Goal: Task Accomplishment & Management: Use online tool/utility

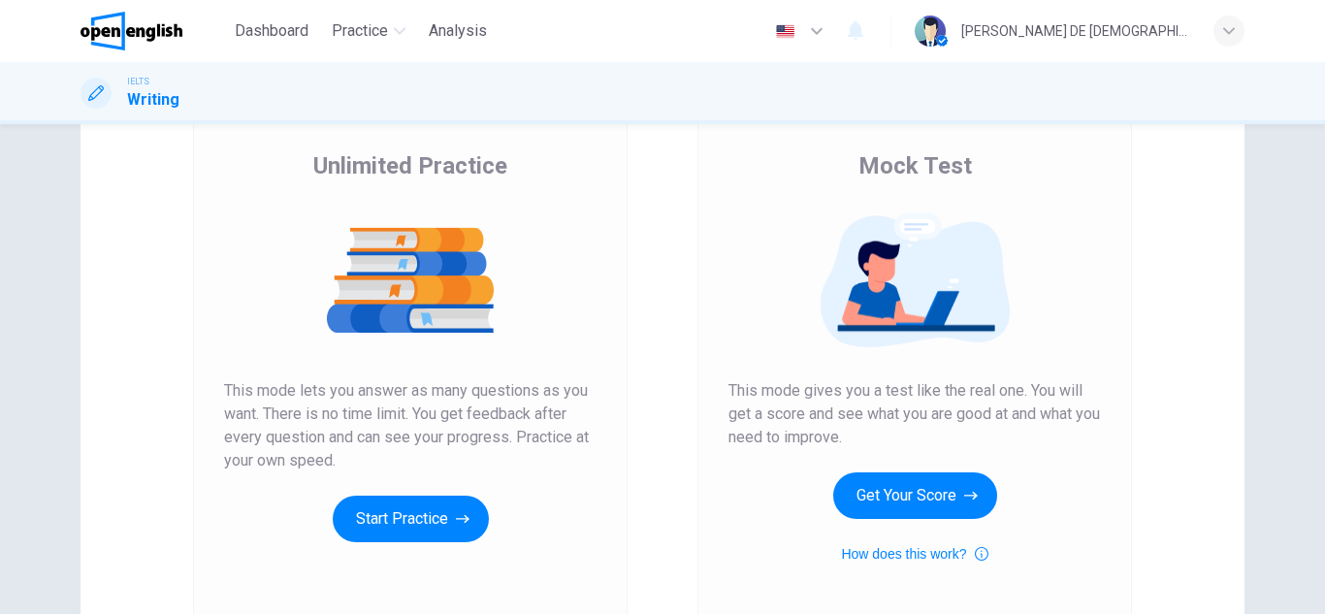
scroll to position [130, 0]
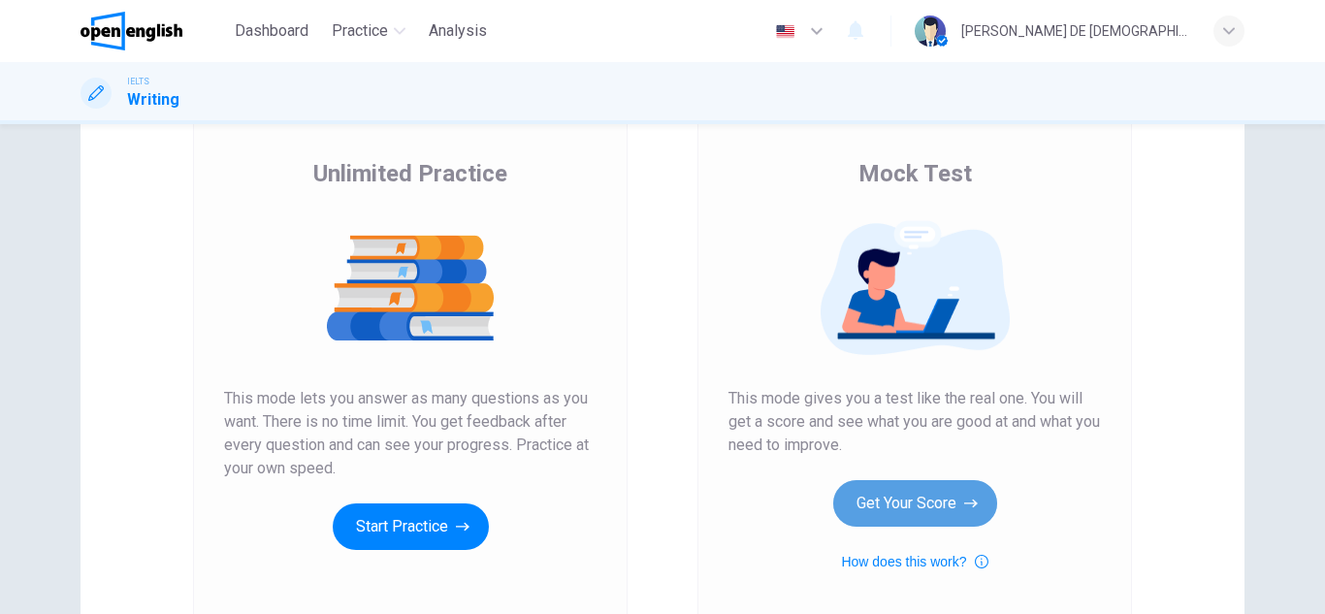
click at [859, 505] on button "Get Your Score" at bounding box center [915, 503] width 164 height 47
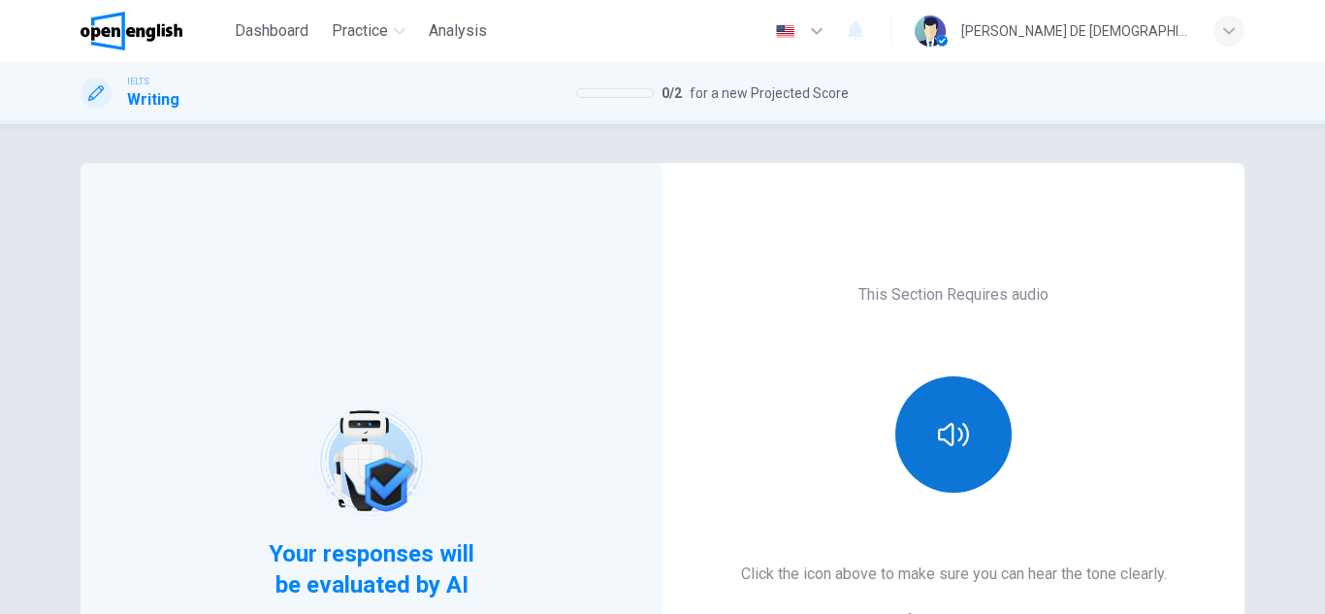
click at [963, 472] on button "button" at bounding box center [953, 434] width 116 height 116
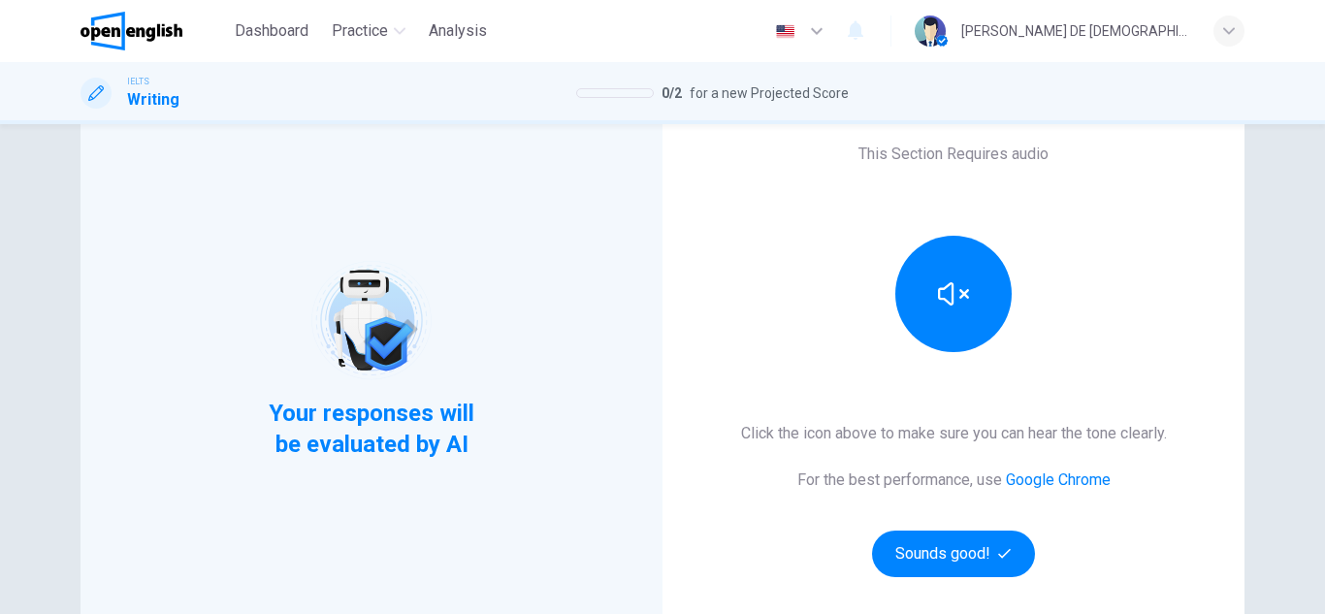
scroll to position [324, 0]
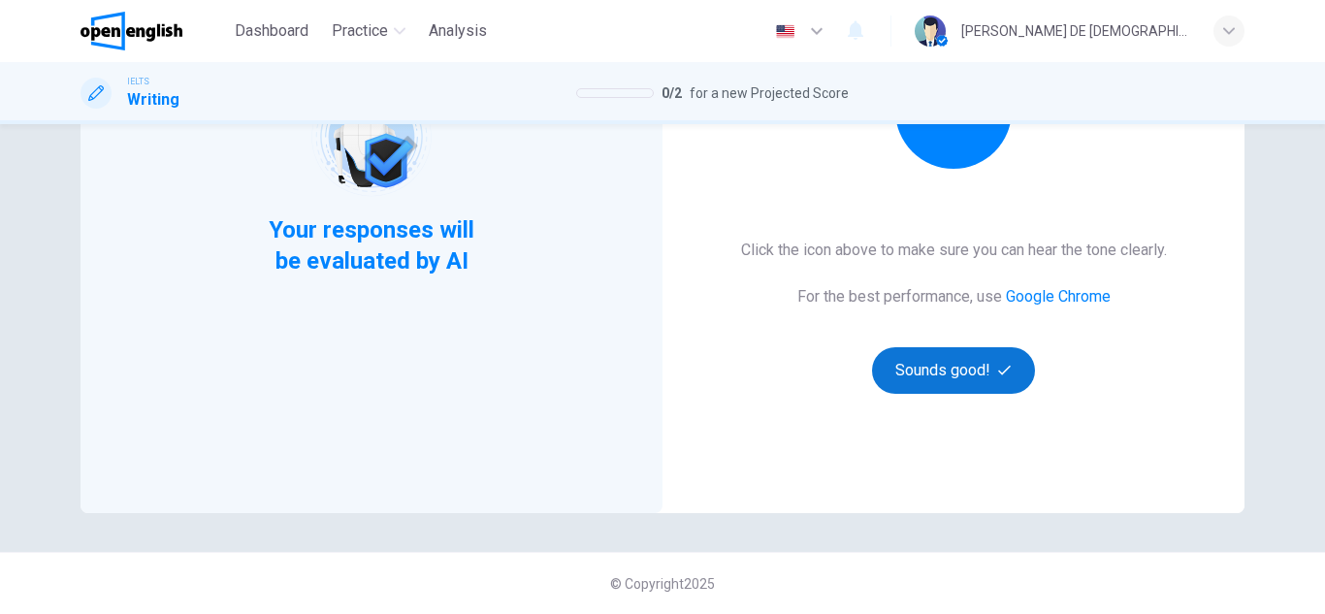
click at [910, 387] on button "Sounds good!" at bounding box center [953, 370] width 163 height 47
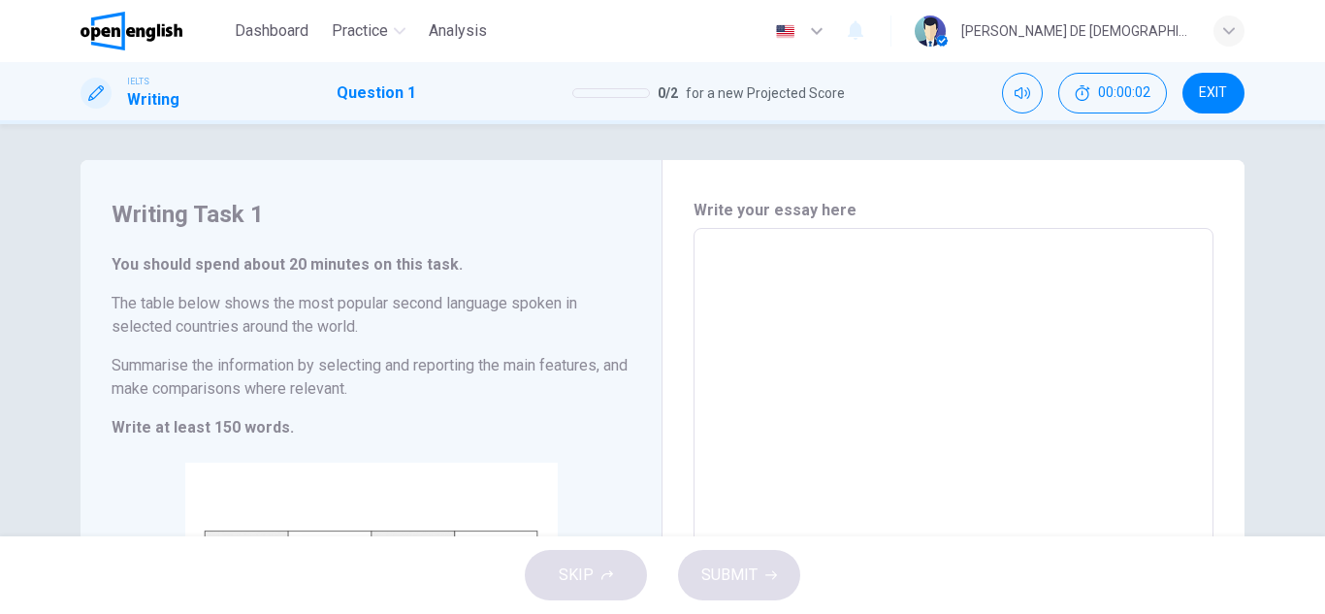
scroll to position [0, 0]
click at [662, 354] on div "Write your essay here * ​ Word count : 0" at bounding box center [953, 518] width 582 height 711
click at [789, 265] on textarea at bounding box center [953, 517] width 493 height 541
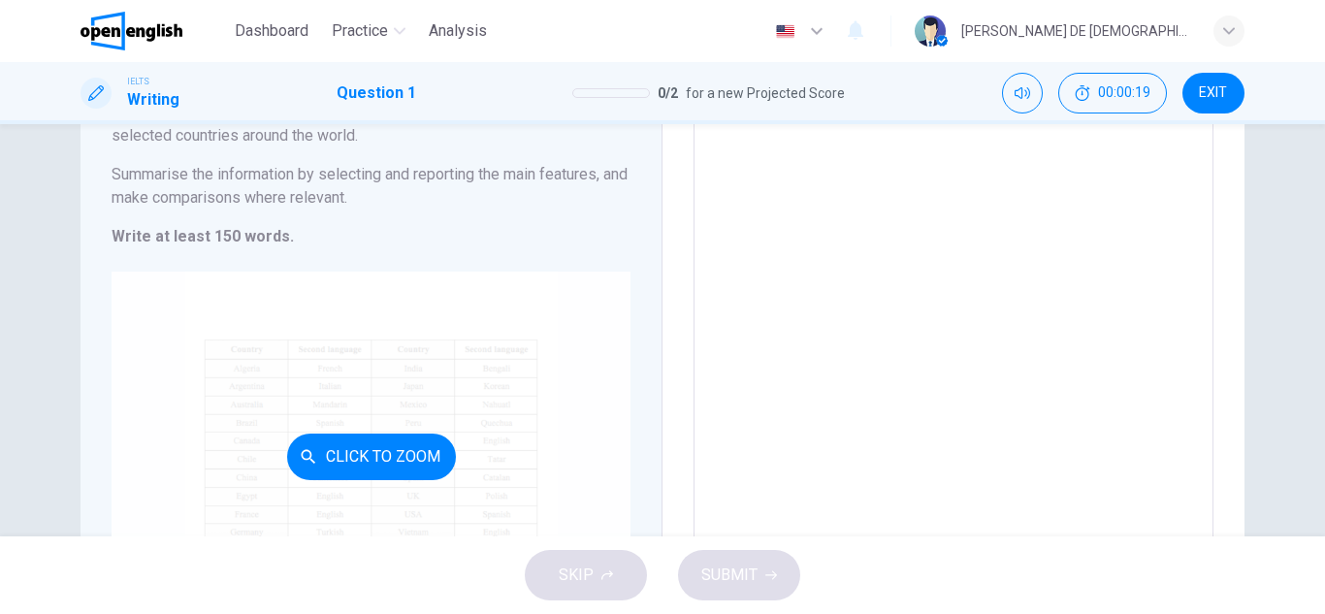
scroll to position [376, 0]
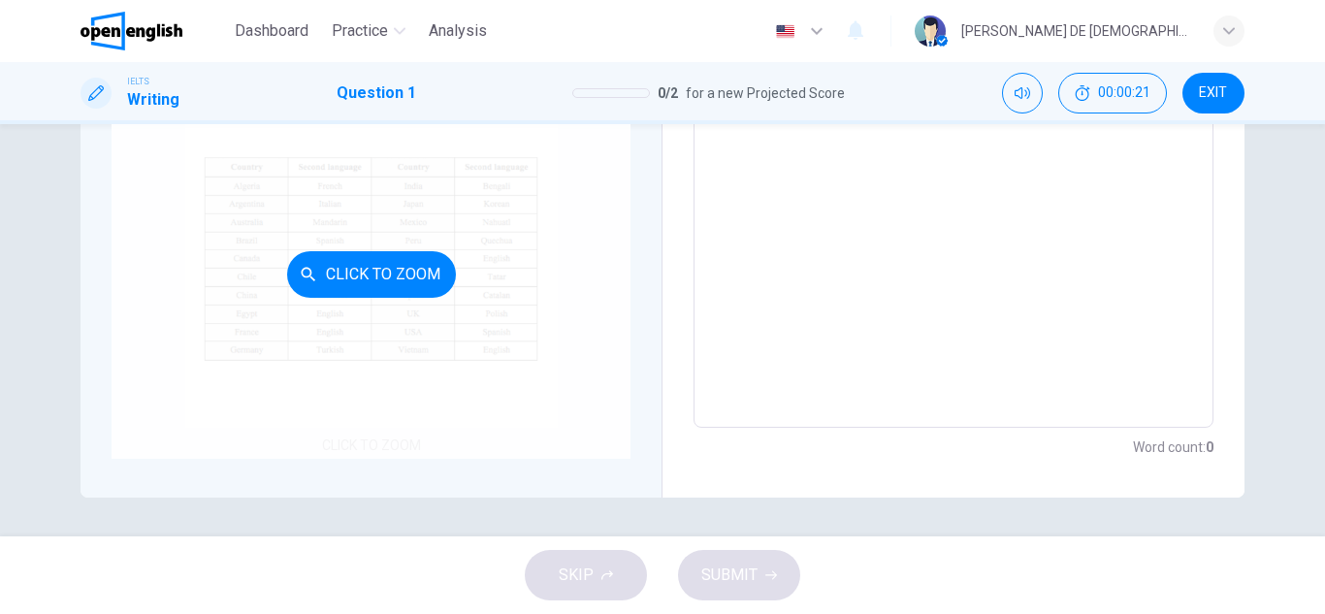
click at [396, 280] on button "Click to Zoom" at bounding box center [371, 274] width 169 height 47
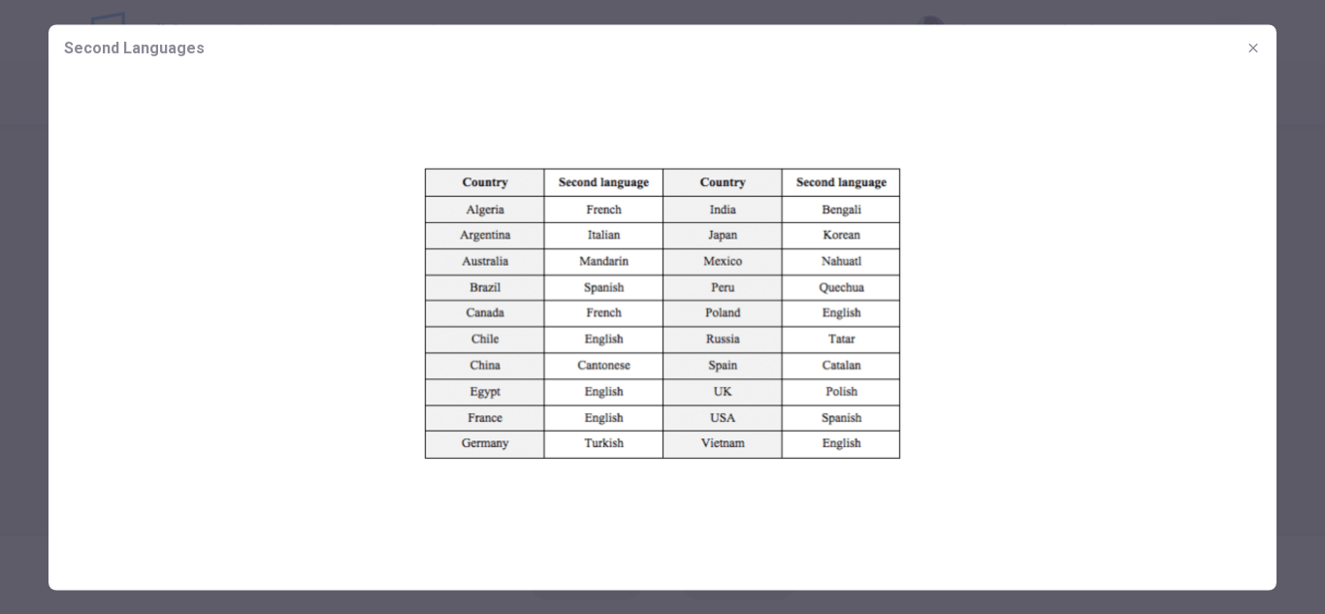
click at [1253, 53] on icon "button" at bounding box center [1253, 48] width 16 height 16
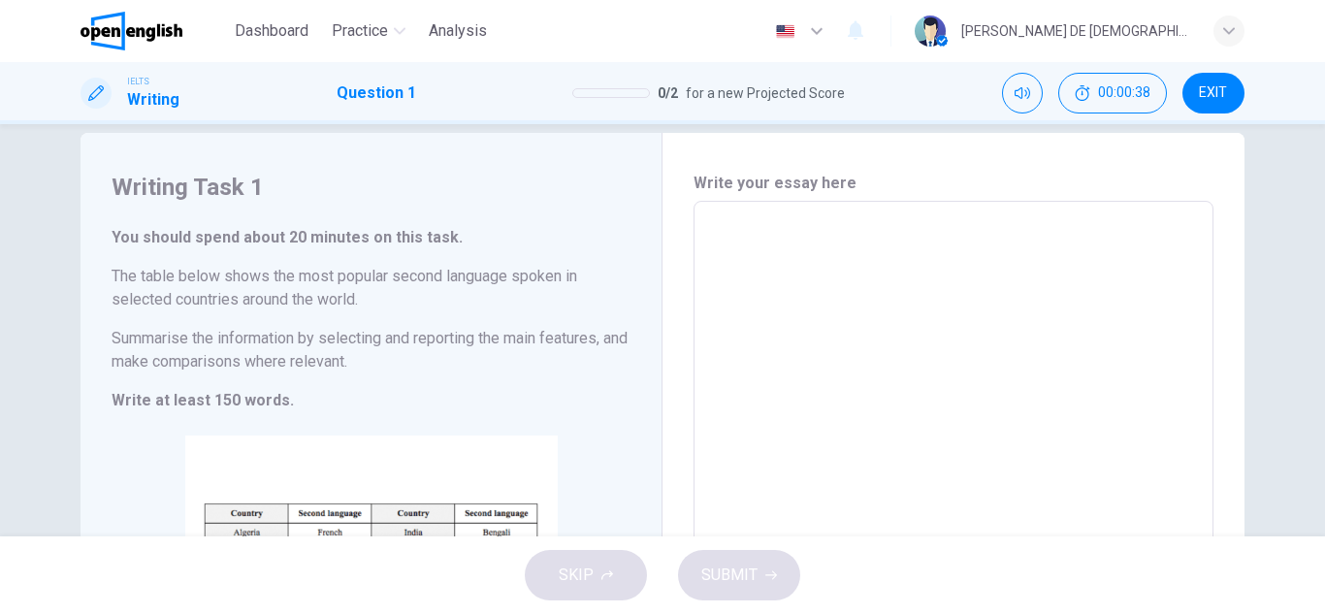
scroll to position [0, 0]
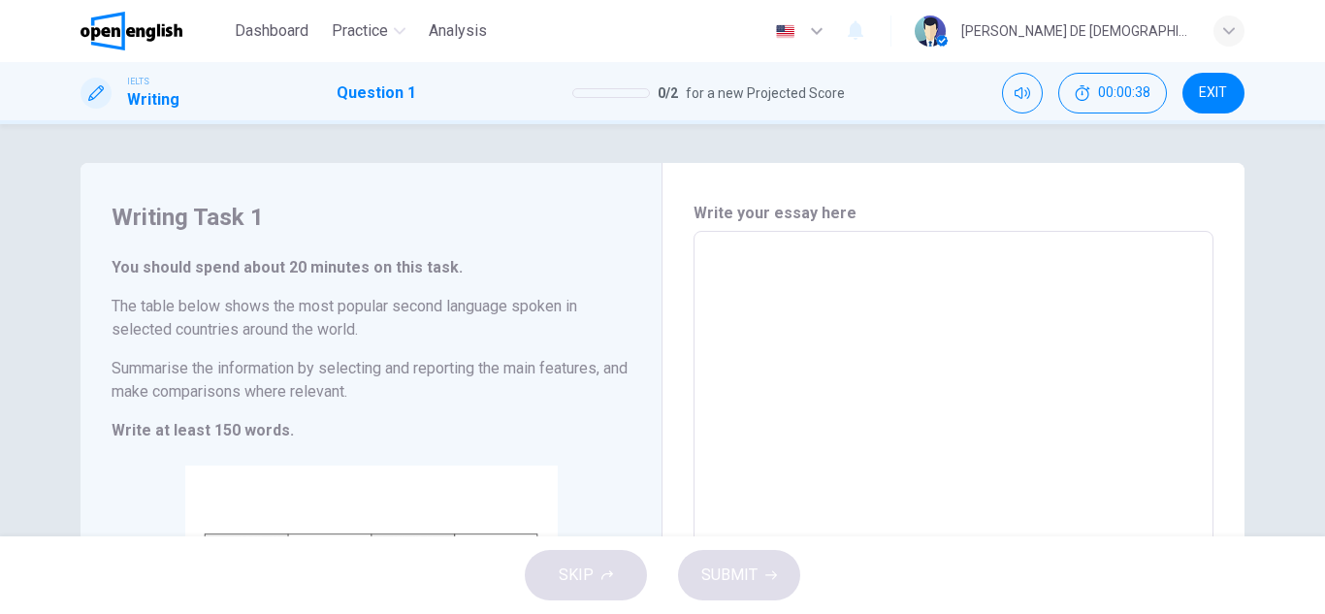
click at [754, 281] on textarea at bounding box center [953, 517] width 493 height 541
type textarea "*"
type textarea "**"
type textarea "*"
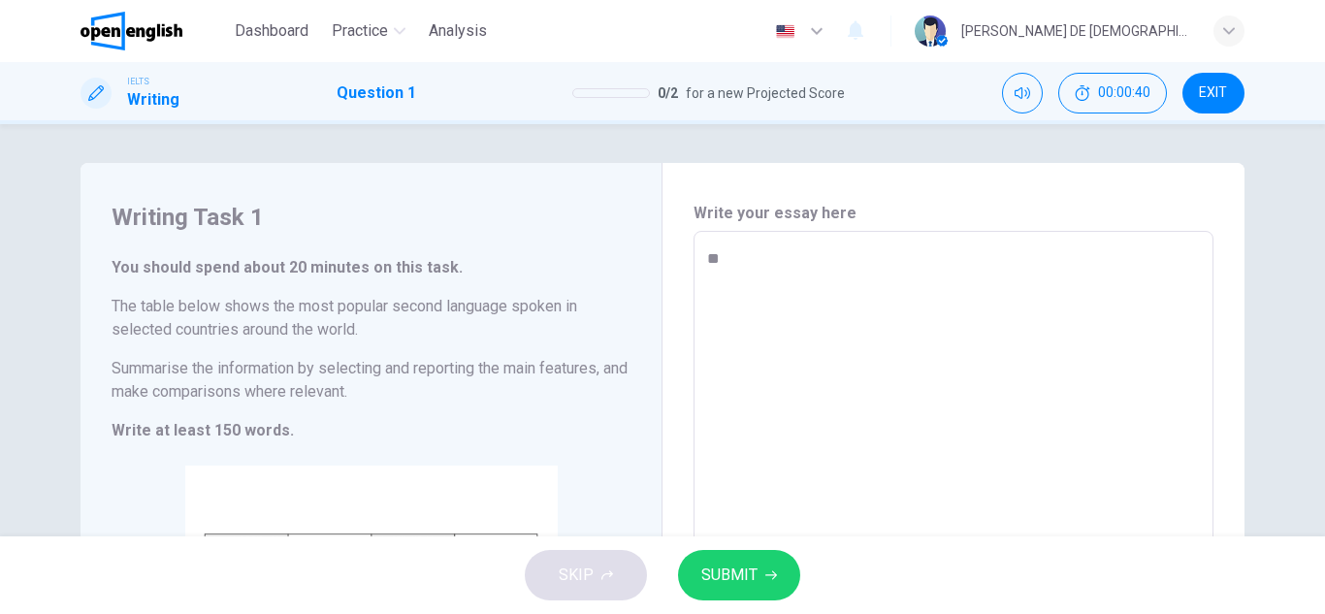
type textarea "**"
type textarea "*"
type textarea "****"
type textarea "*"
type textarea "*****"
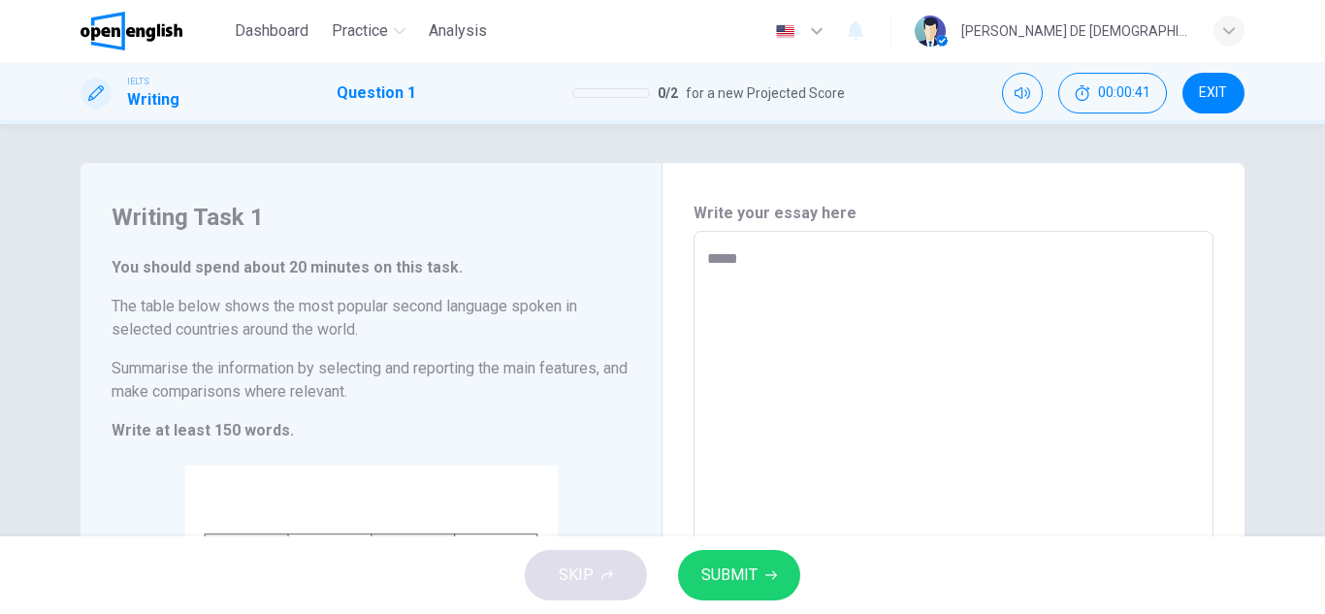
type textarea "*"
type textarea "******"
type textarea "*"
type textarea "*******"
type textarea "*"
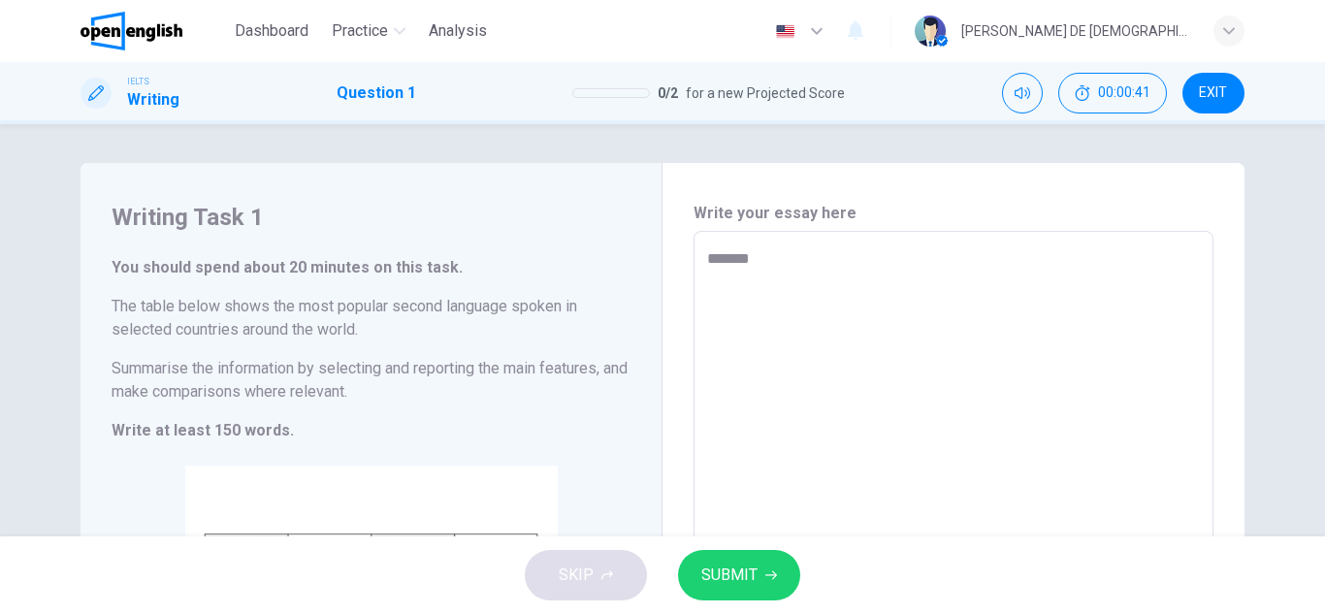
type textarea "********"
type textarea "*"
type textarea "********"
type textarea "*"
type textarea "**********"
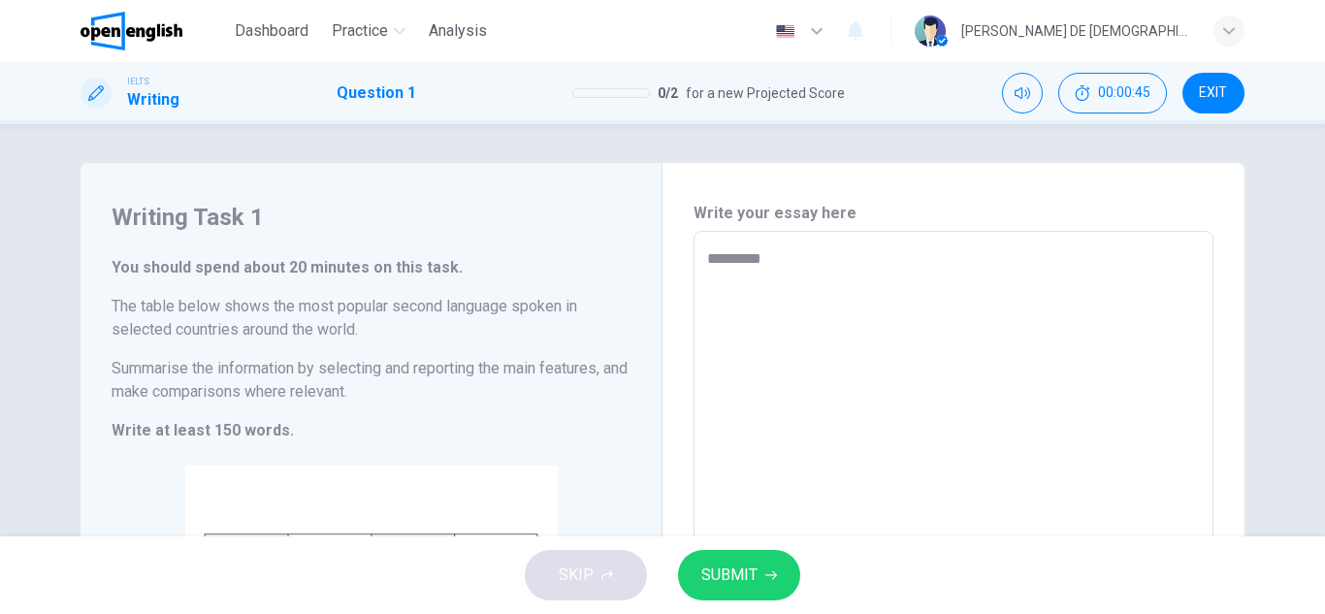
type textarea "*"
type textarea "**********"
type textarea "*"
type textarea "**********"
type textarea "*"
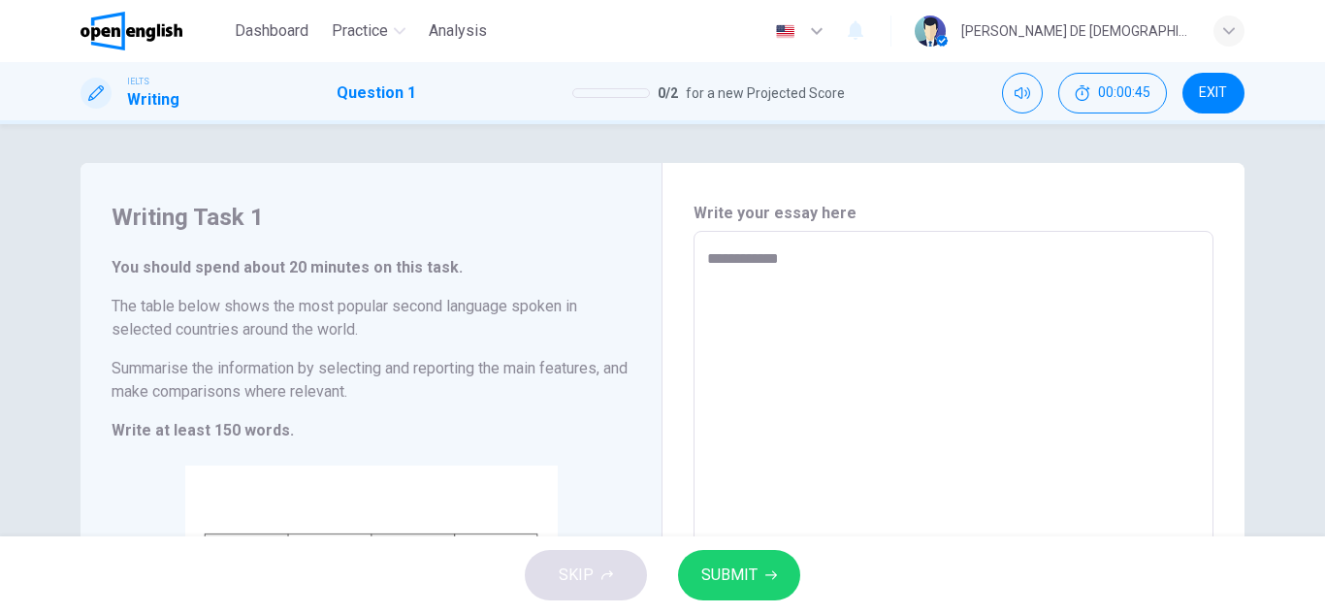
type textarea "**********"
type textarea "*"
type textarea "**********"
type textarea "*"
type textarea "**********"
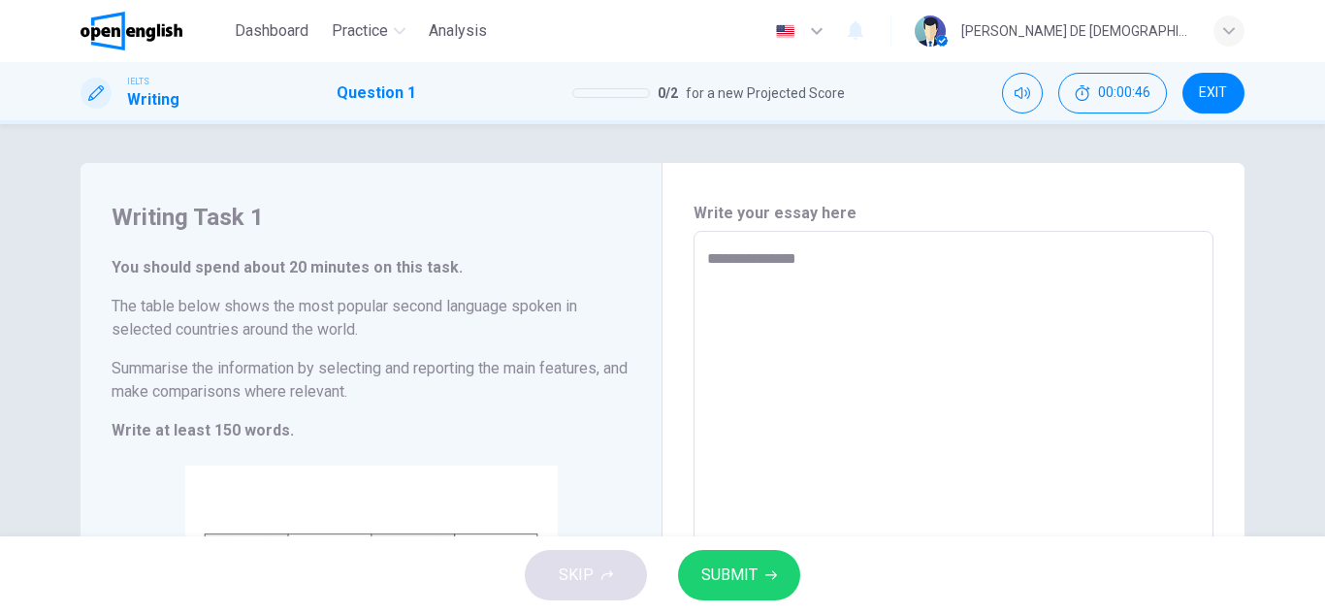
type textarea "*"
type textarea "**********"
type textarea "*"
type textarea "**********"
type textarea "*"
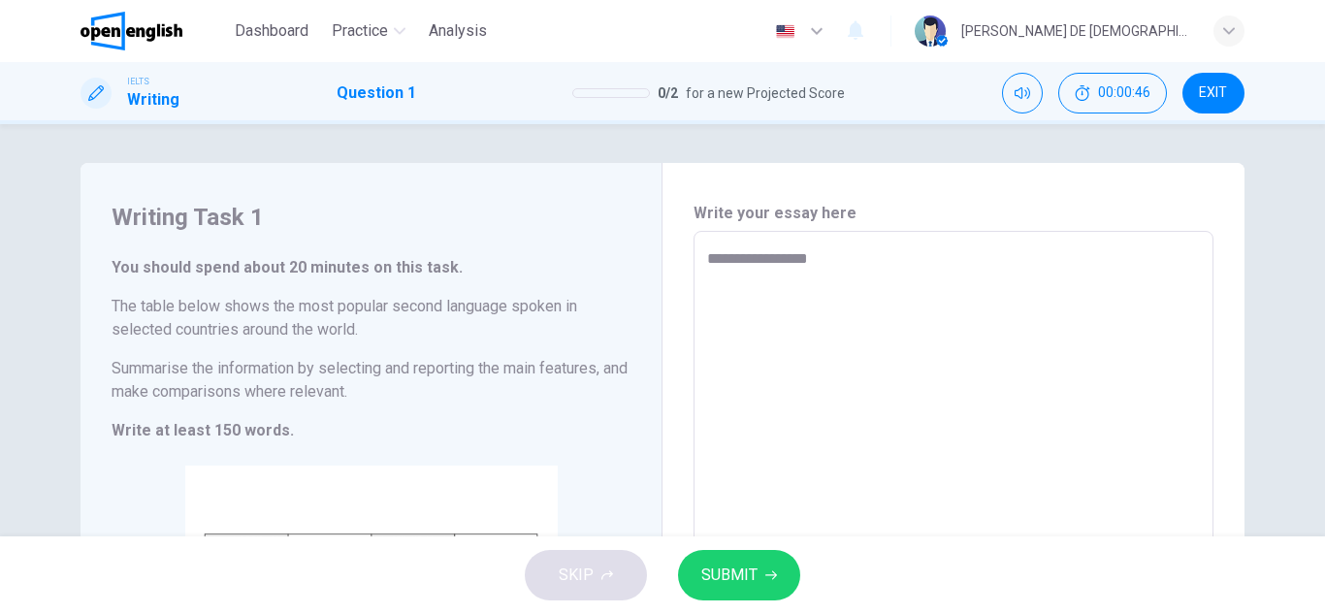
type textarea "**********"
type textarea "*"
type textarea "**********"
type textarea "*"
type textarea "**********"
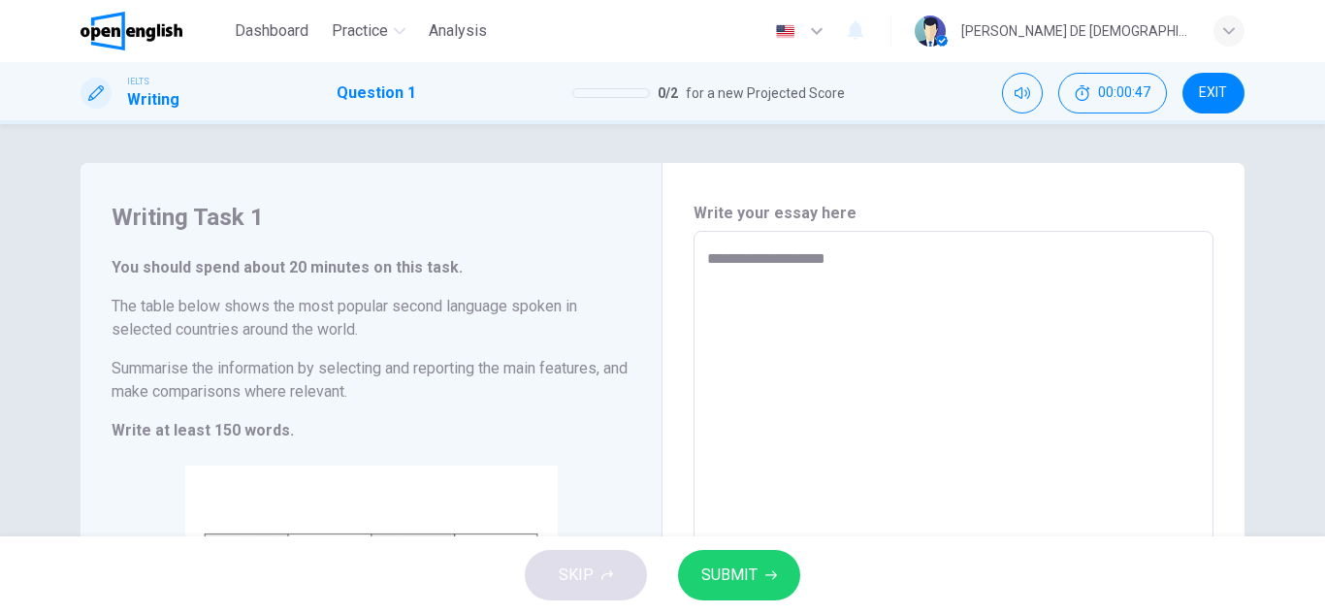
type textarea "*"
type textarea "**********"
type textarea "*"
type textarea "**********"
type textarea "*"
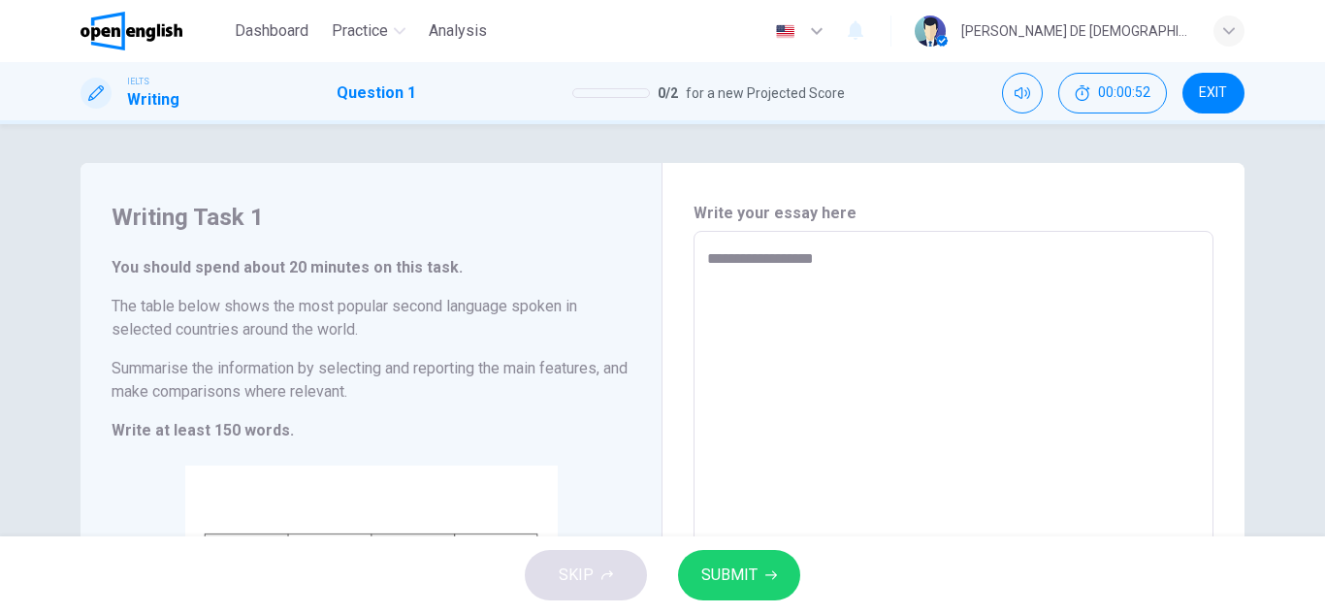
type textarea "**********"
type textarea "*"
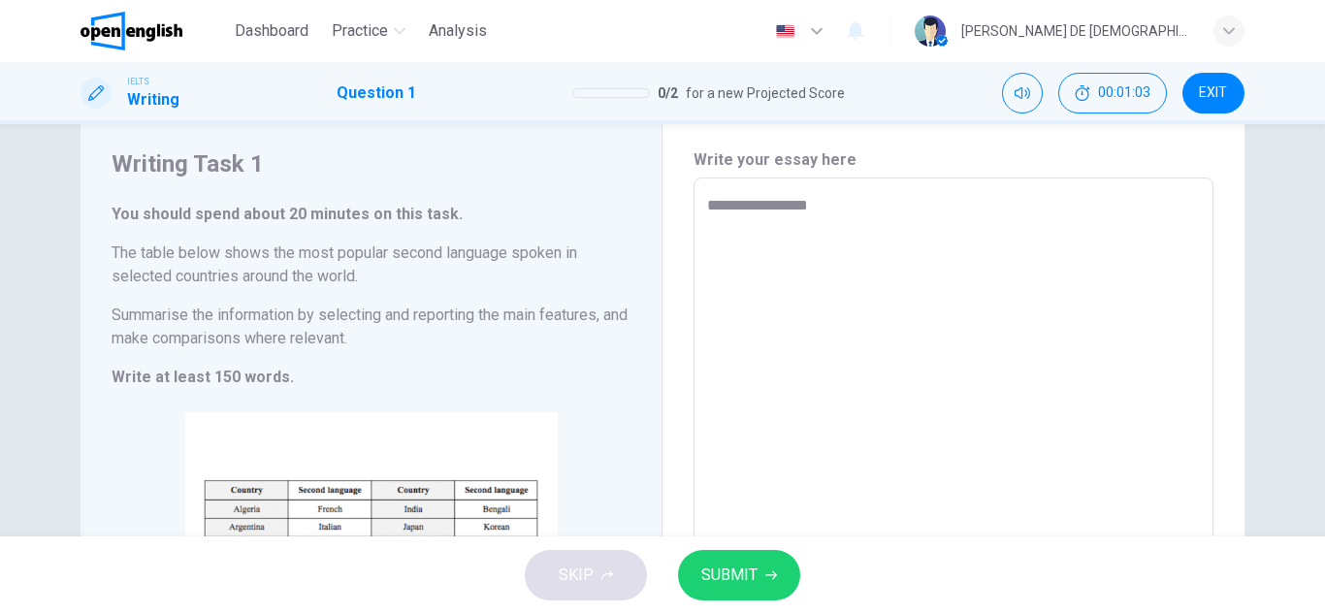
scroll to position [97, 0]
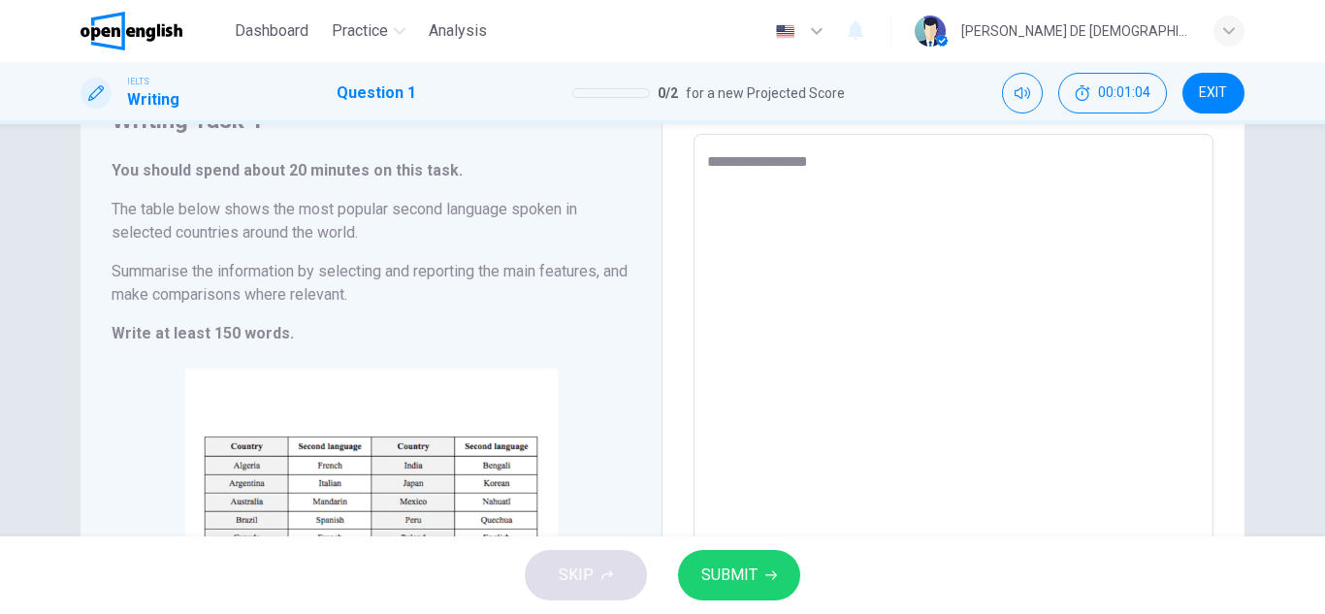
type textarea "**********"
type textarea "*"
type textarea "**********"
type textarea "*"
type textarea "**********"
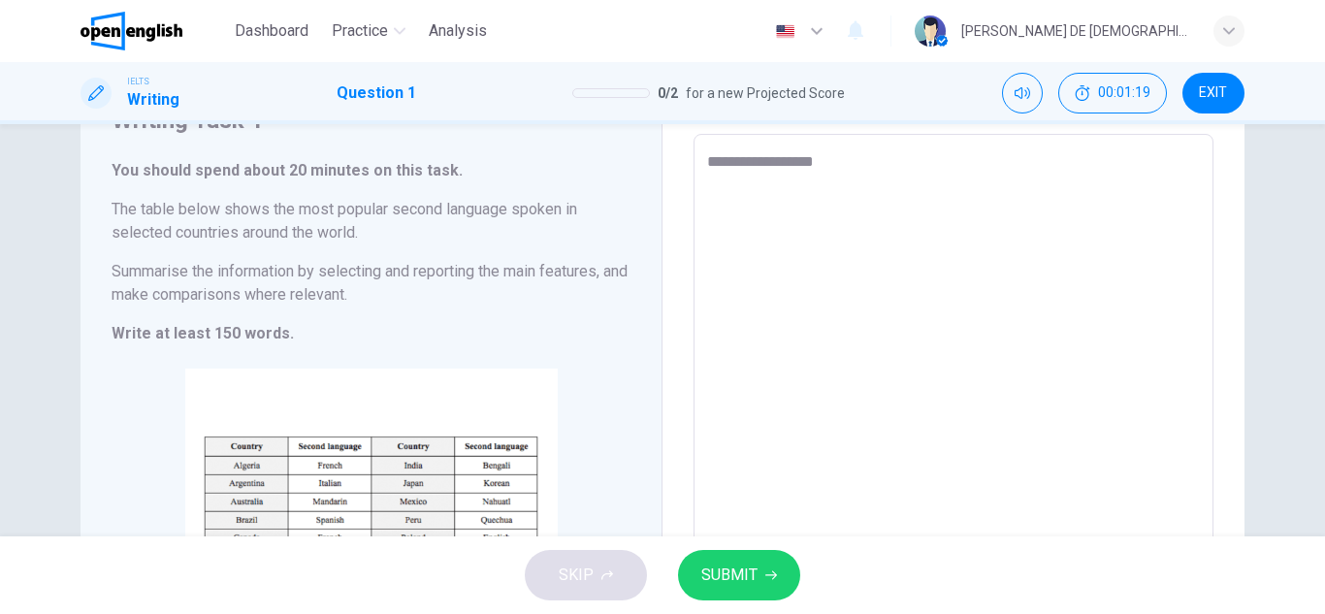
type textarea "*"
type textarea "**********"
type textarea "*"
type textarea "**********"
type textarea "*"
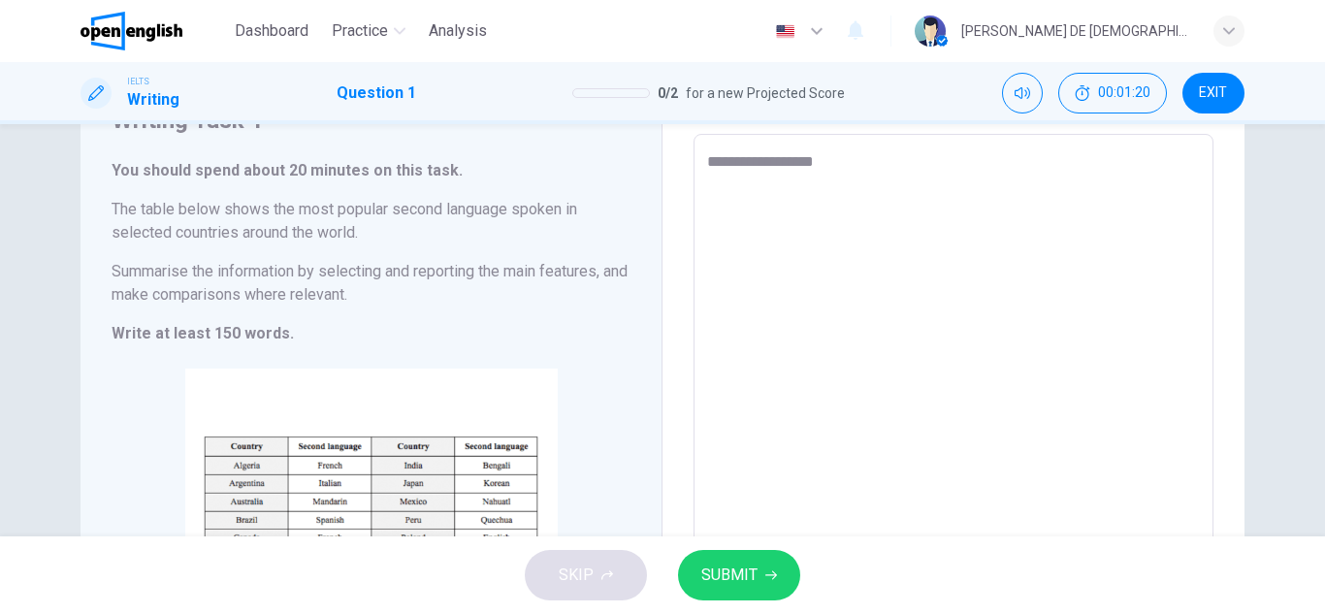
type textarea "**********"
type textarea "*"
type textarea "**********"
type textarea "*"
type textarea "**********"
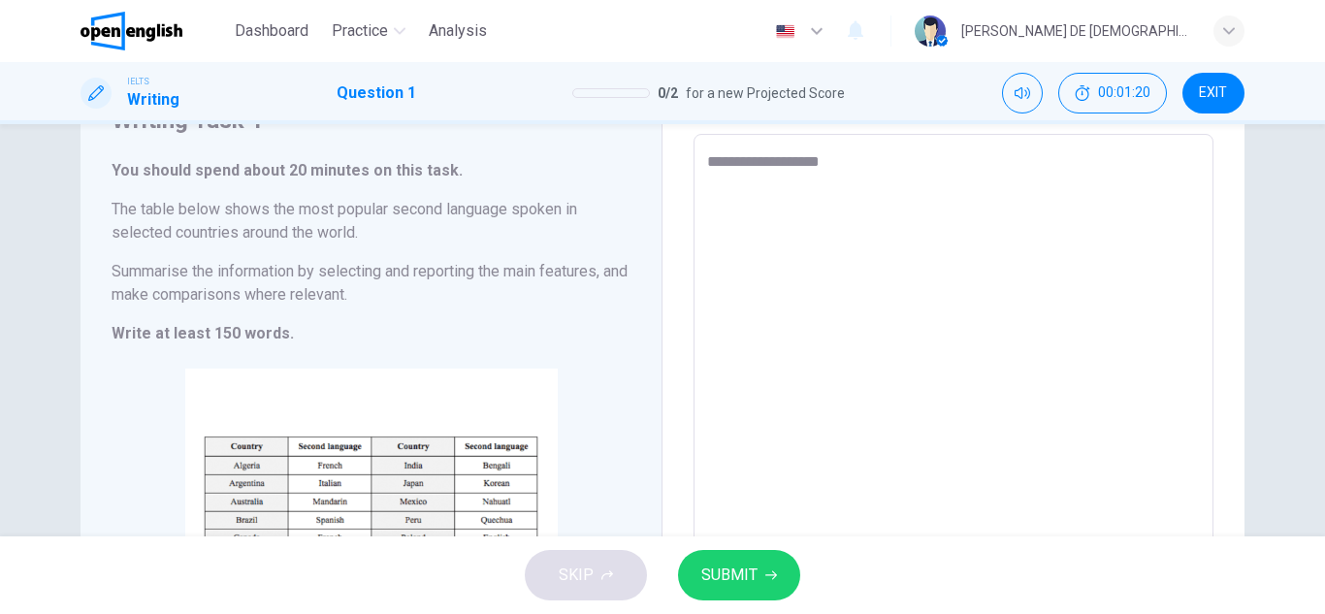
type textarea "*"
type textarea "**********"
type textarea "*"
type textarea "**********"
type textarea "*"
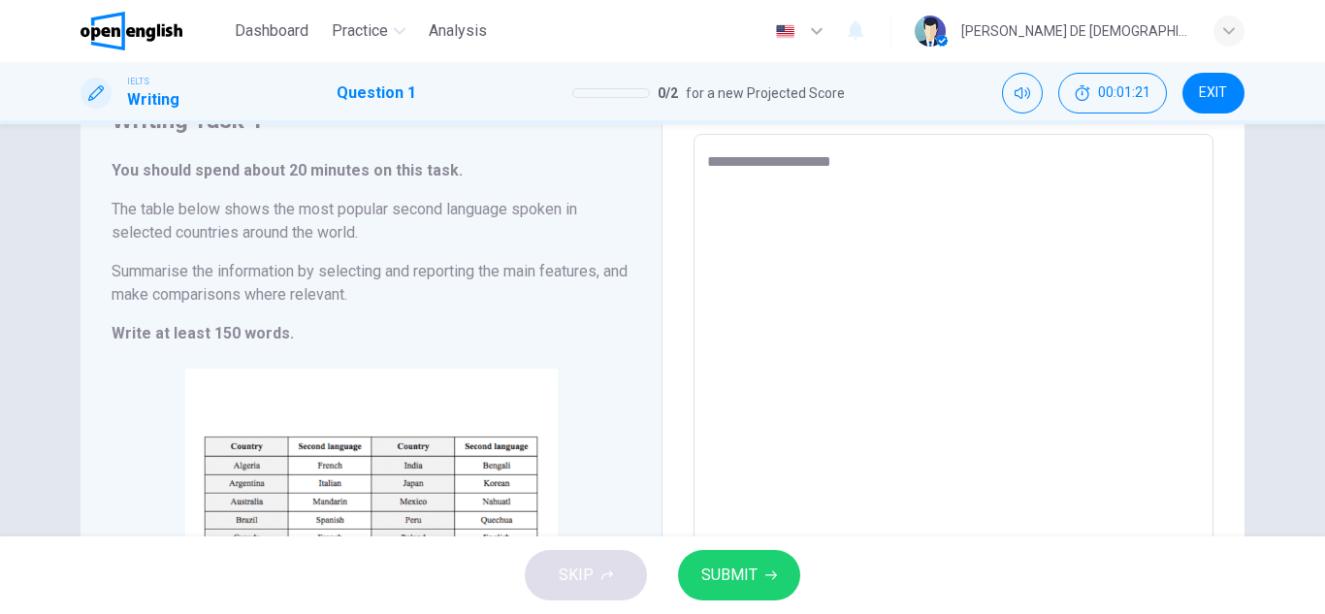
type textarea "**********"
type textarea "*"
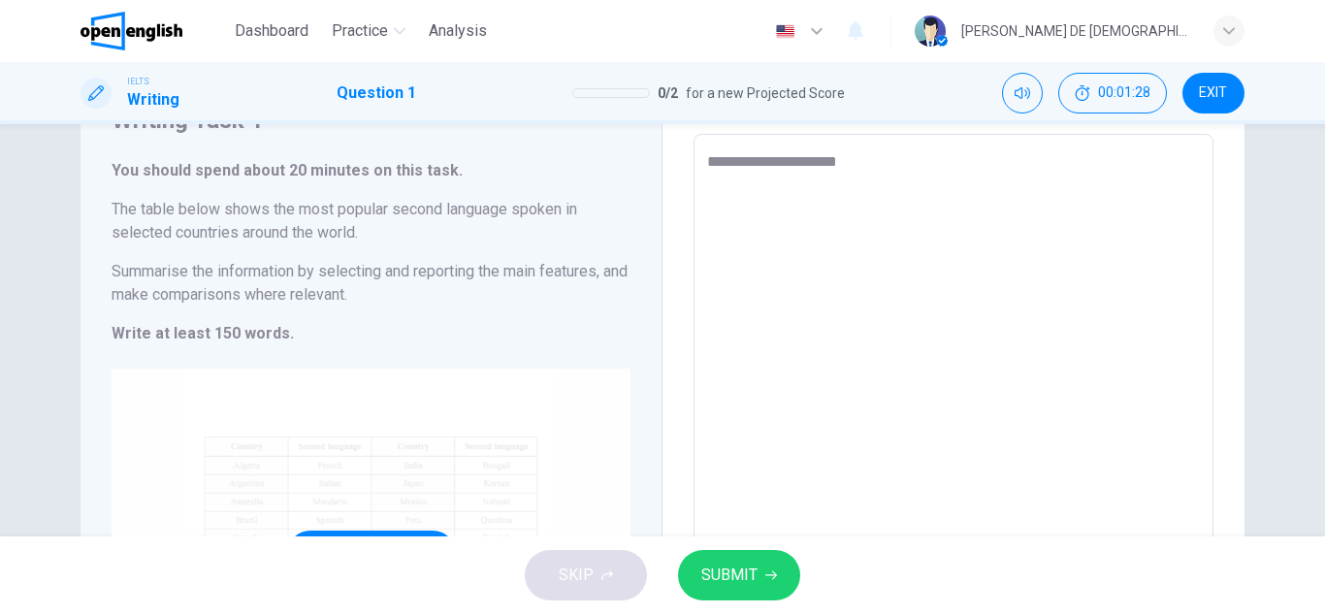
type textarea "**********"
type textarea "*"
type textarea "**********"
type textarea "*"
type textarea "**********"
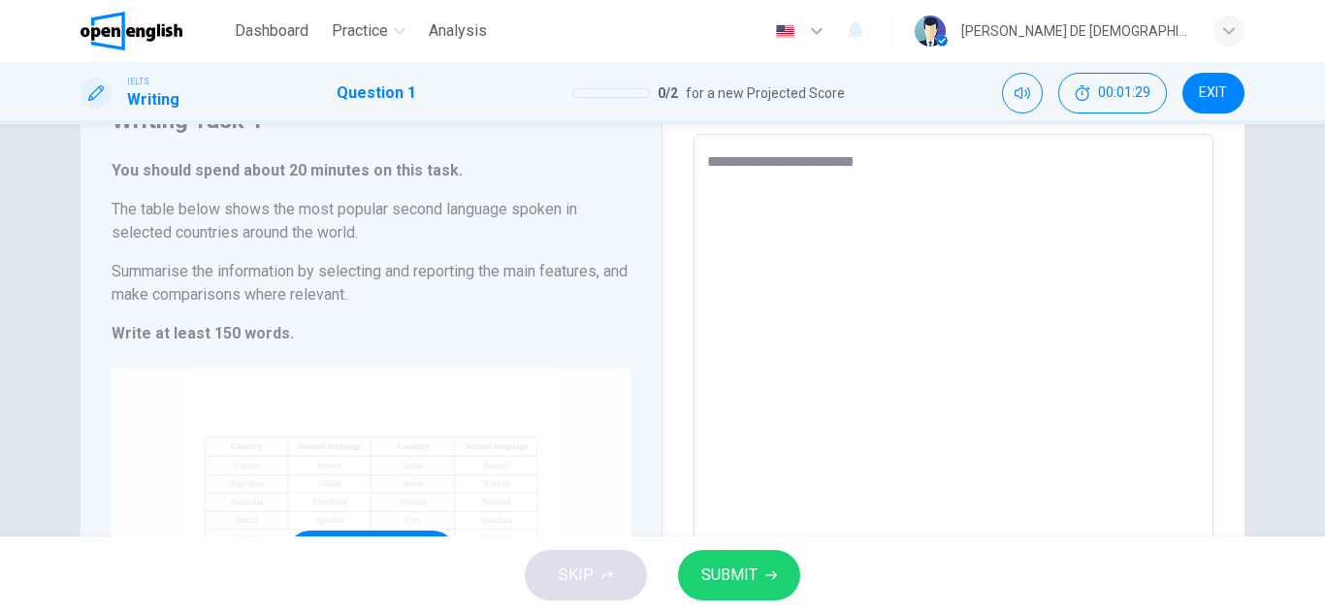
type textarea "*"
type textarea "**********"
type textarea "*"
type textarea "**********"
type textarea "*"
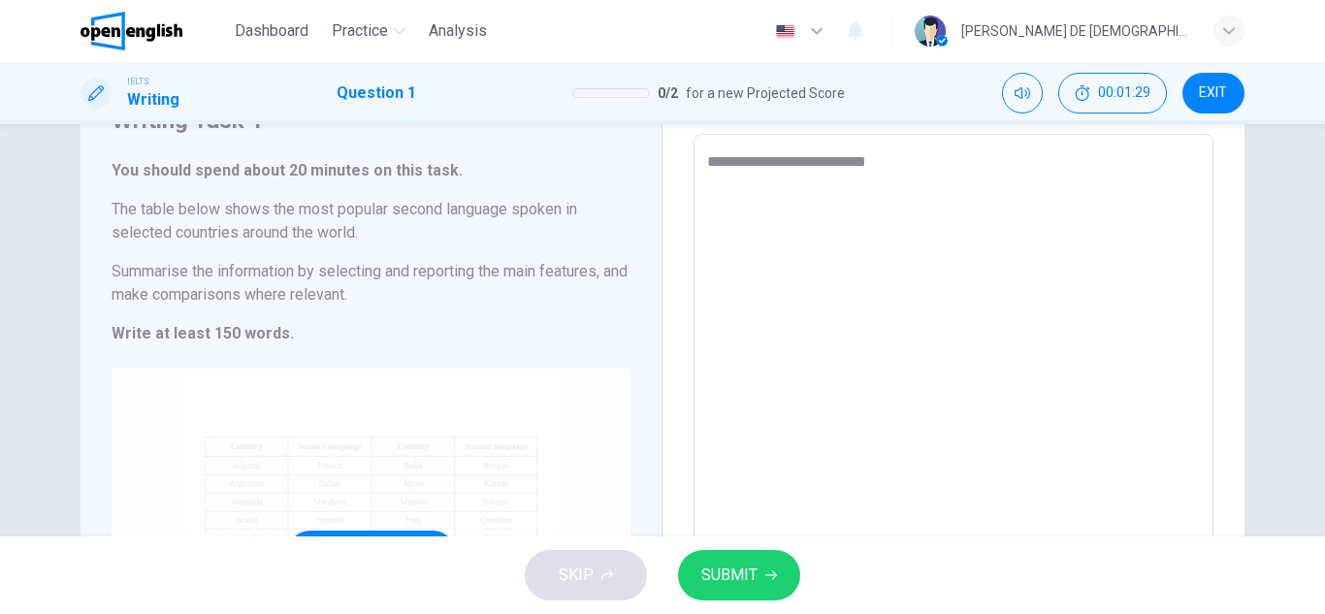
type textarea "**********"
type textarea "*"
type textarea "**********"
type textarea "*"
type textarea "**********"
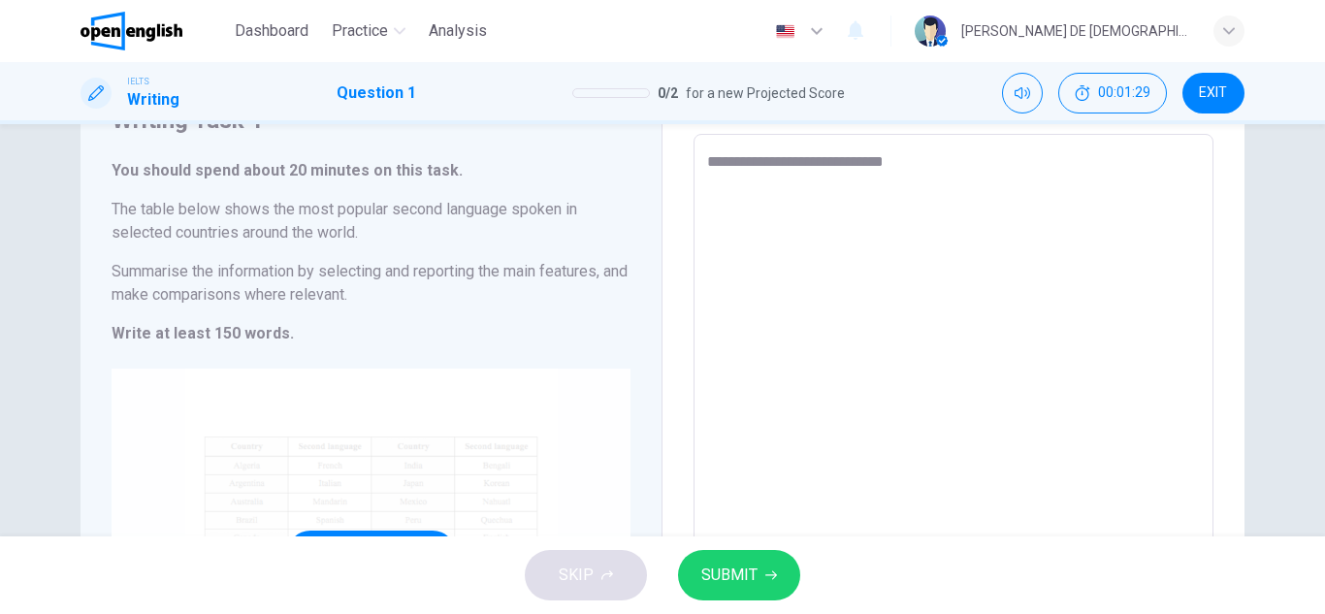
type textarea "*"
type textarea "**********"
type textarea "*"
type textarea "**********"
type textarea "*"
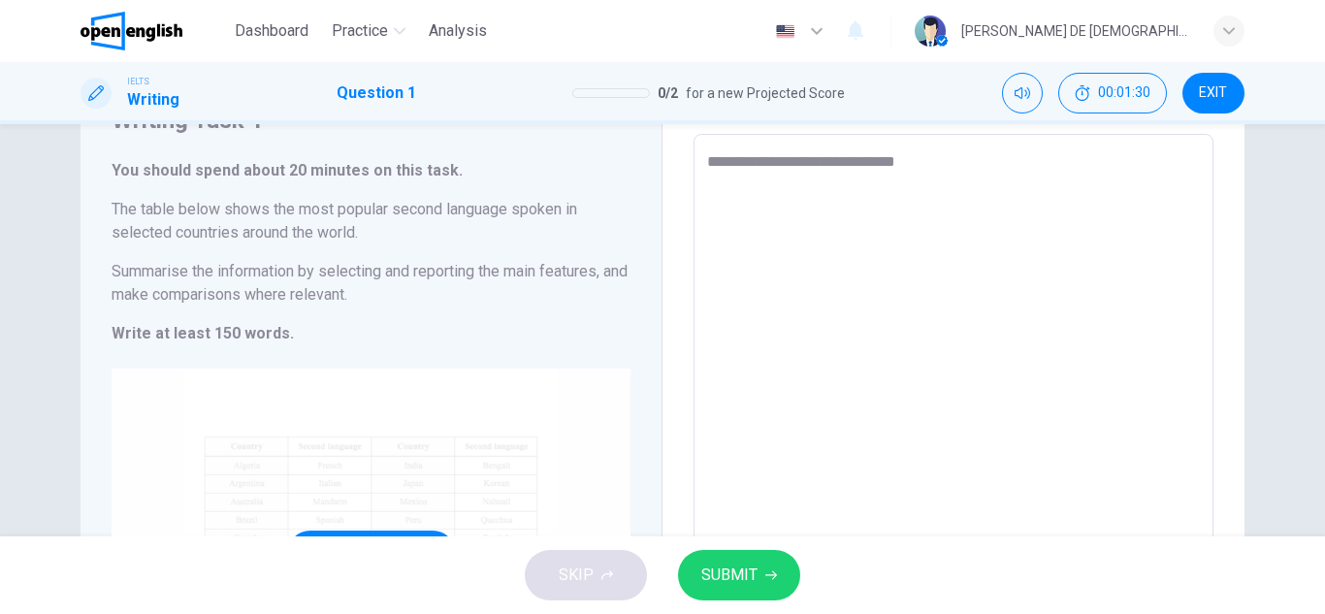
type textarea "**********"
type textarea "*"
type textarea "**********"
type textarea "*"
type textarea "**********"
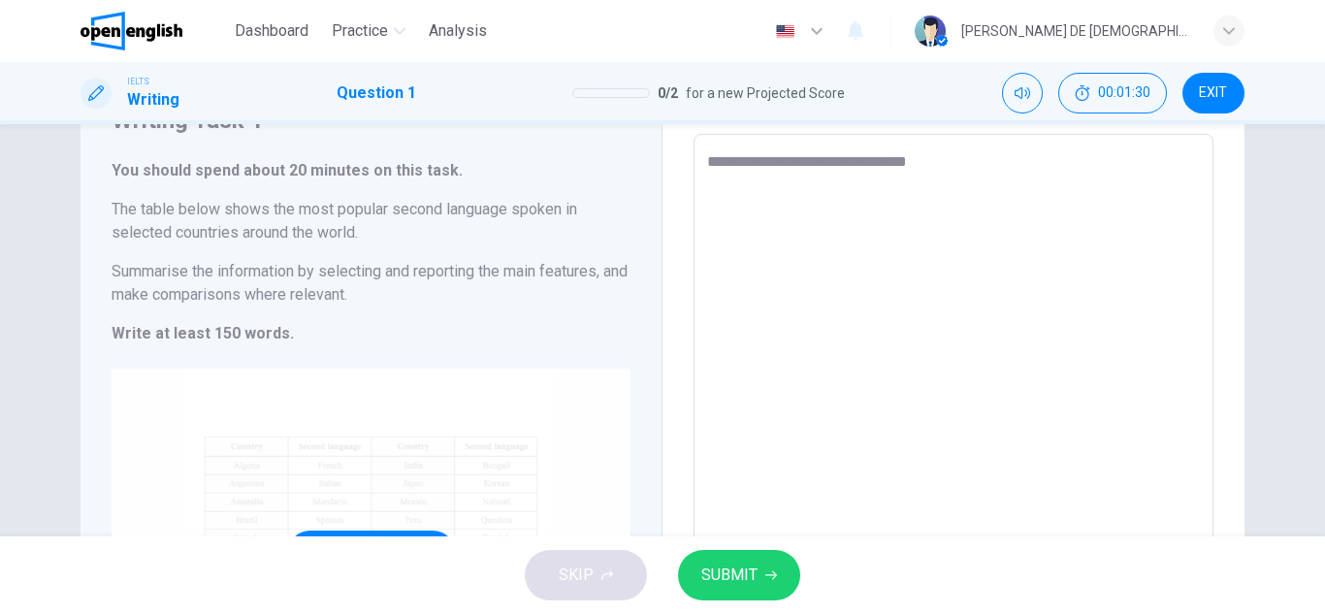
type textarea "*"
type textarea "**********"
type textarea "*"
type textarea "**********"
type textarea "*"
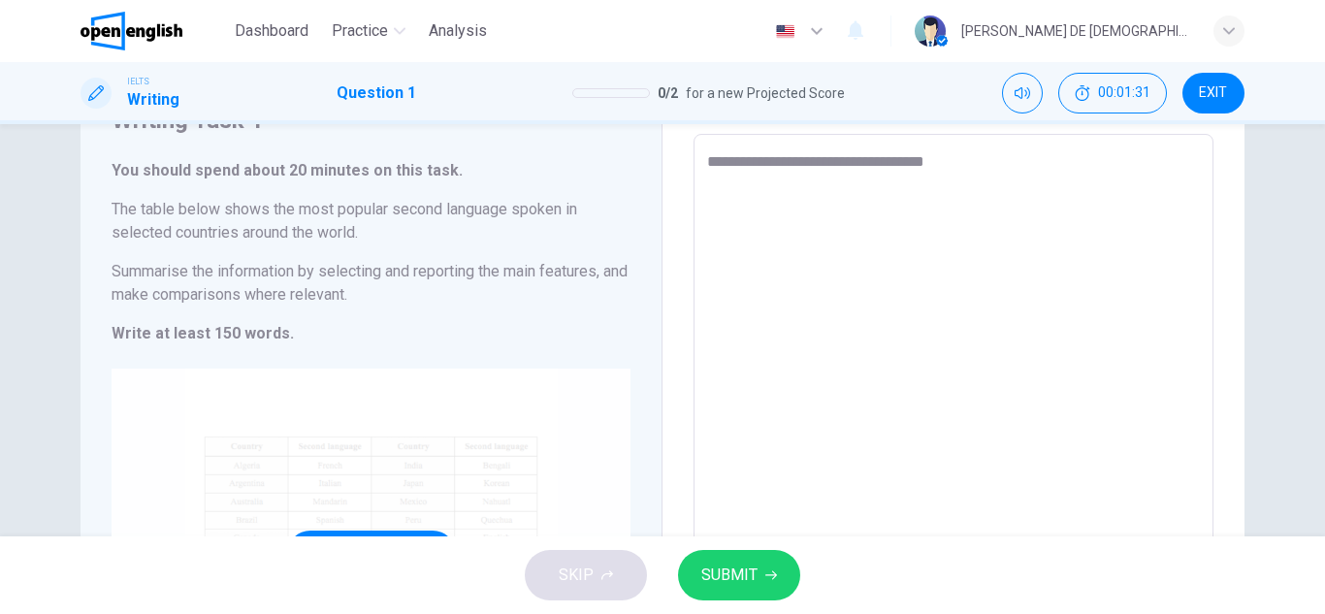
type textarea "**********"
type textarea "*"
type textarea "**********"
type textarea "*"
type textarea "**********"
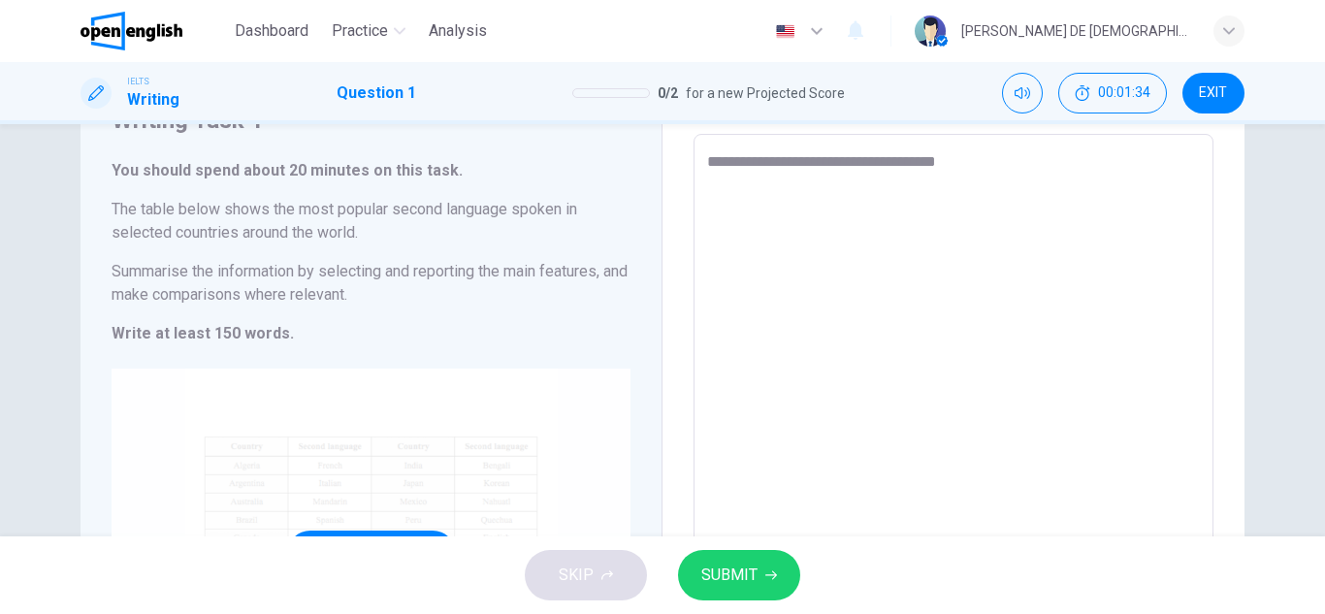
type textarea "*"
type textarea "**********"
type textarea "*"
type textarea "**********"
type textarea "*"
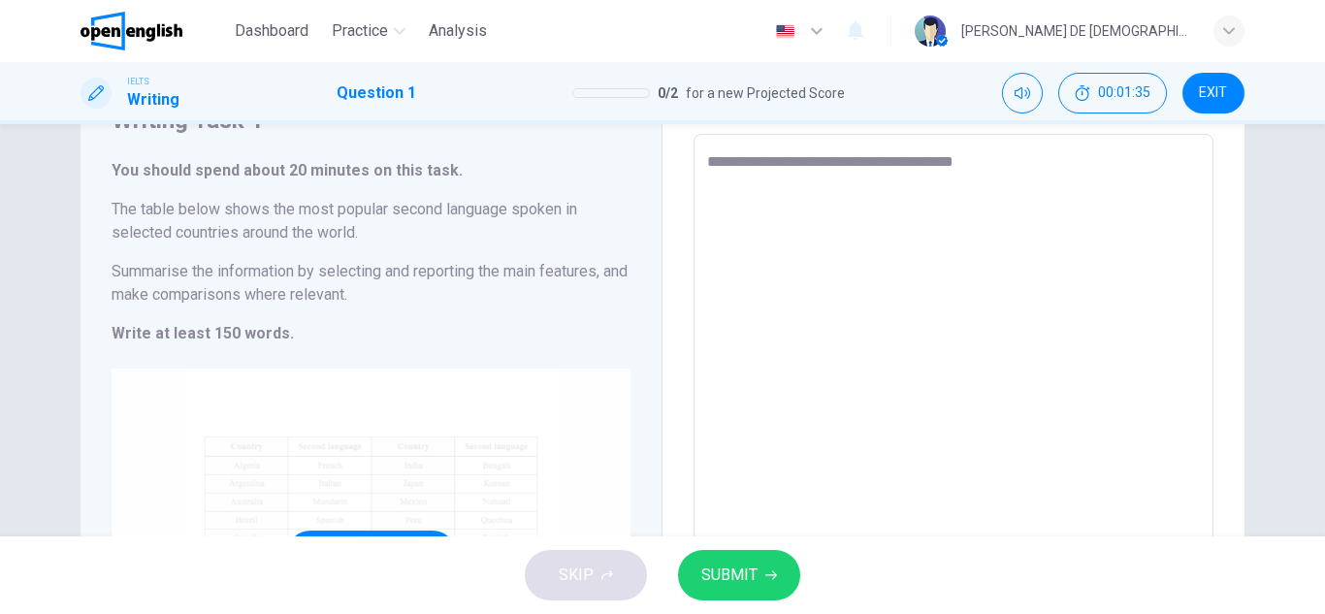
type textarea "**********"
type textarea "*"
type textarea "**********"
type textarea "*"
type textarea "**********"
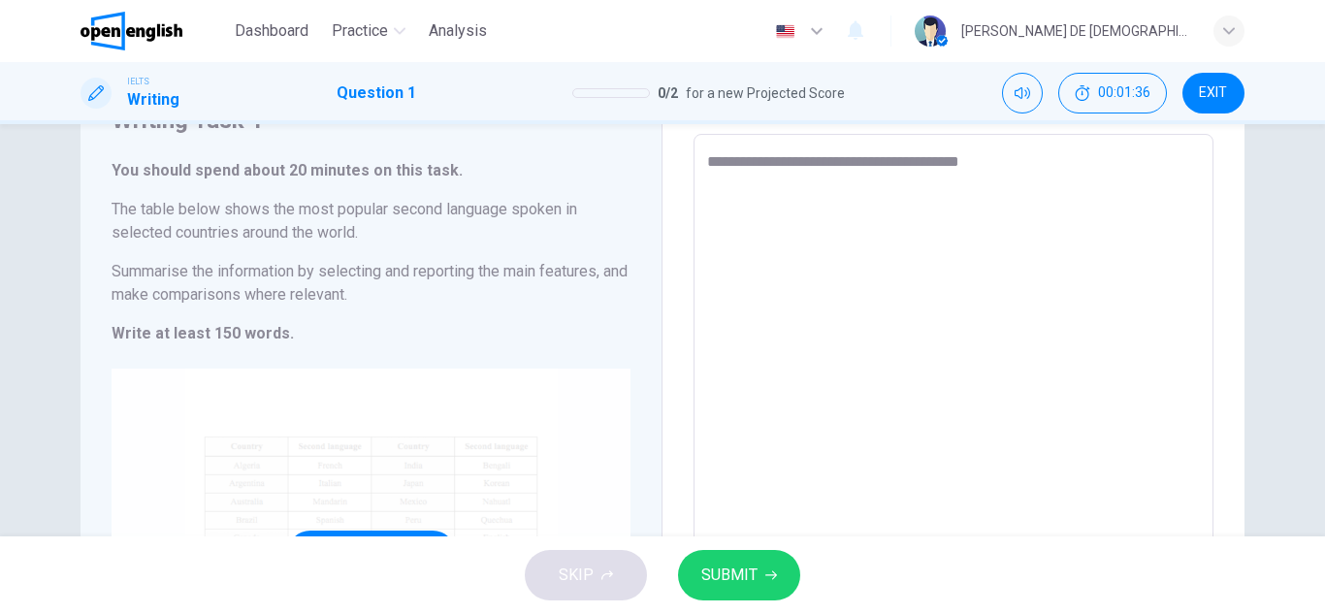
type textarea "*"
type textarea "**********"
type textarea "*"
type textarea "**********"
type textarea "*"
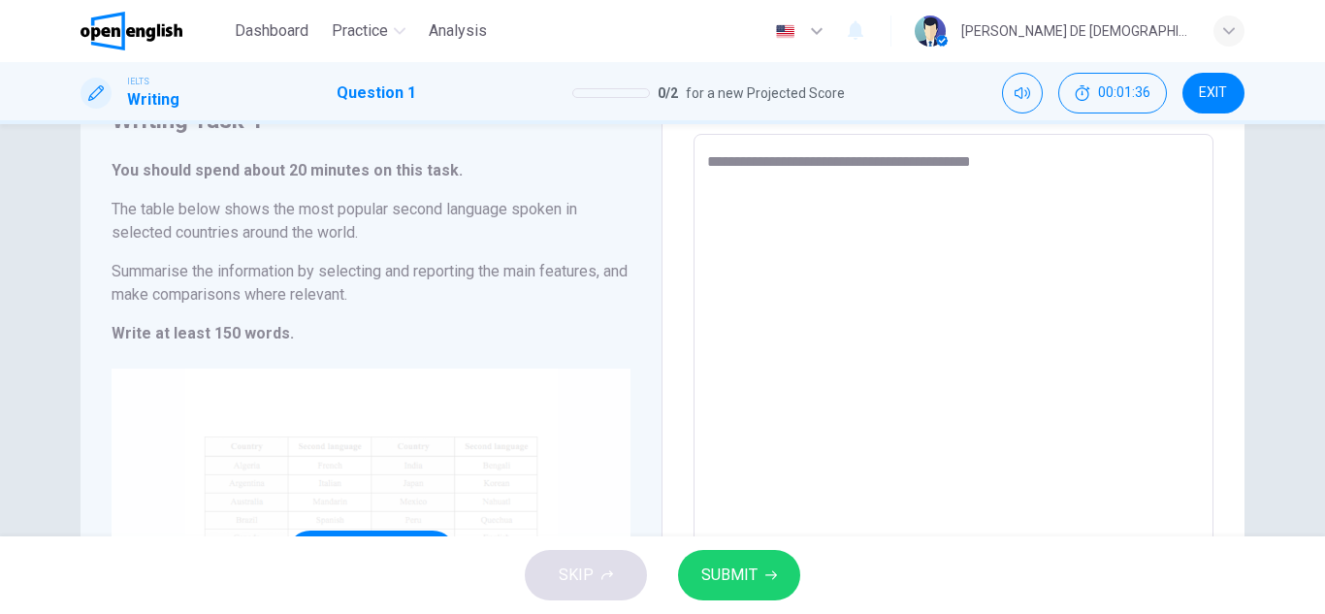
type textarea "**********"
type textarea "*"
type textarea "**********"
type textarea "*"
type textarea "**********"
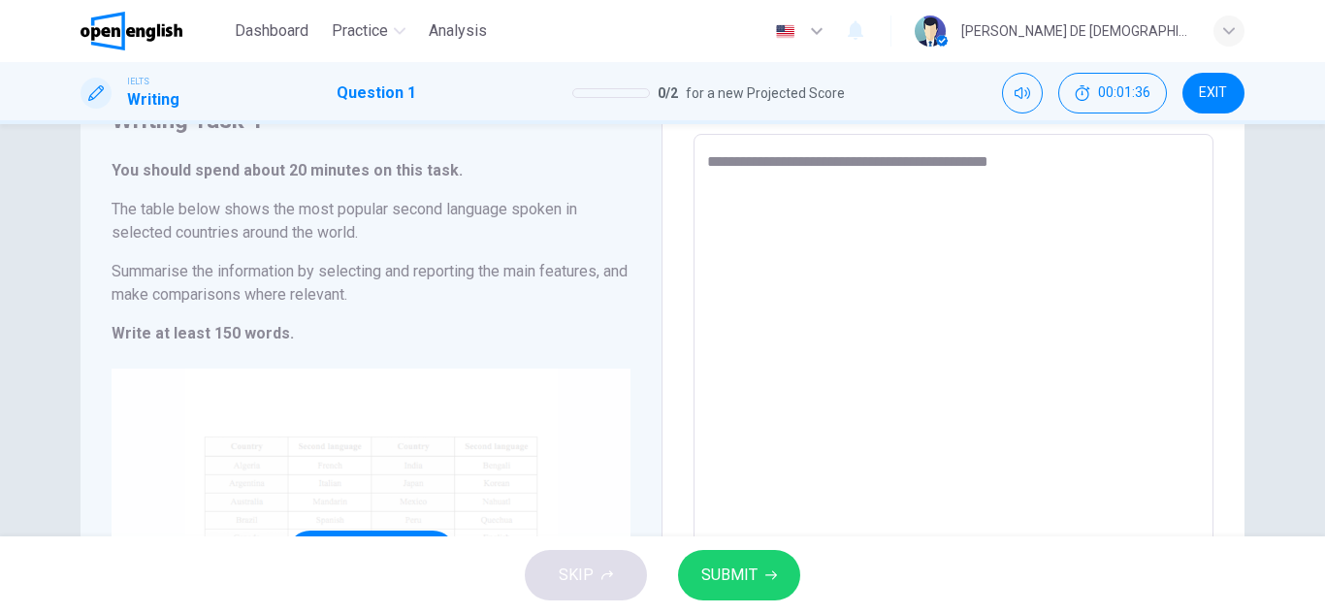
type textarea "*"
type textarea "**********"
type textarea "*"
type textarea "**********"
type textarea "*"
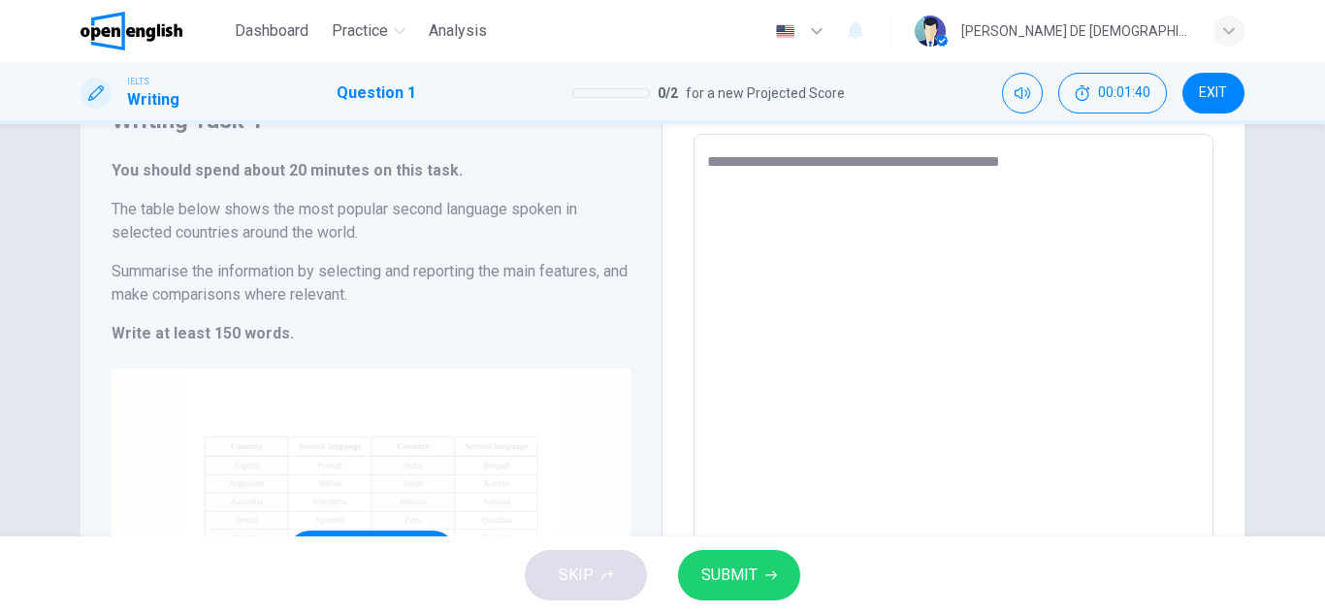
type textarea "**********"
type textarea "*"
type textarea "**********"
type textarea "*"
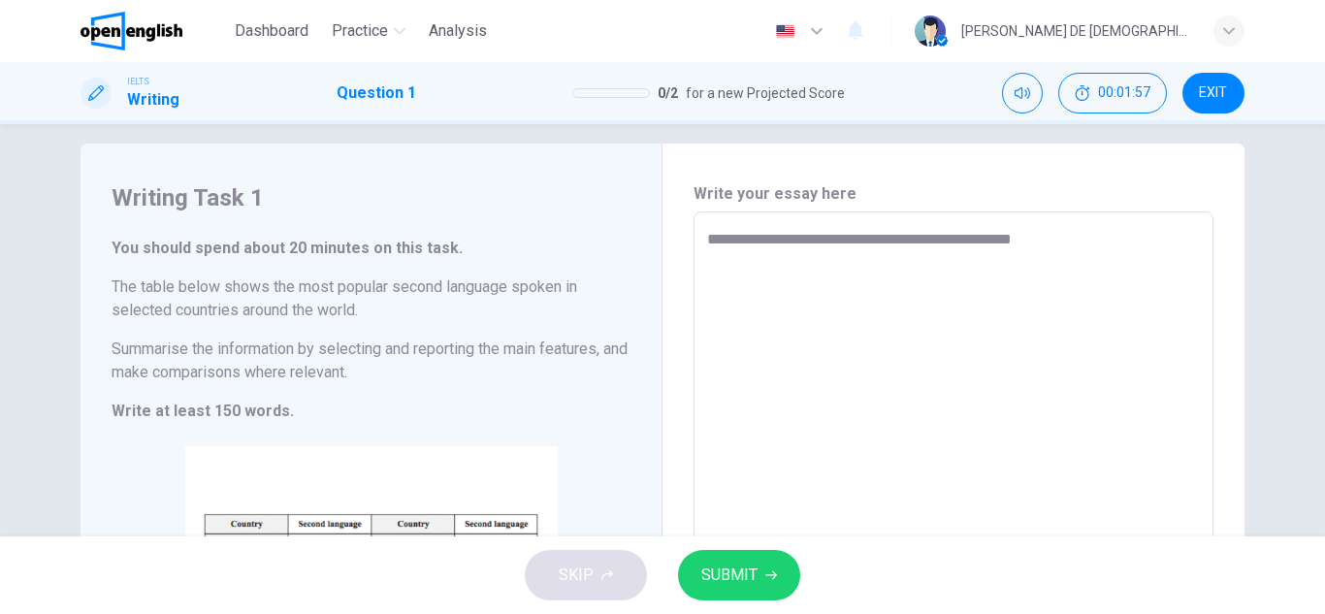
scroll to position [0, 0]
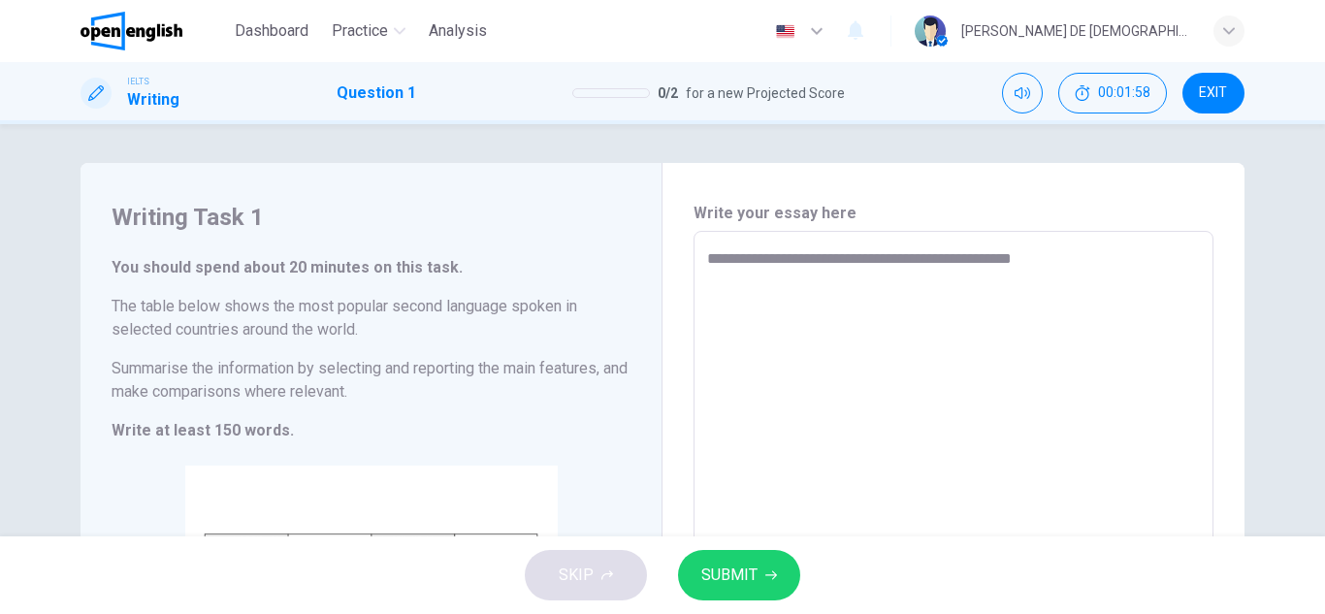
click at [1080, 262] on textarea "**********" at bounding box center [953, 517] width 493 height 541
type textarea "**********"
type textarea "*"
type textarea "**********"
type textarea "*"
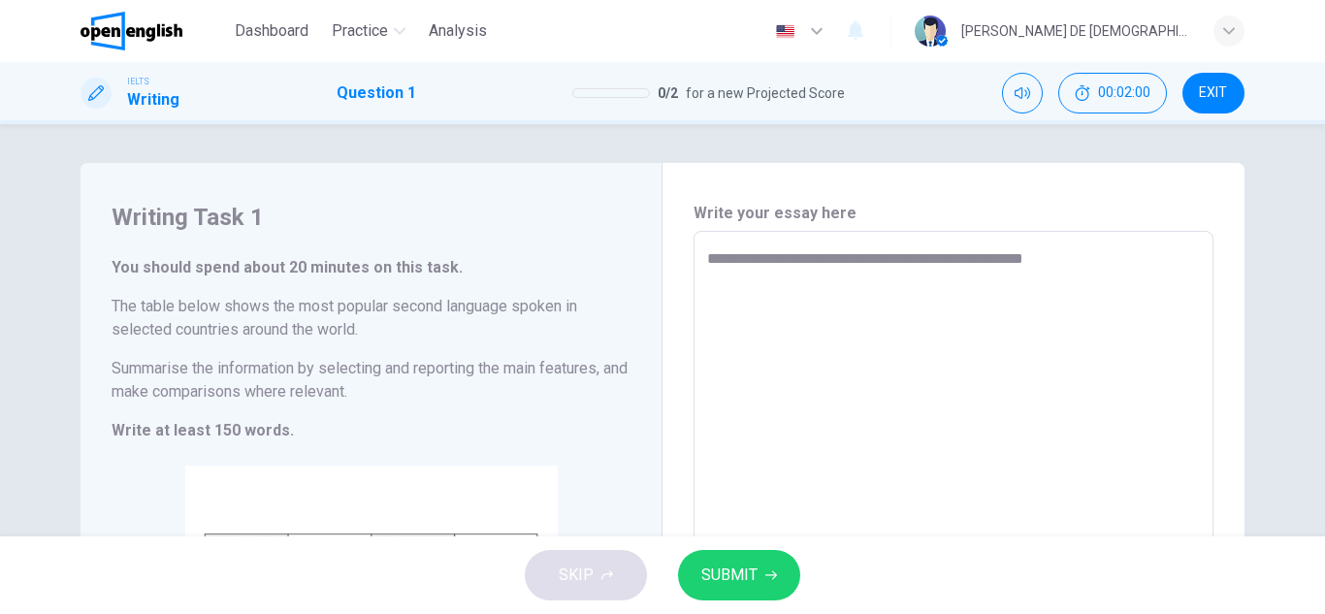
type textarea "**********"
type textarea "*"
type textarea "**********"
type textarea "*"
type textarea "**********"
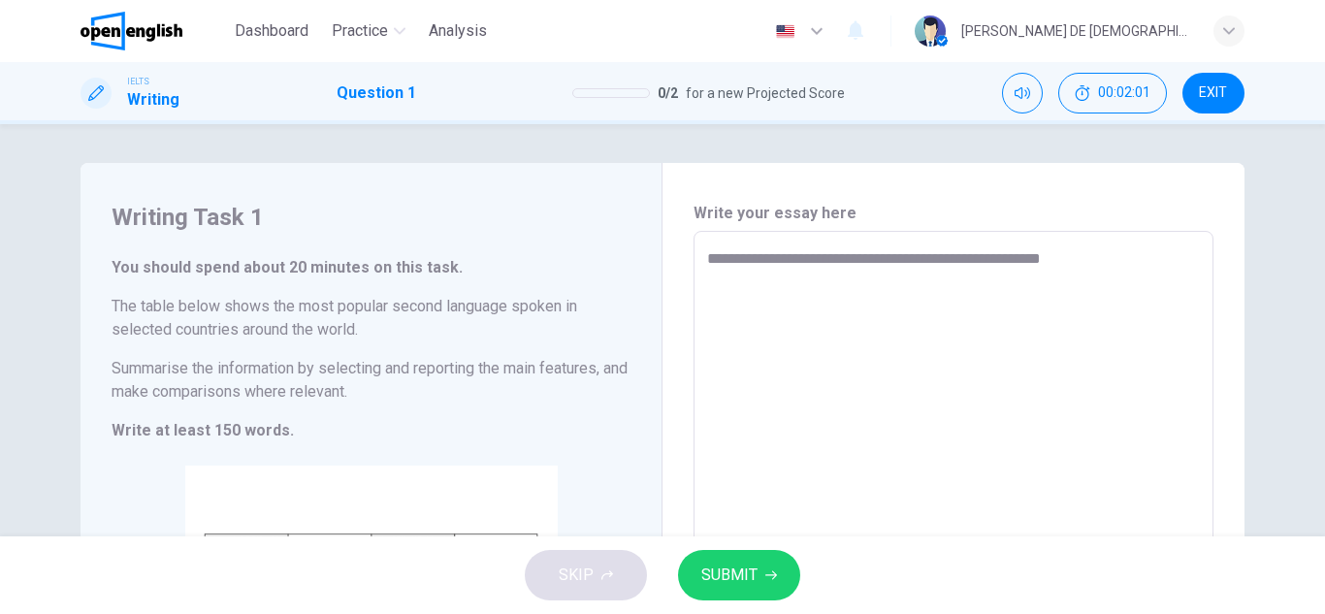
type textarea "*"
type textarea "**********"
type textarea "*"
type textarea "**********"
type textarea "*"
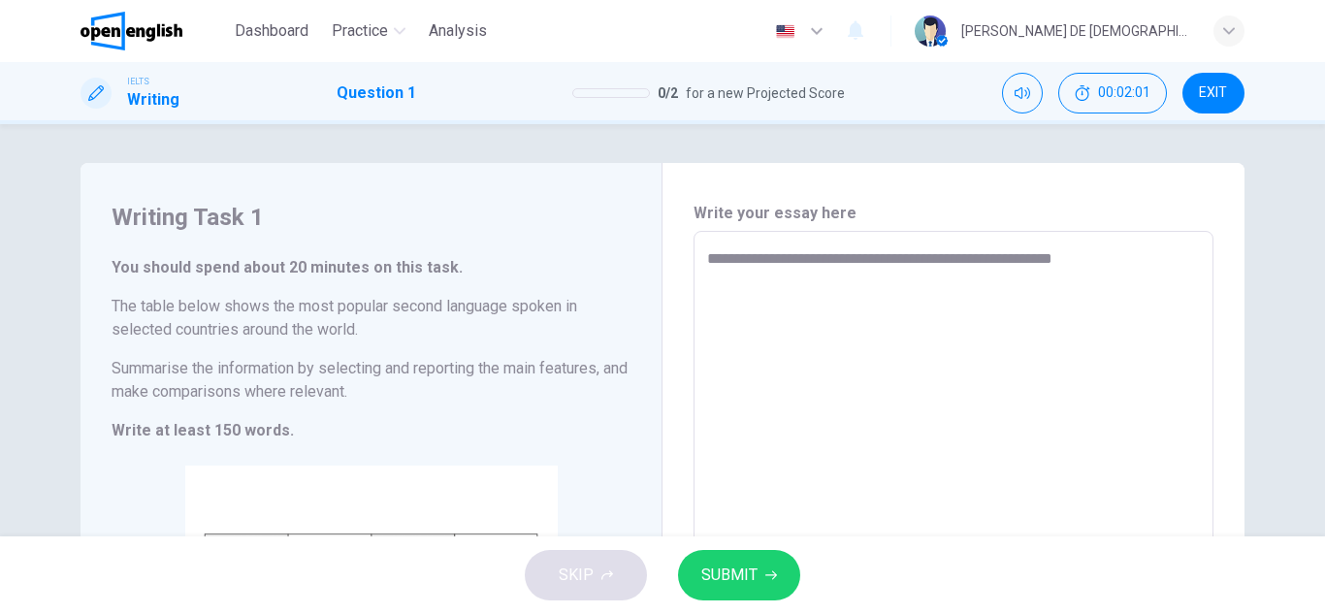
type textarea "**********"
type textarea "*"
type textarea "**********"
type textarea "*"
type textarea "**********"
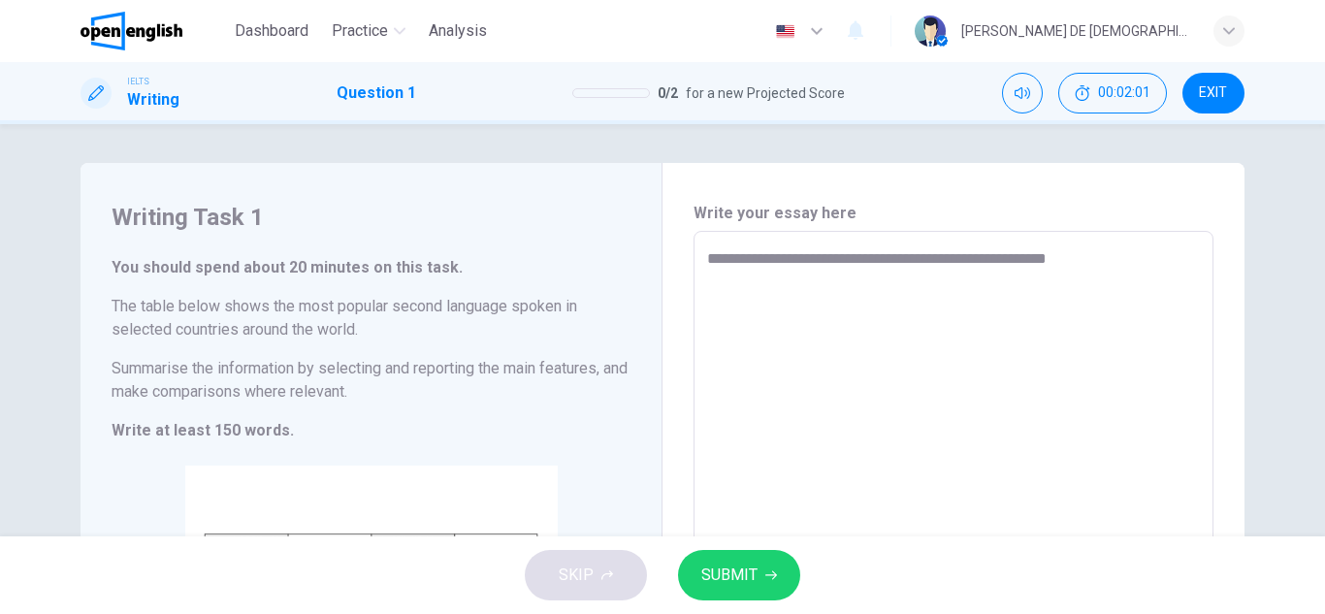
type textarea "*"
type textarea "**********"
type textarea "*"
type textarea "**********"
type textarea "*"
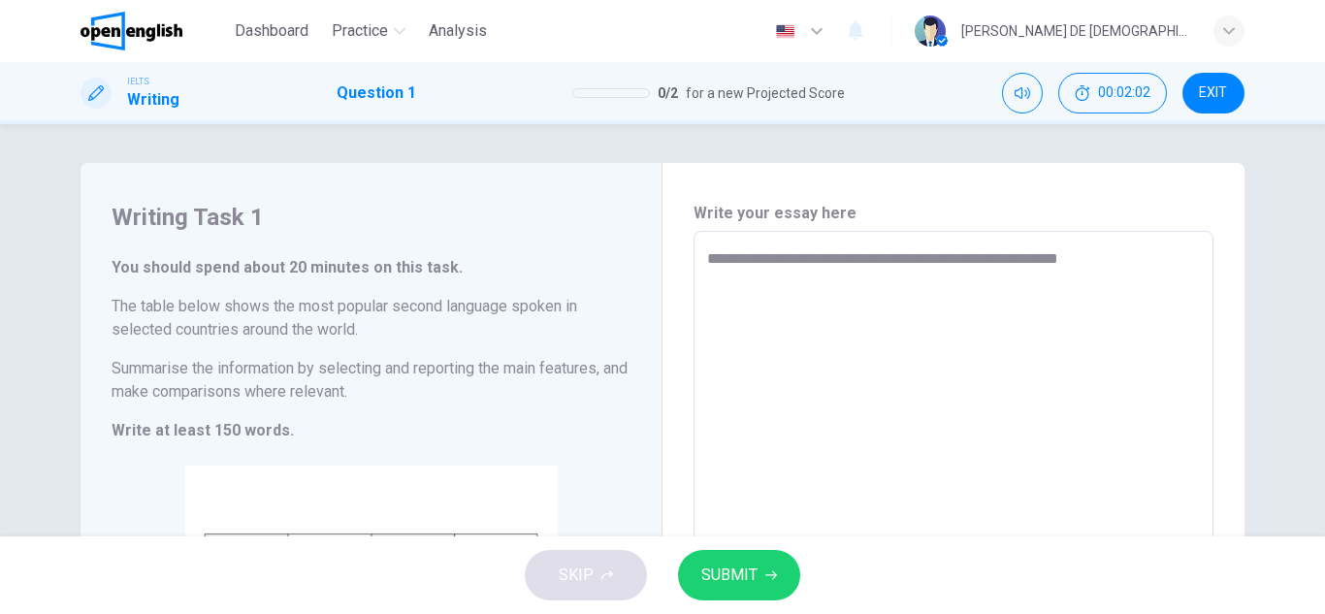
type textarea "**********"
type textarea "*"
type textarea "**********"
type textarea "*"
type textarea "**********"
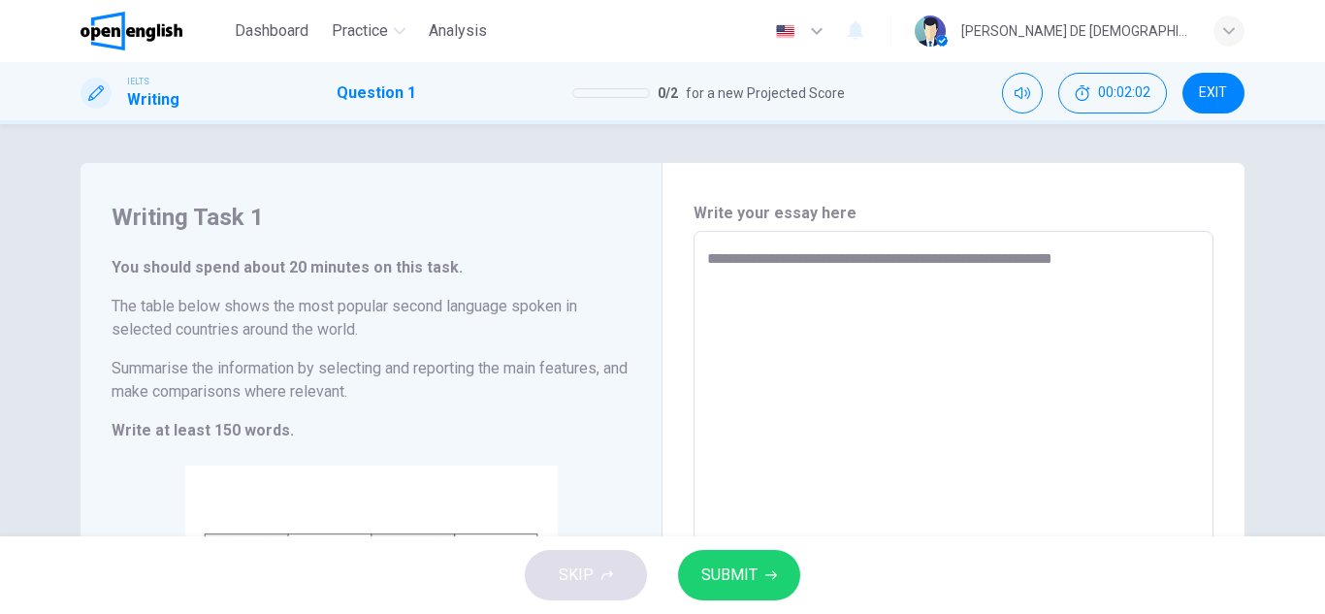
type textarea "*"
type textarea "**********"
type textarea "*"
type textarea "**********"
type textarea "*"
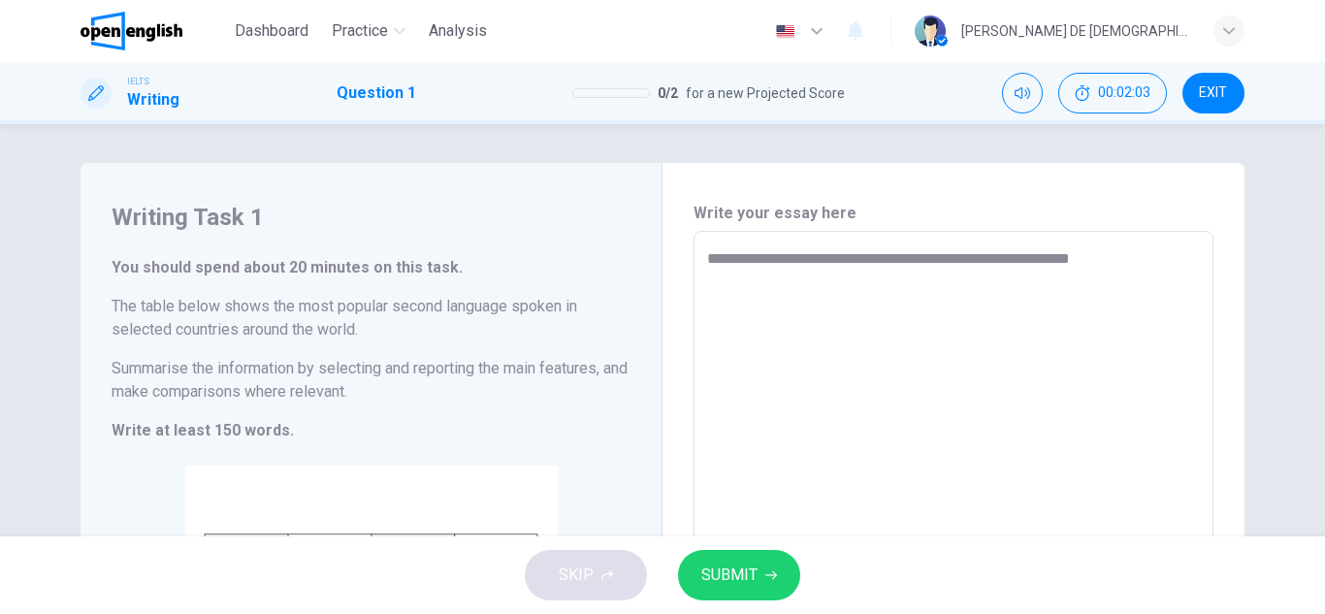
type textarea "**********"
type textarea "*"
type textarea "**********"
type textarea "*"
type textarea "**********"
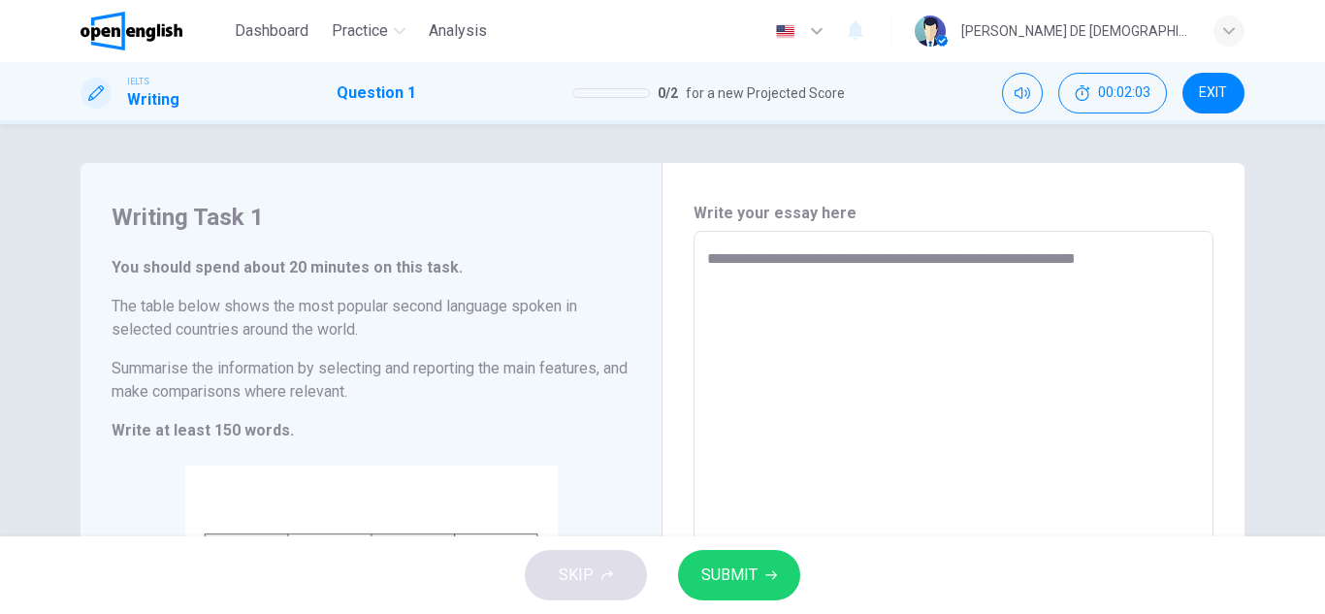
type textarea "*"
type textarea "**********"
type textarea "*"
type textarea "**********"
type textarea "*"
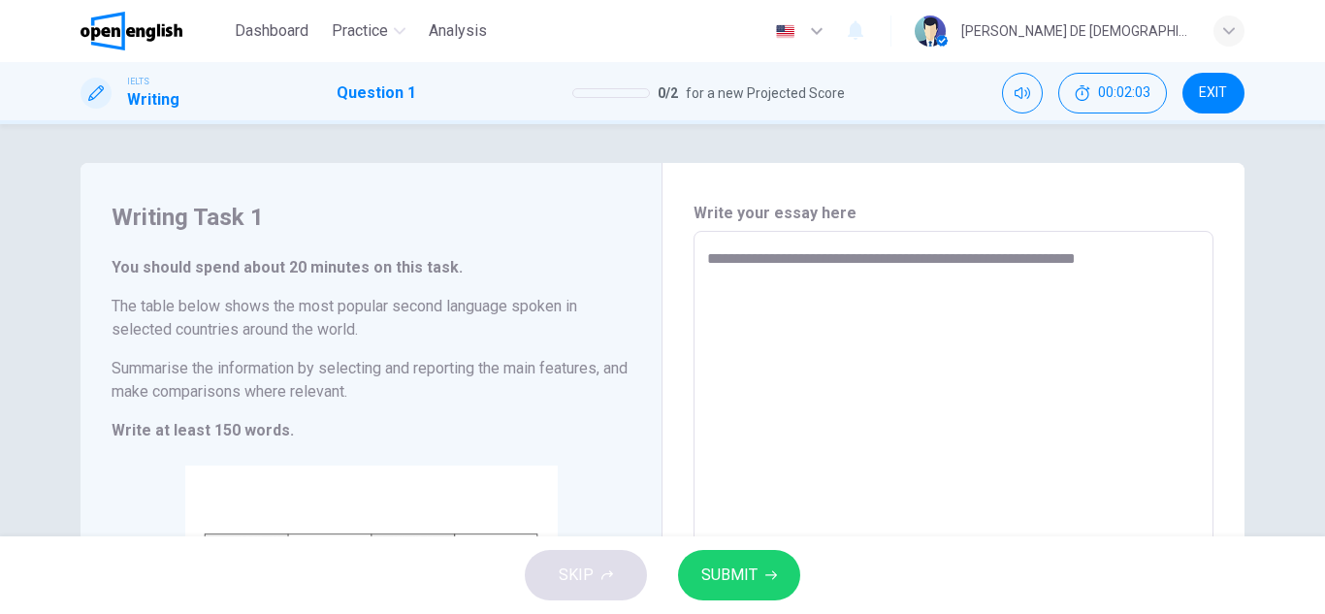
type textarea "**********"
type textarea "*"
type textarea "**********"
type textarea "*"
type textarea "**********"
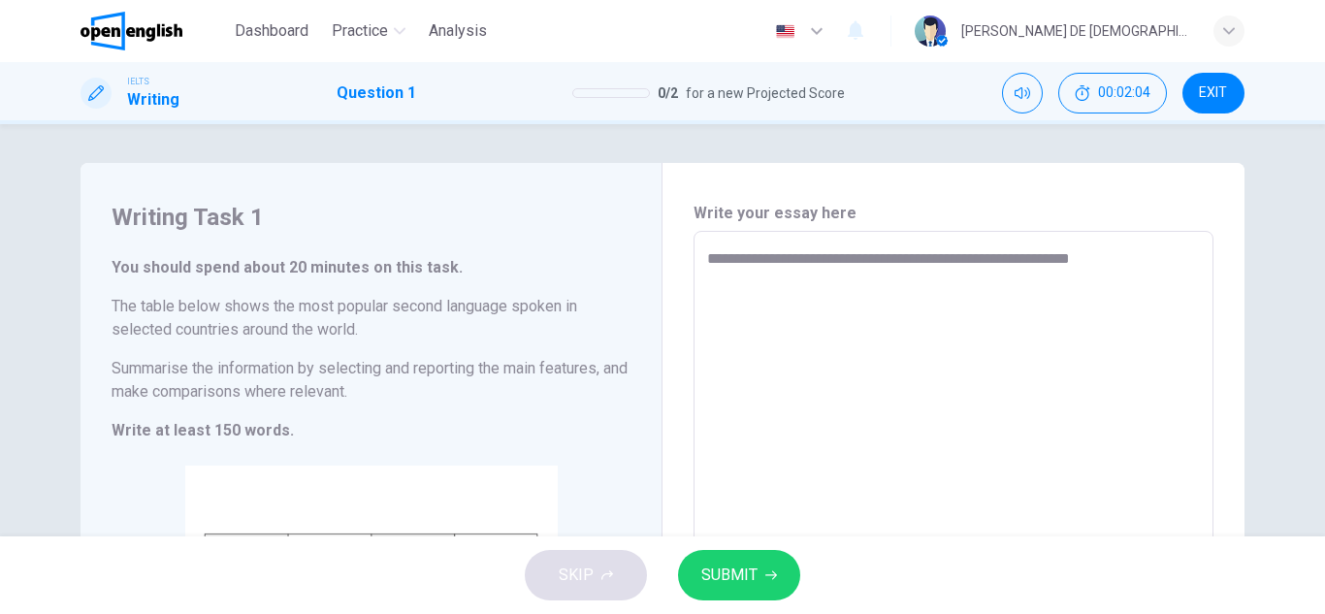
type textarea "*"
type textarea "**********"
type textarea "*"
type textarea "**********"
type textarea "*"
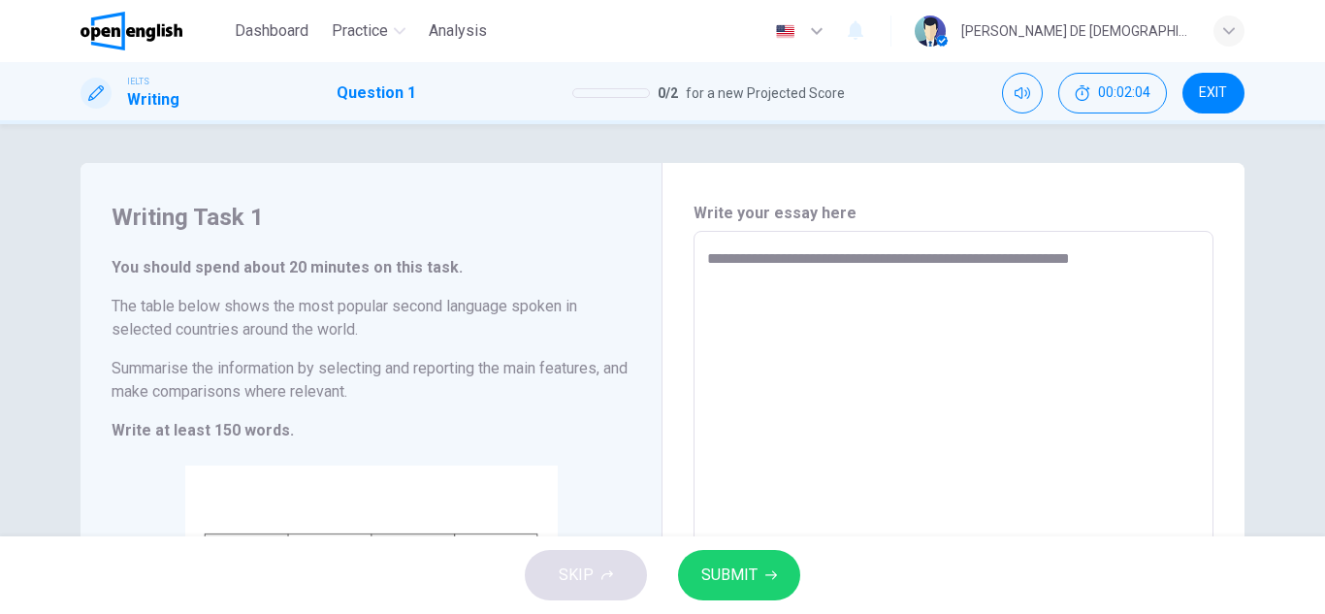
type textarea "**********"
type textarea "*"
type textarea "**********"
type textarea "*"
type textarea "**********"
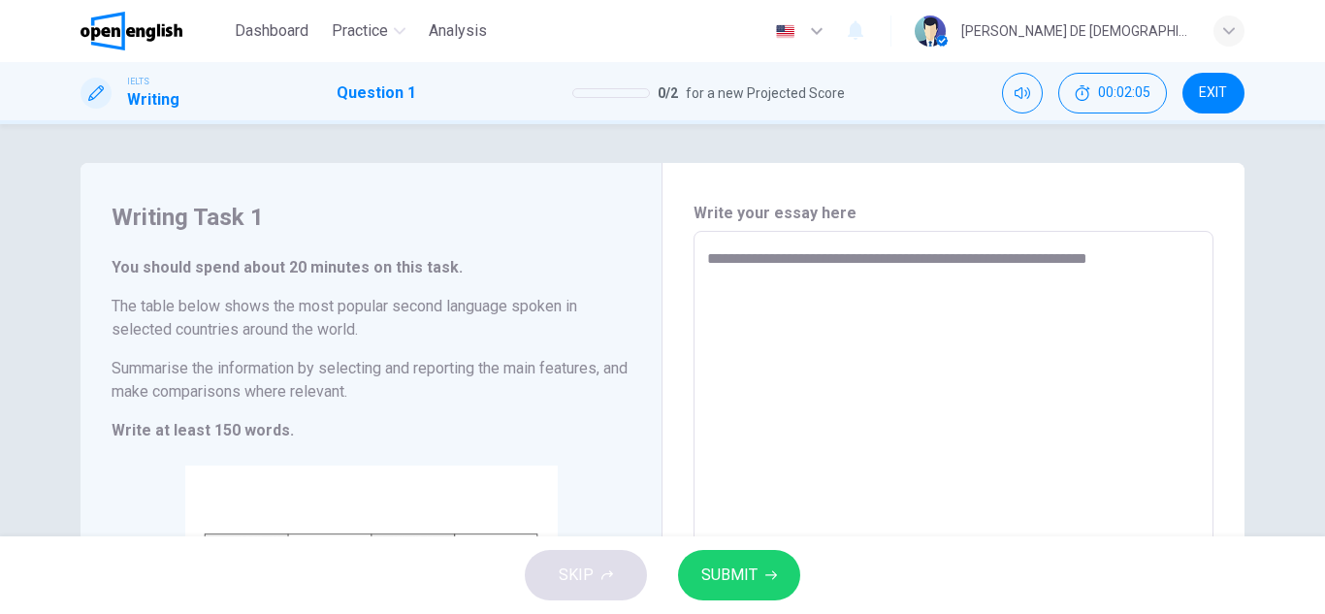
type textarea "*"
type textarea "**********"
type textarea "*"
type textarea "**********"
type textarea "*"
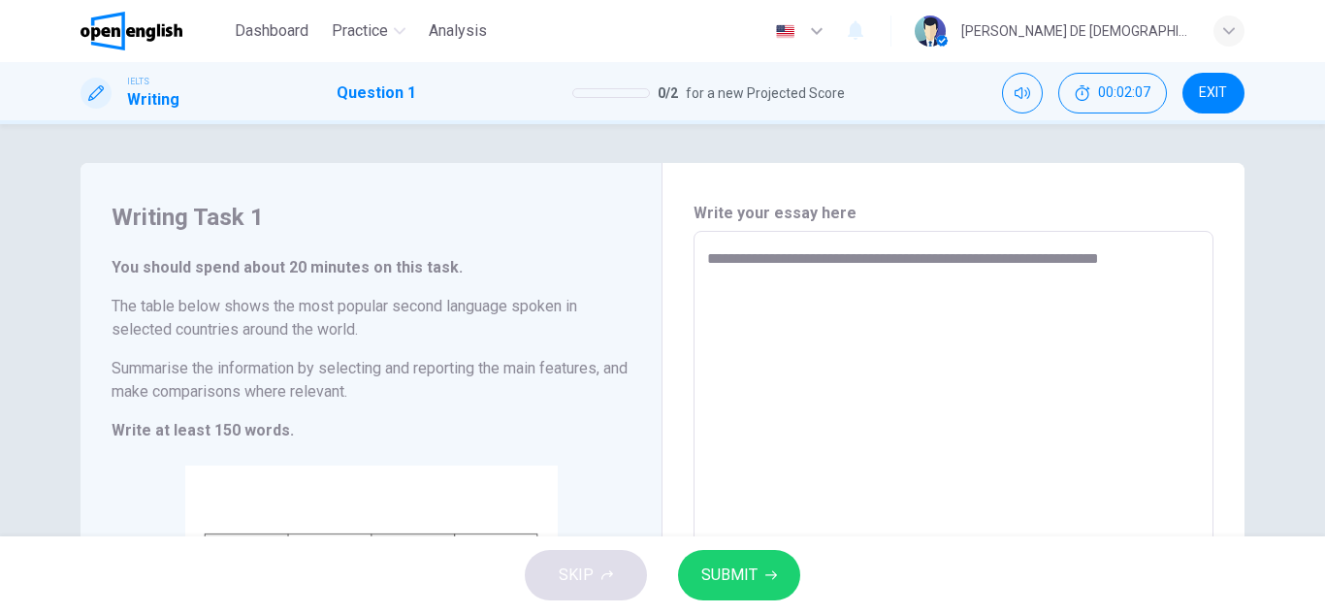
type textarea "**********"
type textarea "*"
type textarea "**********"
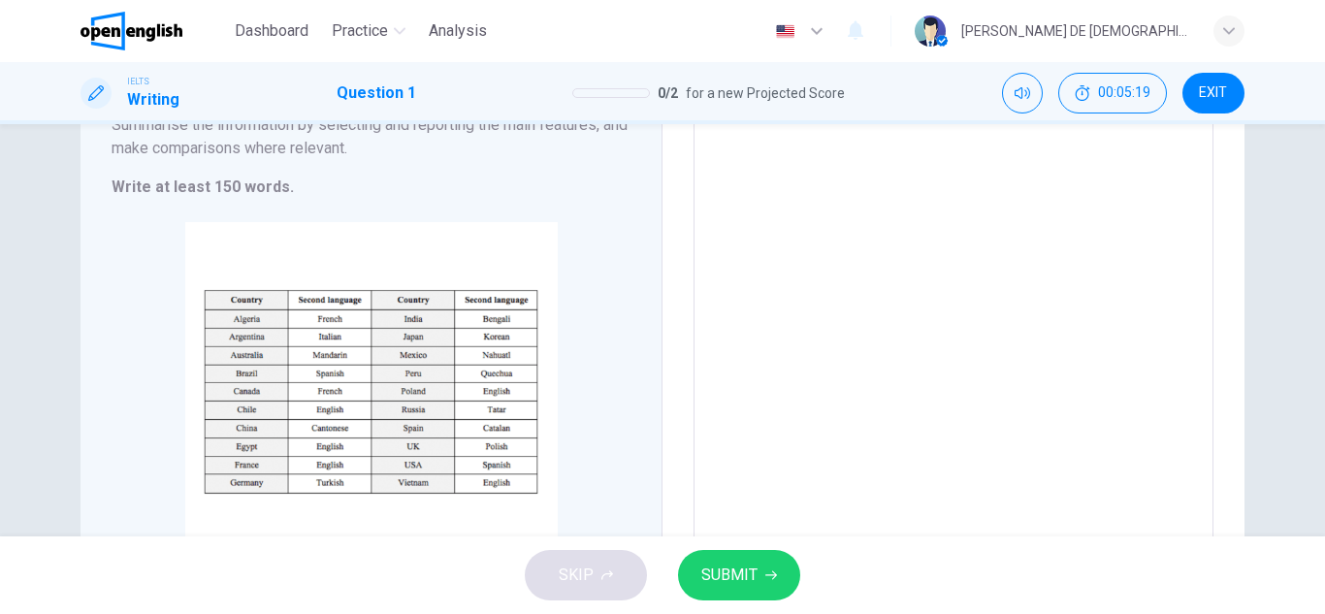
scroll to position [146, 0]
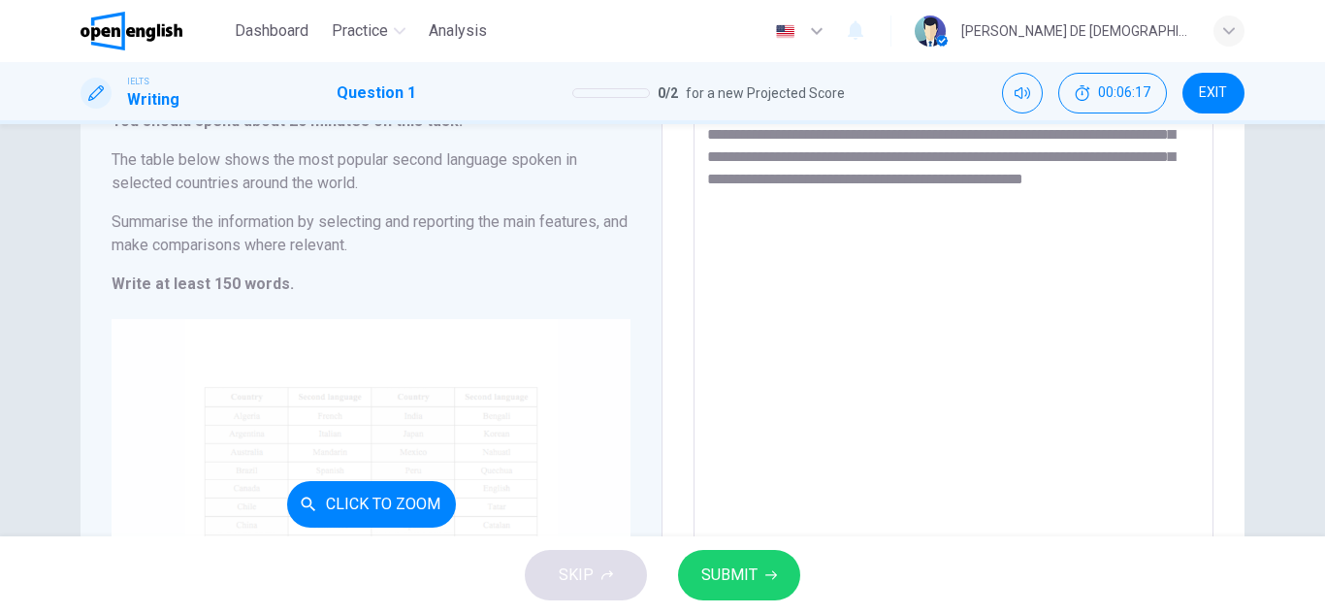
click at [498, 455] on div "Click to Zoom" at bounding box center [371, 503] width 519 height 369
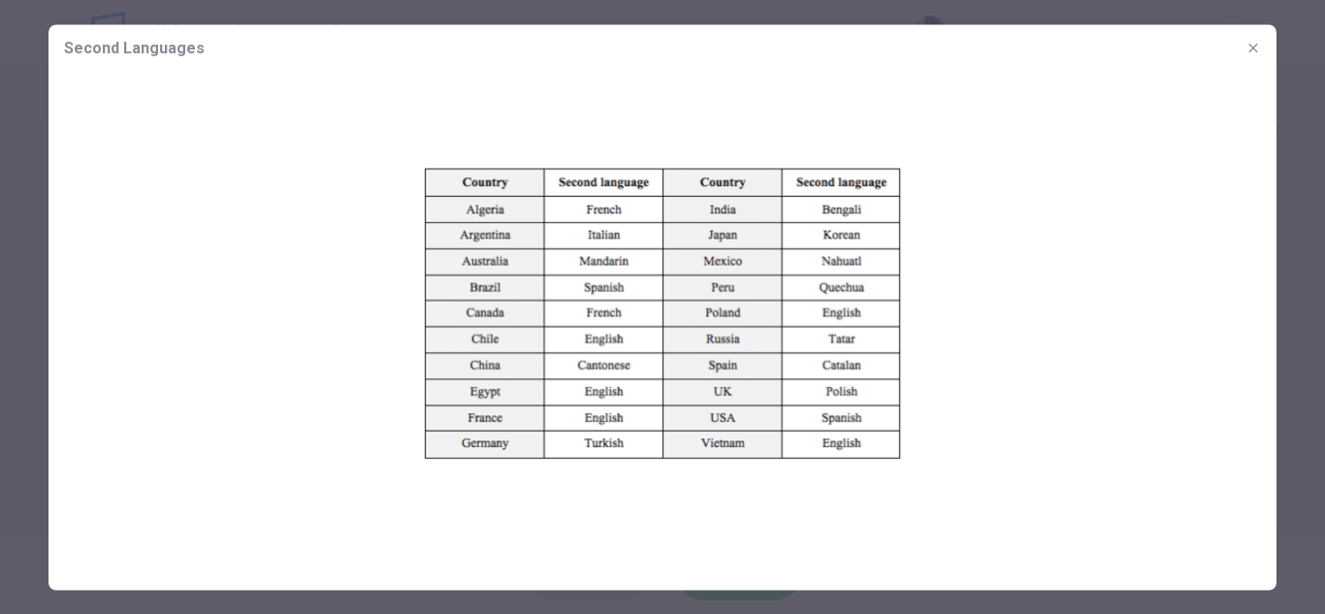
click at [1306, 236] on div at bounding box center [662, 307] width 1325 height 614
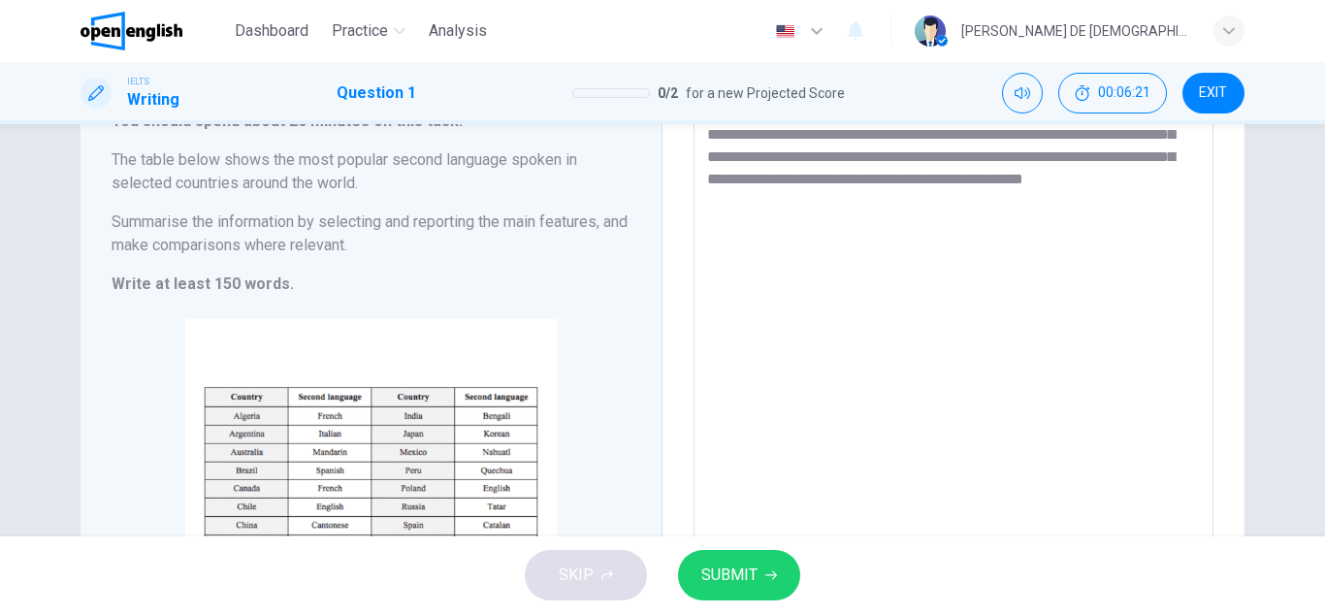
click at [868, 192] on textarea "**********" at bounding box center [953, 371] width 493 height 541
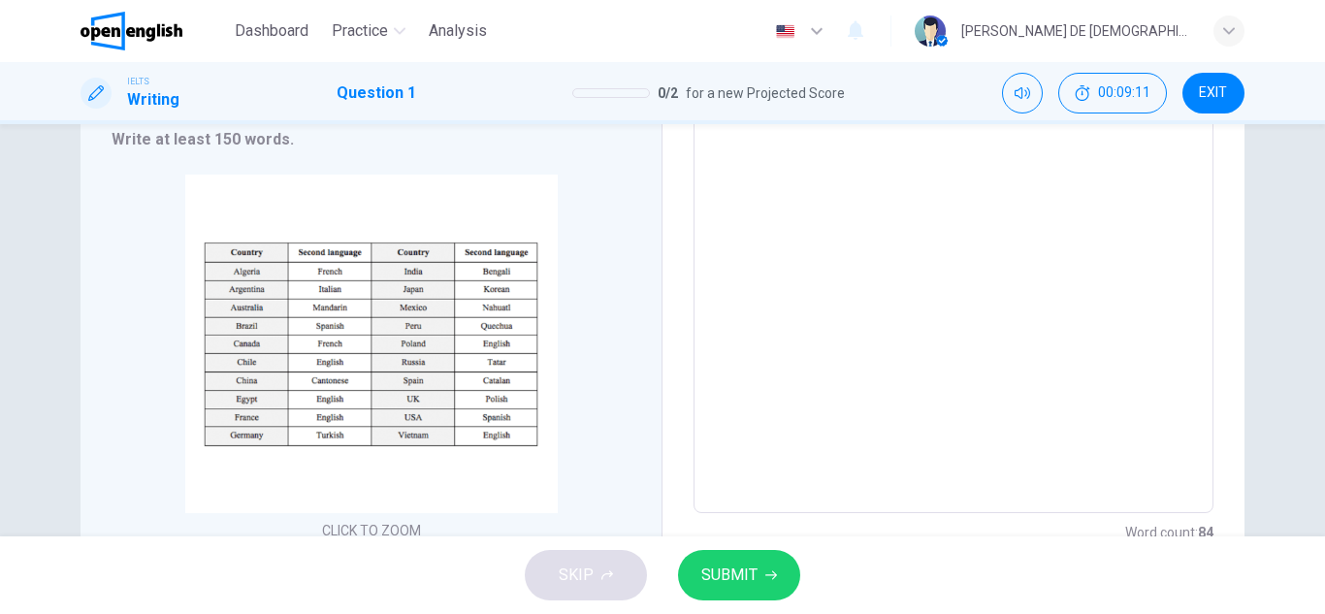
scroll to position [194, 0]
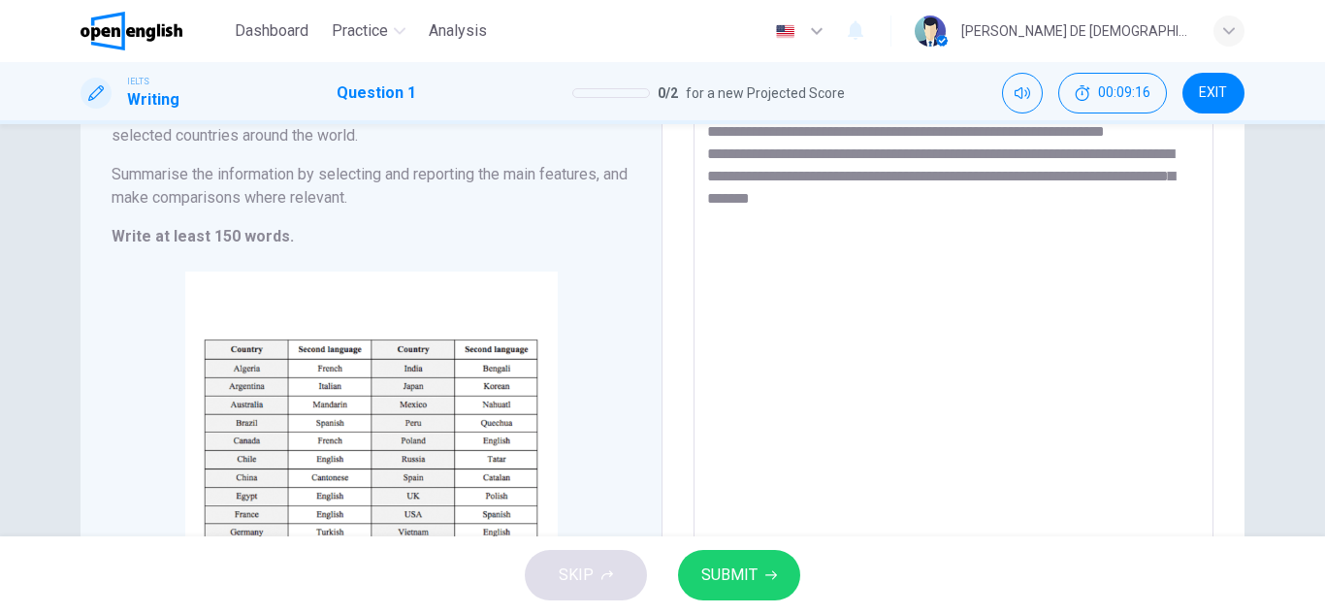
click at [834, 200] on textarea "**********" at bounding box center [953, 323] width 493 height 541
click at [984, 230] on textarea "**********" at bounding box center [953, 323] width 493 height 541
click at [1141, 227] on textarea "**********" at bounding box center [953, 323] width 493 height 541
click at [822, 254] on textarea "**********" at bounding box center [953, 323] width 493 height 541
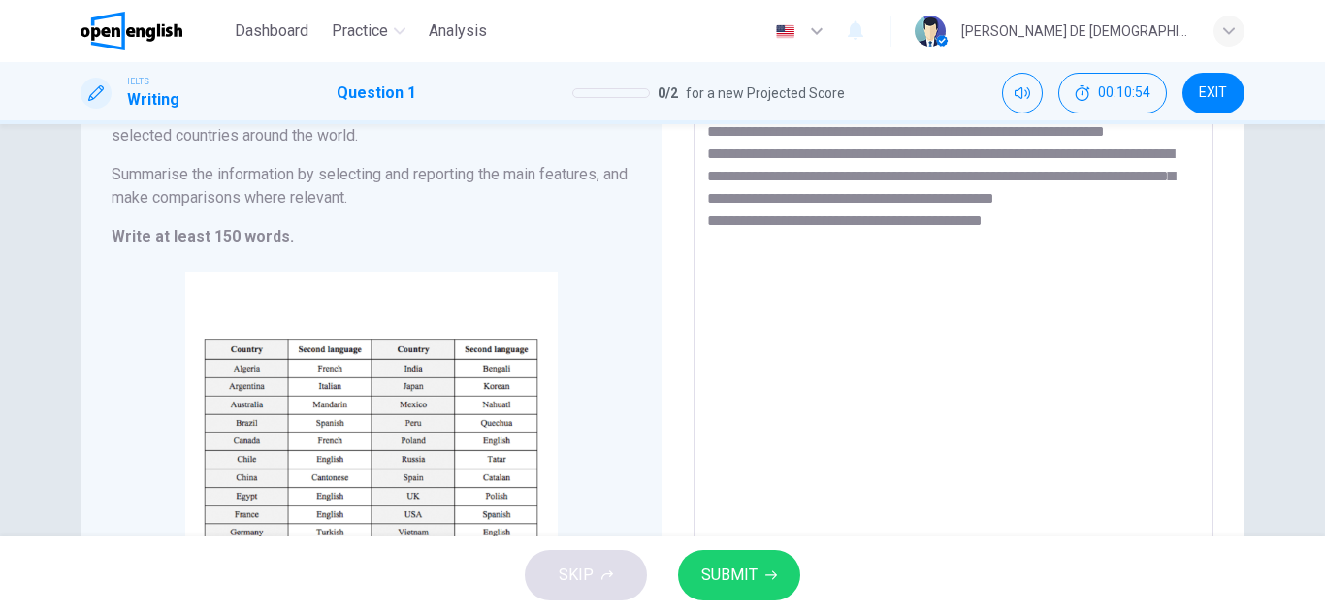
click at [770, 244] on textarea "**********" at bounding box center [953, 323] width 493 height 541
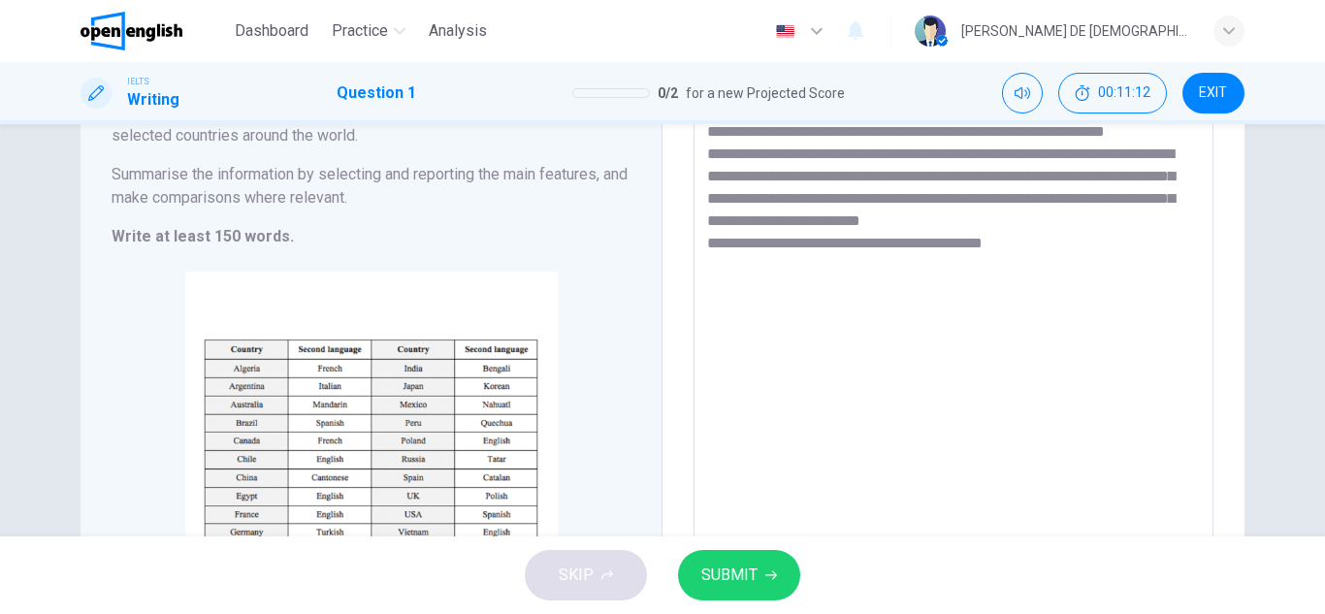
click at [1043, 263] on textarea "**********" at bounding box center [953, 323] width 493 height 541
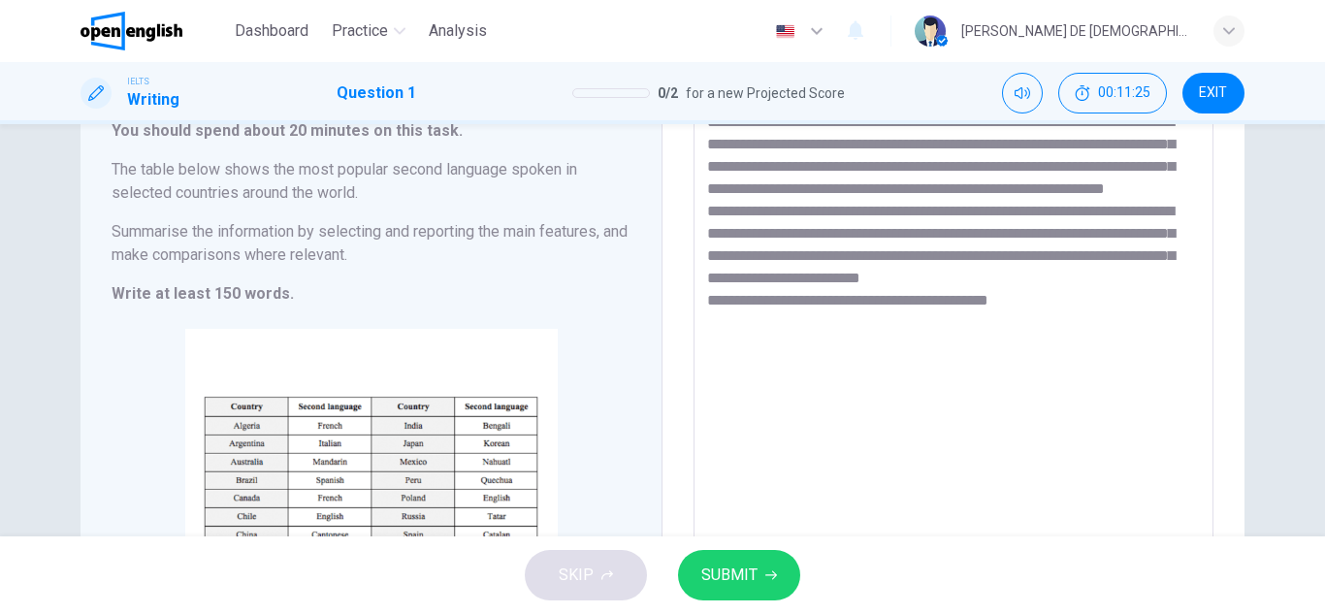
scroll to position [188, 0]
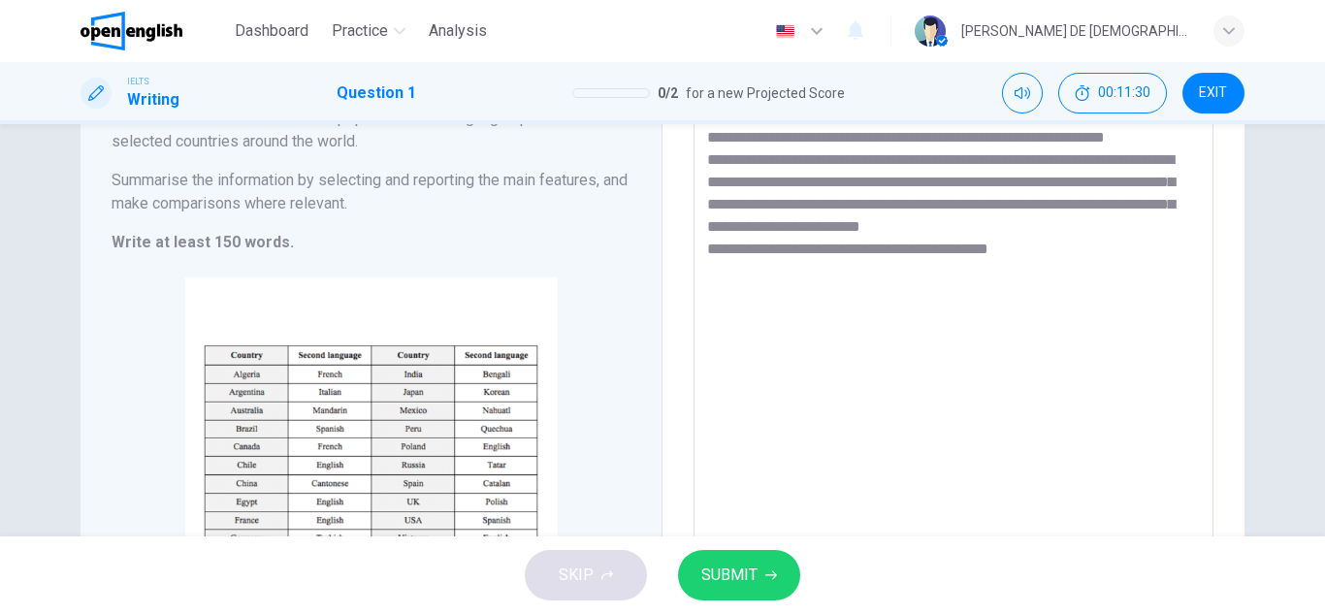
click at [1005, 266] on textarea "**********" at bounding box center [953, 329] width 493 height 541
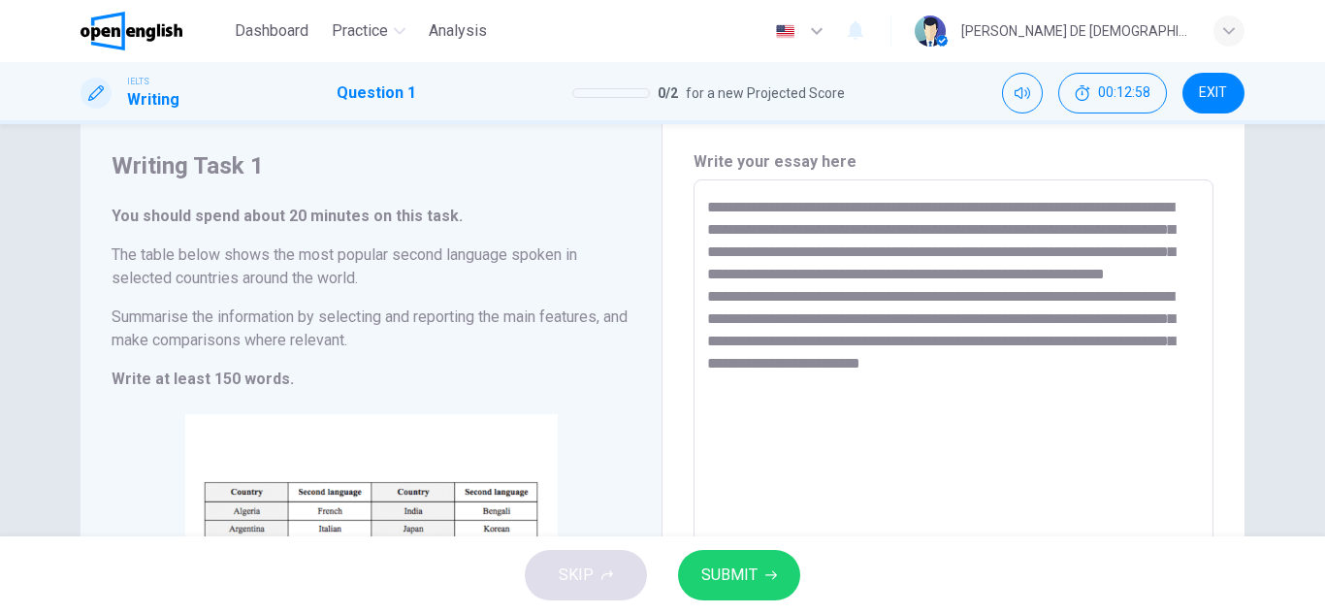
scroll to position [97, 0]
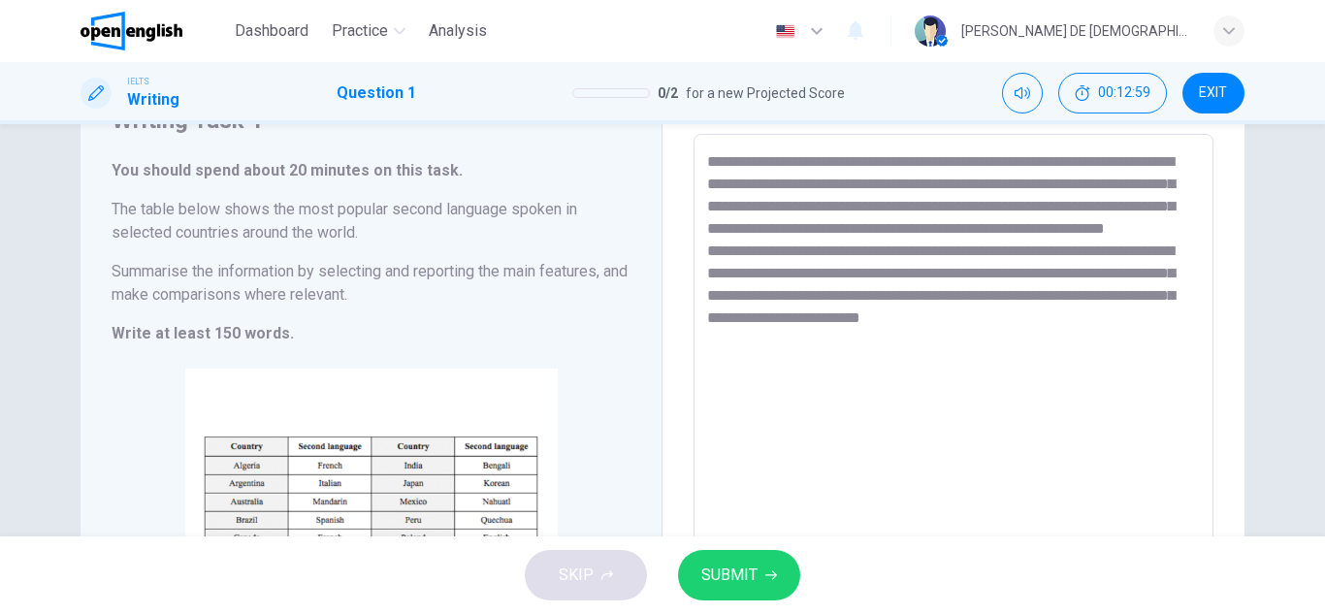
click at [768, 596] on button "SUBMIT" at bounding box center [739, 575] width 122 height 50
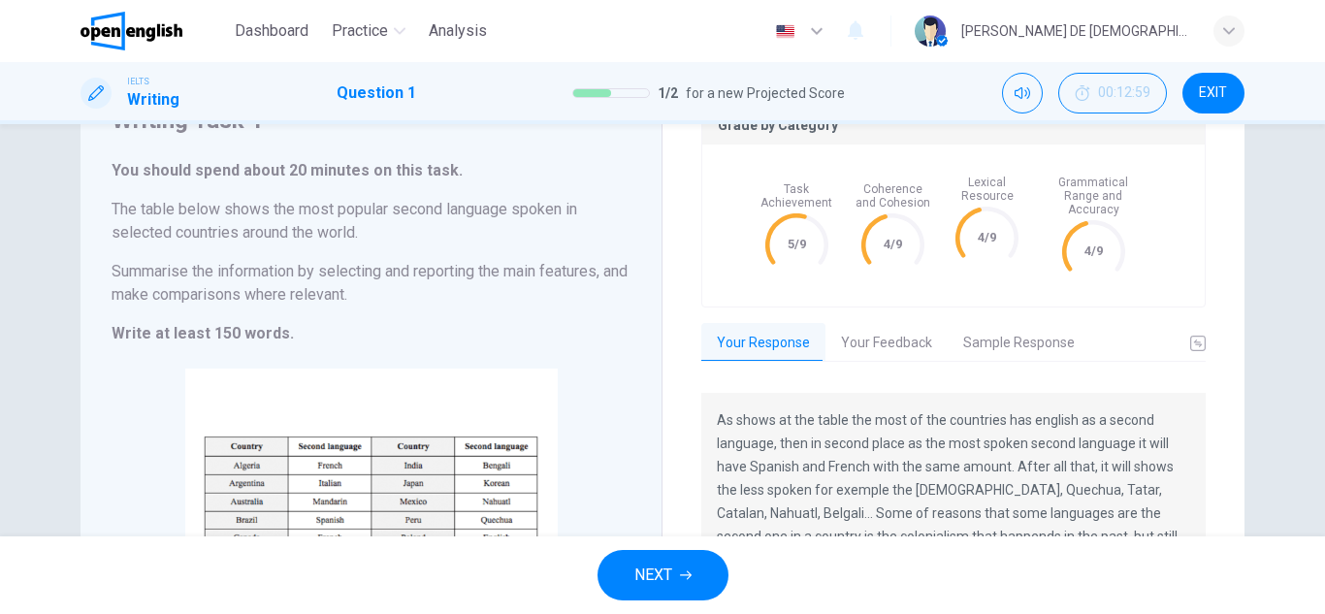
click at [655, 436] on div "Writing Task 1 You should spend about 20 minutes on this task. The table below …" at bounding box center [371, 421] width 582 height 711
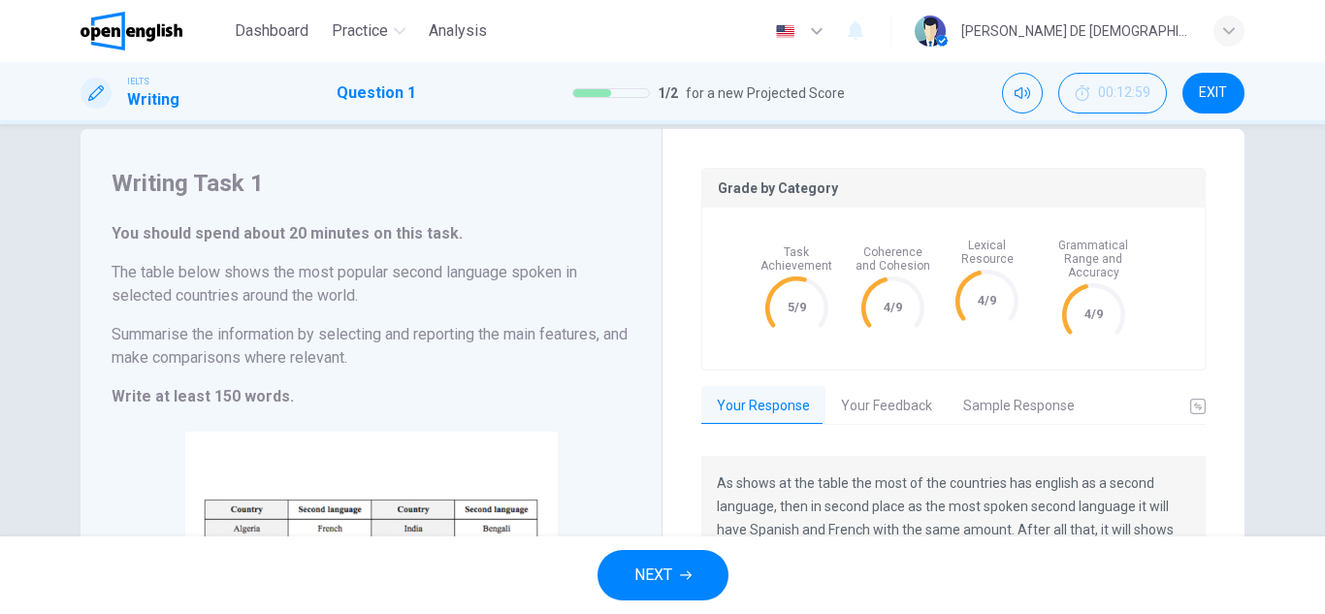
scroll to position [0, 0]
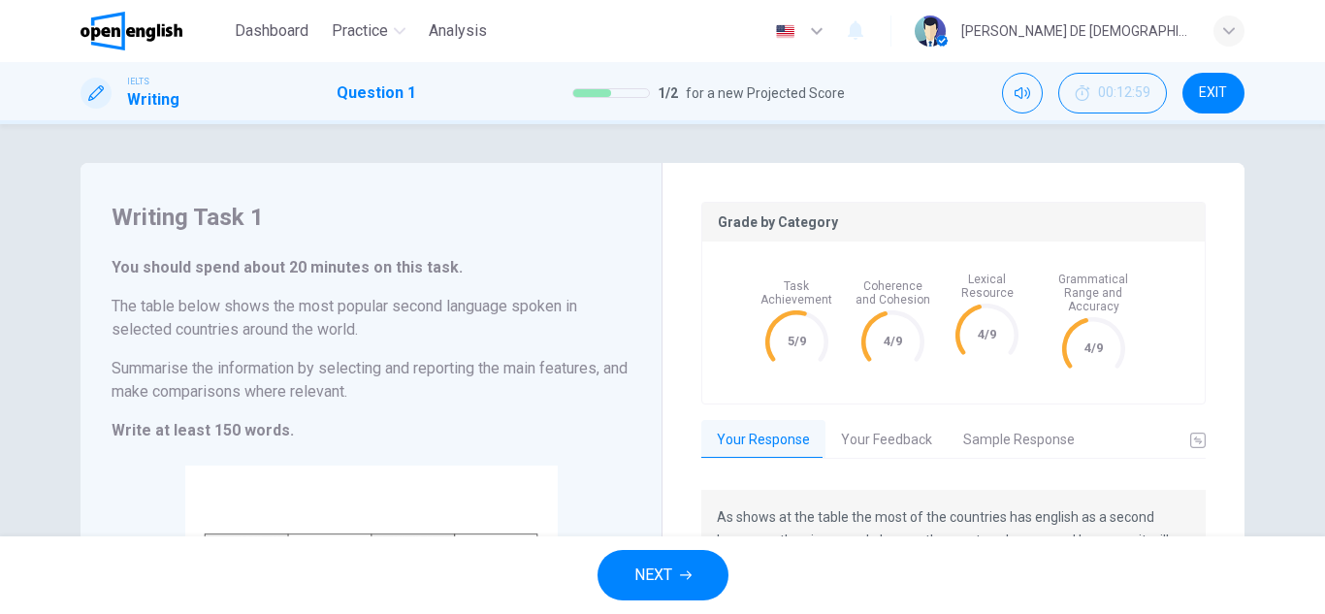
click at [846, 405] on div "Grade by Category Task Achievement 5/9 Coherence and Cohesion 4/9 Lexical Resou…" at bounding box center [953, 499] width 504 height 594
click at [854, 426] on button "Your Feedback" at bounding box center [886, 440] width 122 height 41
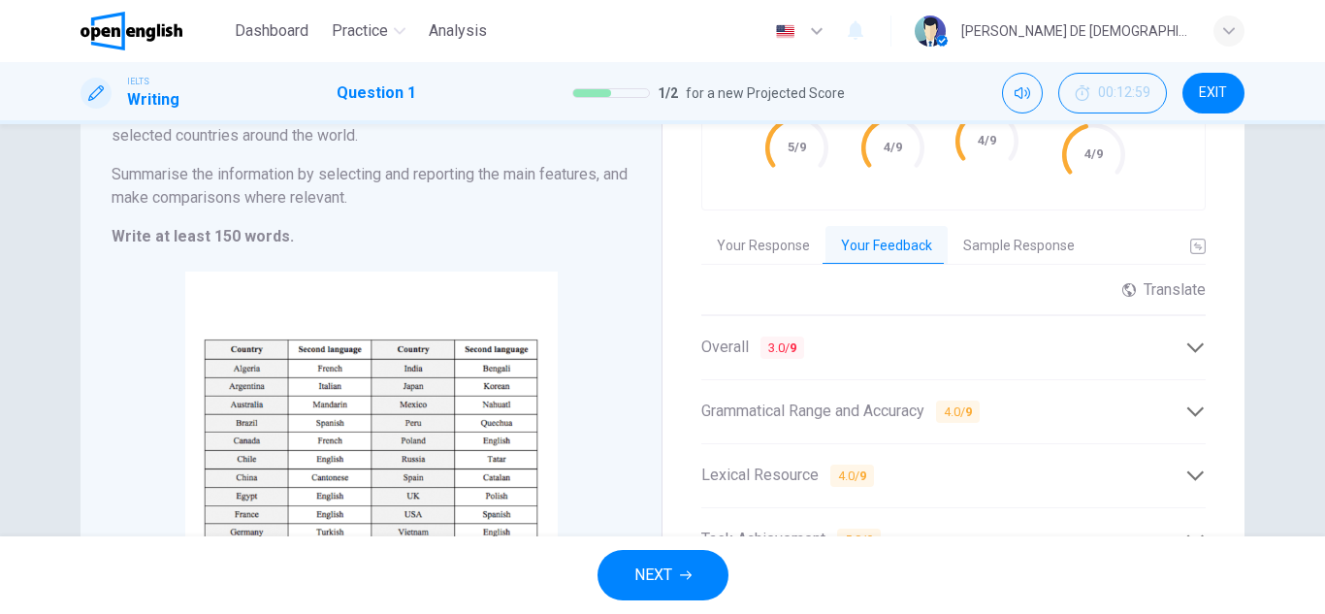
scroll to position [291, 0]
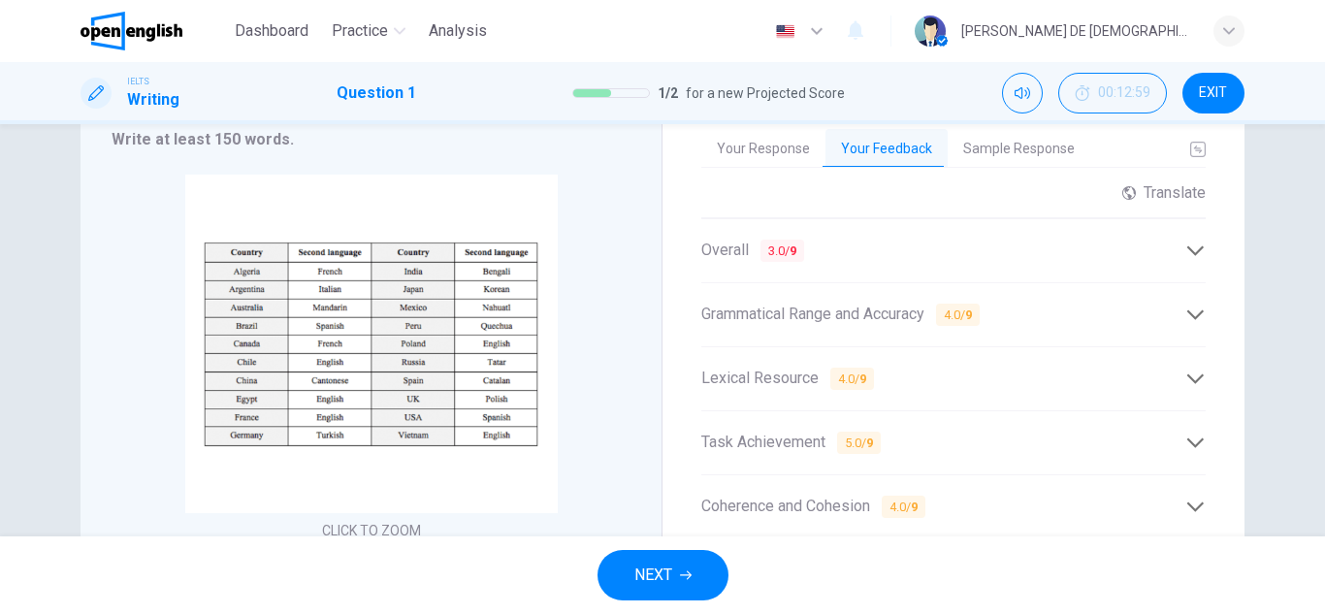
click at [725, 249] on div "Overall 3.0 / 9" at bounding box center [953, 251] width 504 height 48
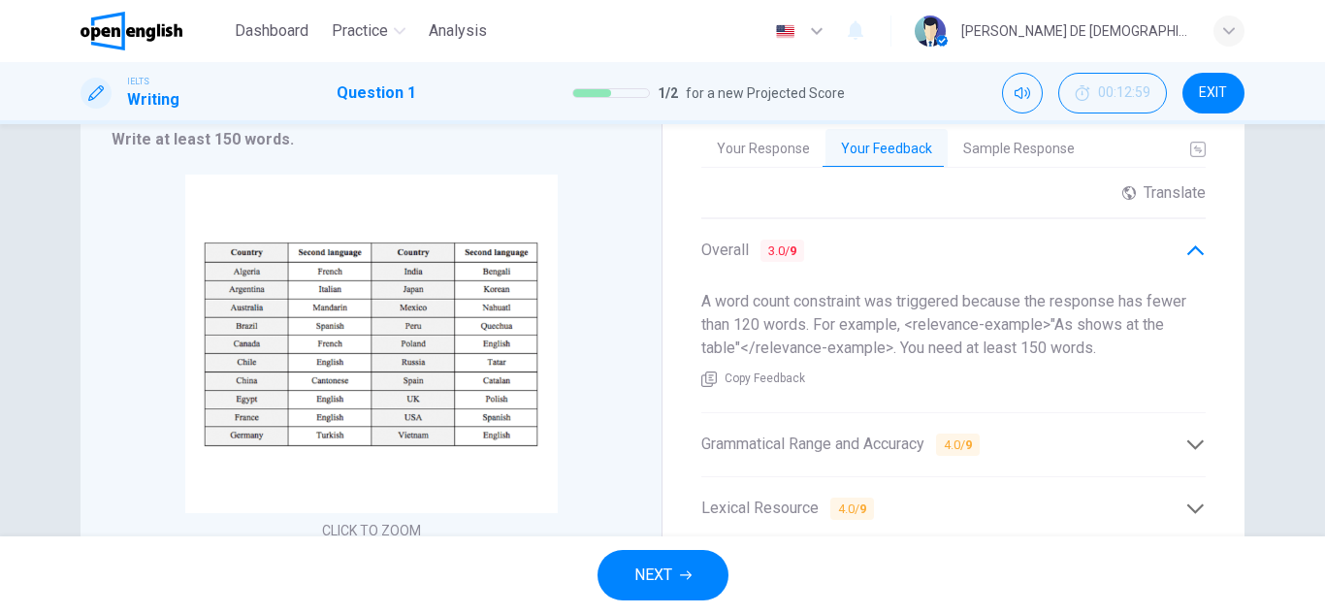
scroll to position [388, 0]
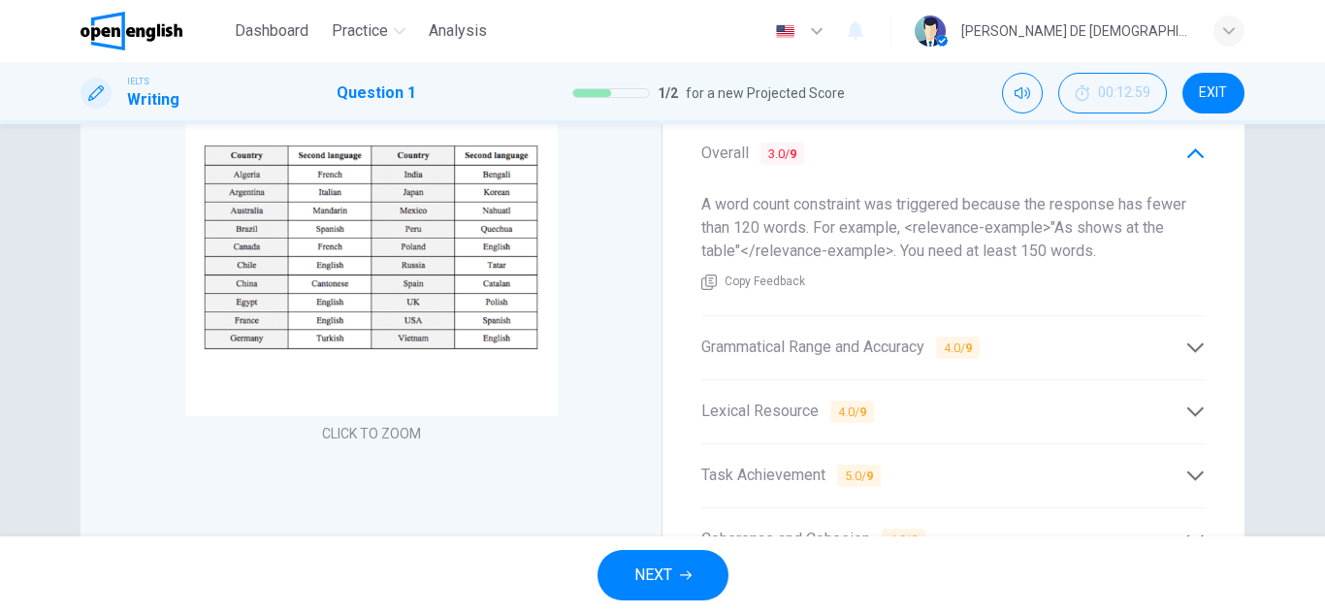
click at [899, 336] on span "Grammatical Range and Accuracy 4.0 / 9" at bounding box center [840, 348] width 278 height 24
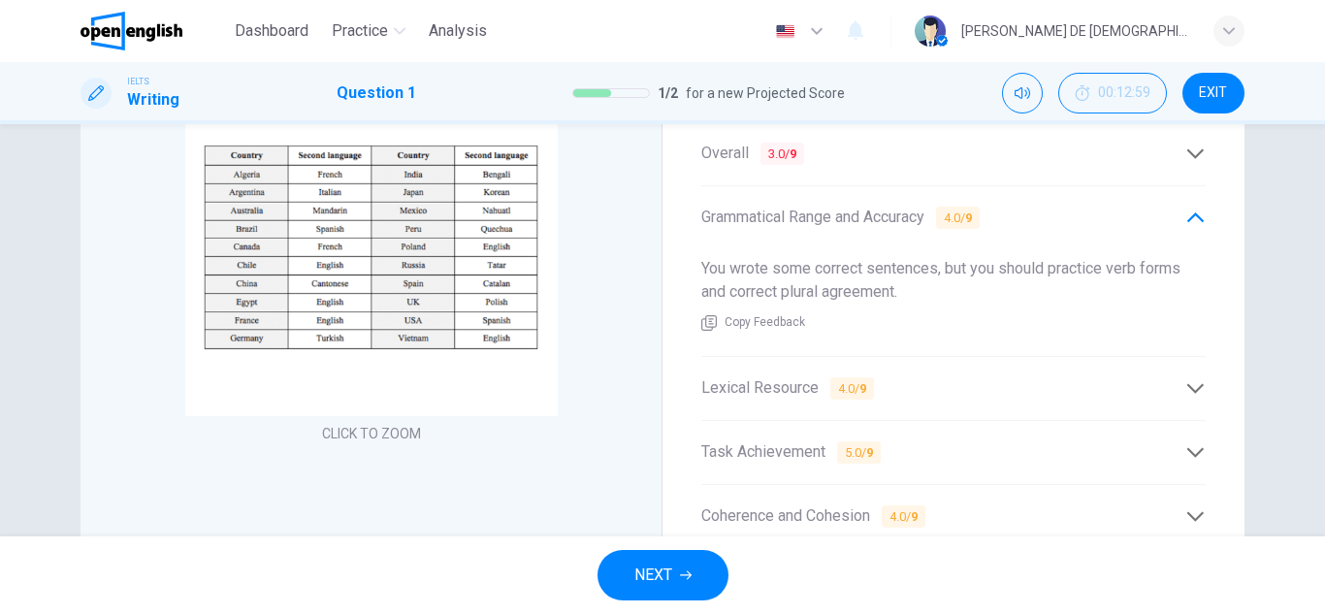
scroll to position [485, 0]
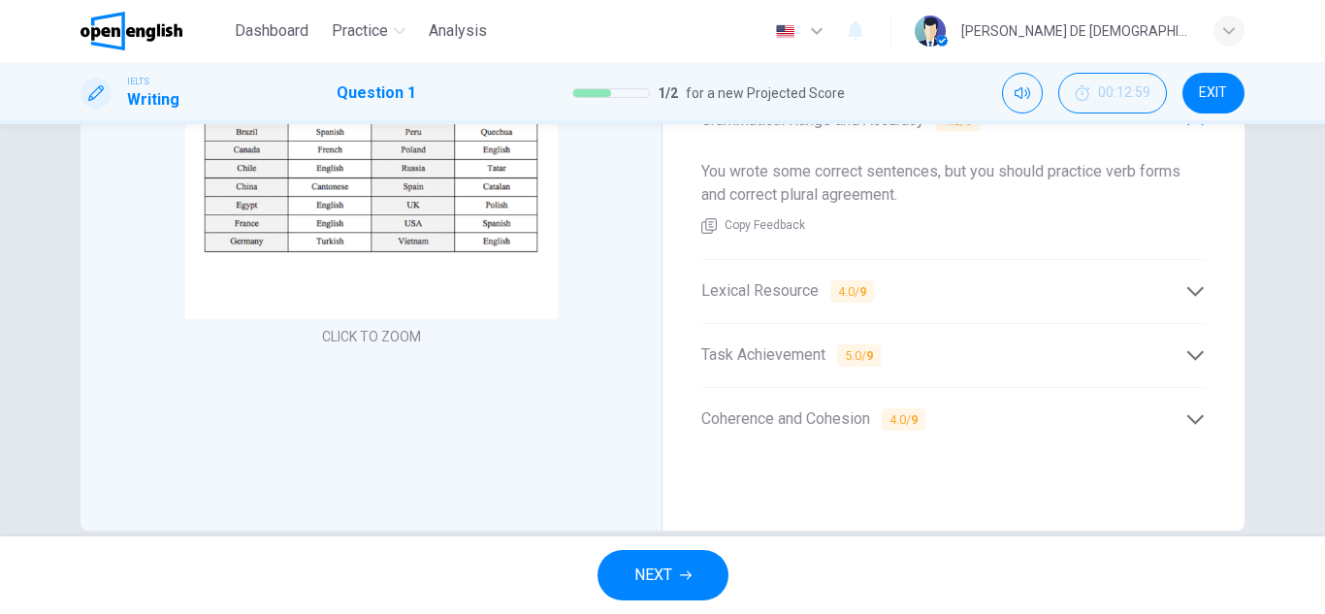
click at [758, 288] on span "Lexical Resource 4.0 / 9" at bounding box center [787, 291] width 173 height 24
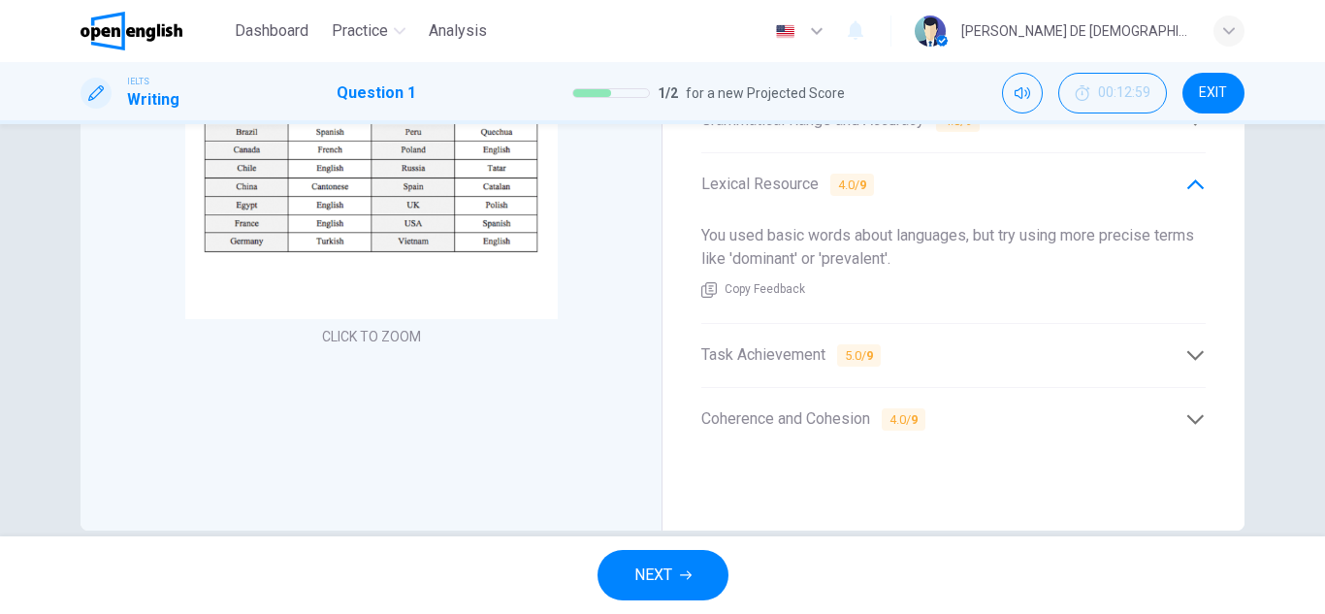
click at [787, 343] on span "Task Achievement 5.0 / 9" at bounding box center [790, 355] width 179 height 24
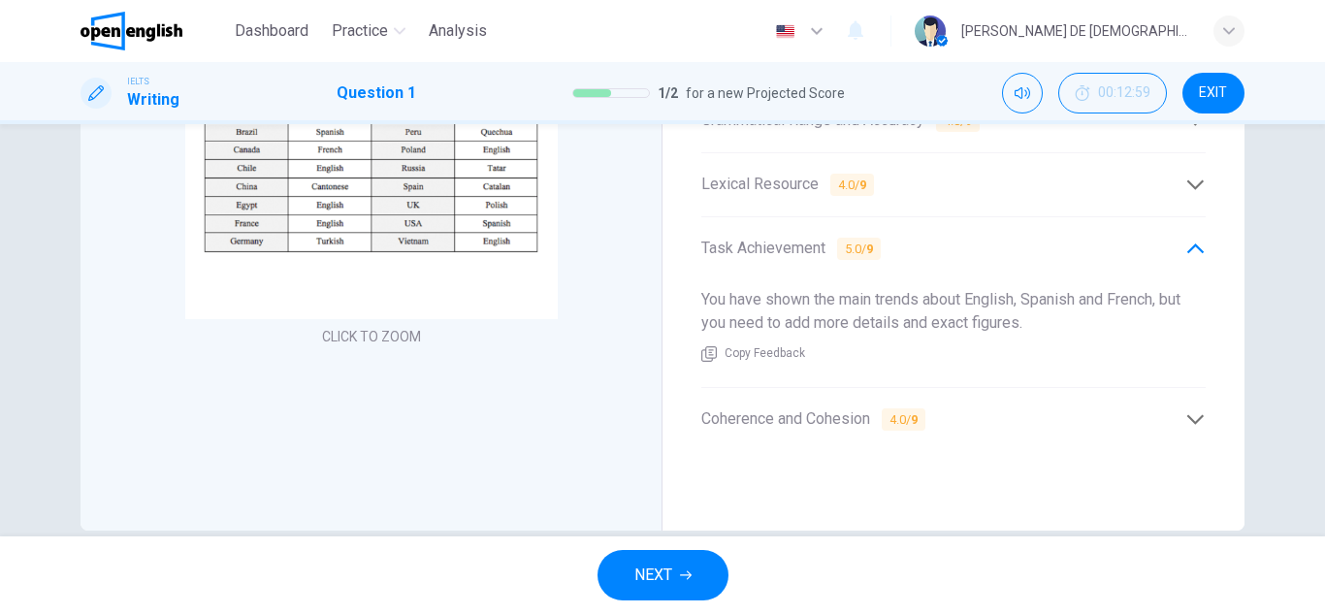
click at [826, 417] on span "Coherence and Cohesion 4.0 / 9" at bounding box center [813, 419] width 224 height 24
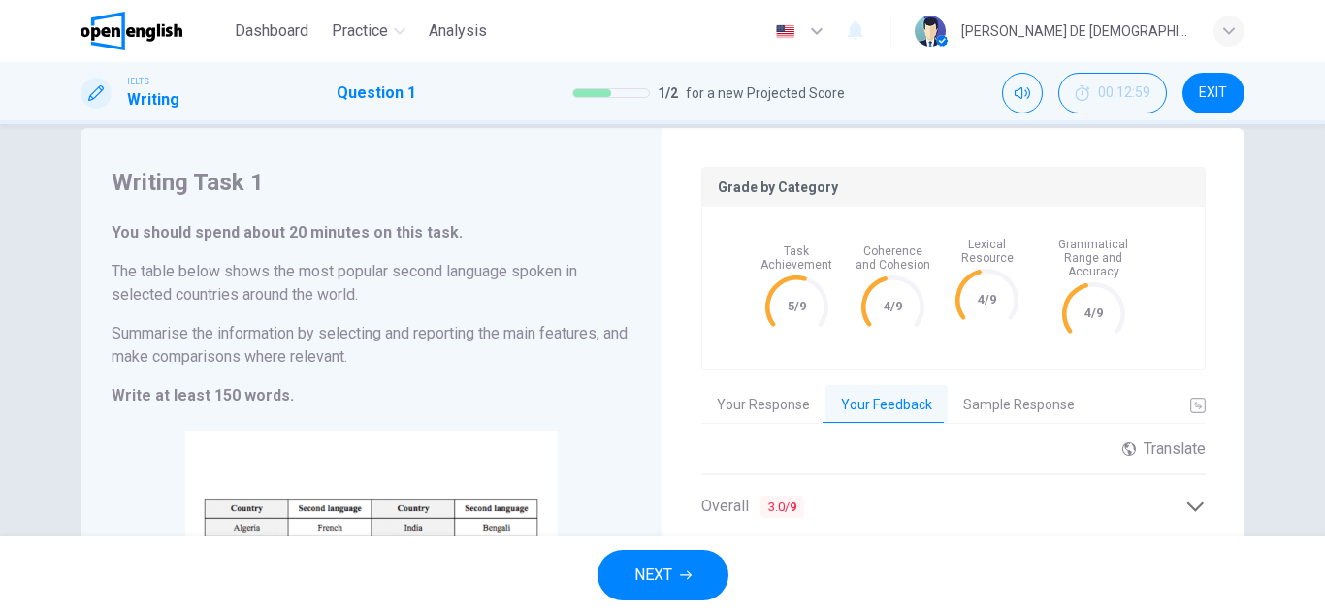
scroll to position [0, 0]
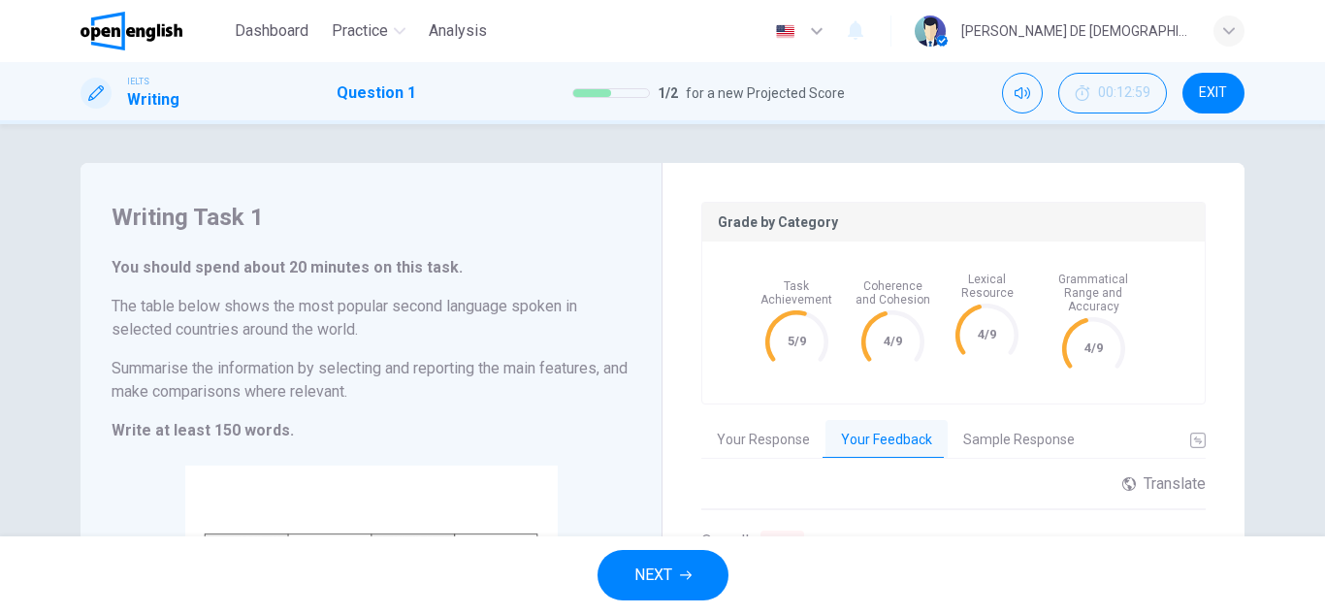
click at [1195, 358] on div "Task Achievement 5/9 Coherence and Cohesion 4/9 Lexical Resource 4/9 Grammatica…" at bounding box center [953, 322] width 502 height 162
click at [964, 424] on button "Sample Response" at bounding box center [1018, 440] width 143 height 41
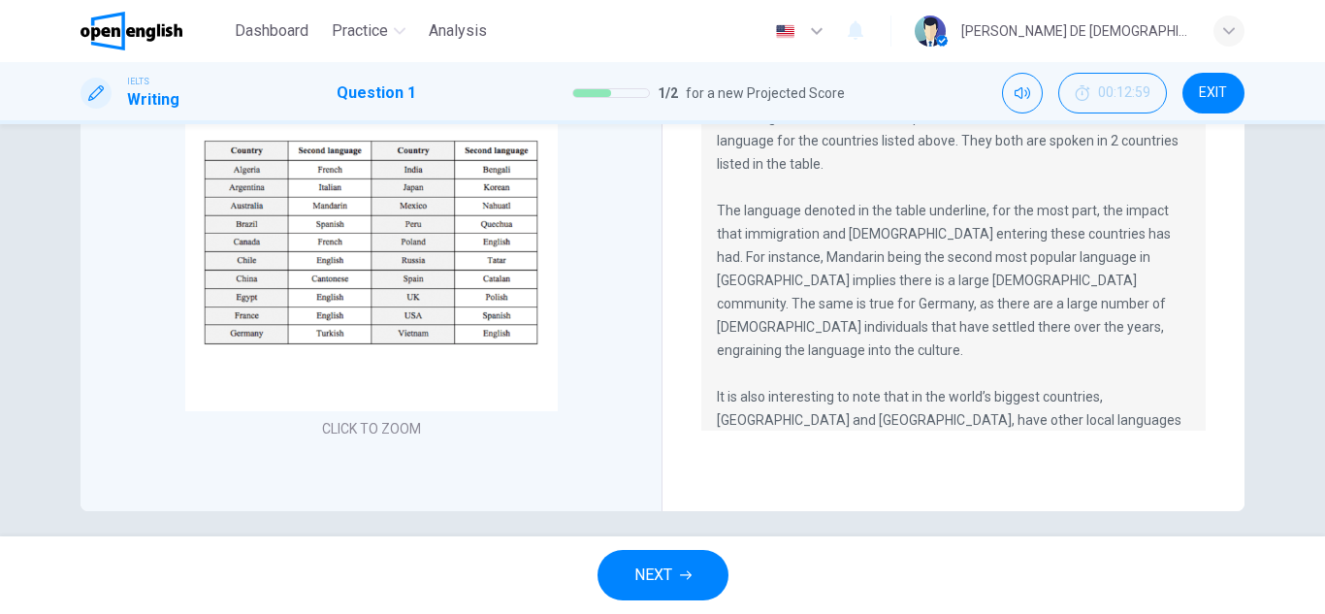
scroll to position [186, 0]
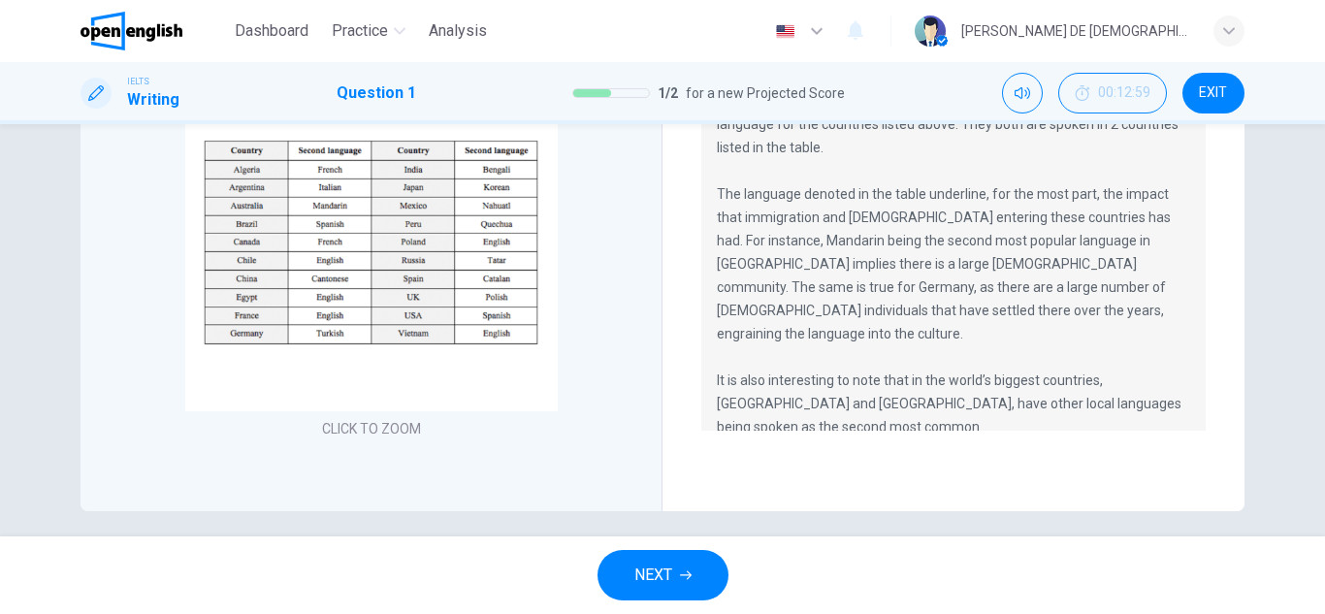
click at [710, 175] on div "The table showcases the second most common language spoken in 20 countries from…" at bounding box center [953, 264] width 504 height 334
click at [673, 576] on button "NEXT" at bounding box center [662, 575] width 131 height 50
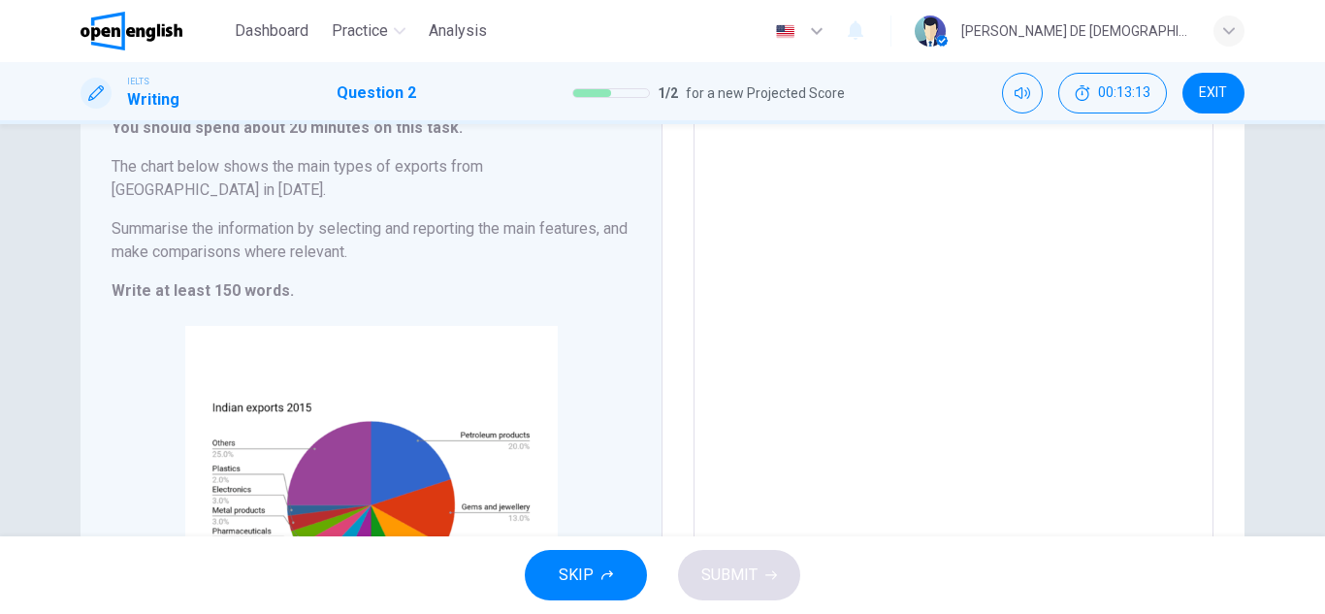
scroll to position [304, 0]
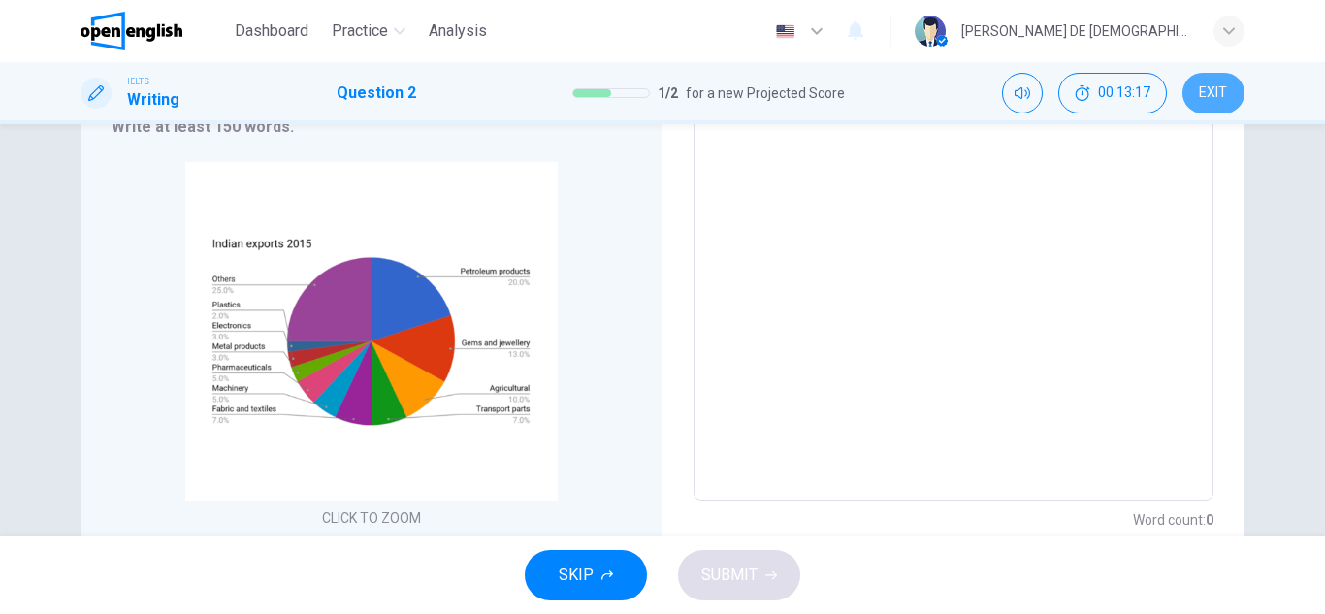
click at [1212, 100] on span "EXIT" at bounding box center [1213, 93] width 28 height 16
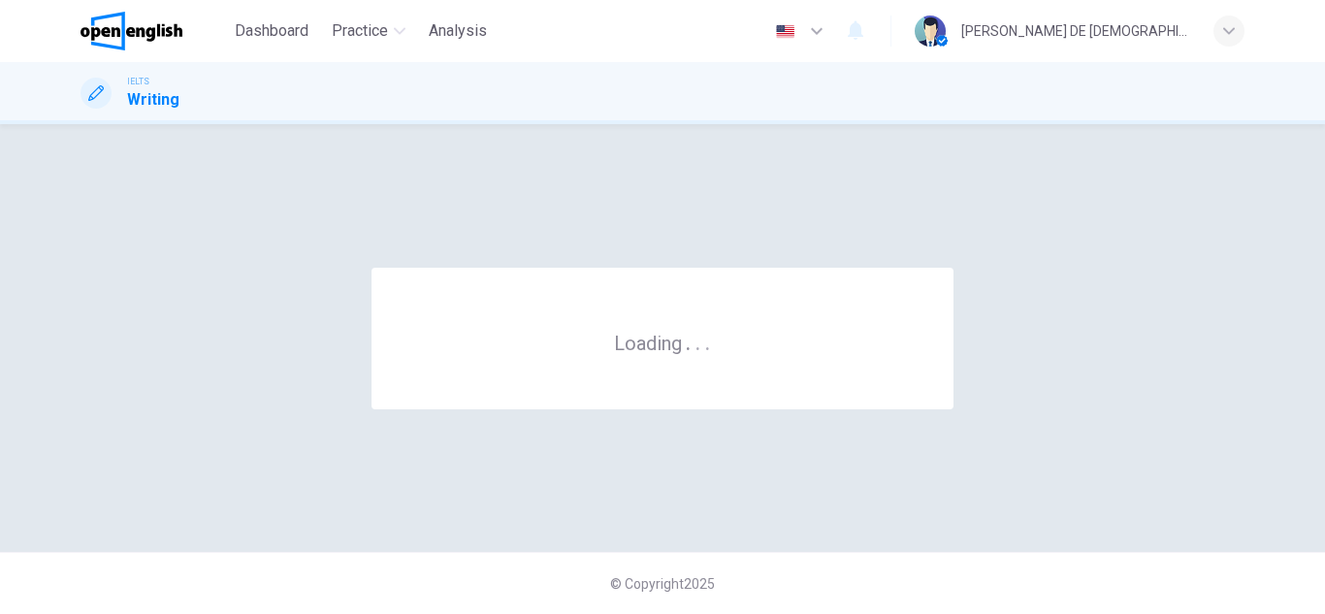
scroll to position [0, 0]
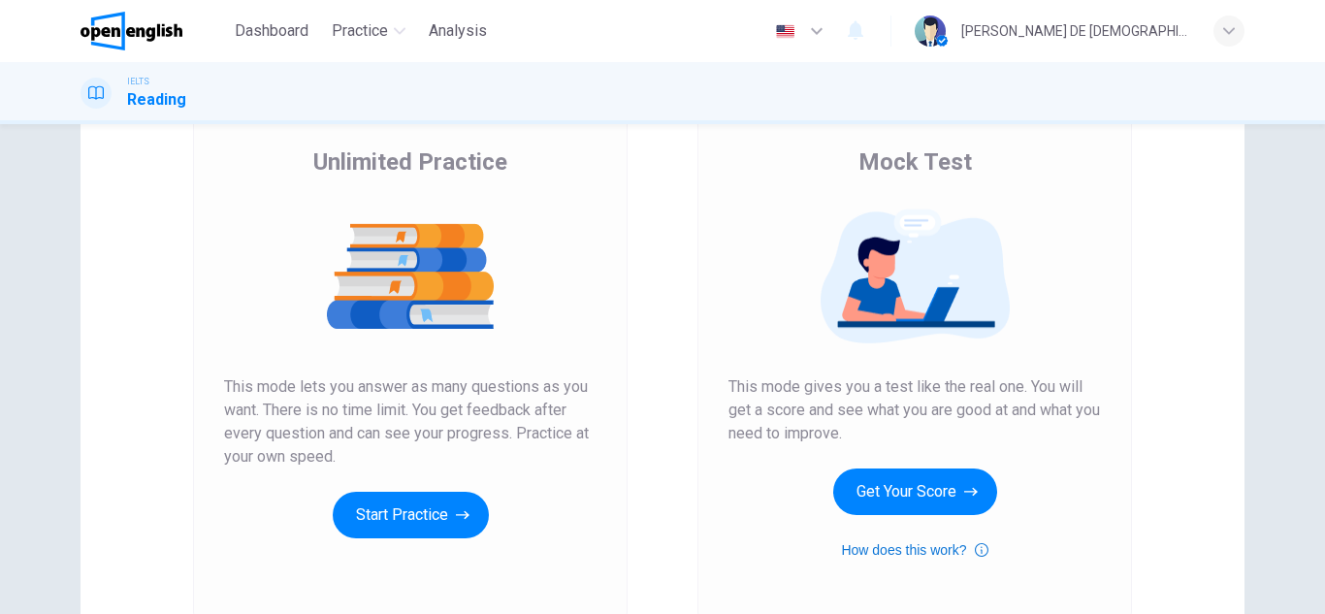
scroll to position [291, 0]
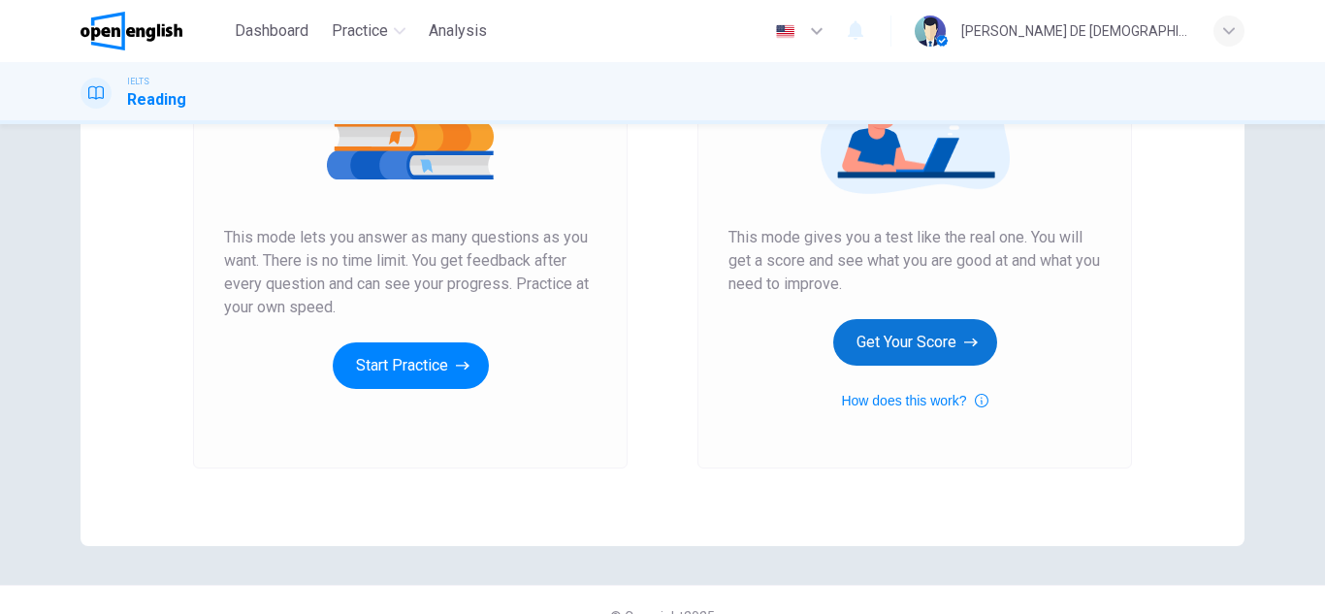
click at [877, 340] on button "Get Your Score" at bounding box center [915, 342] width 164 height 47
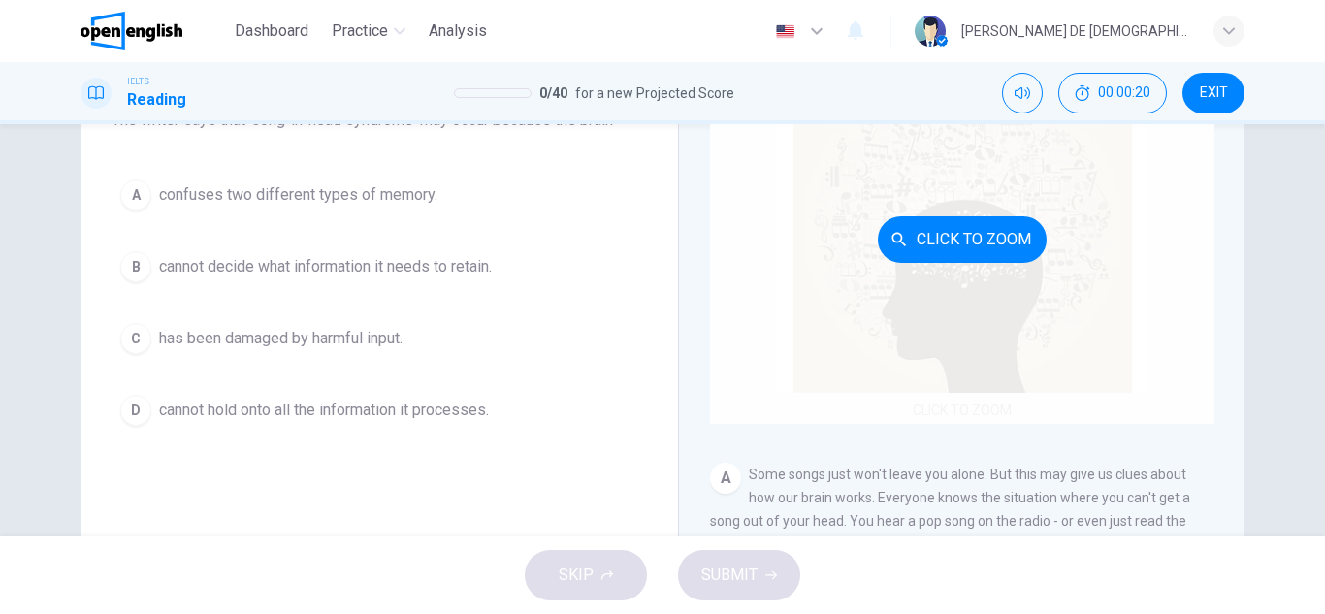
scroll to position [194, 0]
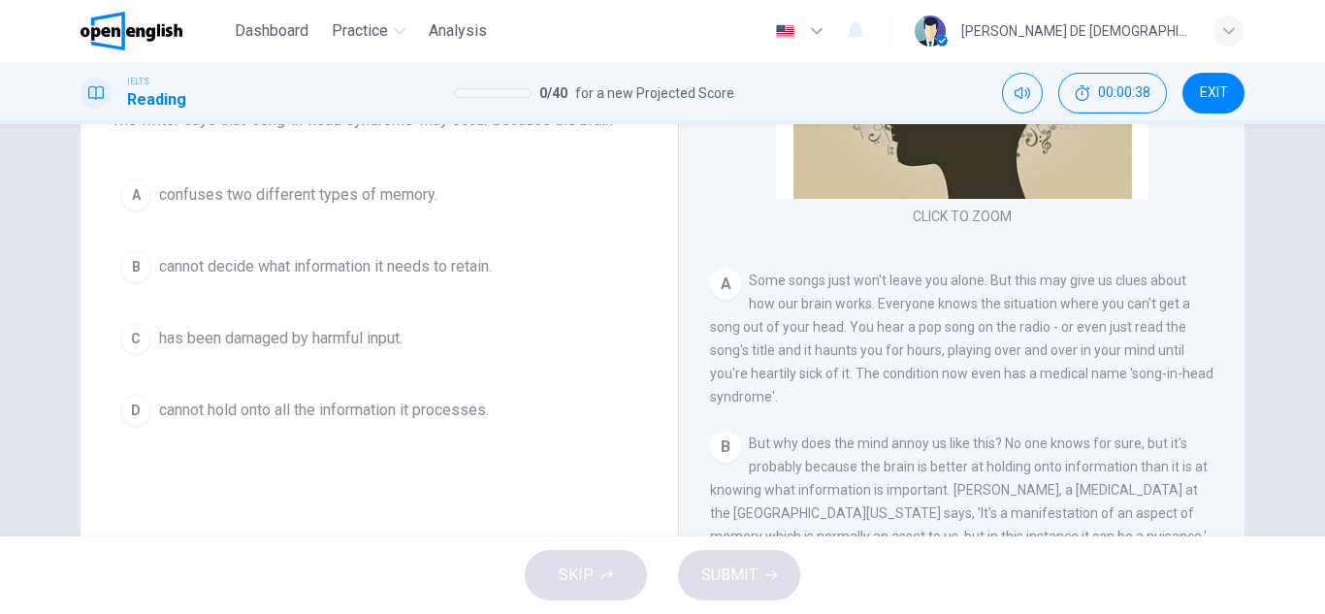
click at [1221, 93] on span "EXIT" at bounding box center [1213, 93] width 28 height 16
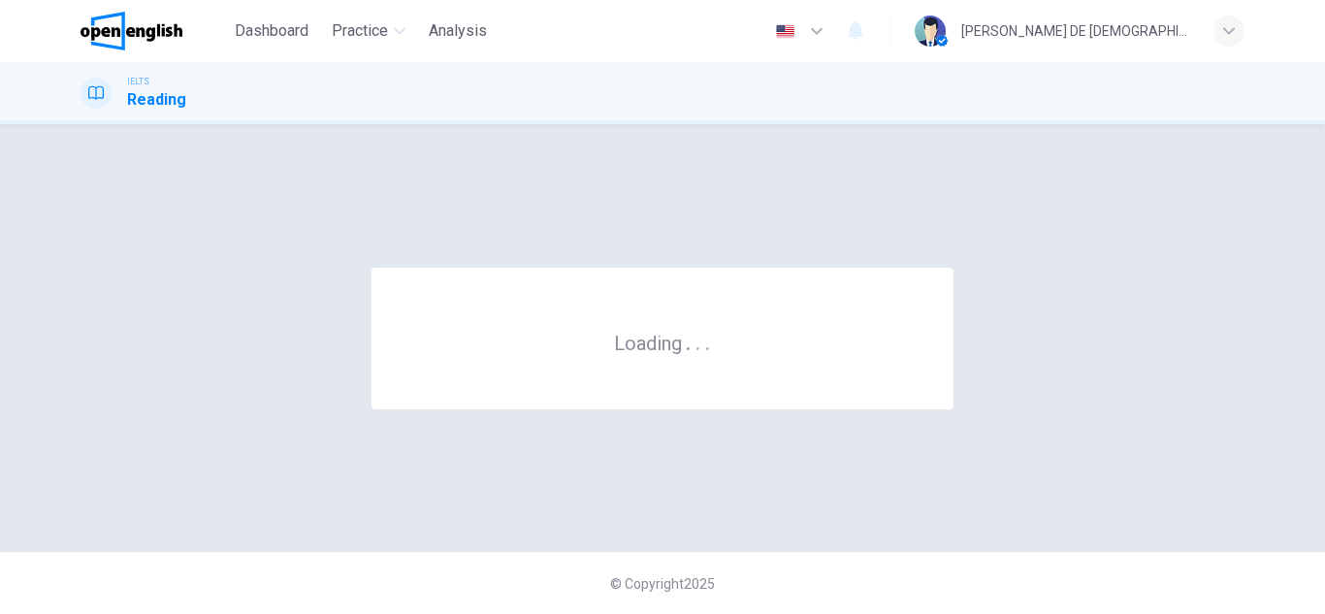
scroll to position [0, 0]
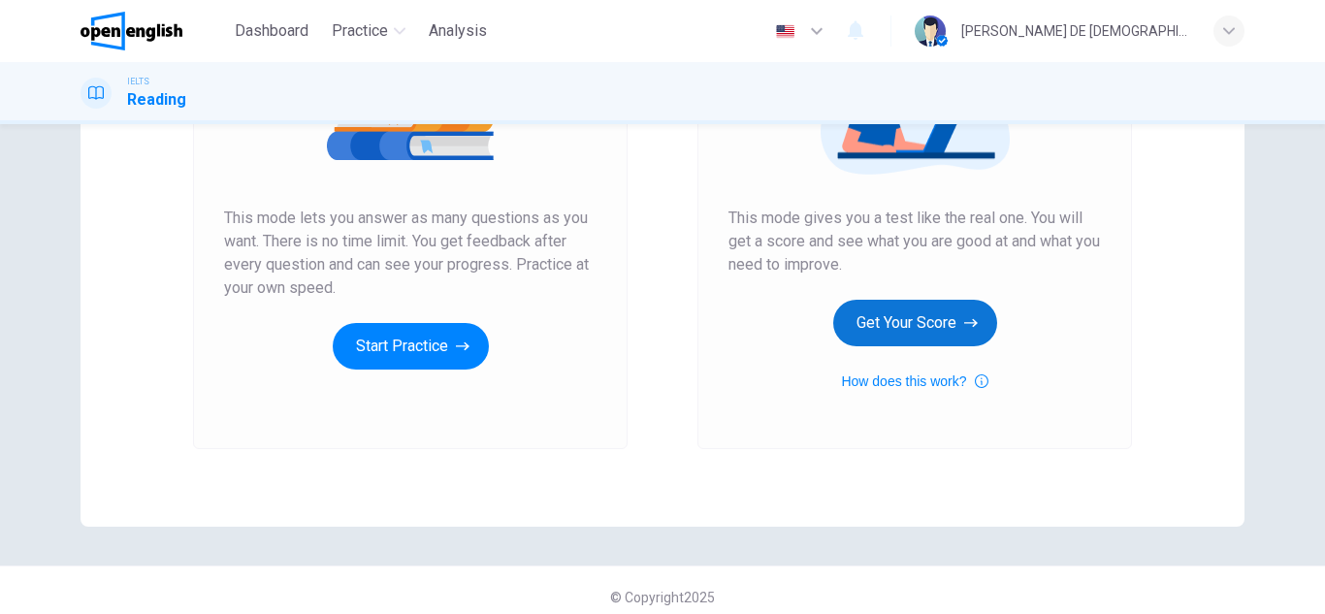
scroll to position [324, 0]
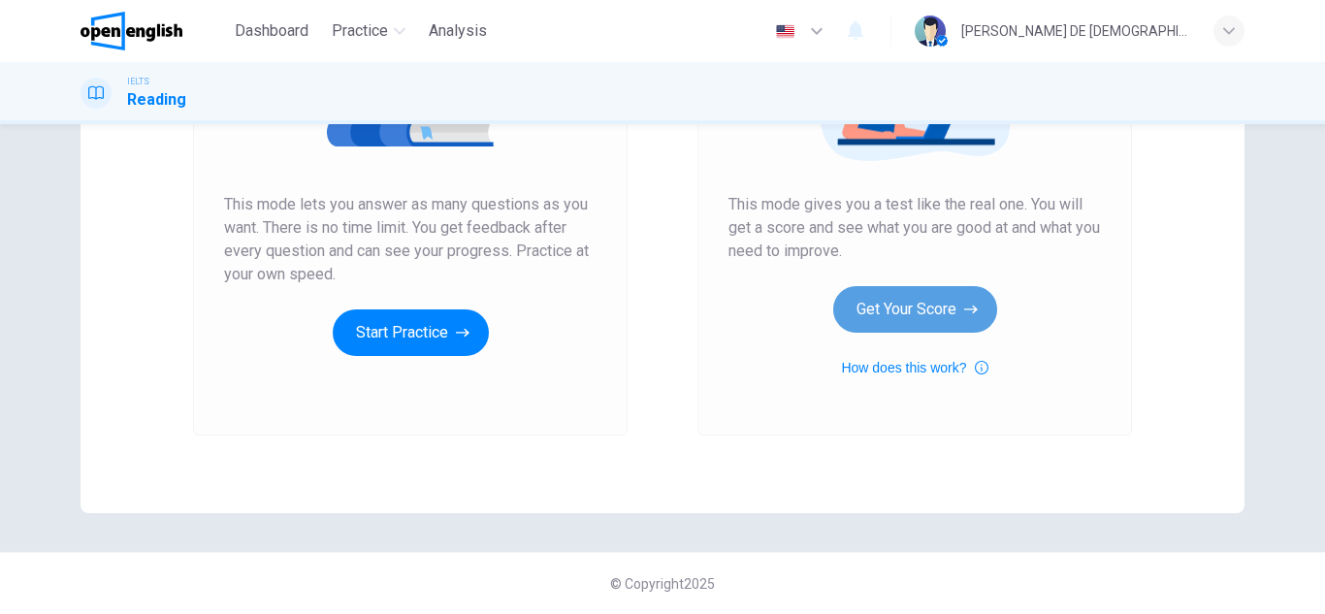
click at [926, 313] on button "Get Your Score" at bounding box center [915, 309] width 164 height 47
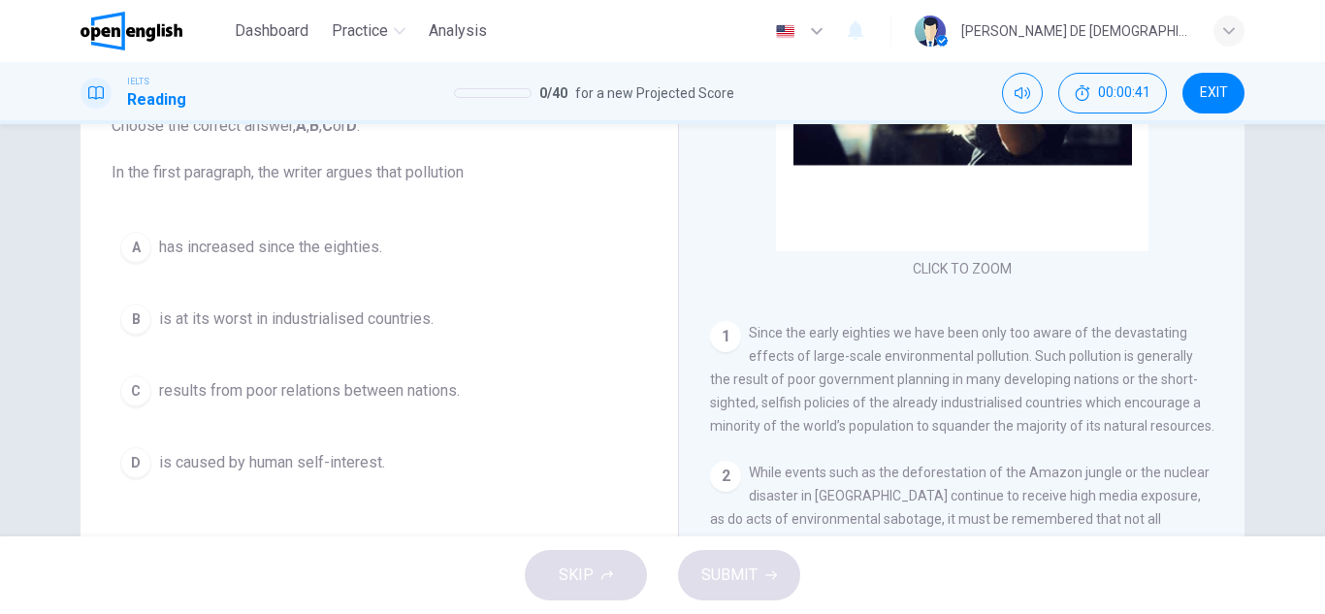
scroll to position [97, 0]
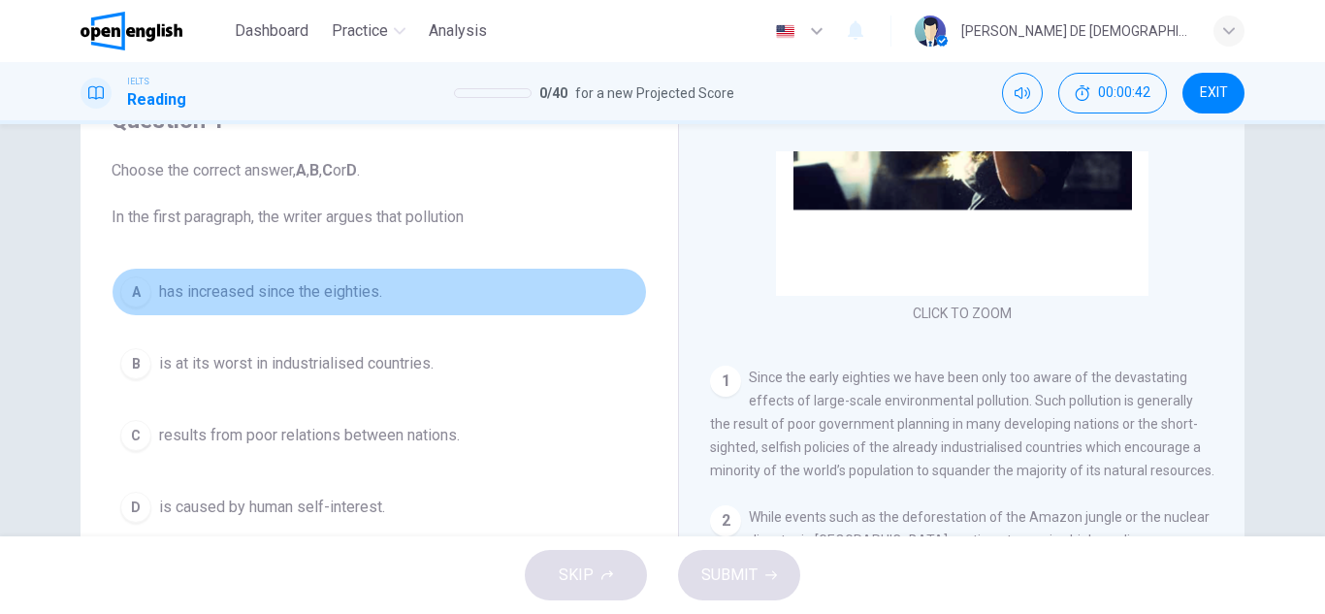
click at [257, 291] on span "has increased since the eighties." at bounding box center [270, 291] width 223 height 23
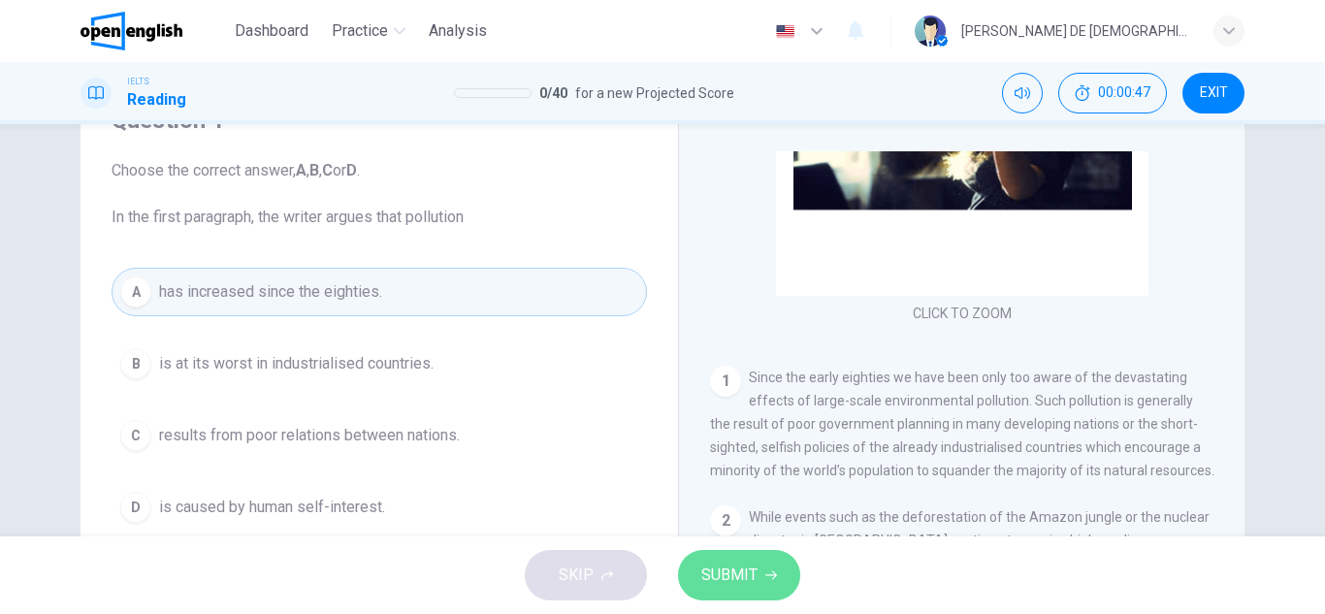
click at [757, 557] on button "SUBMIT" at bounding box center [739, 575] width 122 height 50
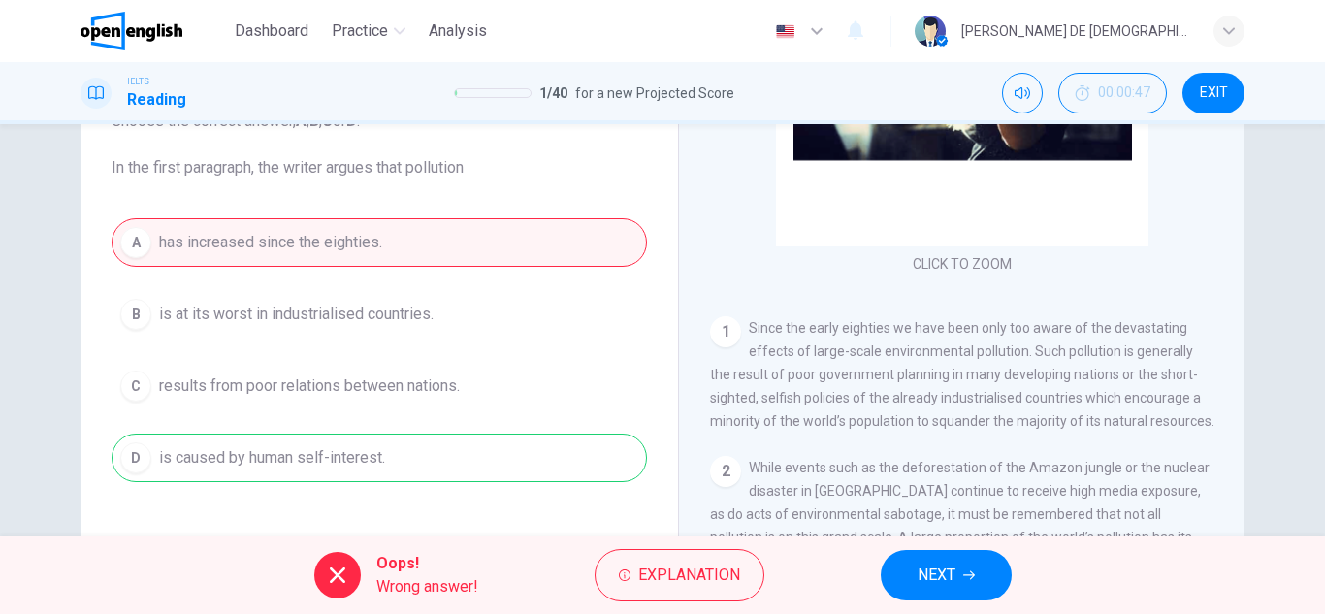
scroll to position [194, 0]
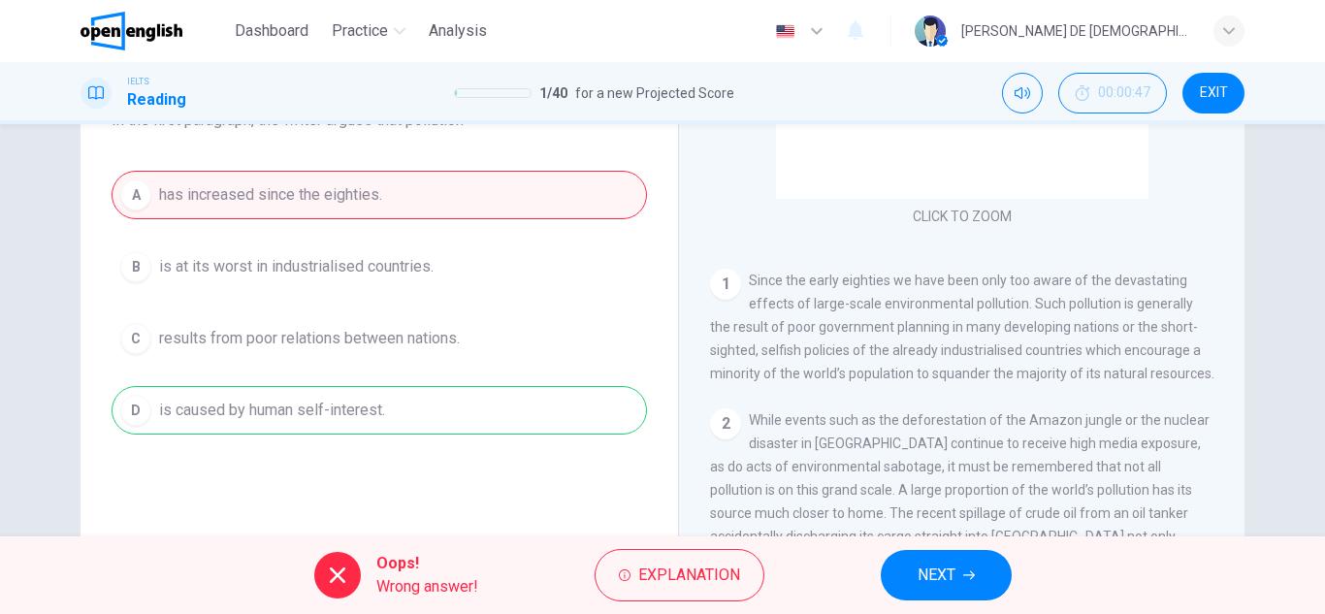
click at [944, 571] on span "NEXT" at bounding box center [936, 574] width 38 height 27
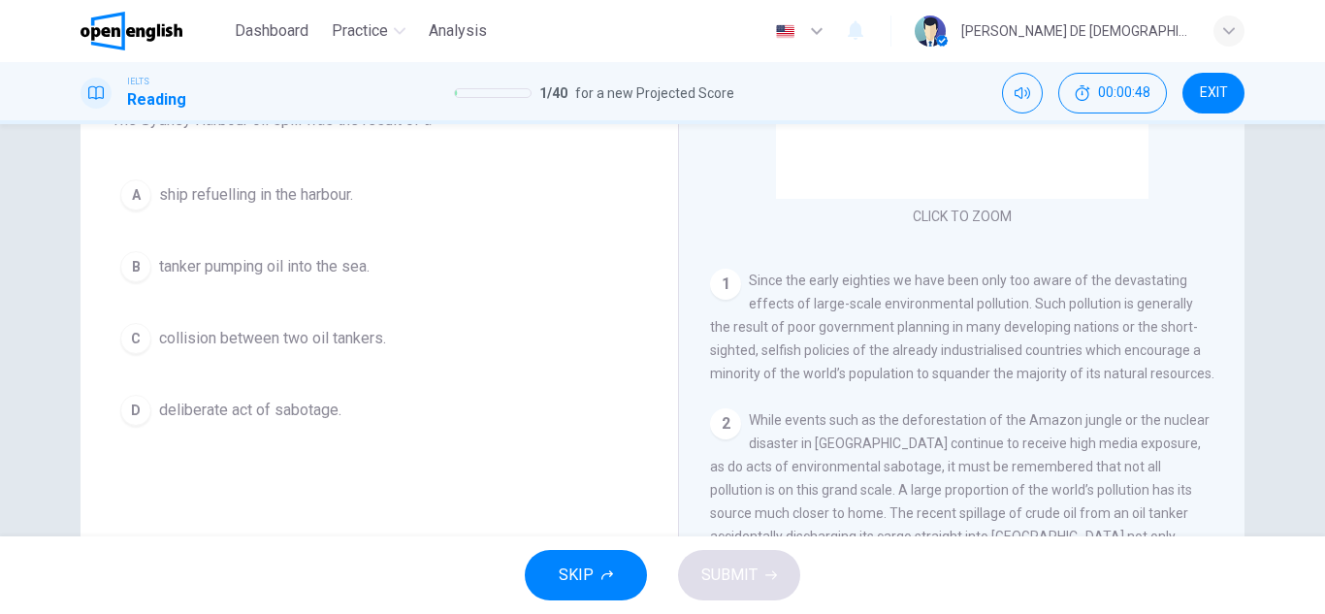
click at [573, 586] on span "SKIP" at bounding box center [576, 574] width 35 height 27
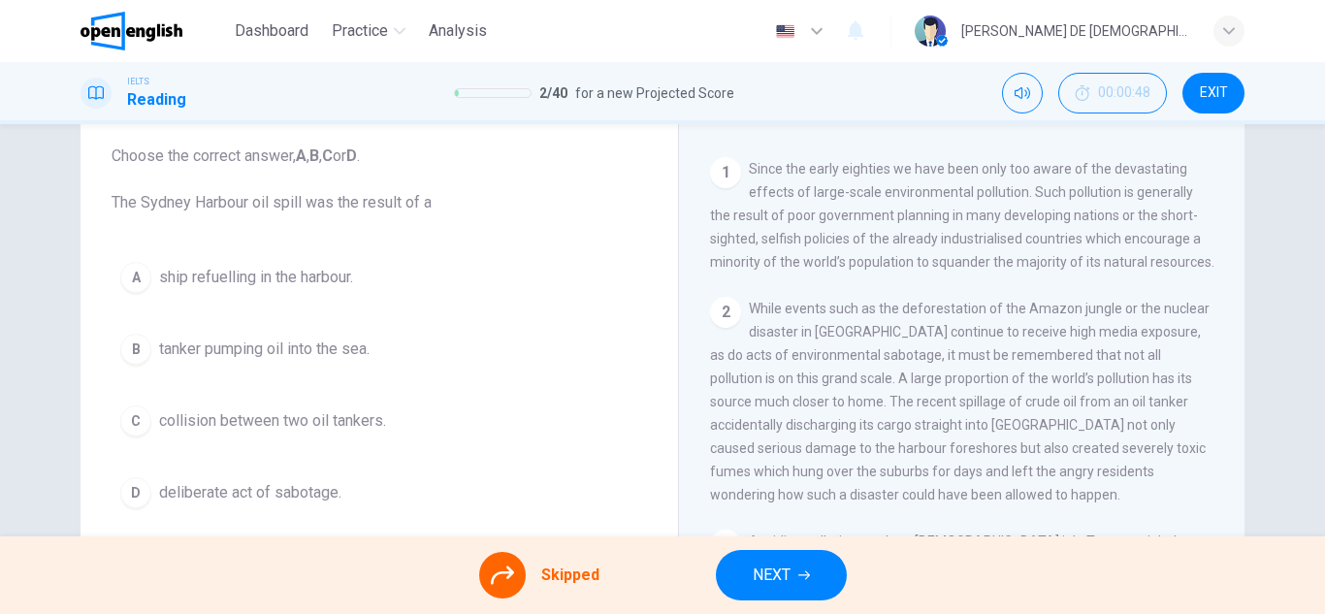
scroll to position [145, 0]
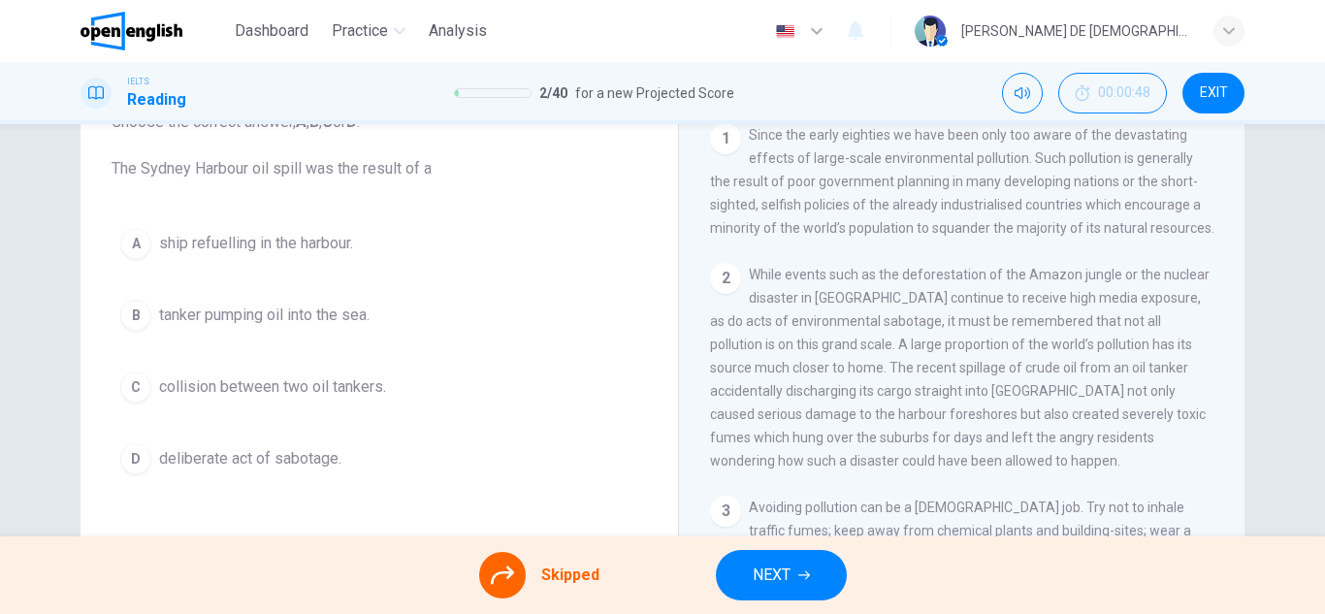
click at [333, 253] on div "A ship refuelling in the harbour. B tanker pumping oil into the sea. C collisio…" at bounding box center [379, 351] width 535 height 264
click at [200, 242] on div "A ship refuelling in the harbour. B tanker pumping oil into the sea. C collisio…" at bounding box center [379, 351] width 535 height 264
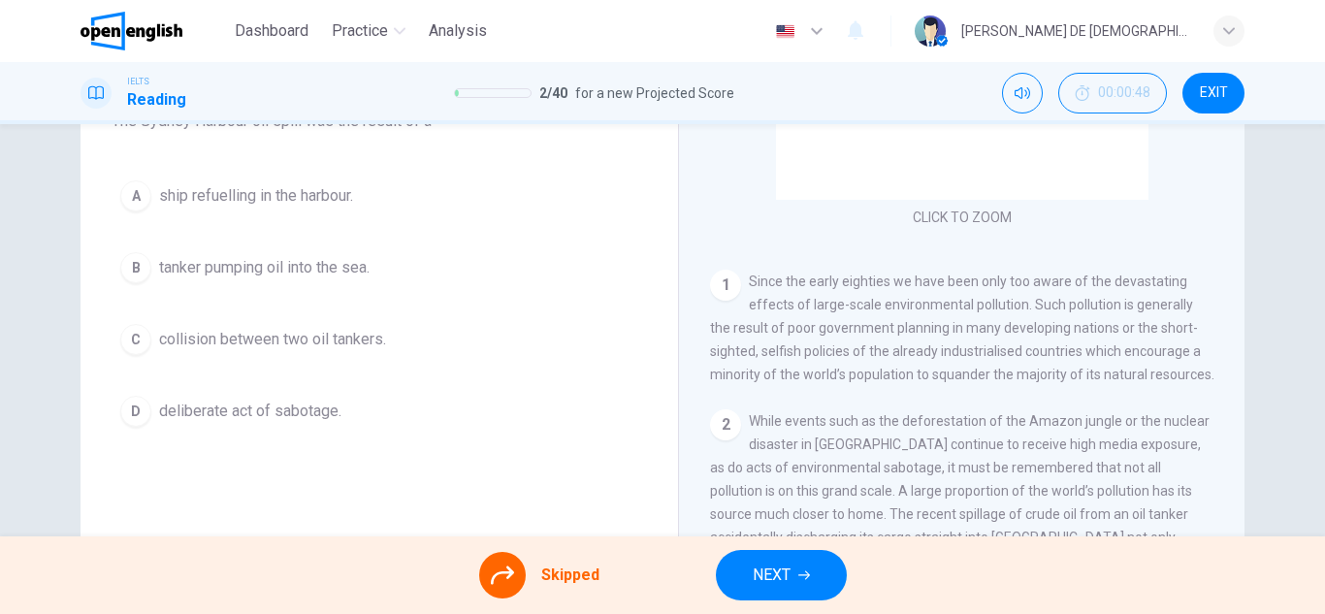
scroll to position [194, 0]
click at [807, 567] on button "NEXT" at bounding box center [781, 575] width 131 height 50
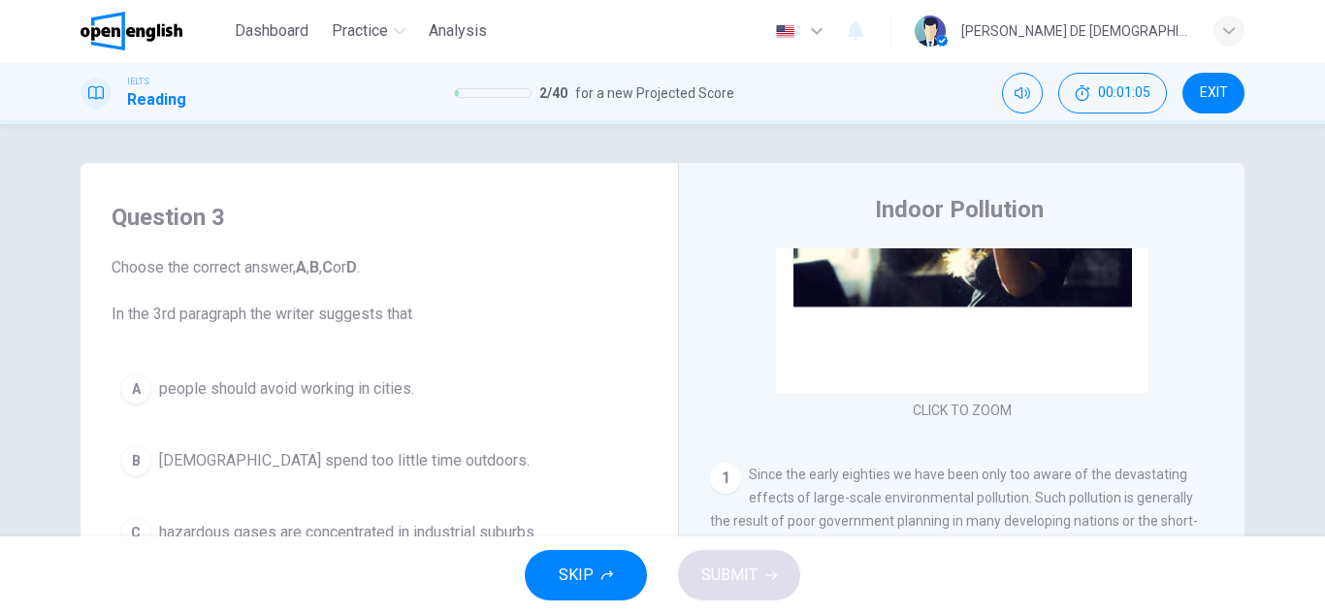
scroll to position [97, 0]
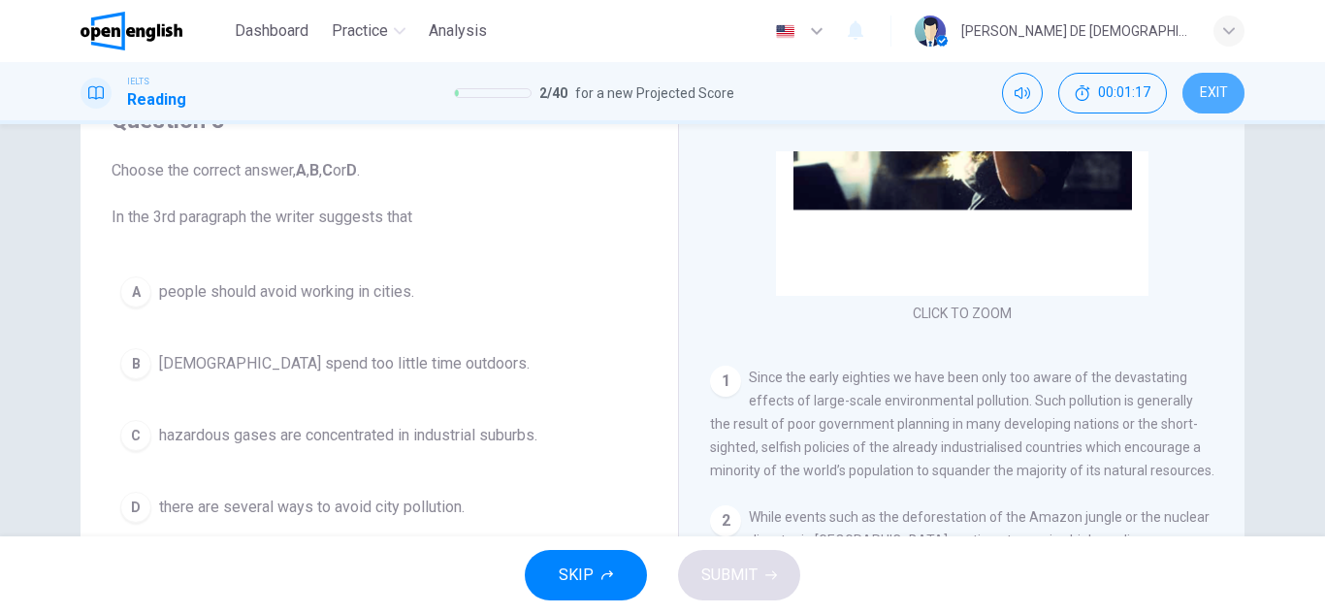
click at [1221, 108] on button "EXIT" at bounding box center [1213, 93] width 62 height 41
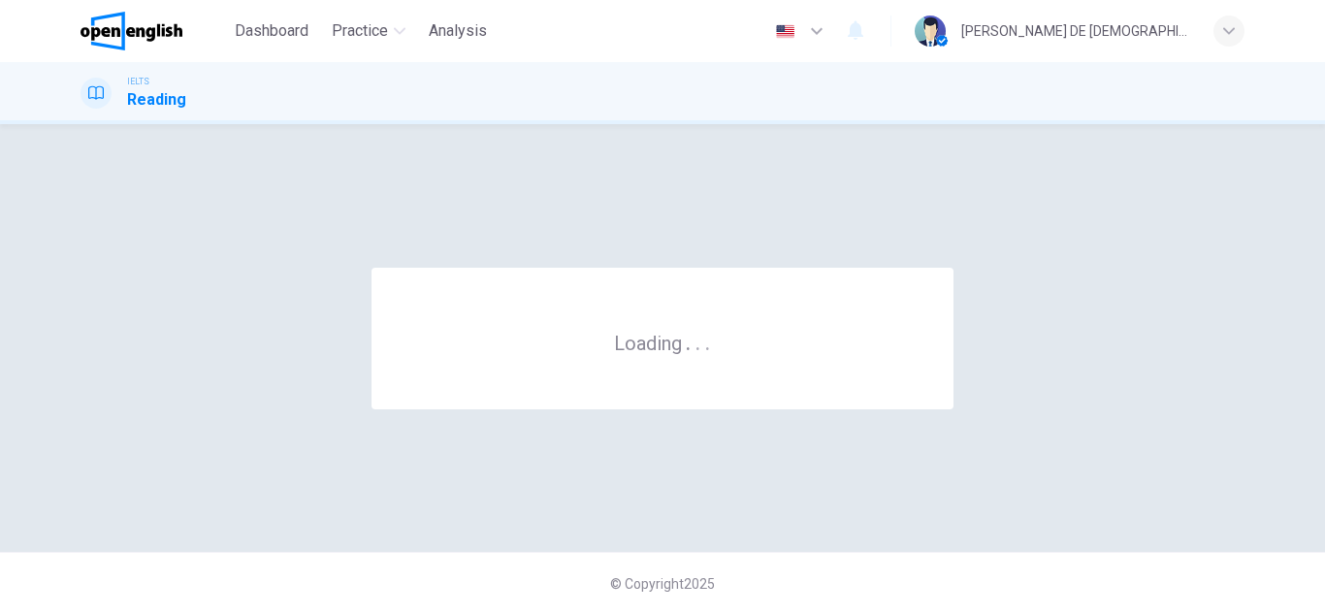
scroll to position [0, 0]
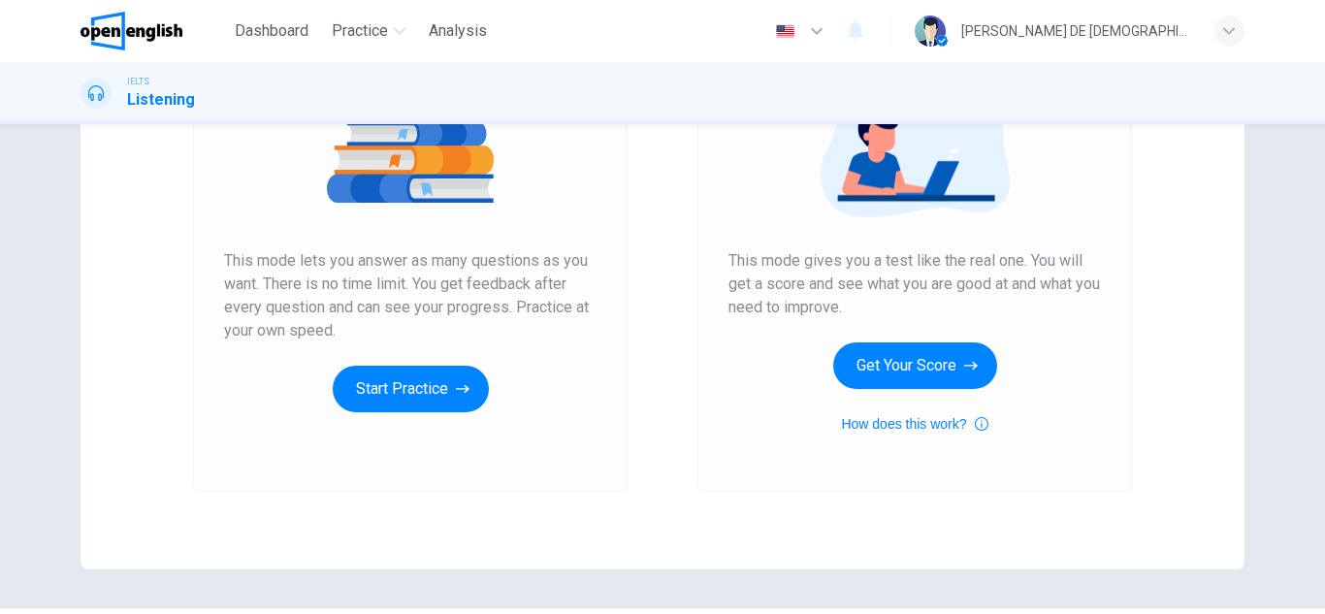
scroll to position [324, 0]
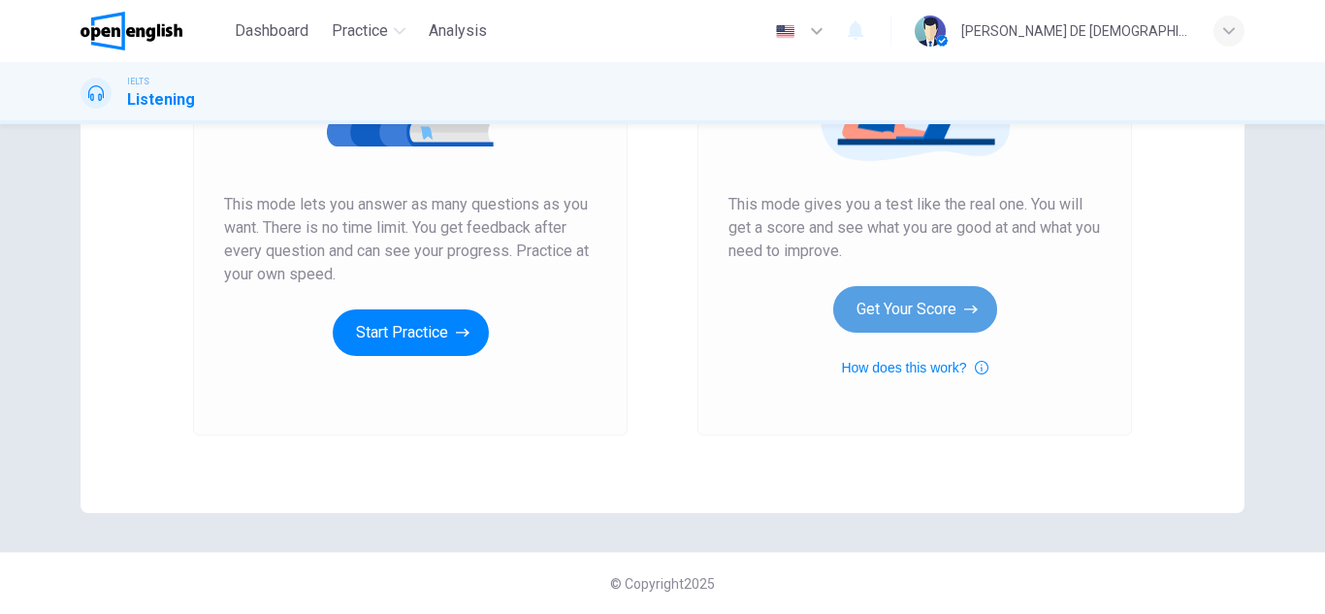
click at [951, 314] on button "Get Your Score" at bounding box center [915, 309] width 164 height 47
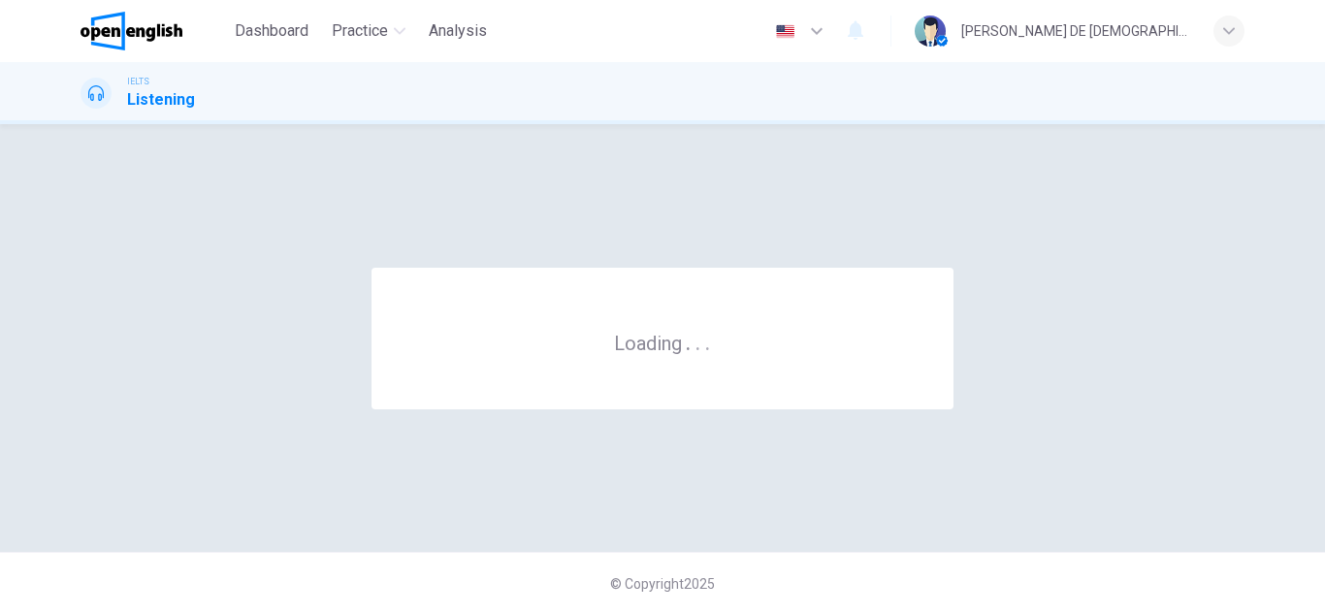
scroll to position [0, 0]
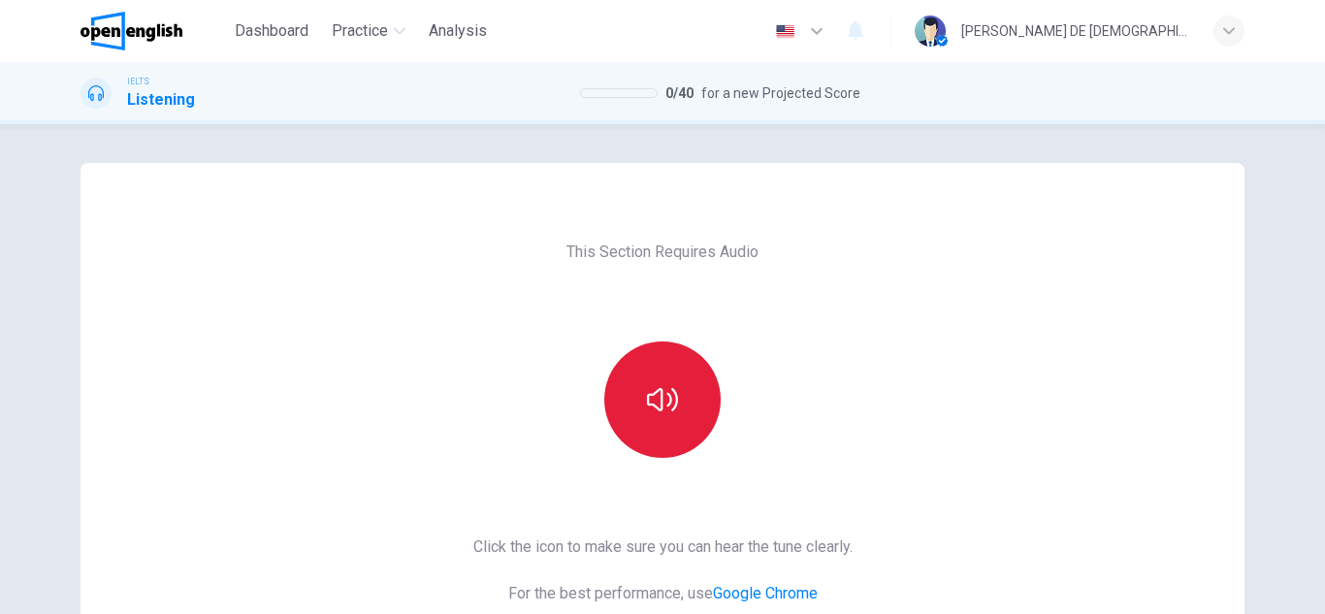
click at [674, 386] on button "button" at bounding box center [662, 399] width 116 height 116
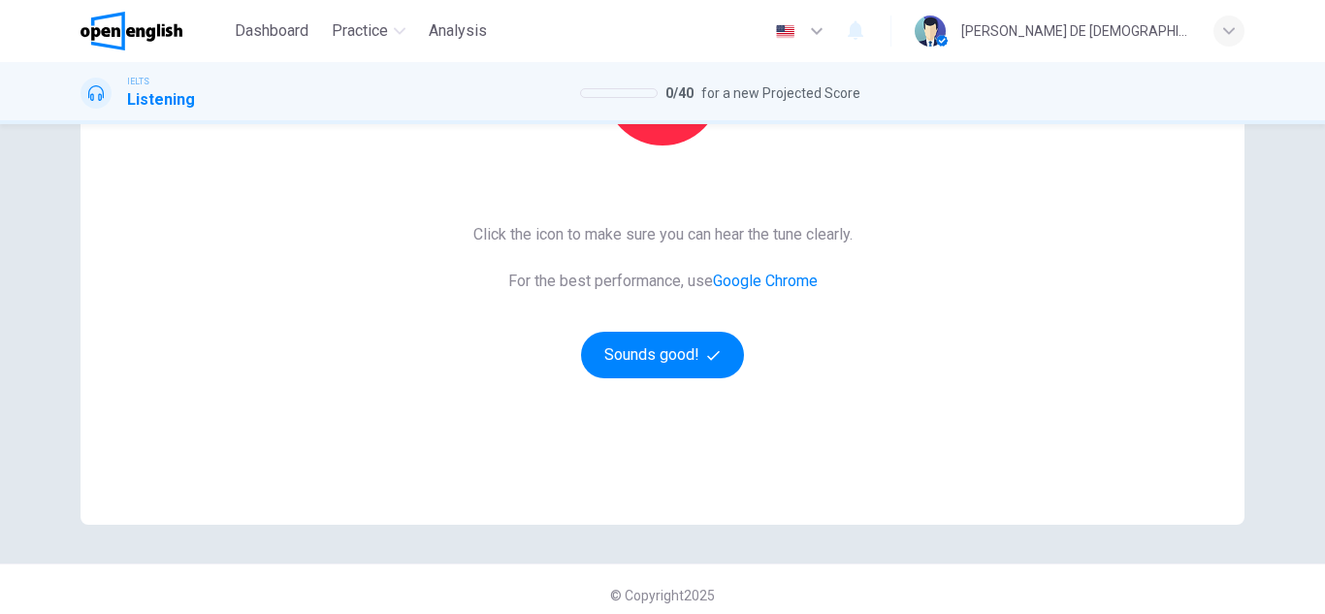
scroll to position [324, 0]
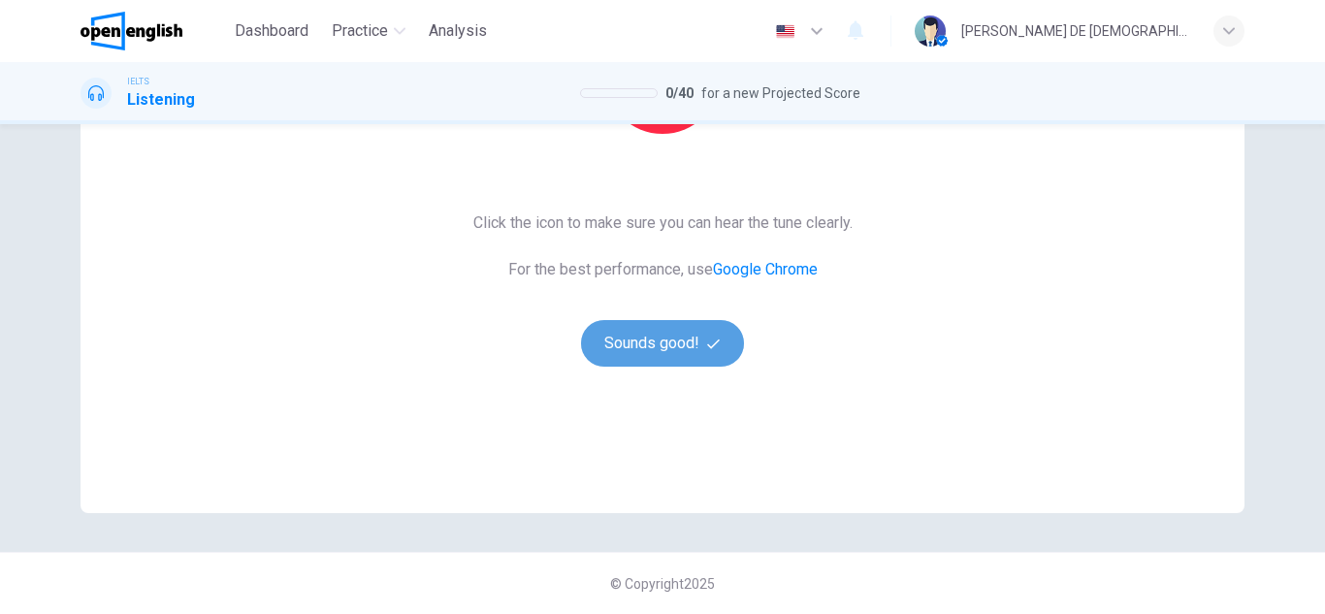
click at [630, 355] on button "Sounds good!" at bounding box center [662, 343] width 163 height 47
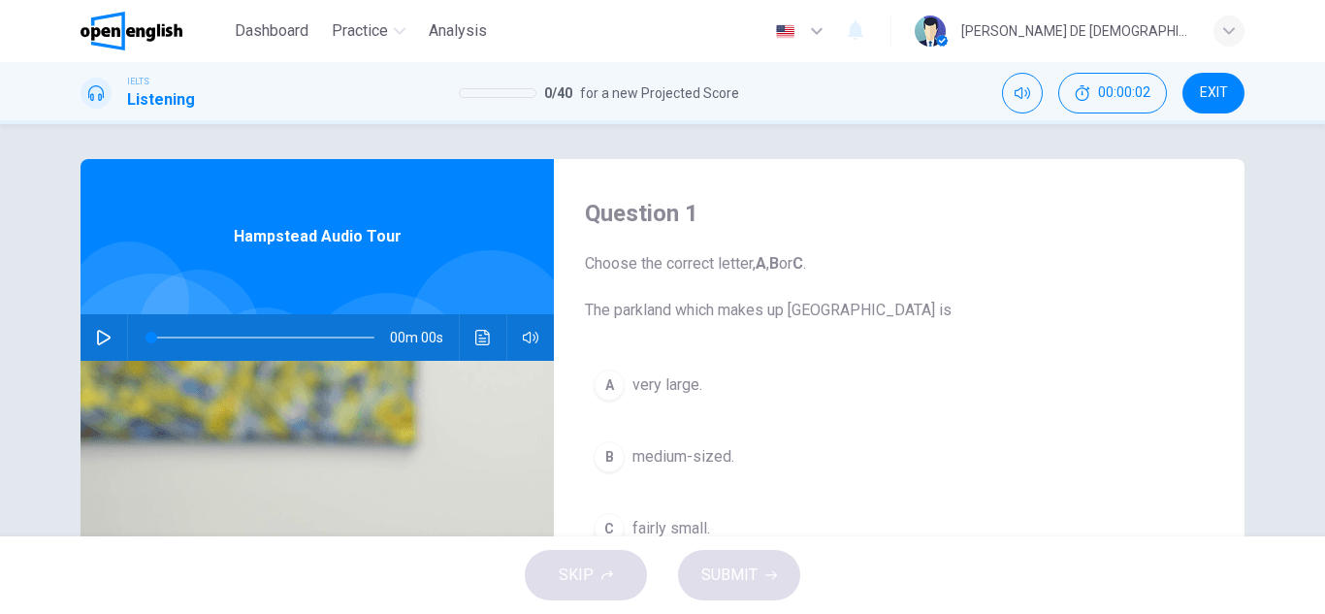
scroll to position [0, 0]
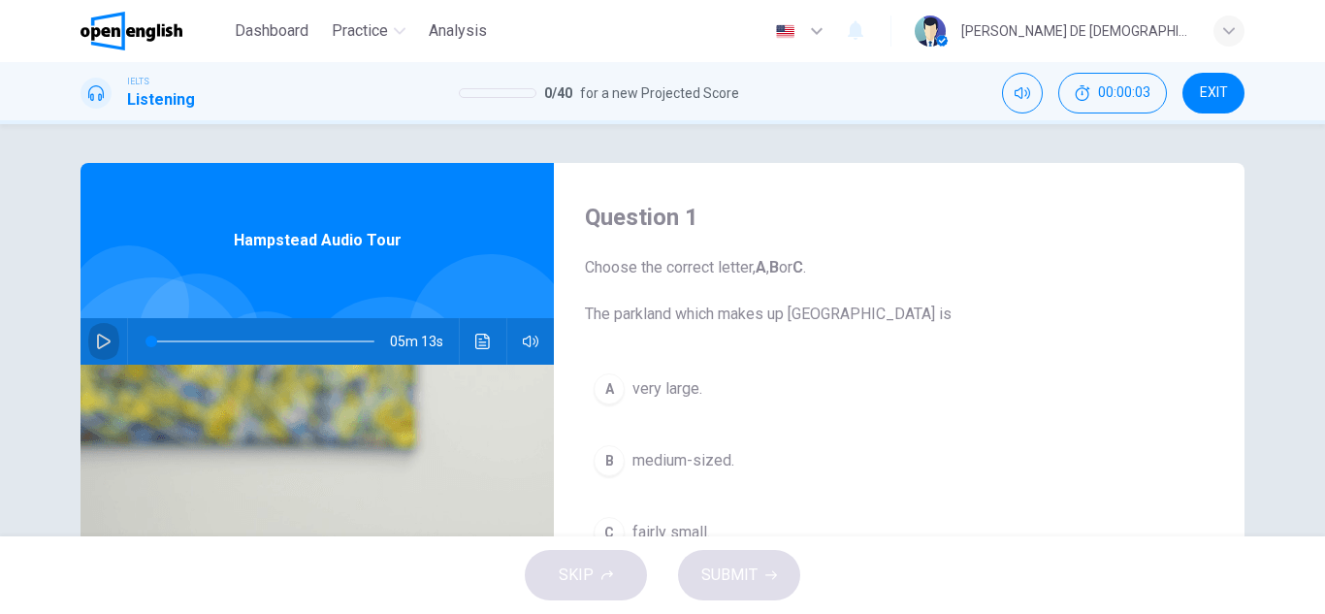
click at [97, 346] on icon "button" at bounding box center [104, 342] width 14 height 16
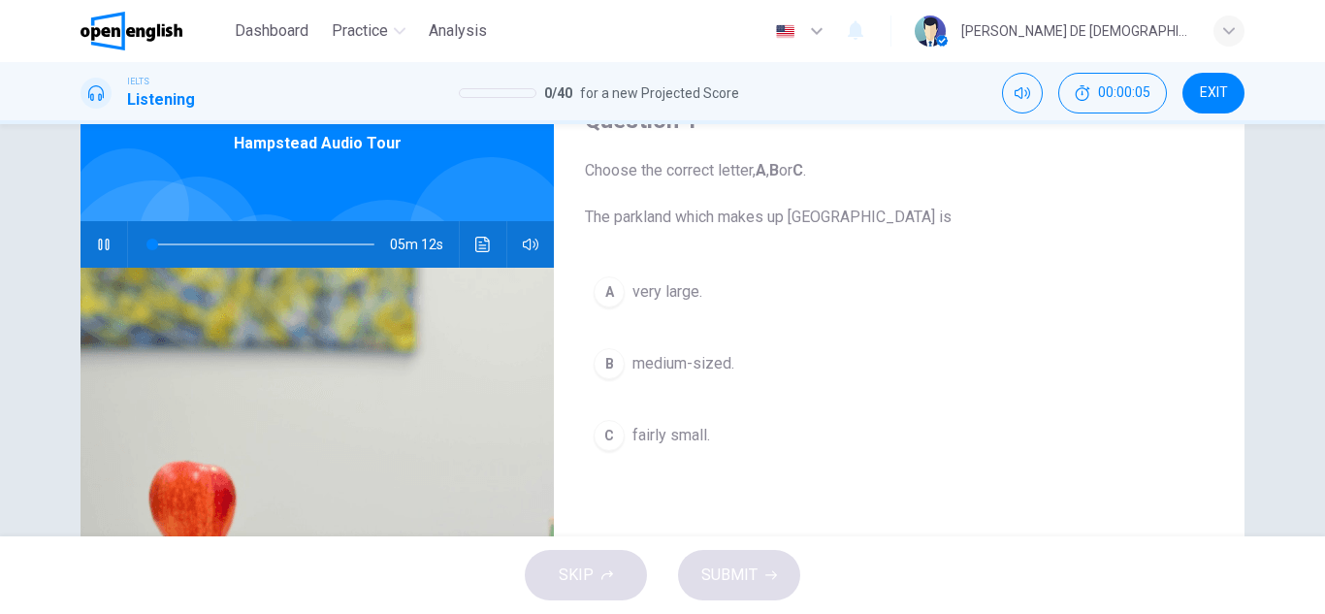
type input "*"
click at [96, 251] on icon "button" at bounding box center [104, 245] width 16 height 16
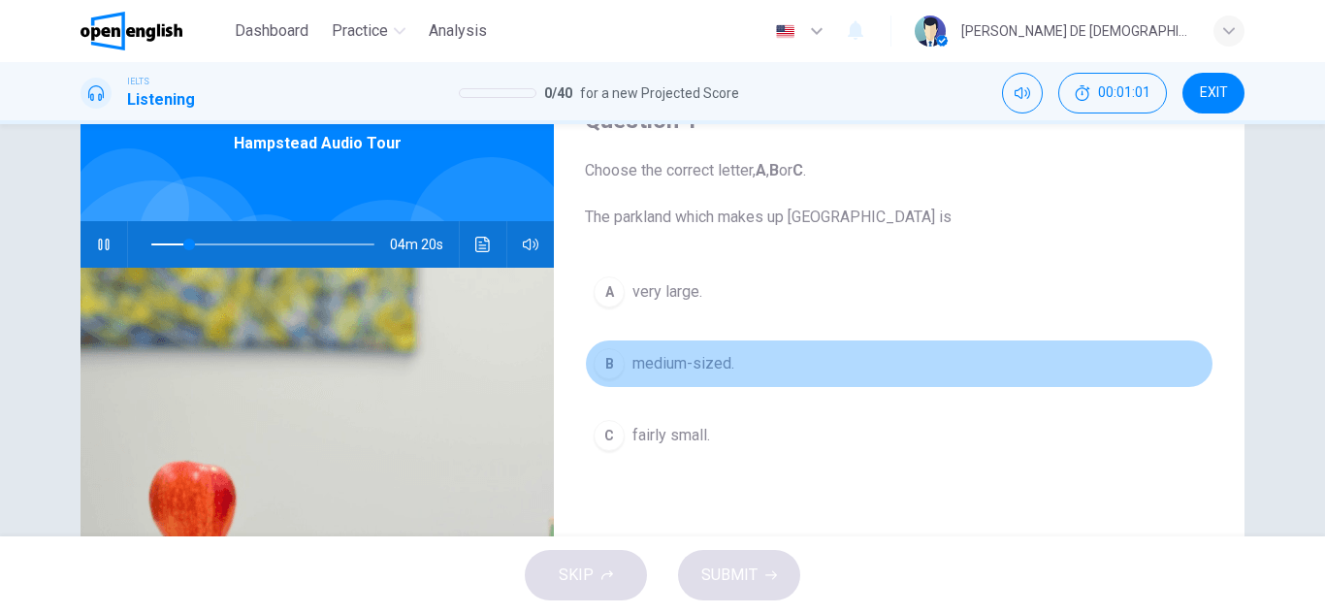
click at [592, 378] on button "B medium-sized." at bounding box center [899, 363] width 628 height 48
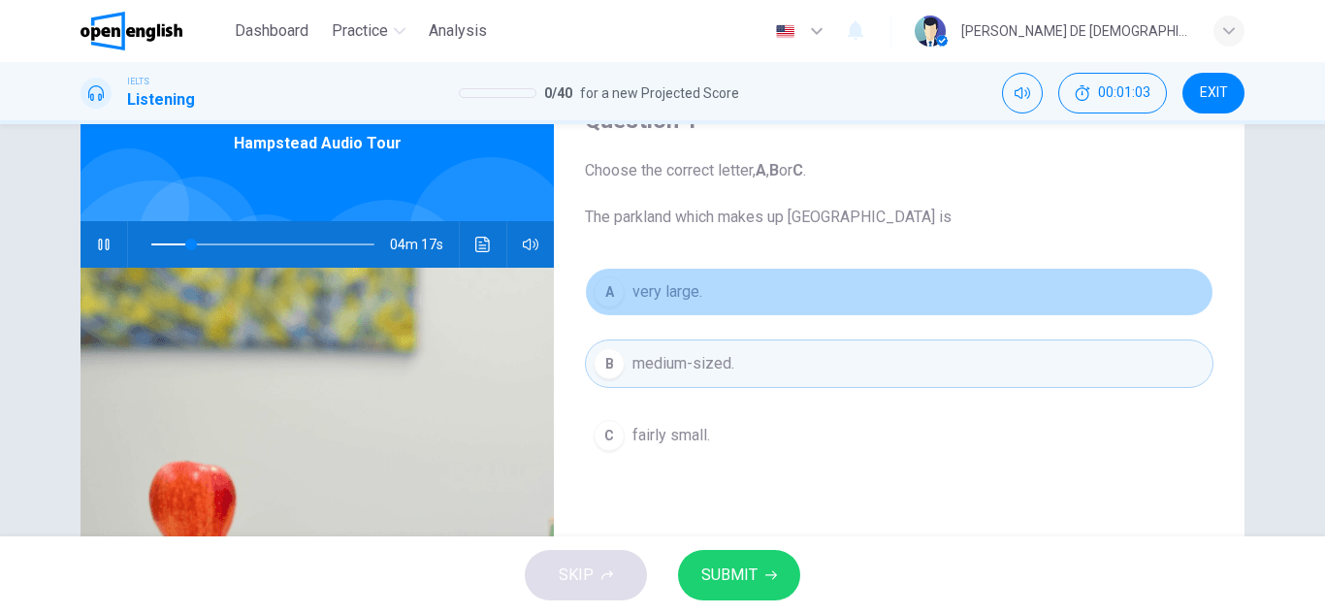
click at [636, 291] on span "very large." at bounding box center [667, 291] width 70 height 23
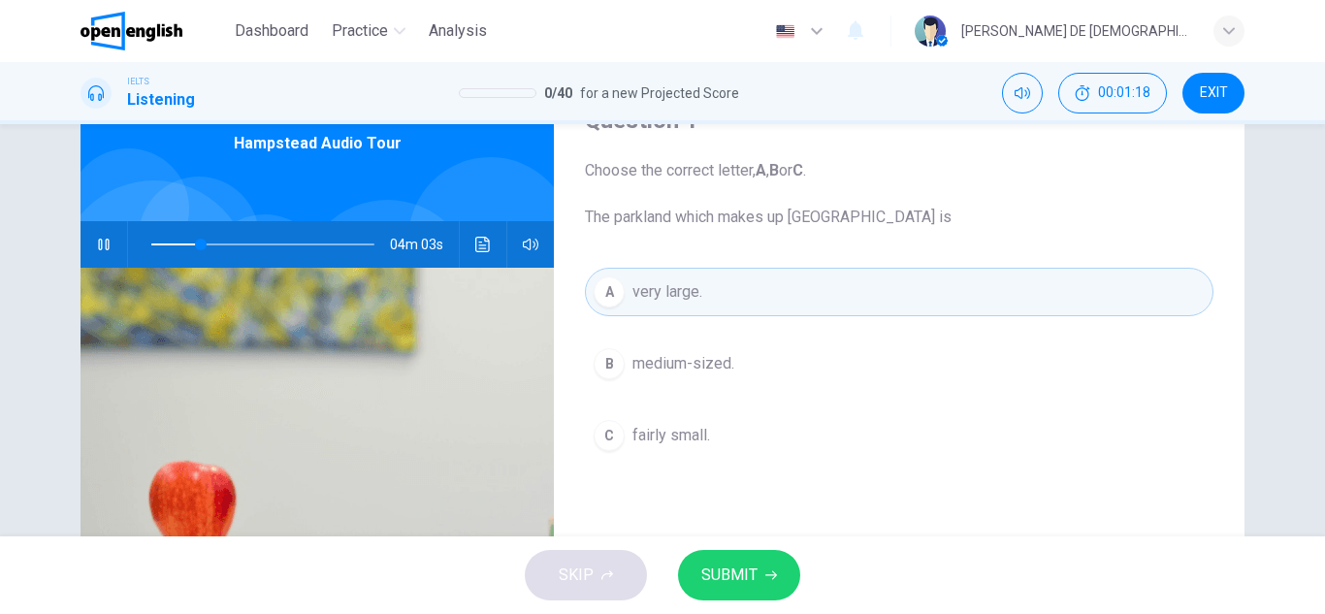
click at [725, 554] on button "SUBMIT" at bounding box center [739, 575] width 122 height 50
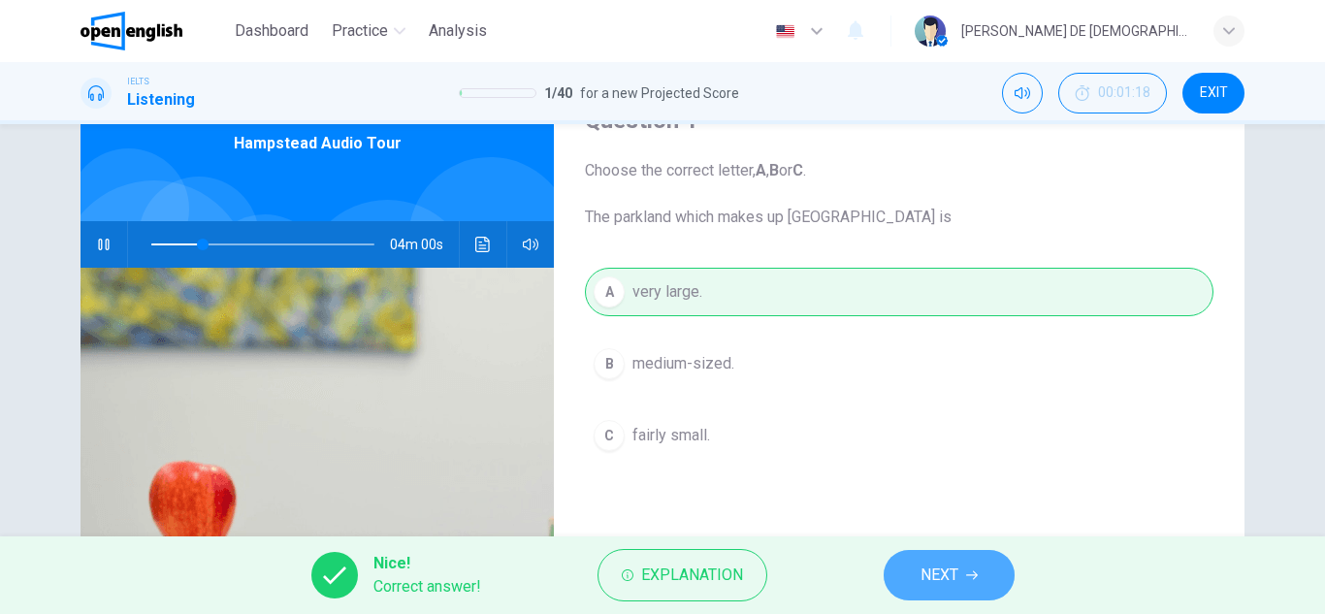
drag, startPoint x: 969, startPoint y: 559, endPoint x: 965, endPoint y: 578, distance: 19.8
click at [965, 577] on button "NEXT" at bounding box center [948, 575] width 131 height 50
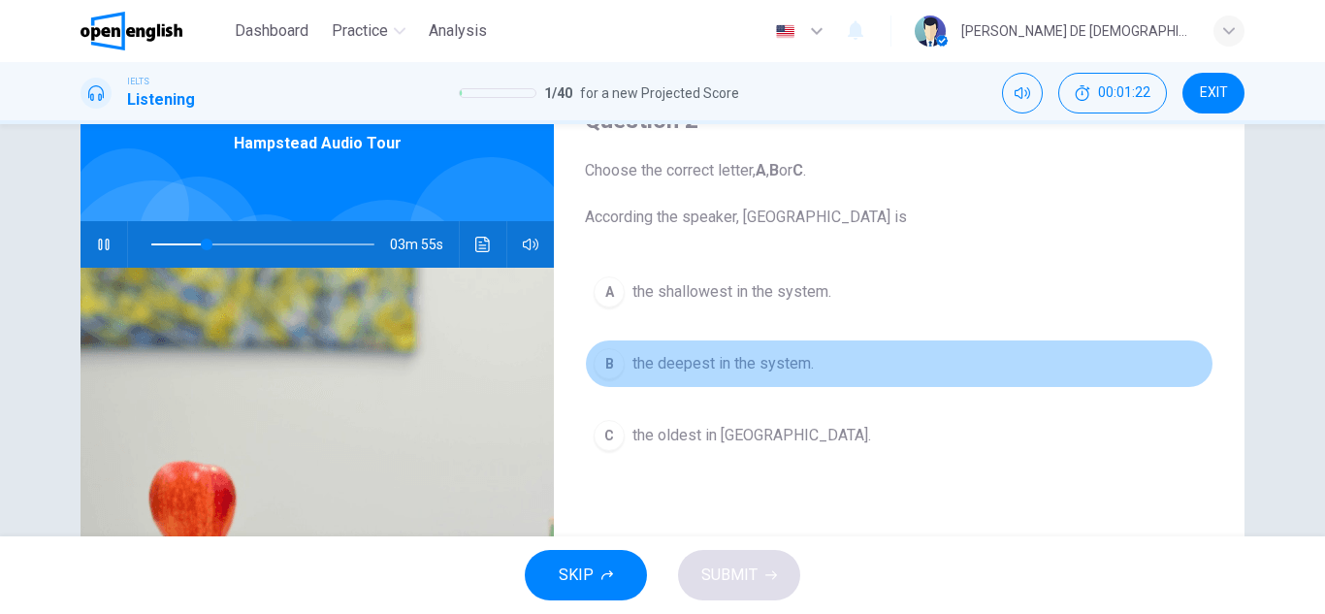
click at [660, 357] on span "the deepest in the system." at bounding box center [722, 363] width 181 height 23
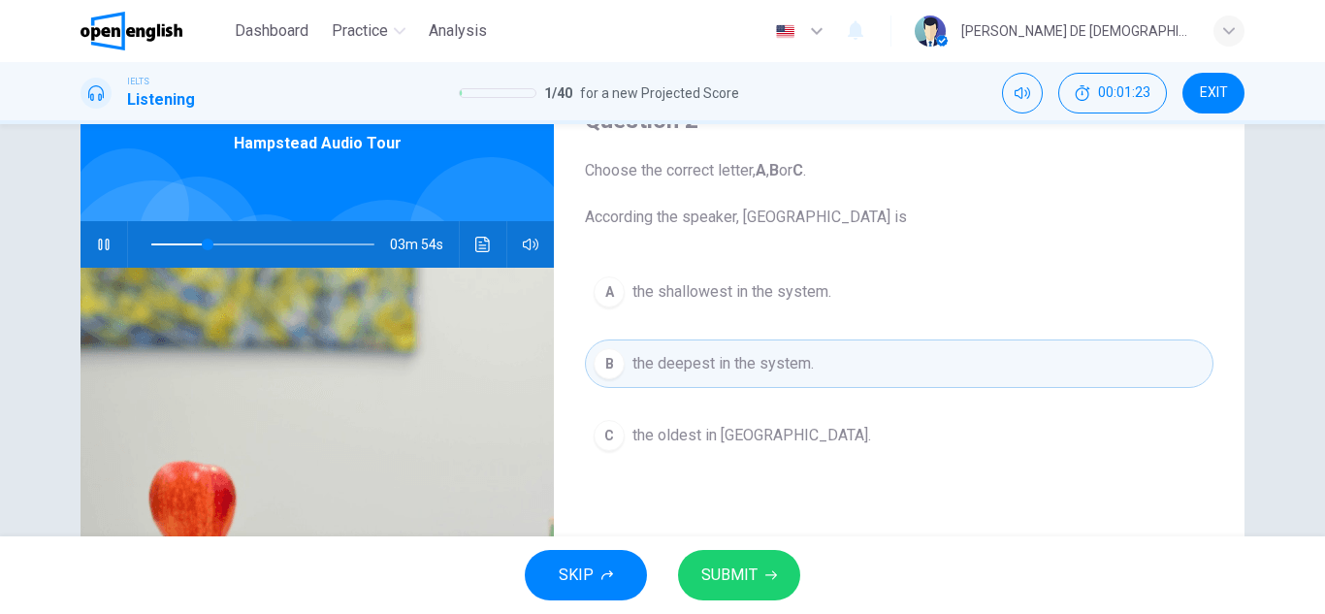
click at [751, 558] on button "SUBMIT" at bounding box center [739, 575] width 122 height 50
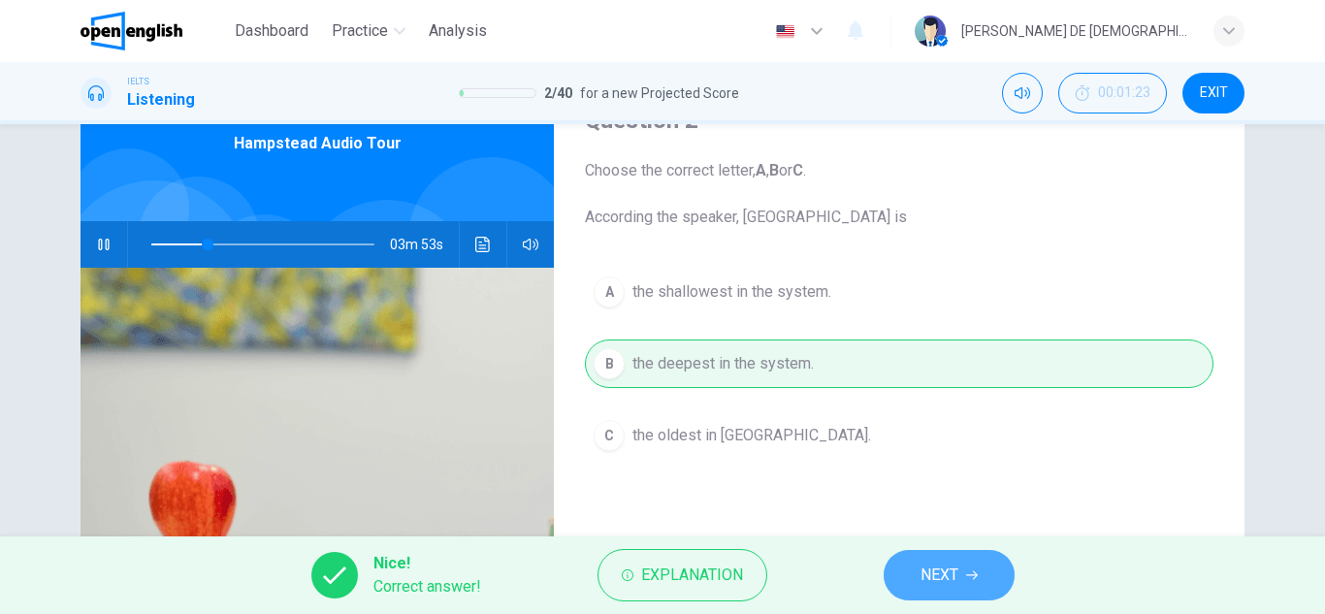
click at [932, 567] on span "NEXT" at bounding box center [939, 574] width 38 height 27
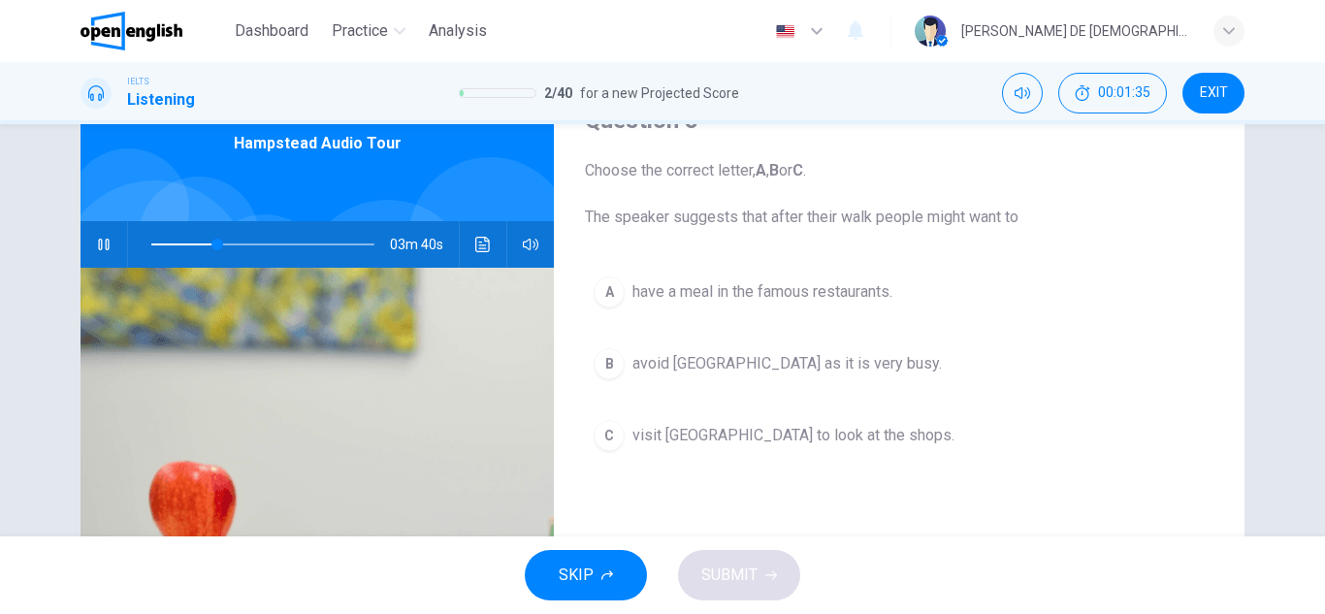
click at [682, 446] on span "visit Hampstead village to look at the shops." at bounding box center [793, 435] width 322 height 23
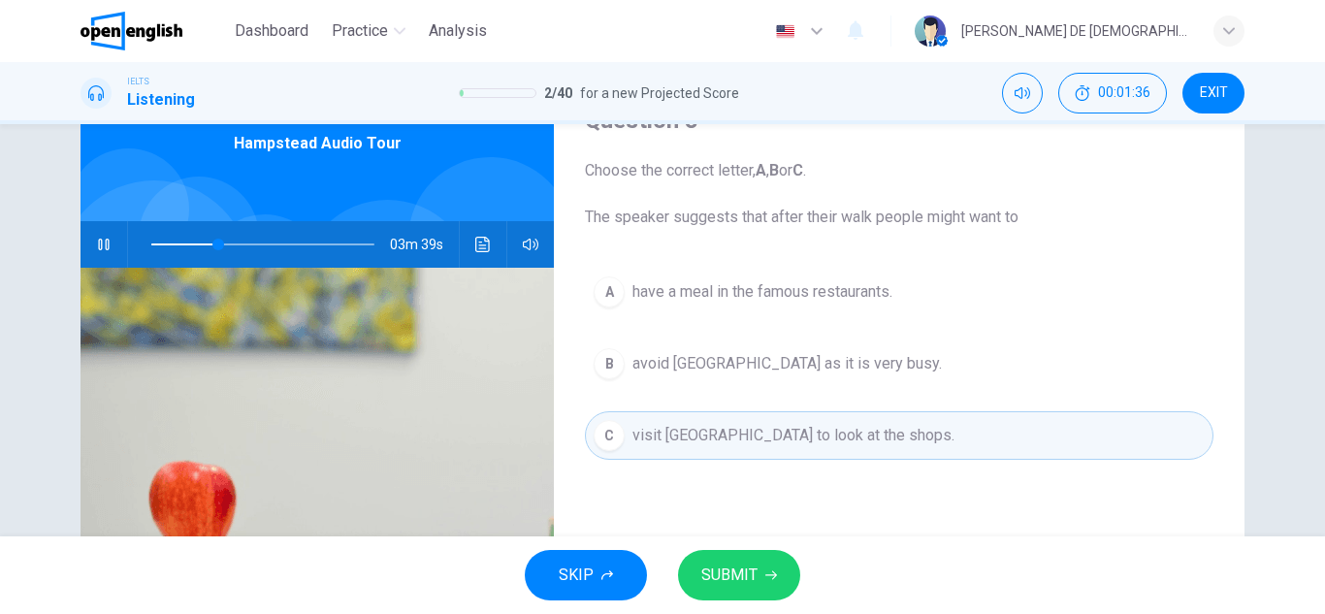
click at [730, 568] on span "SUBMIT" at bounding box center [729, 574] width 56 height 27
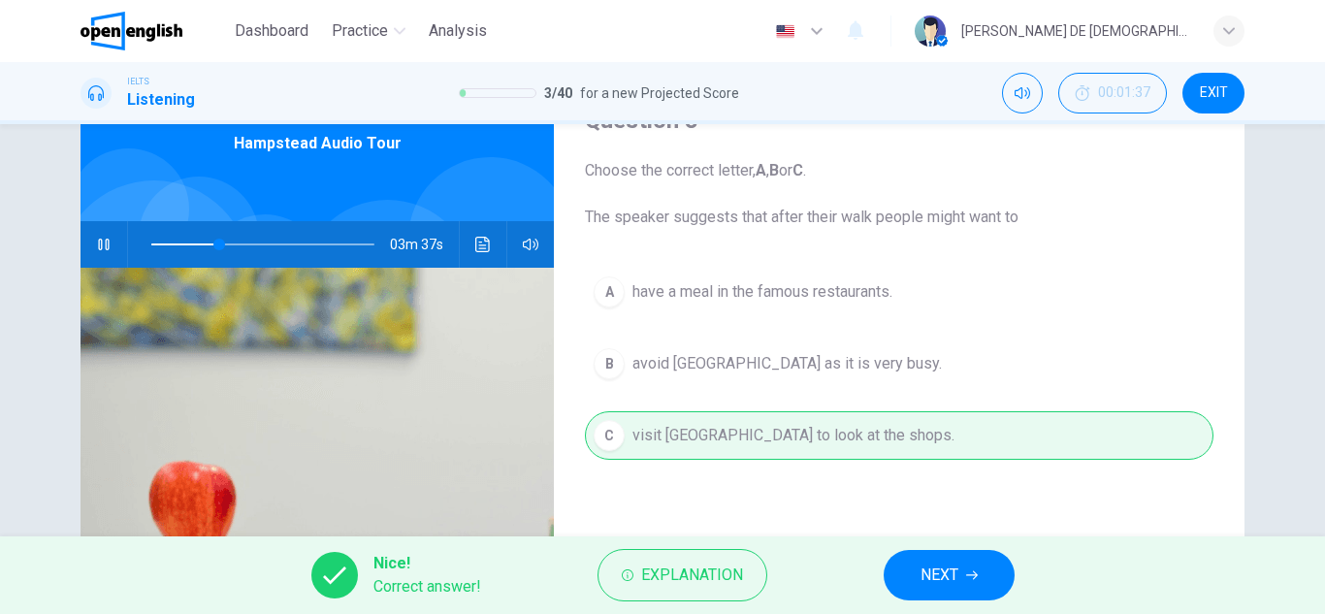
click at [918, 591] on button "NEXT" at bounding box center [948, 575] width 131 height 50
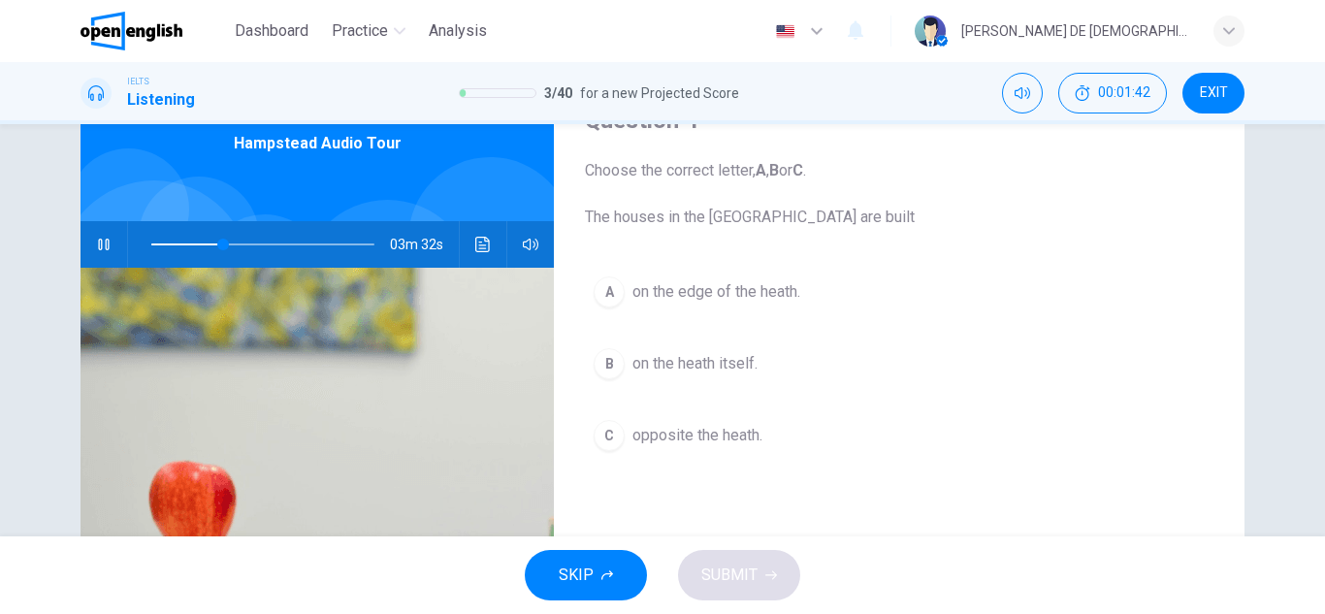
click at [663, 372] on span "on the heath itself." at bounding box center [694, 363] width 125 height 23
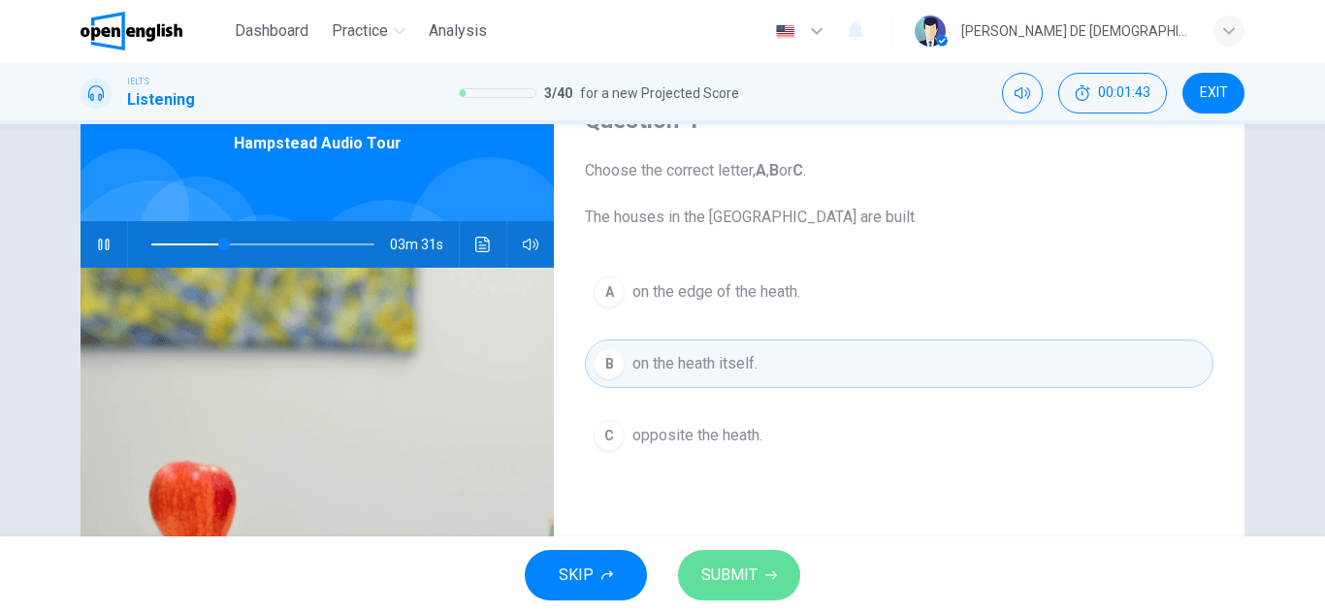
click at [748, 561] on span "SUBMIT" at bounding box center [729, 574] width 56 height 27
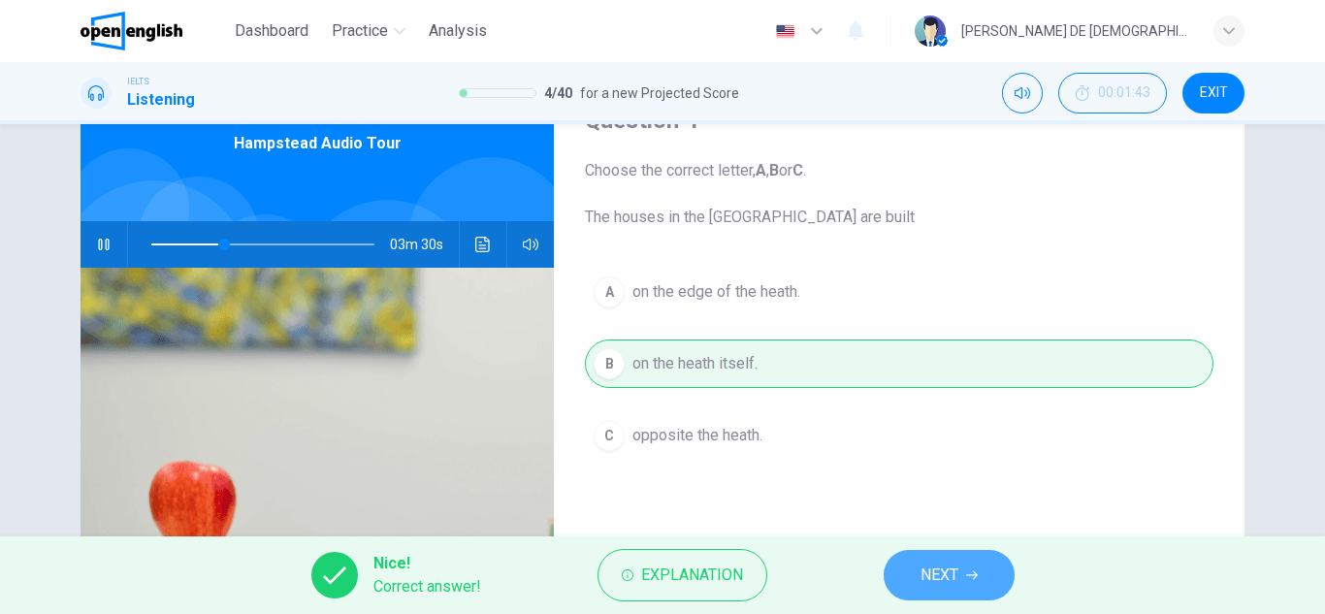
click at [908, 585] on button "NEXT" at bounding box center [948, 575] width 131 height 50
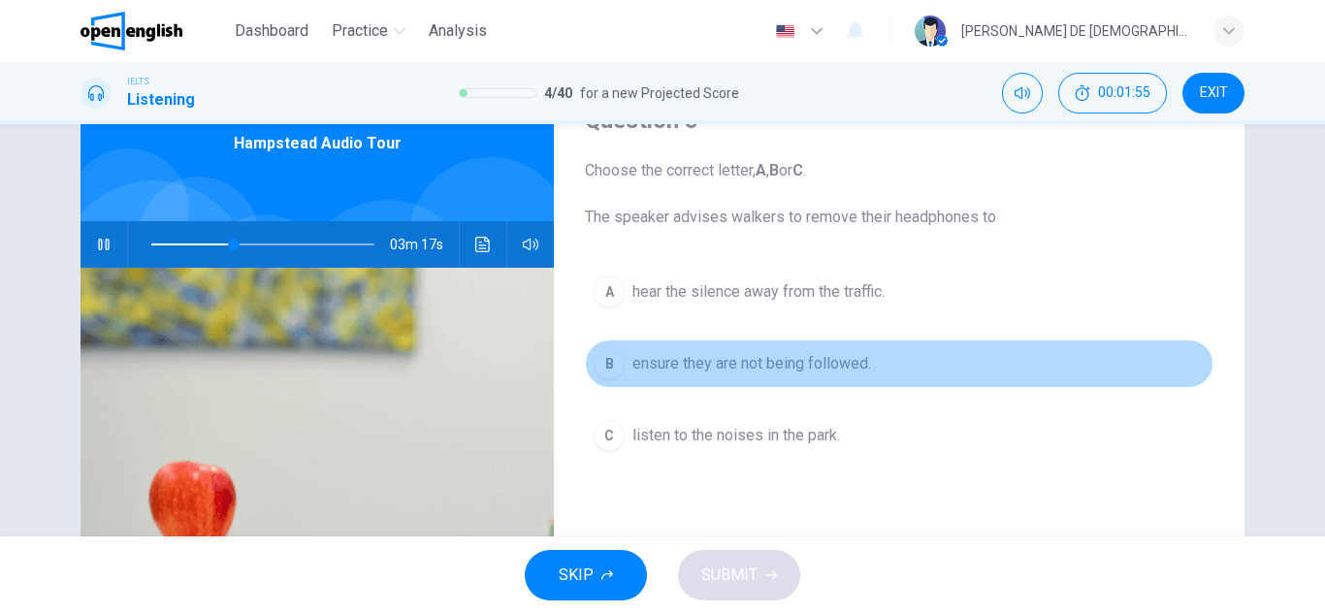
click at [703, 376] on button "B ensure they are not being followed." at bounding box center [899, 363] width 628 height 48
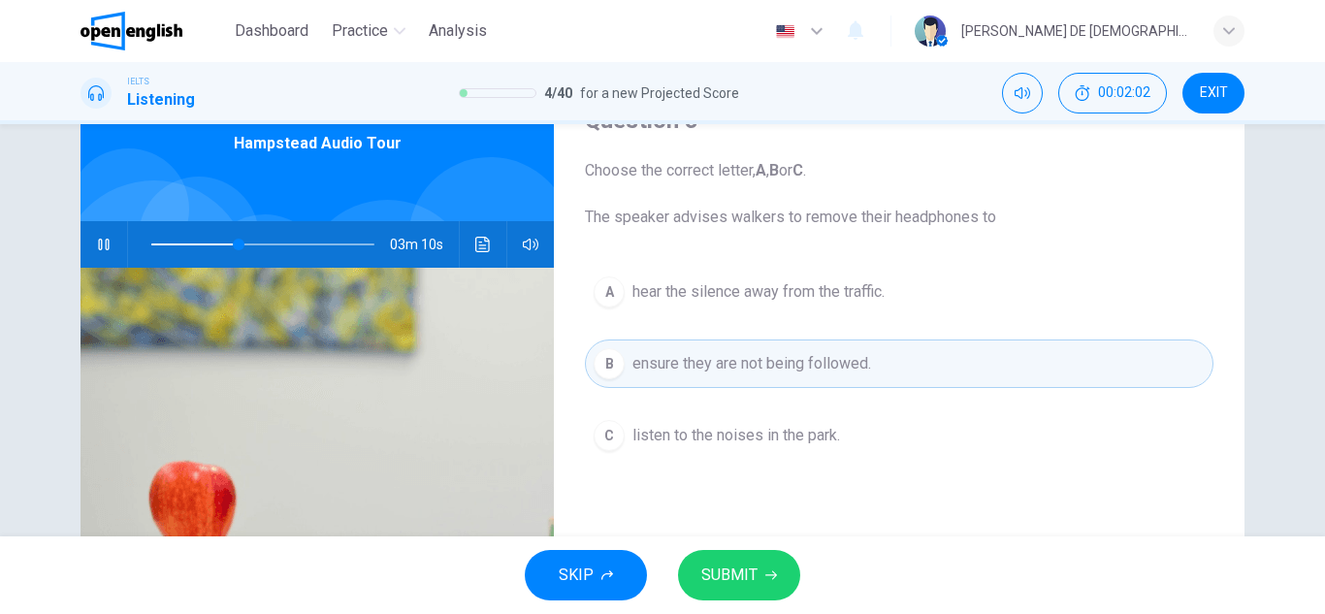
click at [100, 243] on icon "button" at bounding box center [104, 245] width 16 height 16
click at [839, 304] on button "A hear the silence away from the traffic." at bounding box center [899, 292] width 628 height 48
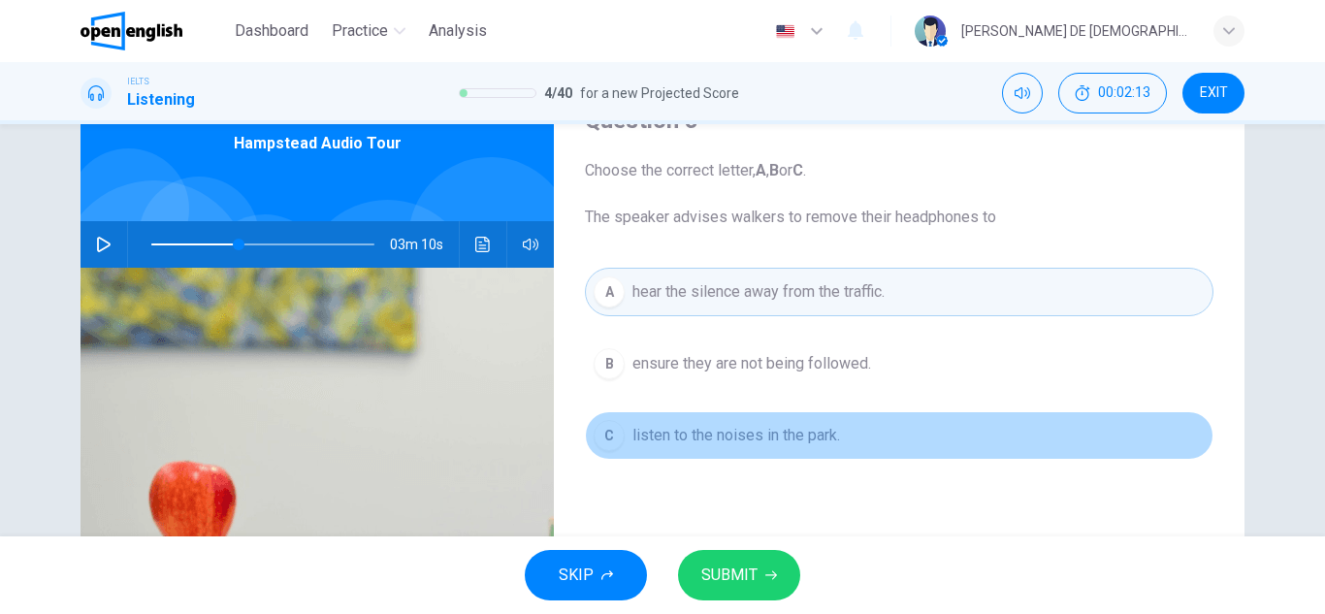
click at [748, 432] on span "listen to the noises in the park." at bounding box center [736, 435] width 208 height 23
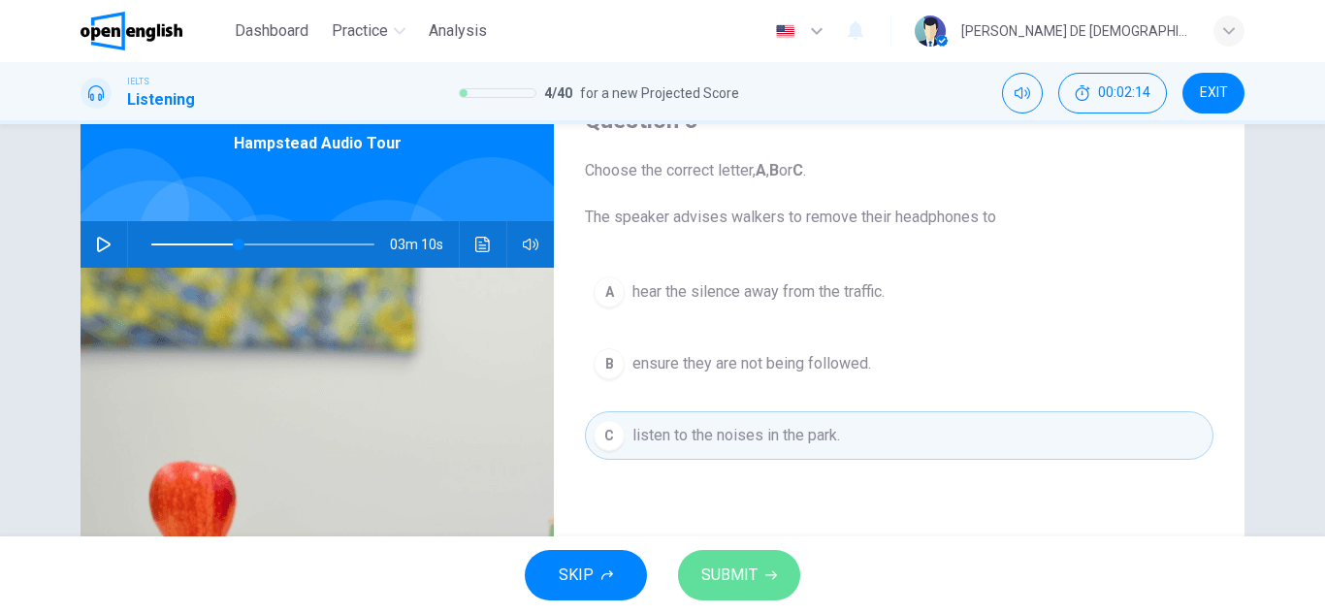
click at [740, 581] on span "SUBMIT" at bounding box center [729, 574] width 56 height 27
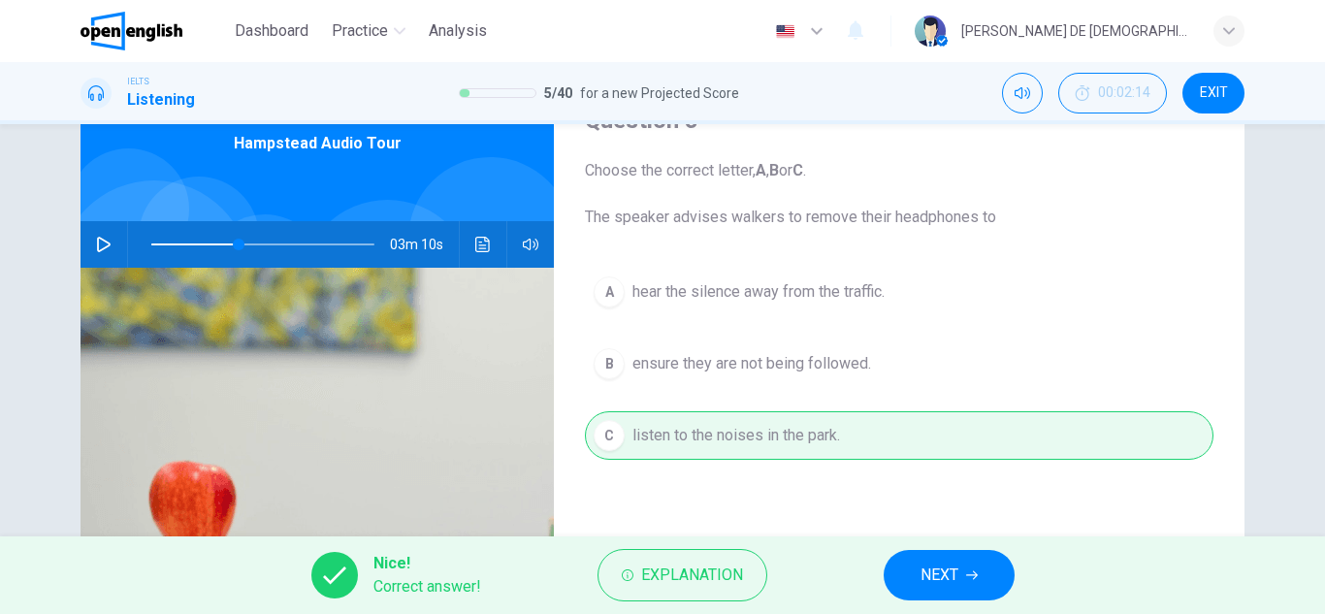
click at [90, 248] on button "button" at bounding box center [103, 244] width 31 height 47
click at [976, 585] on button "NEXT" at bounding box center [948, 575] width 131 height 50
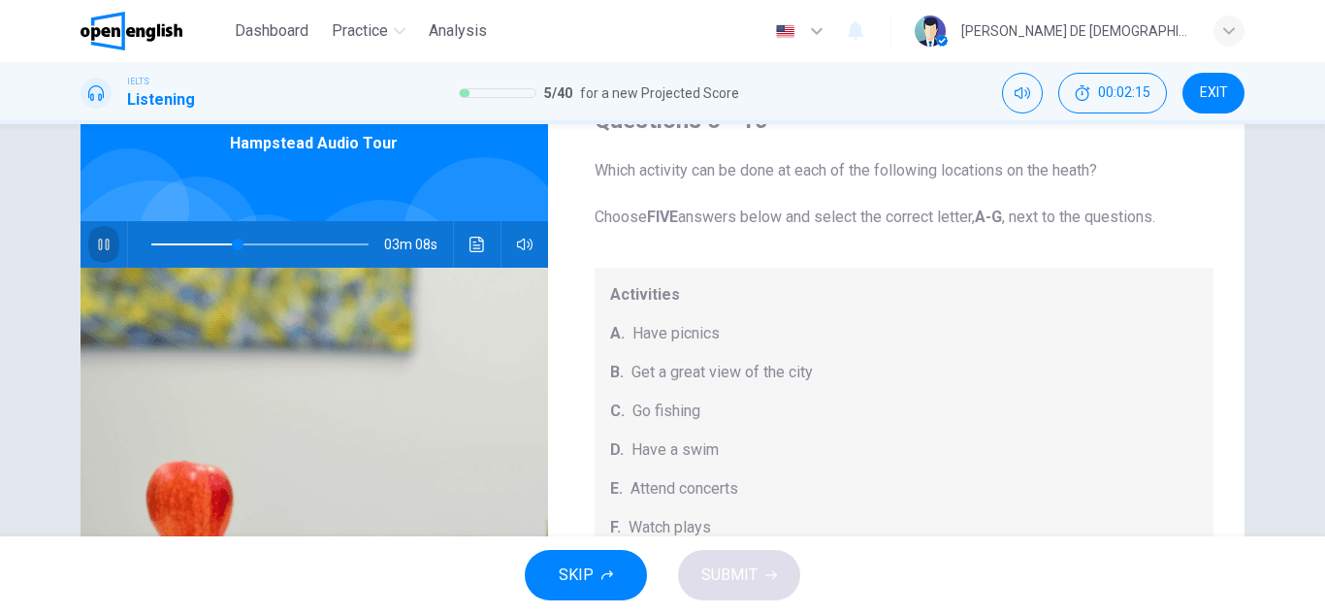
click at [100, 254] on button "button" at bounding box center [103, 244] width 31 height 47
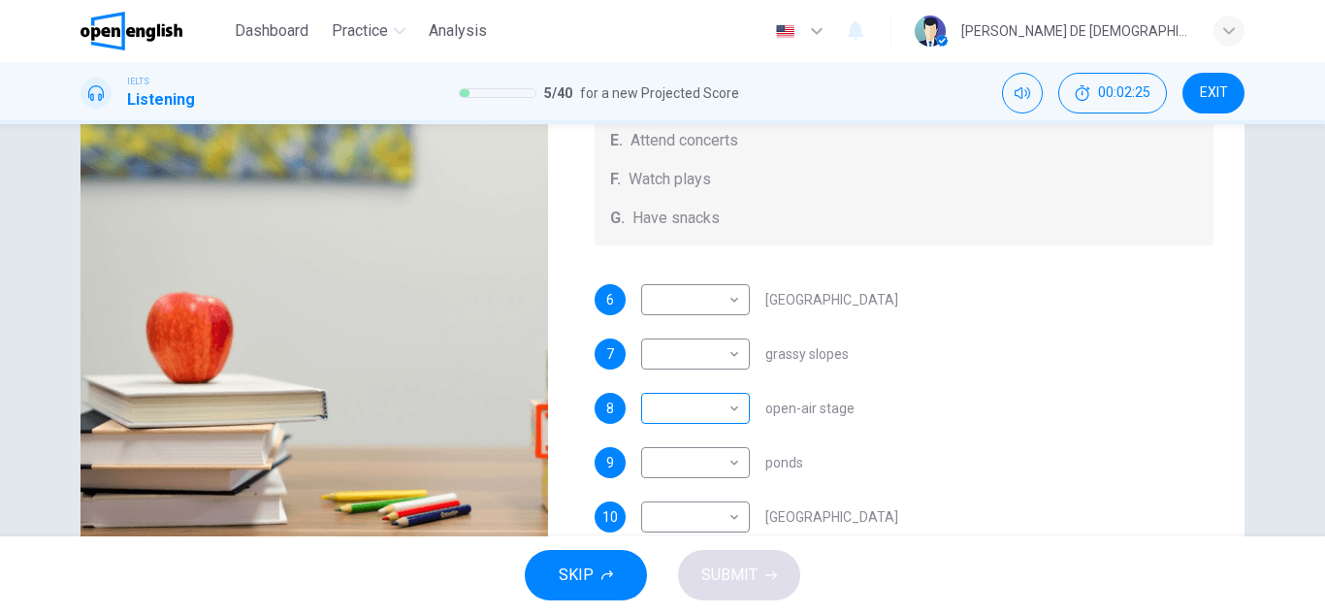
scroll to position [291, 0]
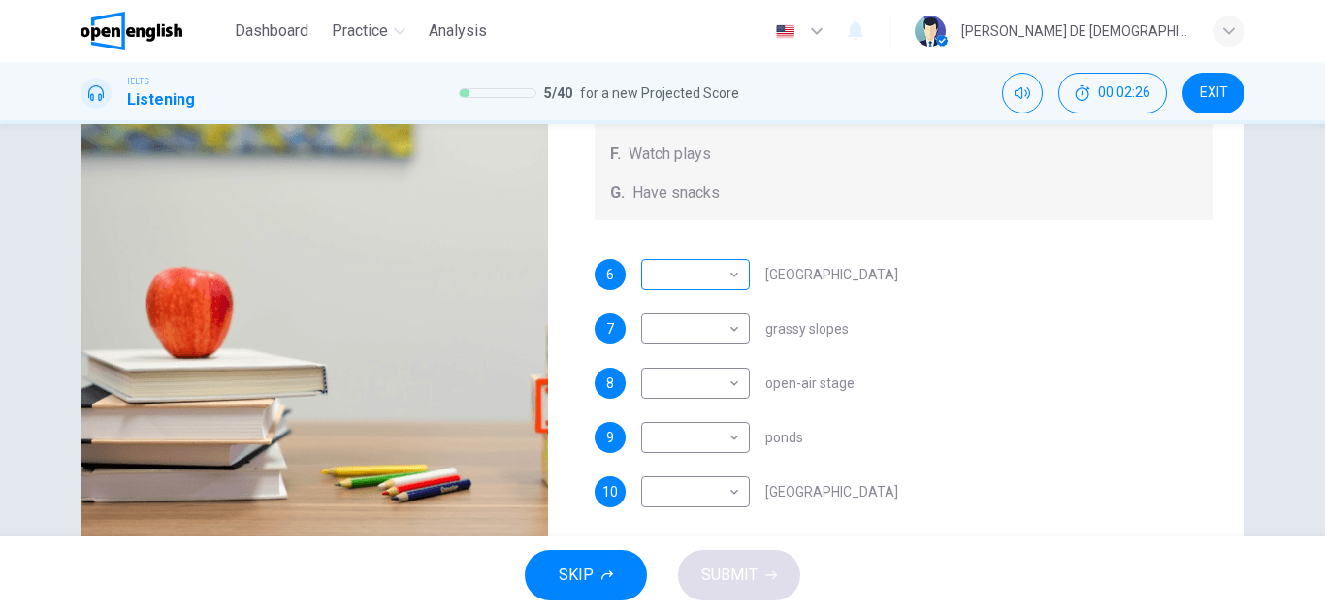
click at [738, 271] on div "​ ​" at bounding box center [695, 274] width 109 height 31
click at [729, 274] on body "This site uses cookies, as explained in our Privacy Policy . If you agree to th…" at bounding box center [662, 307] width 1325 height 614
click at [729, 275] on div at bounding box center [662, 307] width 1325 height 614
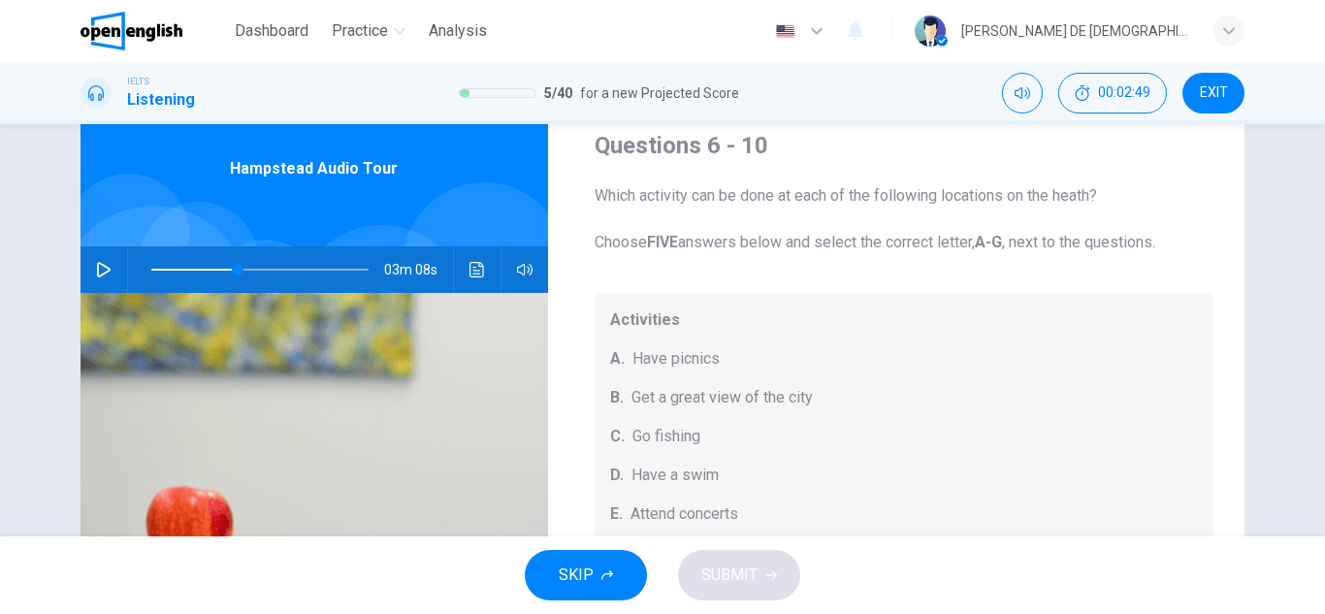
scroll to position [48, 0]
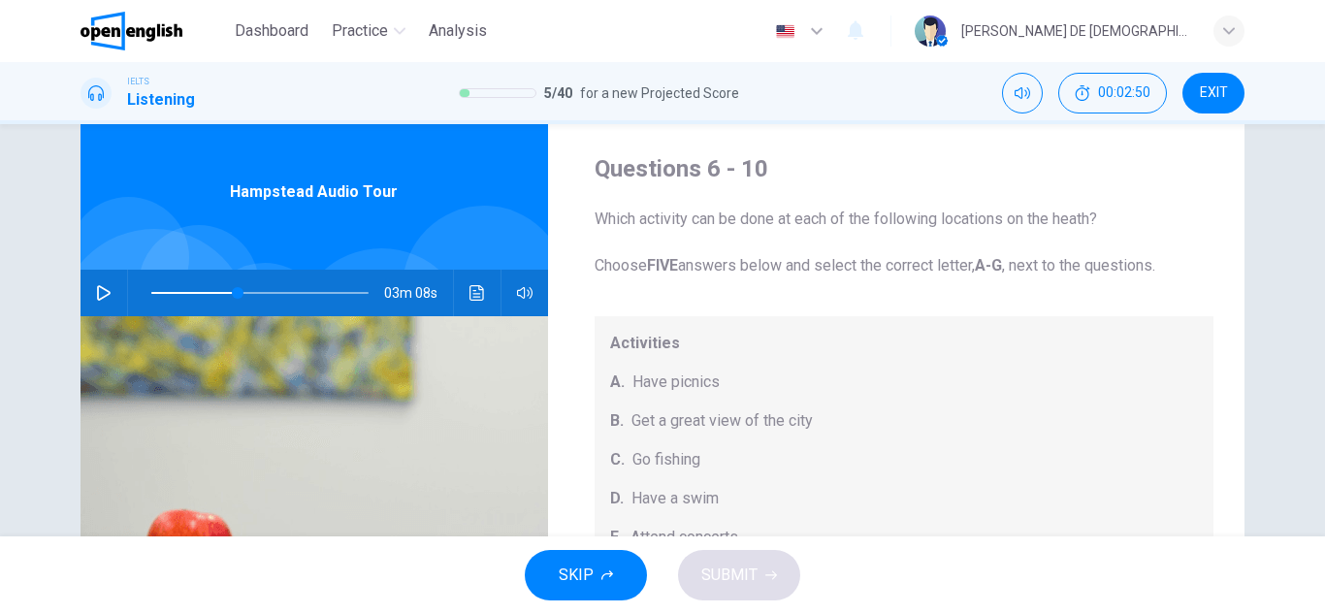
click at [101, 294] on icon "button" at bounding box center [104, 293] width 16 height 16
click at [96, 285] on icon "button" at bounding box center [104, 293] width 16 height 16
click at [97, 291] on icon "button" at bounding box center [104, 293] width 16 height 16
click at [99, 293] on icon "button" at bounding box center [104, 293] width 16 height 16
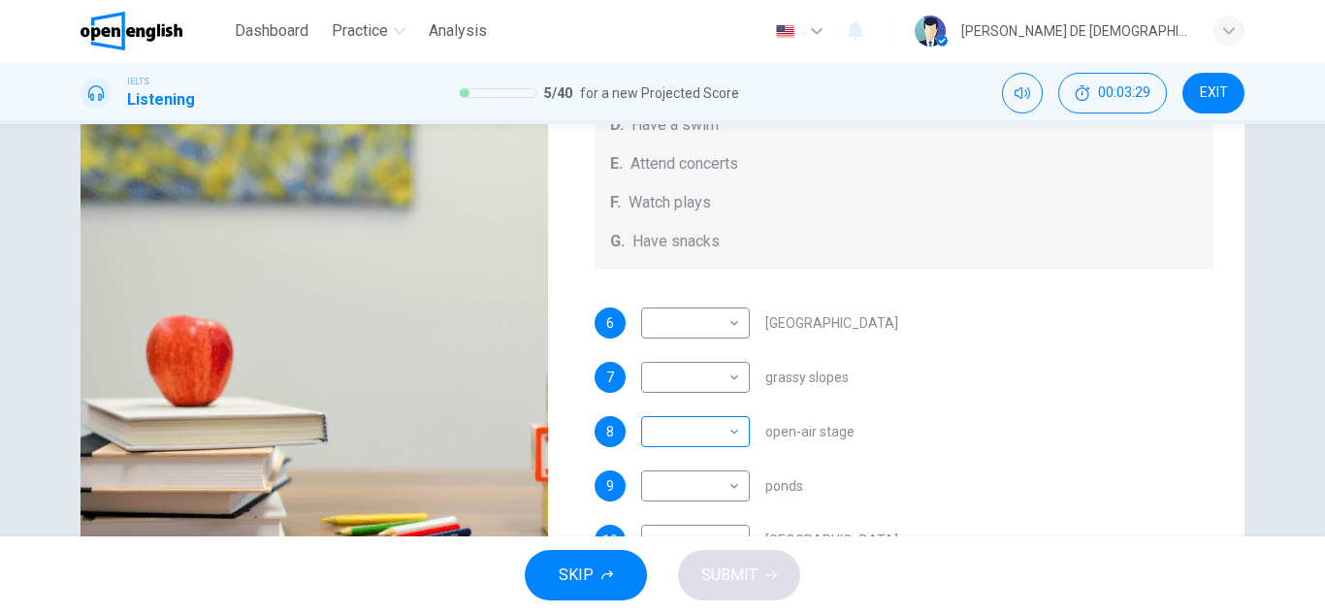
scroll to position [339, 0]
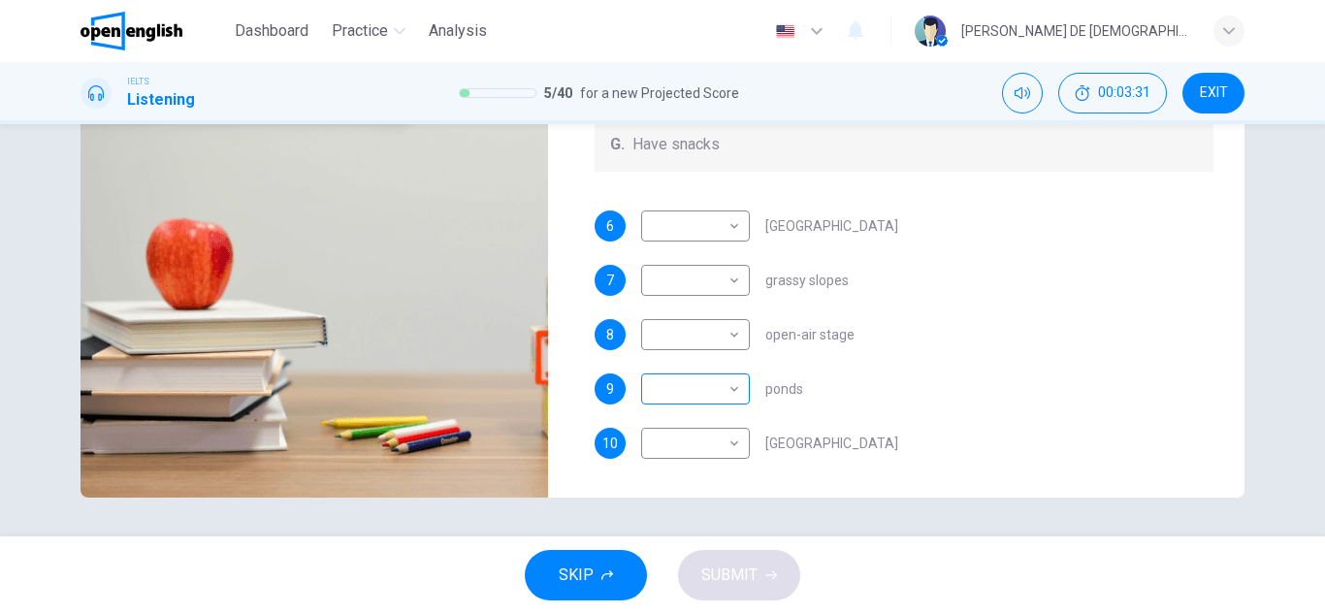
click at [727, 395] on body "This site uses cookies, as explained in our Privacy Policy . If you agree to th…" at bounding box center [662, 307] width 1325 height 614
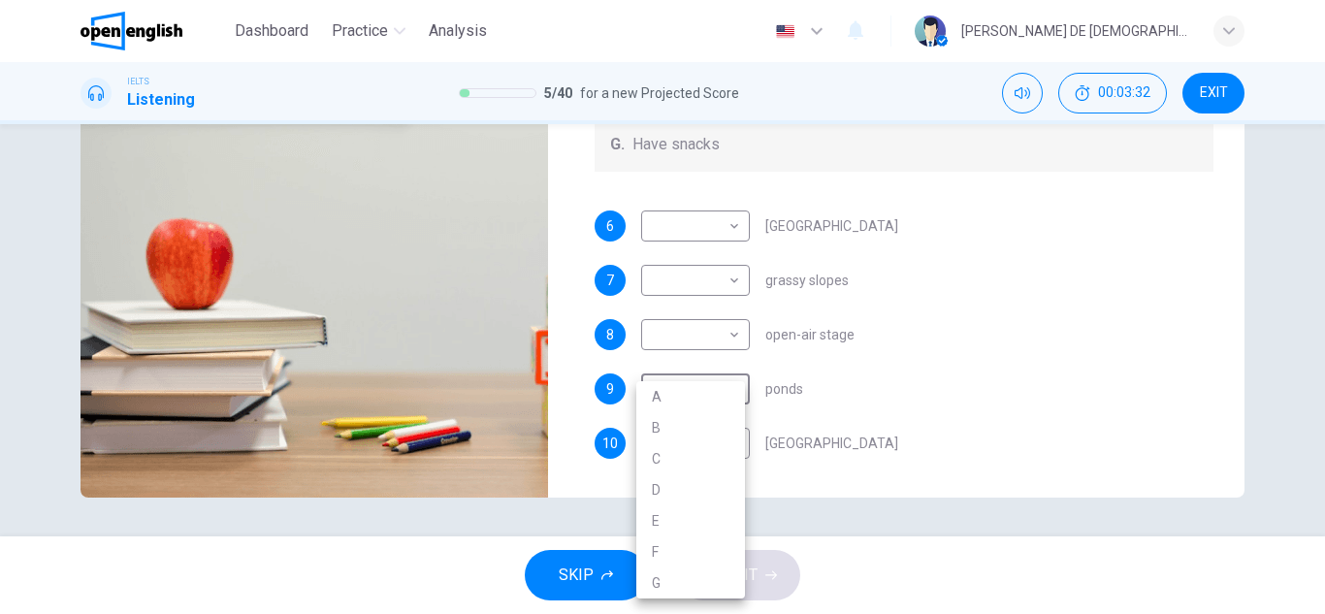
click at [854, 400] on div at bounding box center [662, 307] width 1325 height 614
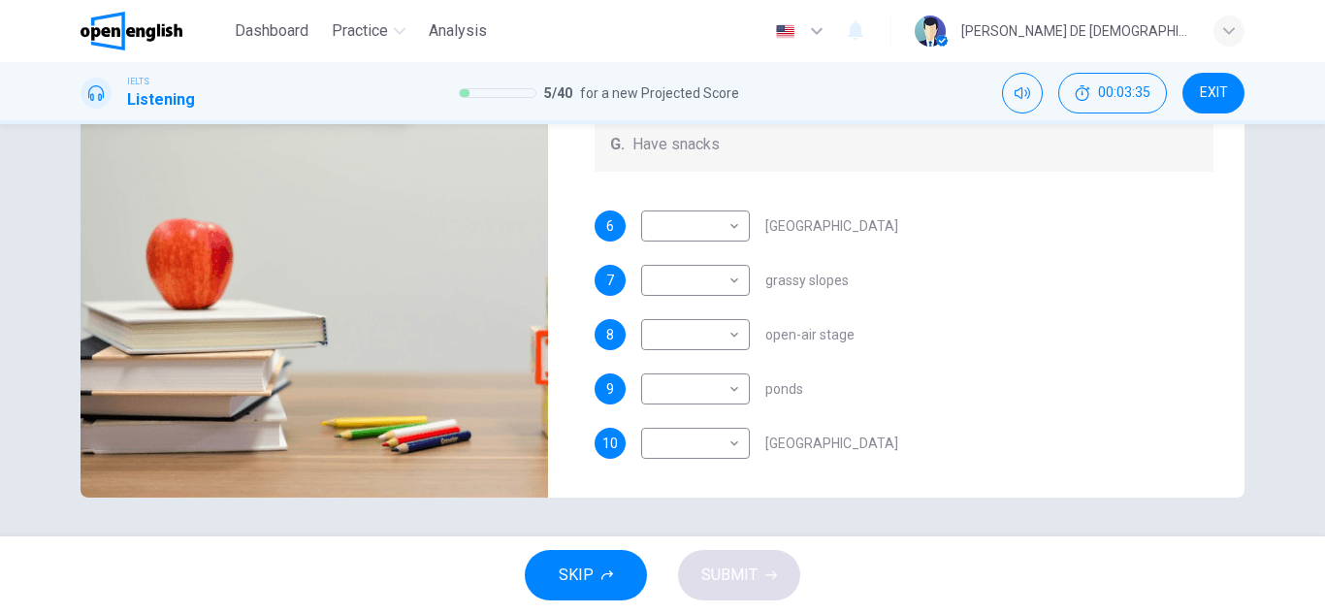
click at [605, 291] on div "7" at bounding box center [609, 280] width 31 height 31
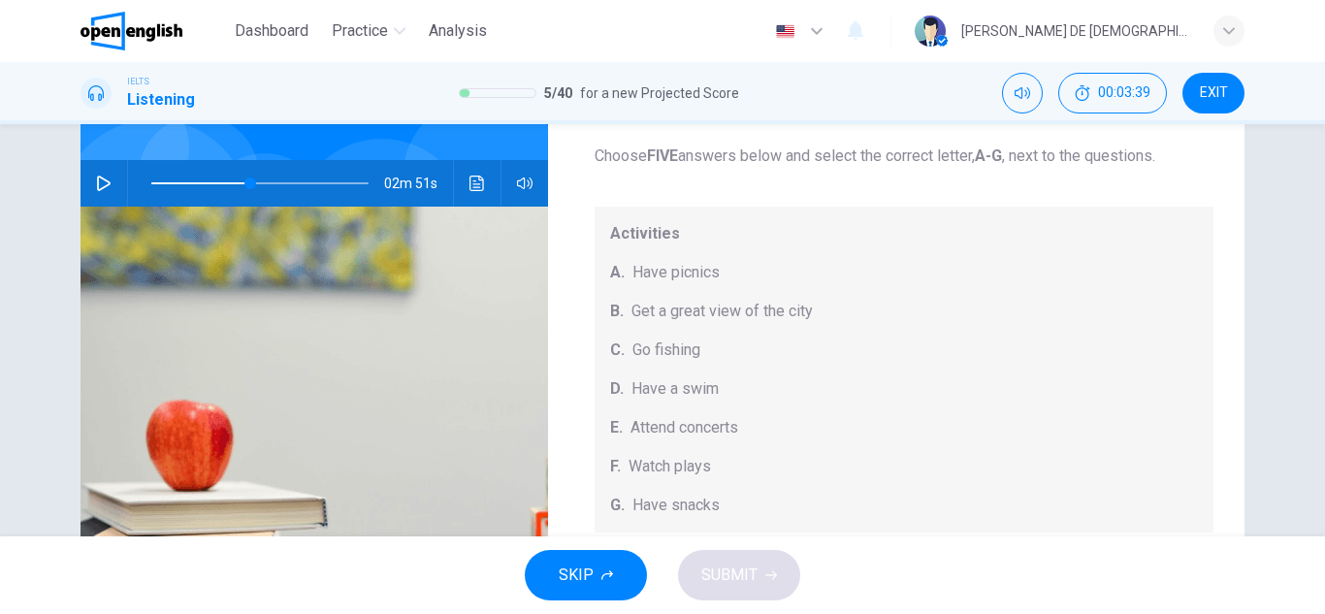
scroll to position [145, 0]
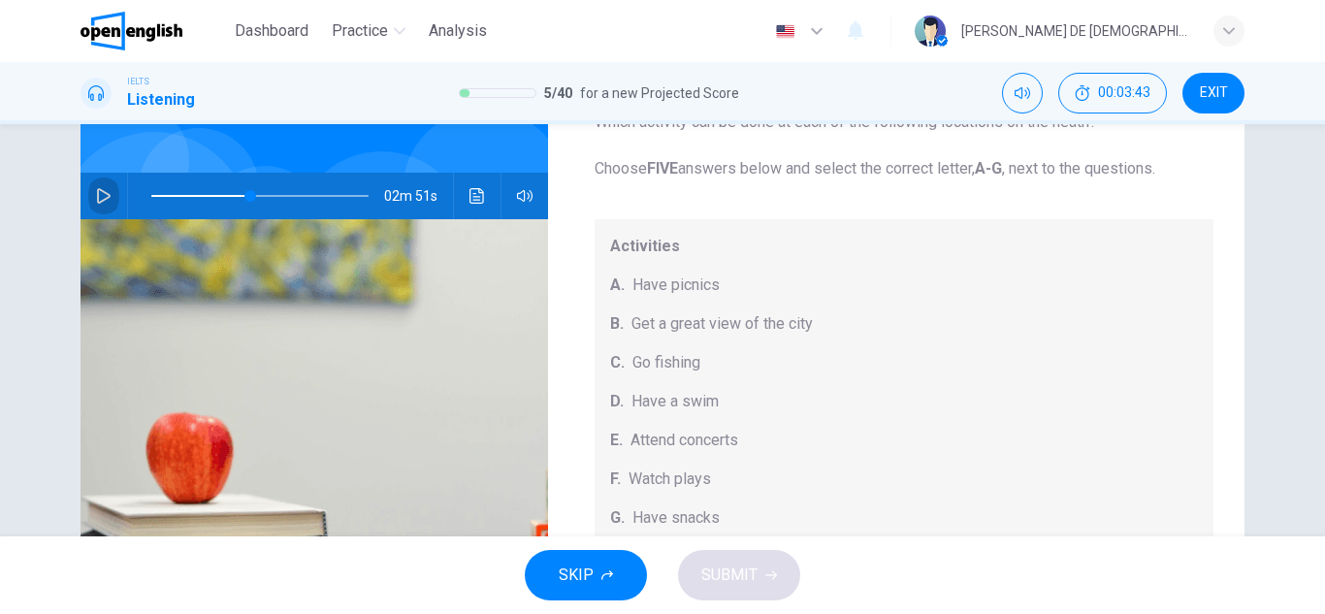
click at [96, 192] on icon "button" at bounding box center [104, 196] width 16 height 16
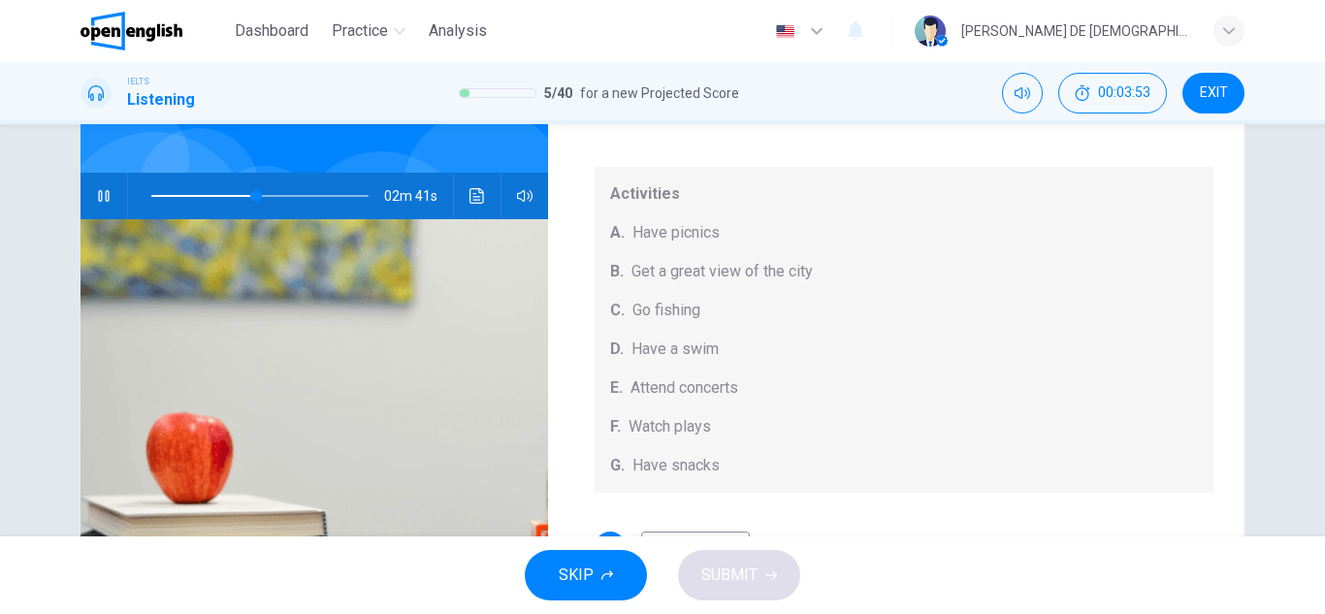
scroll to position [97, 0]
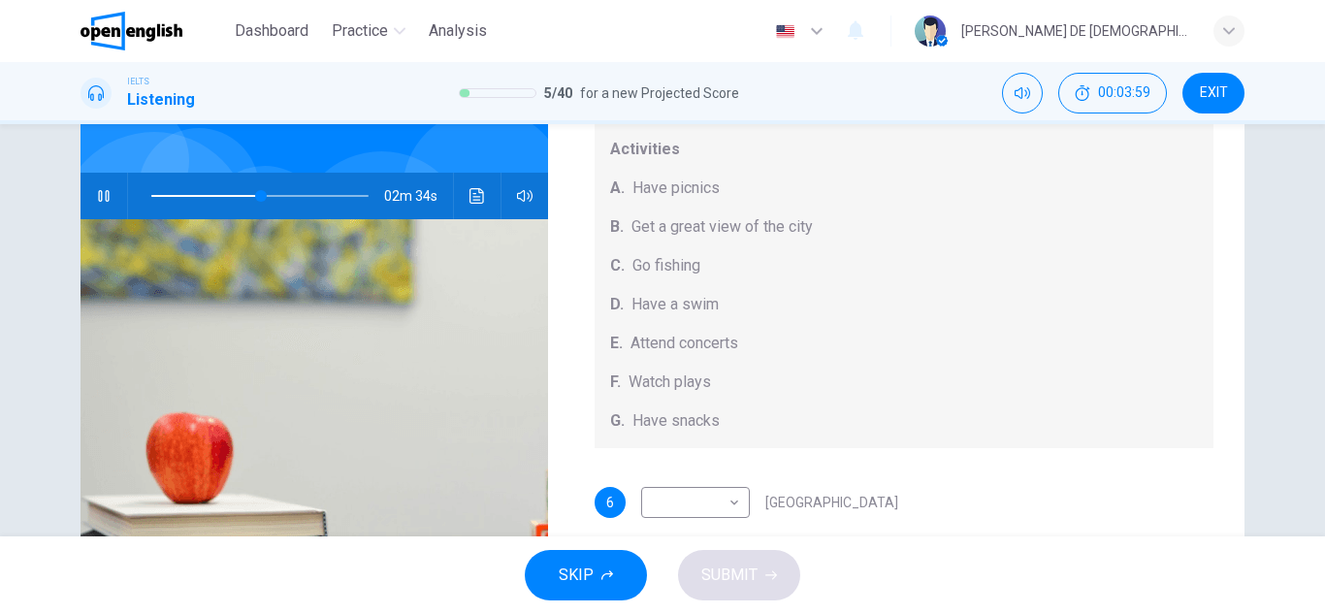
drag, startPoint x: 80, startPoint y: 198, endPoint x: 92, endPoint y: 199, distance: 11.7
click at [91, 199] on div "02m 34s" at bounding box center [313, 196] width 467 height 47
drag, startPoint x: 259, startPoint y: 205, endPoint x: 236, endPoint y: 206, distance: 23.3
click at [236, 202] on span at bounding box center [241, 196] width 12 height 12
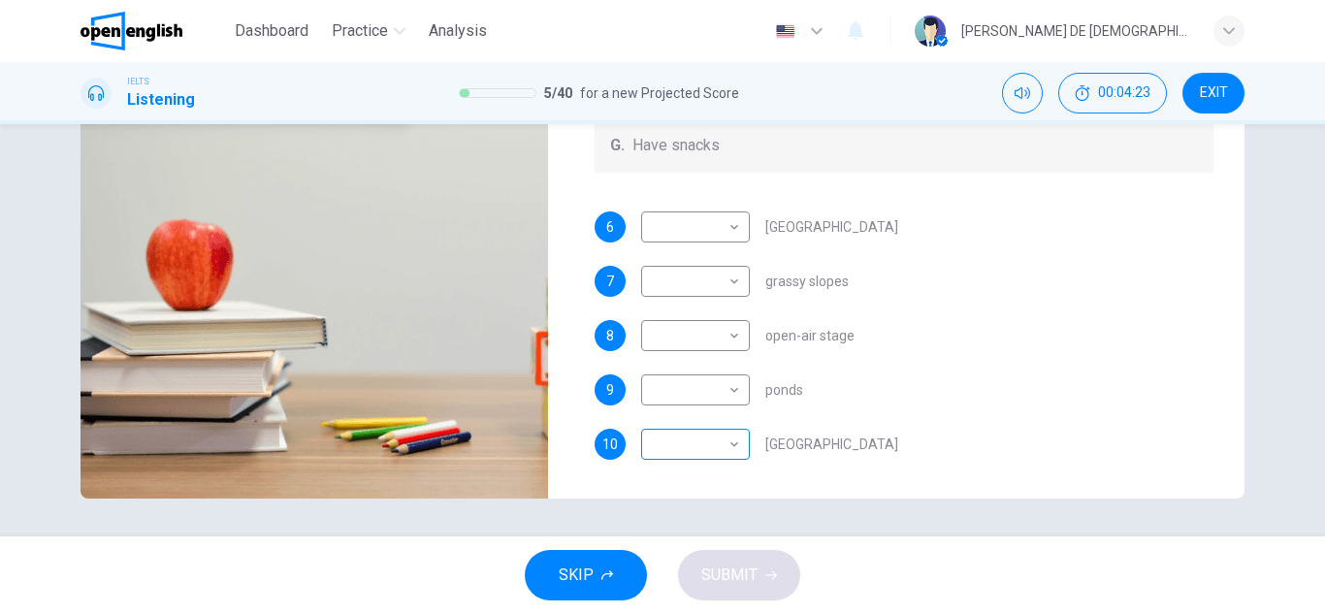
scroll to position [339, 0]
click at [745, 444] on div "​ ​ Parliament Hill" at bounding box center [769, 443] width 257 height 31
click at [726, 397] on body "This site uses cookies, as explained in our Privacy Policy . If you agree to th…" at bounding box center [662, 307] width 1325 height 614
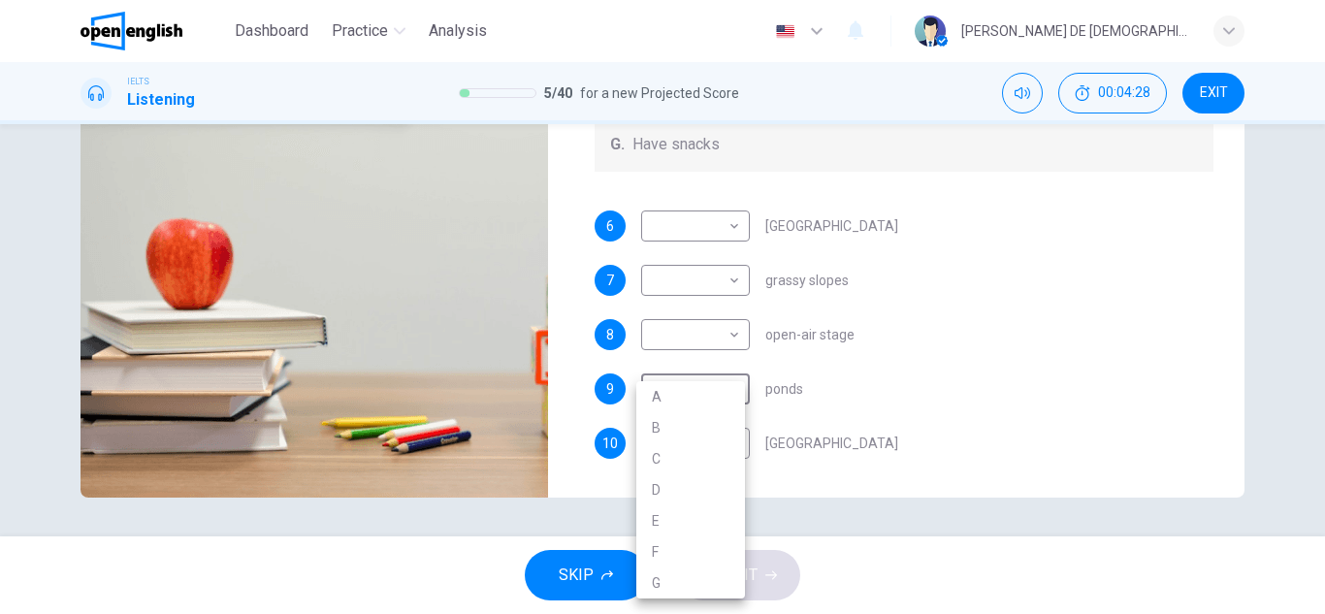
click at [820, 373] on div at bounding box center [662, 307] width 1325 height 614
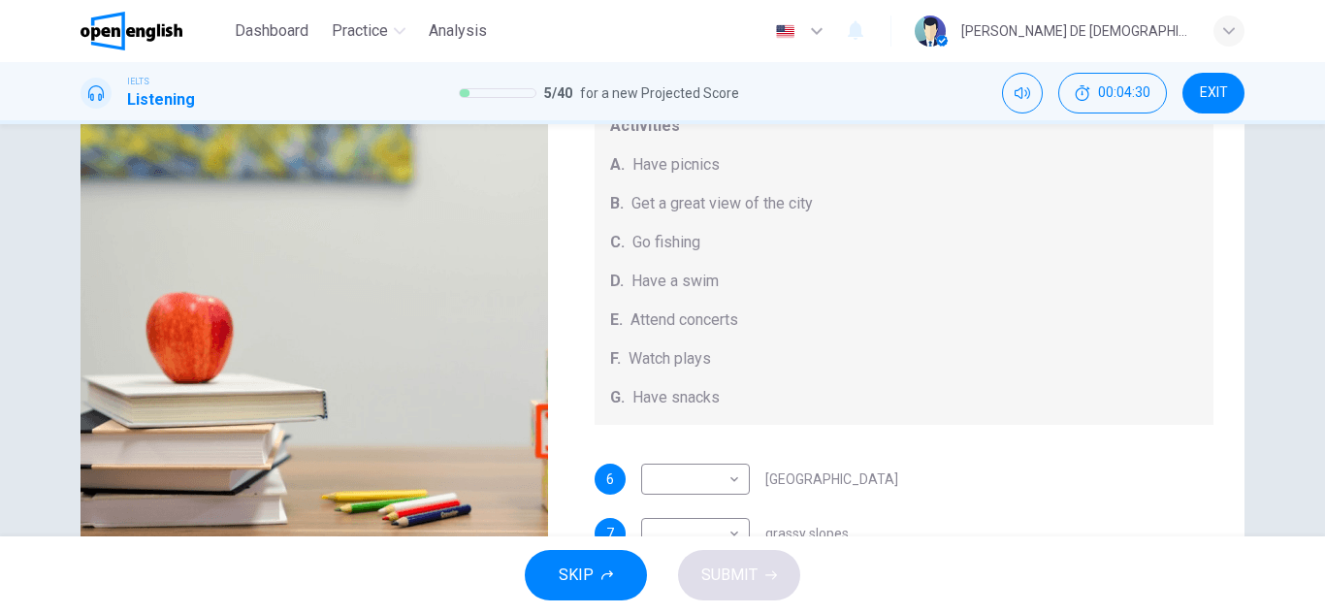
scroll to position [145, 0]
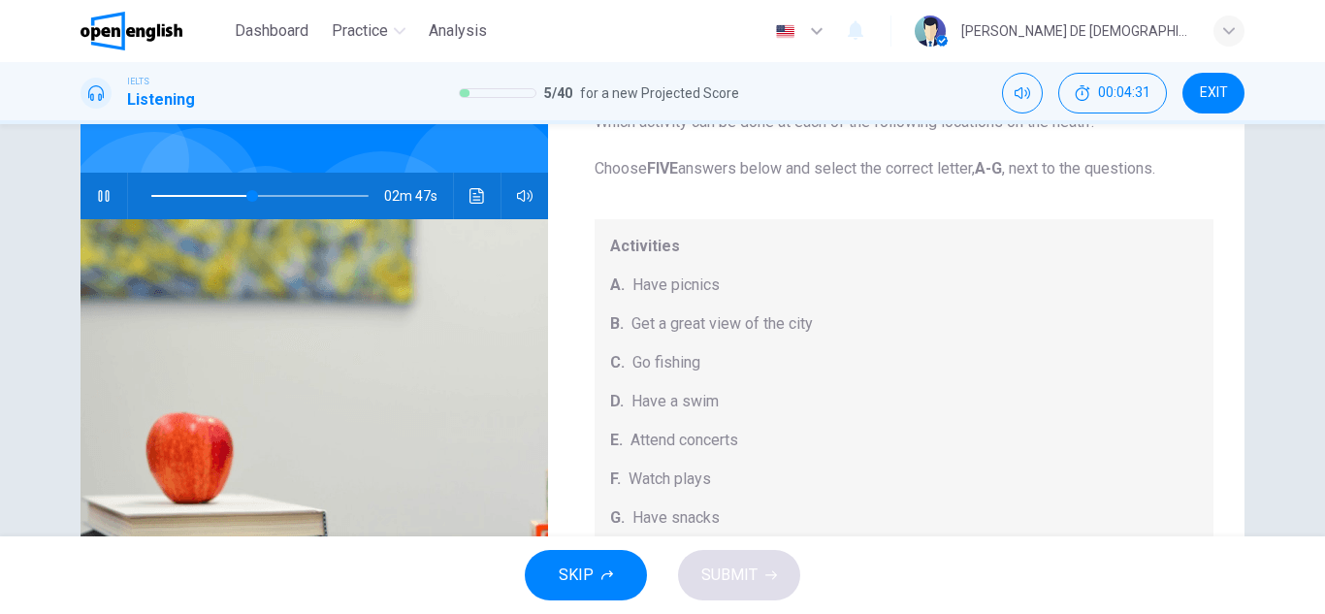
click at [88, 191] on button "button" at bounding box center [103, 196] width 31 height 47
drag, startPoint x: 629, startPoint y: 329, endPoint x: 795, endPoint y: 325, distance: 165.9
click at [795, 325] on span "Get a great view of the city" at bounding box center [721, 323] width 181 height 23
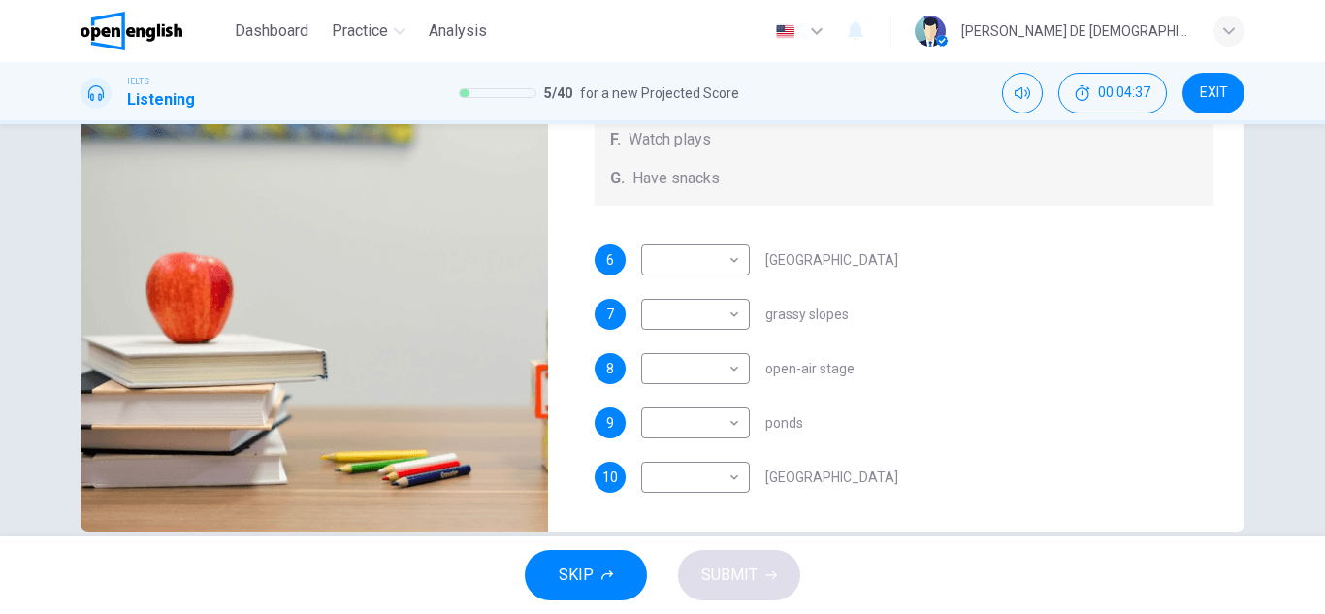
scroll to position [339, 0]
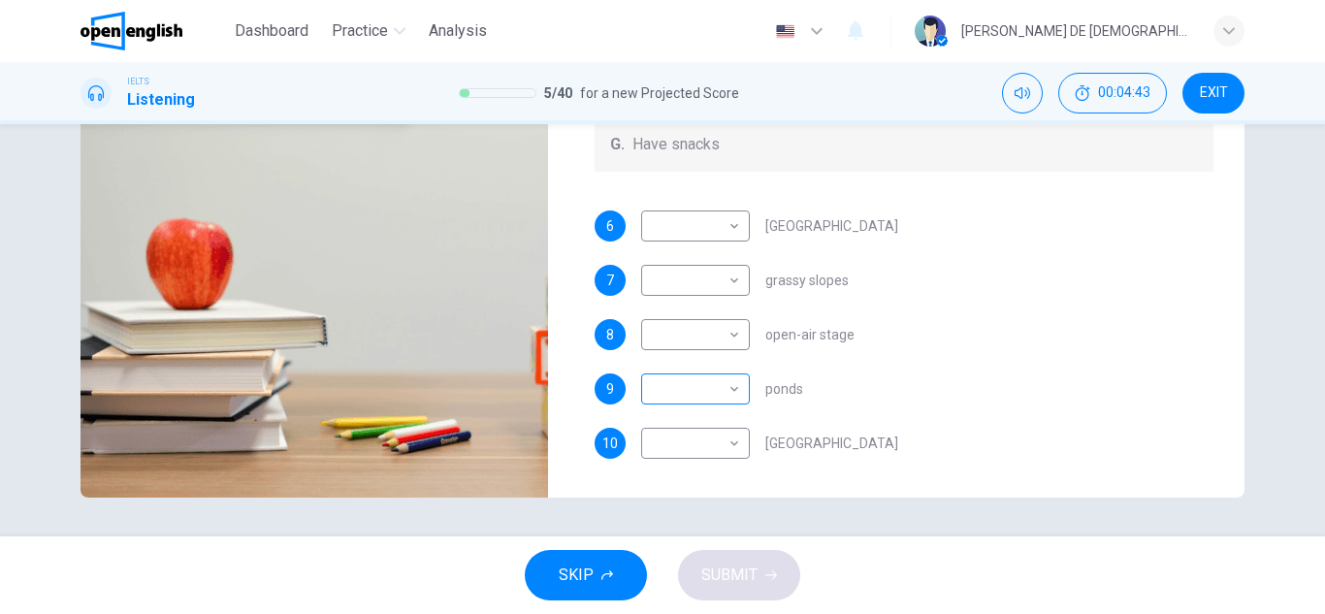
click at [727, 398] on body "This site uses cookies, as explained in our Privacy Policy . If you agree to th…" at bounding box center [662, 307] width 1325 height 614
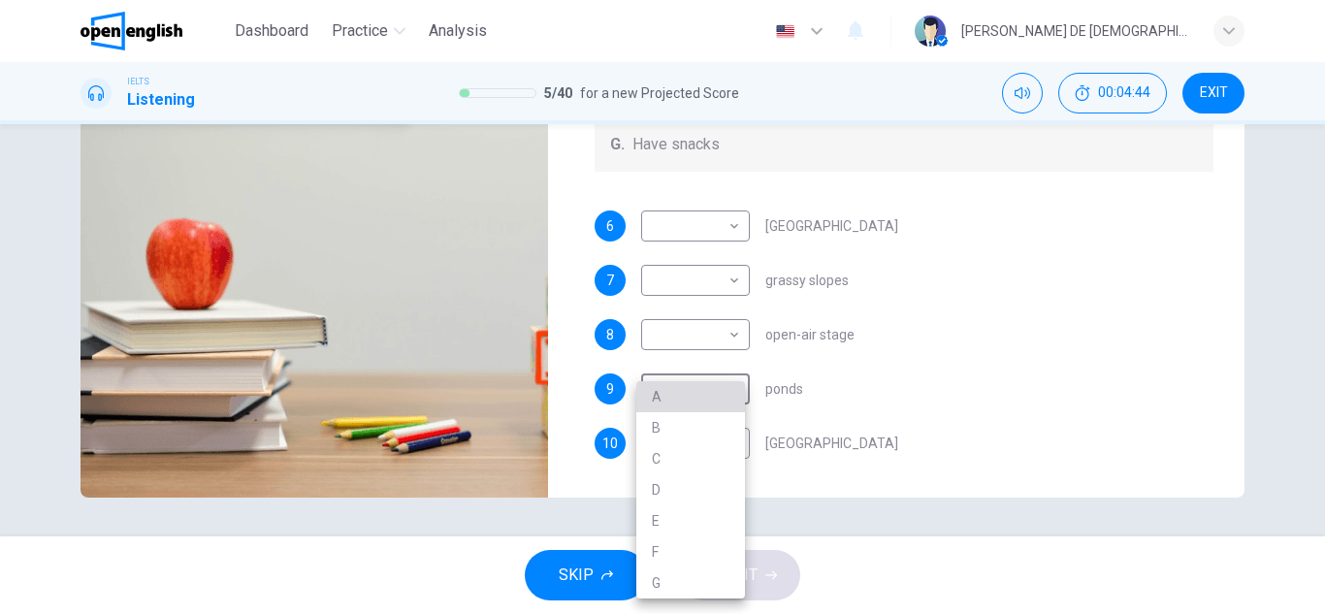
click at [694, 392] on li "A" at bounding box center [690, 396] width 109 height 31
type input "**"
type input "*"
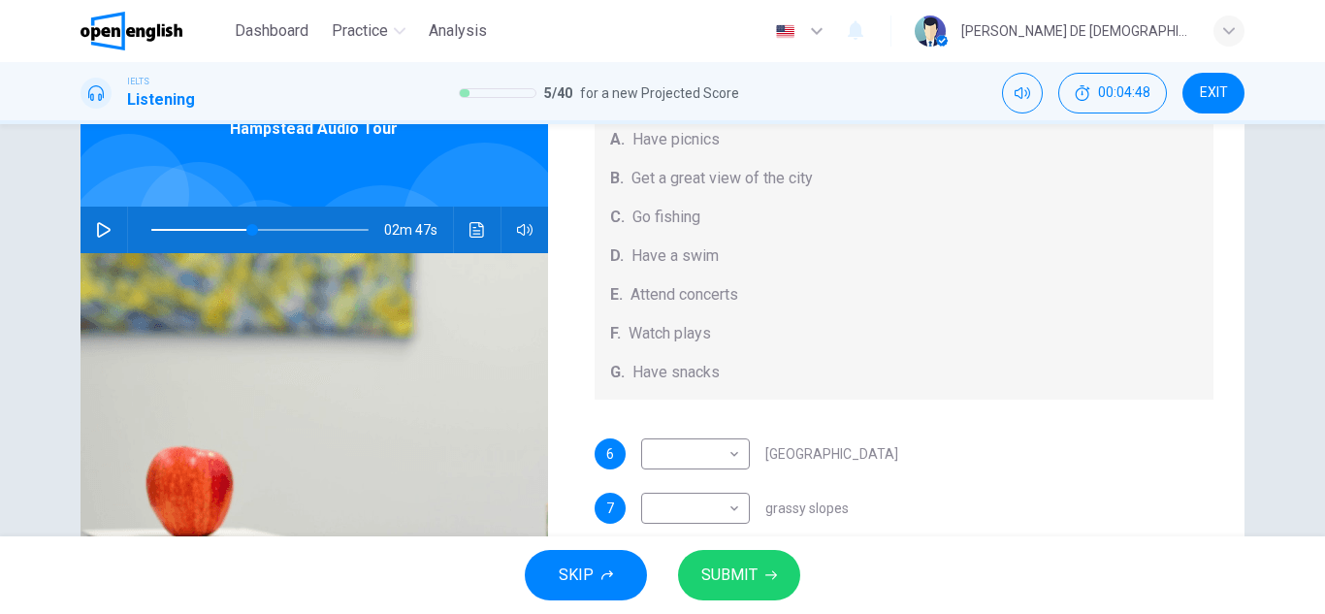
scroll to position [242, 0]
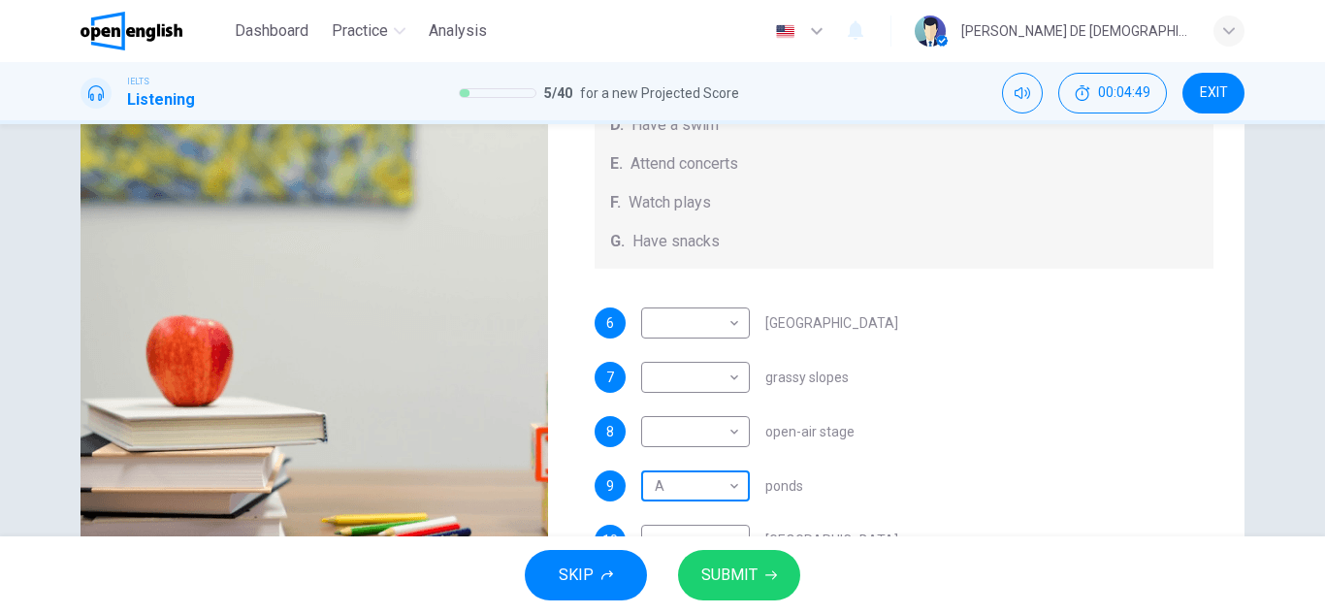
click at [730, 487] on body "This site uses cookies, as explained in our Privacy Policy . If you agree to th…" at bounding box center [662, 307] width 1325 height 614
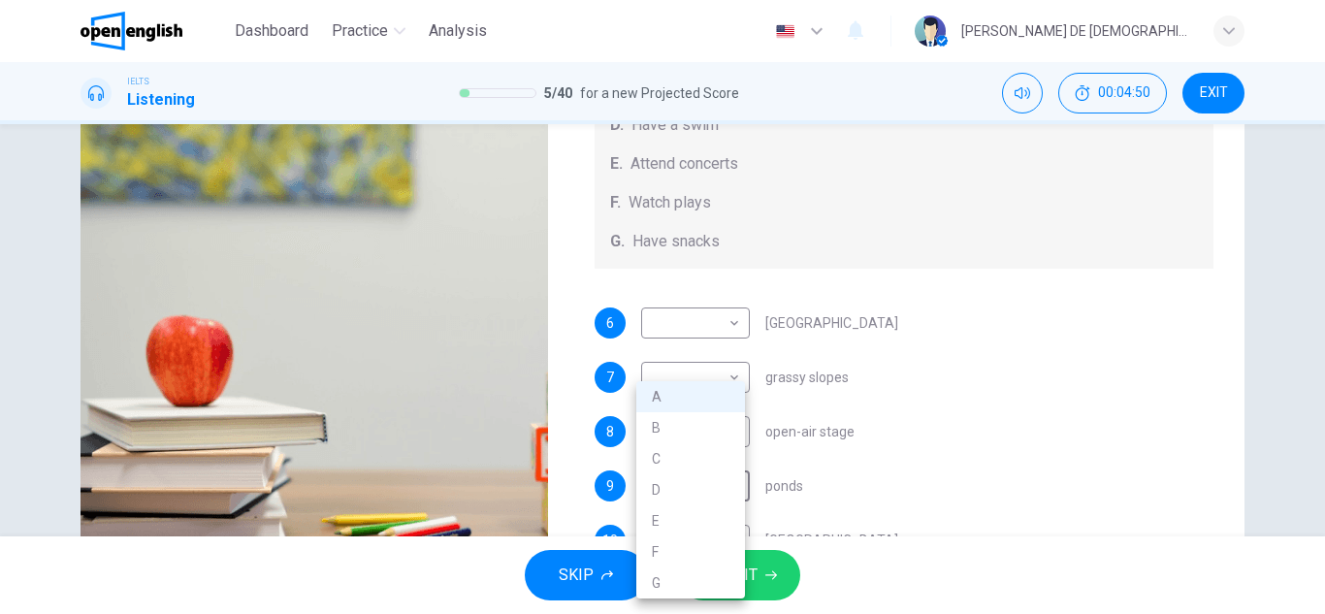
click at [684, 426] on li "B" at bounding box center [690, 427] width 109 height 31
type input "**"
type input "*"
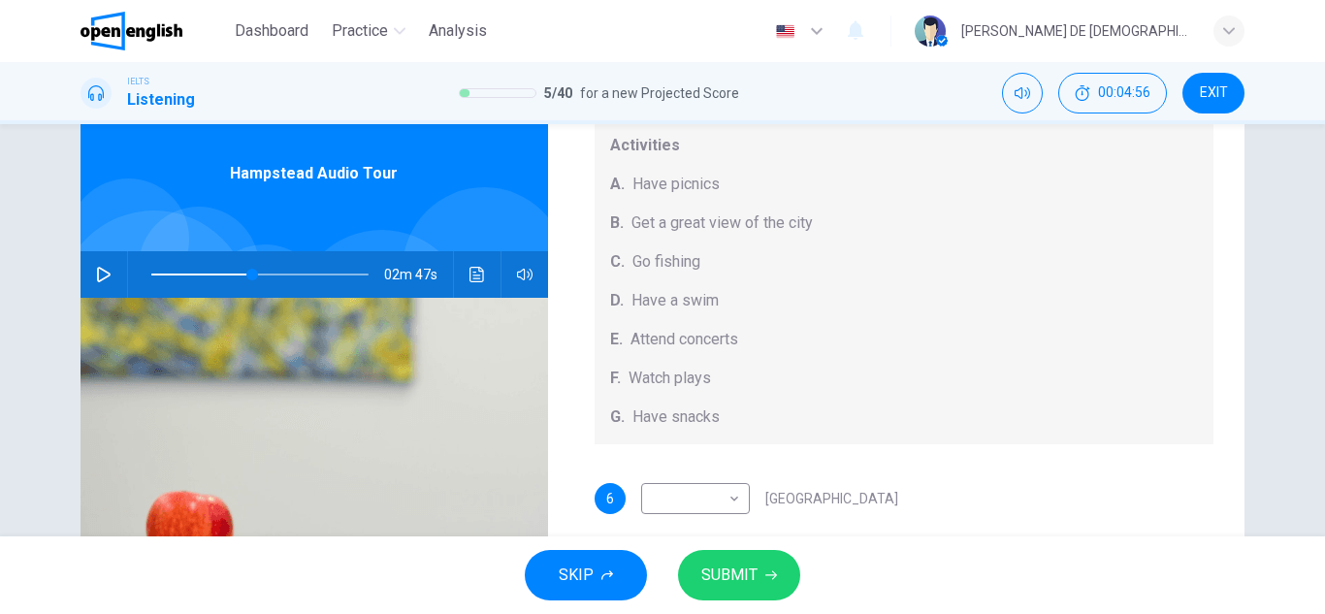
scroll to position [48, 0]
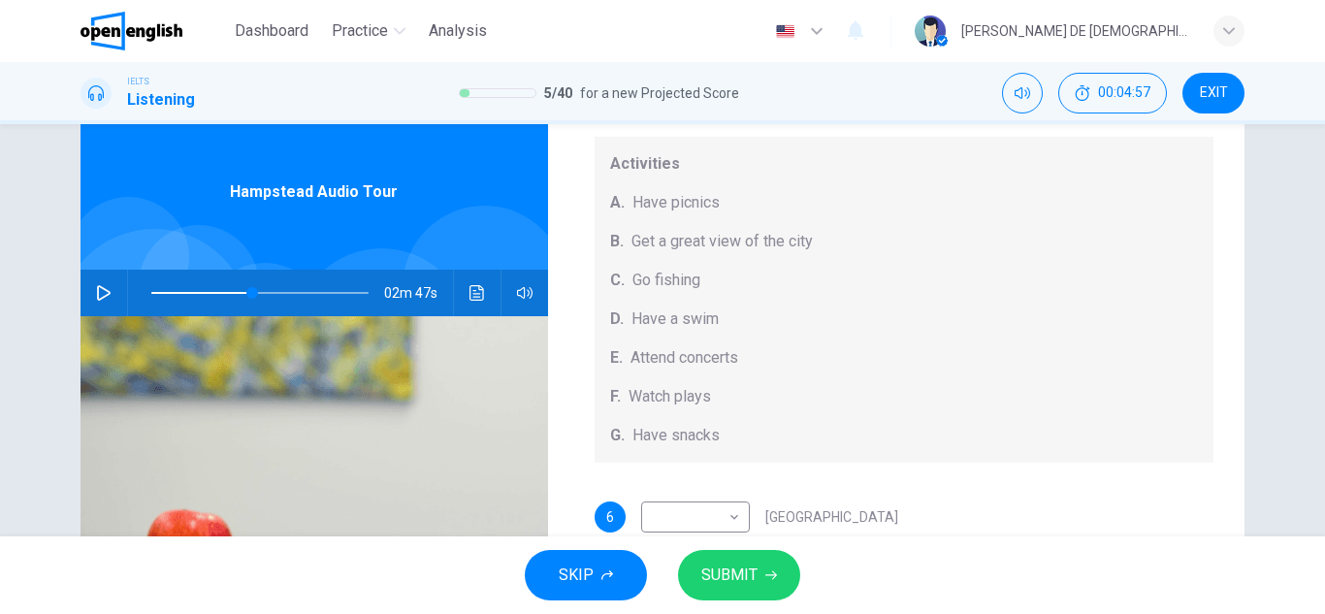
click at [98, 299] on icon "button" at bounding box center [104, 293] width 16 height 16
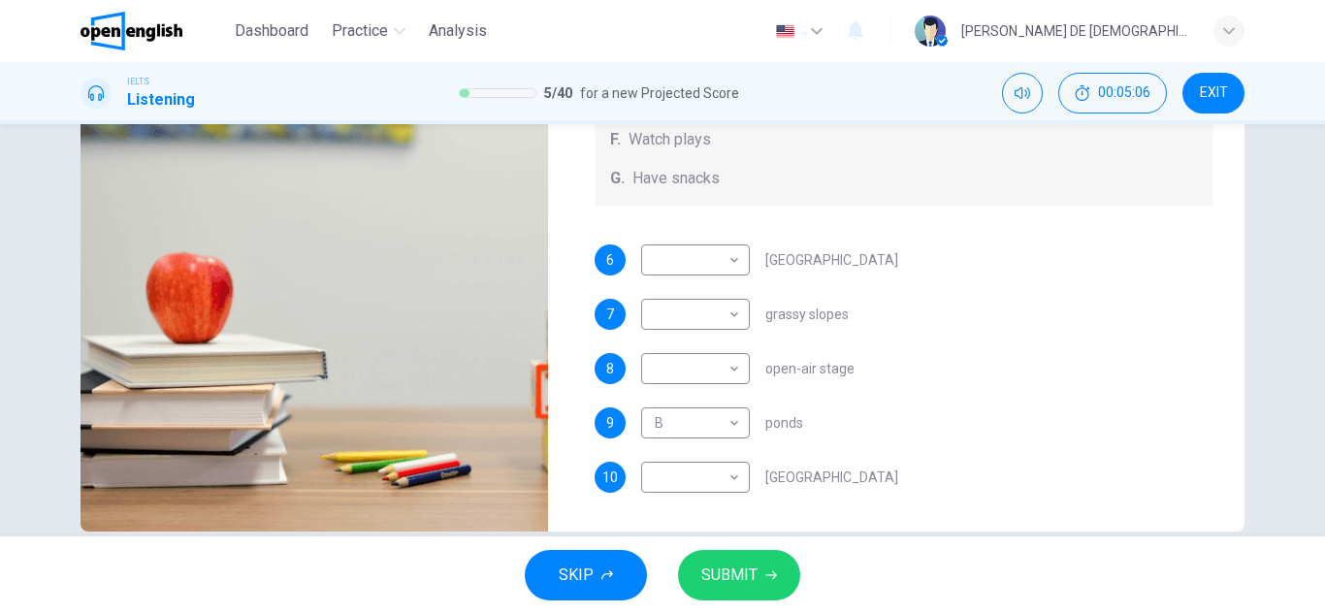
scroll to position [339, 0]
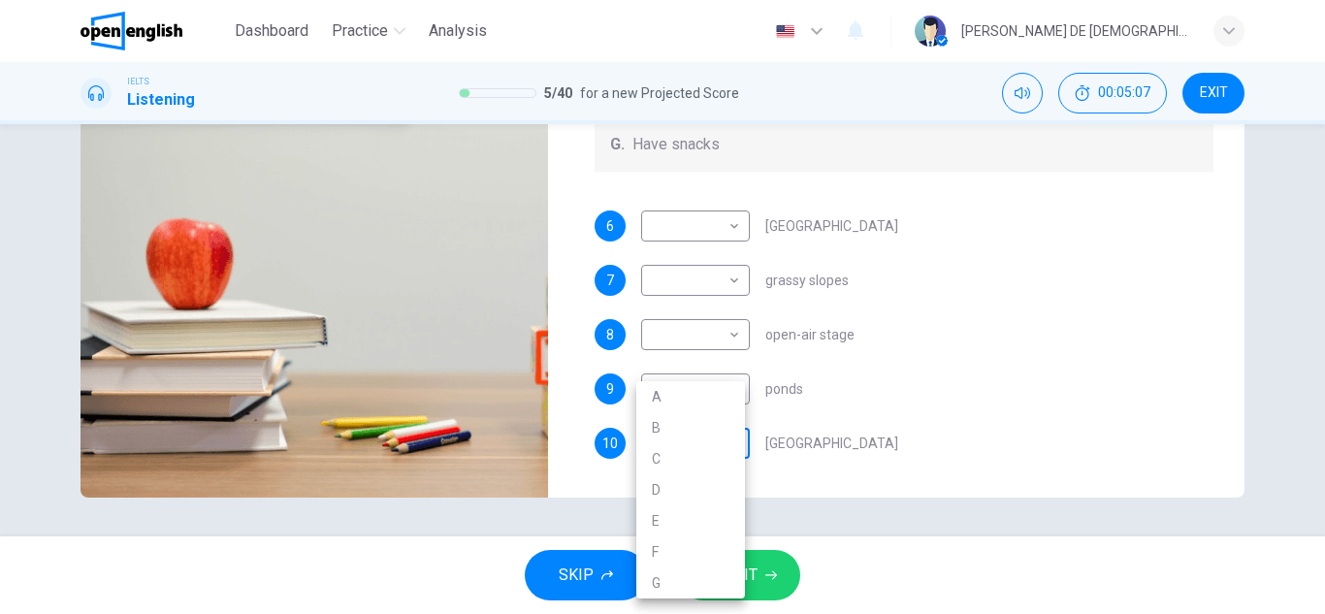
click at [708, 432] on body "This site uses cookies, as explained in our Privacy Policy . If you agree to th…" at bounding box center [662, 307] width 1325 height 614
click at [932, 319] on div at bounding box center [662, 307] width 1325 height 614
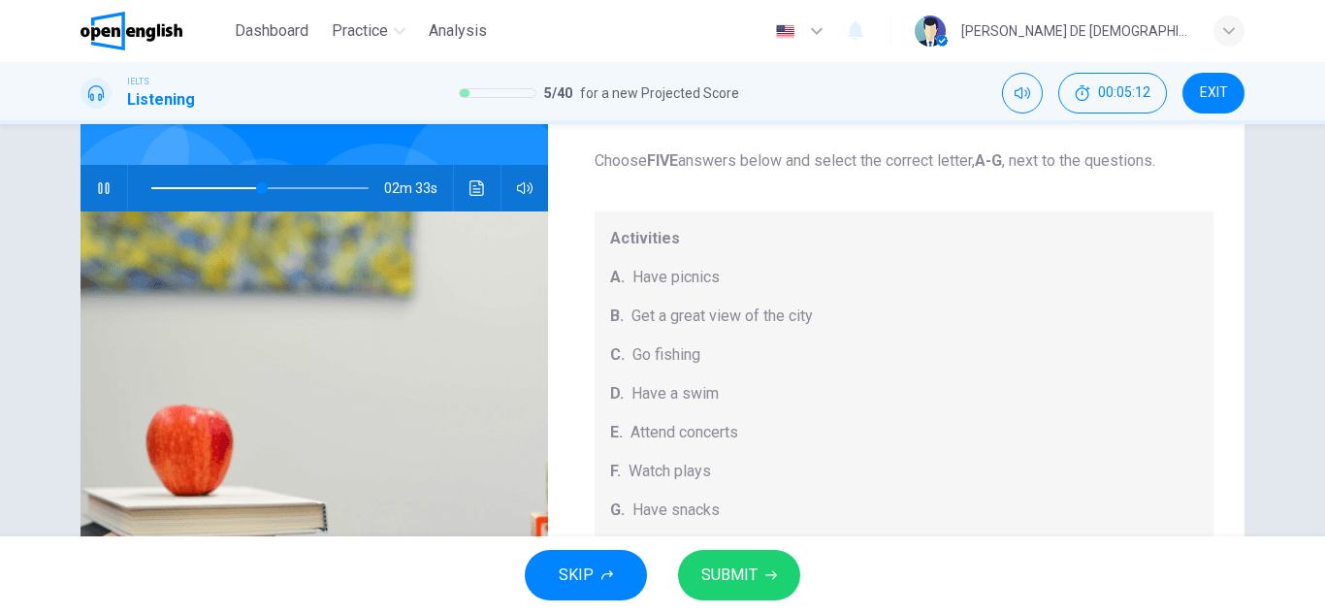
scroll to position [145, 0]
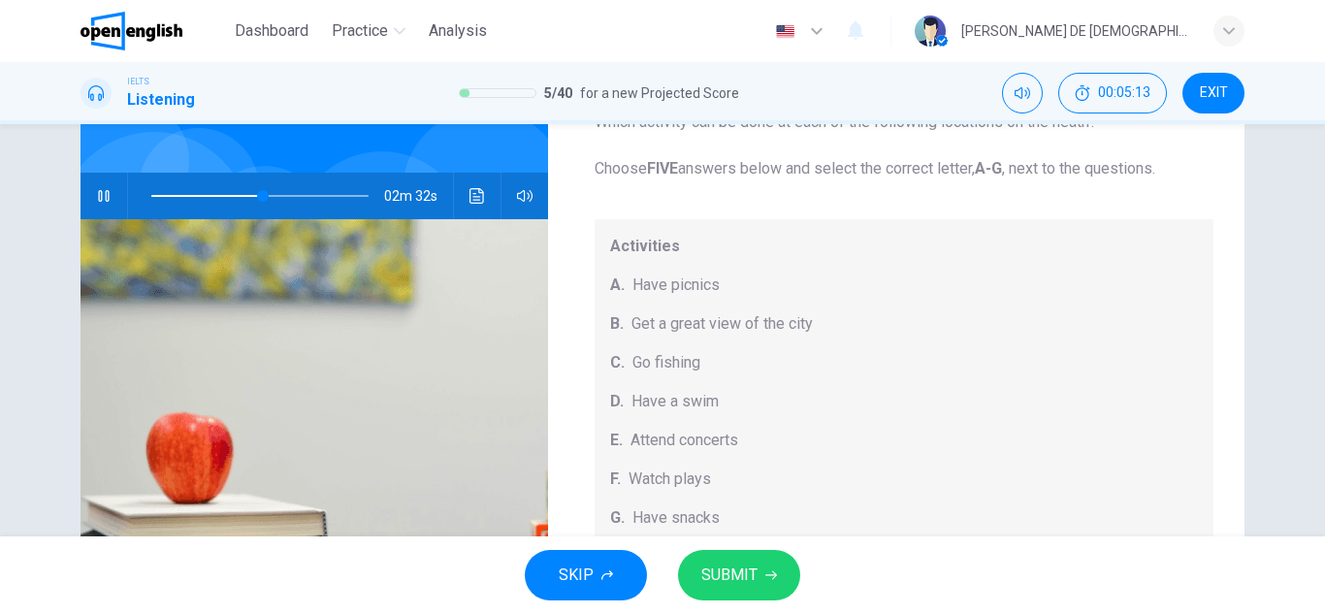
click at [100, 190] on icon "button" at bounding box center [104, 196] width 16 height 16
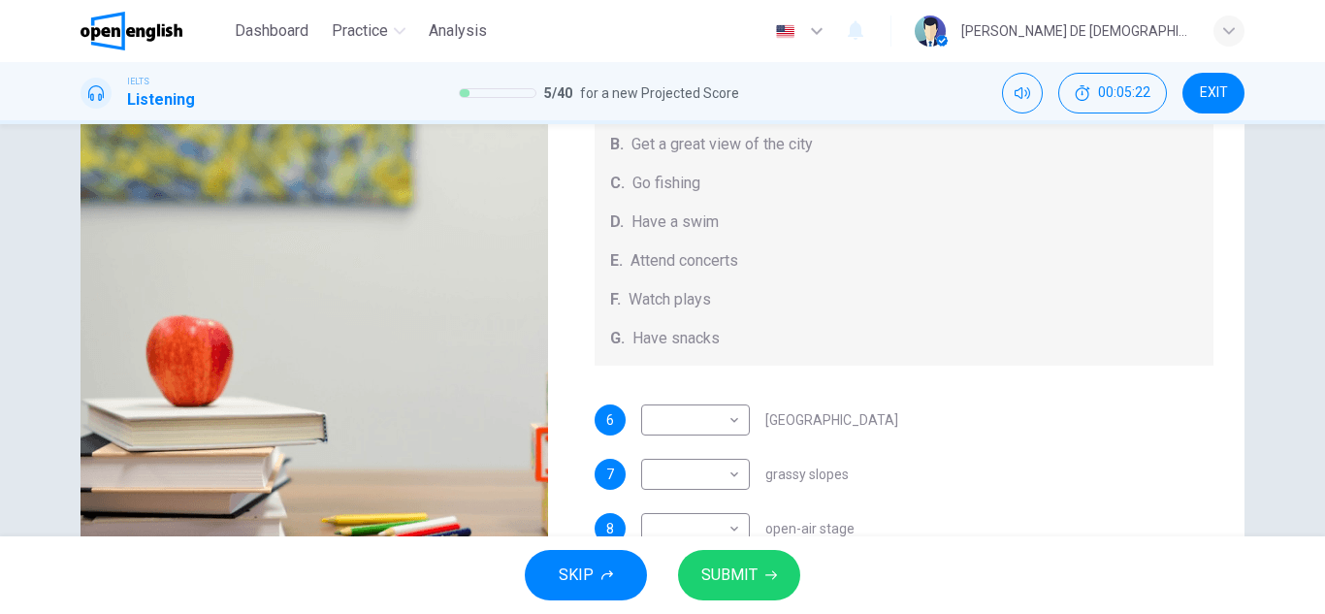
scroll to position [0, 0]
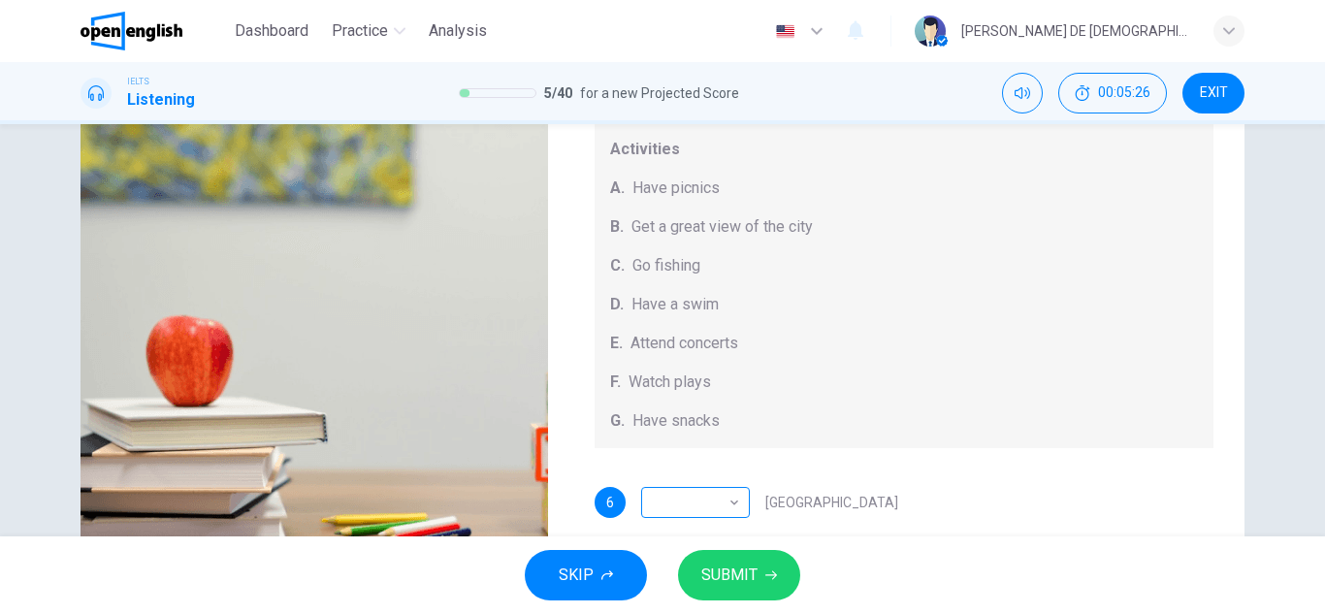
click at [686, 495] on body "This site uses cookies, as explained in our Privacy Policy . If you agree to th…" at bounding box center [662, 307] width 1325 height 614
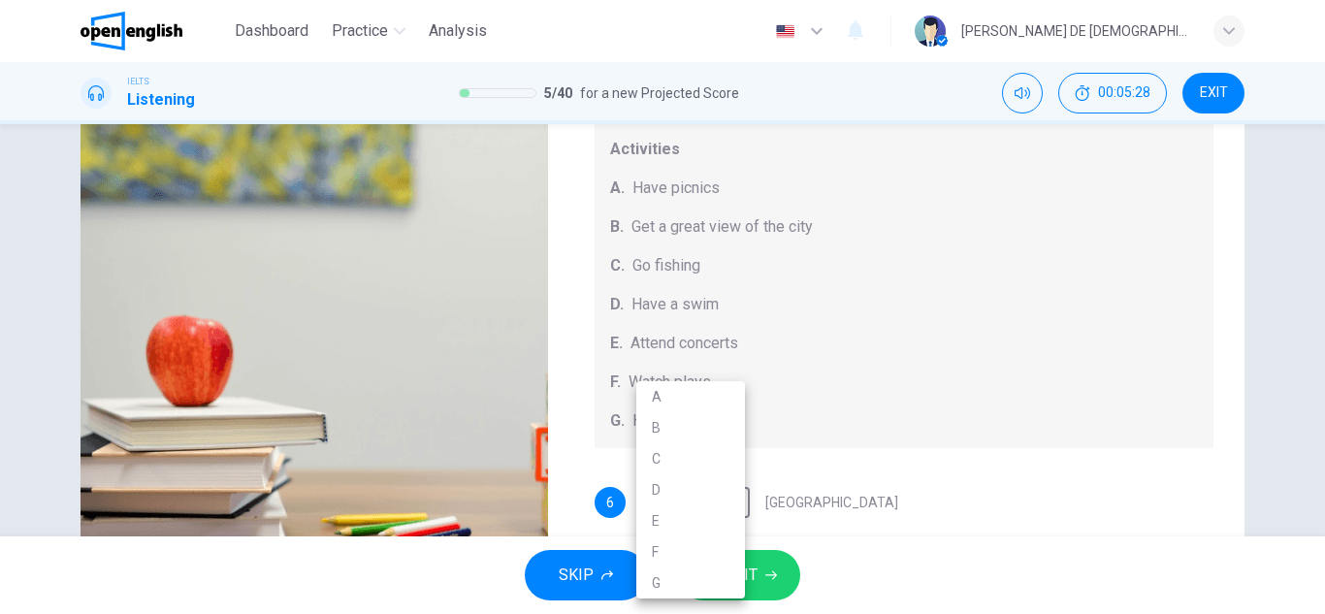
click at [658, 554] on li "F" at bounding box center [690, 551] width 109 height 31
type input "**"
type input "*"
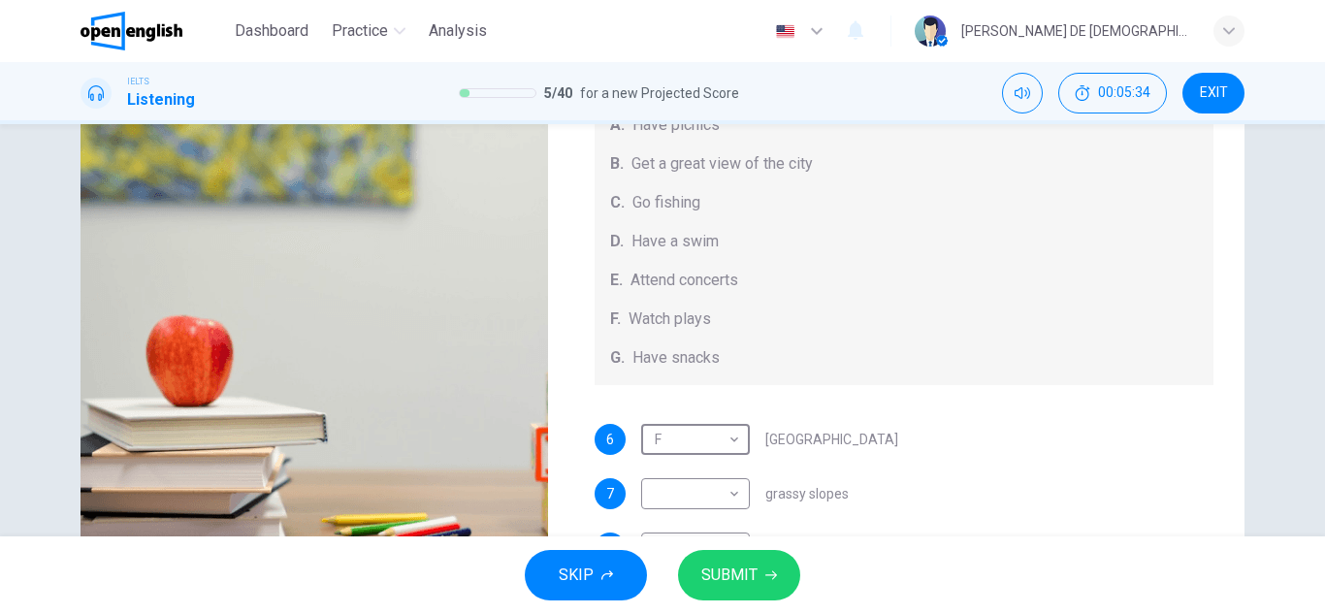
scroll to position [97, 0]
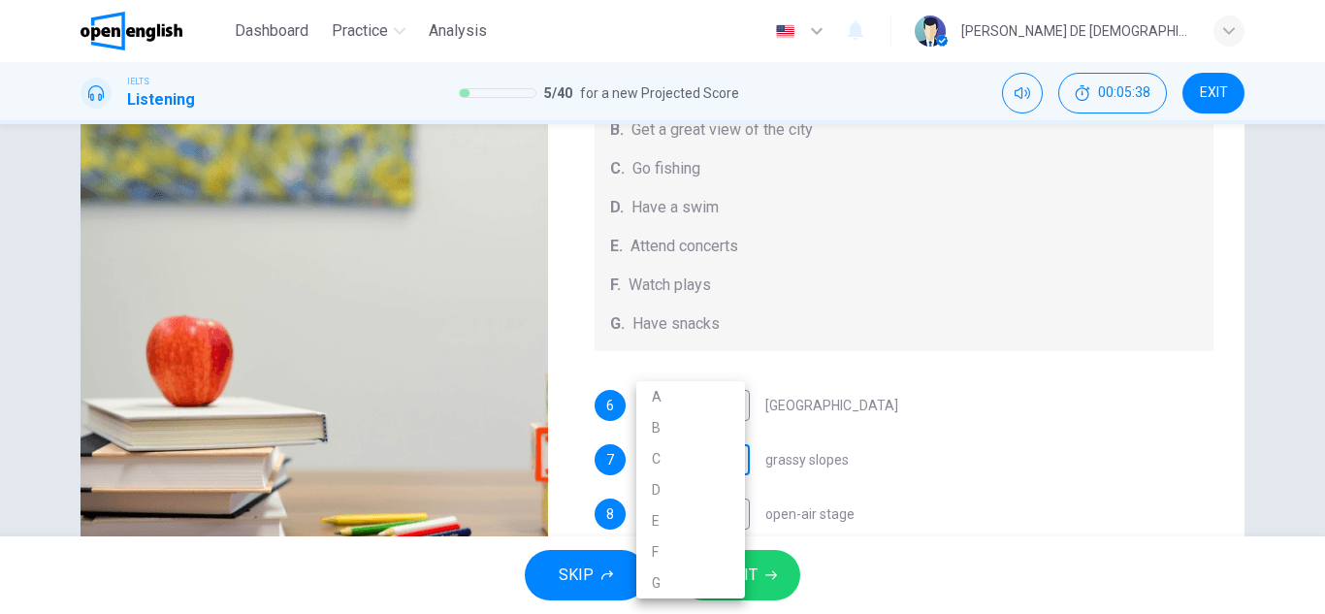
click at [672, 469] on body "This site uses cookies, as explained in our Privacy Policy . If you agree to th…" at bounding box center [662, 307] width 1325 height 614
click at [648, 432] on li "B" at bounding box center [690, 427] width 109 height 31
type input "**"
type input "*"
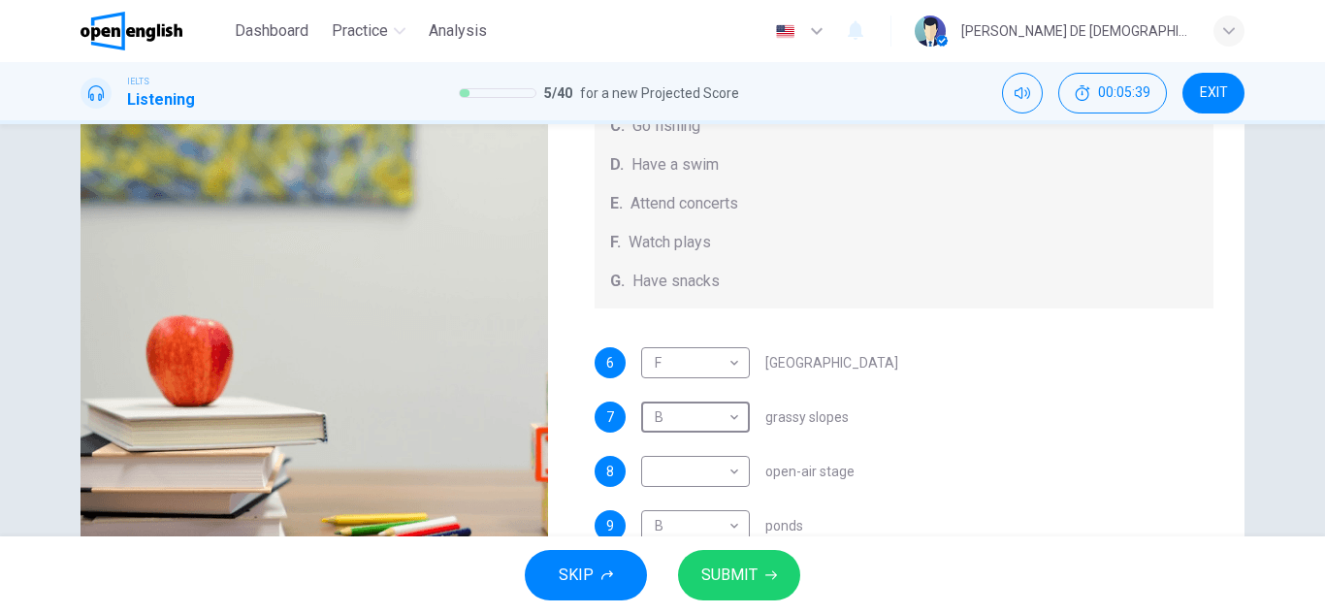
scroll to position [179, 0]
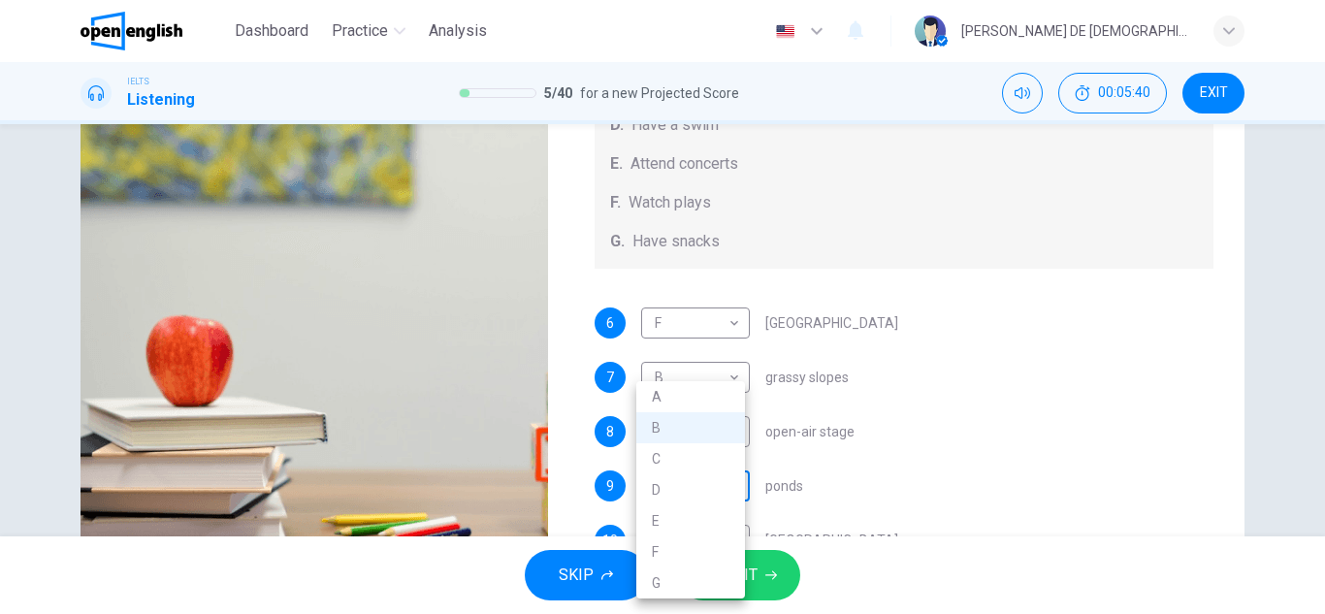
click at [678, 485] on body "This site uses cookies, as explained in our Privacy Policy . If you agree to th…" at bounding box center [662, 307] width 1325 height 614
click at [839, 368] on div at bounding box center [662, 307] width 1325 height 614
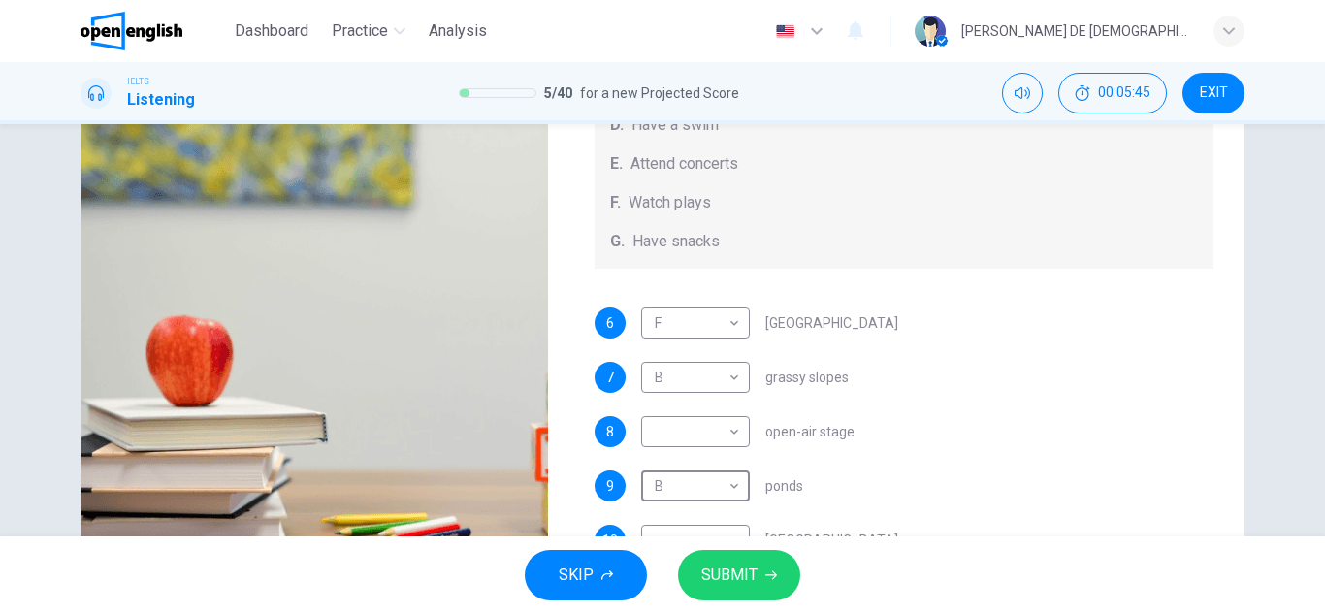
click at [946, 324] on div "6 F * ​ Kenwood House" at bounding box center [904, 322] width 620 height 31
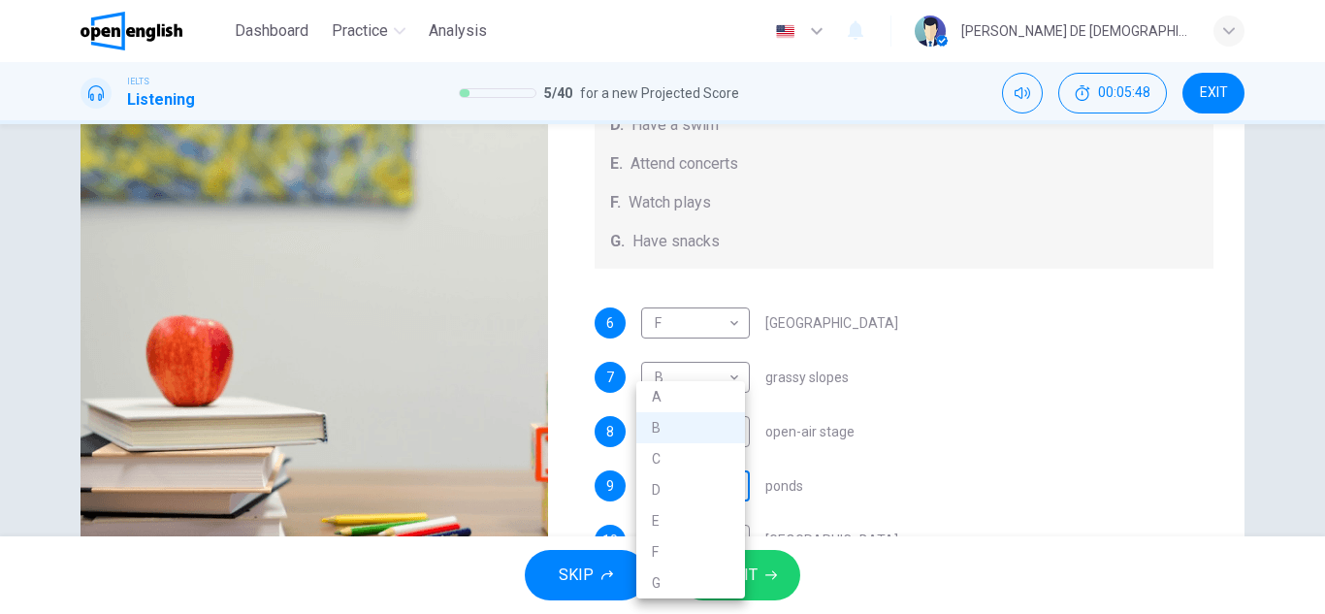
click at [697, 494] on body "This site uses cookies, as explained in our Privacy Policy . If you agree to th…" at bounding box center [662, 307] width 1325 height 614
click at [675, 387] on li "A" at bounding box center [690, 396] width 109 height 31
type input "**"
type input "*"
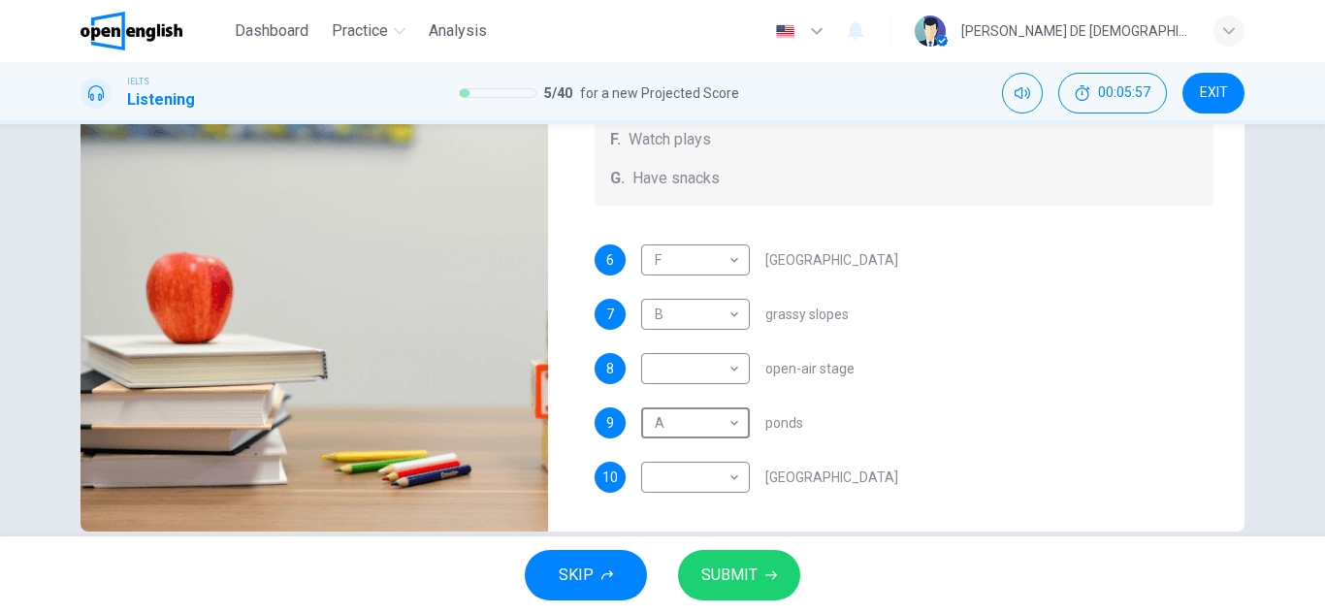
scroll to position [339, 0]
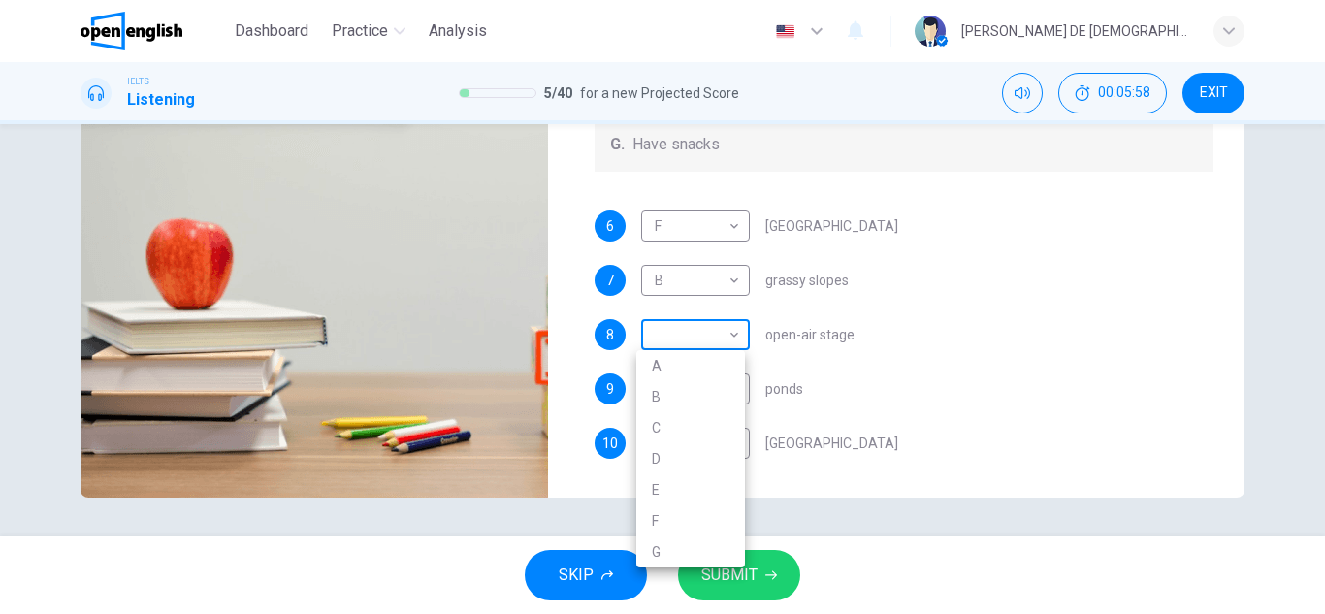
click at [707, 342] on body "This site uses cookies, as explained in our Privacy Policy . If you agree to th…" at bounding box center [662, 307] width 1325 height 614
click at [670, 420] on li "C" at bounding box center [690, 427] width 109 height 31
type input "**"
type input "*"
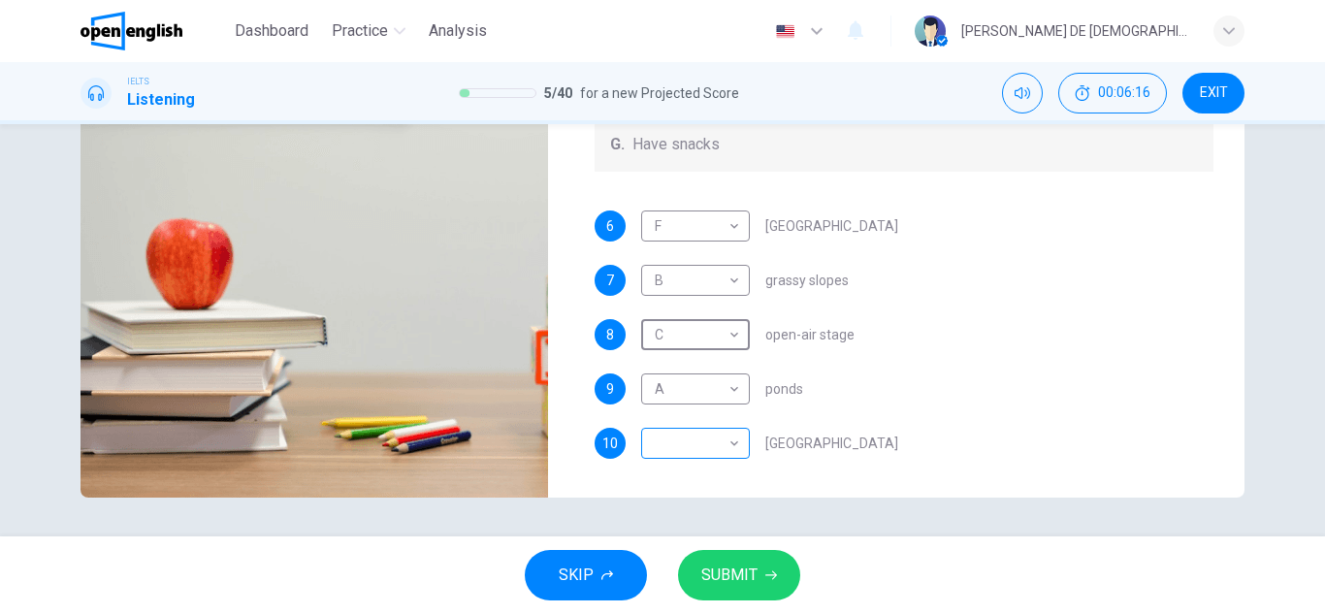
click at [732, 446] on body "This site uses cookies, as explained in our Privacy Policy . If you agree to th…" at bounding box center [662, 307] width 1325 height 614
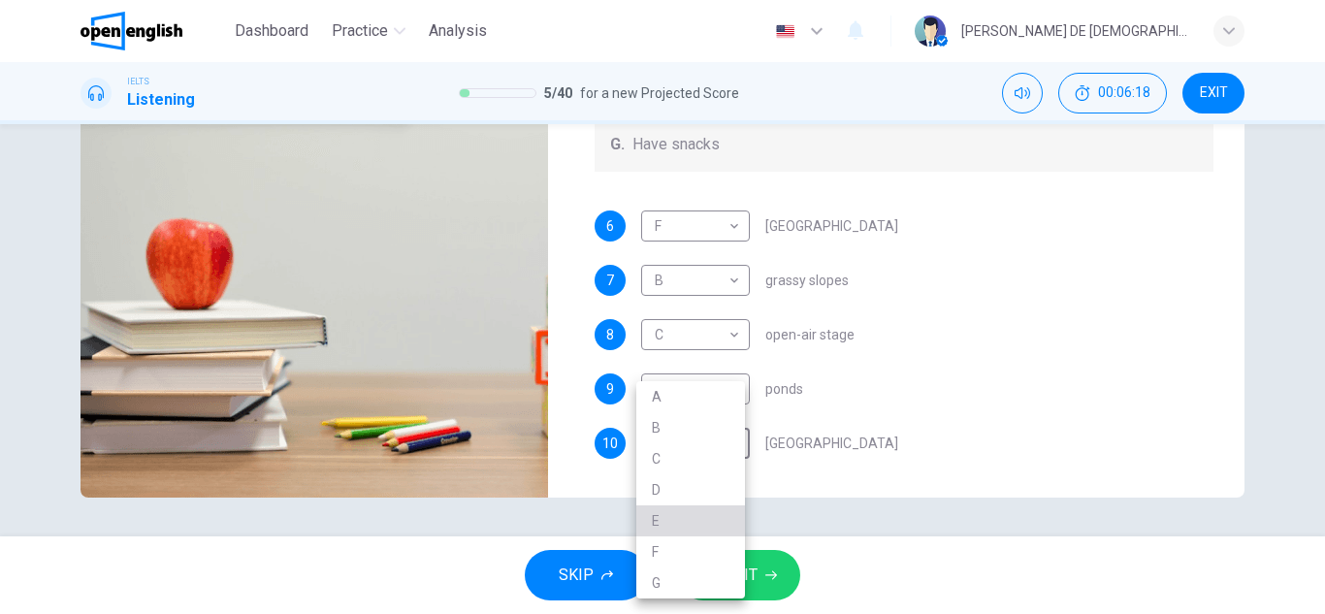
click at [685, 521] on li "E" at bounding box center [690, 520] width 109 height 31
type input "**"
type input "*"
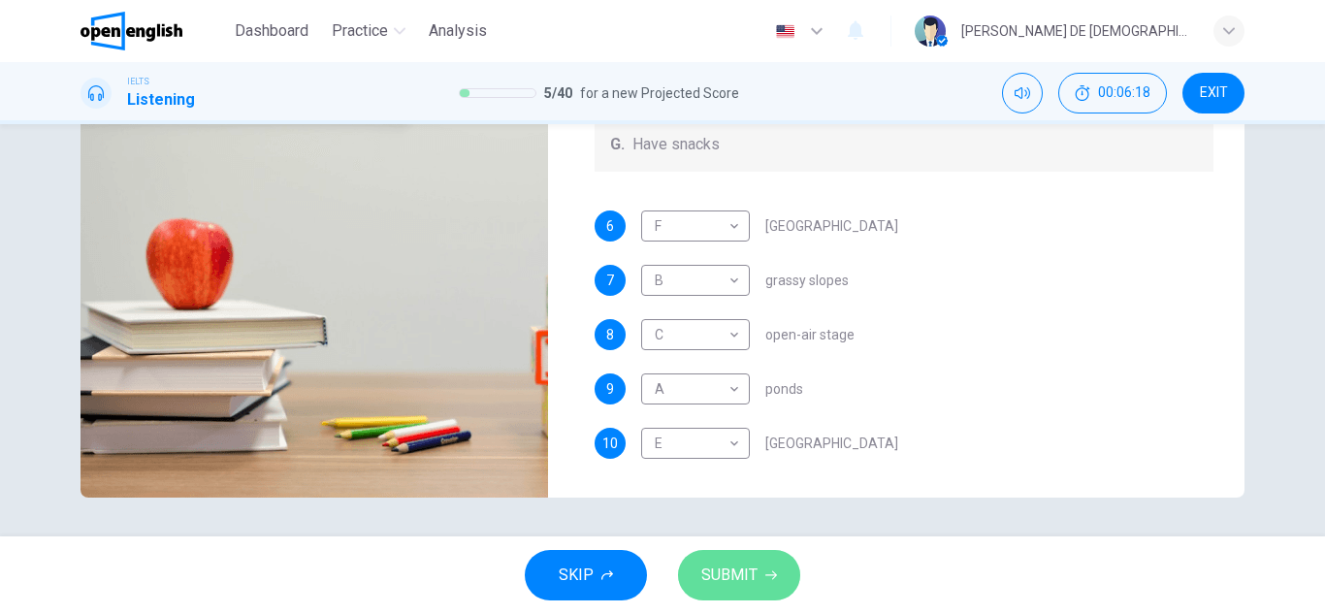
click at [720, 566] on span "SUBMIT" at bounding box center [729, 574] width 56 height 27
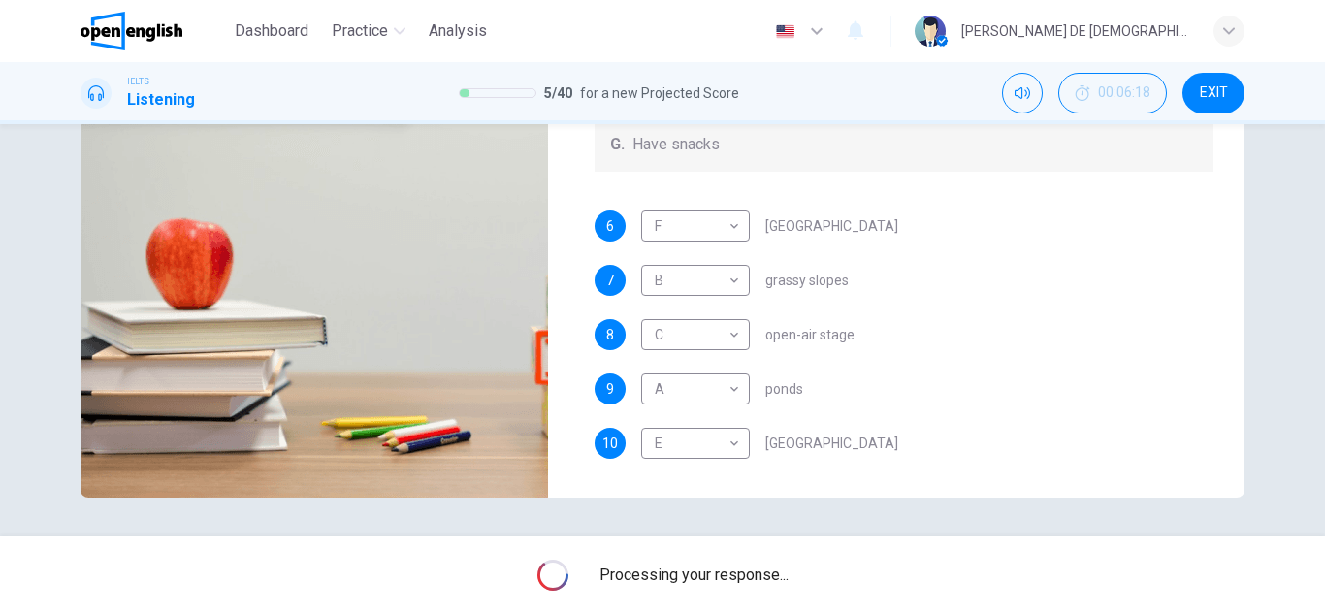
type input "**"
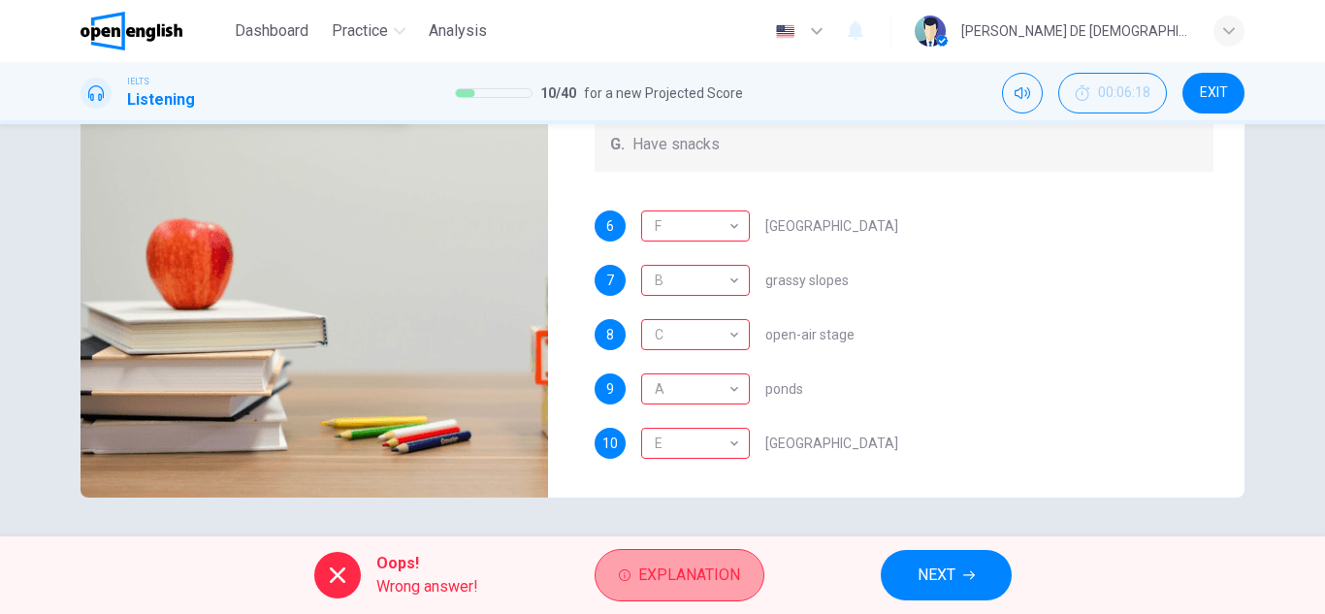
click at [643, 593] on button "Explanation" at bounding box center [679, 575] width 170 height 52
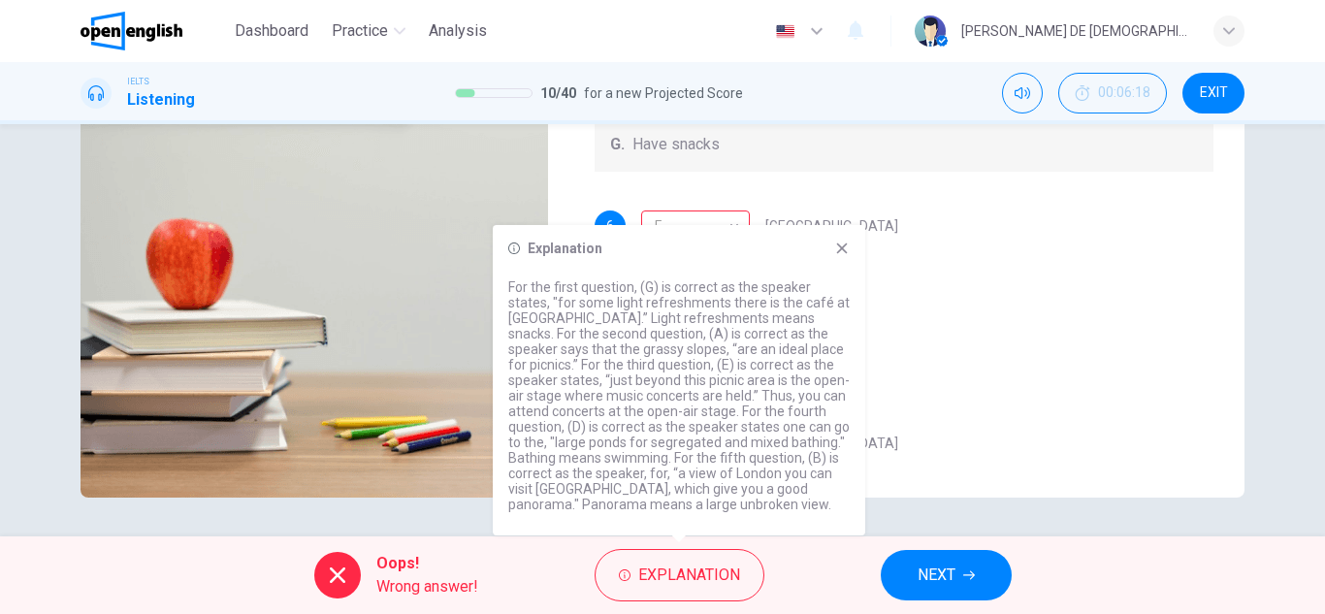
click at [946, 259] on div "6 F * ​ Kenwood House 7 B * ​ grassy slopes 8 C * ​ open-air stage 9 A * ​ pond…" at bounding box center [904, 353] width 620 height 287
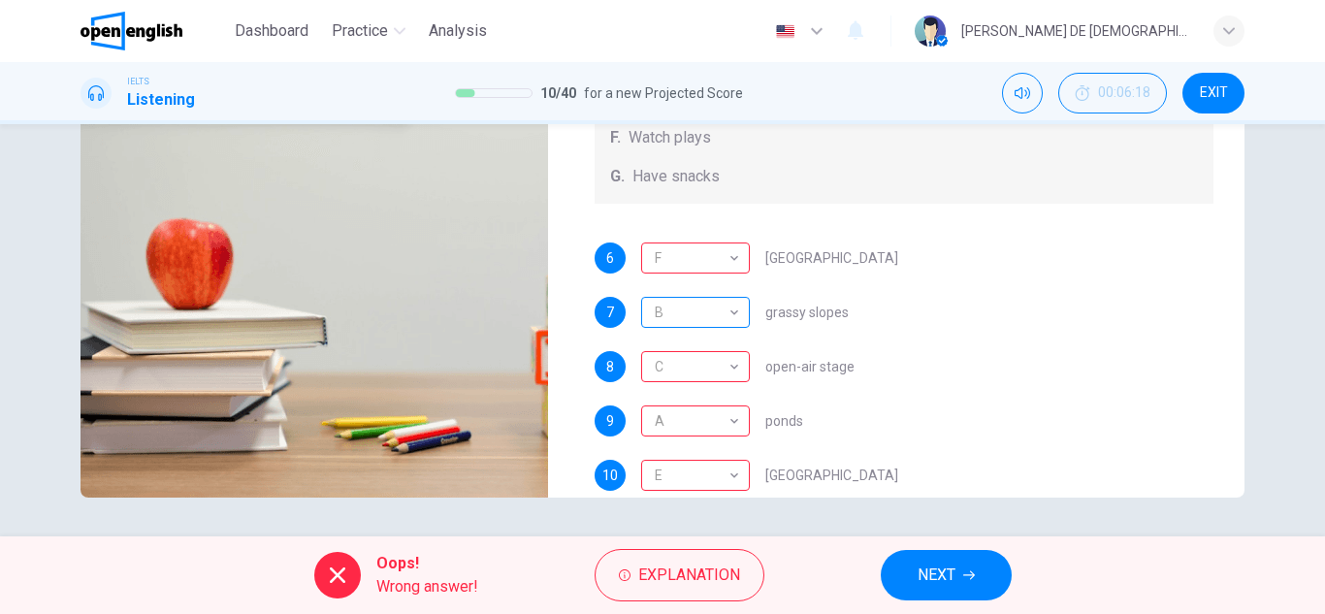
scroll to position [179, 0]
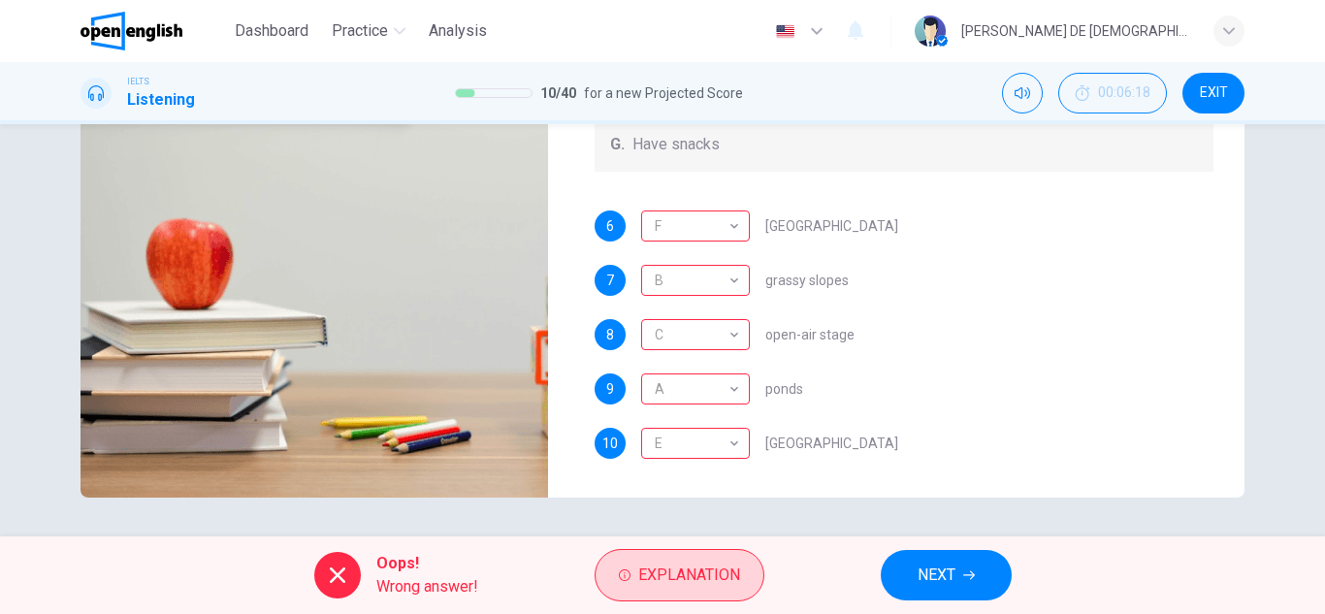
click at [643, 573] on span "Explanation" at bounding box center [689, 574] width 102 height 27
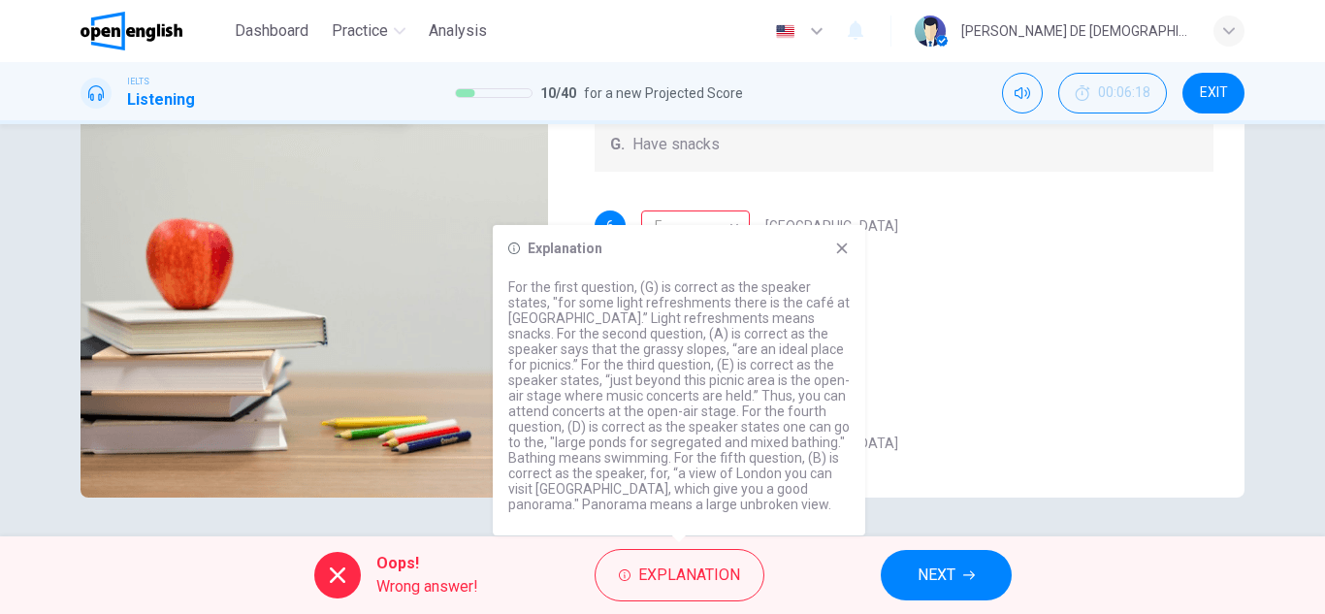
click at [910, 576] on button "NEXT" at bounding box center [945, 575] width 131 height 50
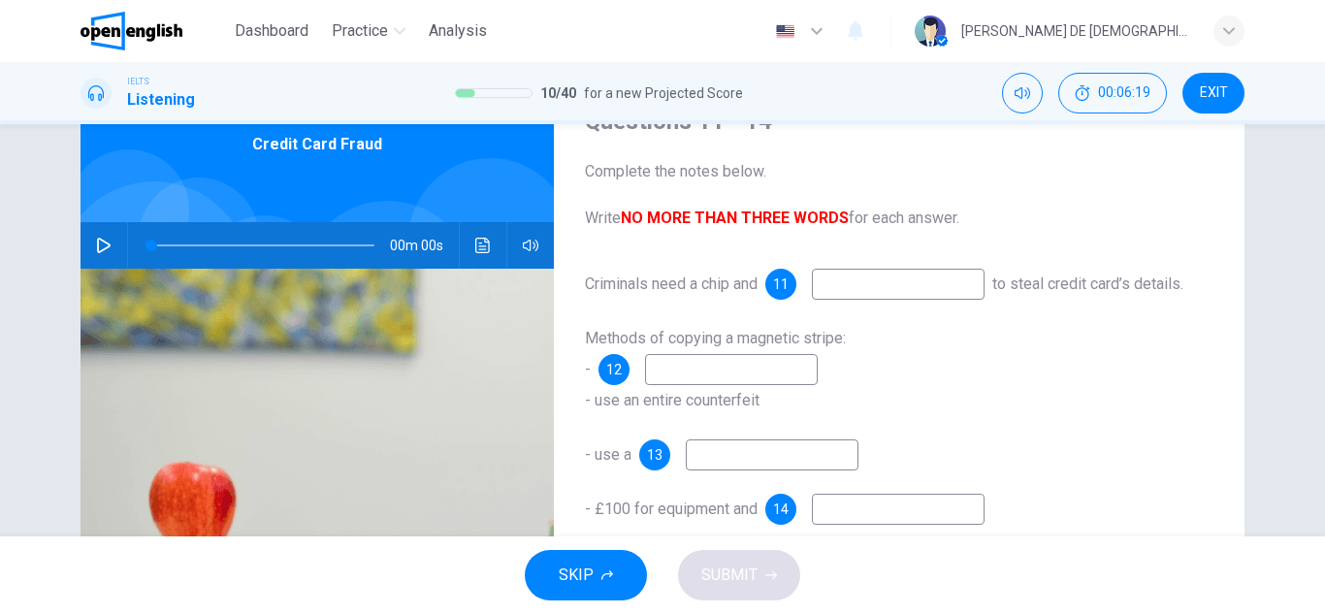
scroll to position [97, 0]
click at [95, 257] on button "button" at bounding box center [103, 244] width 31 height 47
click at [872, 282] on input at bounding box center [898, 283] width 173 height 31
click at [159, 244] on span at bounding box center [165, 245] width 12 height 12
click at [867, 280] on input at bounding box center [898, 283] width 173 height 31
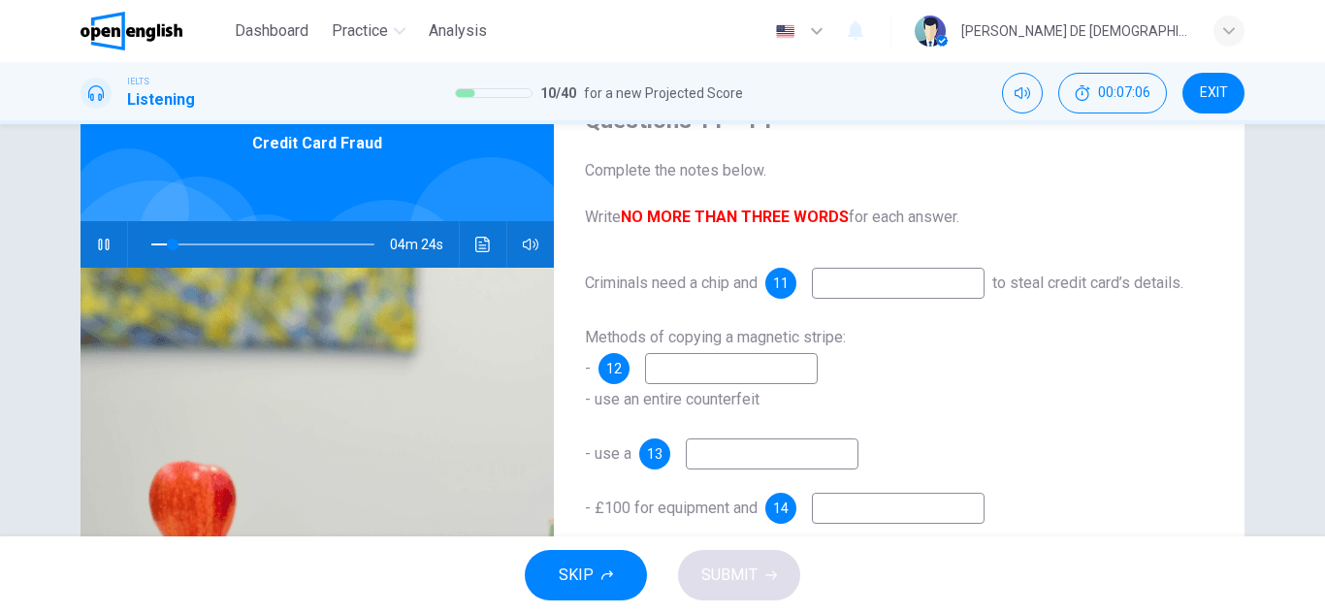
type input "**"
type input "*"
type input "**"
type input "***"
type input "**"
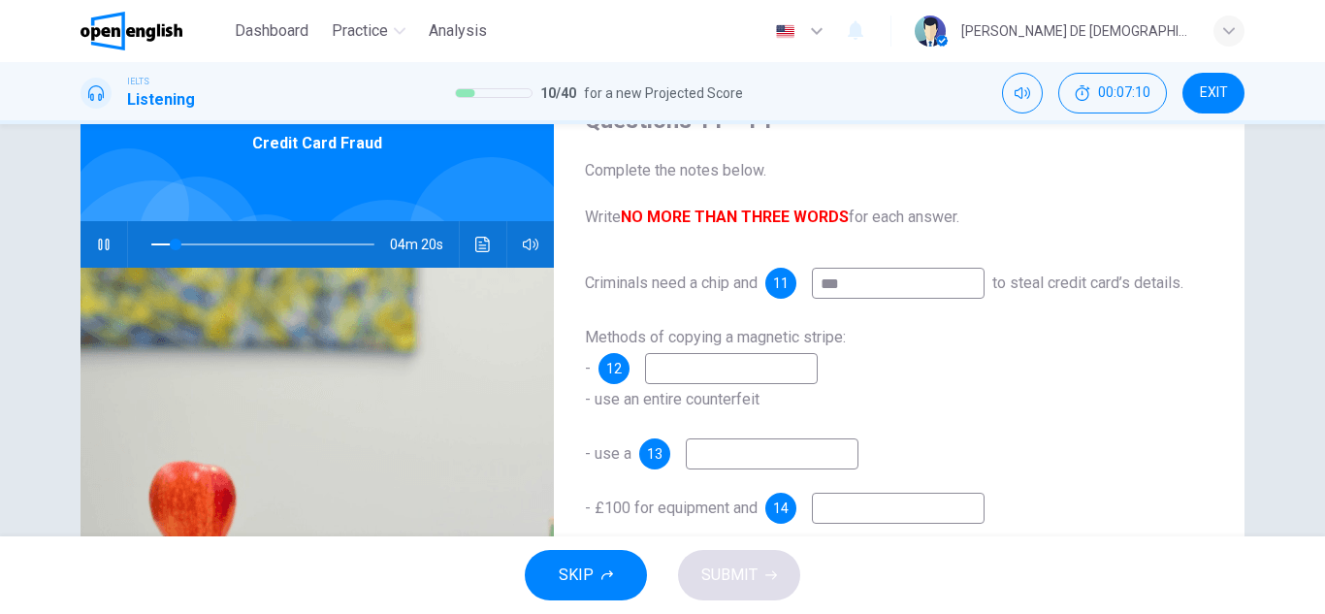
type input "***"
click at [747, 384] on input at bounding box center [731, 368] width 173 height 31
click at [102, 246] on icon "button" at bounding box center [104, 245] width 16 height 16
click at [102, 246] on icon "button" at bounding box center [104, 245] width 14 height 16
click at [698, 384] on input at bounding box center [731, 368] width 173 height 31
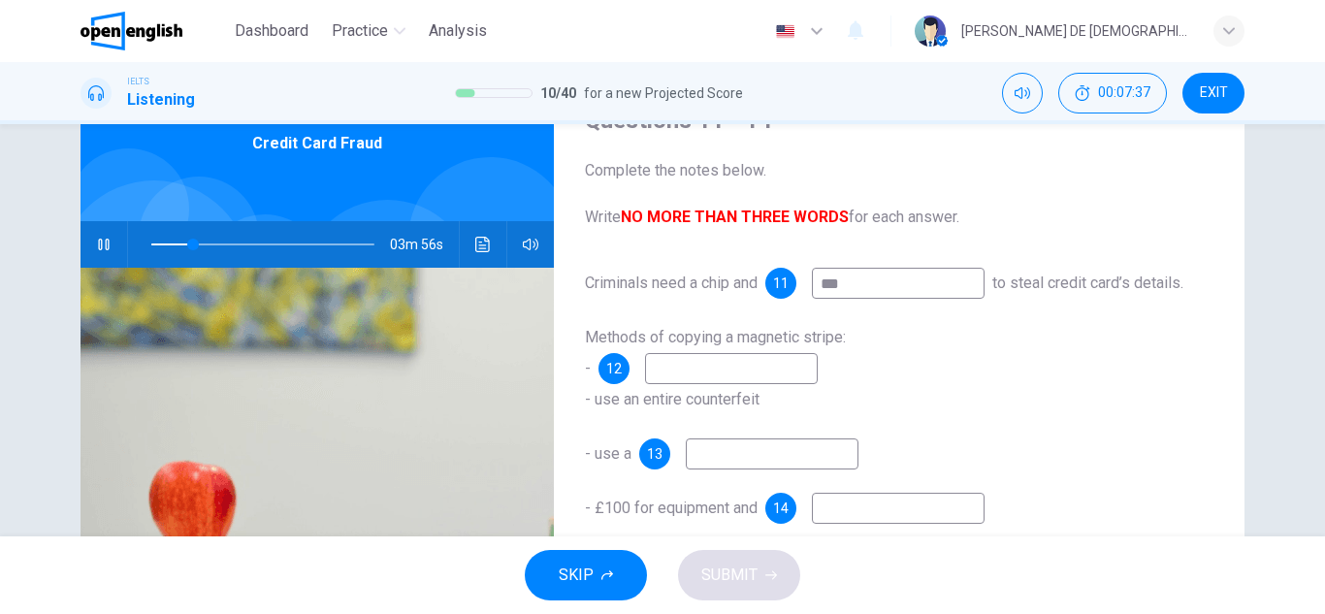
type input "**"
type input "*"
type input "**"
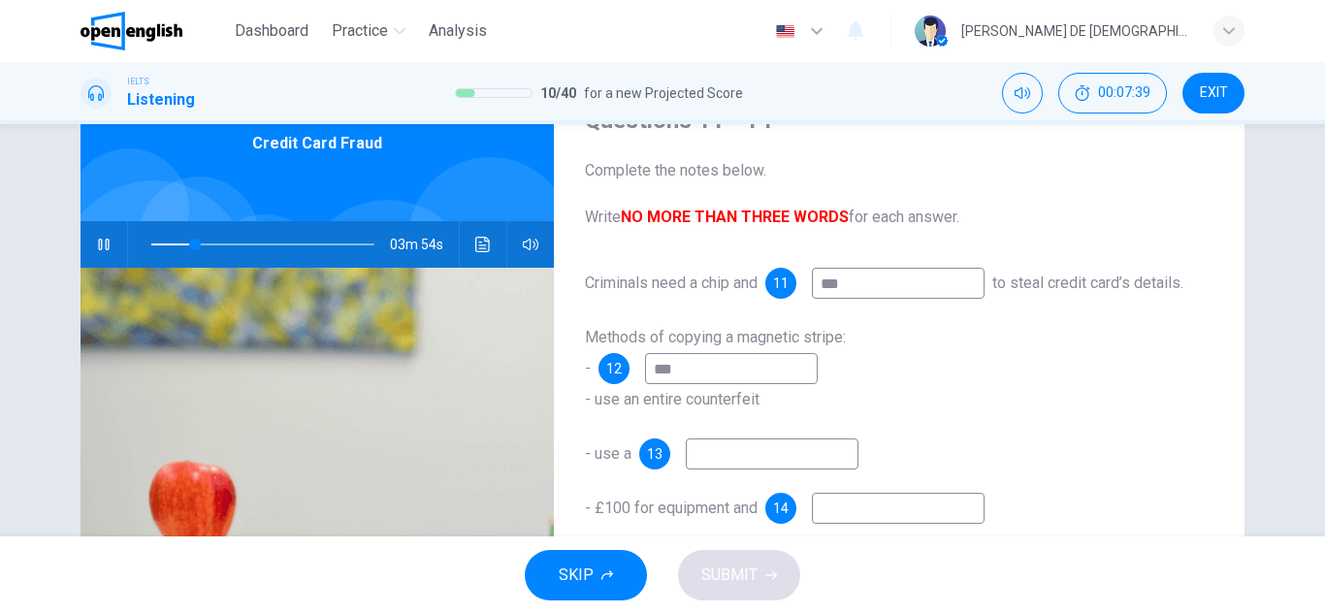
type input "****"
type input "**"
type input "******"
type input "**"
type input "******"
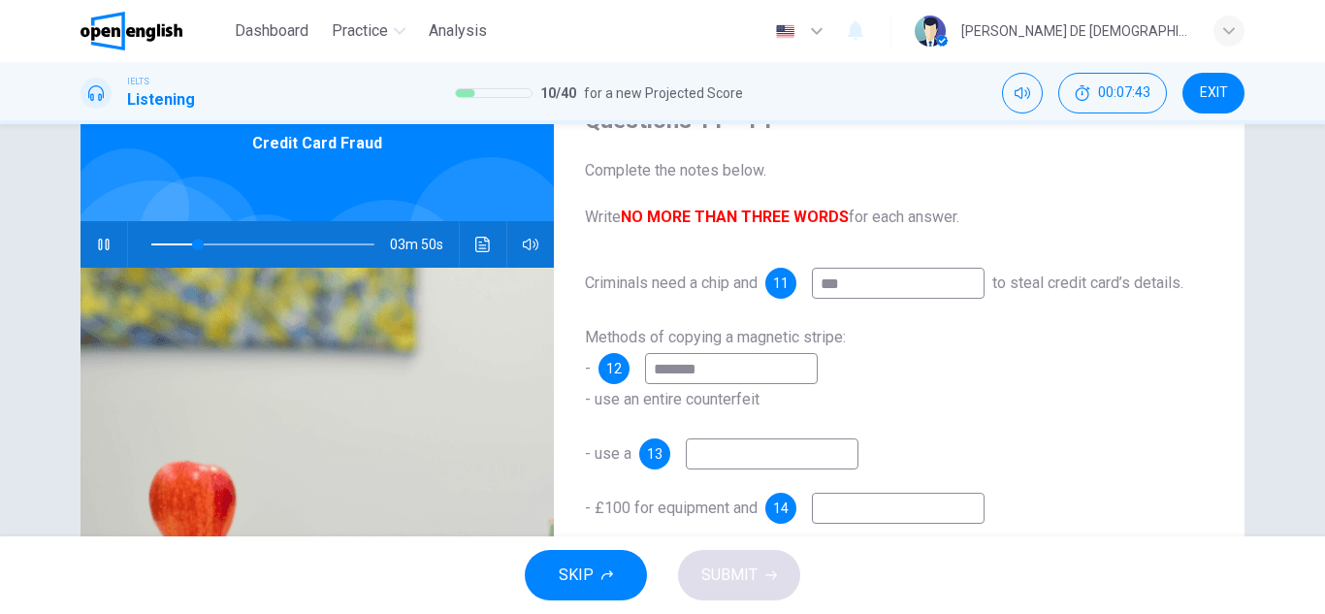
click at [96, 244] on icon "button" at bounding box center [104, 245] width 16 height 16
click at [180, 245] on span at bounding box center [185, 245] width 12 height 12
click at [88, 248] on button "button" at bounding box center [103, 244] width 31 height 47
click at [699, 384] on input "******" at bounding box center [731, 368] width 173 height 31
type input "**"
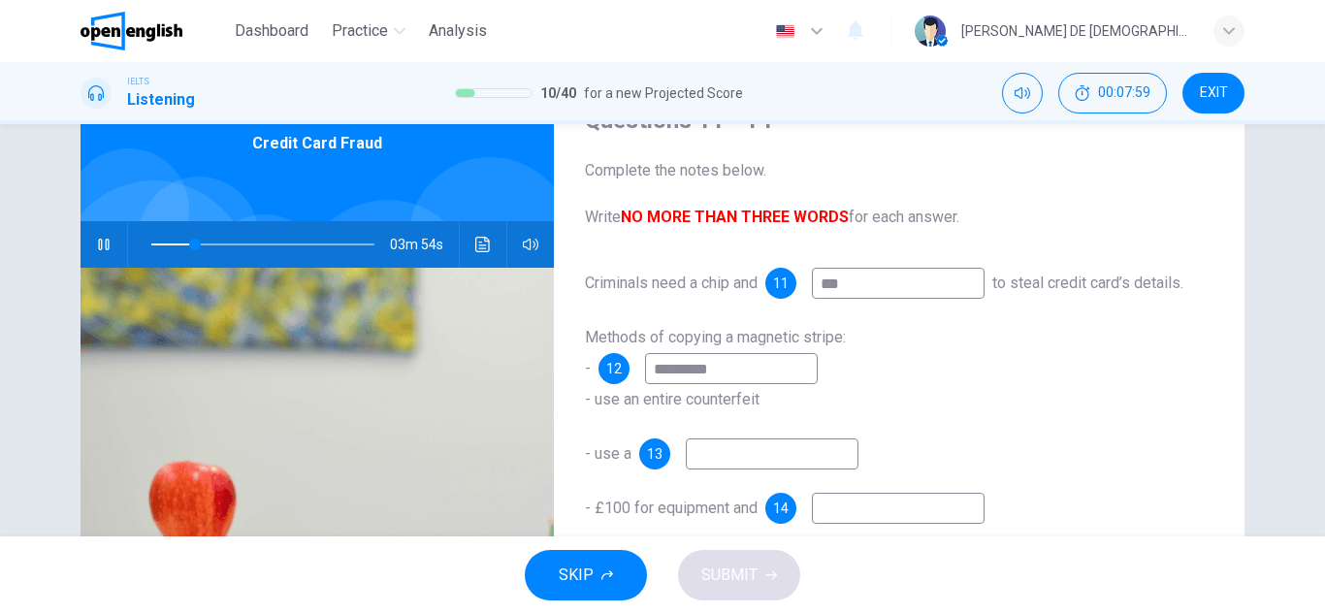
type input "**********"
type input "**"
type input "**********"
type input "**"
type input "**********"
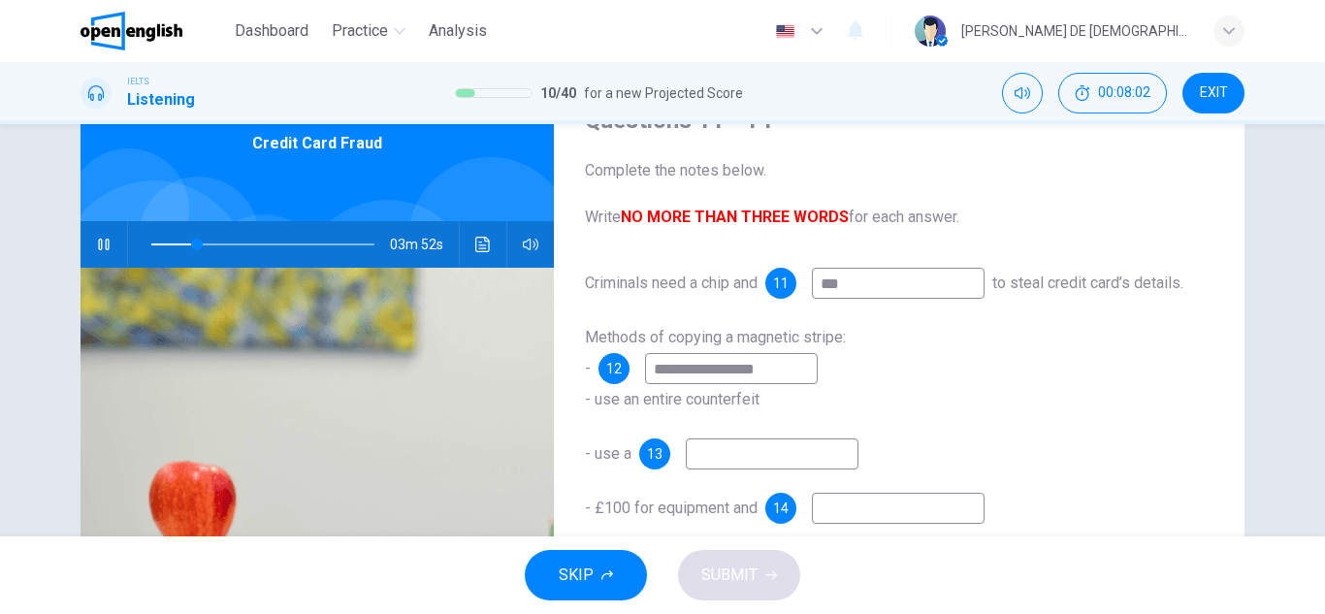
type input "**"
type input "**********"
click at [554, 453] on div "**********" at bounding box center [899, 403] width 690 height 674
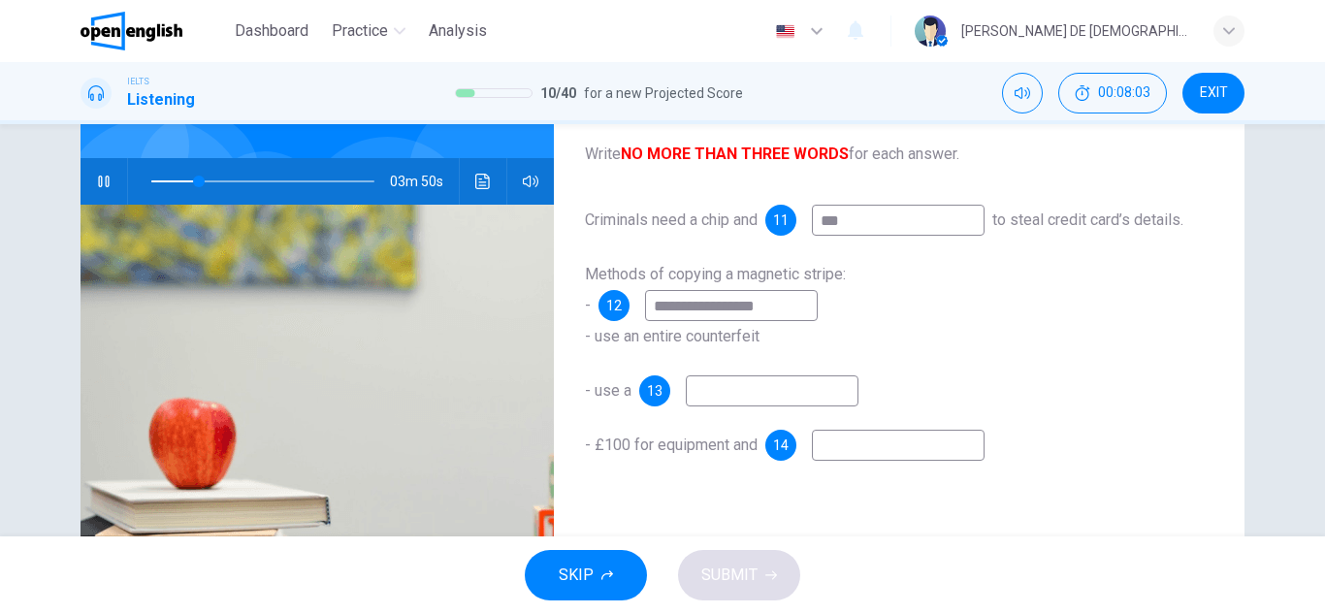
scroll to position [194, 0]
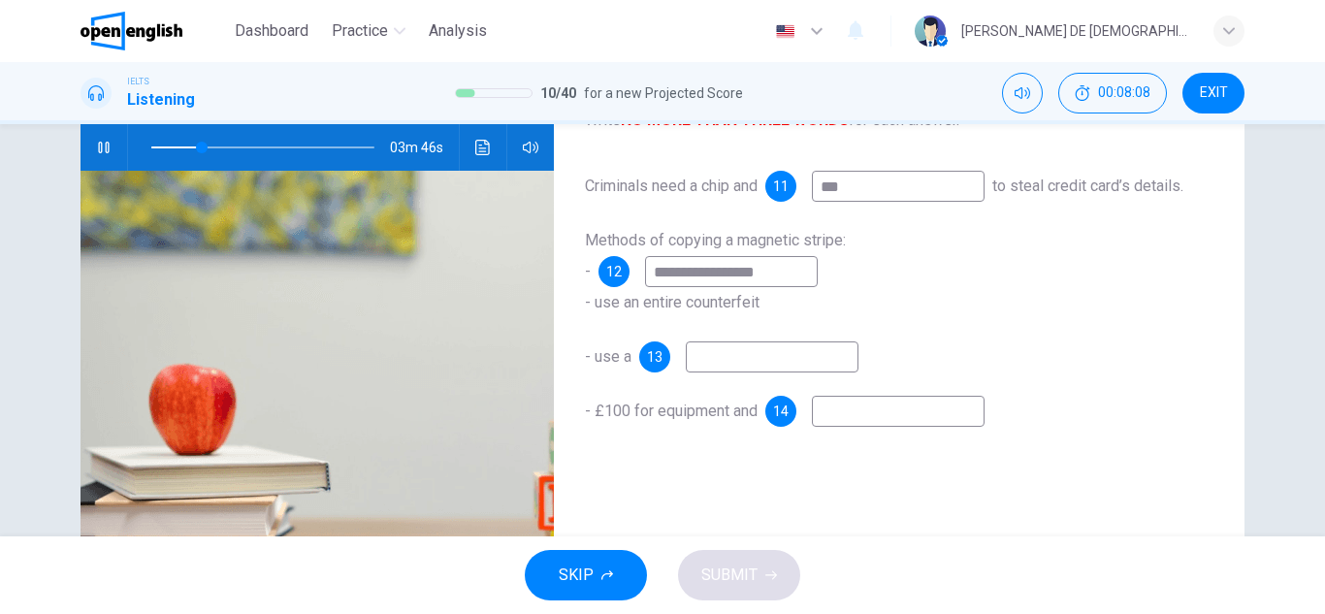
click at [703, 372] on input at bounding box center [772, 356] width 173 height 31
type input "**"
type input "*"
type input "**"
type input "*****"
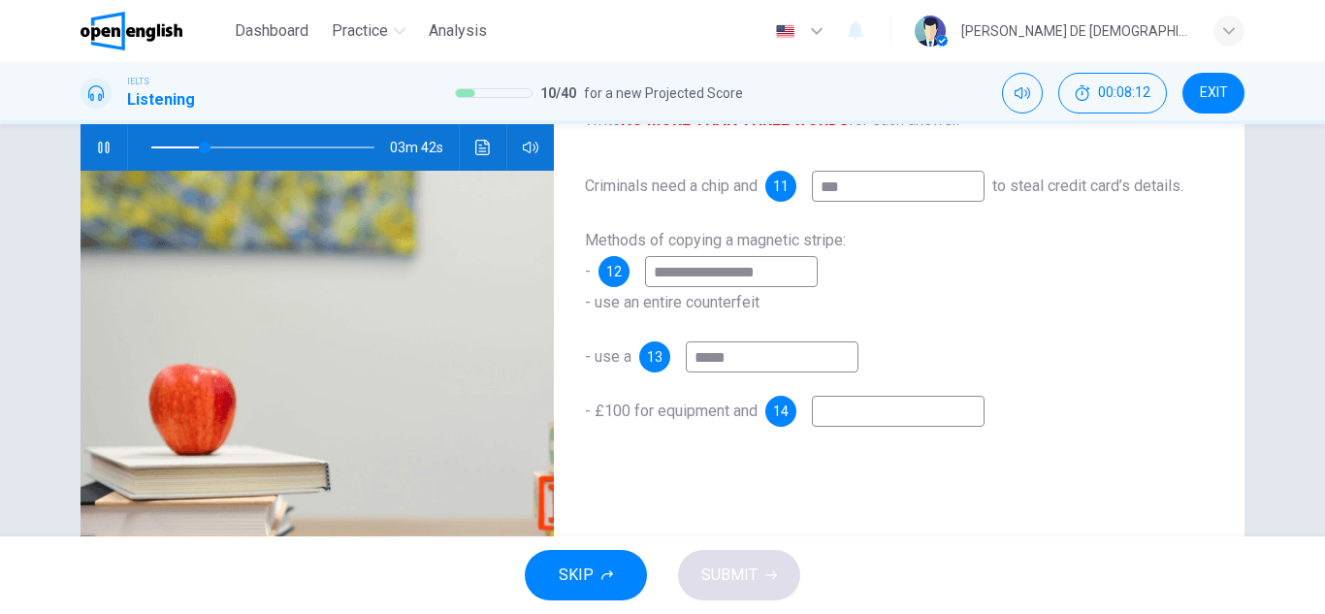
type input "**"
type input "*******"
type input "**"
type input "******"
type input "**"
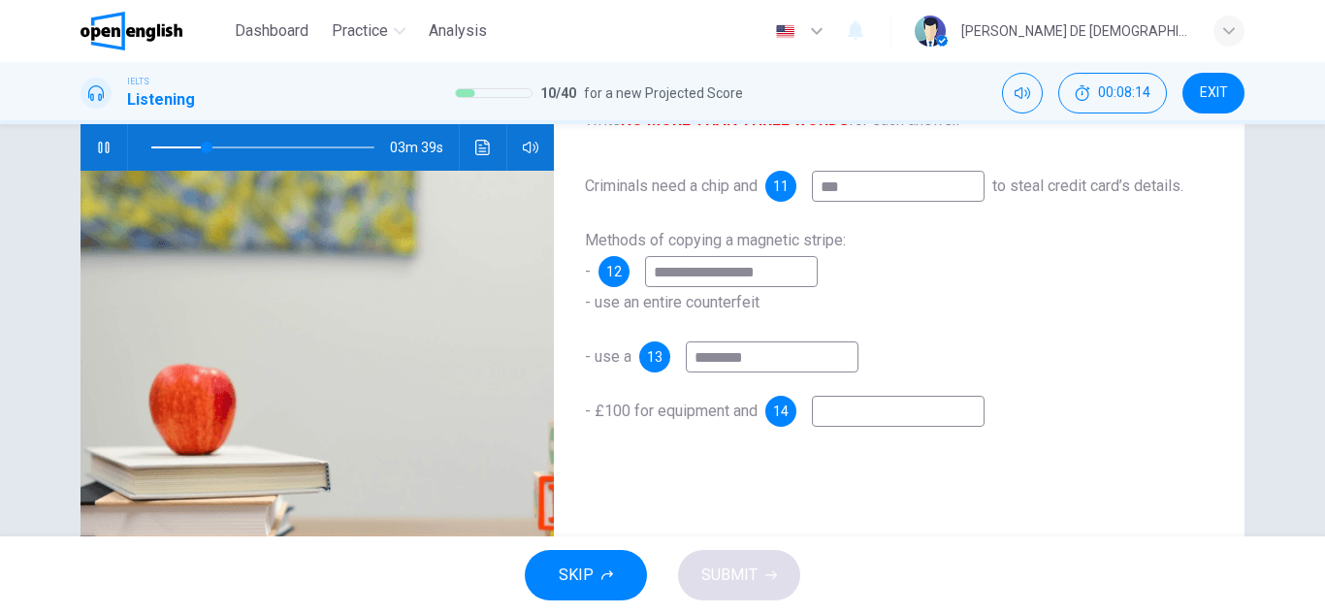
type input "*********"
type input "**"
type input "*********"
type input "**"
type input "********"
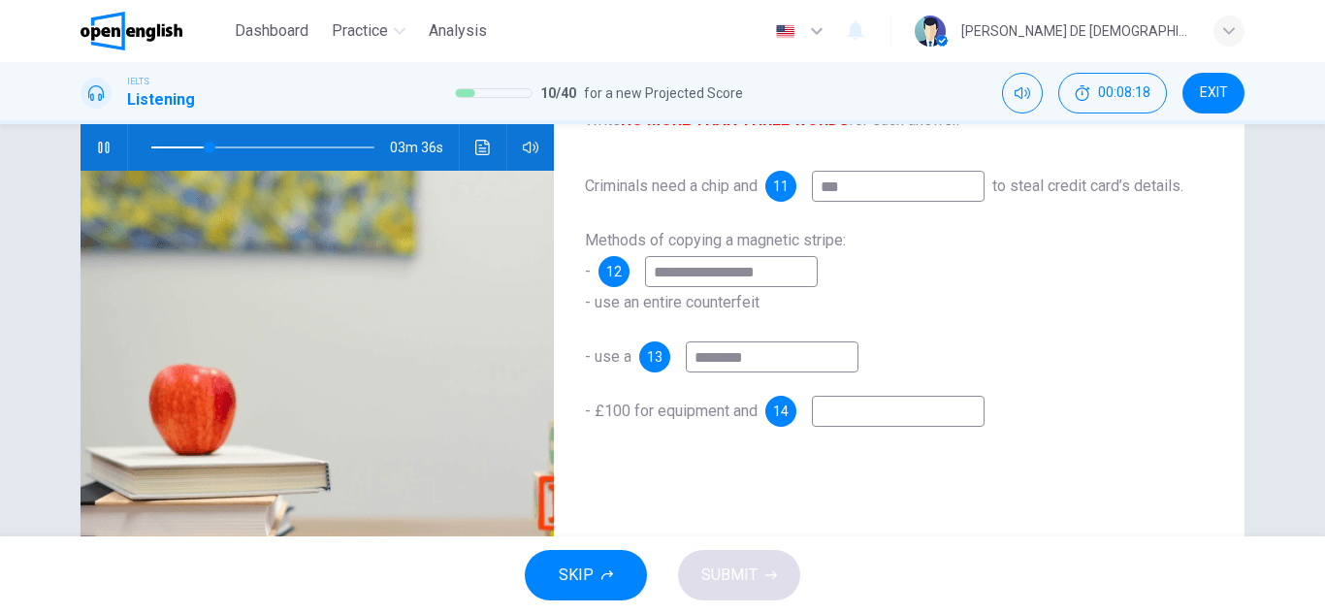
type input "**"
type input "********"
click at [585, 366] on span "- use a" at bounding box center [608, 356] width 47 height 18
type input "**"
click at [740, 372] on input "********" at bounding box center [772, 356] width 173 height 31
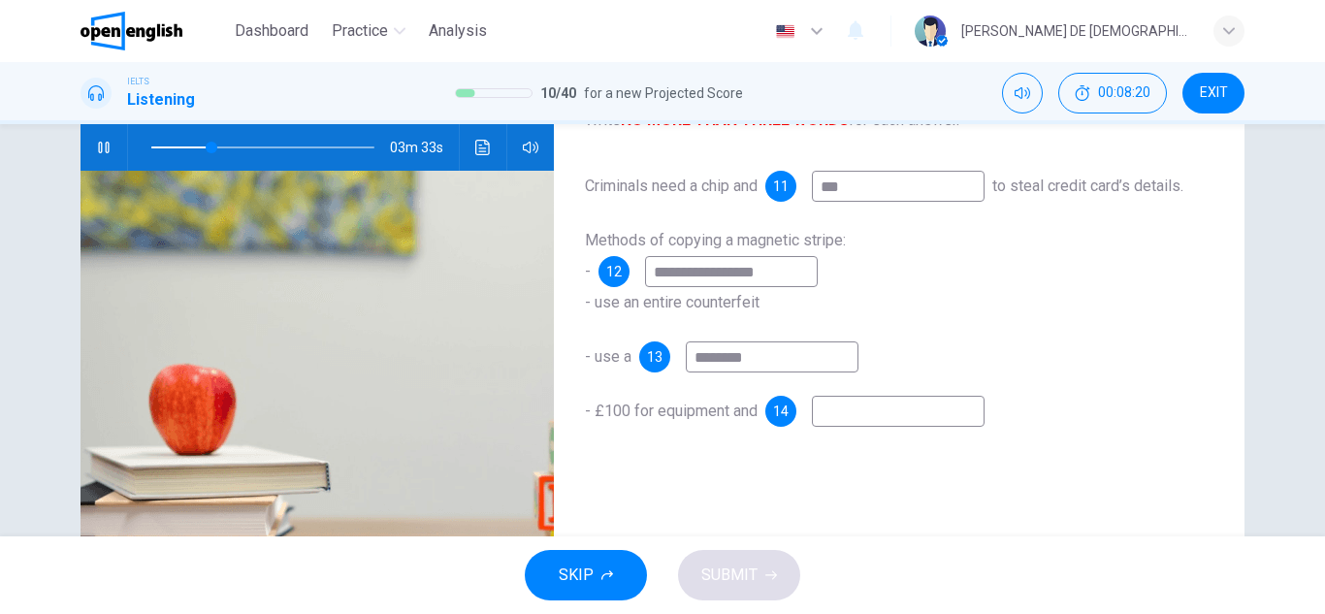
type input "*******"
type input "**"
type input "*"
click at [723, 372] on input "*" at bounding box center [772, 356] width 173 height 31
type input "**"
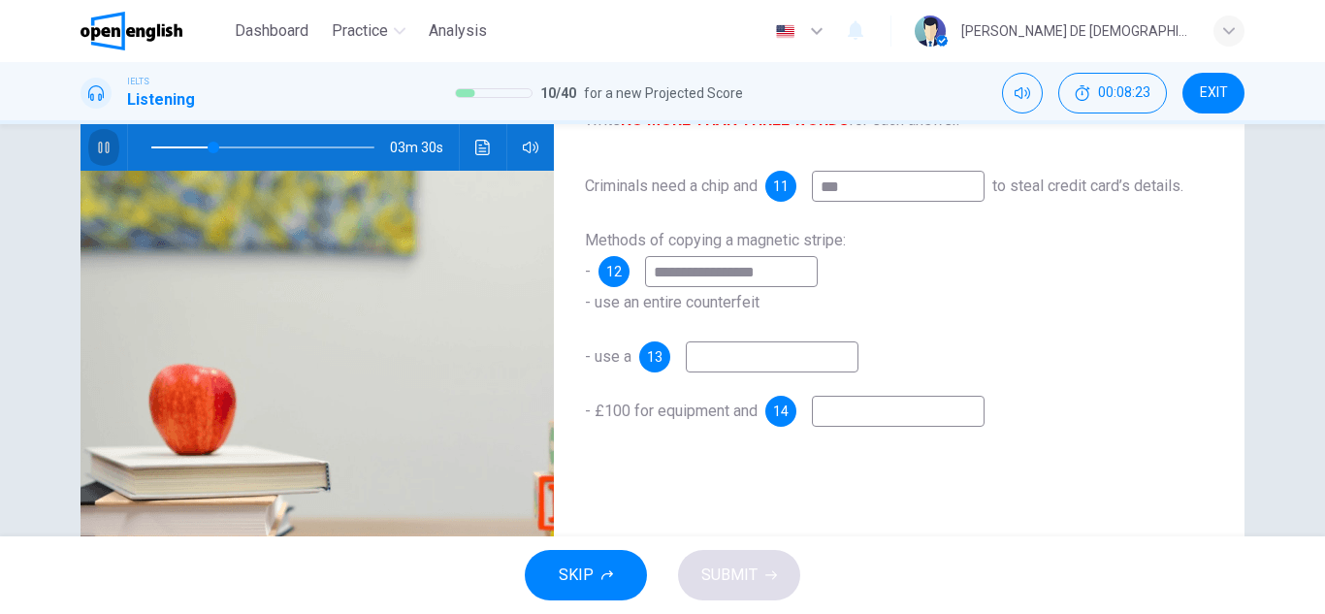
click at [100, 154] on icon "button" at bounding box center [104, 148] width 16 height 16
click at [199, 147] on span at bounding box center [203, 148] width 12 height 12
click at [691, 372] on input at bounding box center [772, 356] width 173 height 31
click at [833, 427] on input at bounding box center [898, 411] width 173 height 31
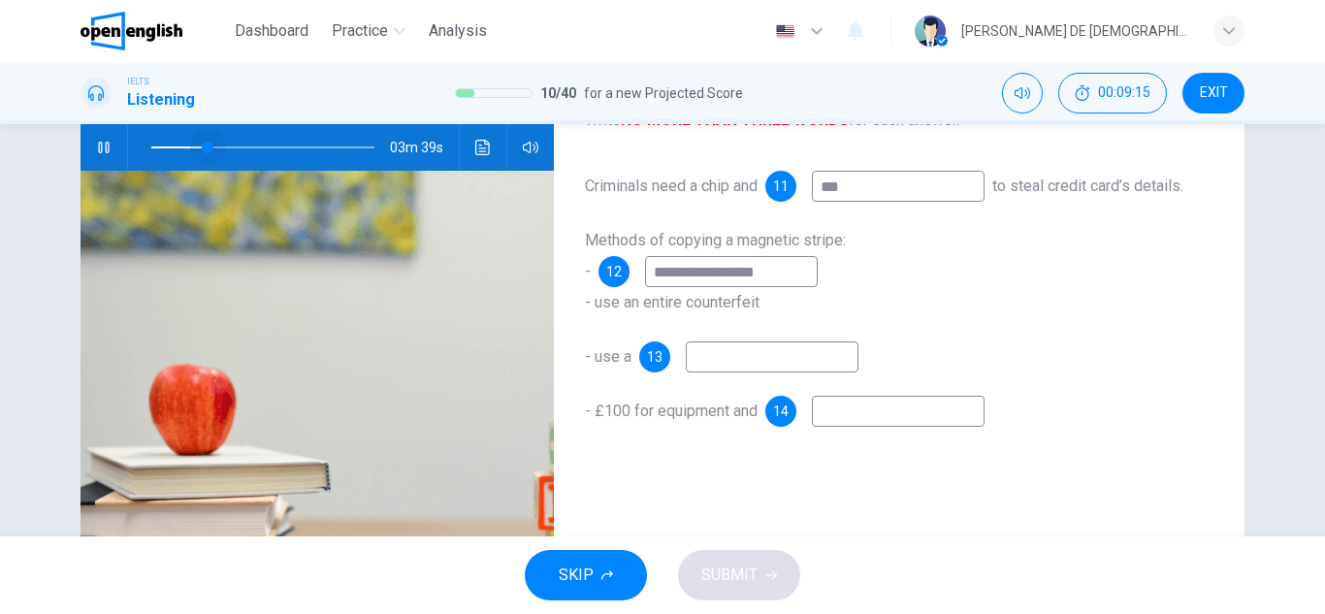
click at [203, 145] on span at bounding box center [262, 147] width 223 height 27
click at [849, 427] on input at bounding box center [898, 411] width 173 height 31
click at [177, 147] on span at bounding box center [262, 147] width 223 height 27
click at [752, 372] on input at bounding box center [772, 356] width 173 height 31
click at [106, 144] on icon "button" at bounding box center [104, 148] width 16 height 16
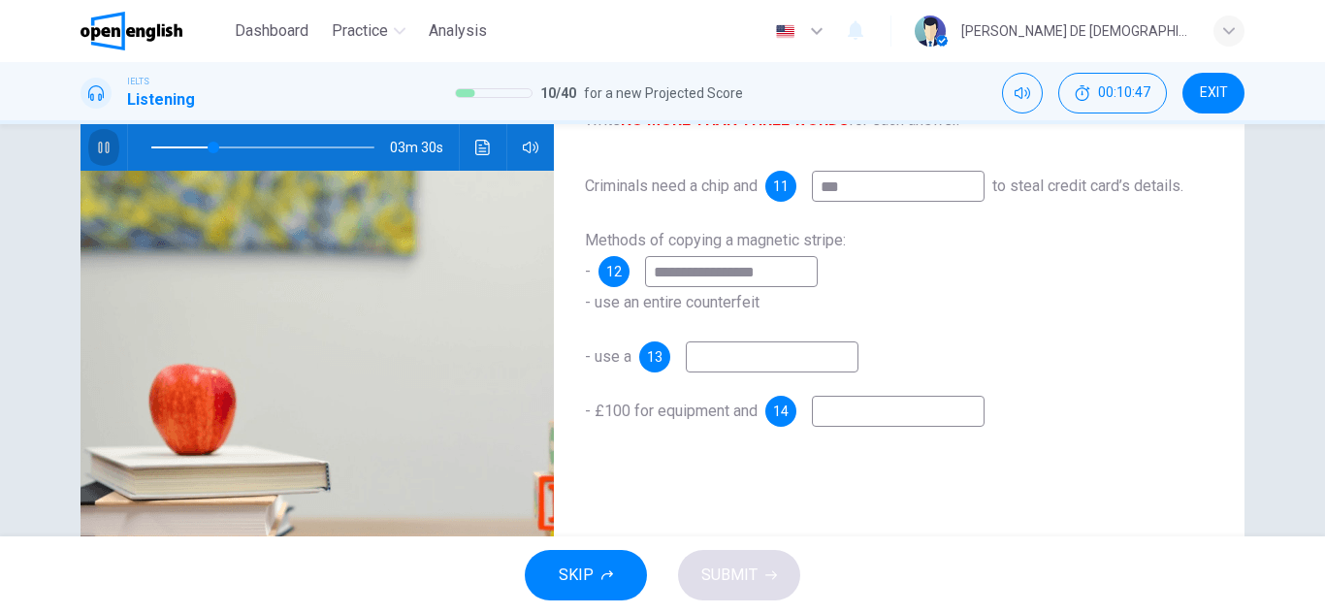
type input "**"
click at [801, 372] on input at bounding box center [772, 356] width 173 height 31
type input "*"
type input "**********"
click at [585, 367] on div "**********" at bounding box center [899, 318] width 628 height 295
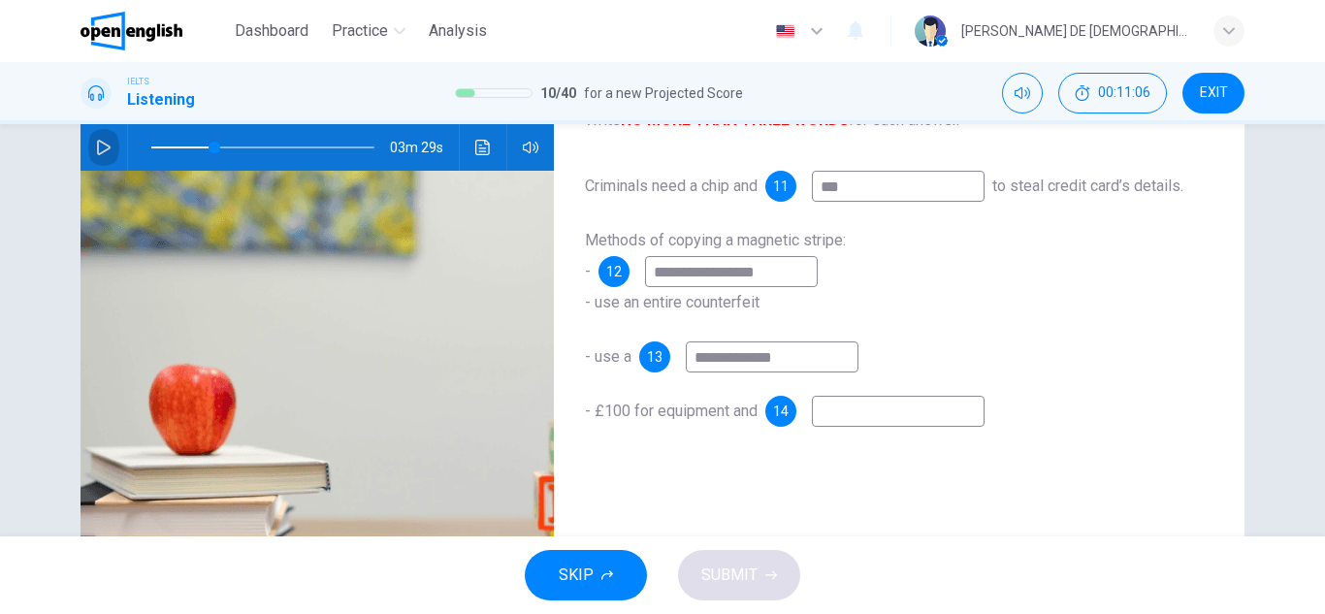
click at [107, 147] on button "button" at bounding box center [103, 147] width 31 height 47
click at [863, 427] on input at bounding box center [898, 411] width 173 height 31
type input "**"
type input "*"
type input "**"
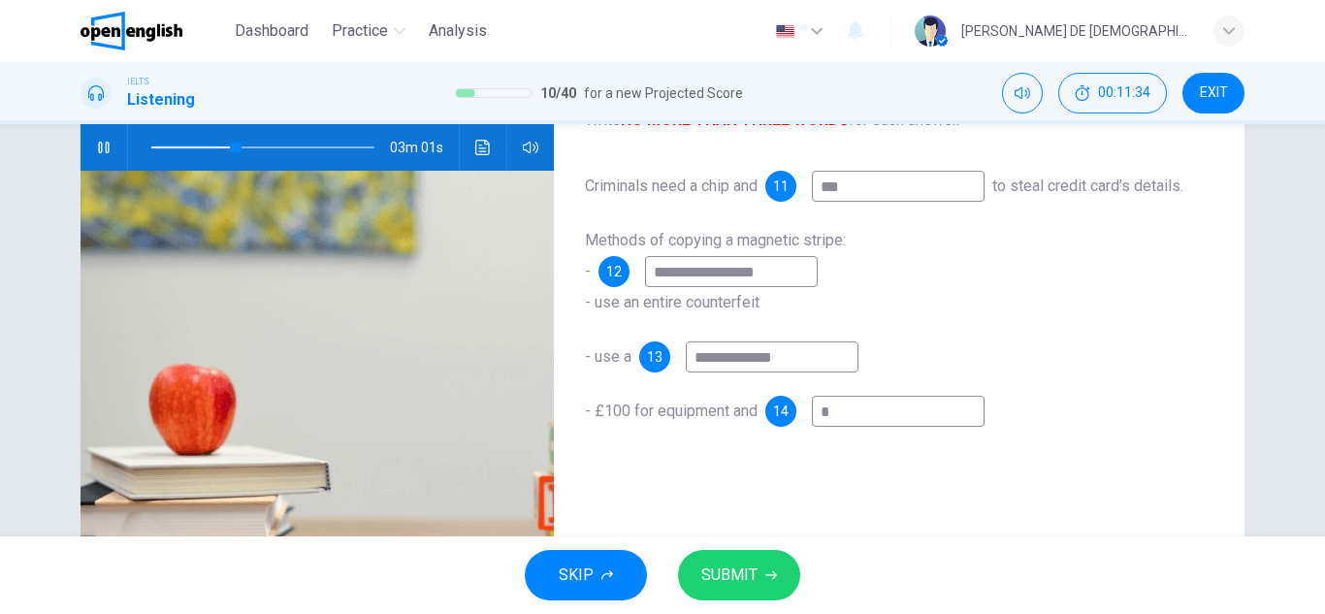
type input "**"
type input "***"
type input "**"
type input "****"
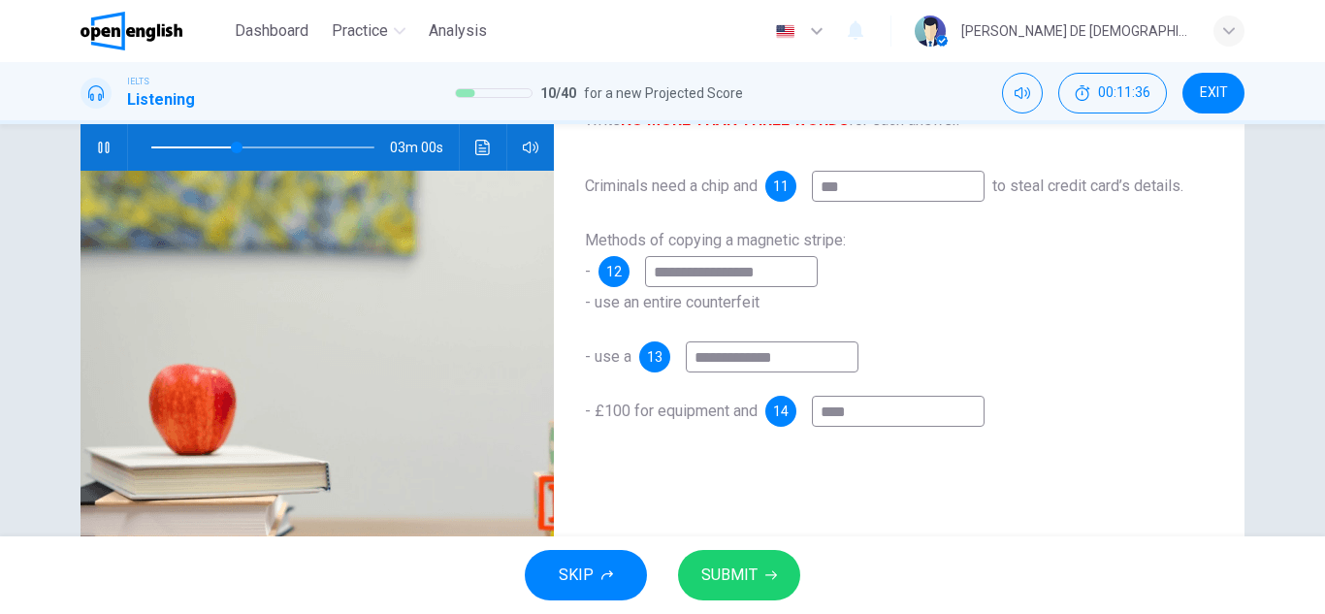
type input "**"
type input "*****"
type input "**"
type input "******"
type input "**"
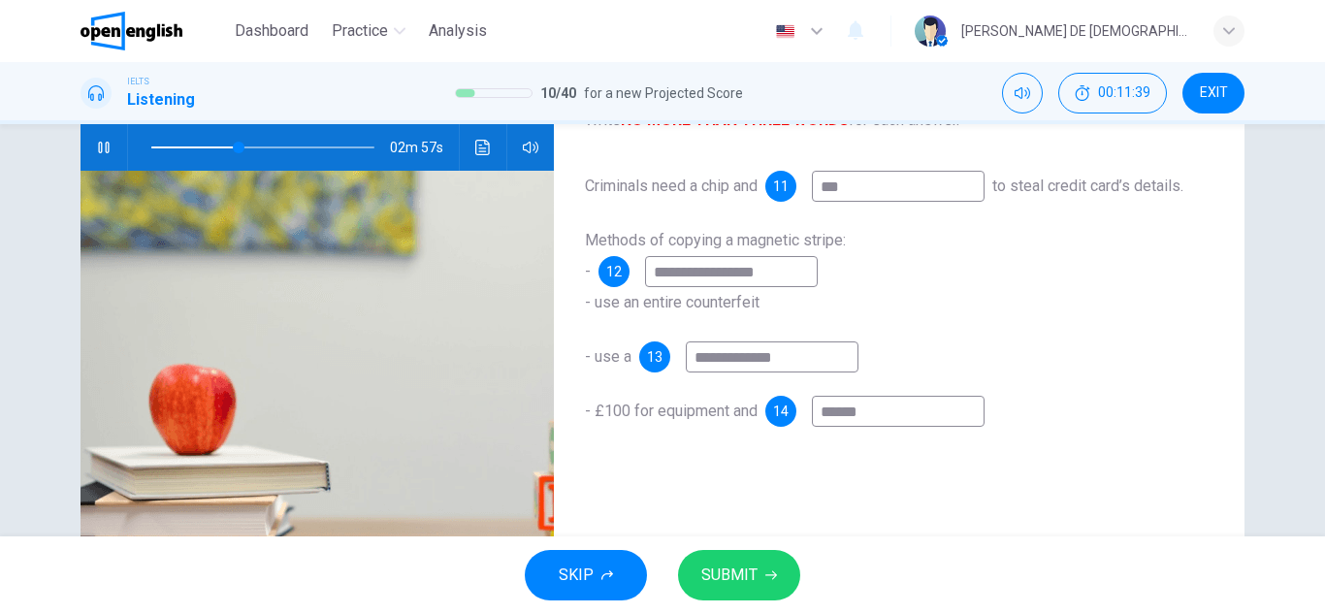
type input "*******"
type input "**"
type input "********"
type input "**"
type input "*********"
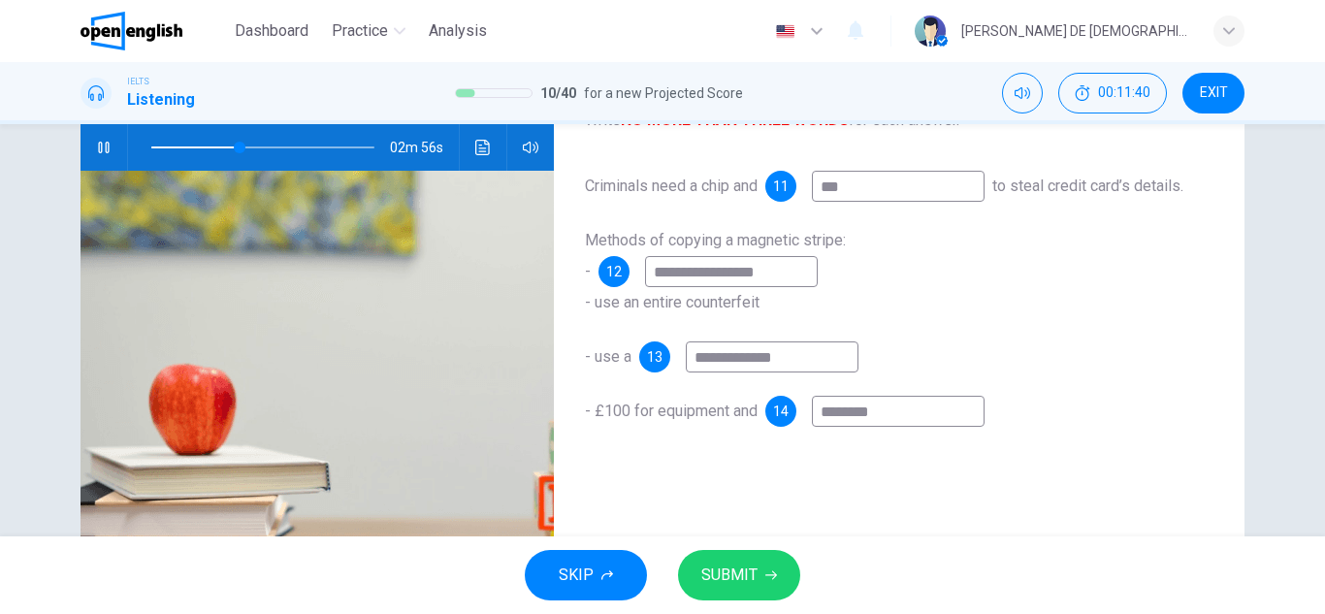
type input "**"
type input "**********"
type input "**"
type input "**********"
type input "**"
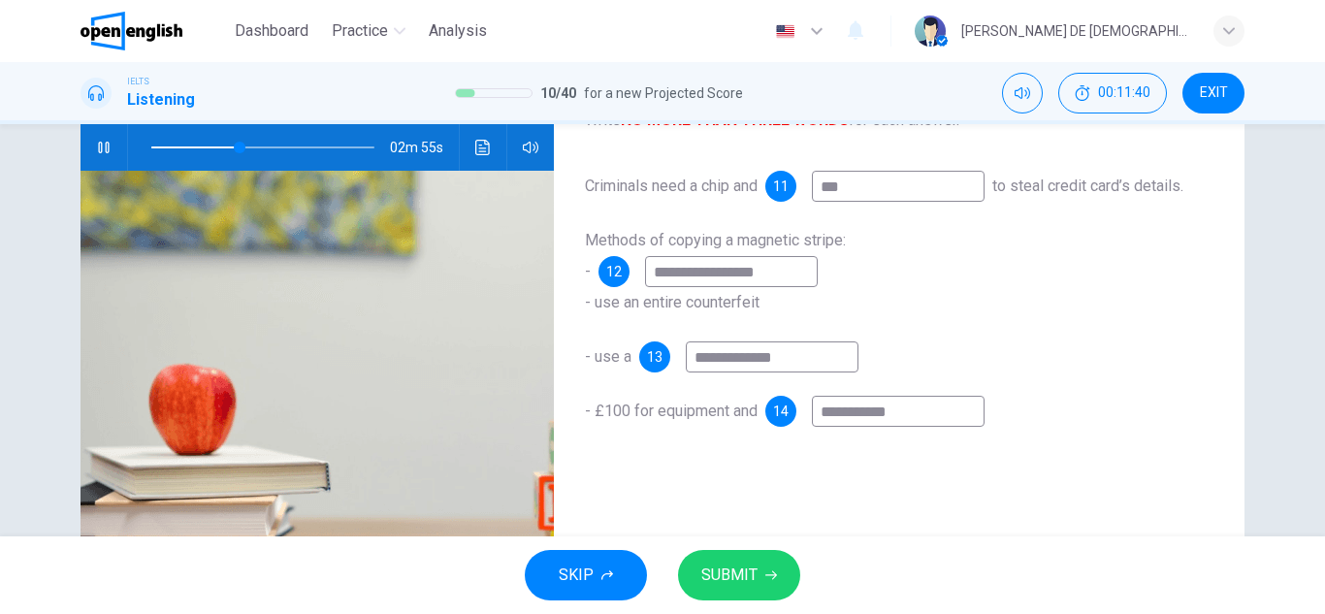
type input "**********"
type input "**"
type input "**********"
type input "**"
type input "**********"
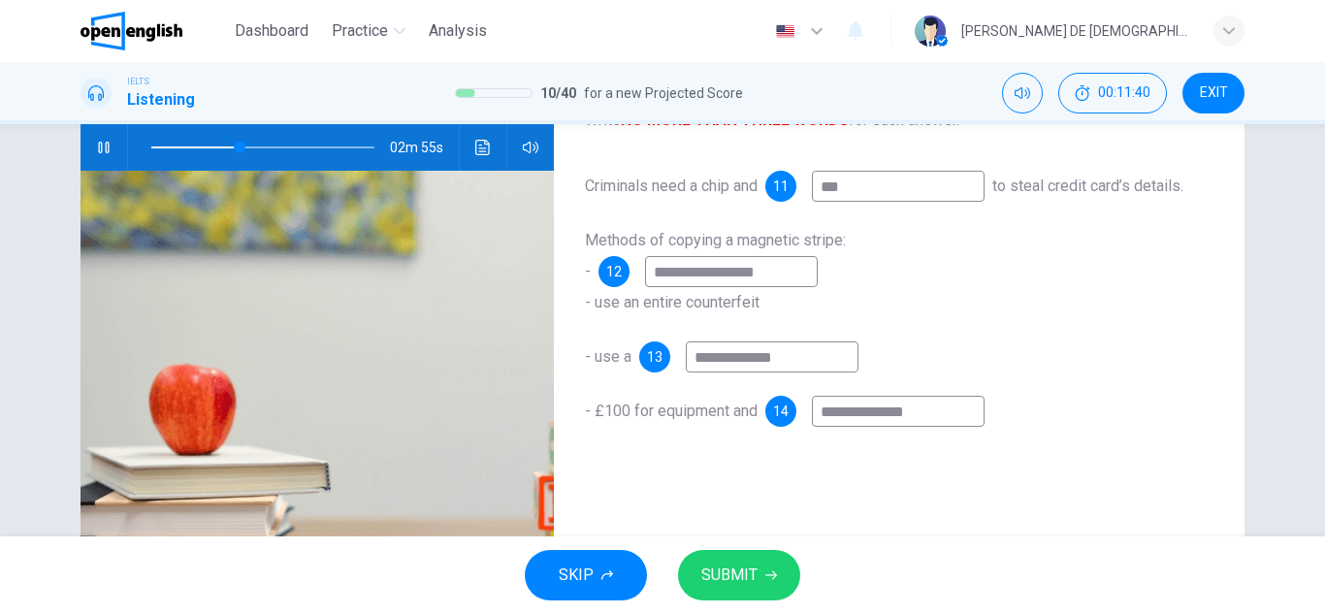
type input "**"
type input "**********"
type input "**"
type input "**********"
type input "**"
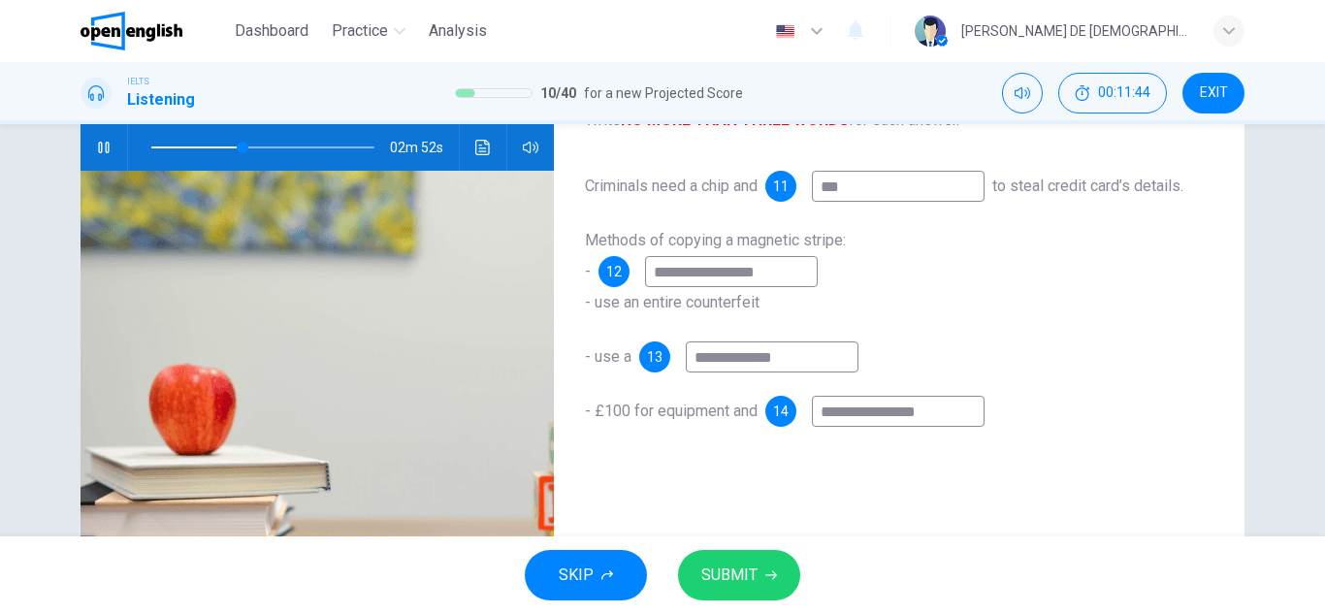
type input "**********"
click at [735, 582] on span "SUBMIT" at bounding box center [729, 574] width 56 height 27
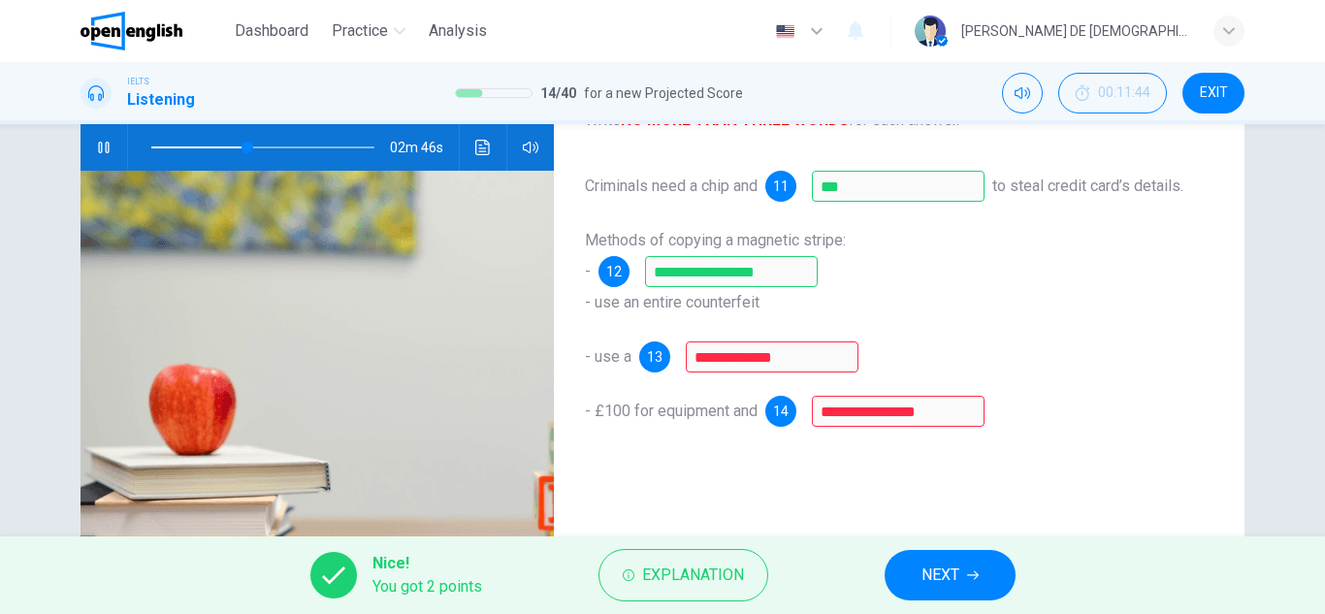
click at [102, 142] on icon "button" at bounding box center [104, 148] width 16 height 16
click at [685, 584] on span "Explanation" at bounding box center [693, 574] width 102 height 27
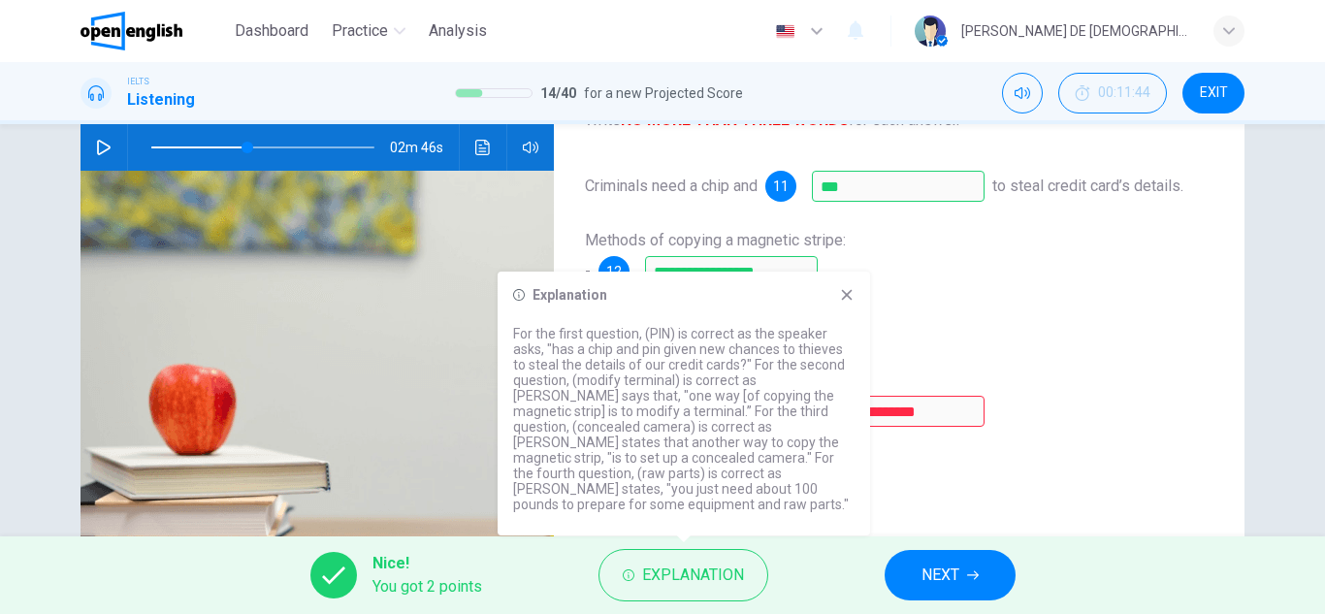
click at [918, 372] on div "**********" at bounding box center [899, 356] width 628 height 31
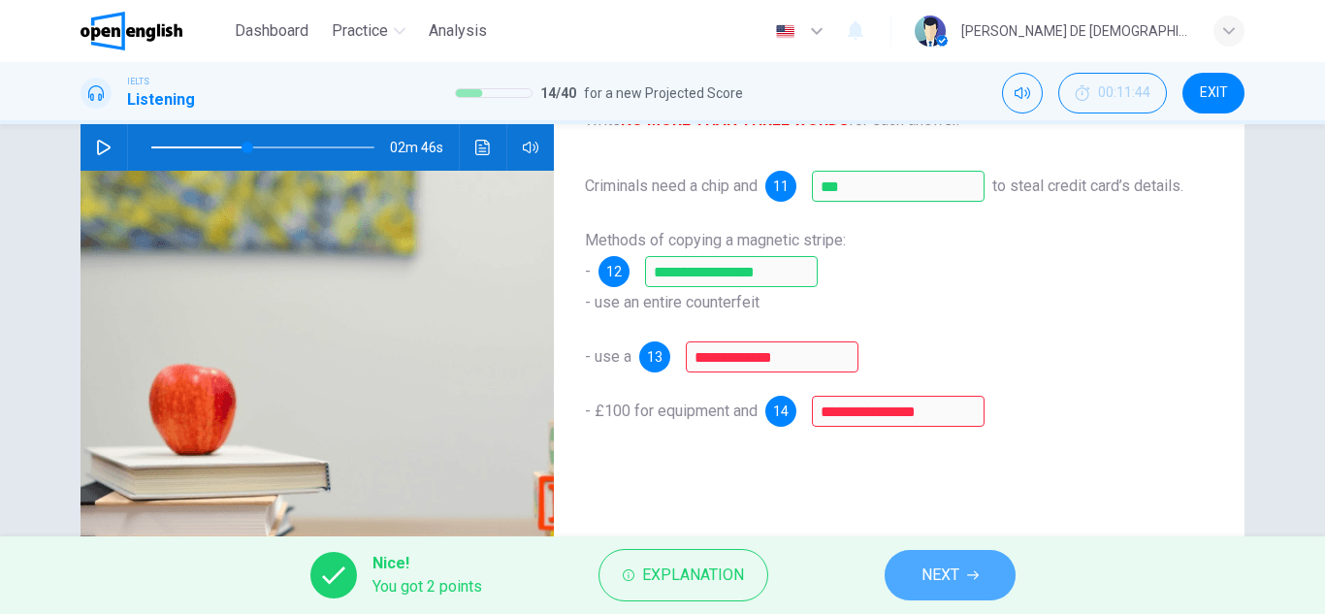
click at [976, 576] on icon "button" at bounding box center [973, 575] width 12 height 12
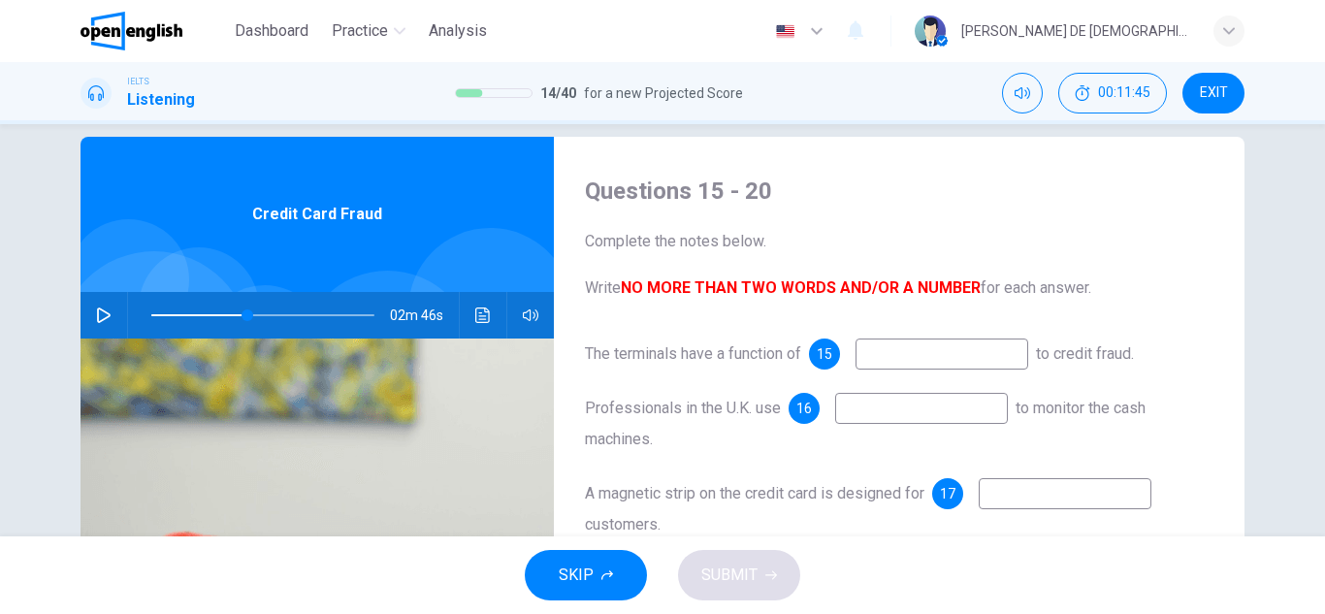
scroll to position [0, 0]
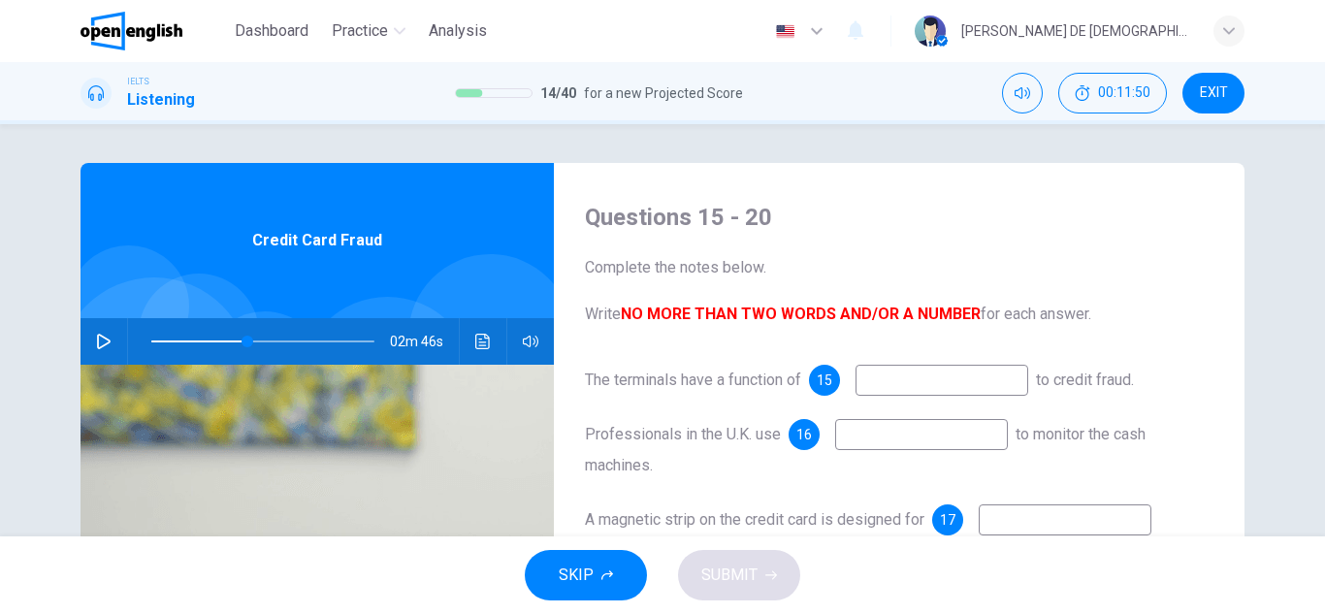
click at [101, 339] on icon "button" at bounding box center [104, 342] width 14 height 16
click at [101, 339] on icon "button" at bounding box center [103, 342] width 11 height 12
click at [101, 339] on icon "button" at bounding box center [104, 342] width 14 height 16
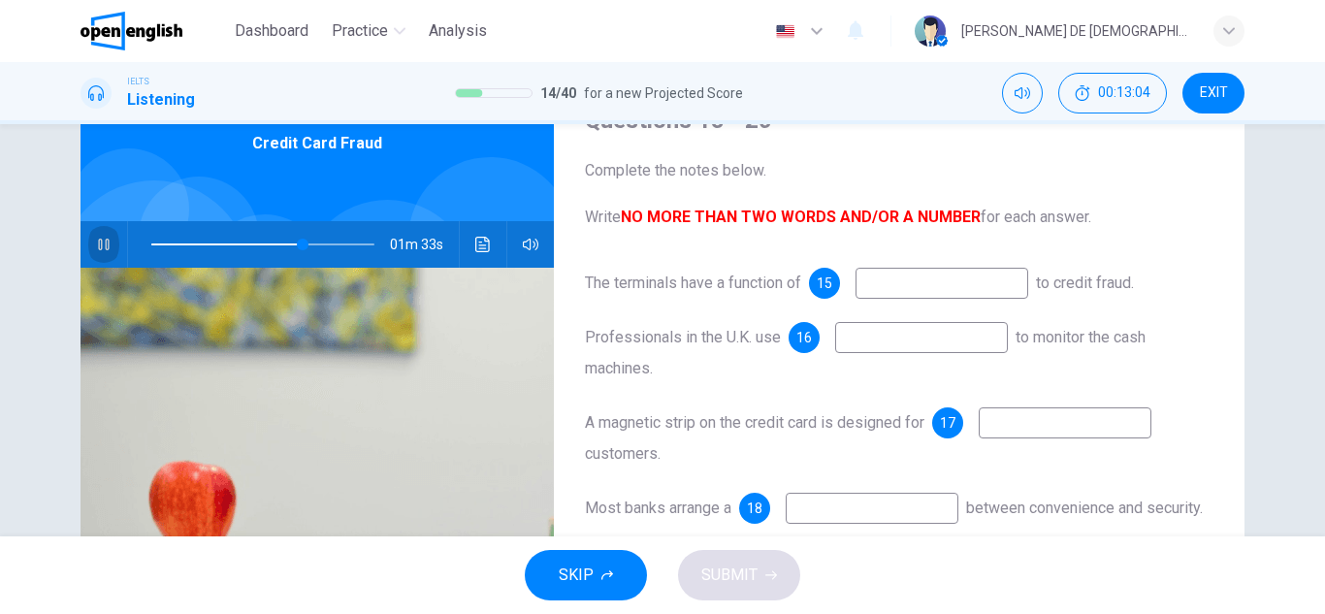
click at [96, 244] on icon "button" at bounding box center [104, 245] width 16 height 16
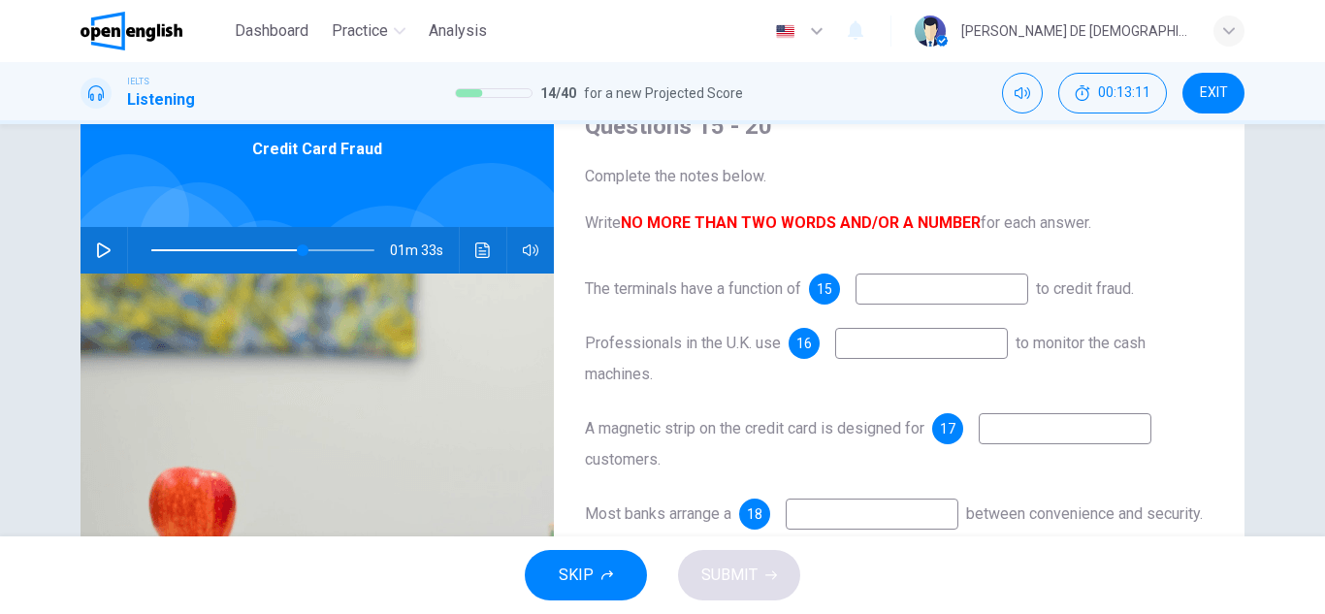
scroll to position [48, 0]
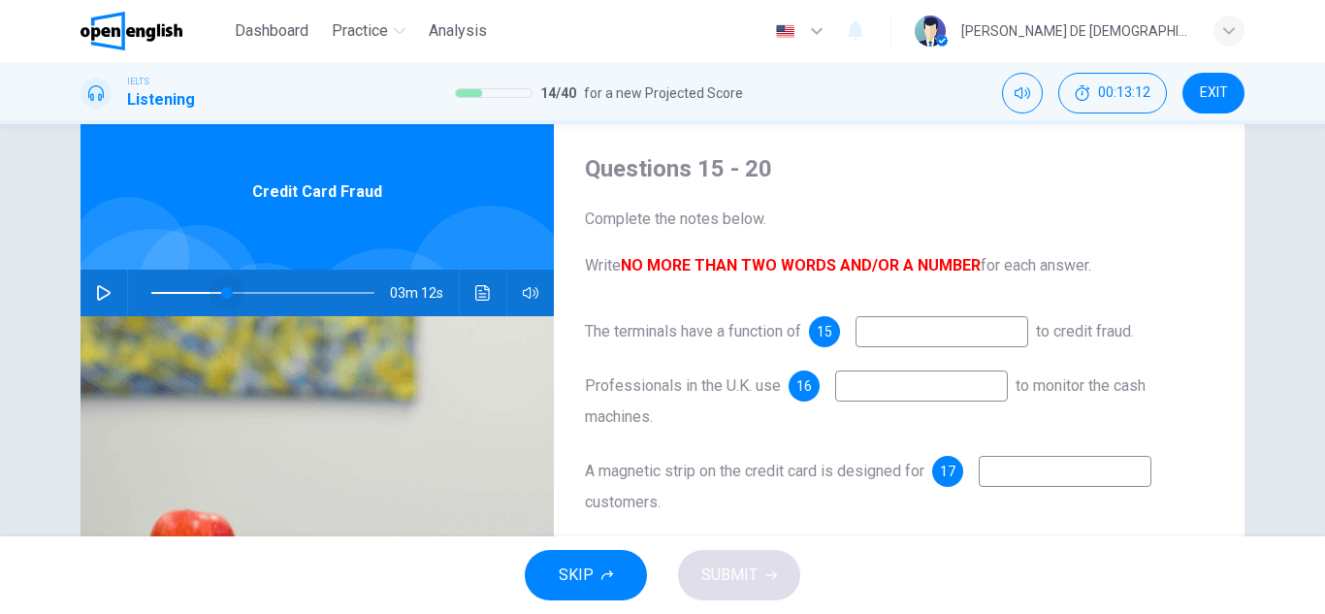
click at [222, 291] on span at bounding box center [262, 292] width 223 height 27
click at [96, 297] on icon "button" at bounding box center [104, 293] width 16 height 16
click at [884, 329] on input at bounding box center [941, 331] width 173 height 31
click at [97, 303] on button "button" at bounding box center [103, 293] width 31 height 47
type input "**"
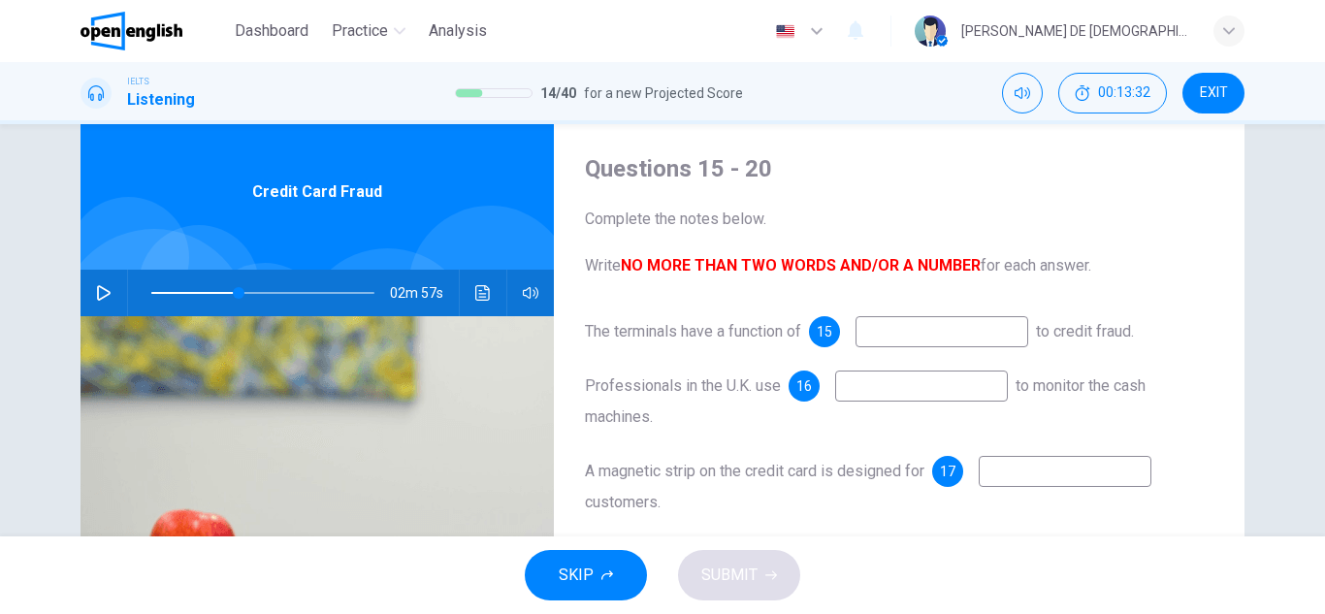
click at [1009, 314] on div "Questions 15 - 20 Complete the notes below. Write NO MORE THAN TWO WORDS AND/OR…" at bounding box center [899, 451] width 690 height 674
click at [997, 336] on input at bounding box center [941, 331] width 173 height 31
type input "**********"
click at [585, 384] on span "Professionals in the U.K. use" at bounding box center [683, 385] width 196 height 18
click at [103, 294] on icon "button" at bounding box center [104, 293] width 14 height 16
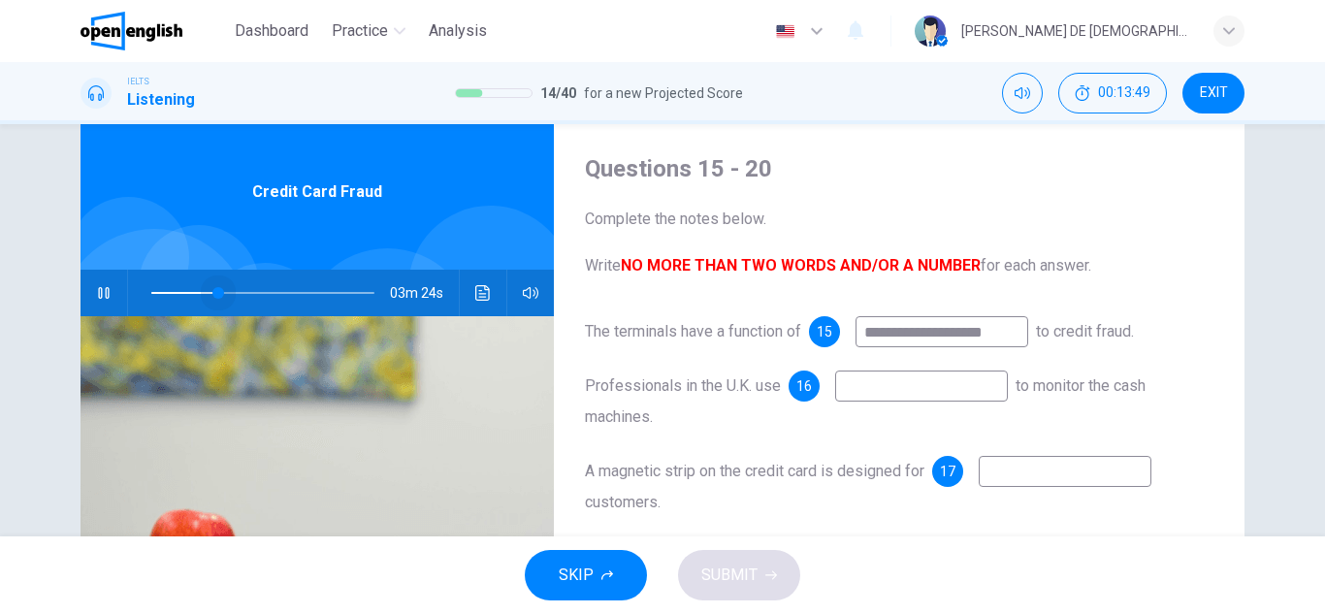
click at [214, 293] on span at bounding box center [218, 293] width 12 height 12
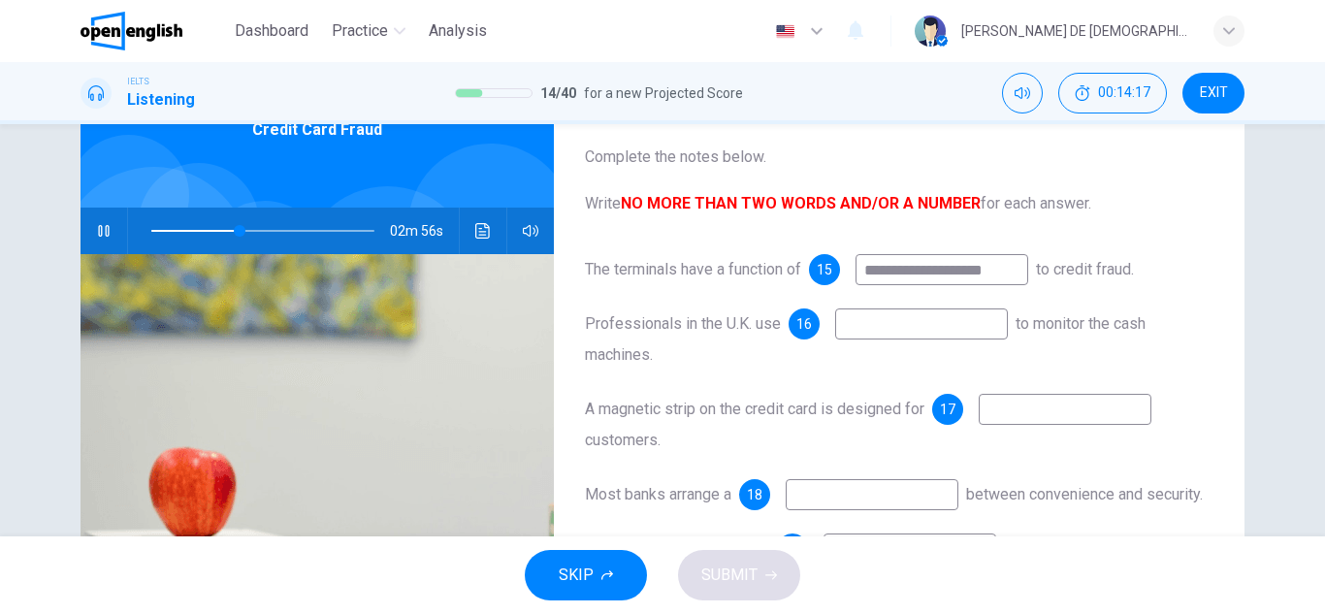
scroll to position [145, 0]
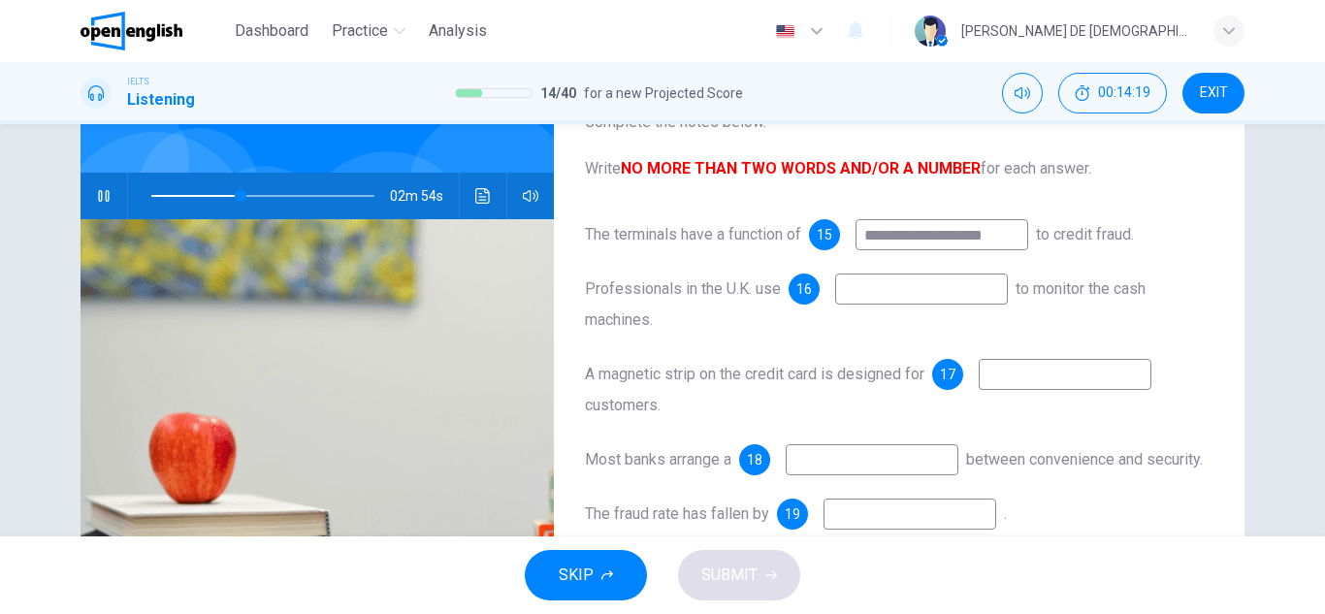
click at [918, 285] on input at bounding box center [921, 288] width 173 height 31
click at [98, 191] on icon "button" at bounding box center [103, 196] width 11 height 12
click at [94, 204] on button "button" at bounding box center [103, 196] width 31 height 47
click at [96, 202] on icon "button" at bounding box center [104, 196] width 16 height 16
click at [101, 206] on button "button" at bounding box center [103, 196] width 31 height 47
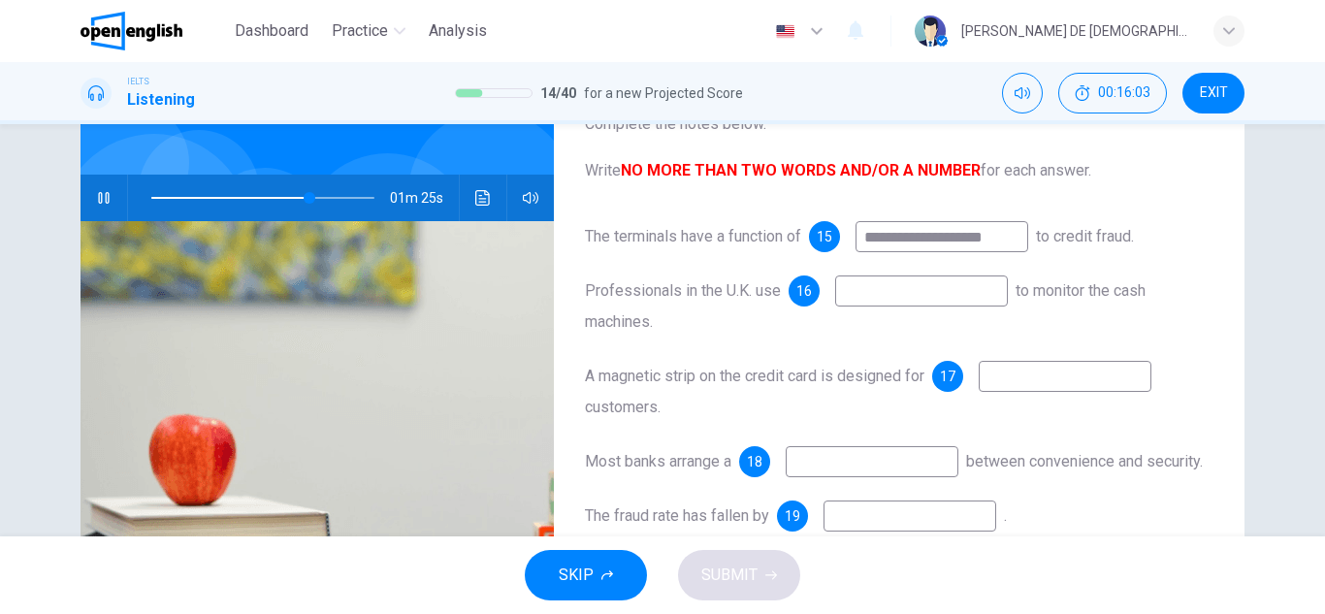
scroll to position [97, 0]
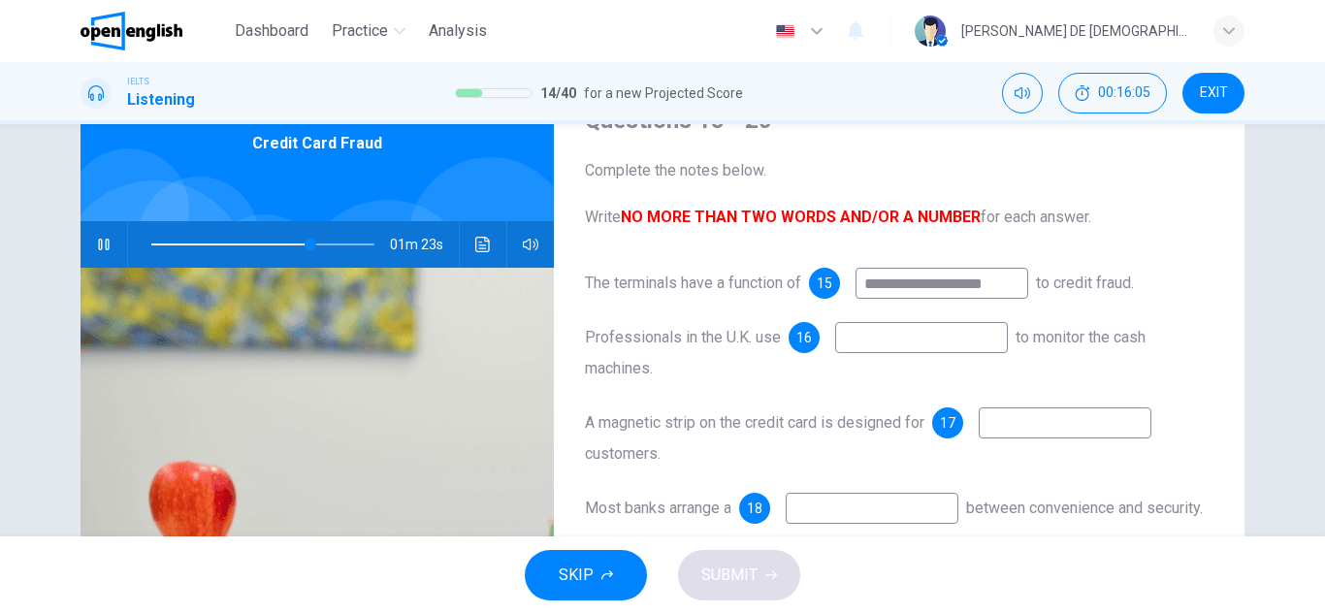
click at [247, 243] on span at bounding box center [262, 244] width 223 height 27
click at [234, 244] on span at bounding box center [239, 245] width 12 height 12
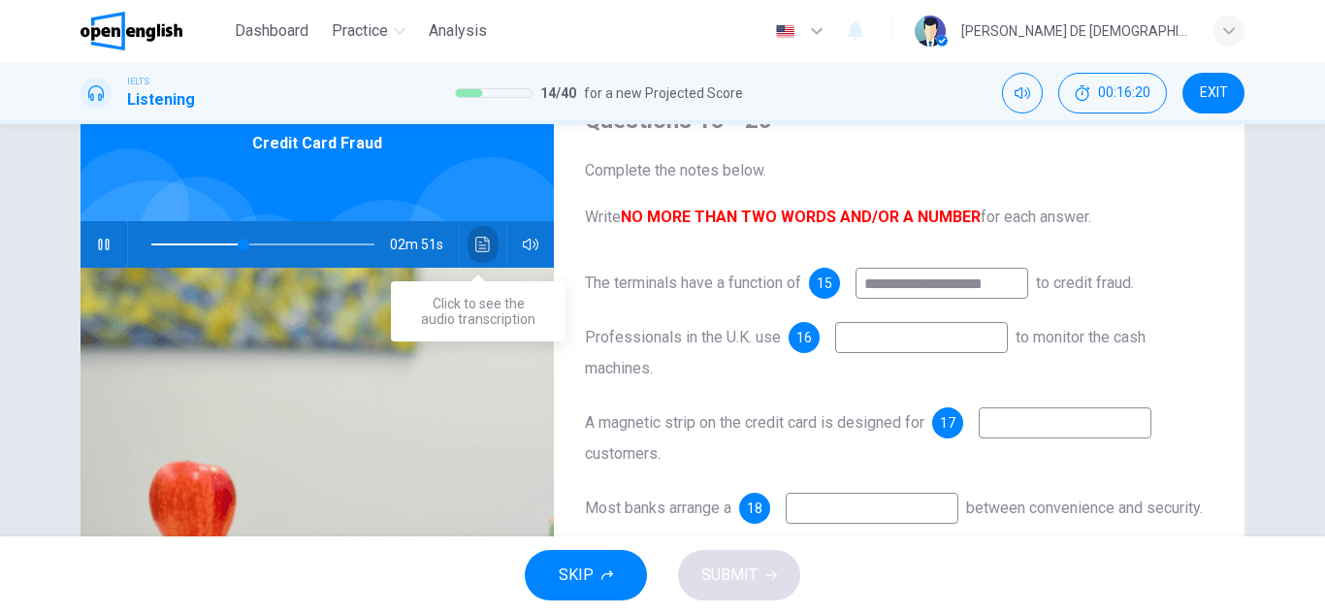
click at [475, 239] on icon "Click to see the audio transcription" at bounding box center [483, 245] width 16 height 16
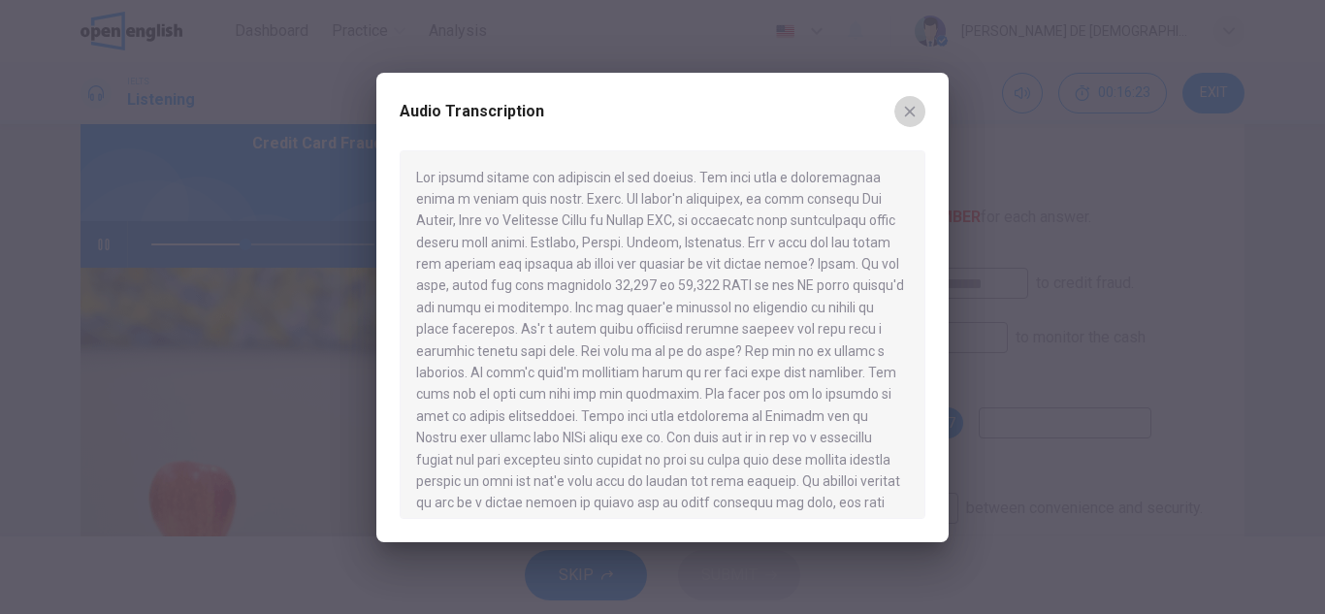
click at [914, 115] on icon "button" at bounding box center [910, 111] width 11 height 11
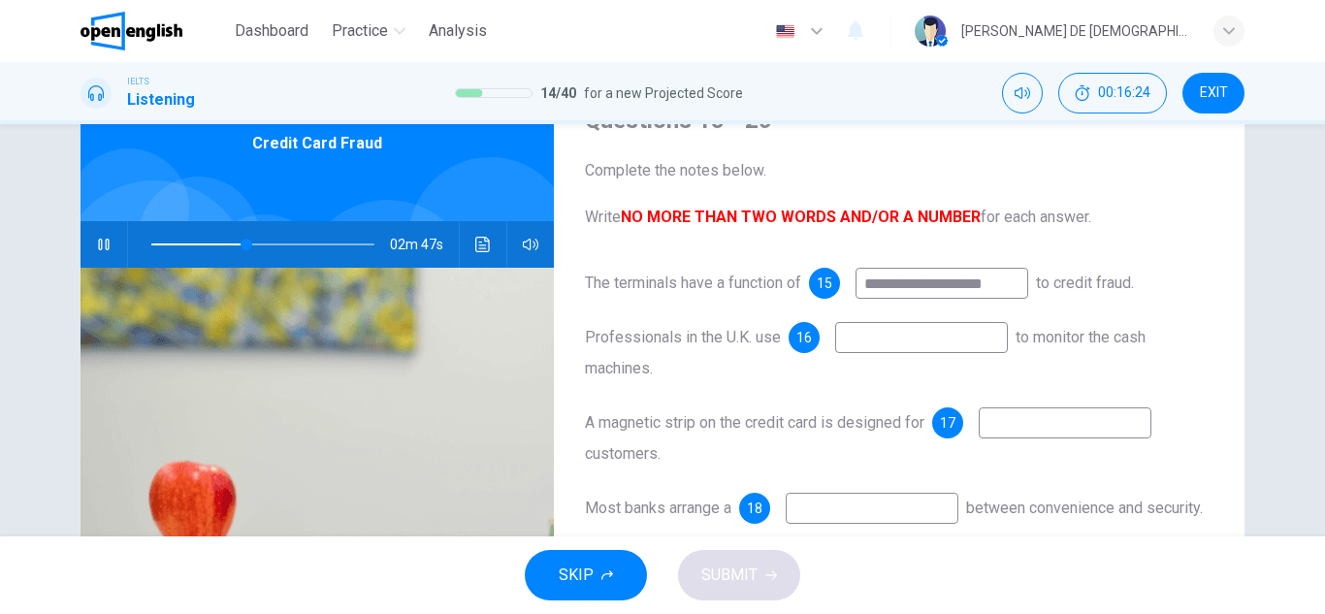
click at [98, 247] on icon "button" at bounding box center [104, 245] width 16 height 16
click at [475, 251] on icon "Click to see the audio transcription" at bounding box center [482, 245] width 15 height 16
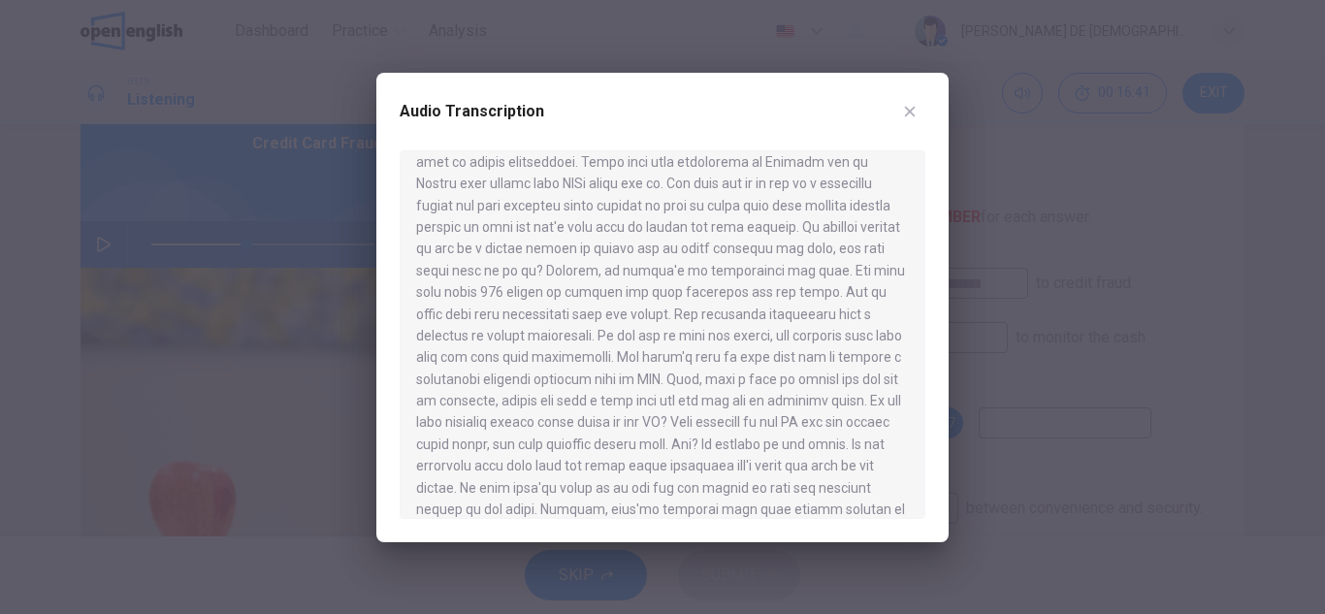
scroll to position [388, 0]
click at [906, 115] on icon "button" at bounding box center [910, 112] width 16 height 16
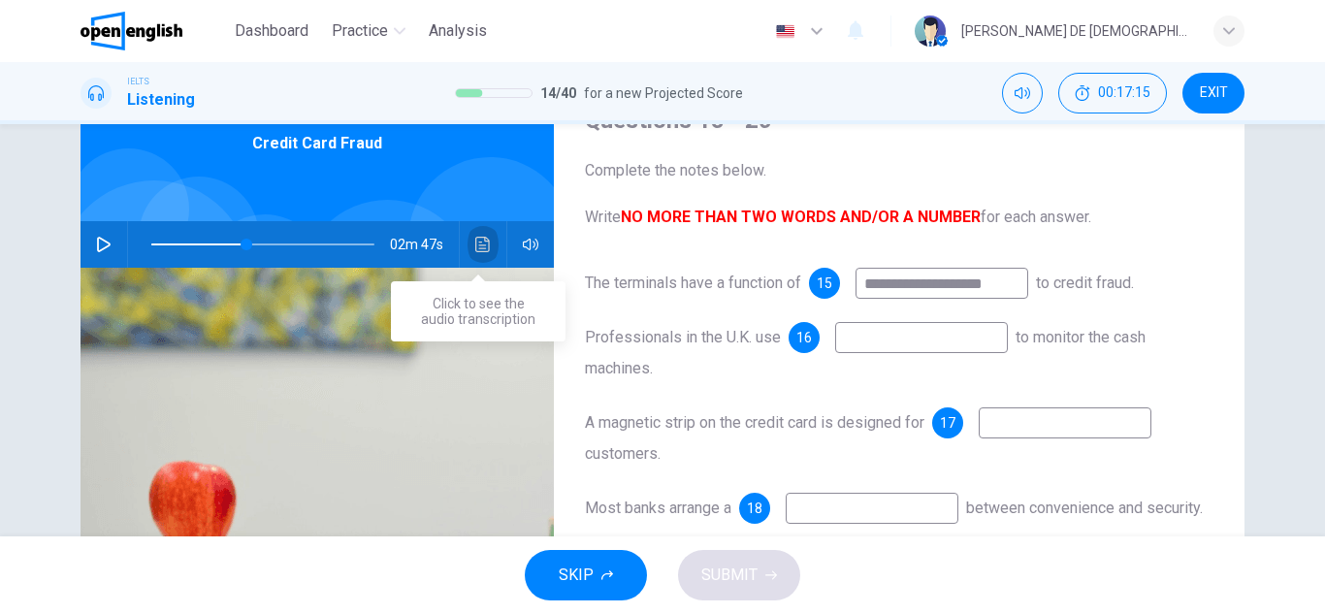
click at [474, 255] on button "Click to see the audio transcription" at bounding box center [482, 244] width 31 height 47
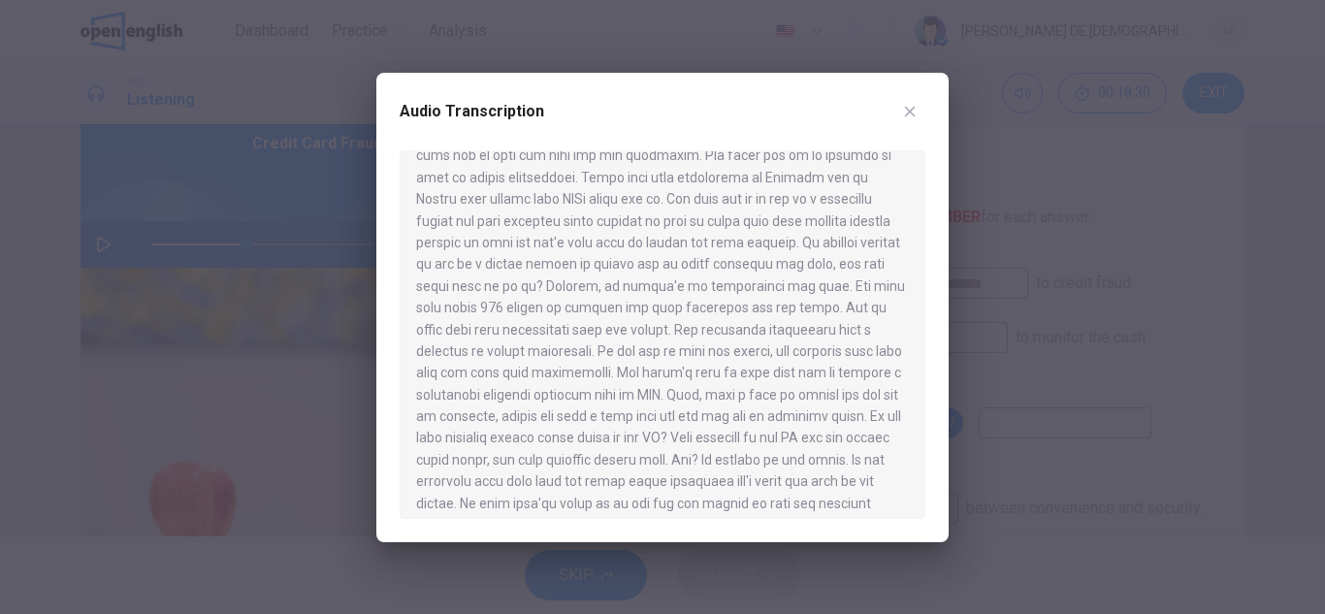
scroll to position [194, 0]
click at [900, 112] on button "button" at bounding box center [909, 111] width 31 height 31
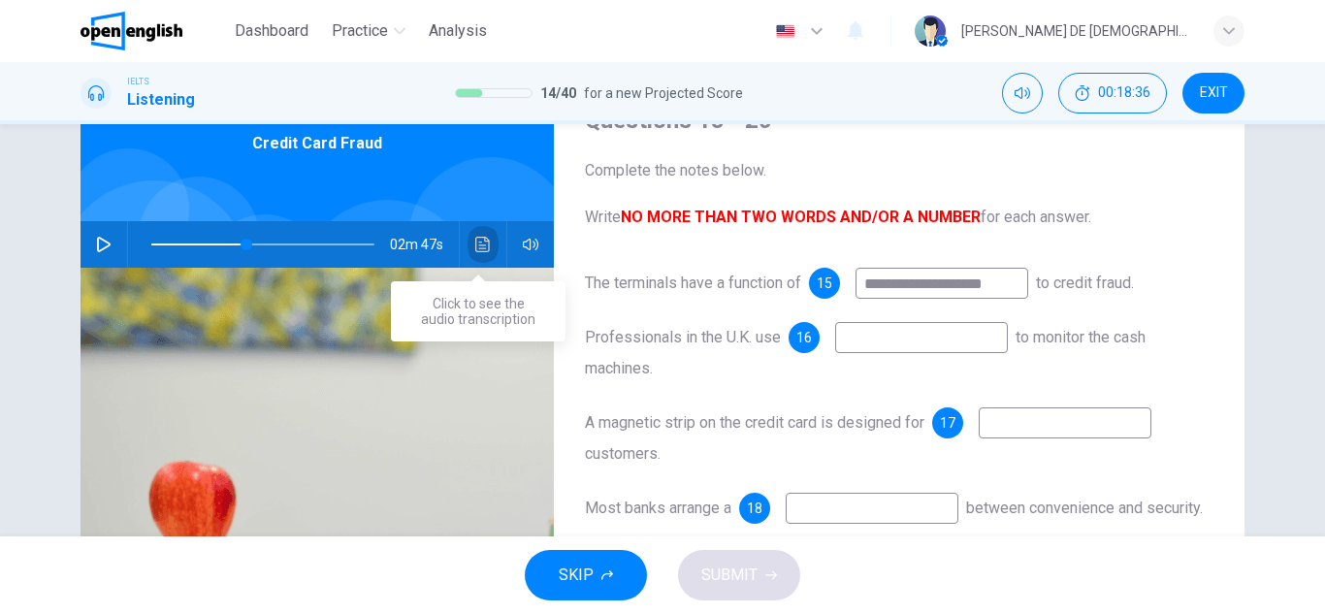
click at [489, 242] on button "Click to see the audio transcription" at bounding box center [482, 244] width 31 height 47
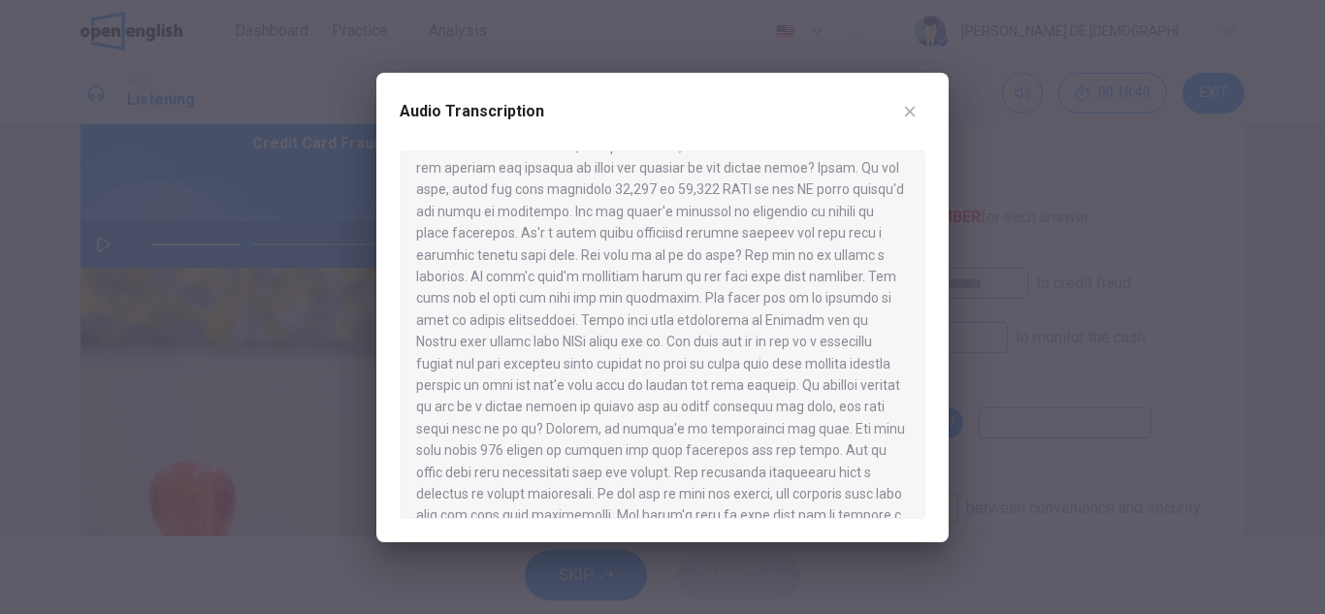
scroll to position [97, 0]
click at [914, 116] on icon "button" at bounding box center [910, 112] width 16 height 16
type input "**"
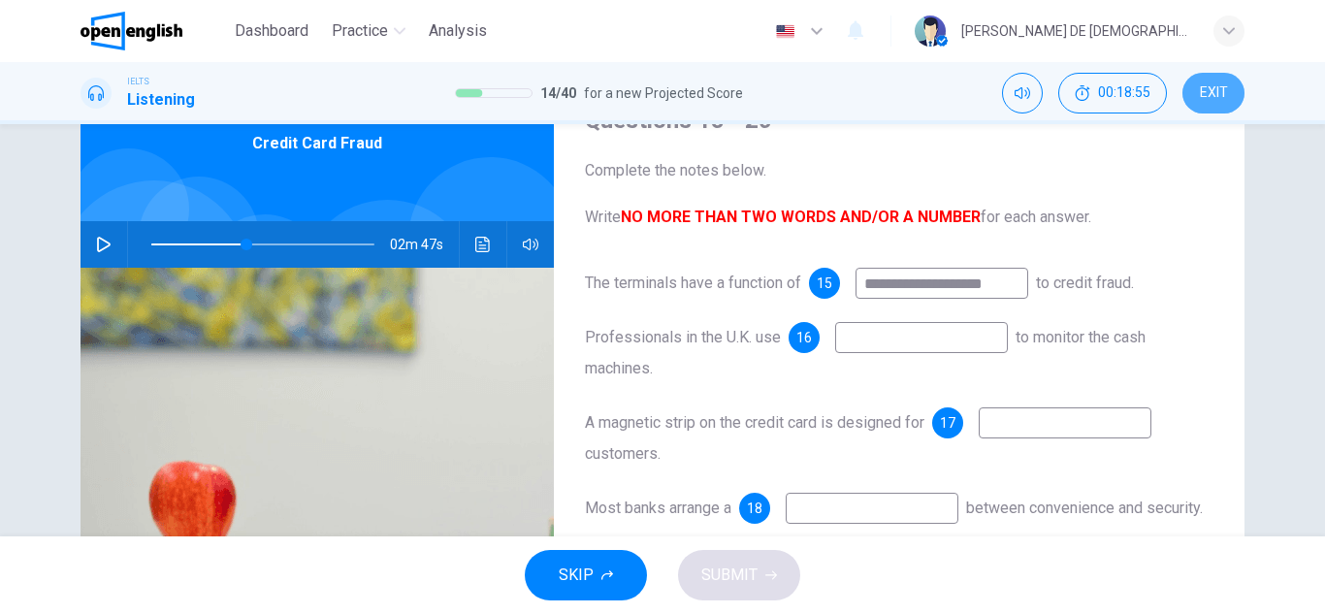
click at [1207, 99] on span "EXIT" at bounding box center [1213, 93] width 28 height 16
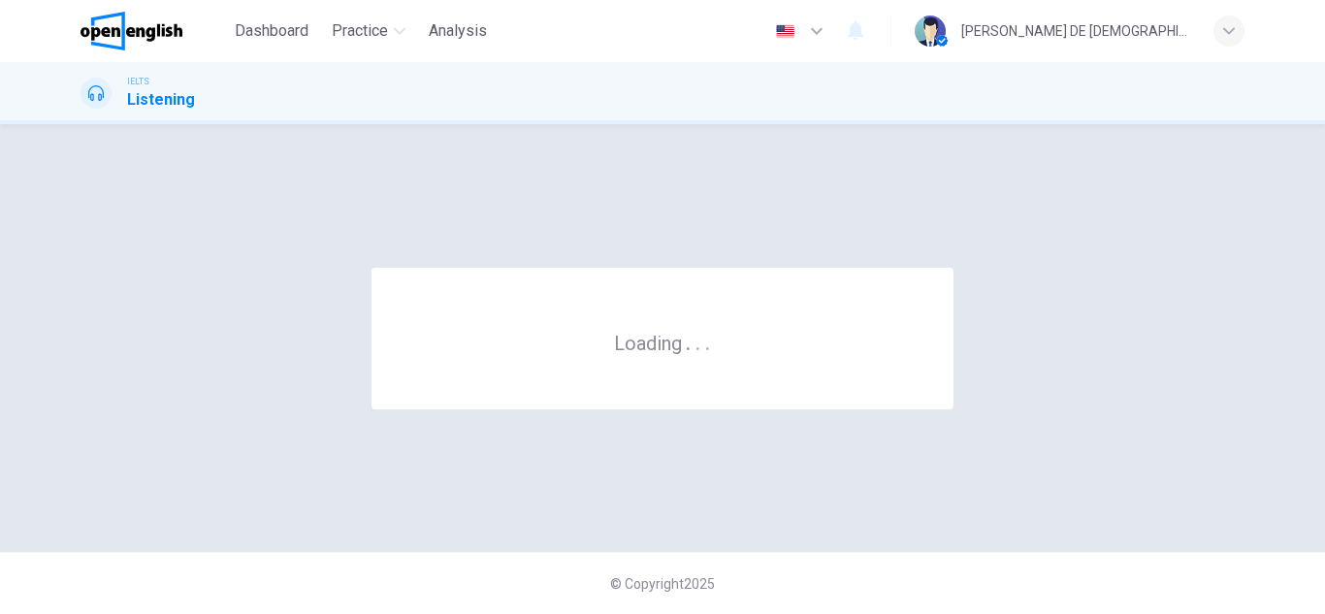
scroll to position [0, 0]
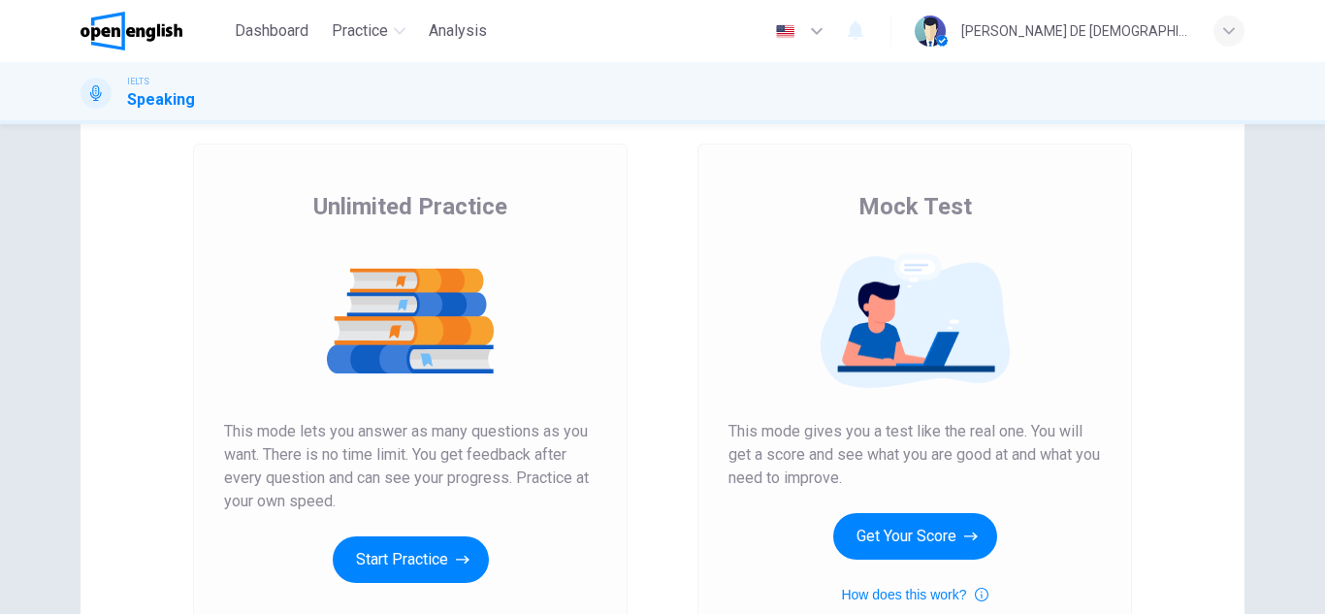
scroll to position [194, 0]
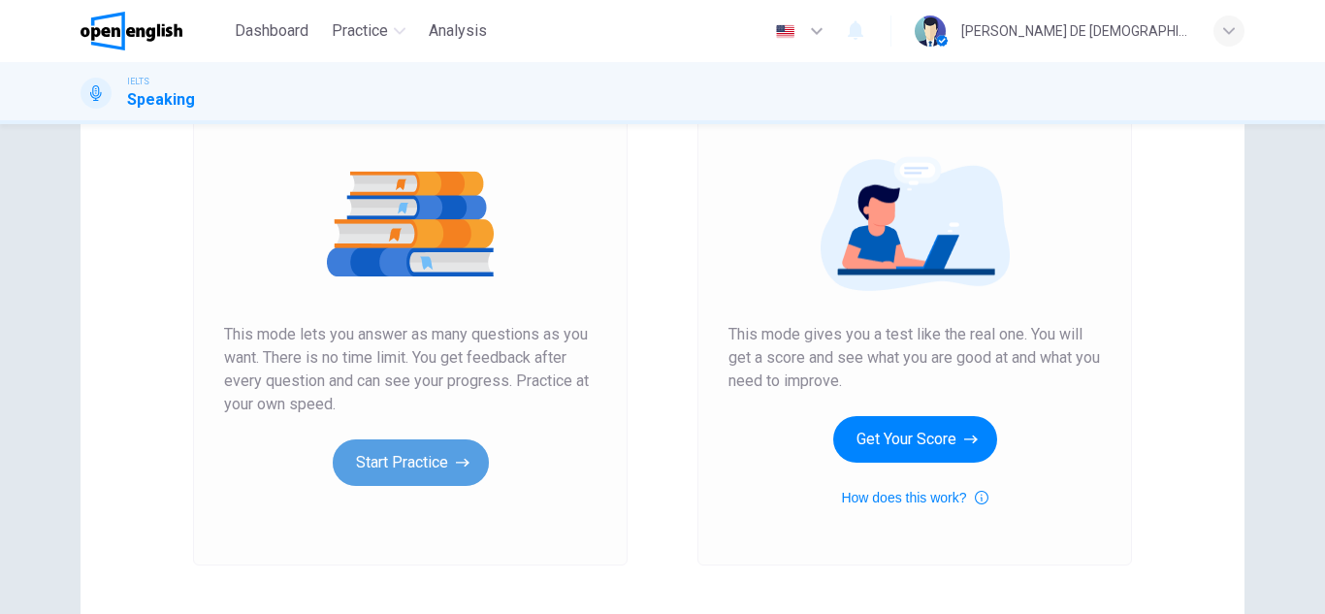
click at [338, 456] on button "Start Practice" at bounding box center [411, 462] width 156 height 47
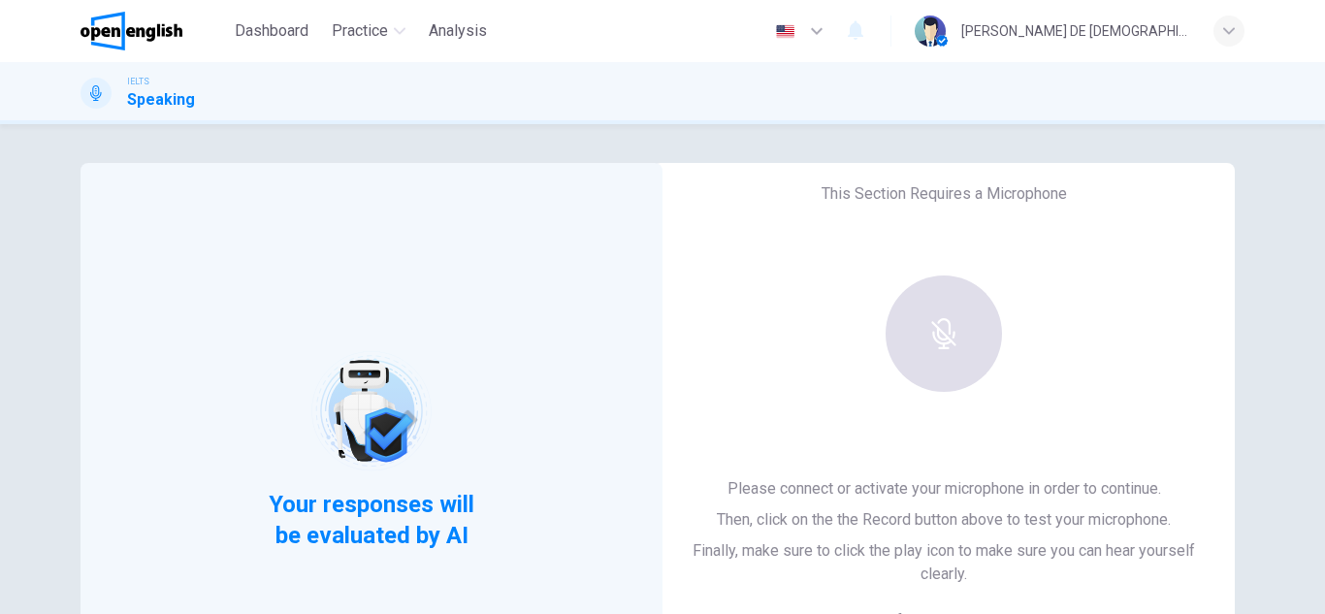
scroll to position [97, 0]
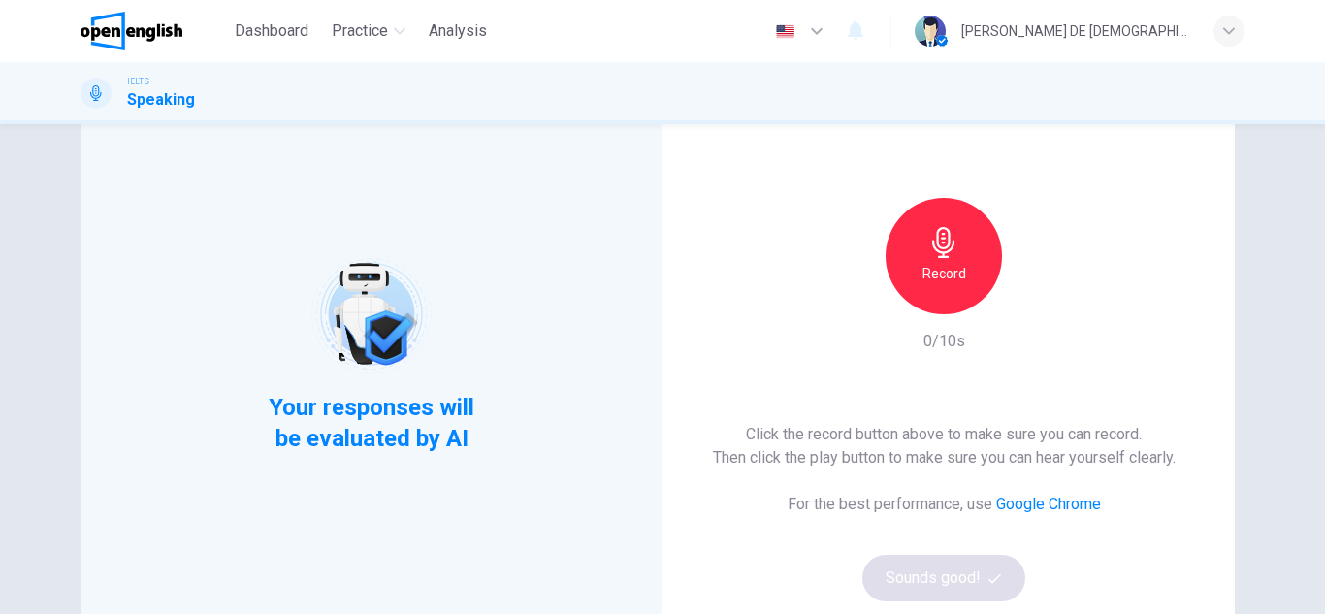
click at [956, 251] on div "Record" at bounding box center [943, 256] width 116 height 116
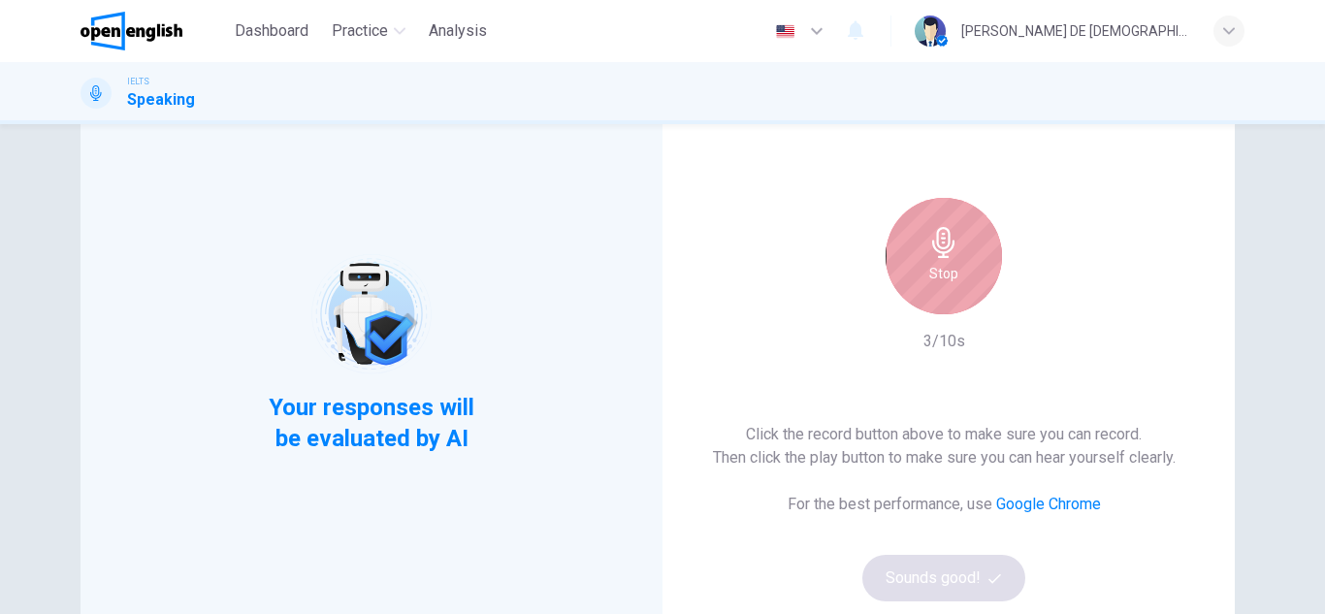
click at [919, 269] on div "Stop" at bounding box center [943, 256] width 116 height 116
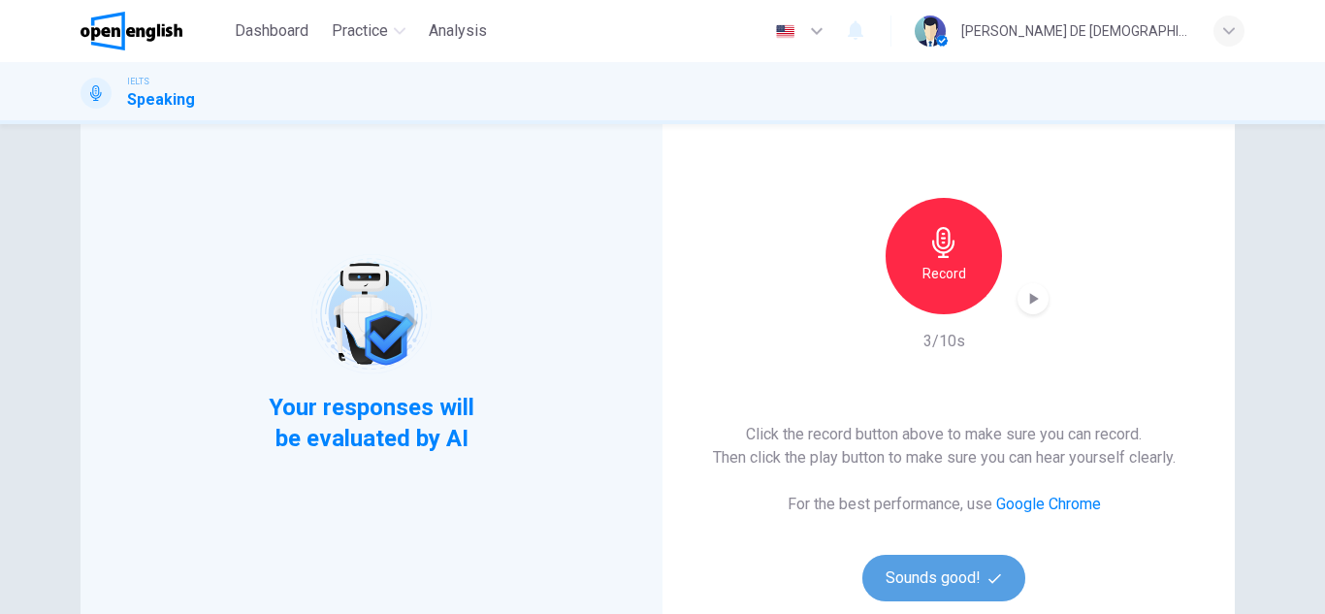
click at [941, 584] on button "Sounds good!" at bounding box center [943, 578] width 163 height 47
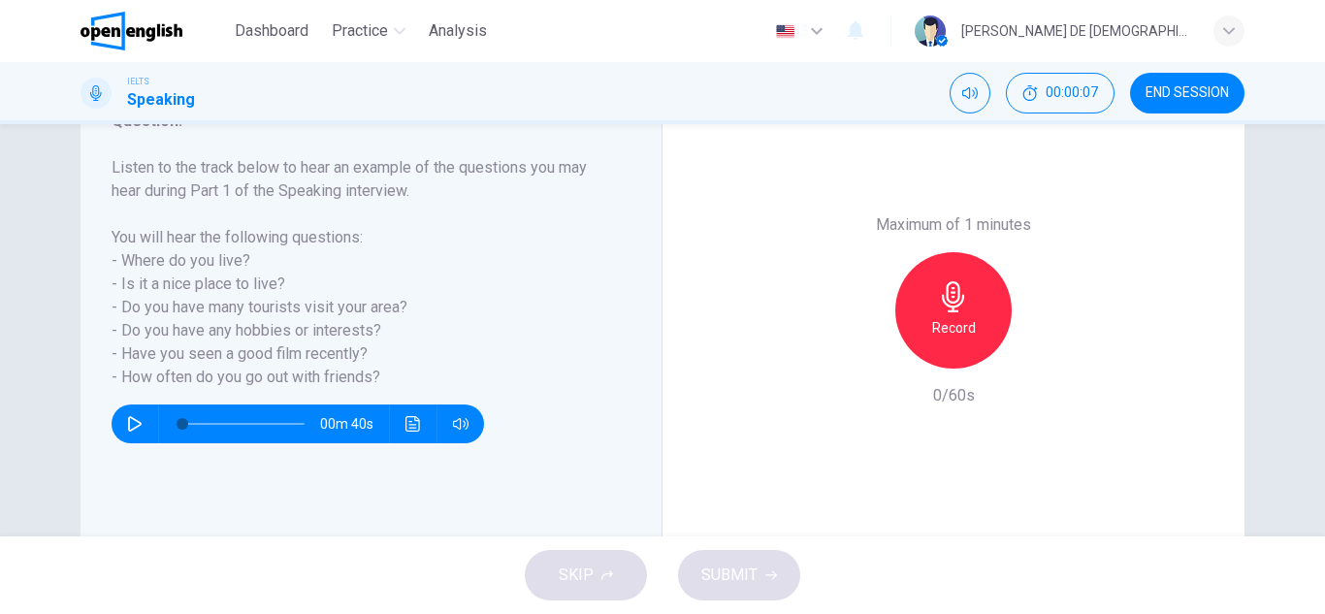
scroll to position [291, 0]
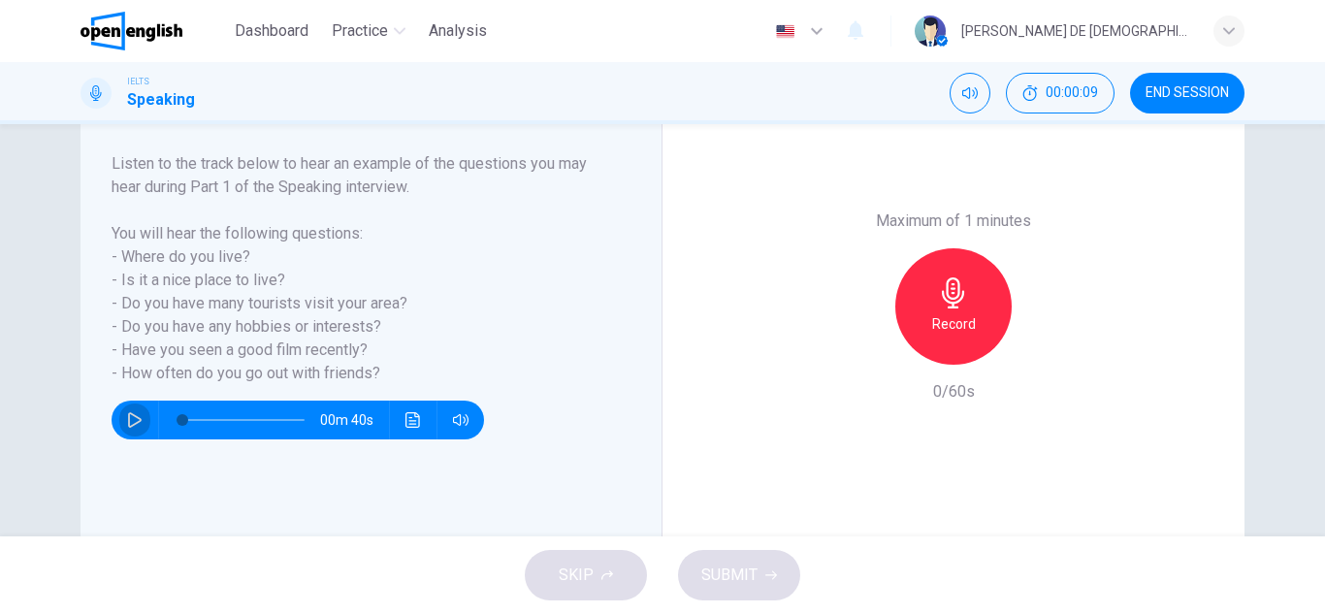
click at [119, 419] on button "button" at bounding box center [134, 419] width 31 height 39
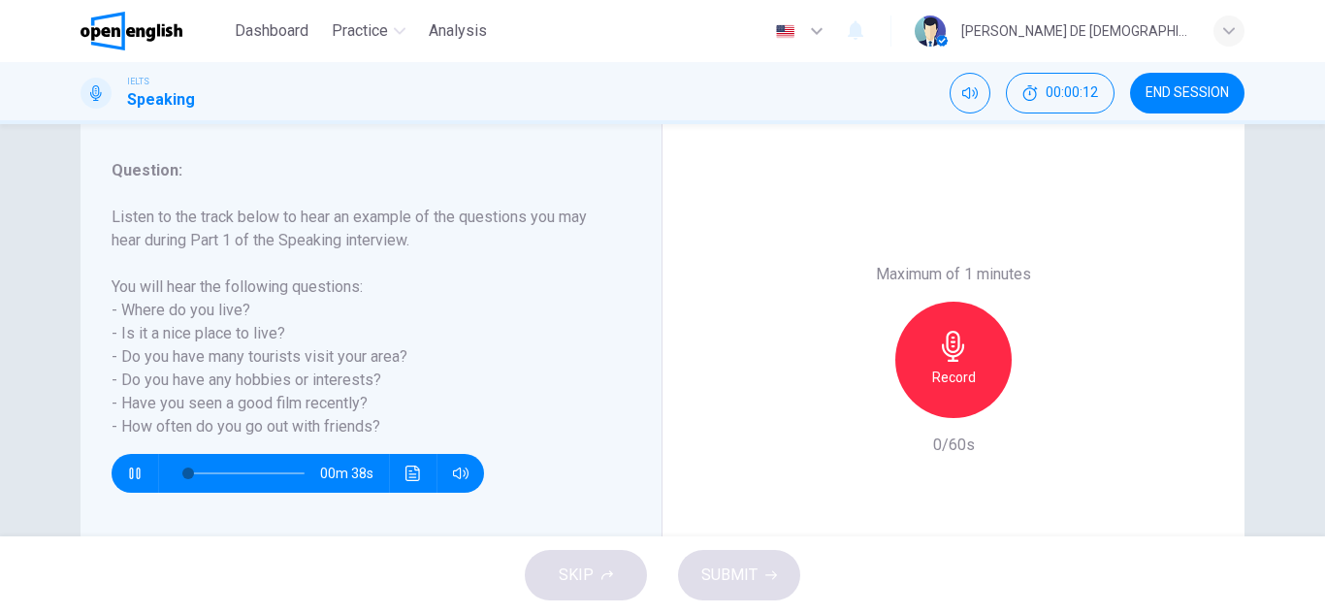
scroll to position [194, 0]
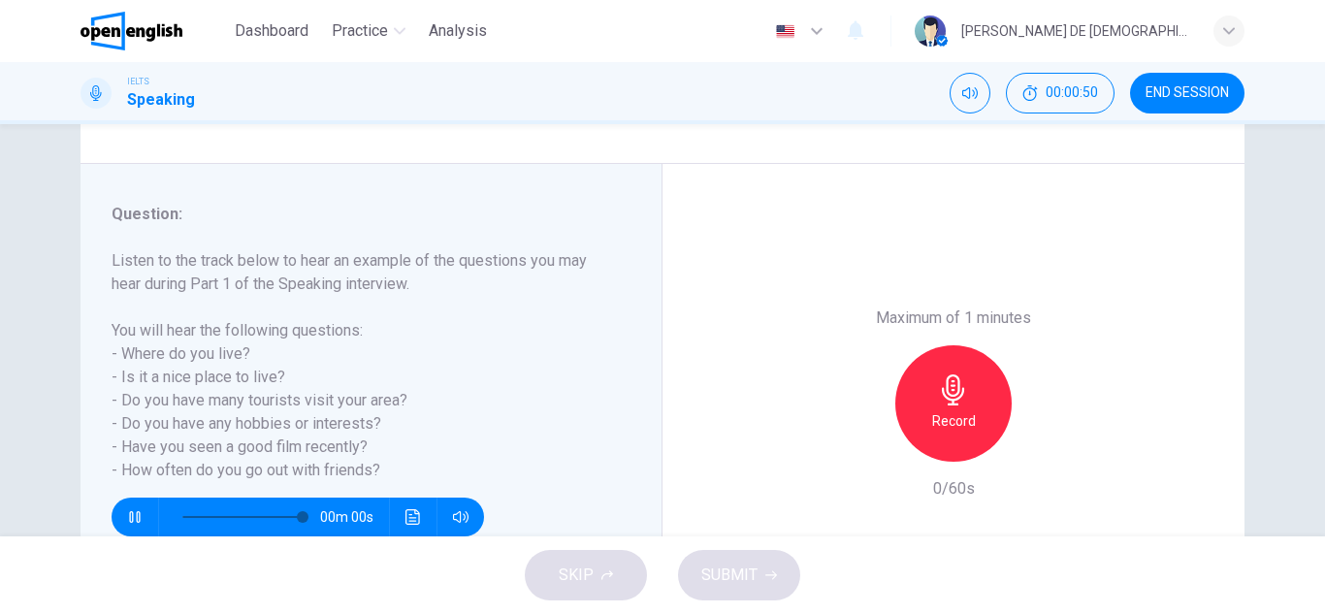
type input "*"
click at [929, 399] on div "Record" at bounding box center [953, 403] width 116 height 116
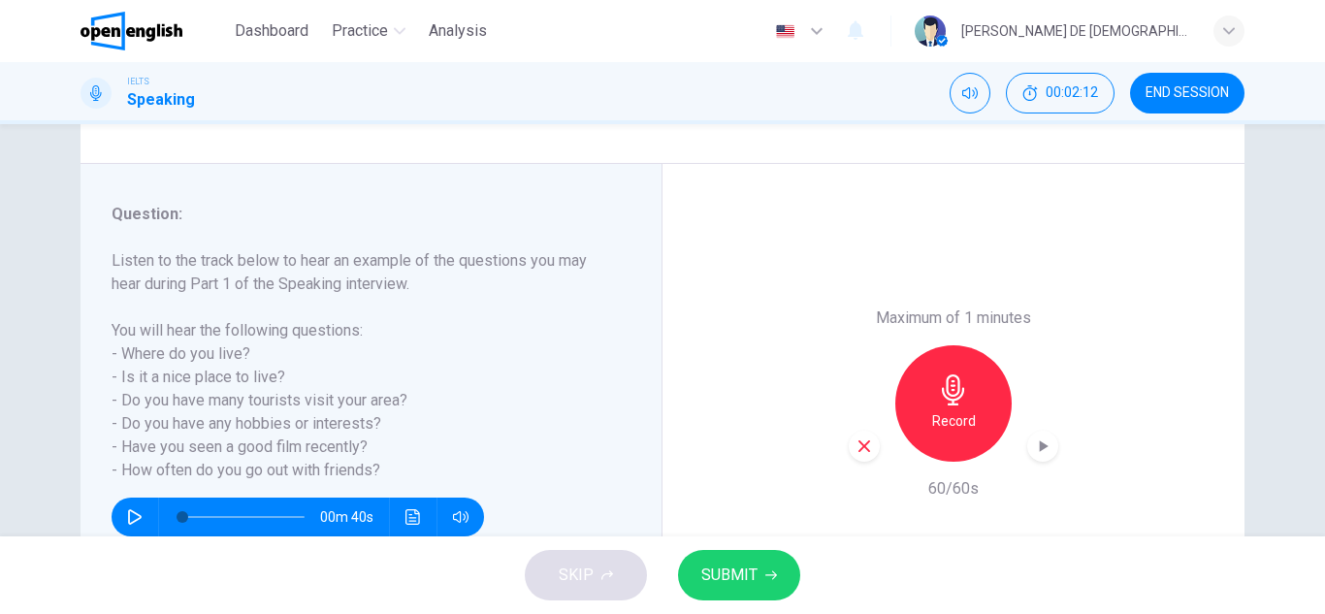
click at [852, 455] on div "button" at bounding box center [863, 446] width 31 height 31
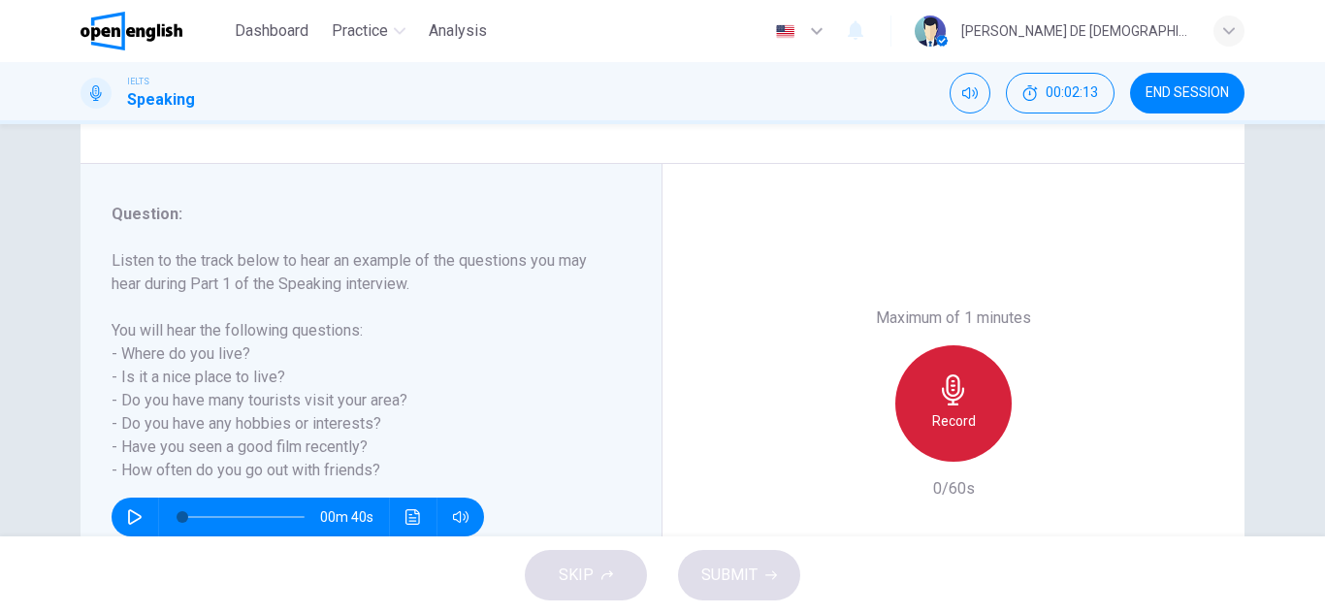
click at [961, 418] on h6 "Record" at bounding box center [954, 420] width 44 height 23
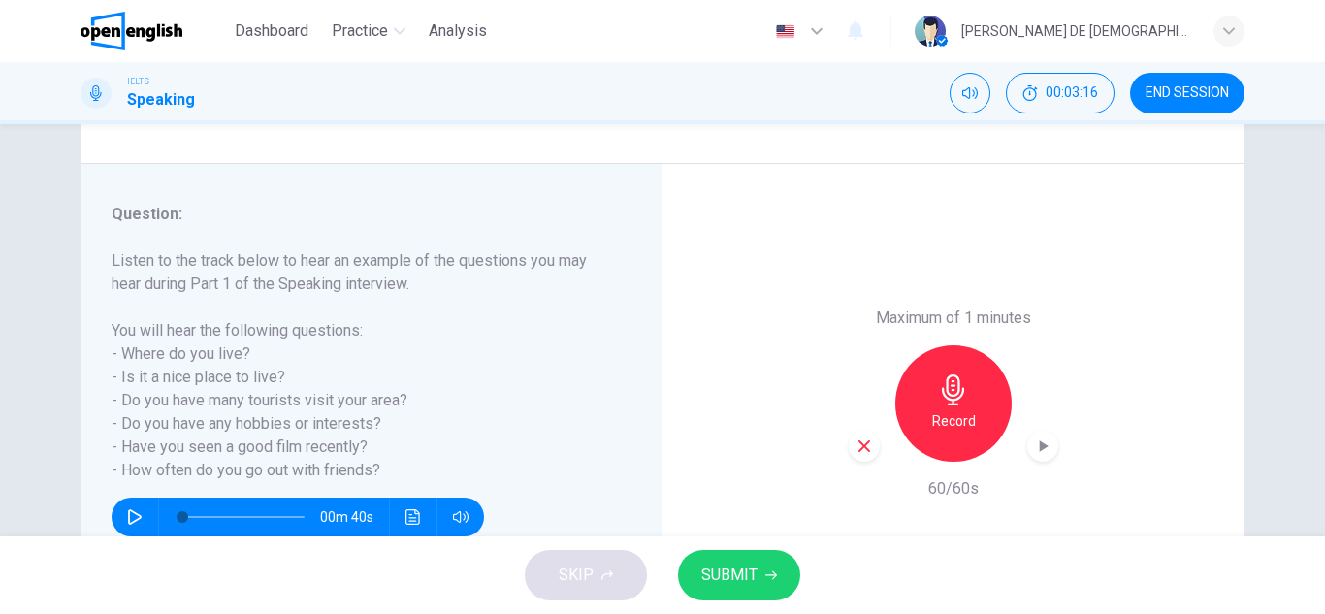
click at [758, 592] on button "SUBMIT" at bounding box center [739, 575] width 122 height 50
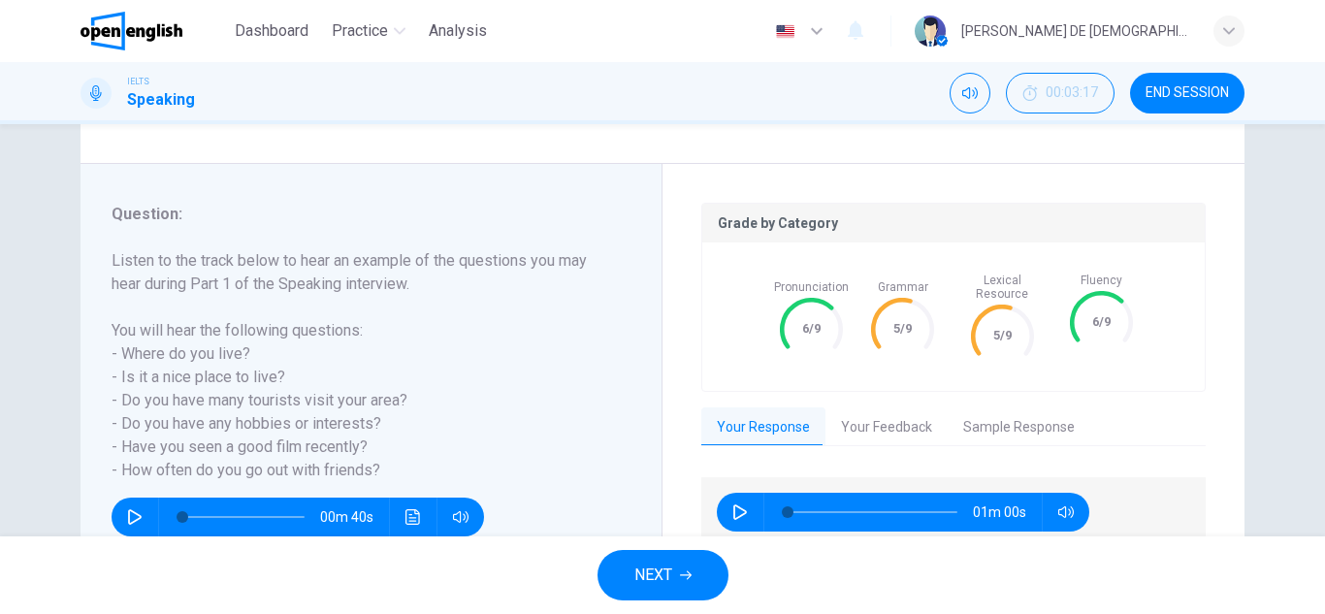
click at [841, 416] on button "Your Feedback" at bounding box center [886, 427] width 122 height 41
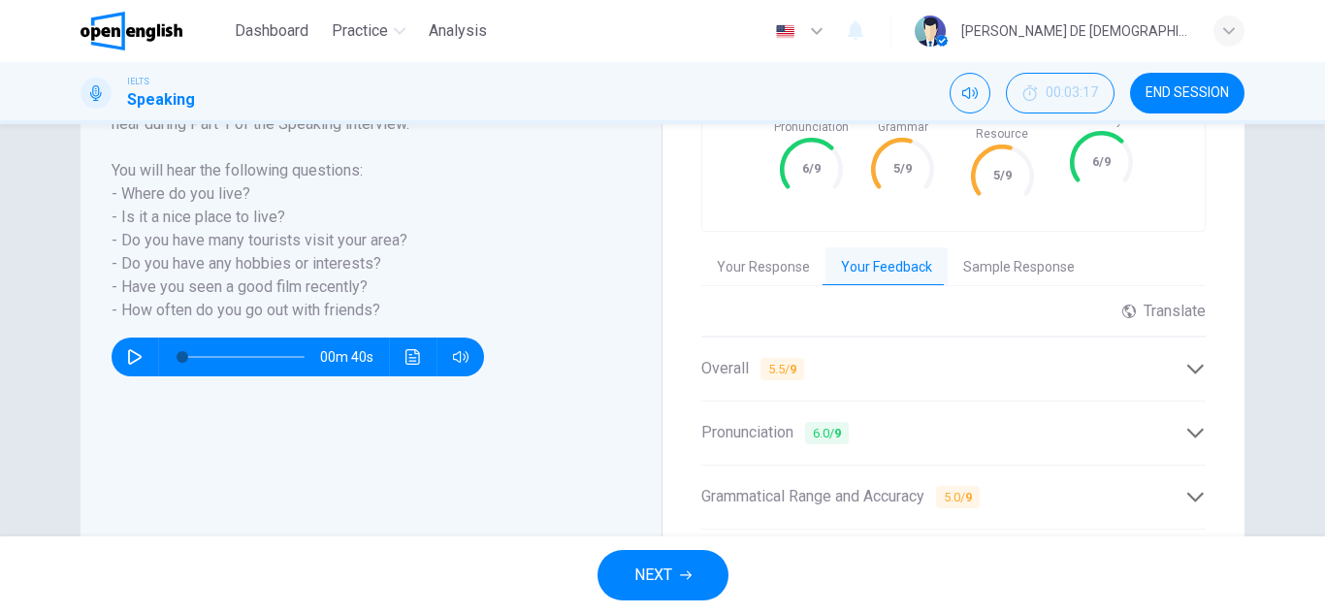
scroll to position [388, 0]
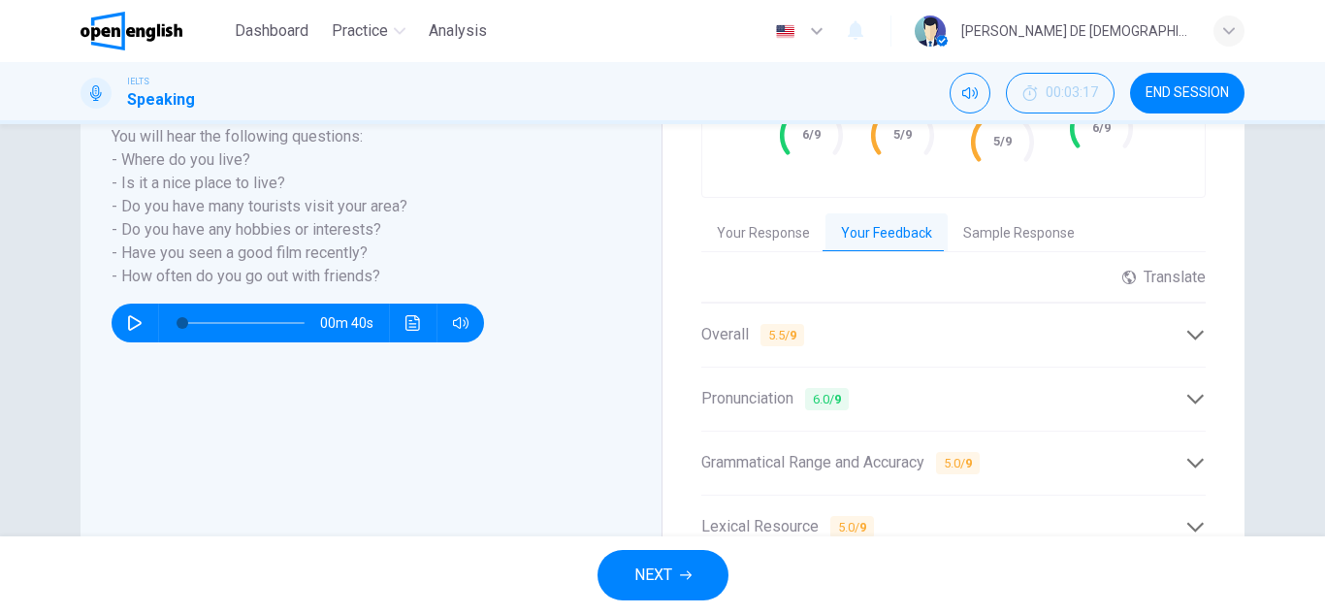
click at [715, 336] on div "Overall 5.5 / 9" at bounding box center [953, 335] width 504 height 48
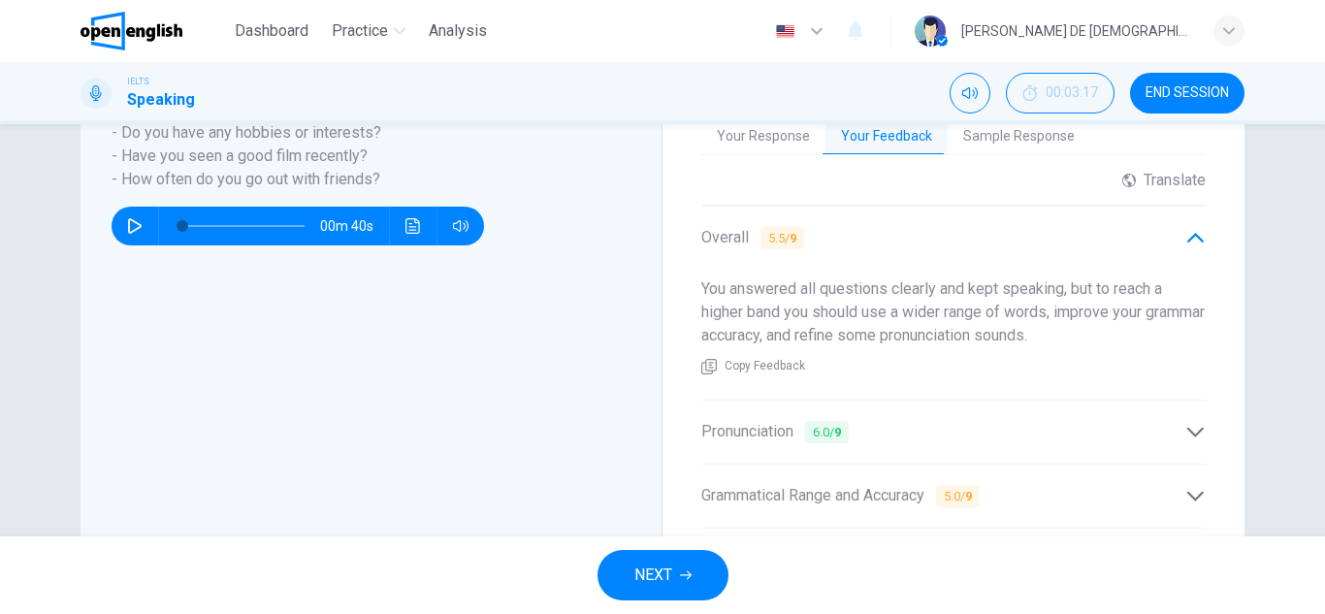
scroll to position [582, 0]
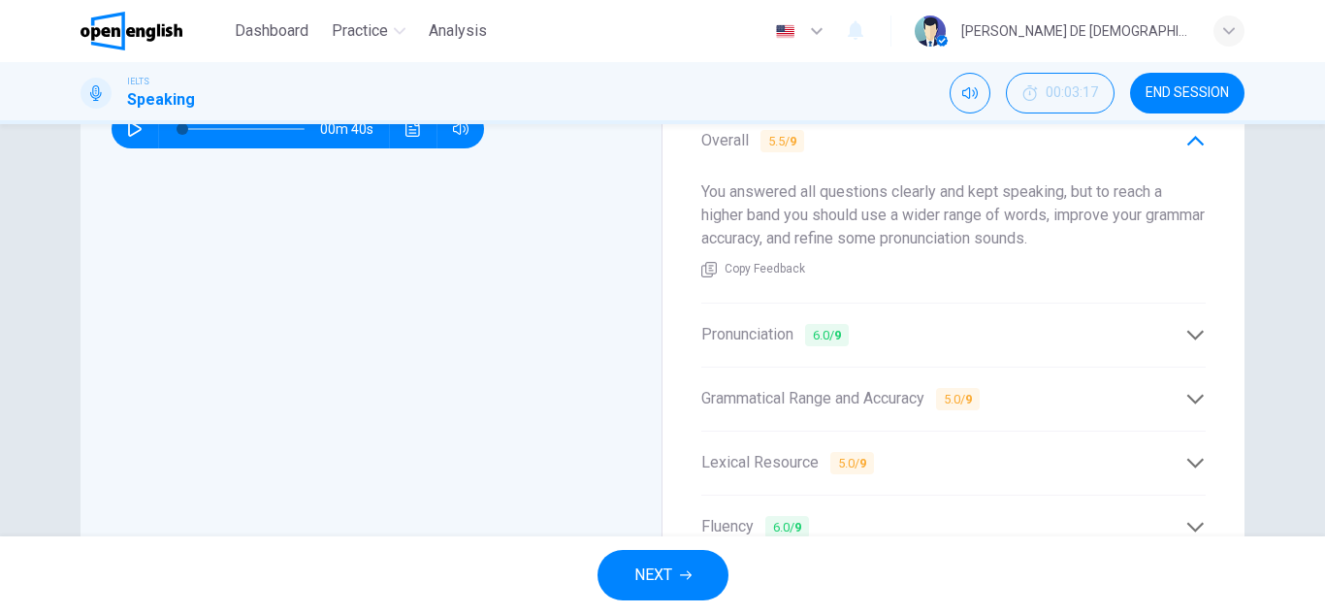
click at [722, 323] on span "Pronunciation 6.0 / 9" at bounding box center [774, 335] width 147 height 24
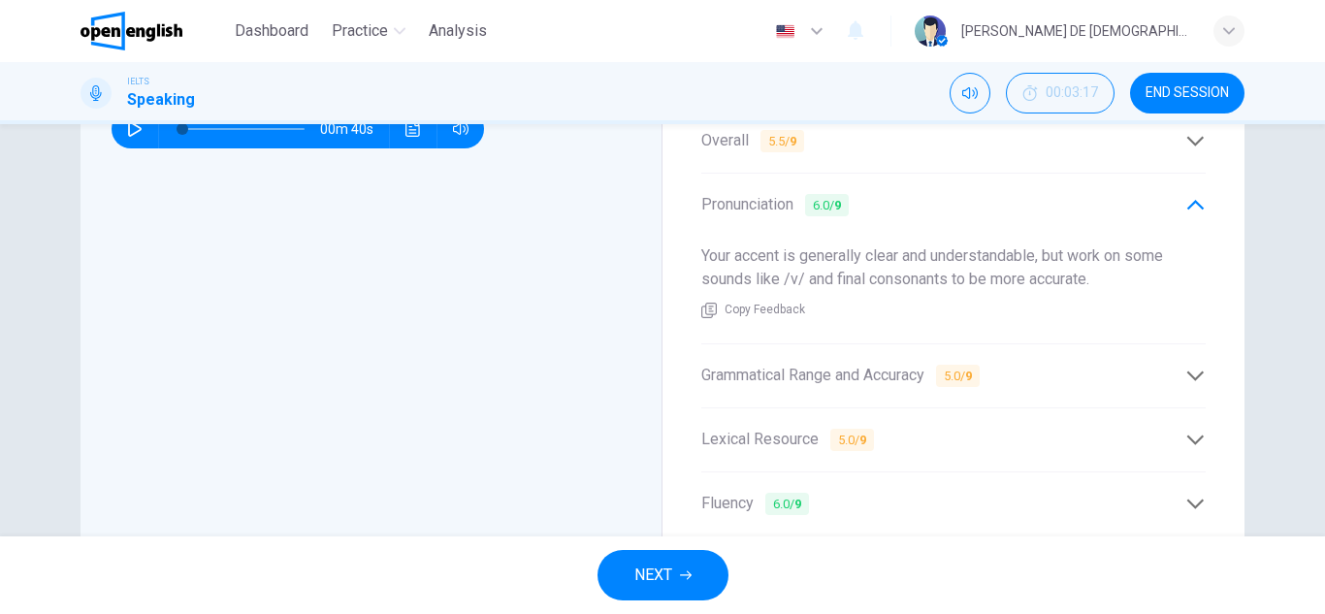
click at [798, 370] on span "Grammatical Range and Accuracy 5.0 / 9" at bounding box center [840, 376] width 278 height 24
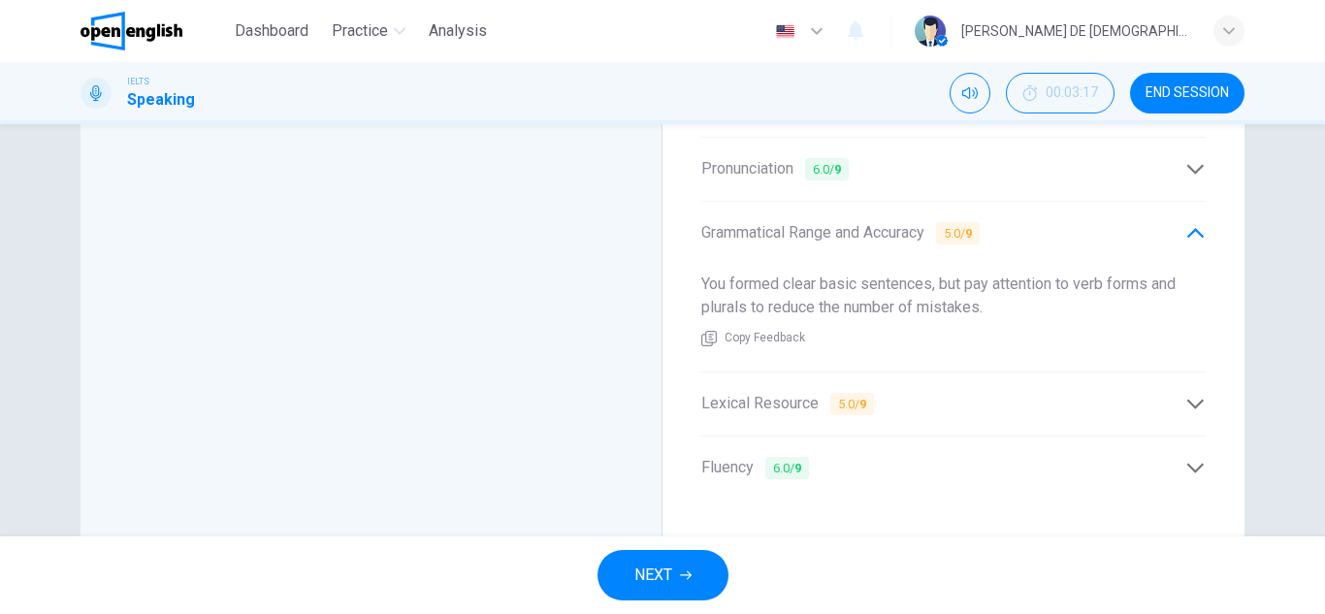
scroll to position [647, 0]
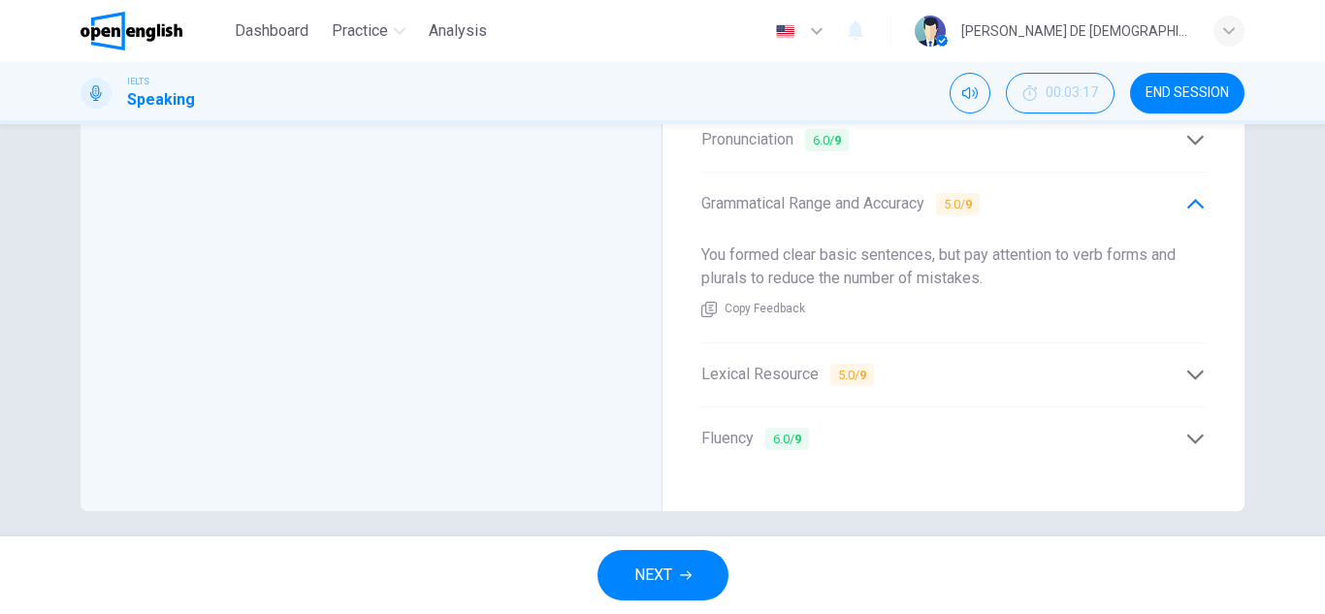
click at [725, 370] on span "Lexical Resource 5.0 / 9" at bounding box center [787, 375] width 173 height 24
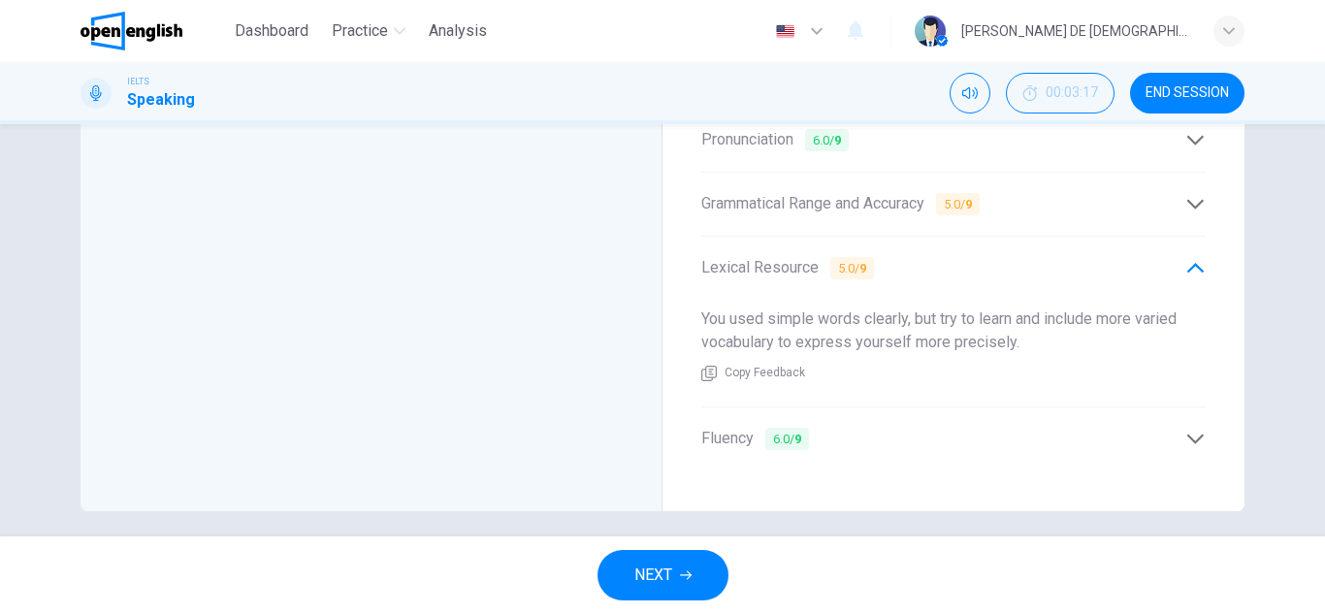
click at [738, 433] on span "Fluency 6.0 / 9" at bounding box center [755, 439] width 108 height 24
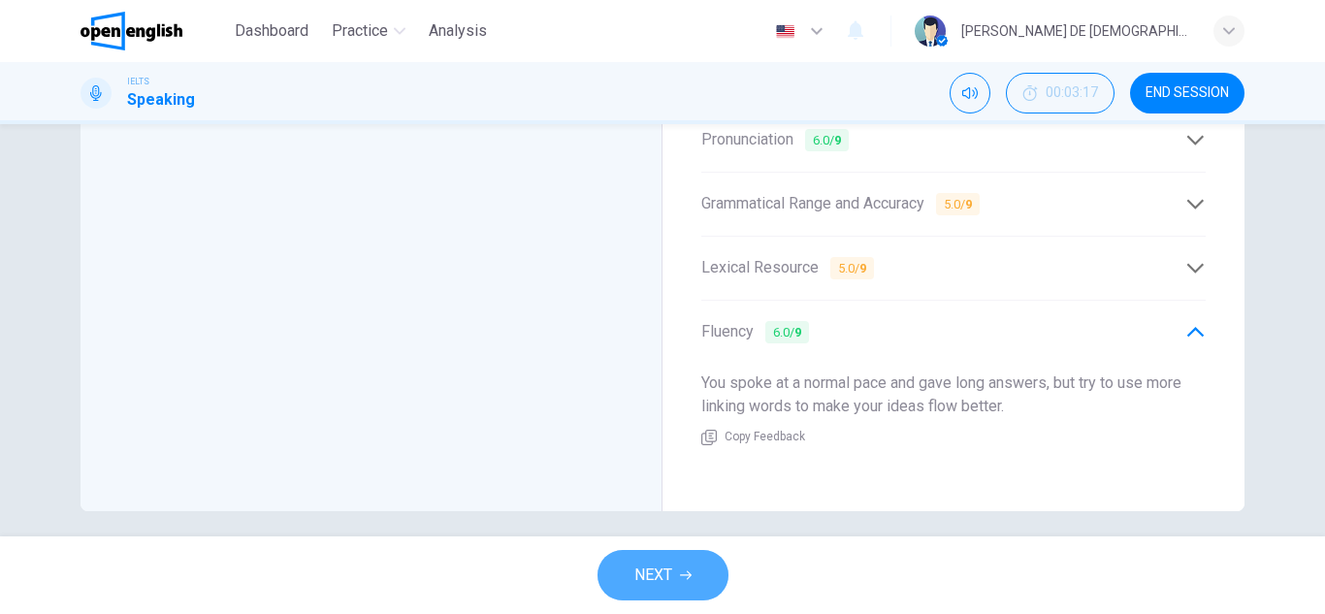
click at [674, 563] on button "NEXT" at bounding box center [662, 575] width 131 height 50
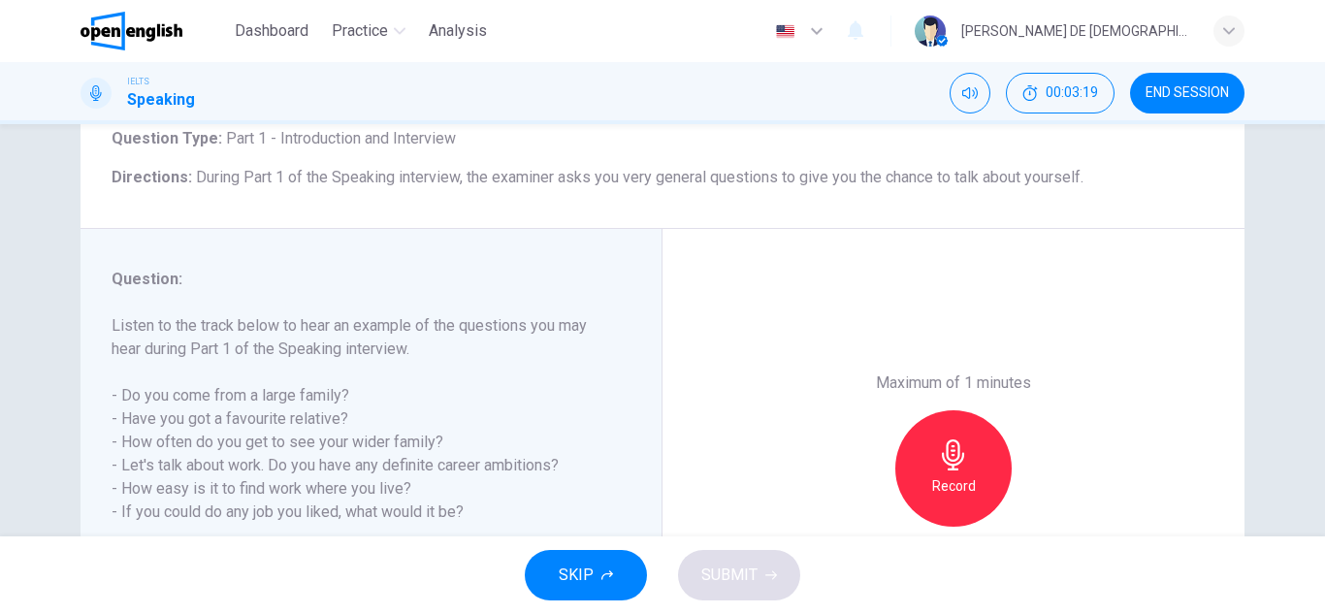
scroll to position [194, 0]
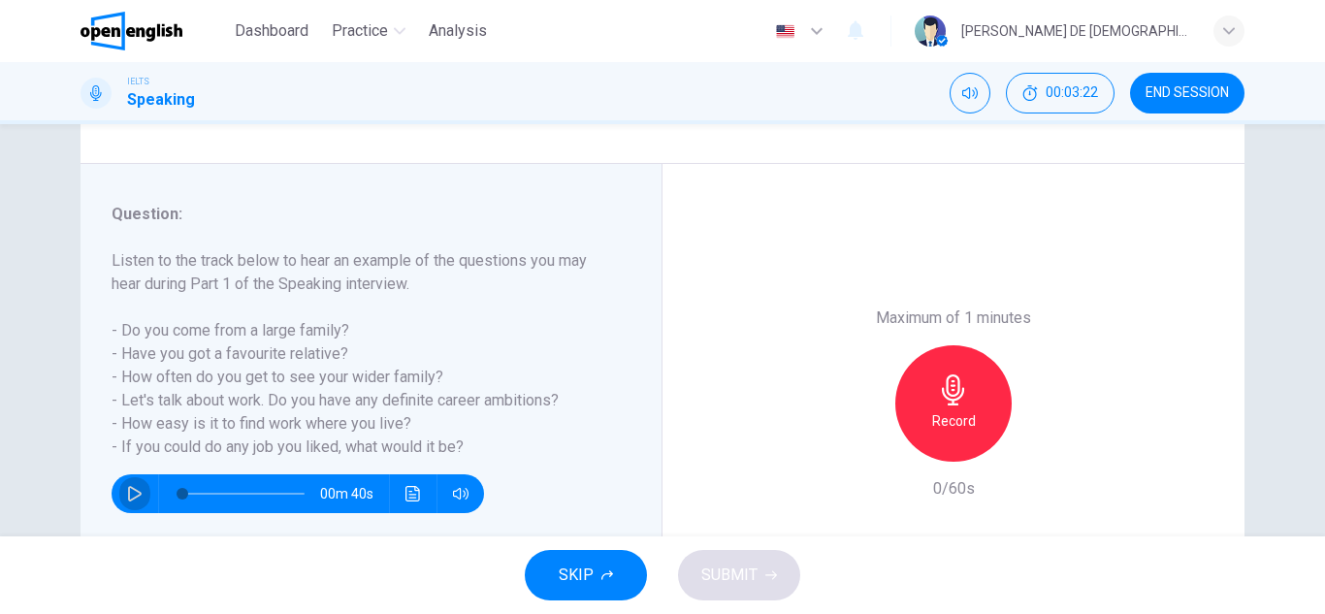
click at [137, 495] on icon "button" at bounding box center [135, 494] width 16 height 16
click at [129, 505] on button "button" at bounding box center [134, 493] width 31 height 39
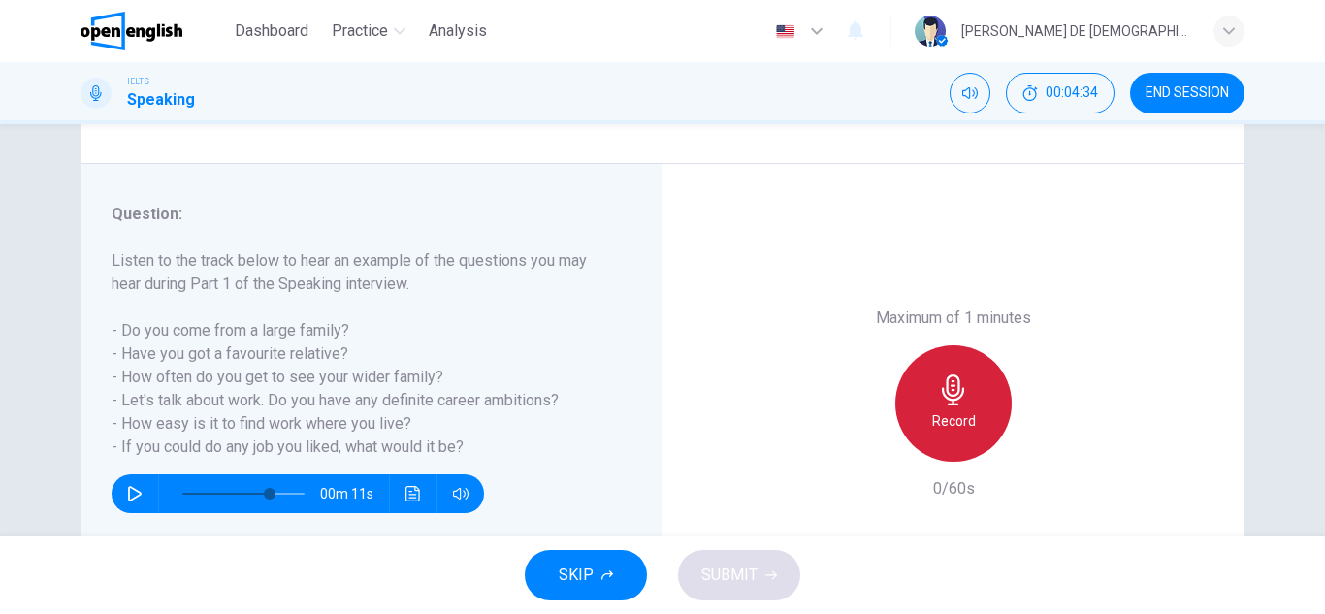
click at [933, 412] on h6 "Record" at bounding box center [954, 420] width 44 height 23
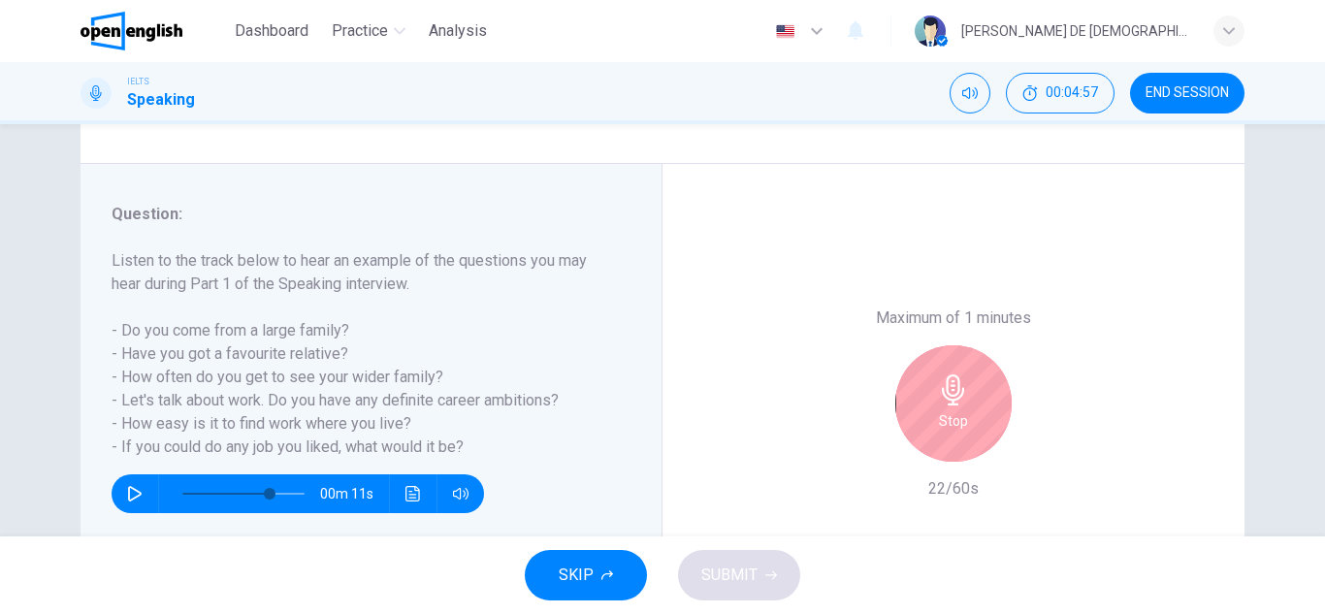
click at [942, 400] on icon "button" at bounding box center [953, 389] width 31 height 31
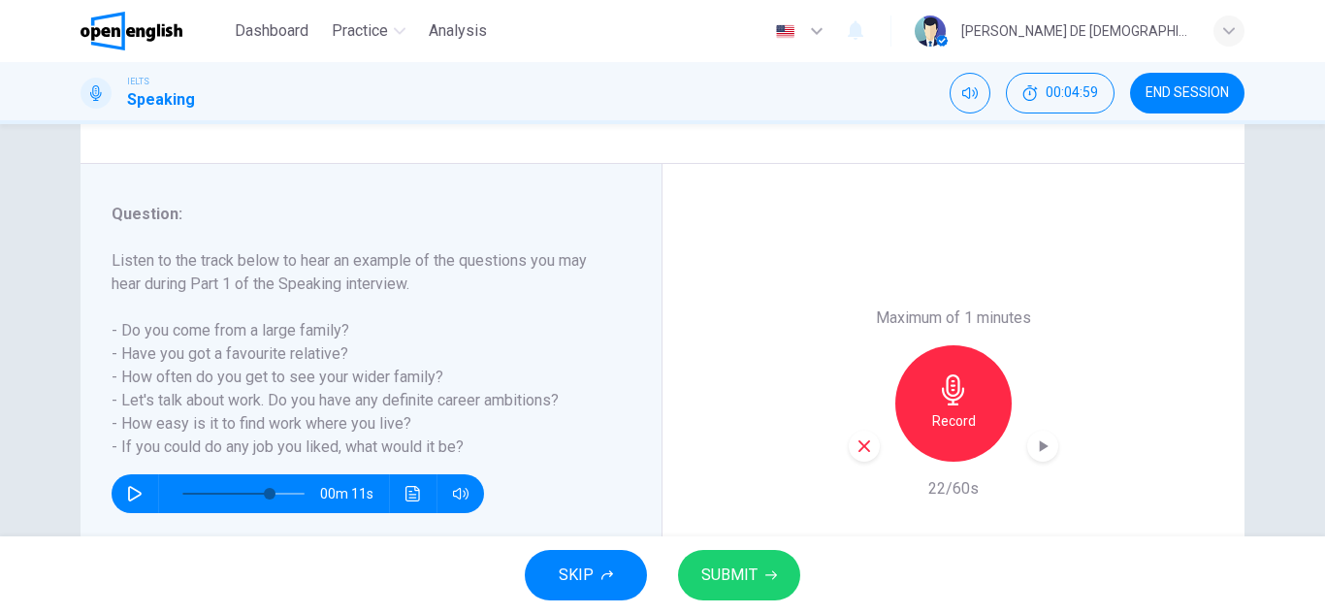
click at [864, 451] on icon "button" at bounding box center [864, 446] width 12 height 12
click at [940, 430] on h6 "Record" at bounding box center [954, 420] width 44 height 23
click at [855, 454] on icon "button" at bounding box center [863, 445] width 17 height 17
click at [940, 410] on h6 "Record" at bounding box center [954, 420] width 44 height 23
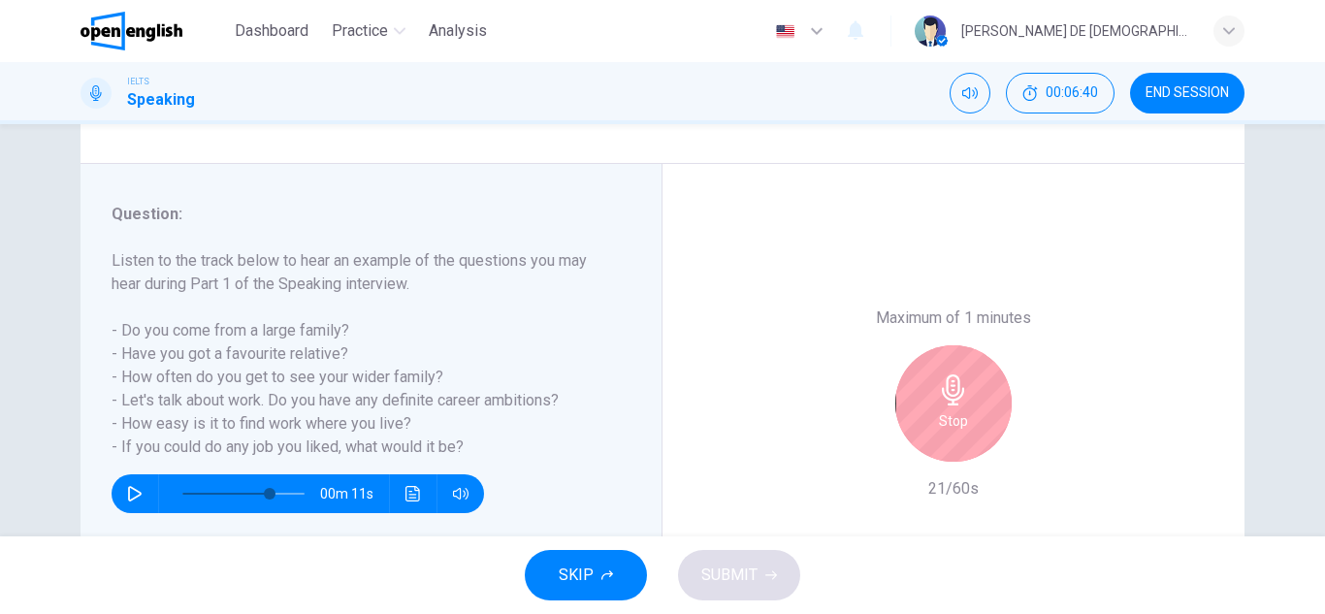
click at [940, 410] on h6 "Stop" at bounding box center [953, 420] width 29 height 23
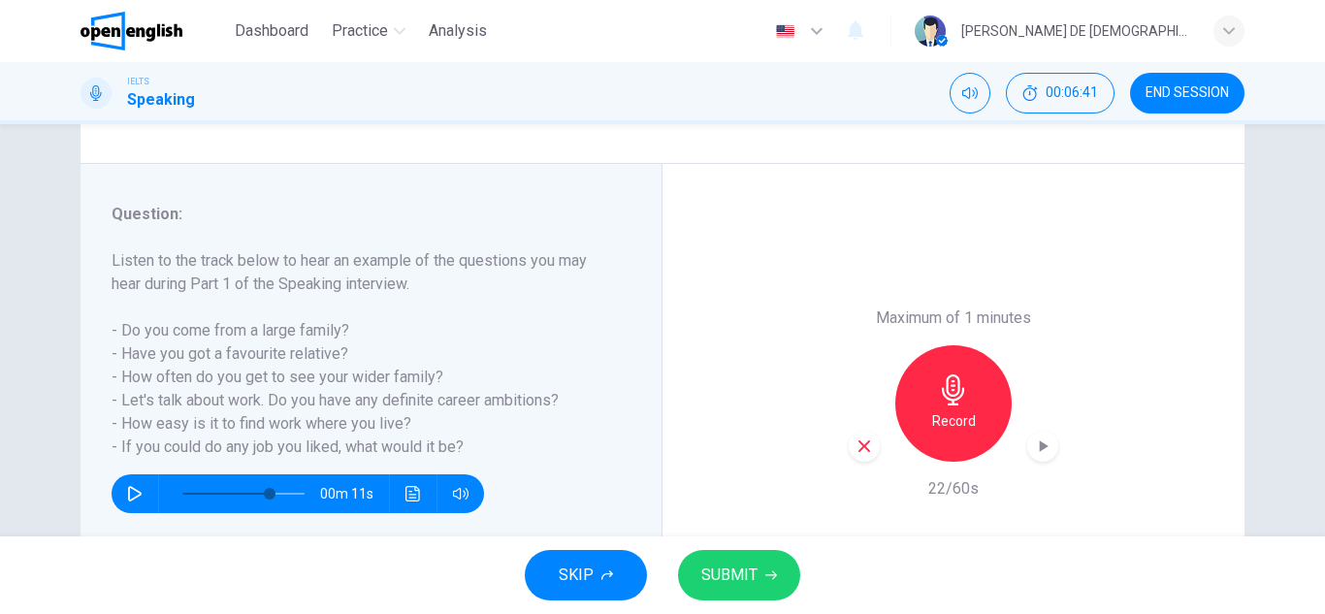
click at [871, 438] on div "button" at bounding box center [863, 446] width 31 height 31
click at [946, 411] on h6 "Record" at bounding box center [954, 420] width 44 height 23
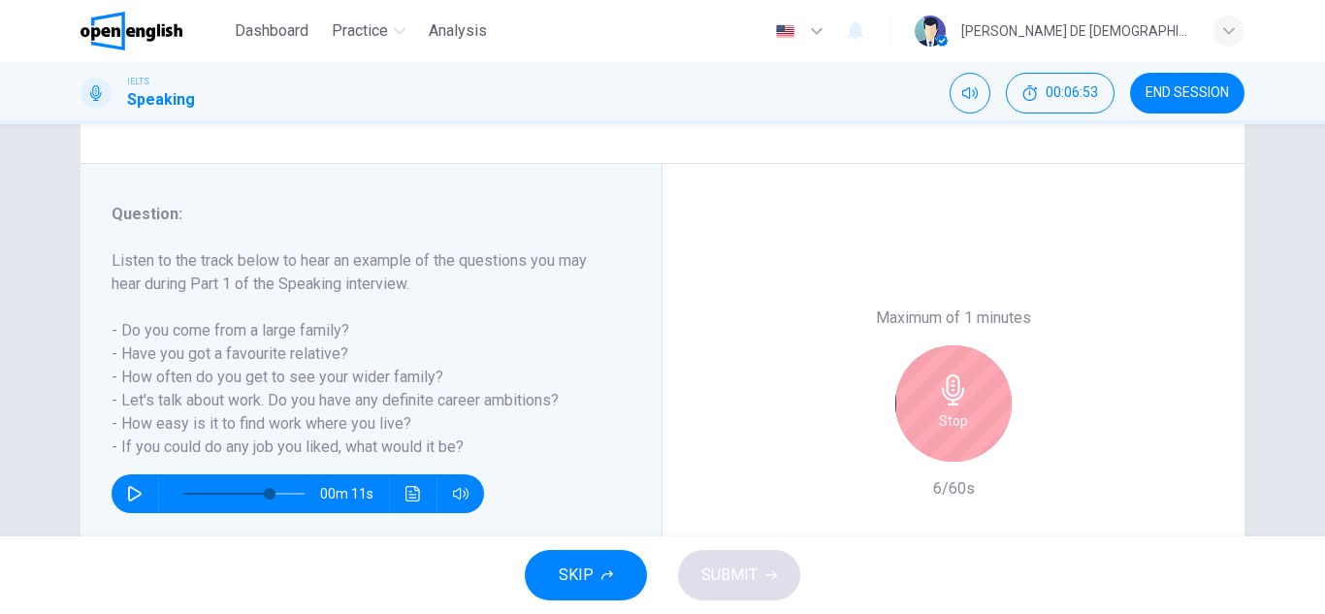
click at [946, 419] on h6 "Stop" at bounding box center [953, 420] width 29 height 23
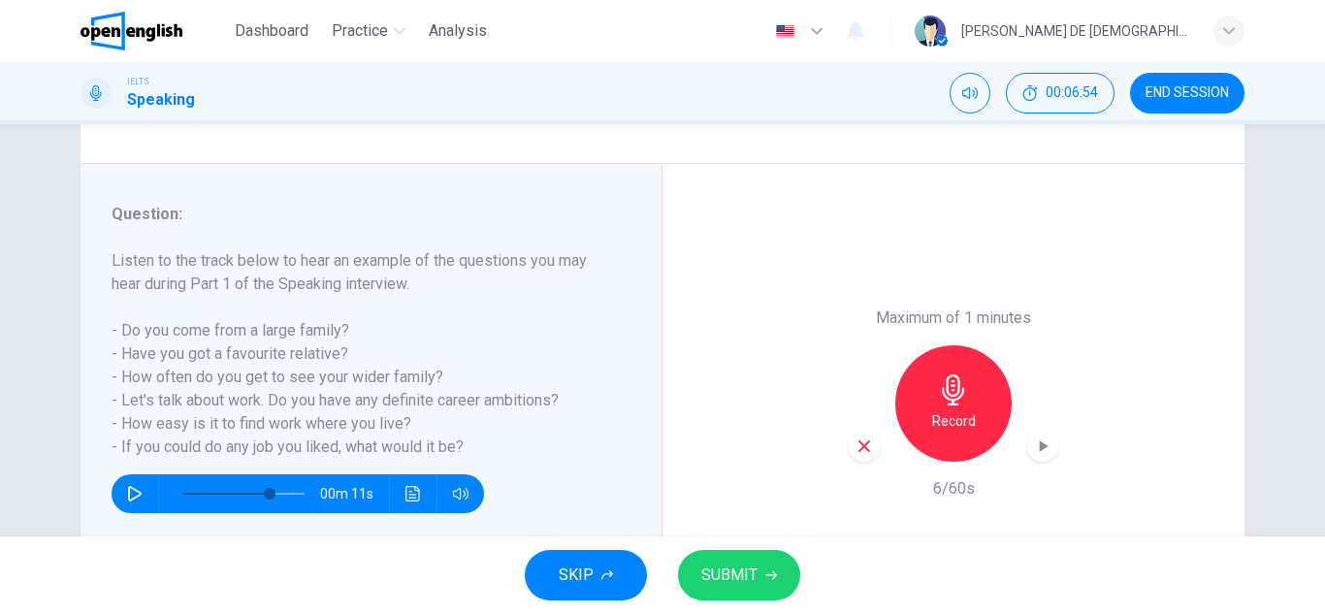
click at [873, 456] on div "Record" at bounding box center [952, 403] width 209 height 116
click at [860, 455] on div "button" at bounding box center [863, 446] width 31 height 31
click at [932, 409] on h6 "Record" at bounding box center [954, 420] width 44 height 23
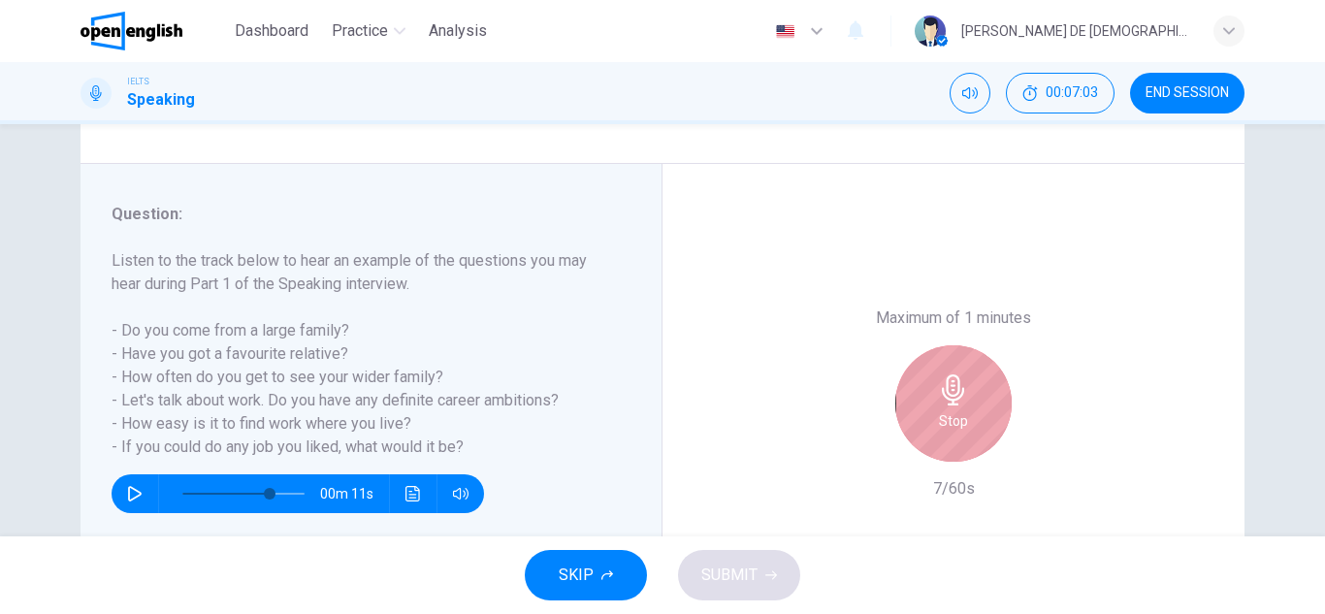
click at [929, 409] on div "Stop" at bounding box center [953, 403] width 116 height 116
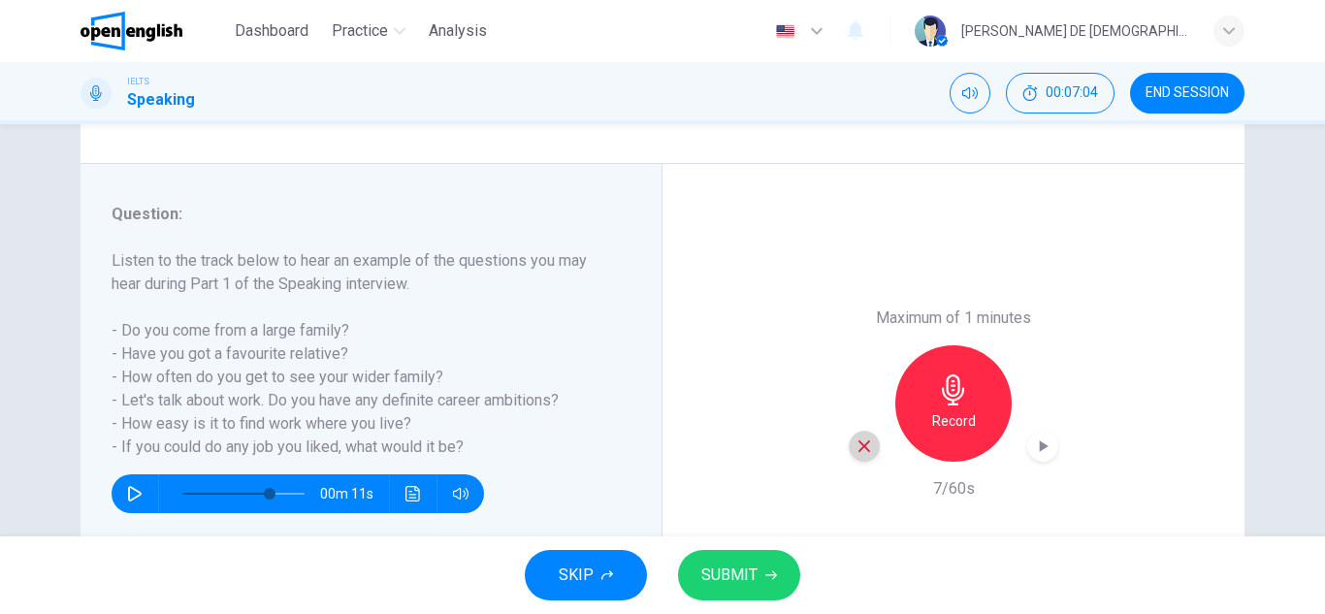
click at [868, 451] on div "button" at bounding box center [863, 446] width 31 height 31
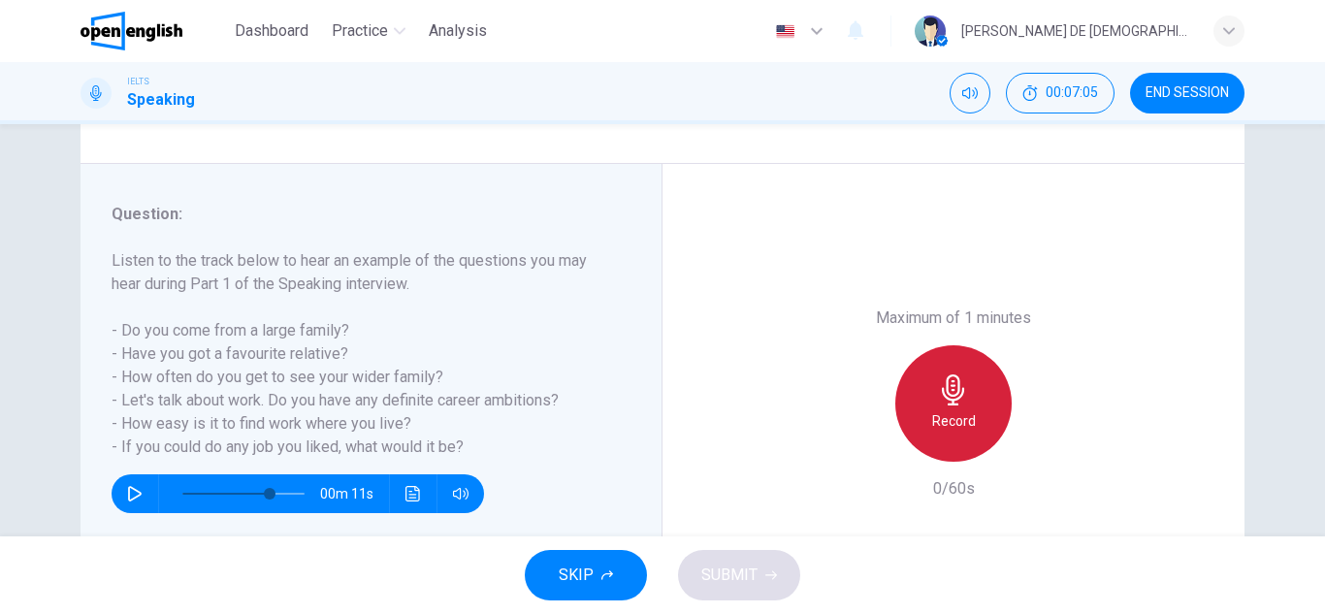
click at [917, 440] on div "Record" at bounding box center [953, 403] width 116 height 116
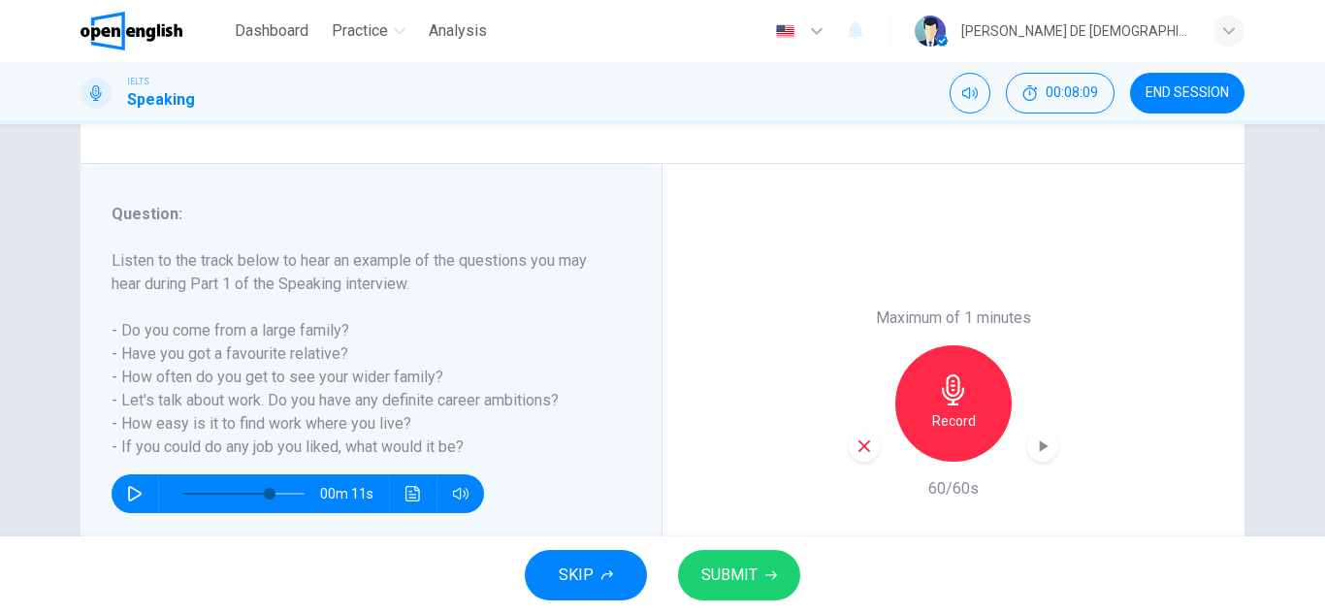
click at [855, 440] on icon "button" at bounding box center [863, 445] width 17 height 17
click at [956, 411] on h6 "Record" at bounding box center [954, 420] width 44 height 23
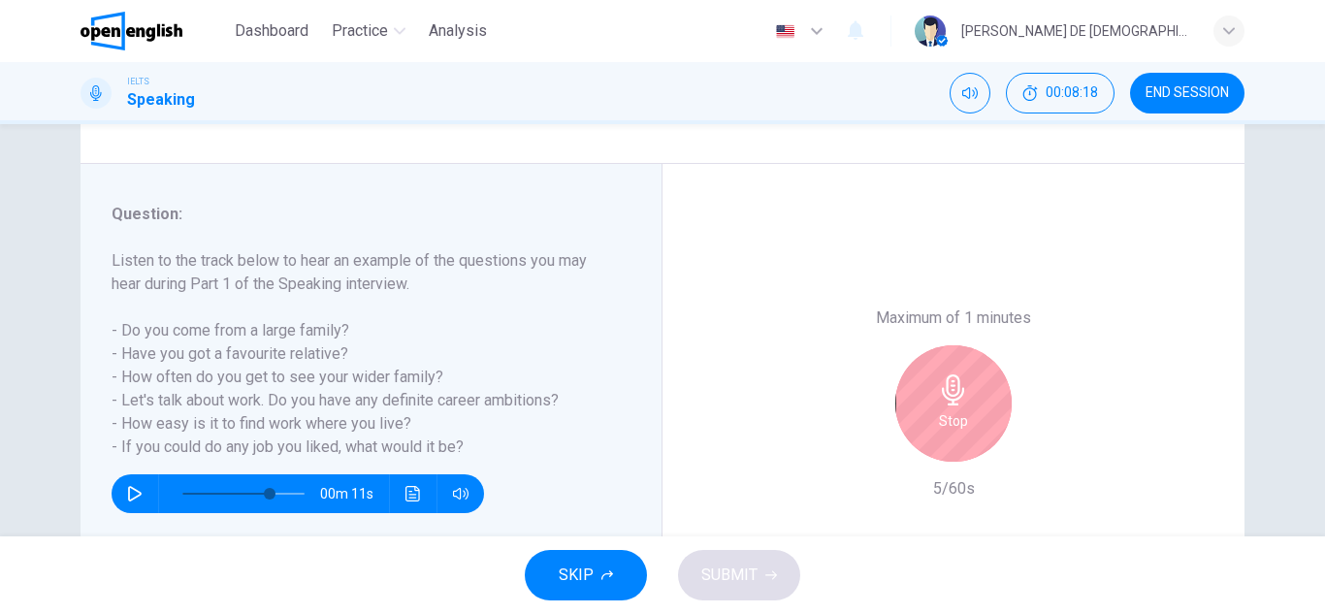
click at [952, 417] on h6 "Stop" at bounding box center [953, 420] width 29 height 23
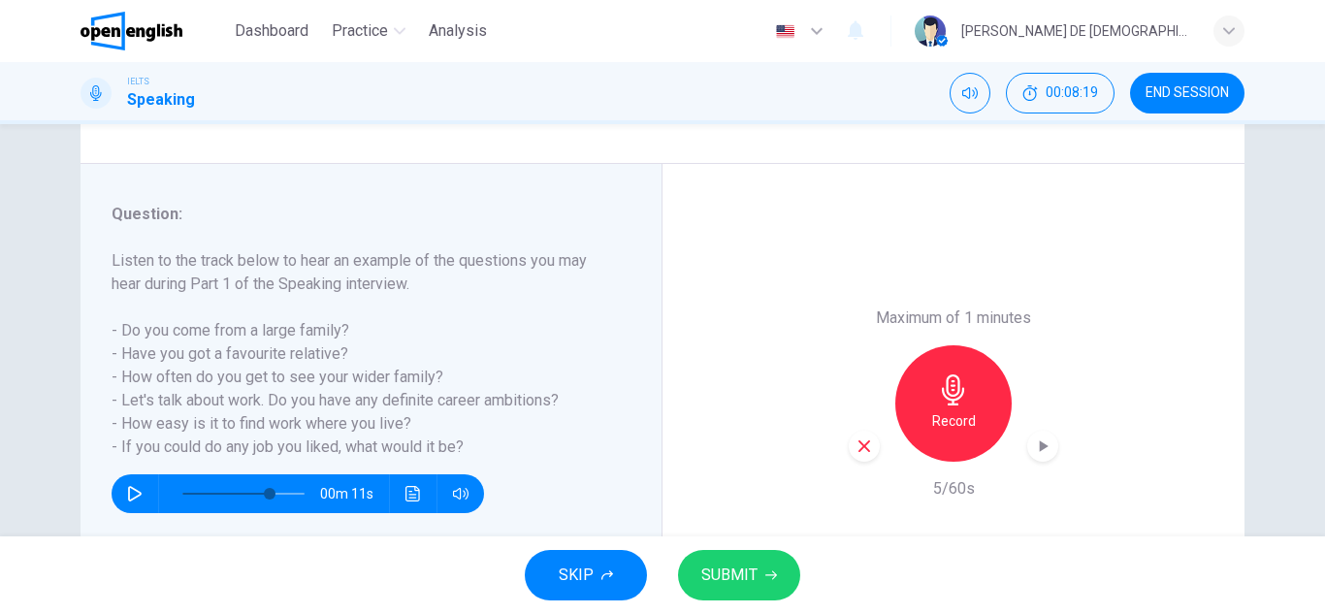
drag, startPoint x: 884, startPoint y: 447, endPoint x: 866, endPoint y: 457, distance: 20.8
click at [874, 455] on div "Record" at bounding box center [952, 403] width 209 height 116
click at [863, 458] on div "button" at bounding box center [863, 446] width 31 height 31
click at [947, 422] on h6 "Record" at bounding box center [954, 420] width 44 height 23
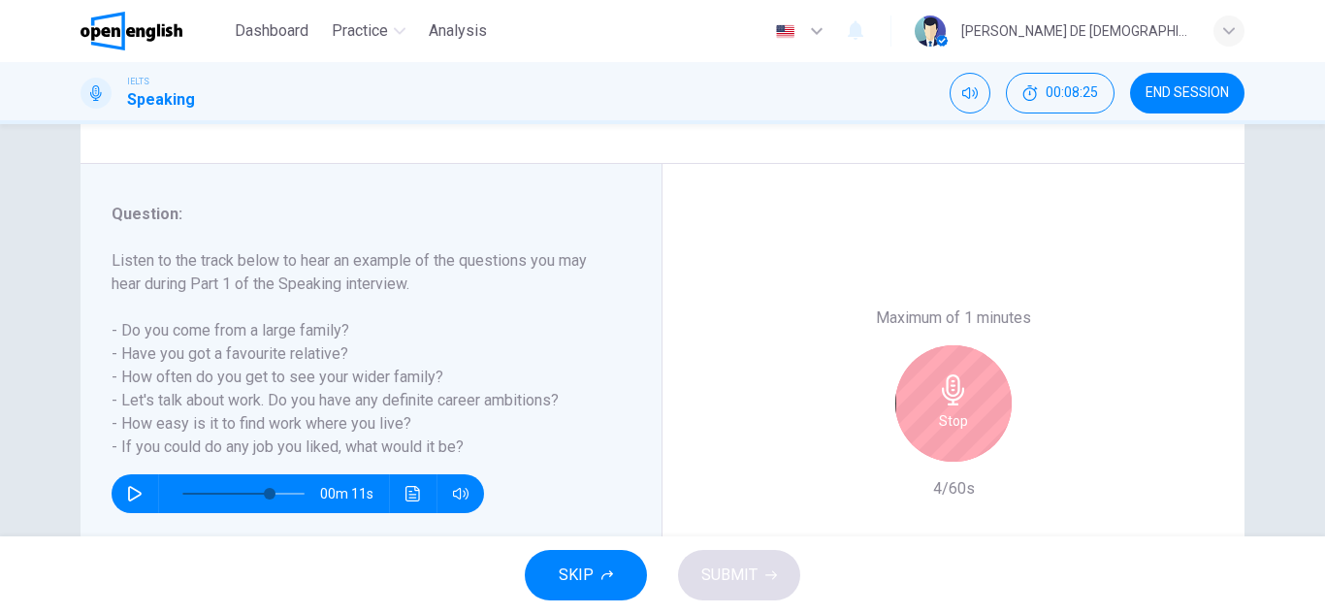
drag, startPoint x: 947, startPoint y: 422, endPoint x: 954, endPoint y: 431, distance: 11.1
click at [954, 431] on h6 "Stop" at bounding box center [953, 420] width 29 height 23
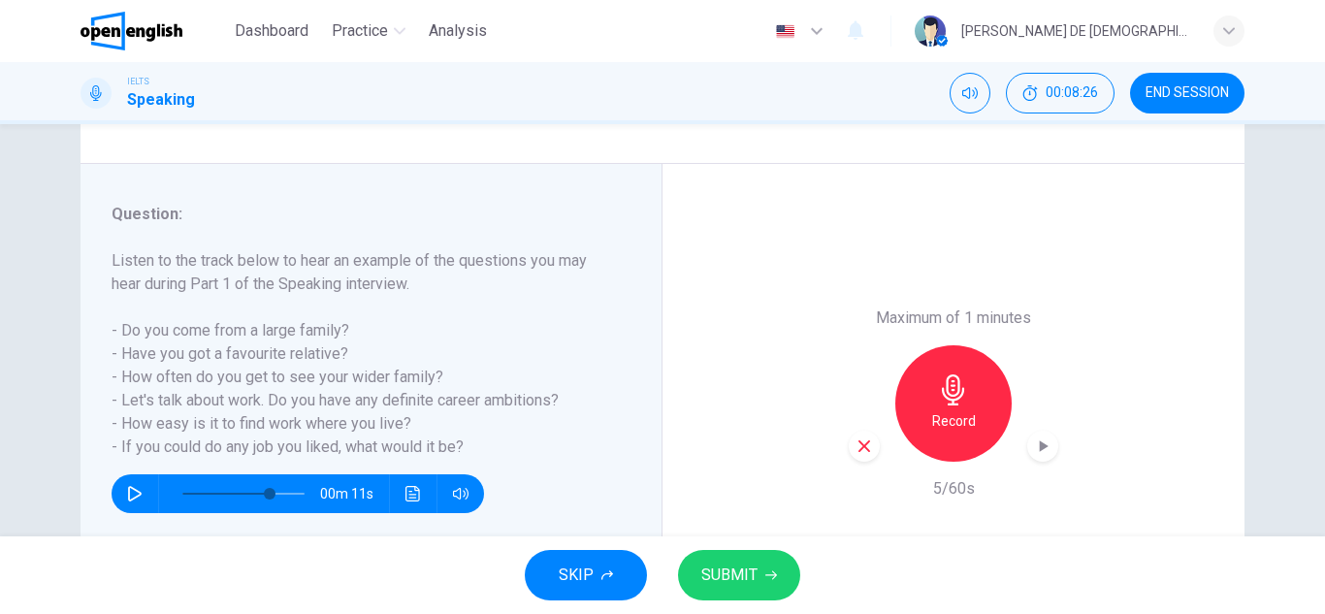
click at [844, 441] on div "Maximum of 1 minutes Record 5/60s" at bounding box center [953, 403] width 582 height 479
click at [849, 444] on div "button" at bounding box center [863, 446] width 31 height 31
click at [938, 395] on icon "button" at bounding box center [953, 389] width 31 height 31
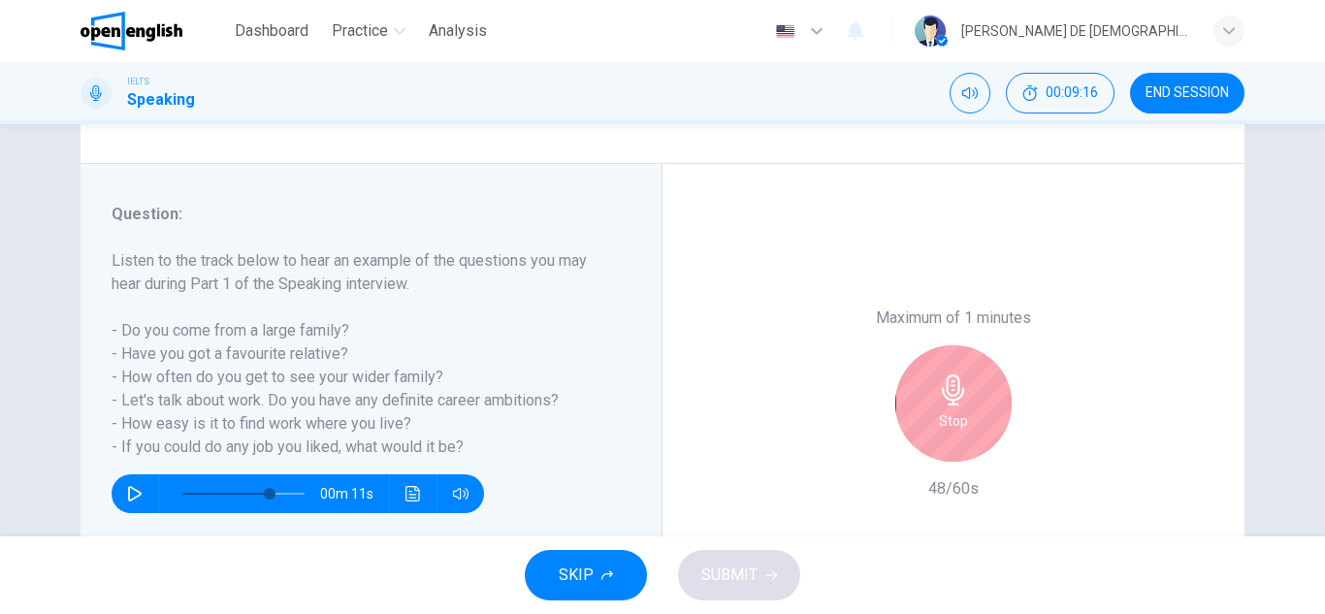
click at [938, 395] on icon "button" at bounding box center [953, 389] width 31 height 31
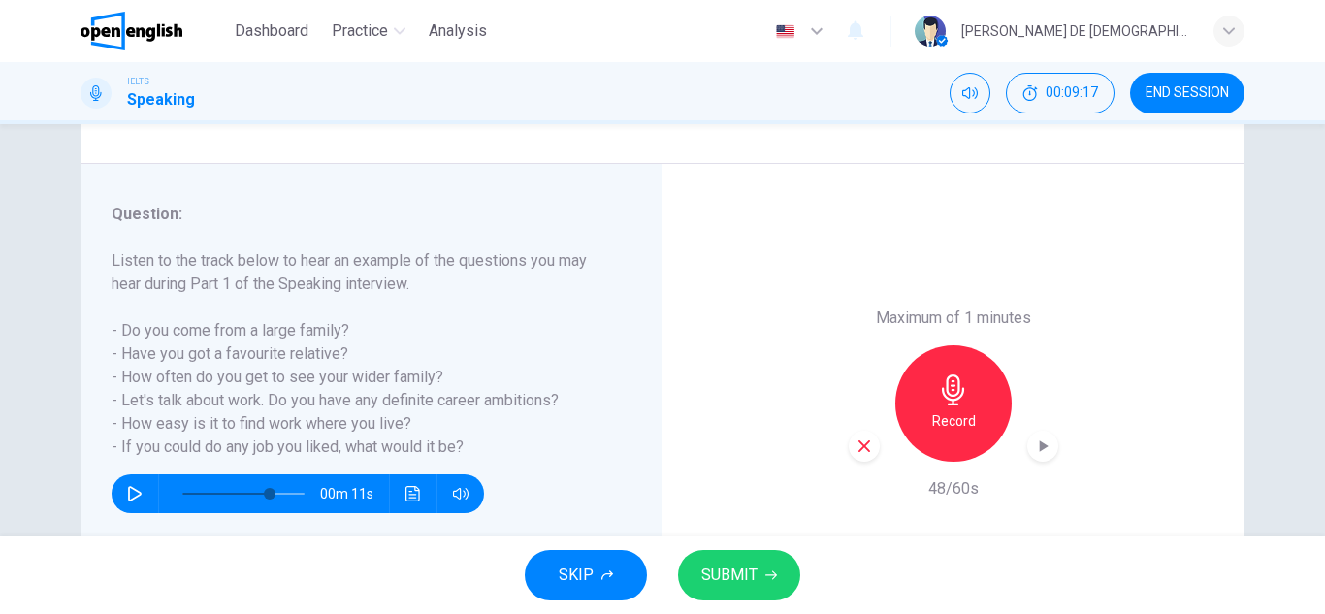
click at [856, 440] on icon "button" at bounding box center [863, 445] width 17 height 17
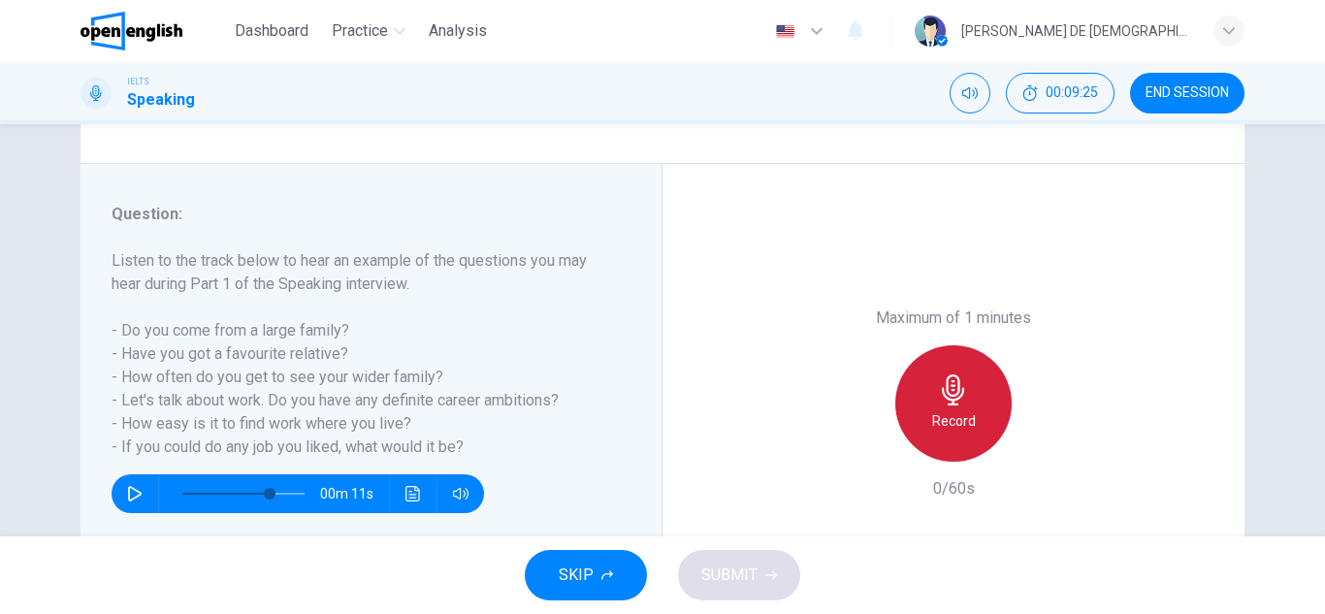
click at [939, 386] on icon "button" at bounding box center [953, 389] width 31 height 31
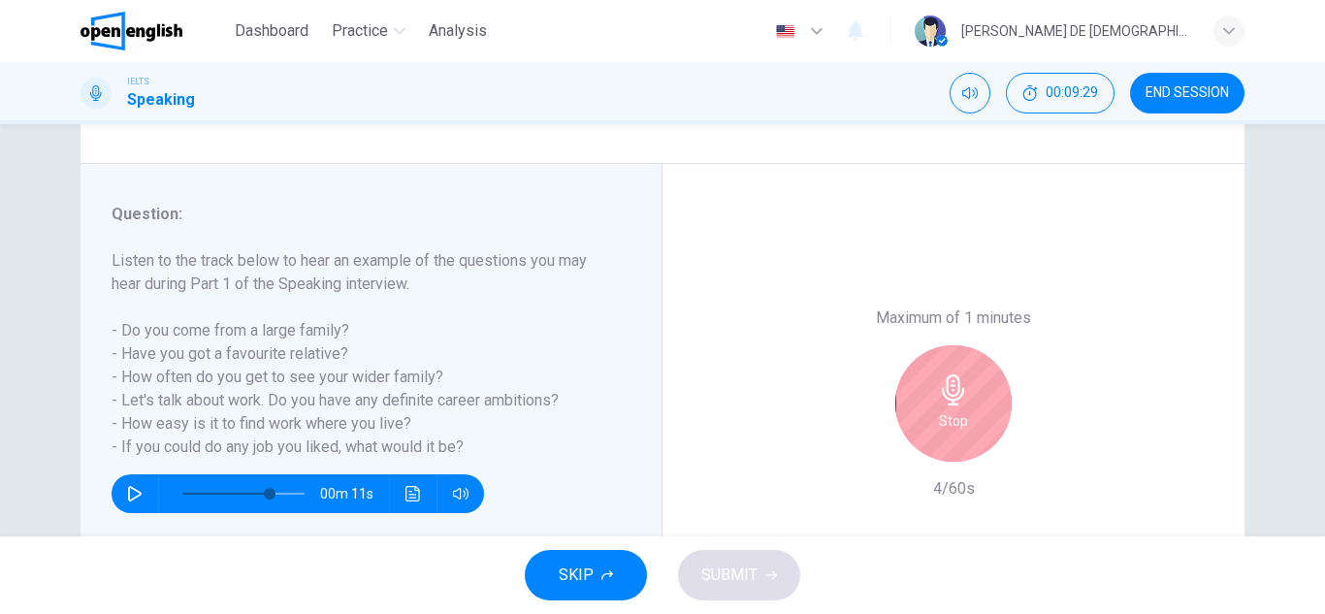
click at [936, 361] on div "Stop" at bounding box center [953, 403] width 116 height 116
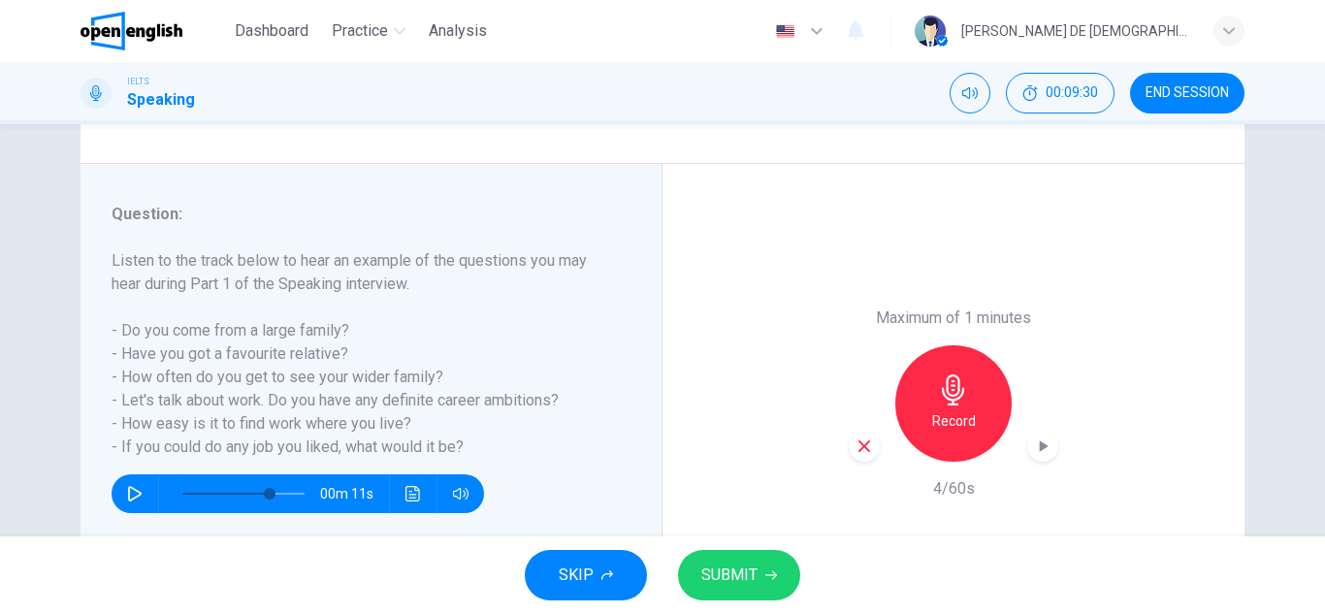
click at [861, 453] on icon "button" at bounding box center [863, 445] width 17 height 17
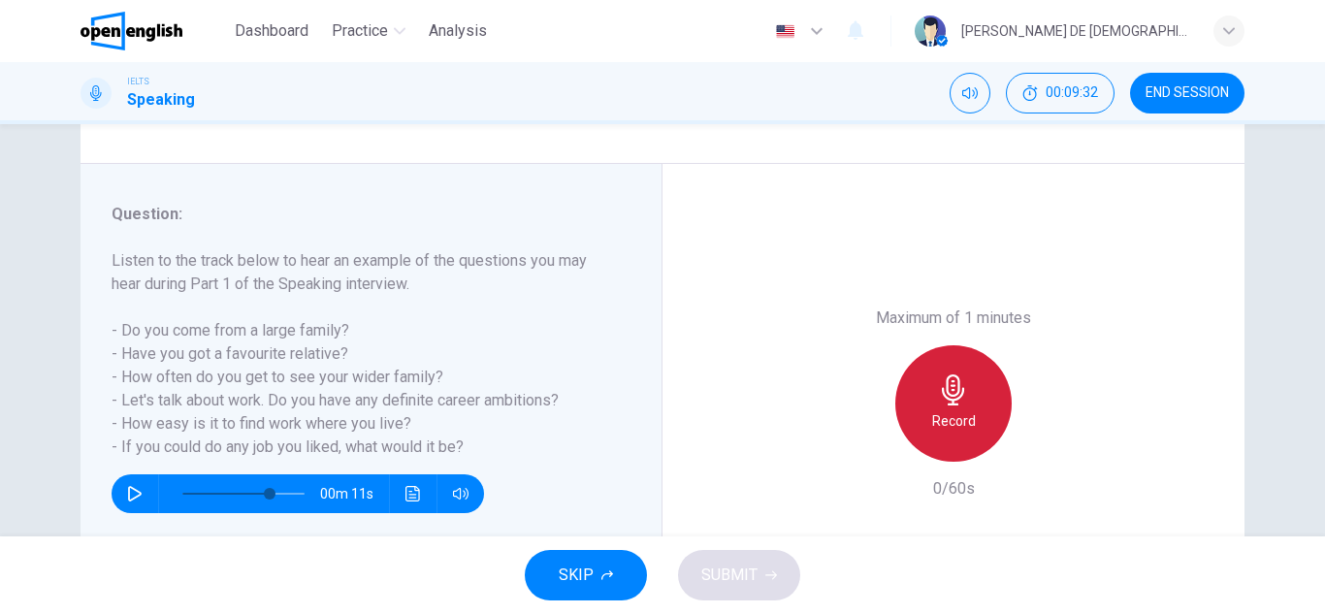
click at [942, 399] on icon "button" at bounding box center [953, 389] width 22 height 31
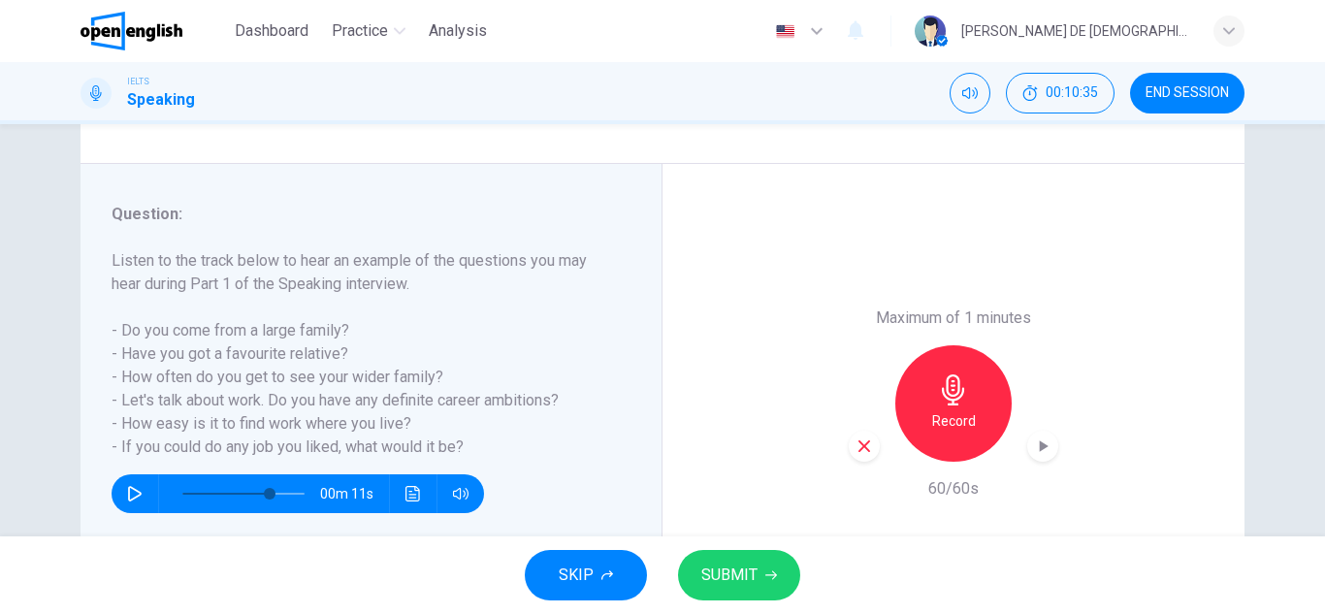
click at [777, 569] on button "SUBMIT" at bounding box center [739, 575] width 122 height 50
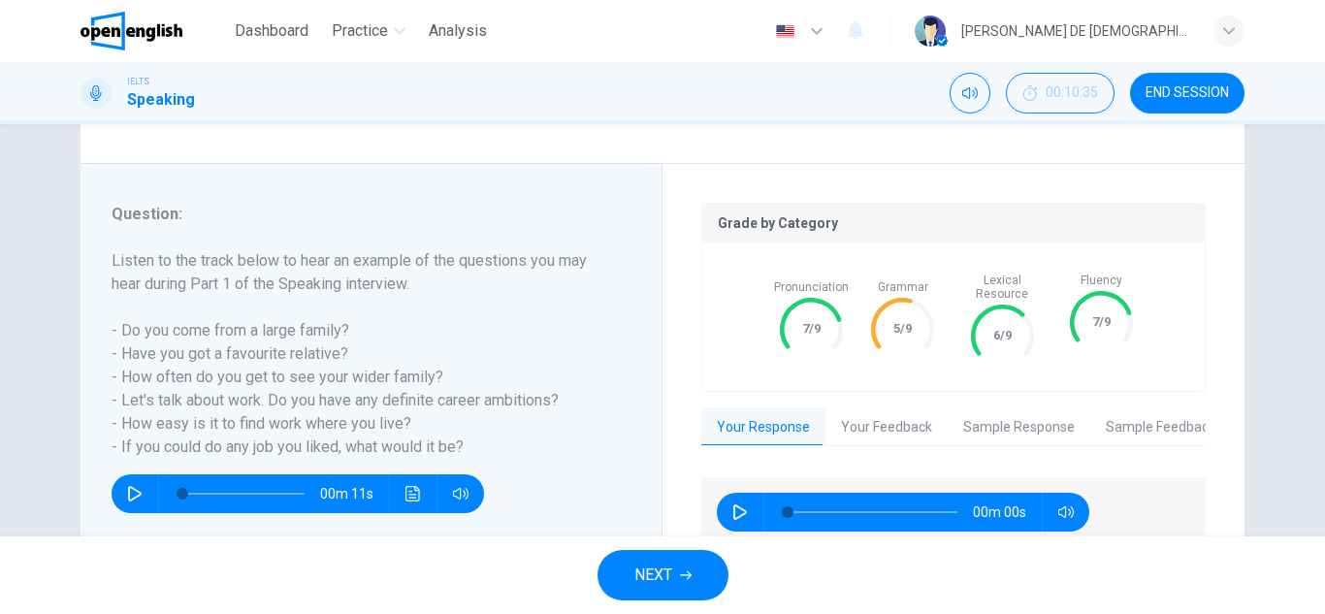
type input "*"
click at [857, 407] on button "Your Feedback" at bounding box center [886, 427] width 122 height 41
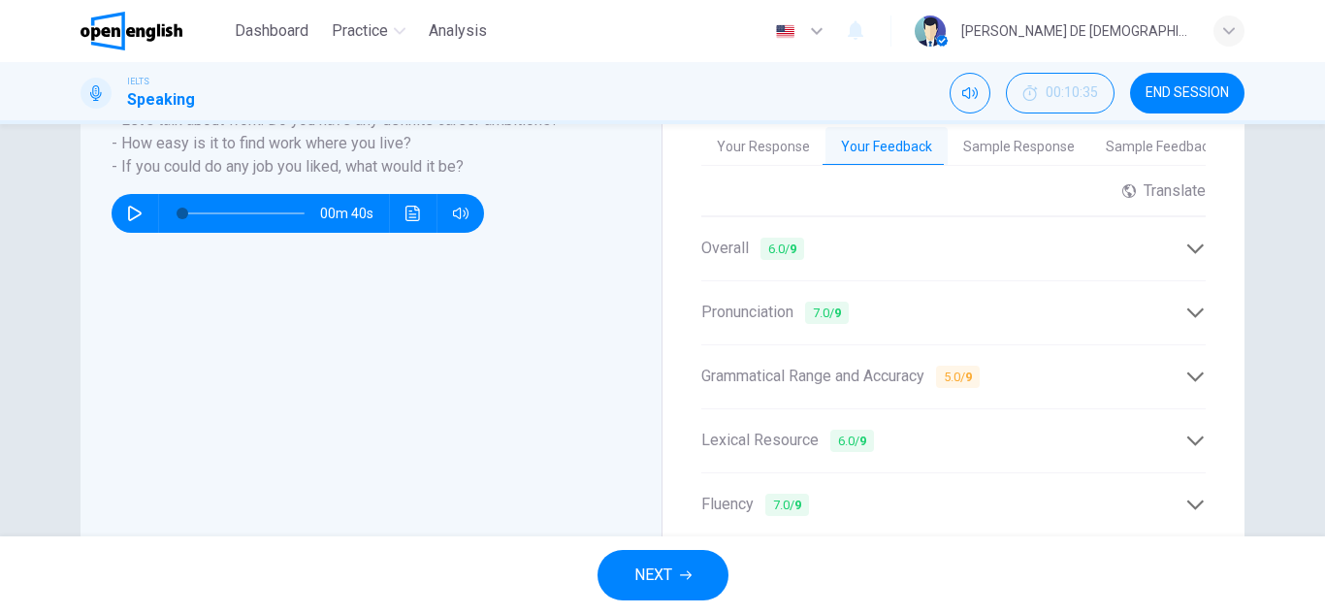
scroll to position [496, 0]
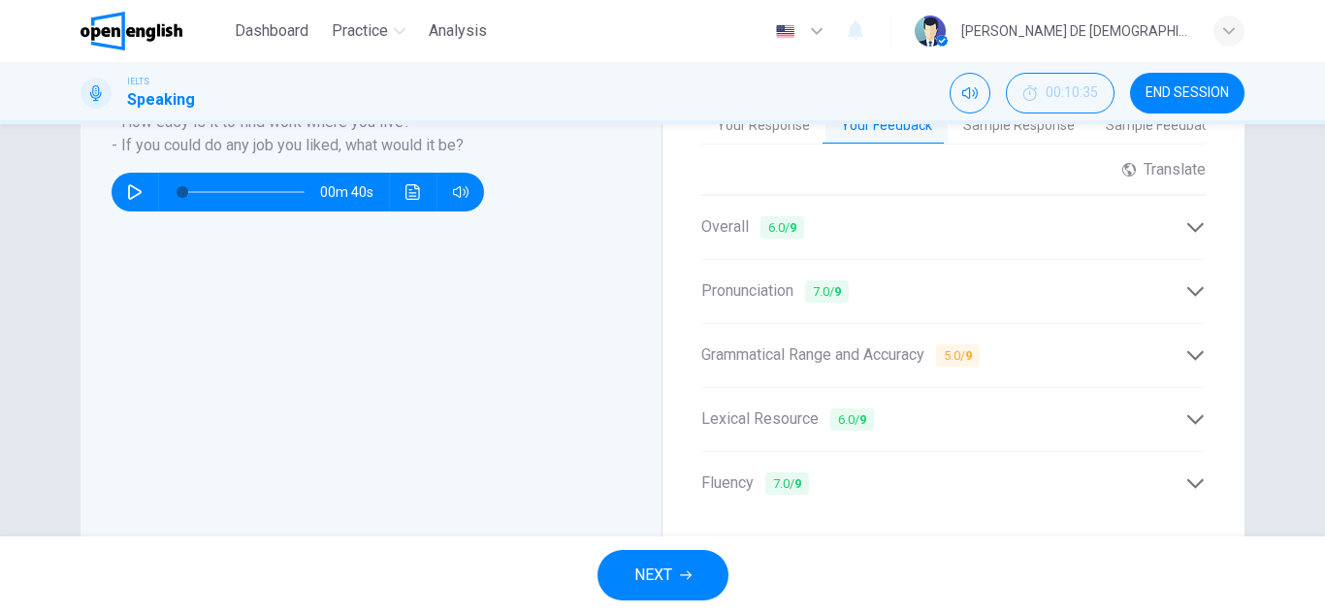
click at [859, 346] on span "Grammatical Range and Accuracy 5.0 / 9" at bounding box center [840, 355] width 278 height 24
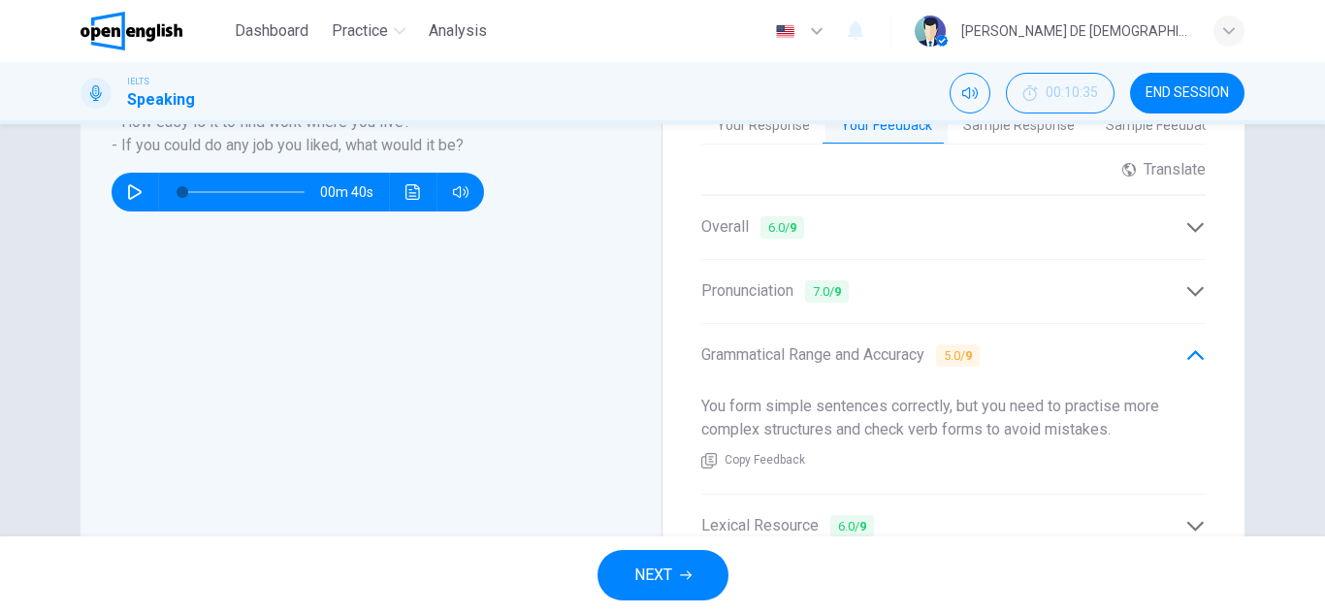
click at [760, 219] on span "6.0 / 9" at bounding box center [782, 227] width 44 height 22
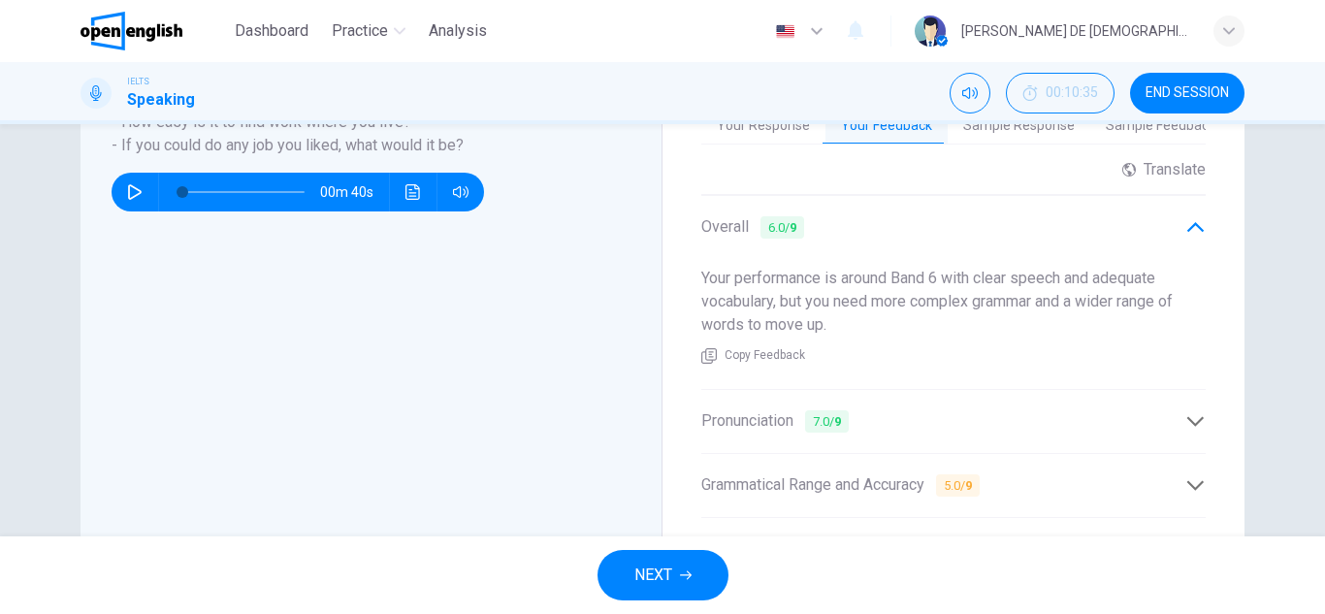
click at [760, 219] on span "6.0 / 9" at bounding box center [782, 227] width 44 height 22
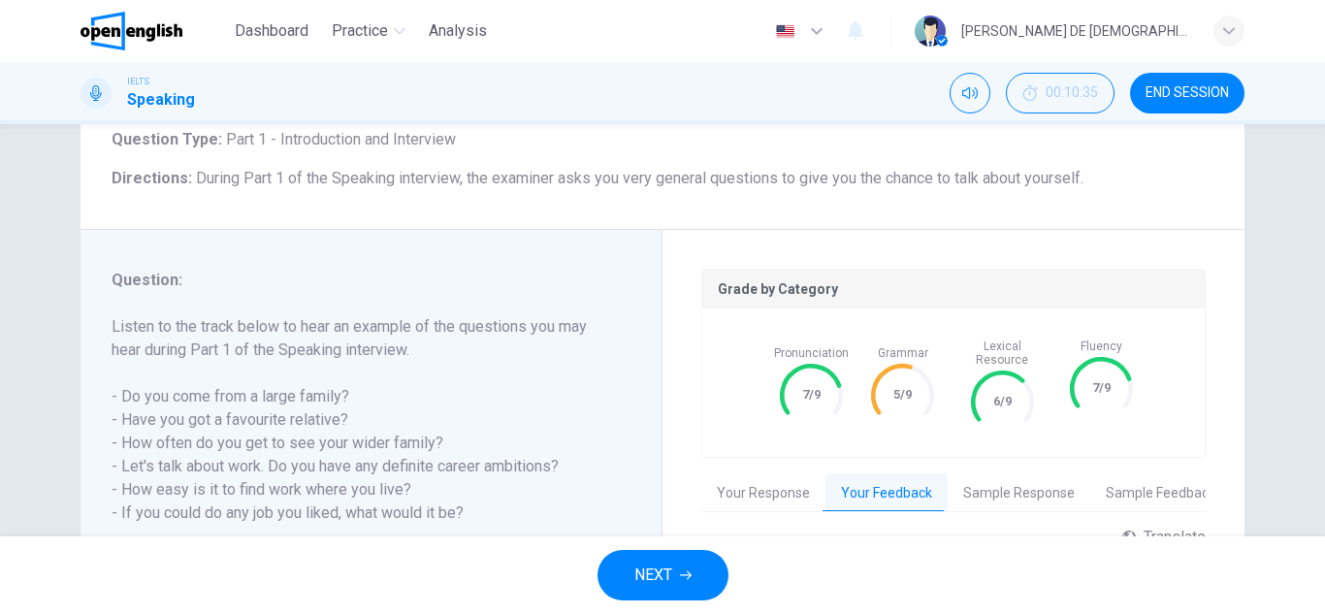
scroll to position [11, 0]
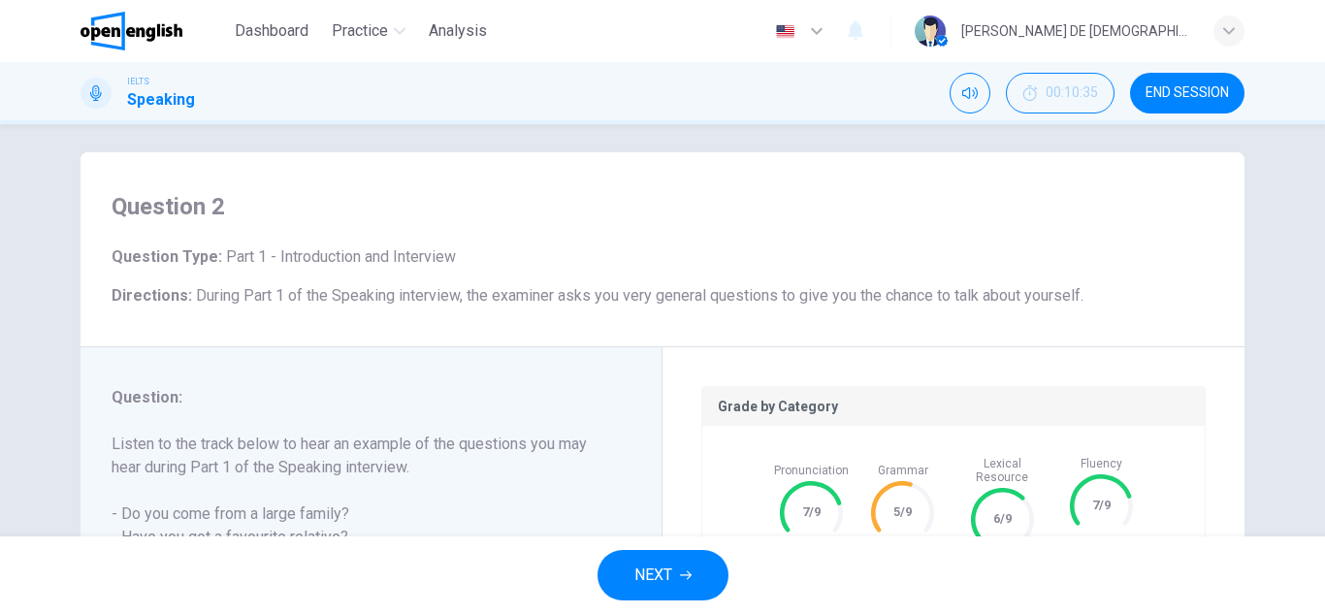
click at [656, 575] on span "NEXT" at bounding box center [653, 574] width 38 height 27
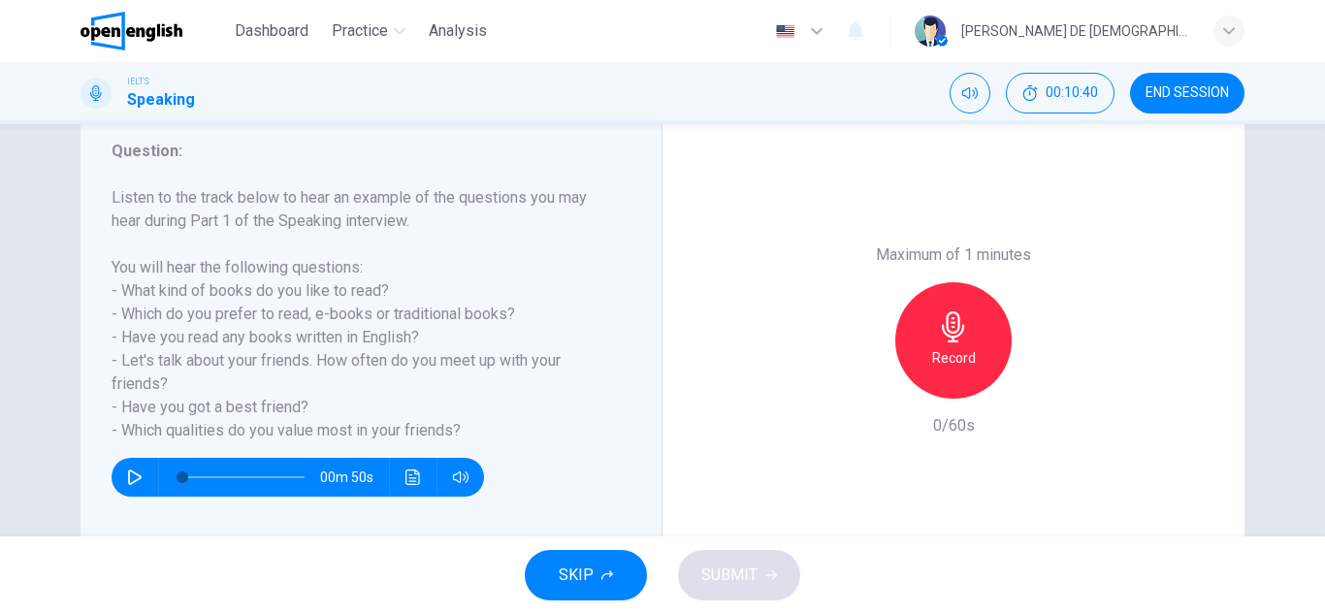
scroll to position [291, 0]
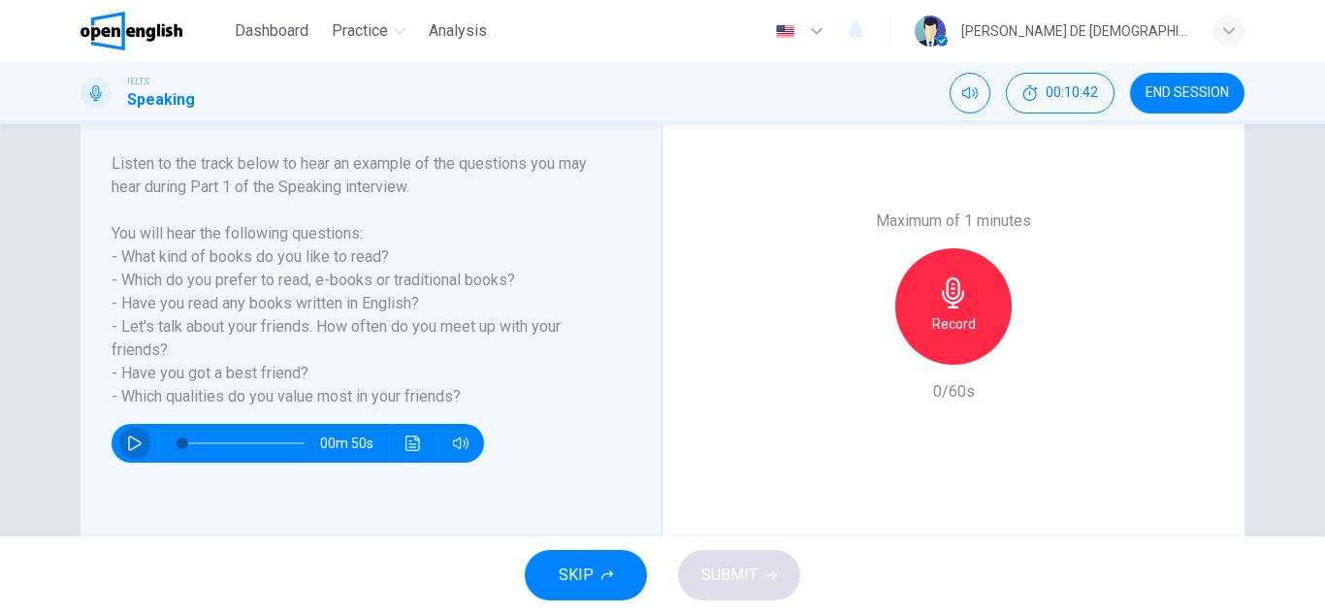
click at [130, 435] on icon "button" at bounding box center [135, 443] width 16 height 16
click at [136, 458] on button "button" at bounding box center [134, 443] width 31 height 39
click at [934, 318] on h6 "Record" at bounding box center [954, 323] width 44 height 23
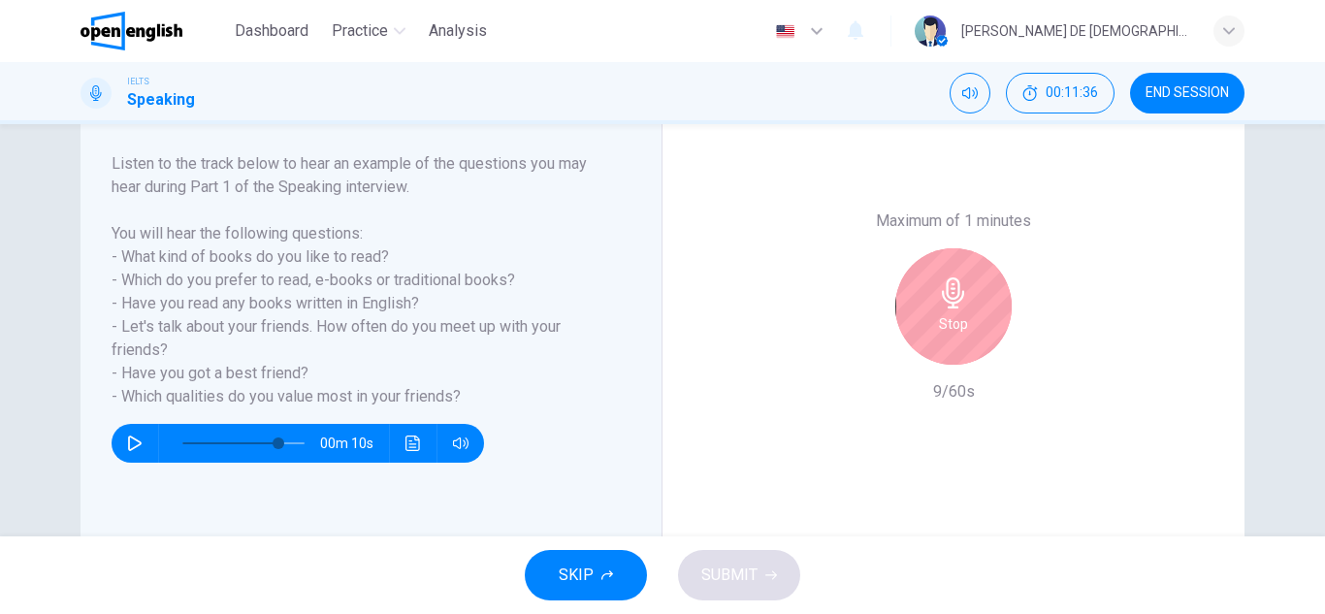
click at [888, 277] on div "Stop" at bounding box center [952, 306] width 209 height 116
click at [897, 321] on div "Stop" at bounding box center [953, 306] width 116 height 116
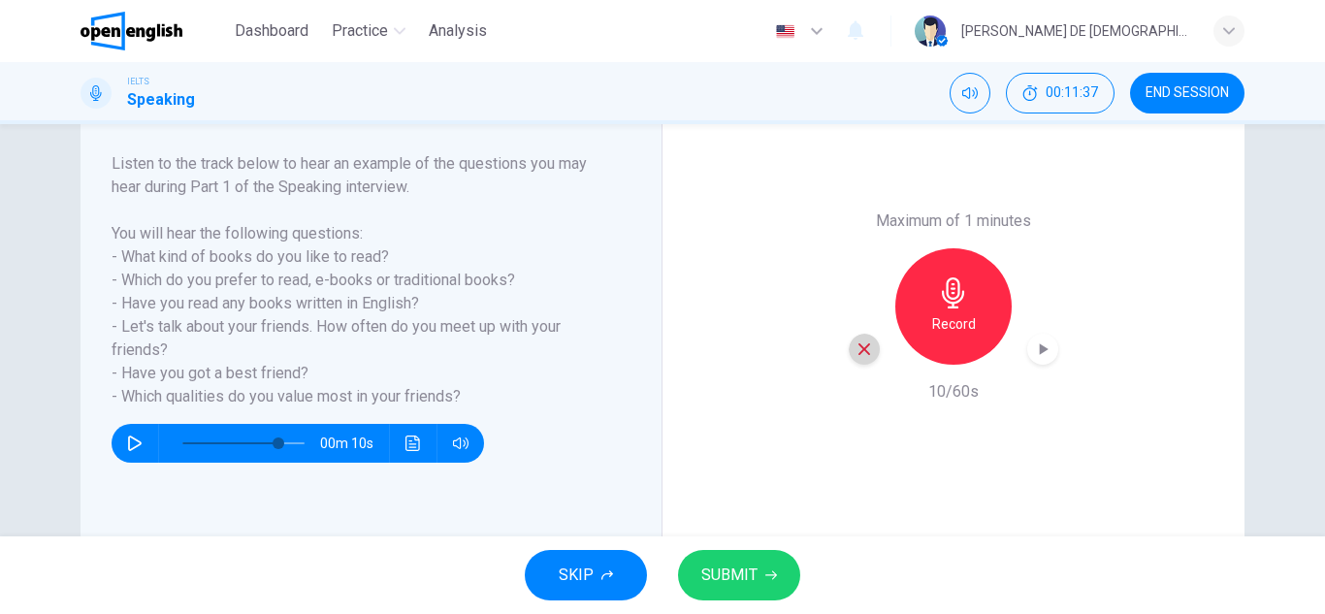
click at [862, 350] on icon "button" at bounding box center [863, 348] width 17 height 17
click at [927, 340] on div "Record" at bounding box center [953, 306] width 116 height 116
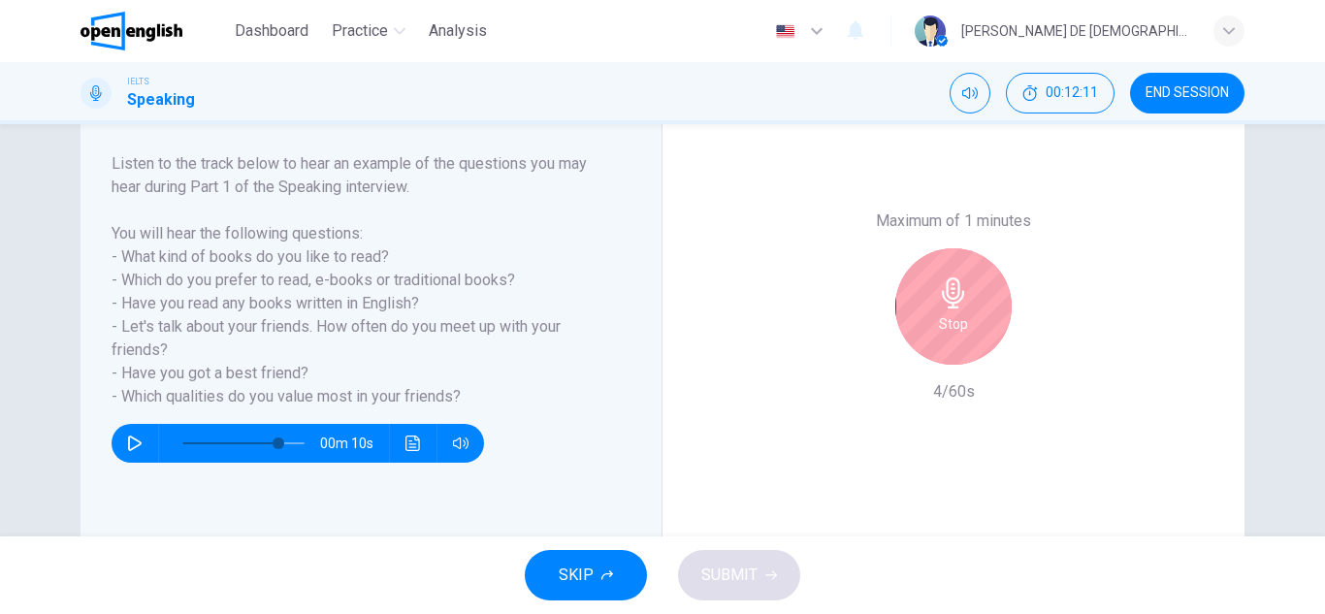
click at [968, 286] on div "Stop" at bounding box center [953, 306] width 116 height 116
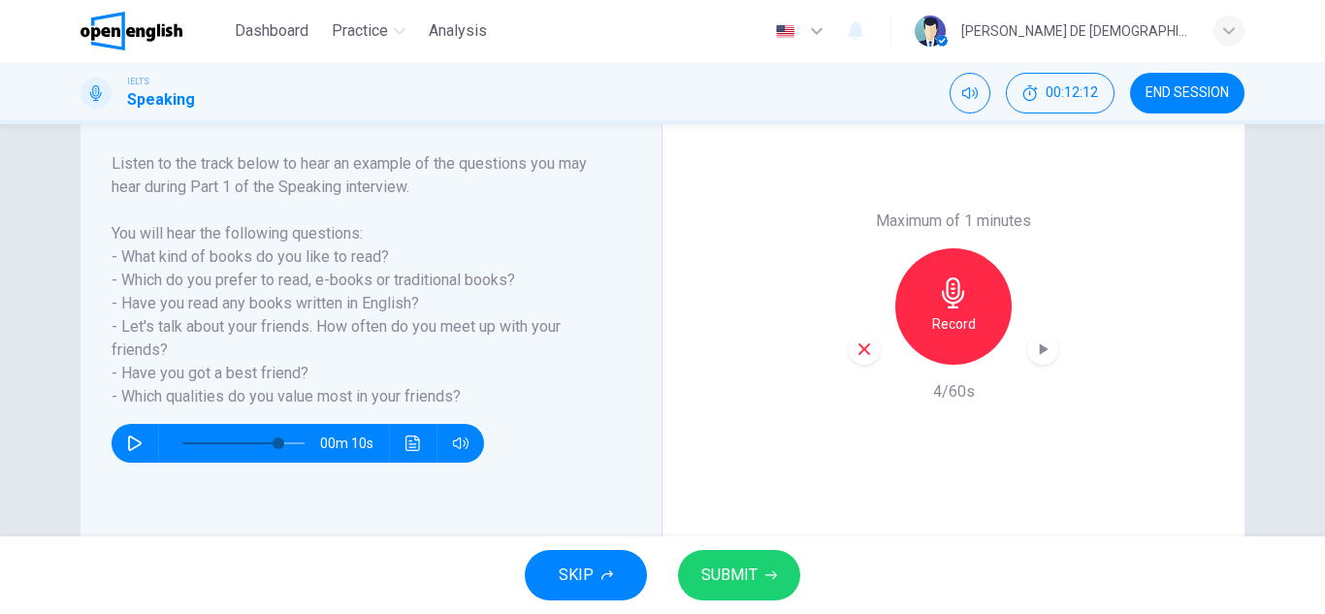
click at [854, 367] on div "Maximum of 1 minutes Record 4/60s" at bounding box center [952, 306] width 209 height 194
click at [855, 362] on div "button" at bounding box center [863, 349] width 31 height 31
click at [937, 309] on div "Record" at bounding box center [953, 306] width 116 height 116
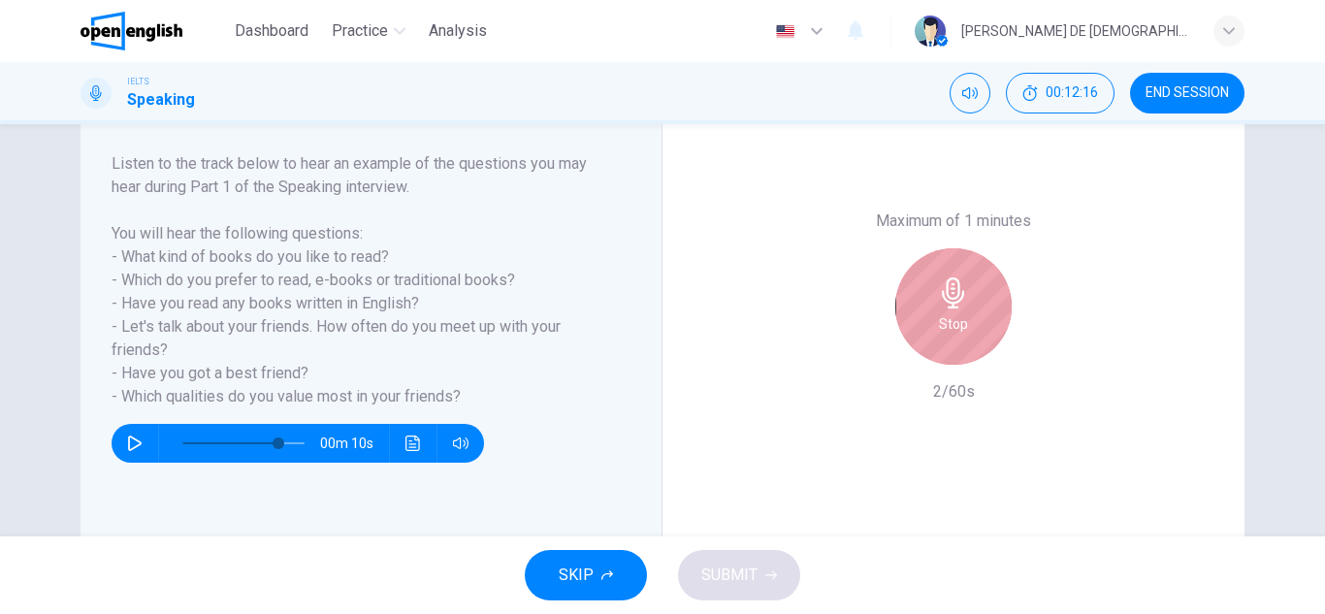
click at [940, 329] on h6 "Stop" at bounding box center [953, 323] width 29 height 23
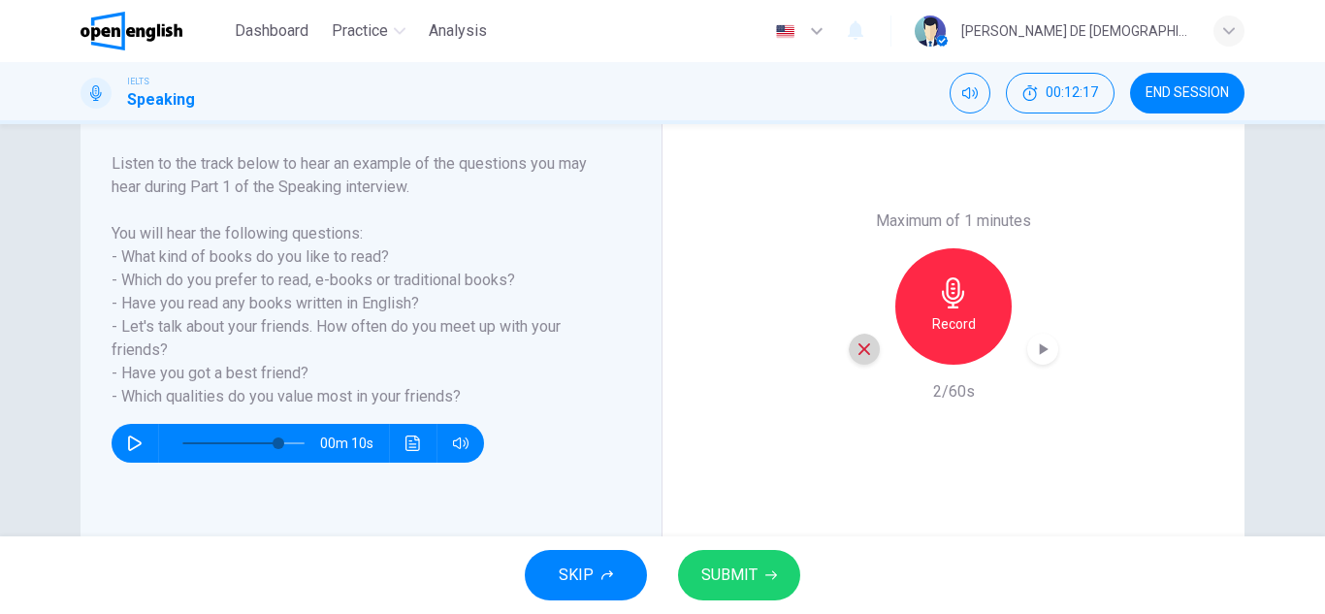
click at [855, 352] on icon "button" at bounding box center [863, 348] width 17 height 17
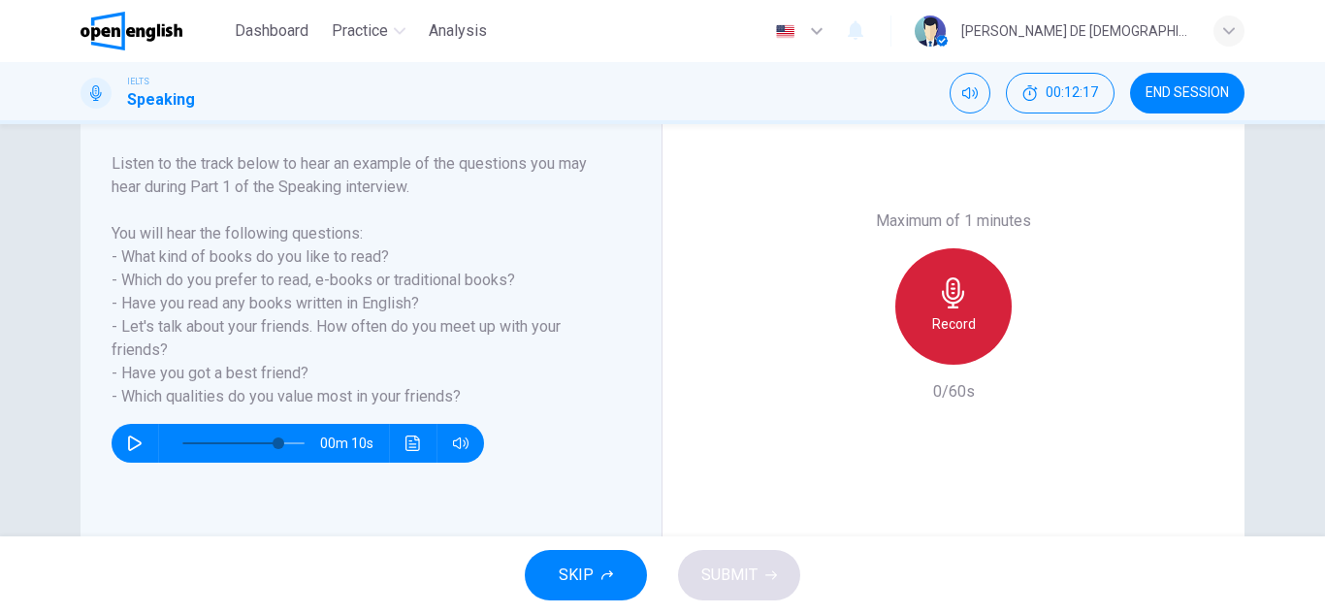
click at [941, 316] on h6 "Record" at bounding box center [954, 323] width 44 height 23
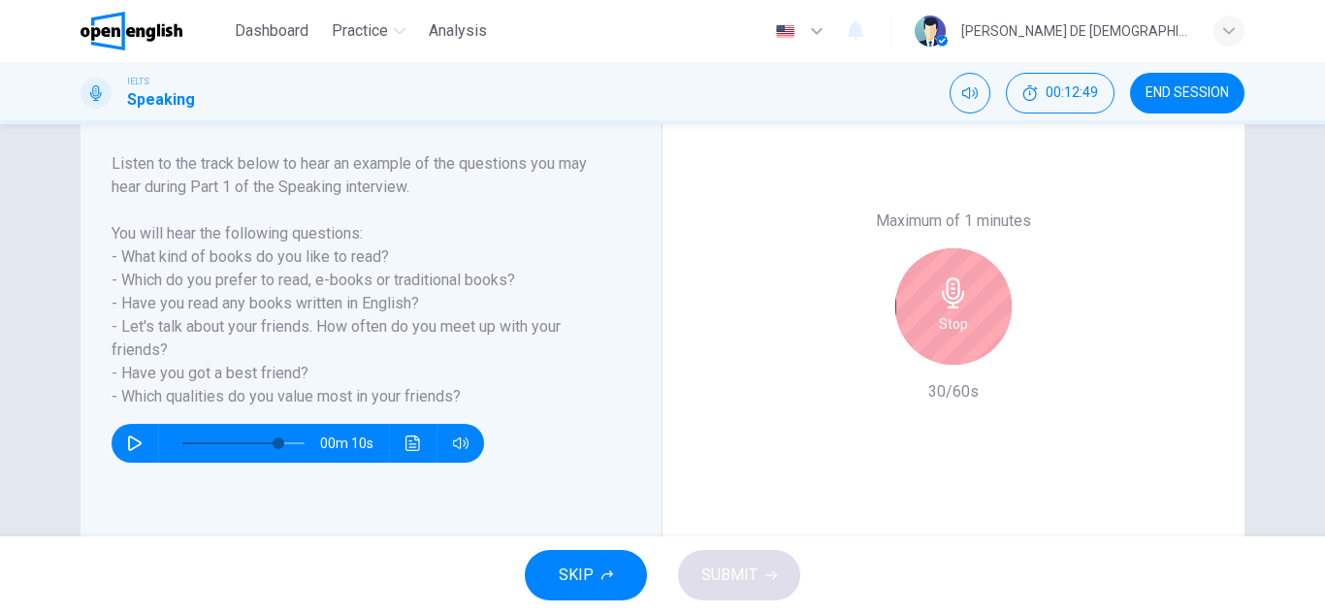
click at [942, 322] on h6 "Stop" at bounding box center [953, 323] width 29 height 23
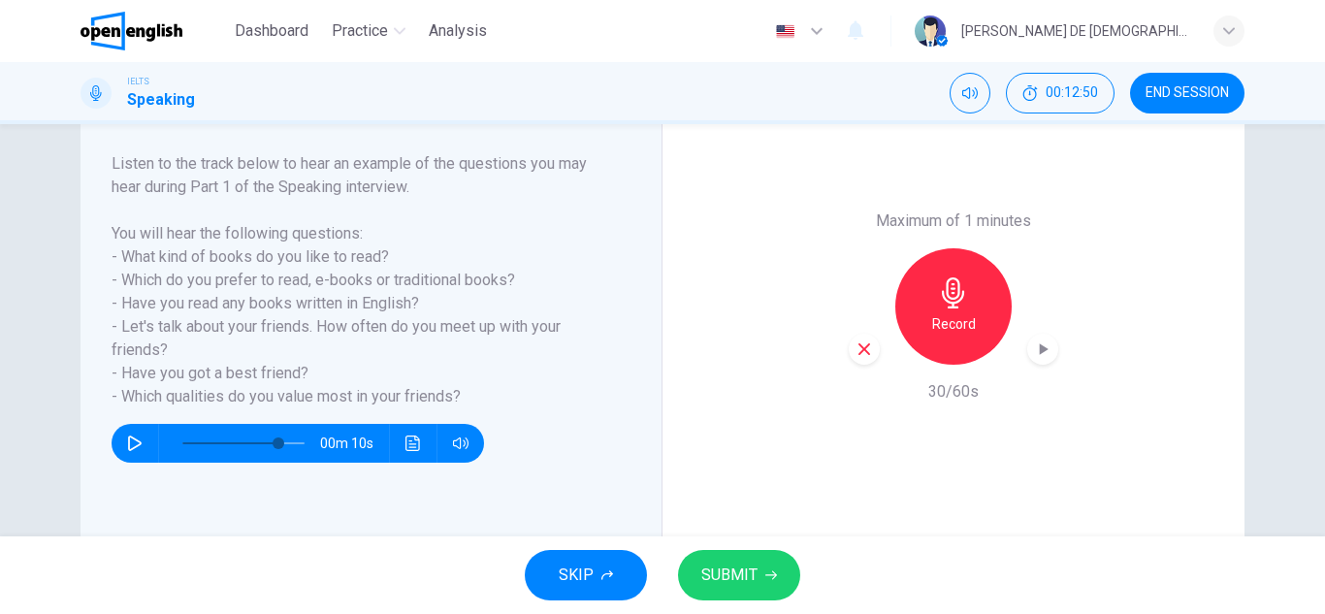
click at [872, 356] on div "button" at bounding box center [863, 349] width 31 height 31
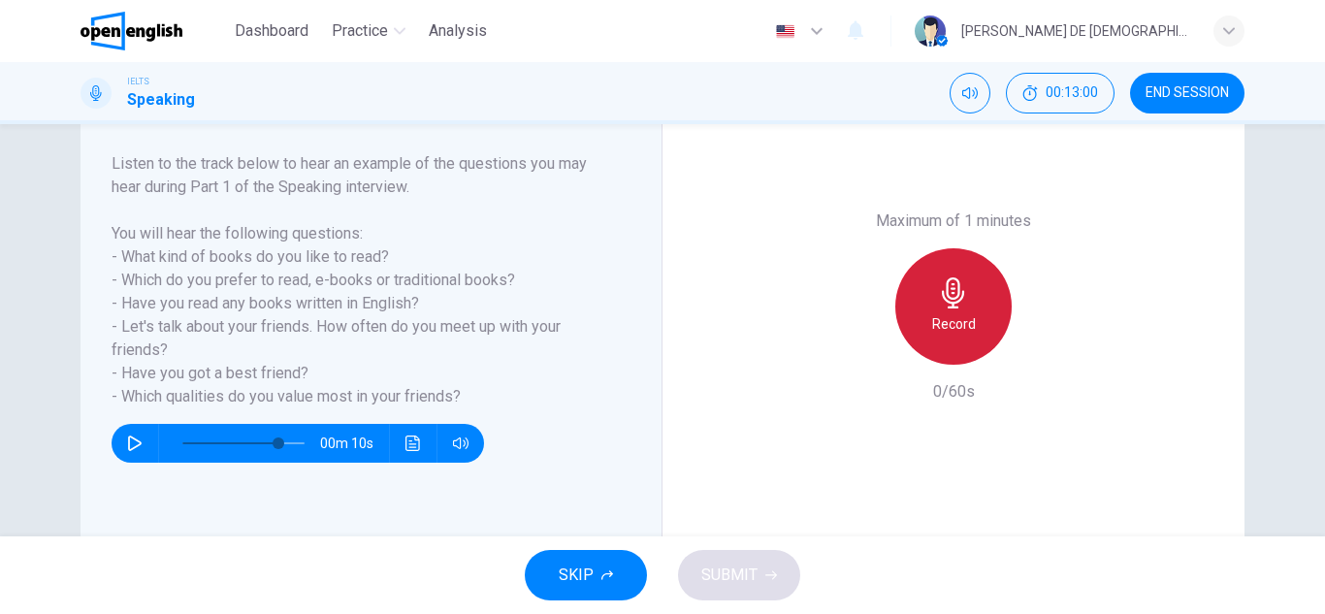
click at [926, 332] on div "Record" at bounding box center [953, 306] width 116 height 116
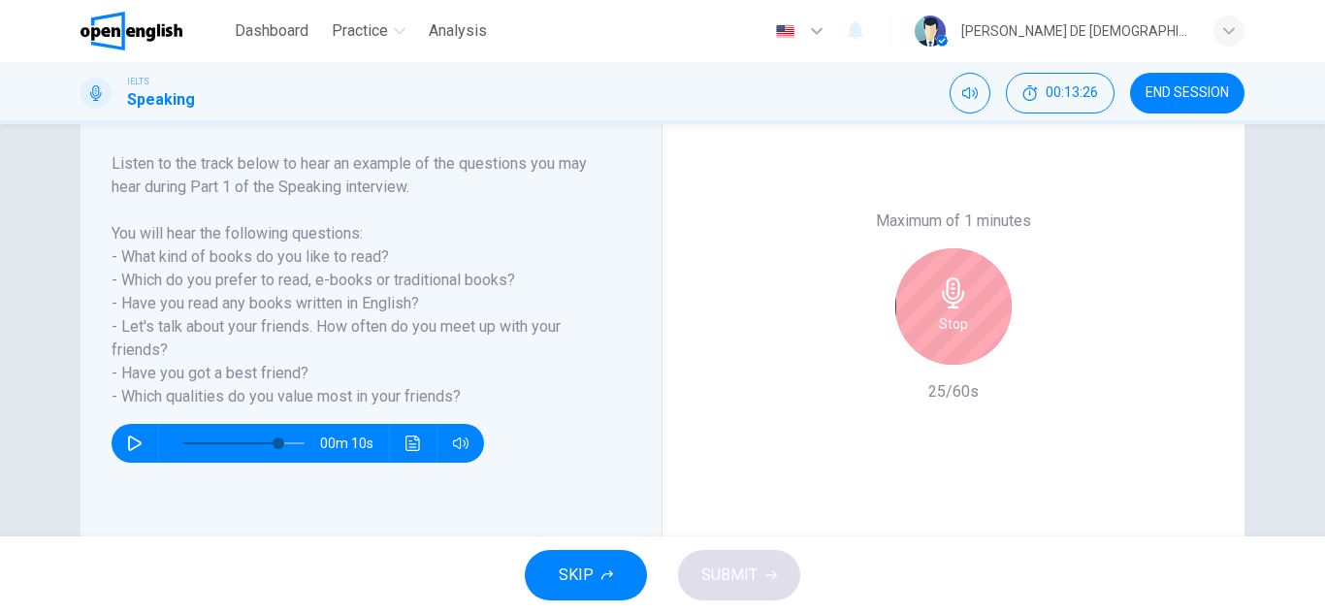
click at [926, 331] on div "Stop" at bounding box center [953, 306] width 116 height 116
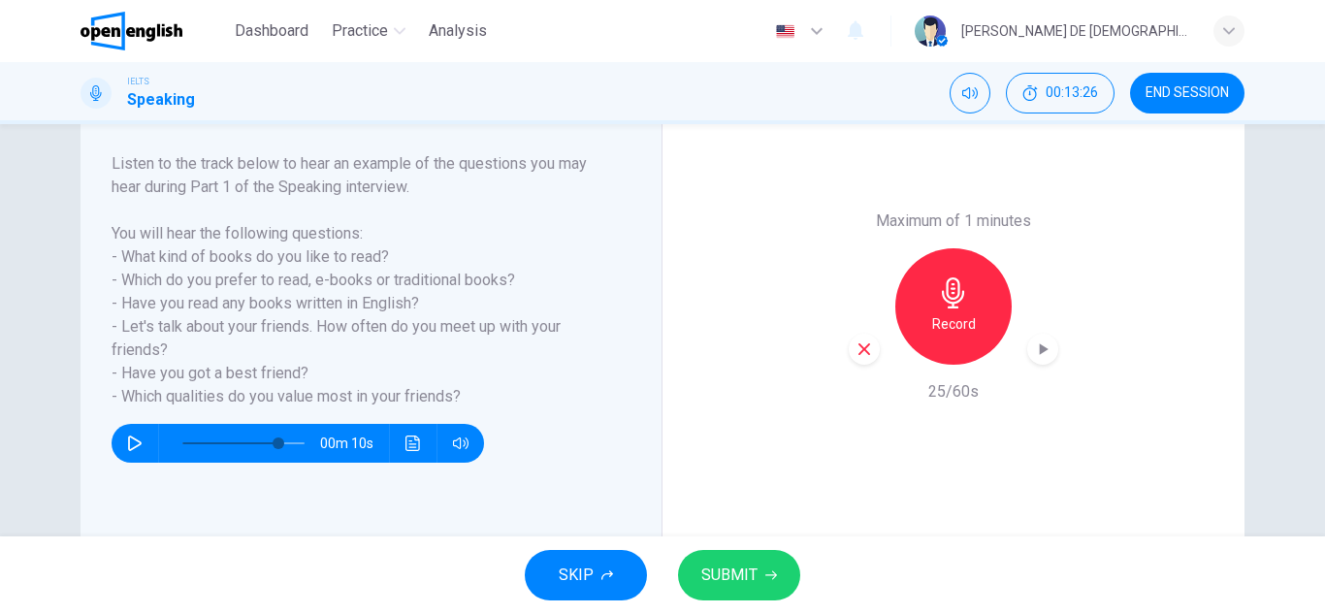
click at [932, 330] on h6 "Record" at bounding box center [954, 323] width 44 height 23
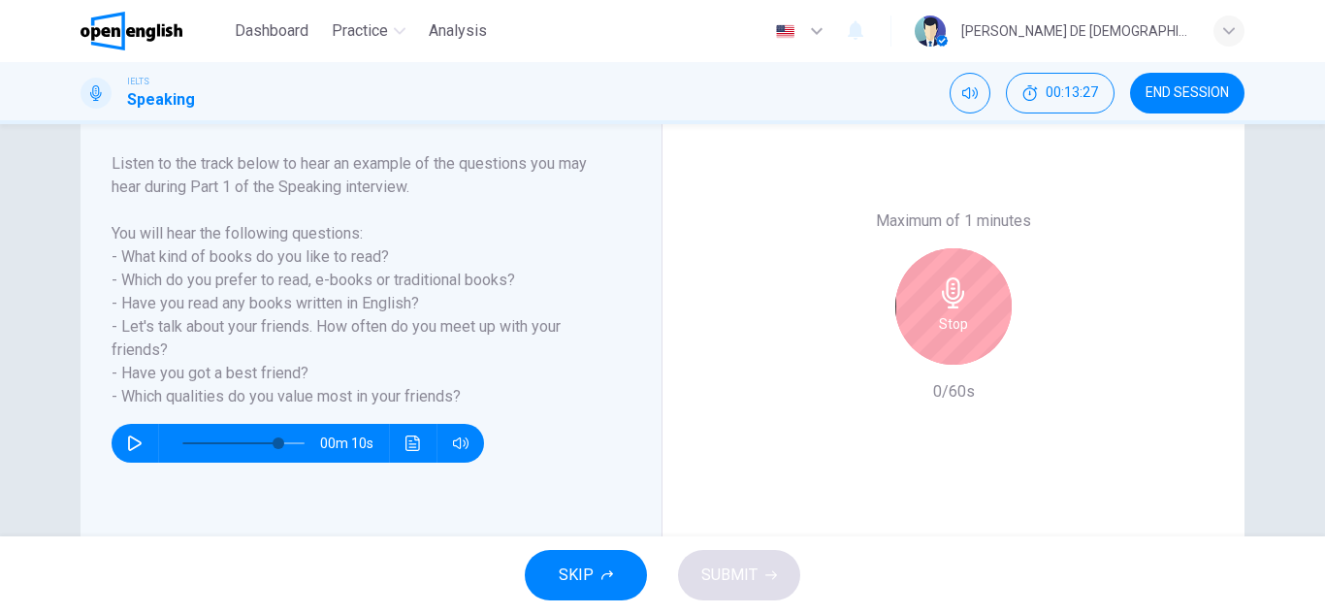
click at [899, 351] on div "Stop" at bounding box center [952, 306] width 209 height 116
click at [927, 343] on div "Stop" at bounding box center [953, 306] width 116 height 116
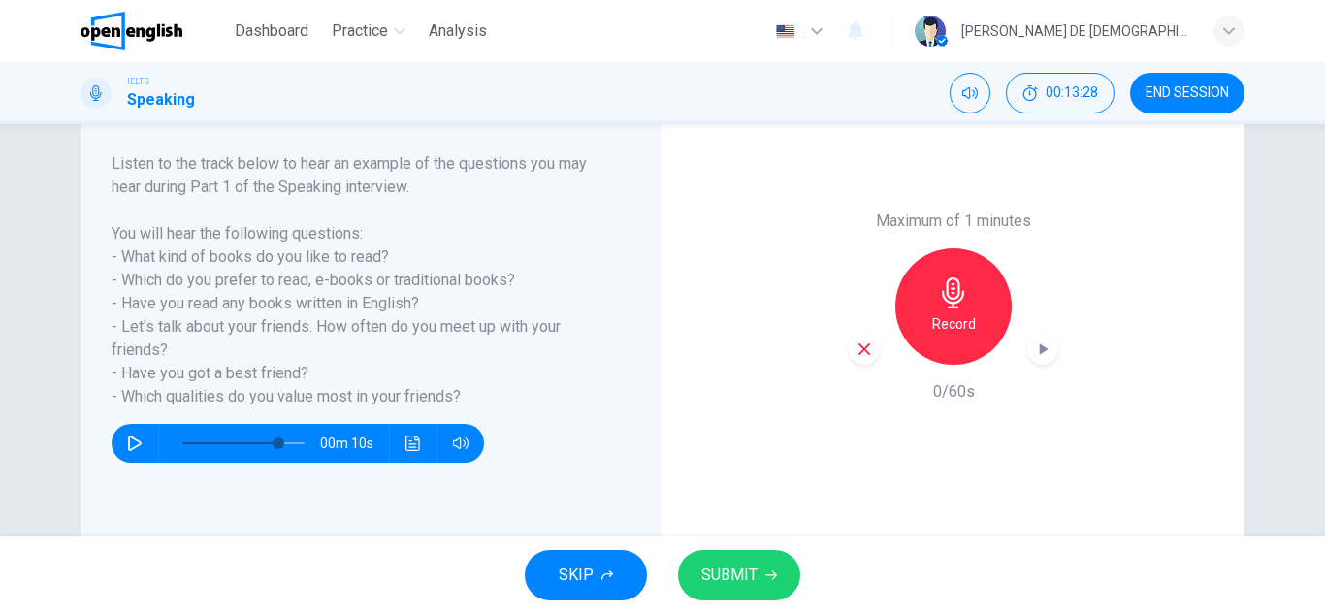
click at [868, 348] on div "Record" at bounding box center [952, 306] width 209 height 116
click at [861, 352] on icon "button" at bounding box center [864, 349] width 12 height 12
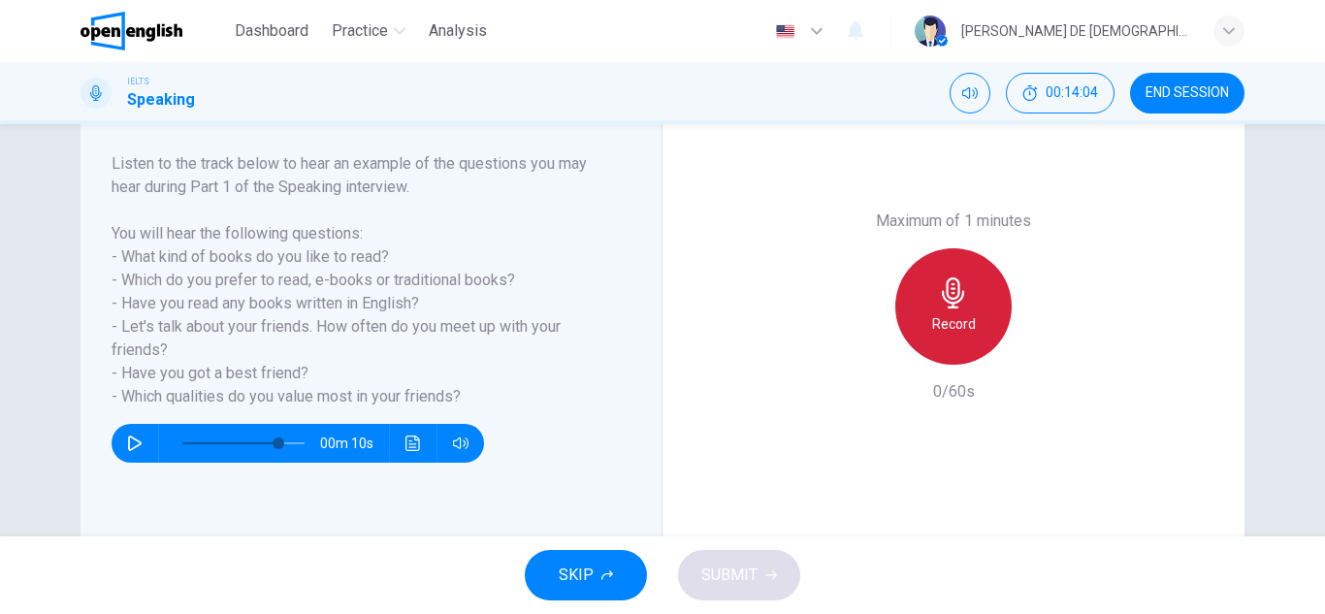
click at [929, 345] on div "Record" at bounding box center [953, 306] width 116 height 116
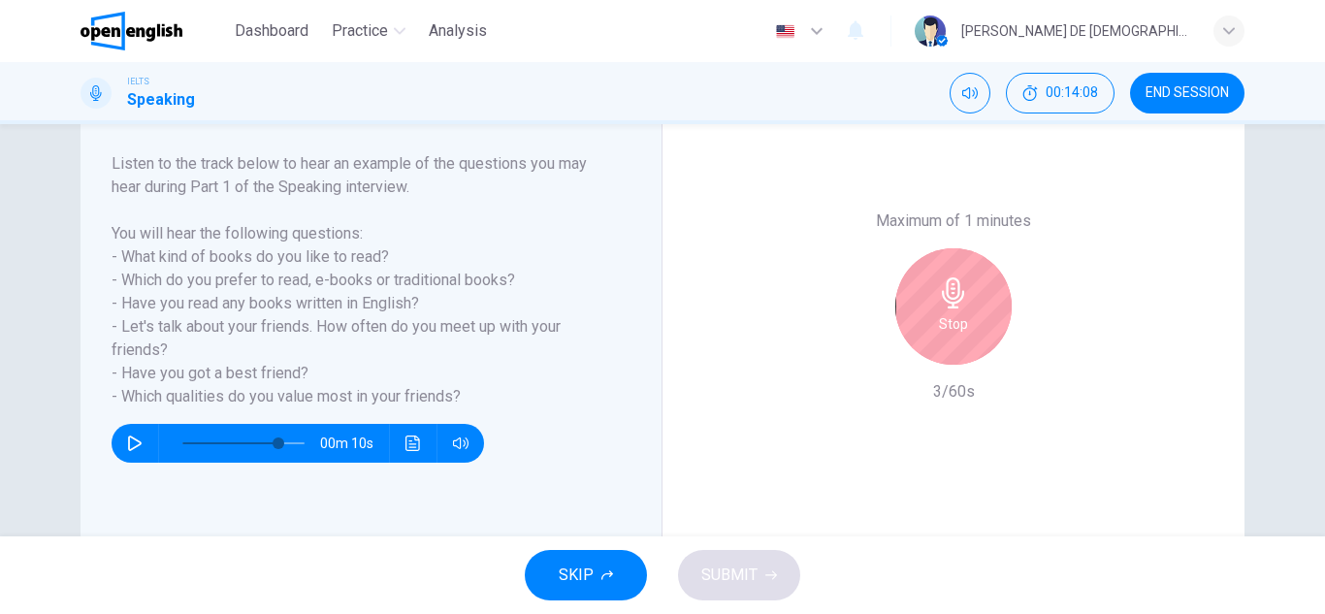
click at [933, 345] on div "Stop" at bounding box center [953, 306] width 116 height 116
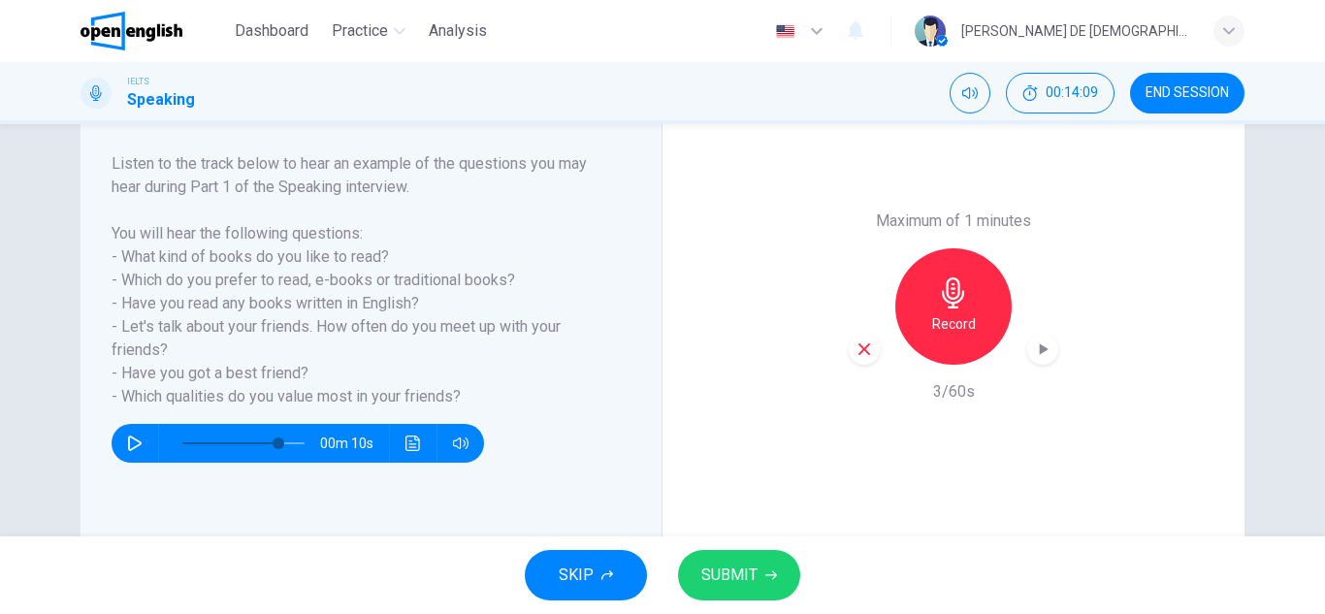
click at [859, 344] on icon "button" at bounding box center [863, 348] width 17 height 17
click at [950, 331] on h6 "Record" at bounding box center [954, 323] width 44 height 23
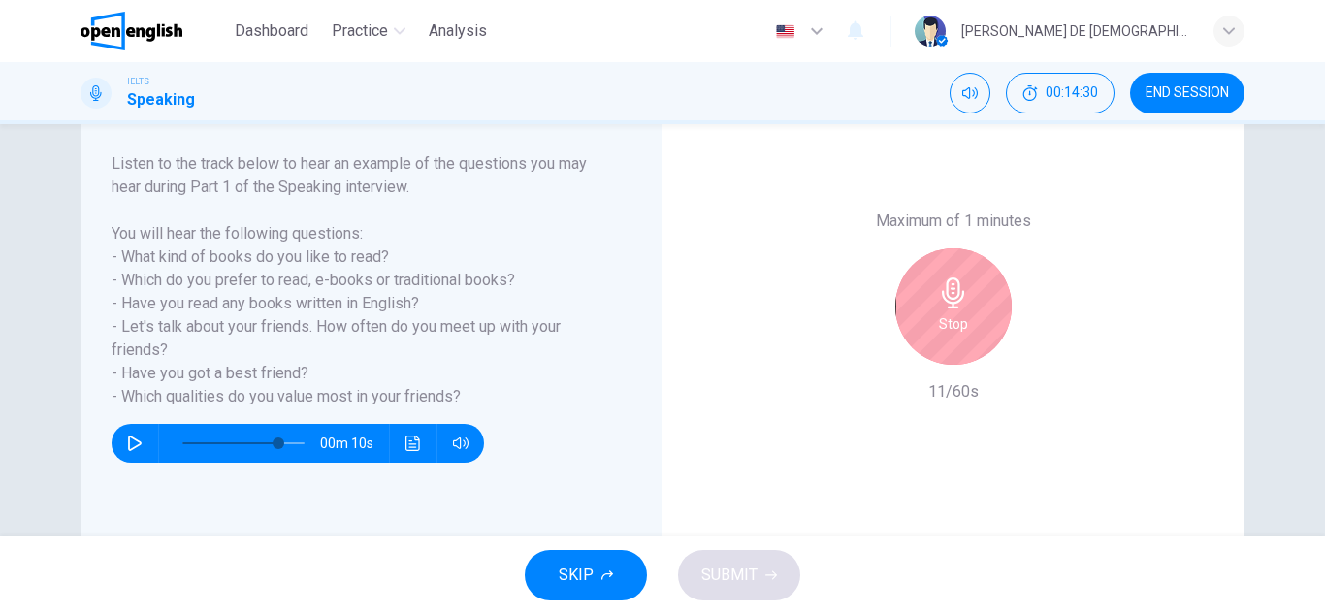
click at [835, 385] on div "Maximum of 1 minutes Stop 11/60s" at bounding box center [953, 306] width 582 height 479
click at [940, 314] on h6 "Stop" at bounding box center [953, 323] width 29 height 23
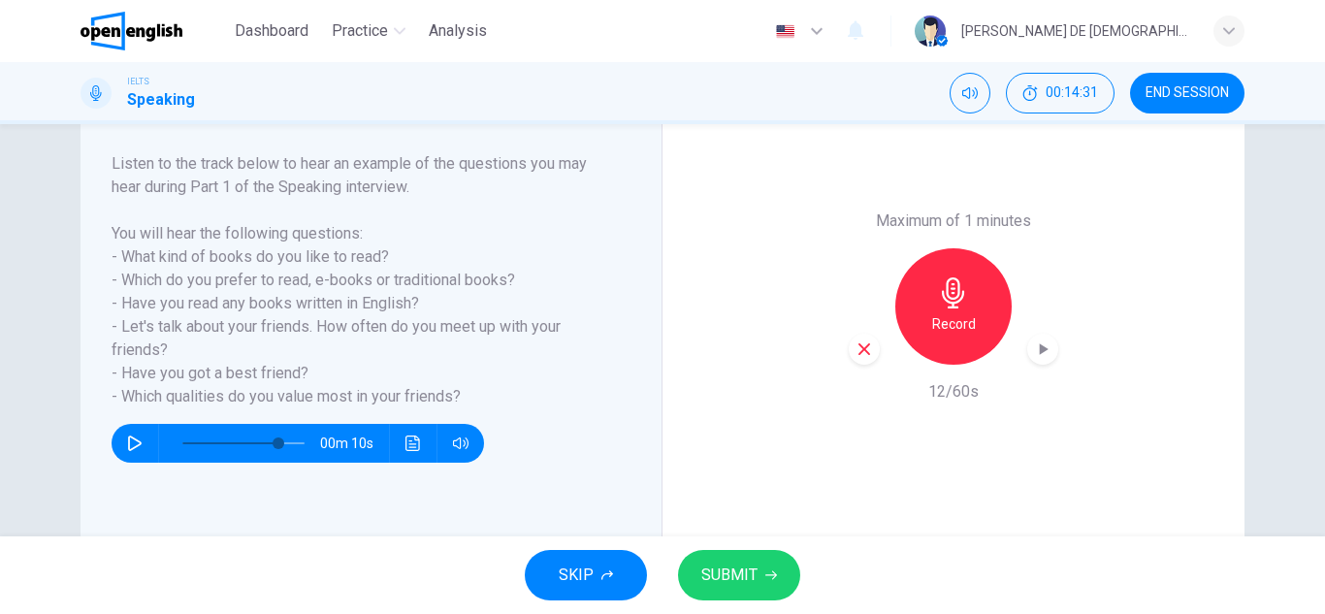
click at [860, 344] on div "Record" at bounding box center [952, 306] width 209 height 116
click at [858, 347] on icon "button" at bounding box center [863, 348] width 17 height 17
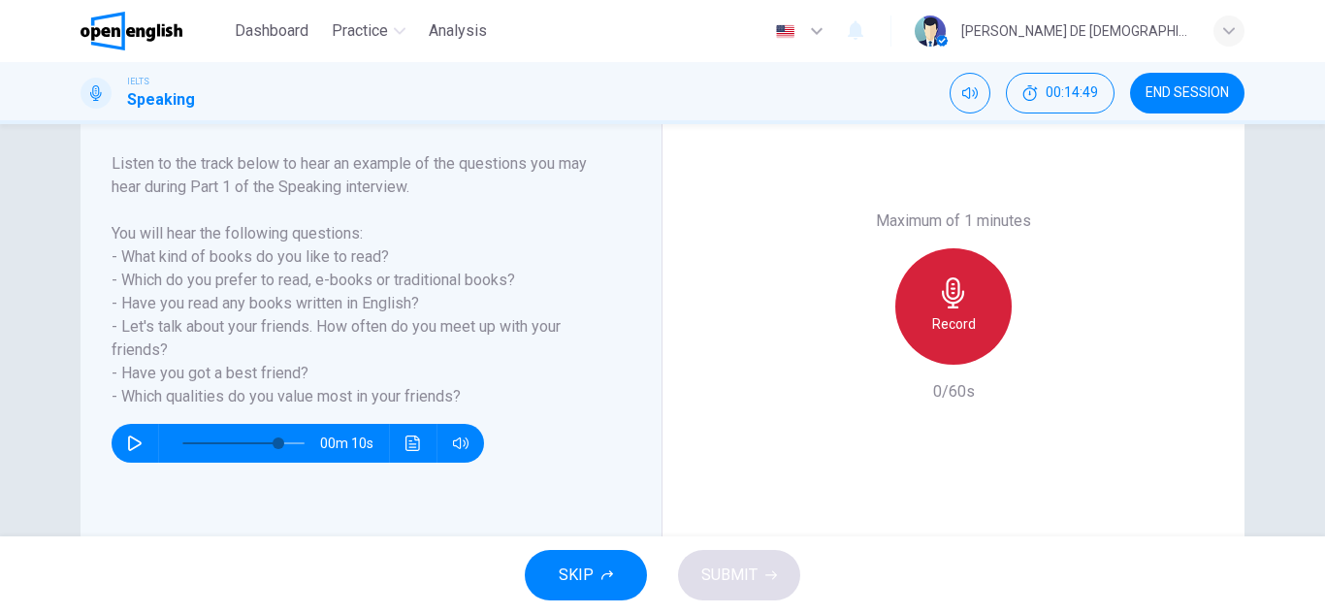
click at [932, 317] on h6 "Record" at bounding box center [954, 323] width 44 height 23
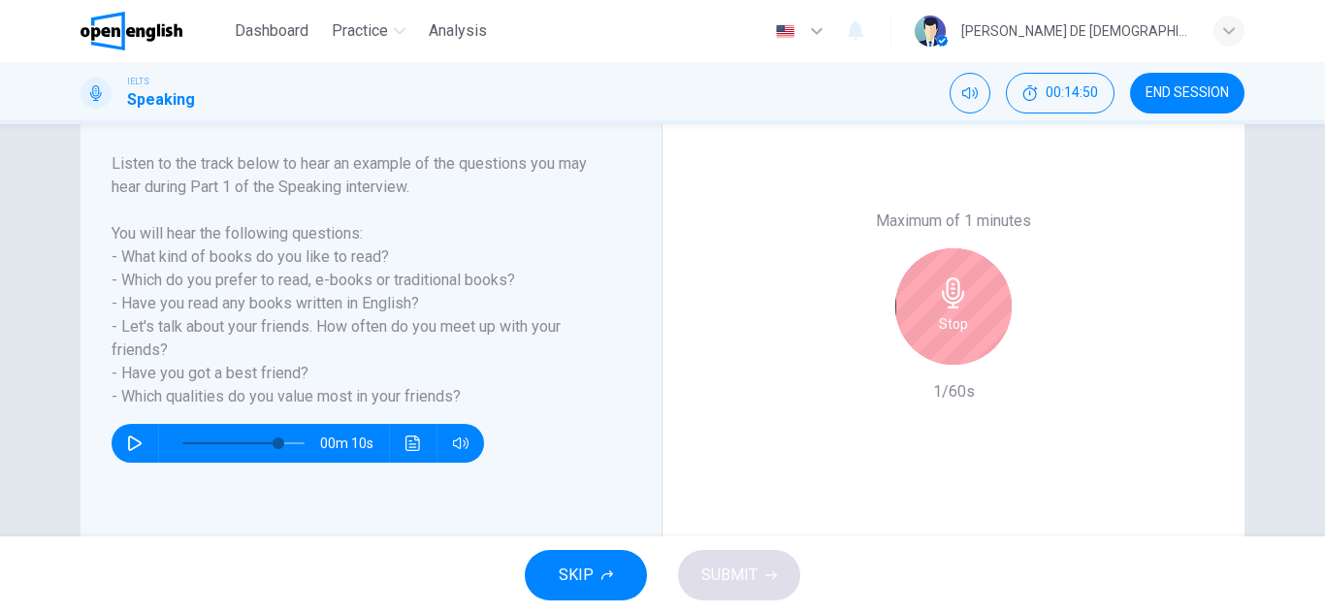
click at [931, 317] on div "Stop" at bounding box center [953, 306] width 116 height 116
click at [939, 317] on h6 "Stop" at bounding box center [953, 323] width 29 height 23
click at [919, 322] on div "Stop" at bounding box center [953, 306] width 116 height 116
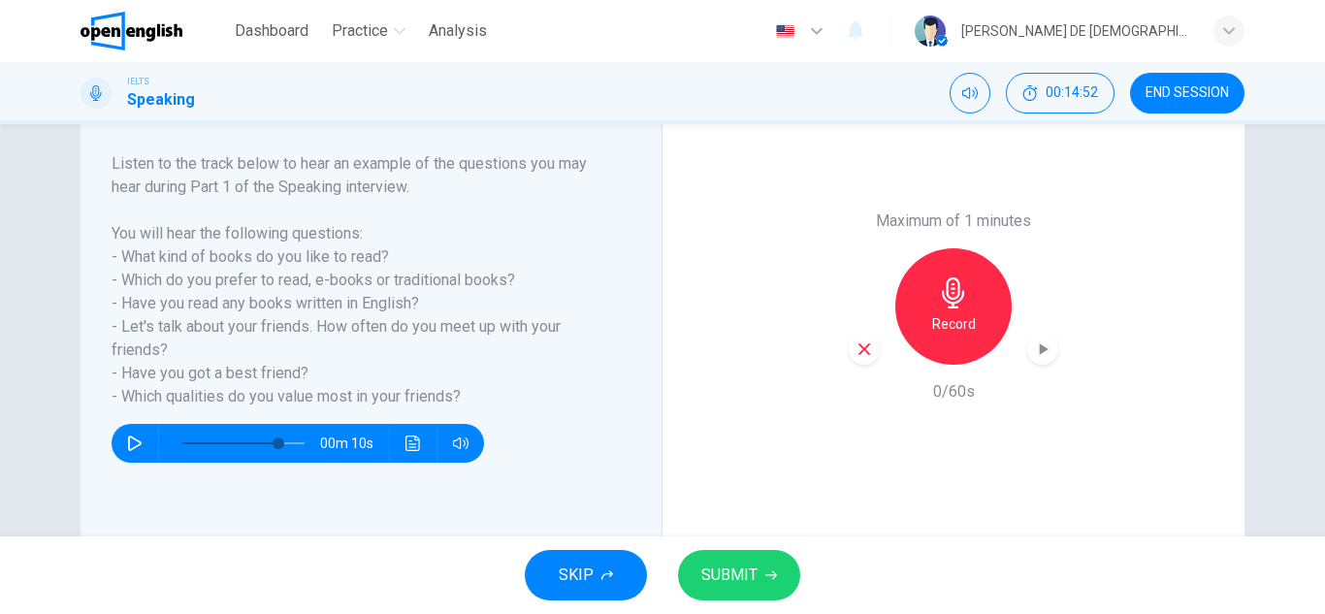
click at [858, 344] on icon "button" at bounding box center [864, 349] width 12 height 12
click at [940, 313] on h6 "Record" at bounding box center [954, 323] width 44 height 23
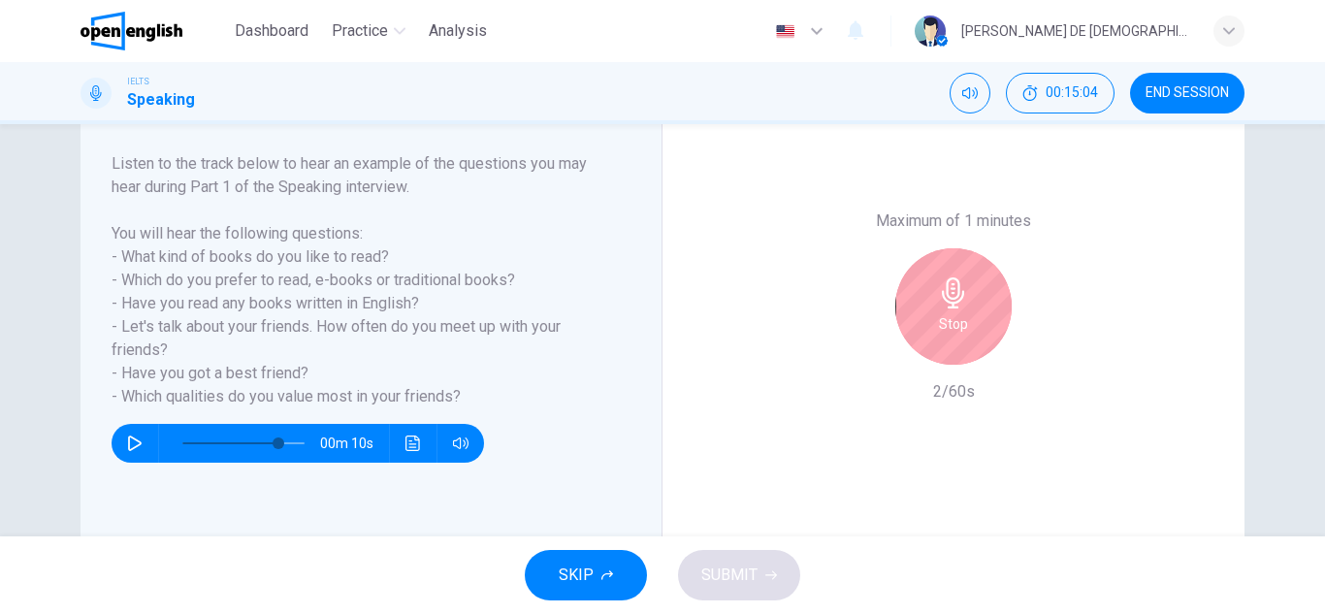
click at [940, 313] on h6 "Stop" at bounding box center [953, 323] width 29 height 23
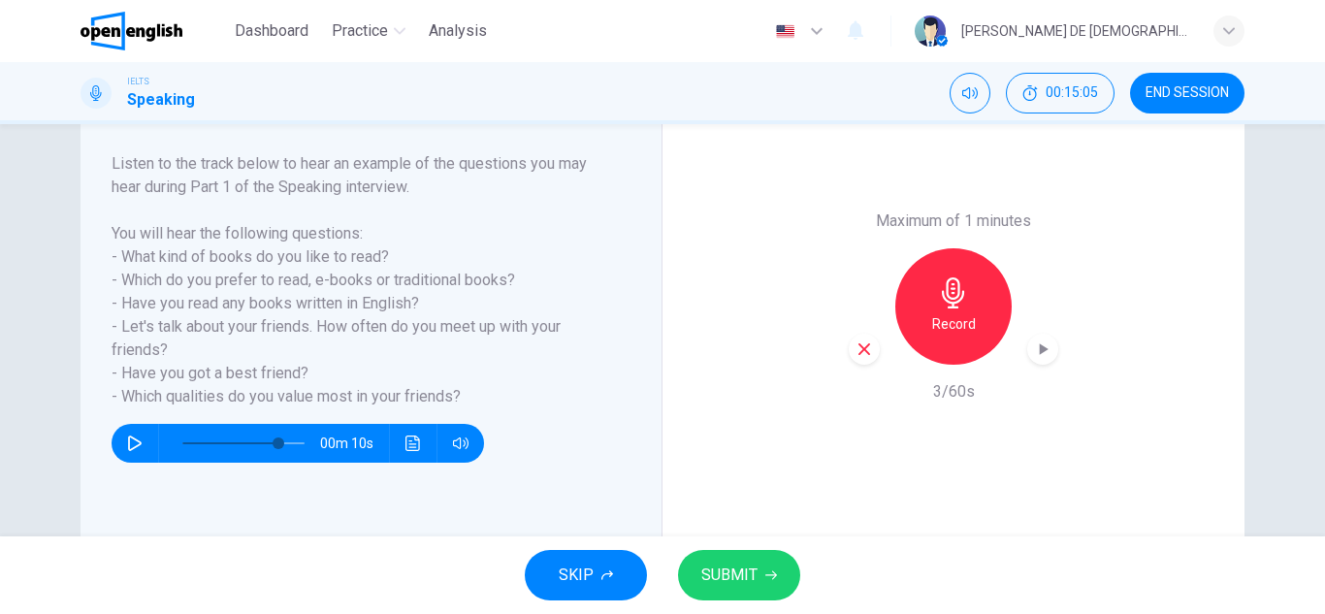
click at [877, 354] on div "Record" at bounding box center [952, 306] width 209 height 116
click at [865, 357] on icon "button" at bounding box center [863, 348] width 17 height 17
click at [974, 312] on div "Record" at bounding box center [953, 306] width 116 height 116
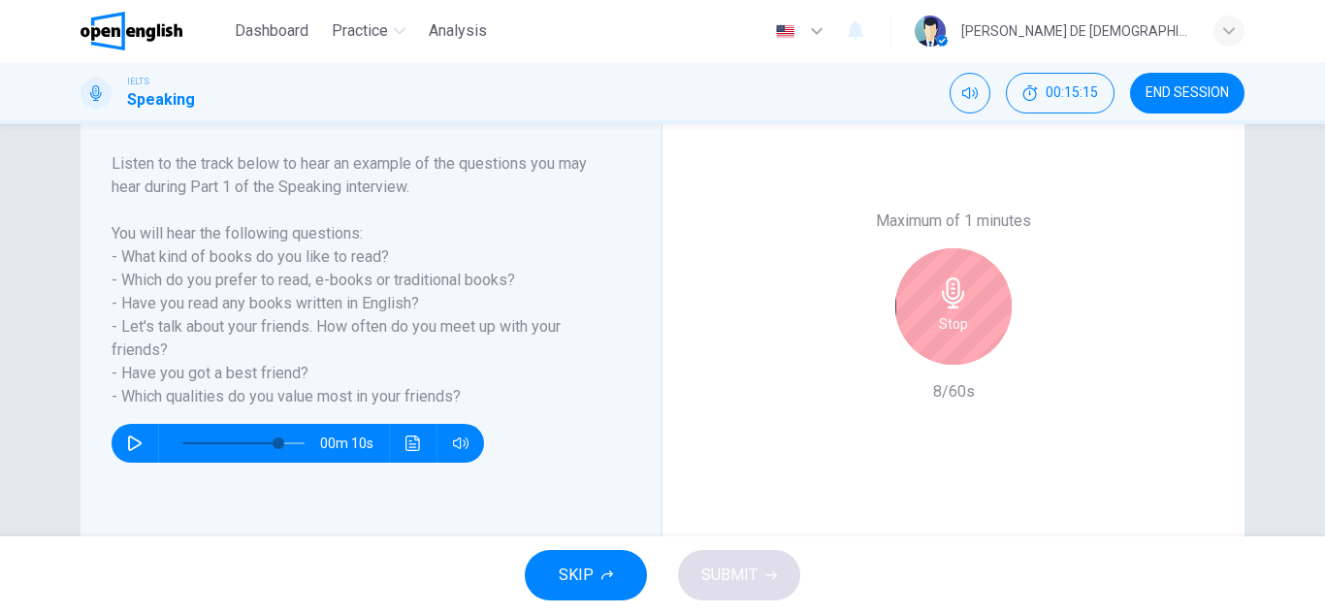
click at [951, 297] on icon "button" at bounding box center [953, 292] width 22 height 31
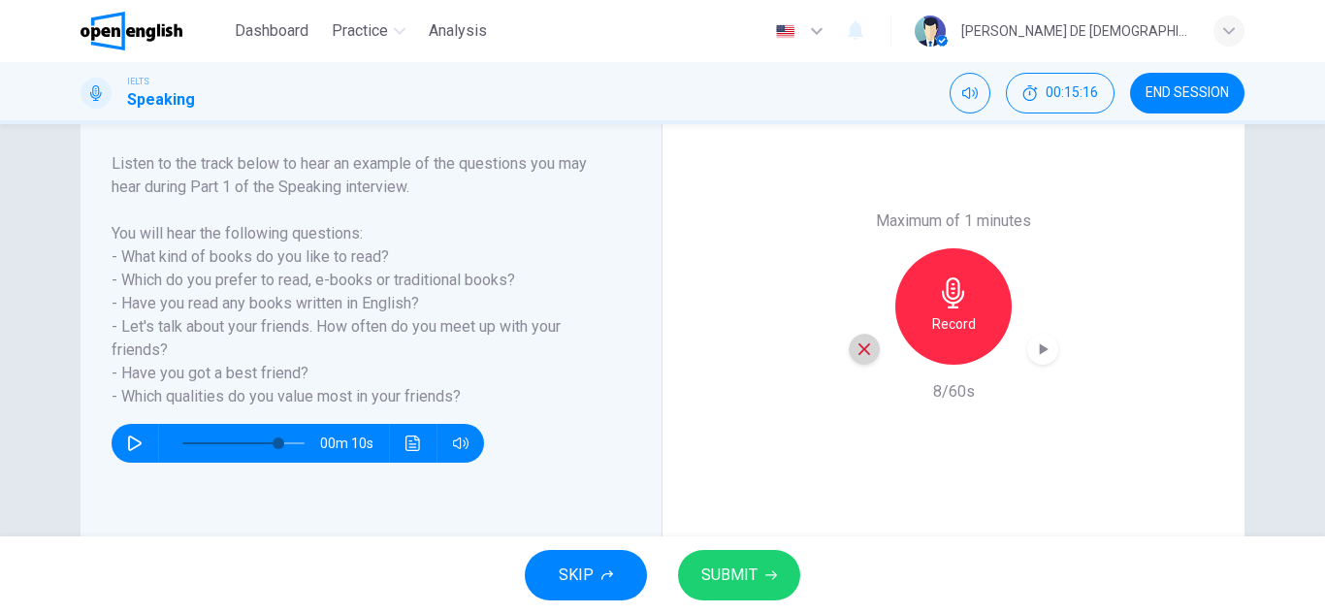
click at [864, 347] on icon "button" at bounding box center [863, 348] width 17 height 17
click at [966, 312] on h6 "Record" at bounding box center [954, 323] width 44 height 23
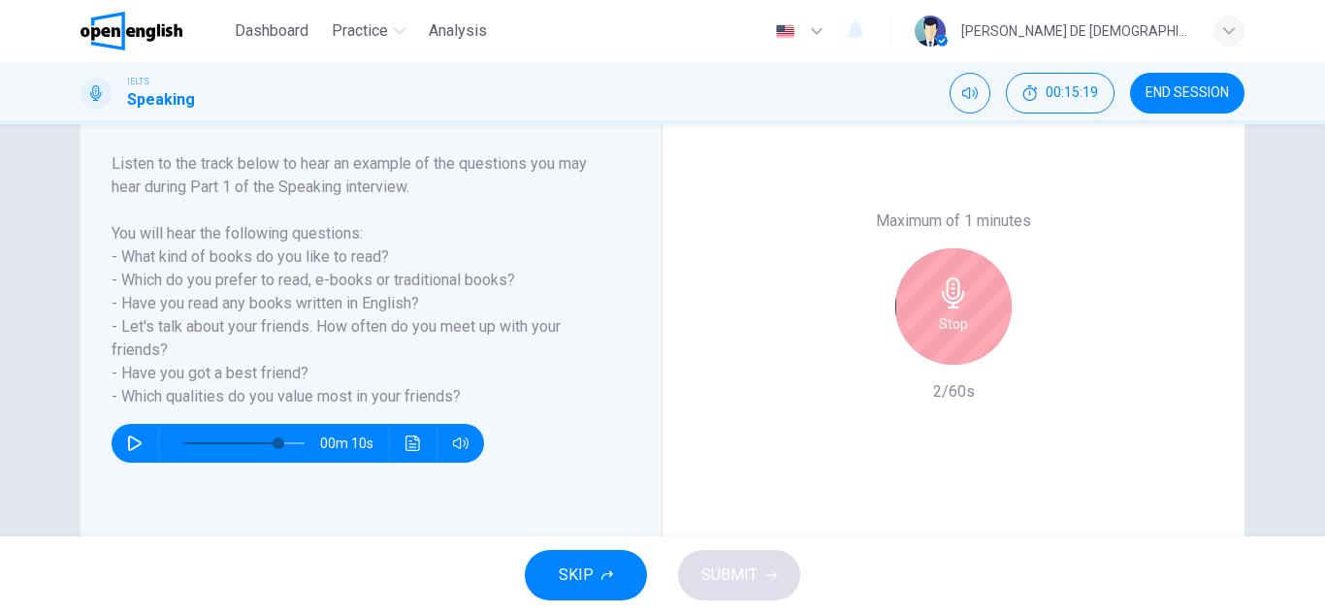
click at [966, 312] on div "Stop" at bounding box center [953, 306] width 116 height 116
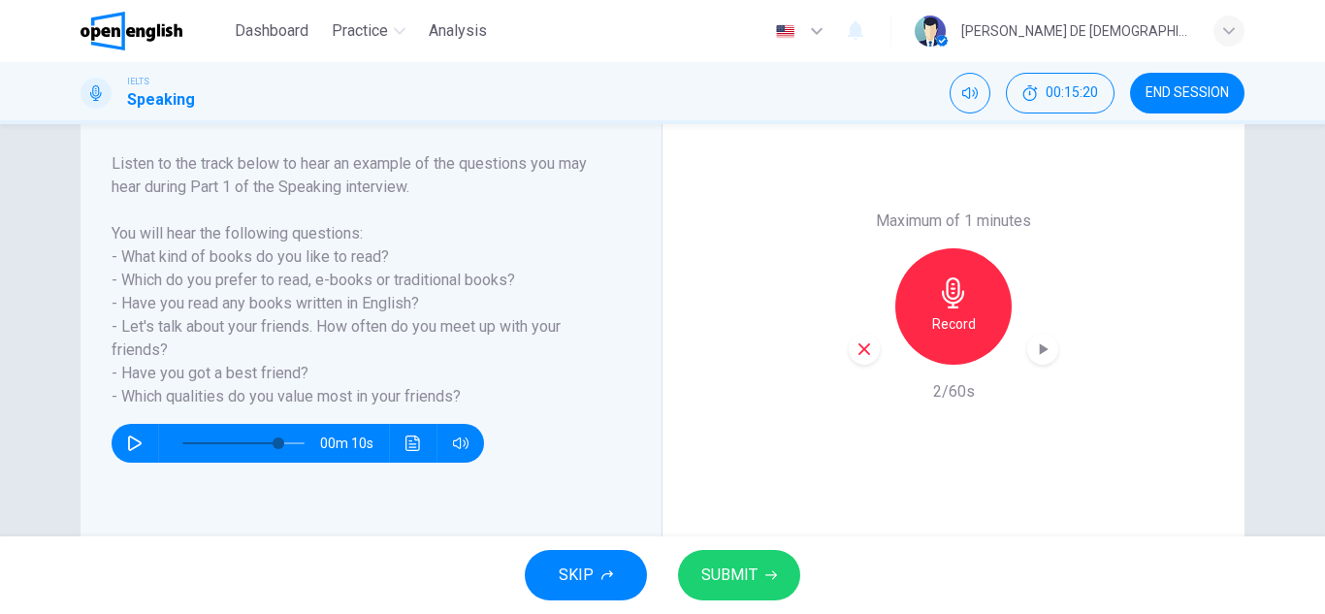
click at [860, 344] on icon "button" at bounding box center [863, 348] width 17 height 17
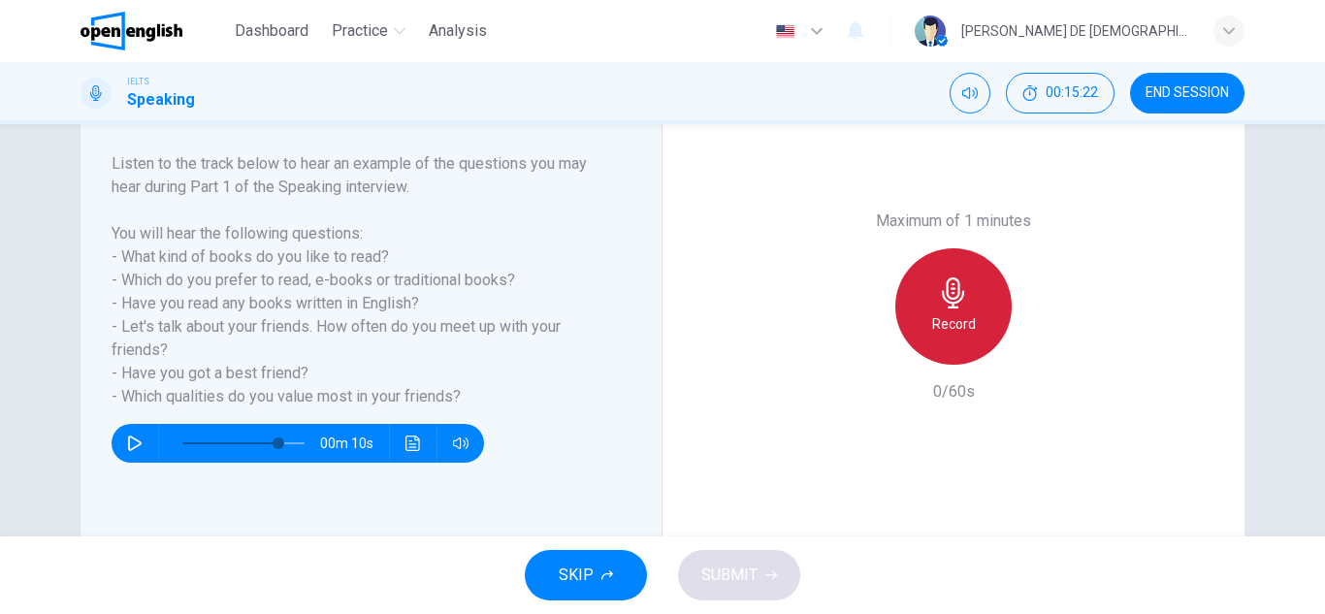
click at [955, 308] on div "Record" at bounding box center [953, 306] width 116 height 116
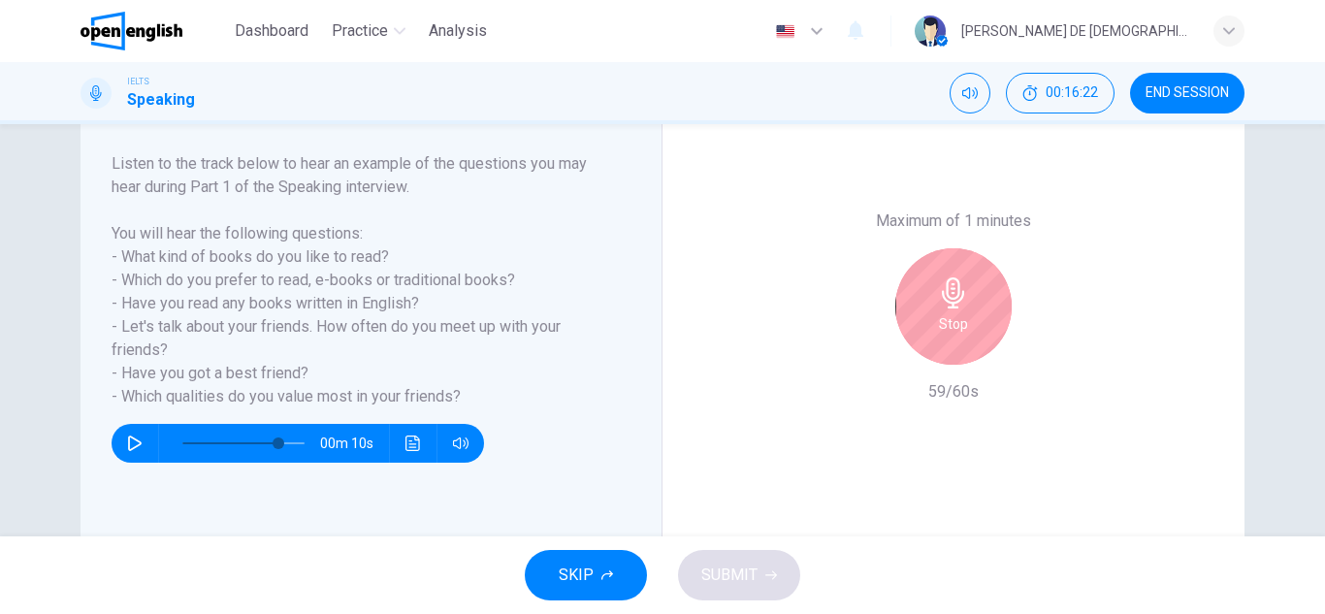
click at [955, 308] on div "Stop" at bounding box center [953, 306] width 116 height 116
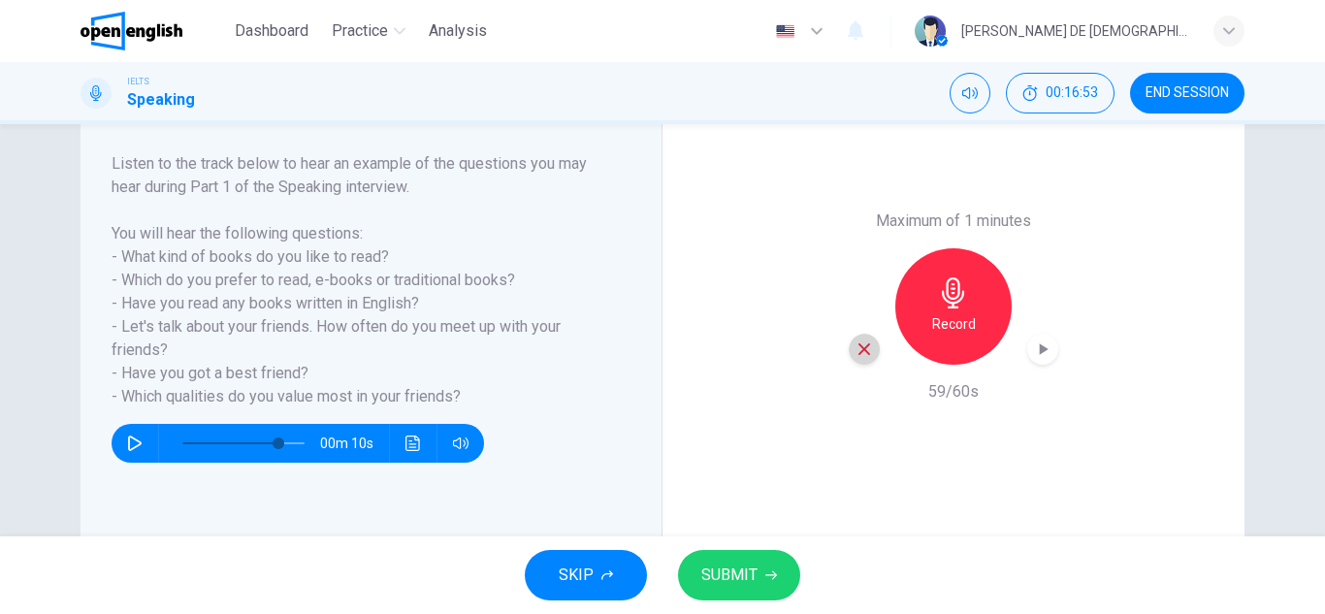
click at [857, 361] on div "button" at bounding box center [863, 349] width 31 height 31
click at [942, 331] on h6 "Record" at bounding box center [954, 323] width 44 height 23
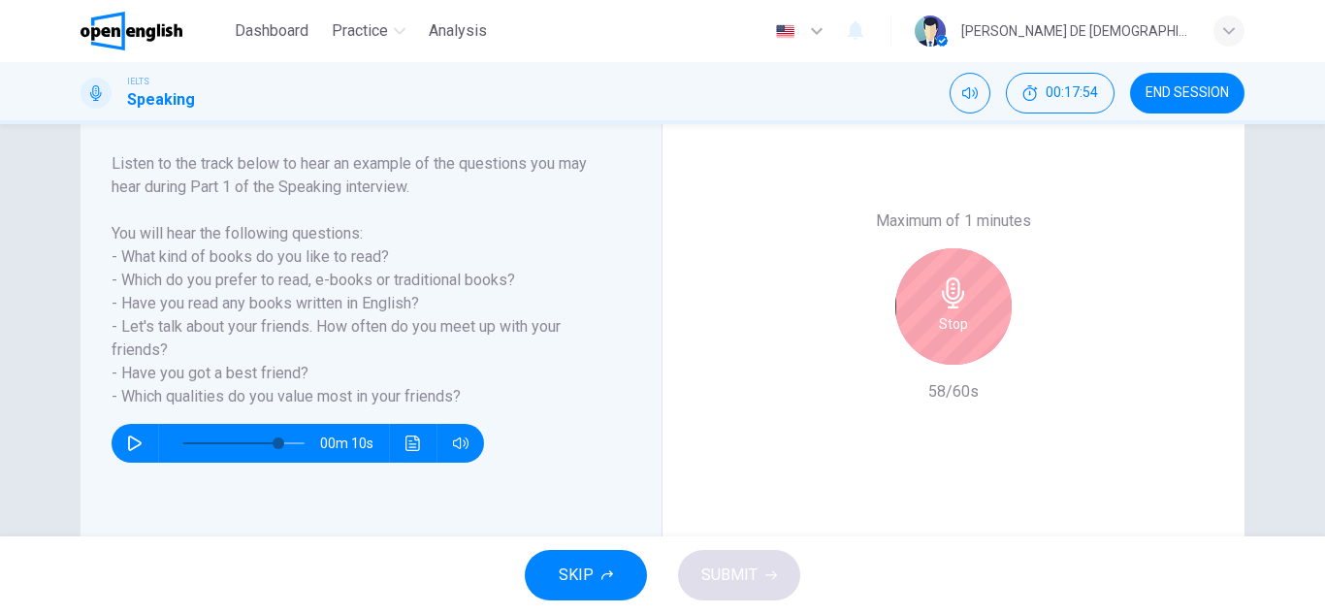
click at [942, 331] on h6 "Stop" at bounding box center [953, 323] width 29 height 23
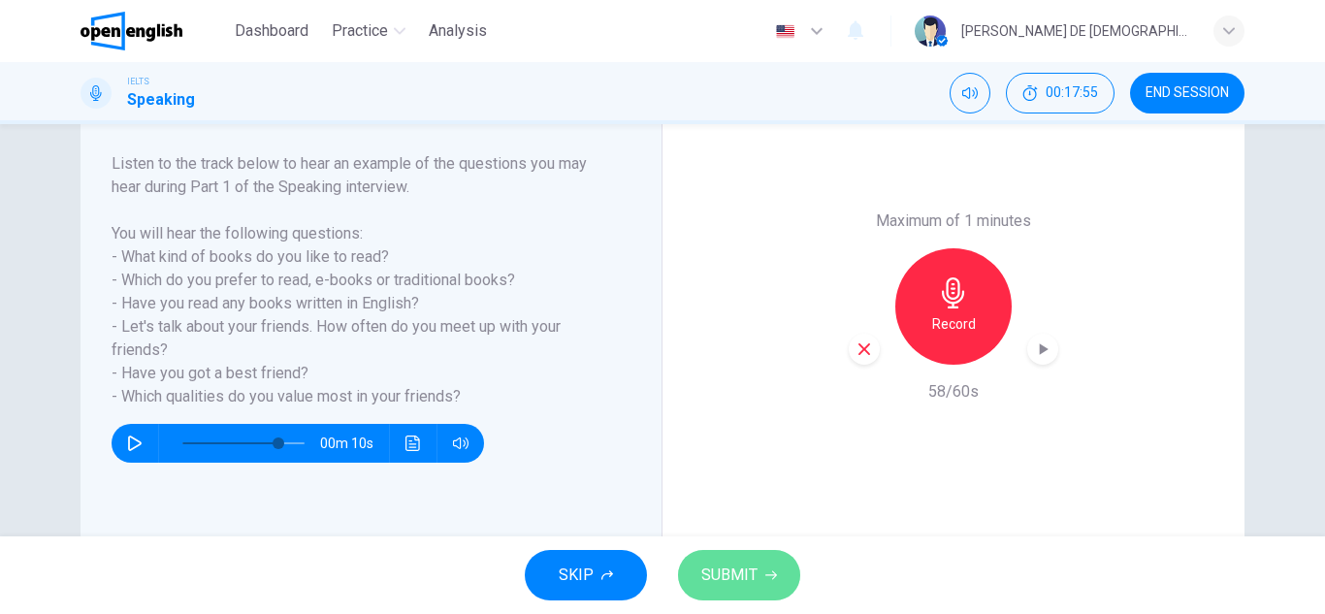
click at [749, 578] on span "SUBMIT" at bounding box center [729, 574] width 56 height 27
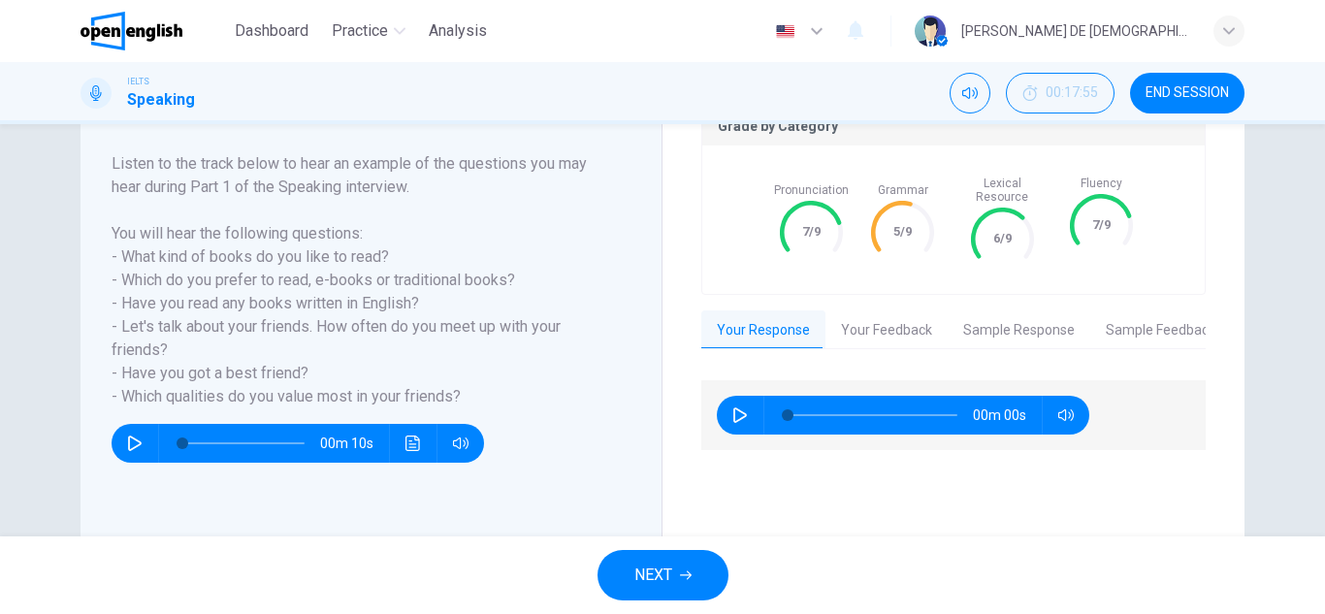
type input "*"
click at [879, 326] on button "Your Feedback" at bounding box center [886, 330] width 122 height 41
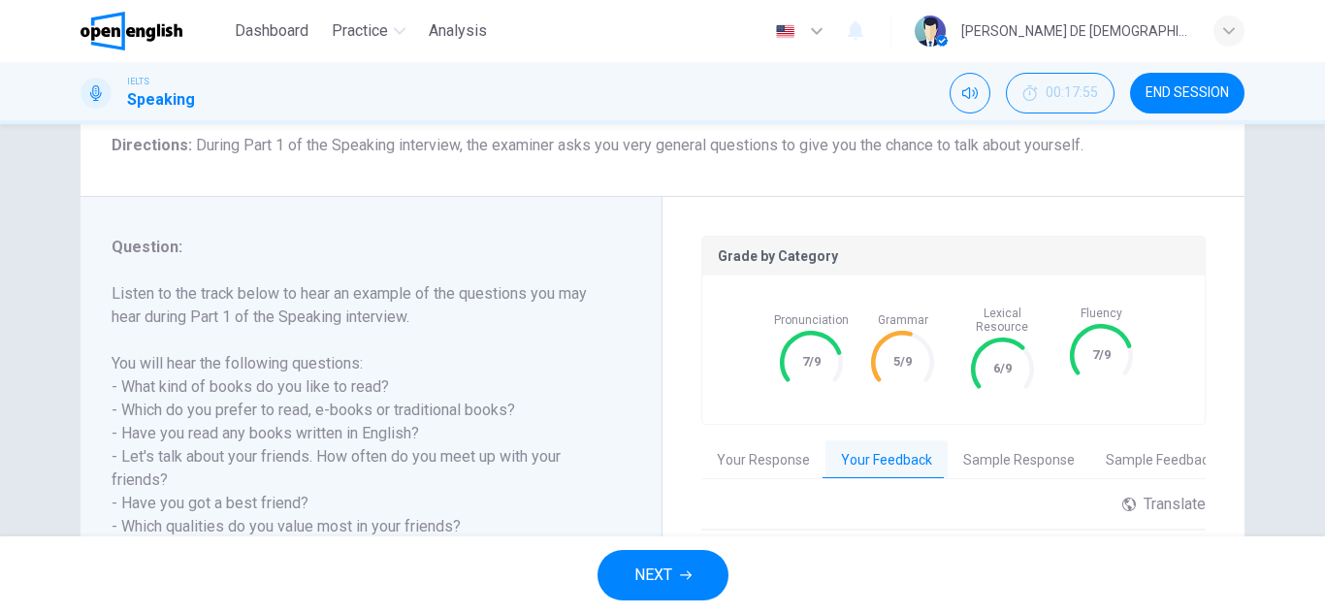
scroll to position [56, 0]
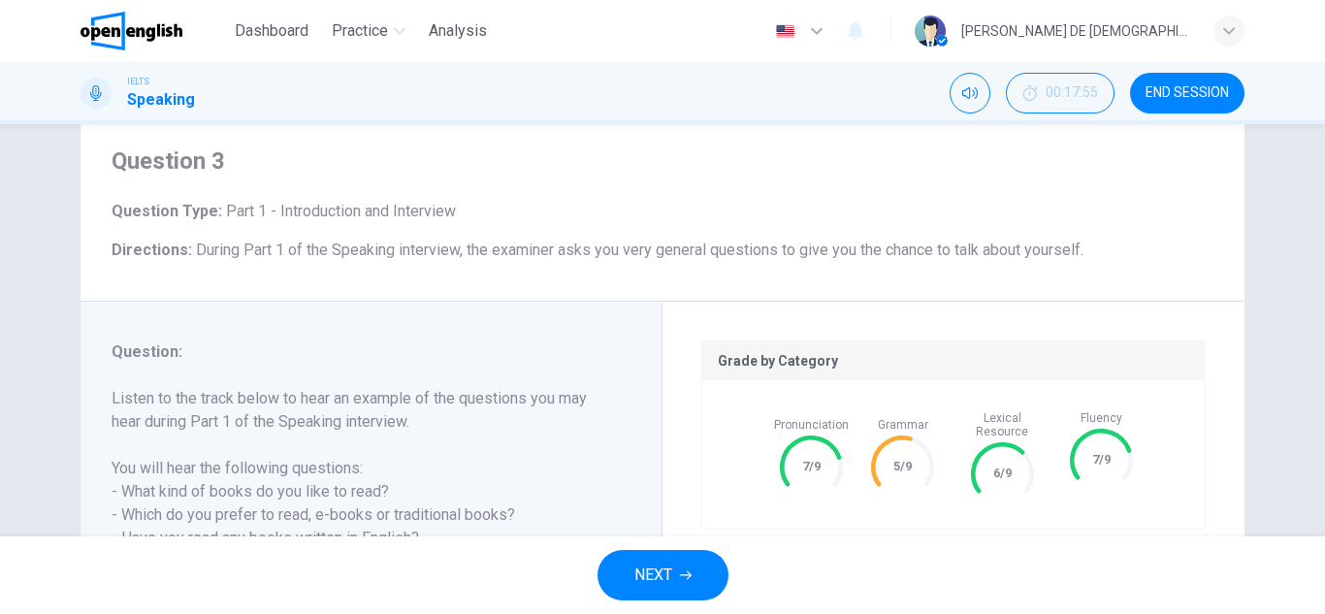
click at [656, 560] on button "NEXT" at bounding box center [662, 575] width 131 height 50
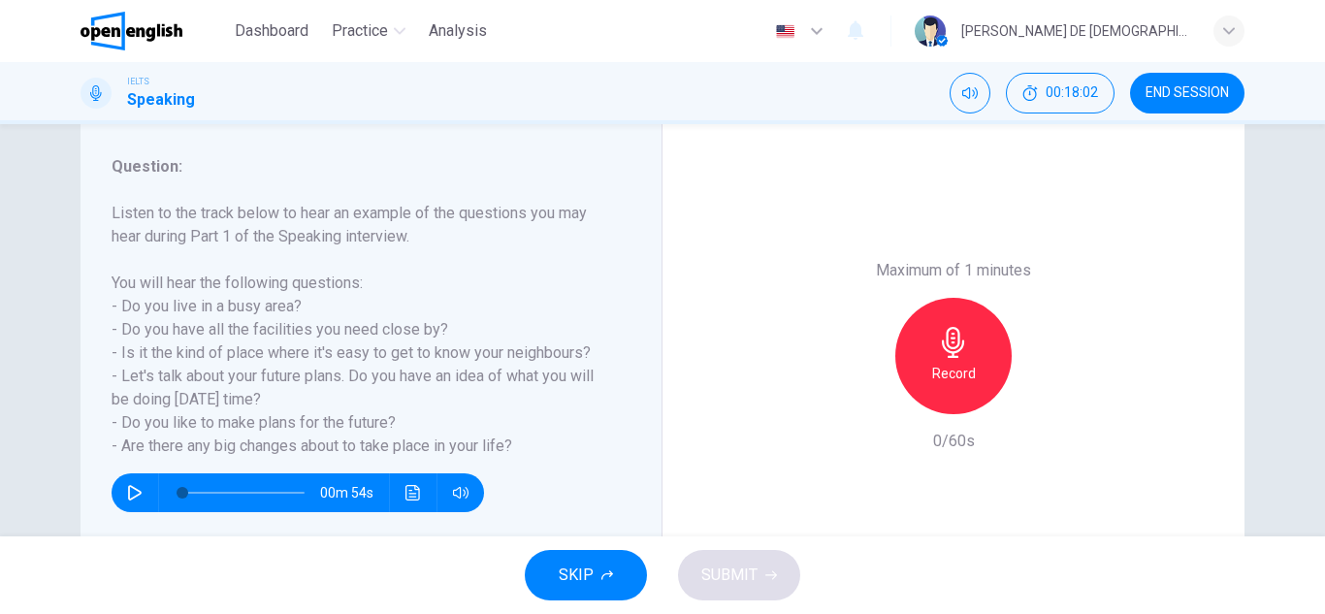
scroll to position [291, 0]
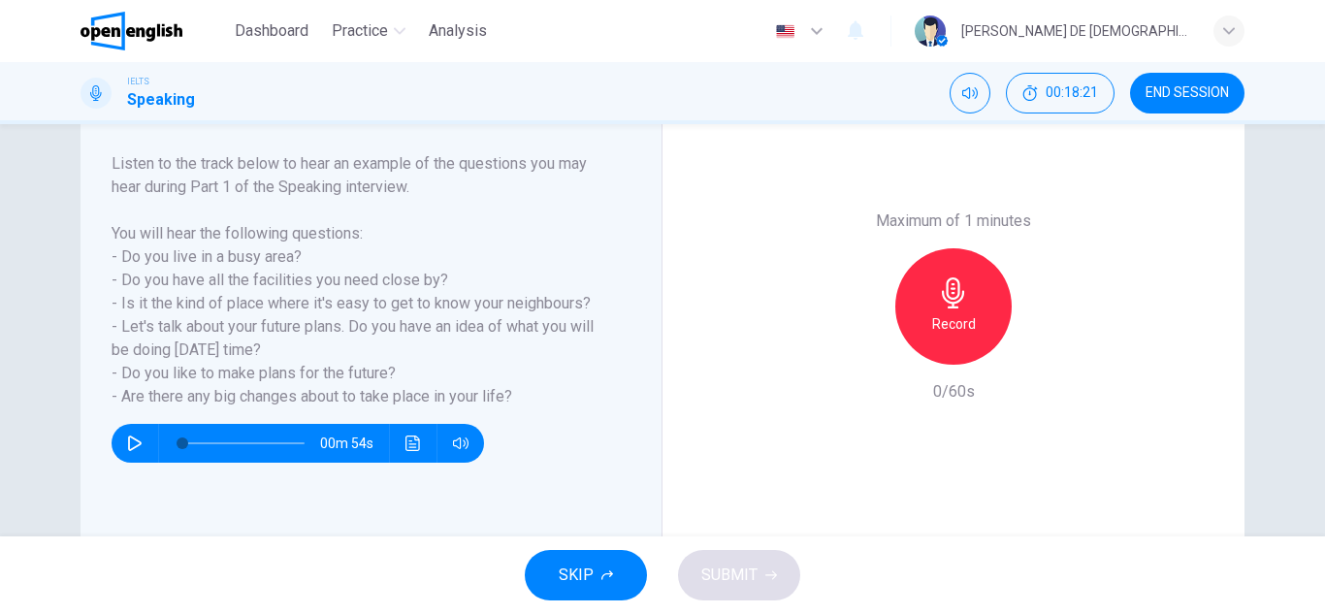
click at [119, 441] on button "button" at bounding box center [134, 443] width 31 height 39
type input "*"
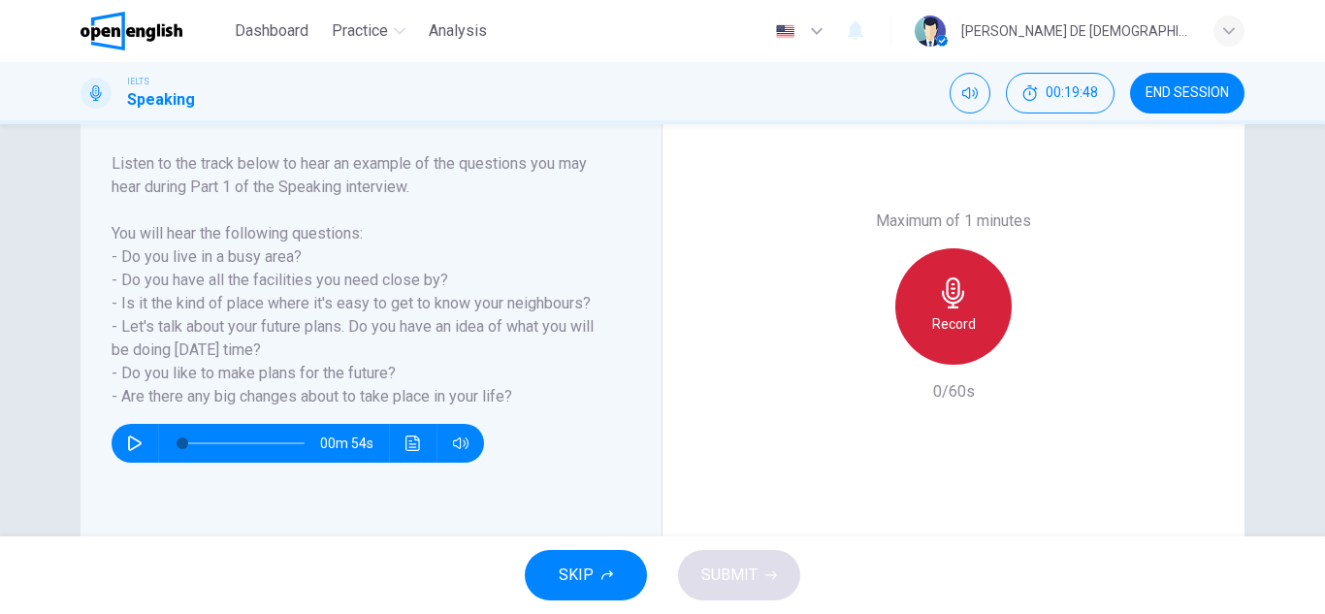
click at [958, 329] on h6 "Record" at bounding box center [954, 323] width 44 height 23
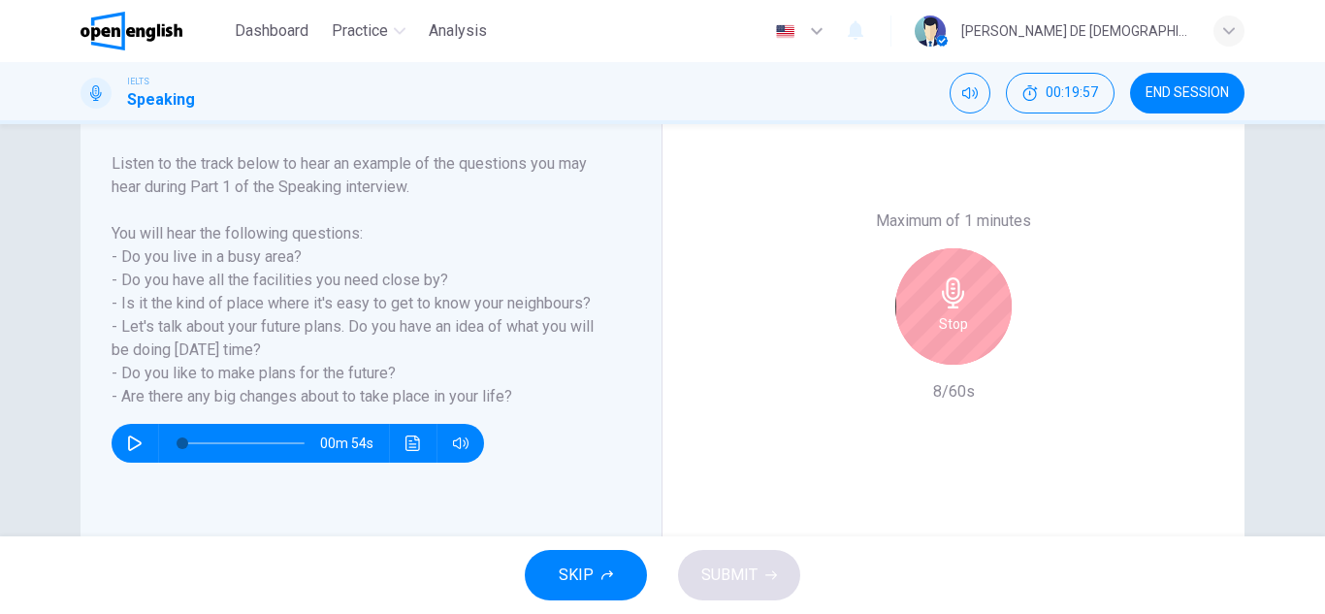
click at [963, 307] on icon "button" at bounding box center [953, 292] width 31 height 31
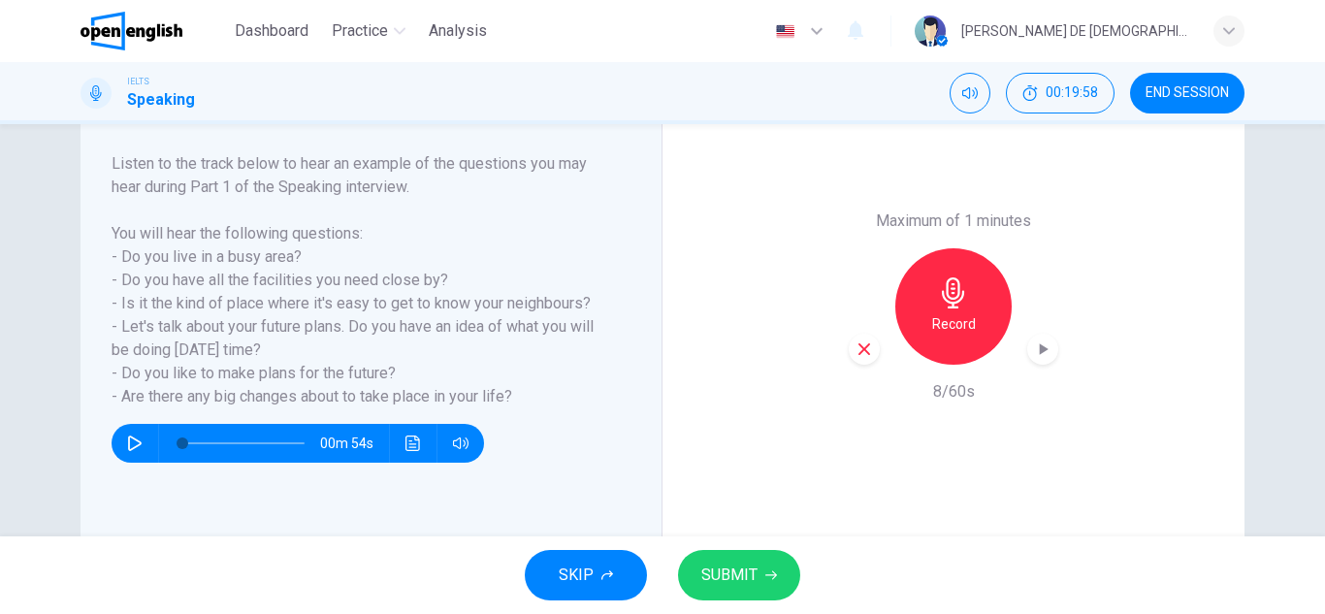
click at [870, 357] on div "button" at bounding box center [863, 349] width 31 height 31
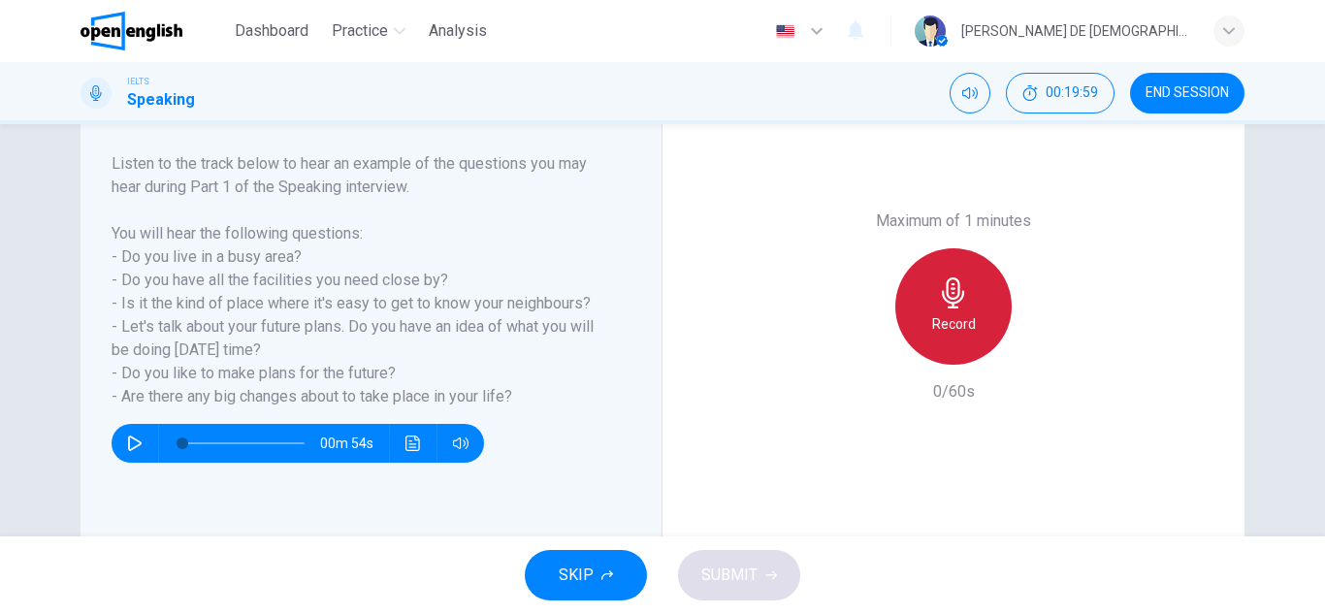
click at [910, 317] on div "Record" at bounding box center [953, 306] width 116 height 116
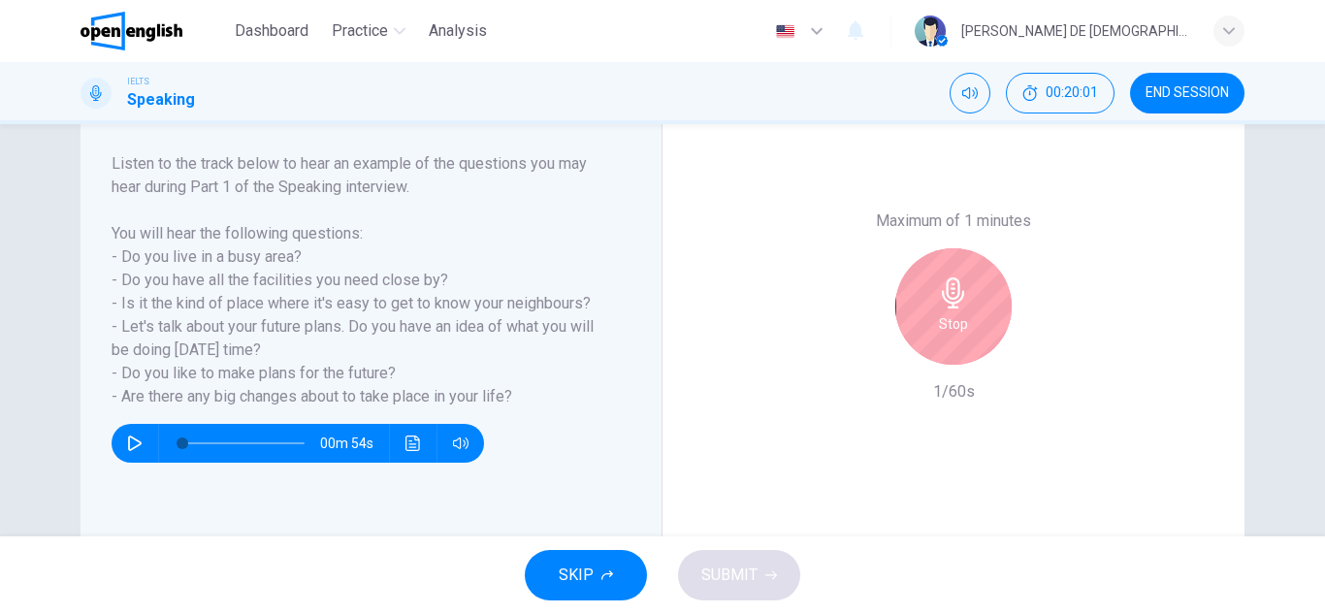
click at [921, 311] on div "Stop" at bounding box center [953, 306] width 116 height 116
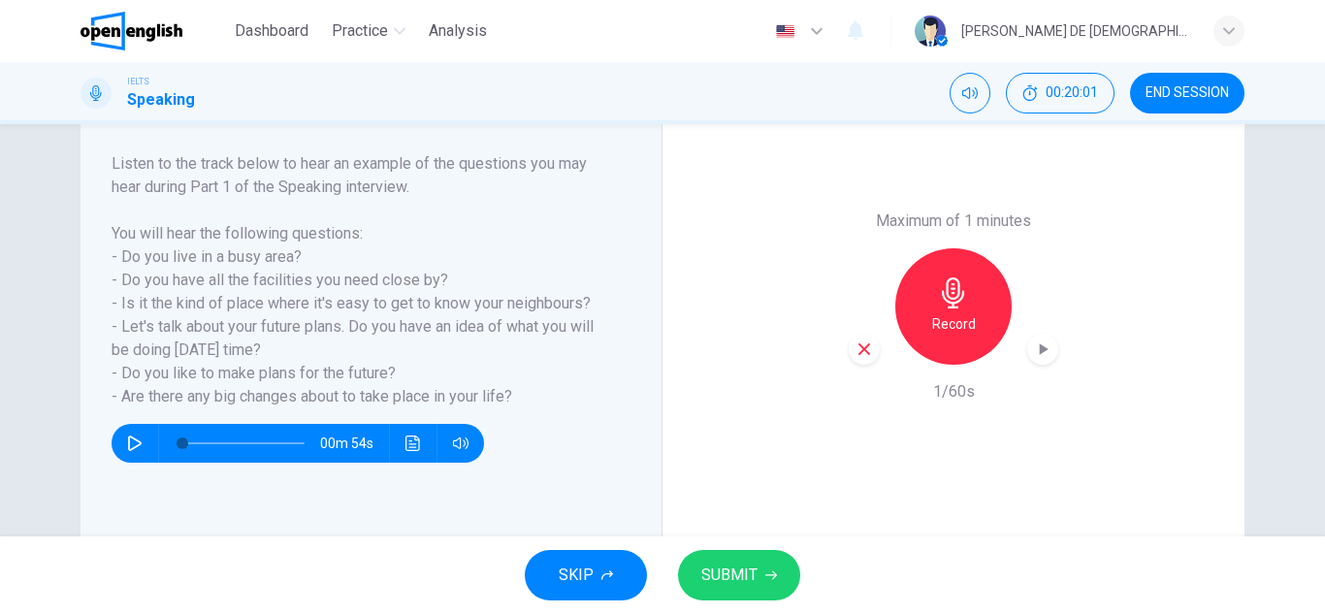
click at [858, 350] on icon "button" at bounding box center [864, 349] width 12 height 12
click at [947, 335] on h6 "Record" at bounding box center [954, 323] width 44 height 23
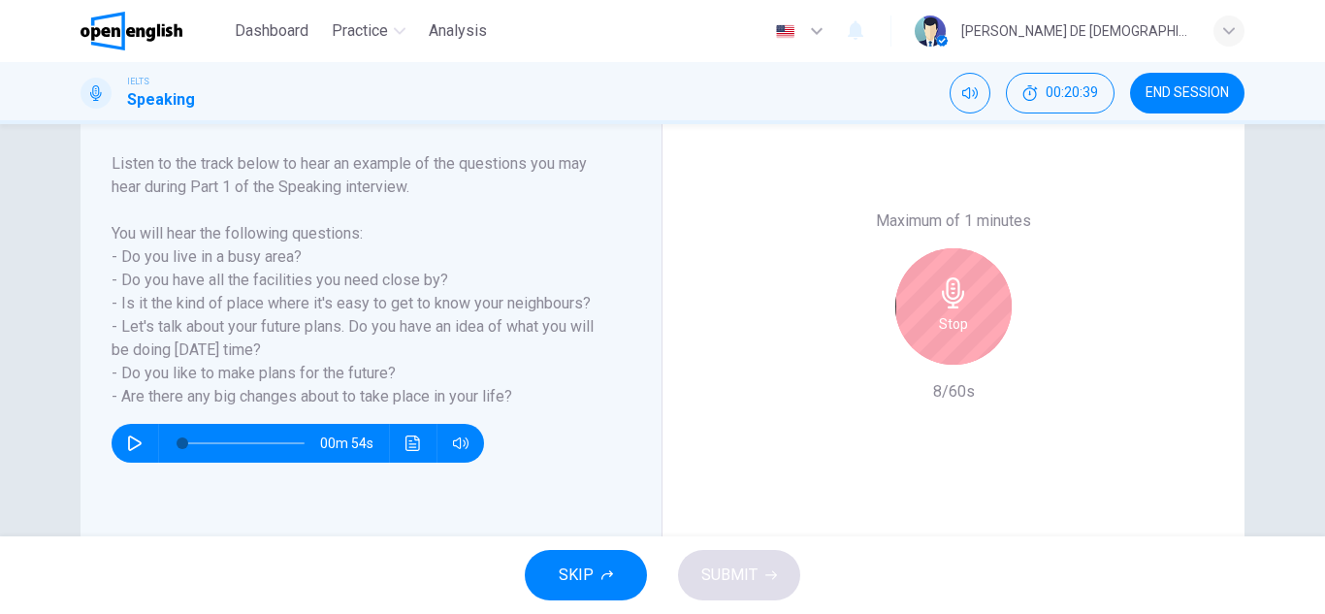
click at [947, 335] on h6 "Stop" at bounding box center [953, 323] width 29 height 23
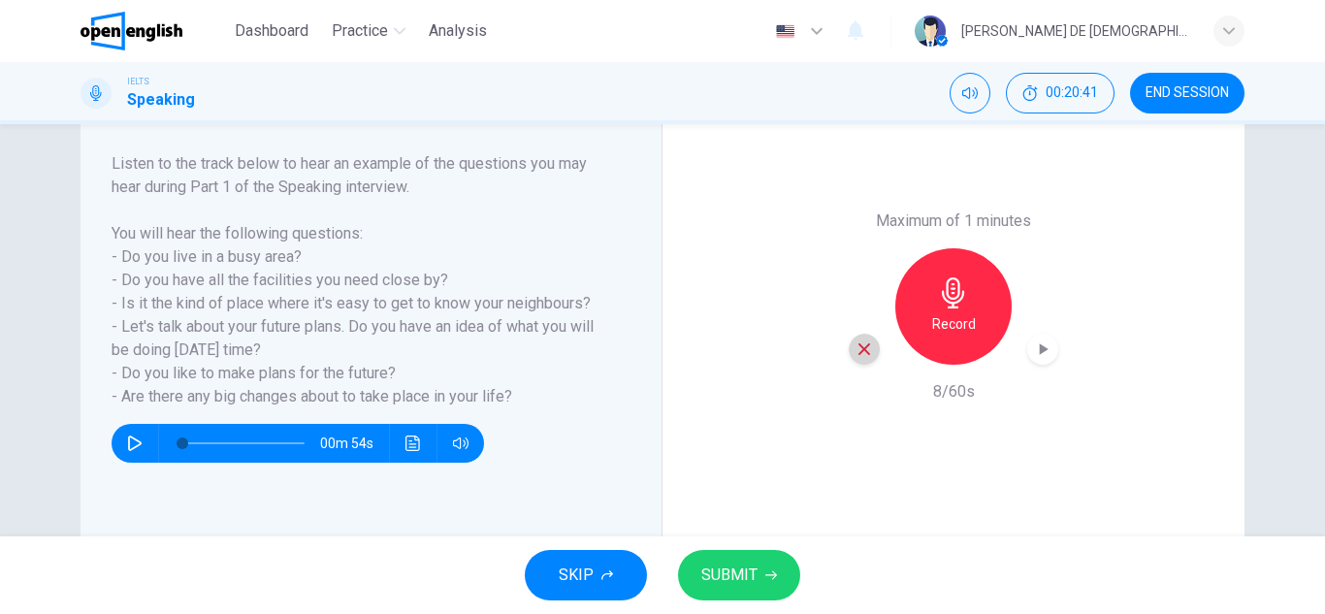
click at [859, 347] on icon "button" at bounding box center [863, 348] width 17 height 17
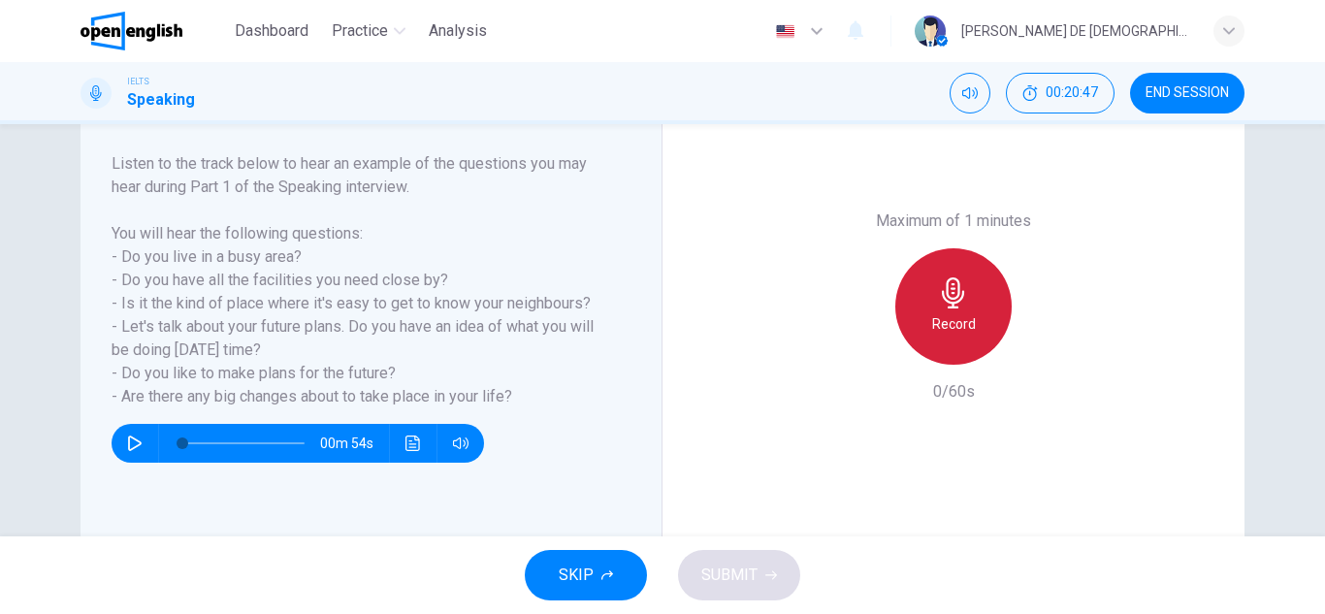
click at [925, 295] on div "Record" at bounding box center [953, 306] width 116 height 116
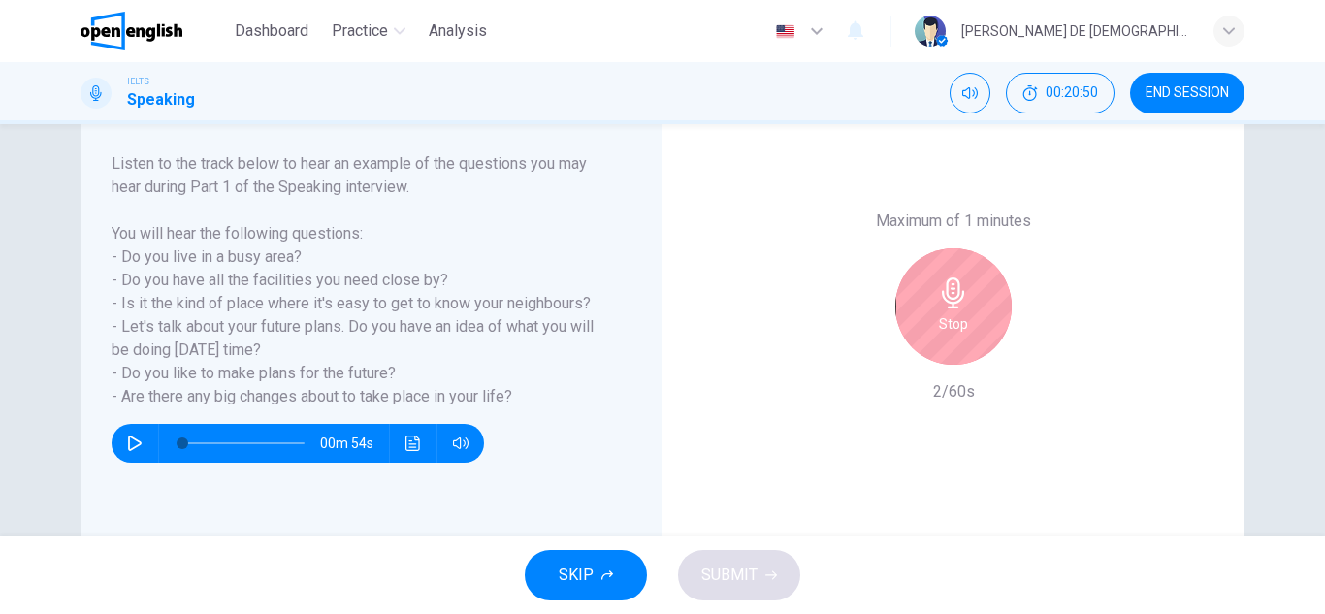
click at [921, 284] on div "Stop" at bounding box center [953, 306] width 116 height 116
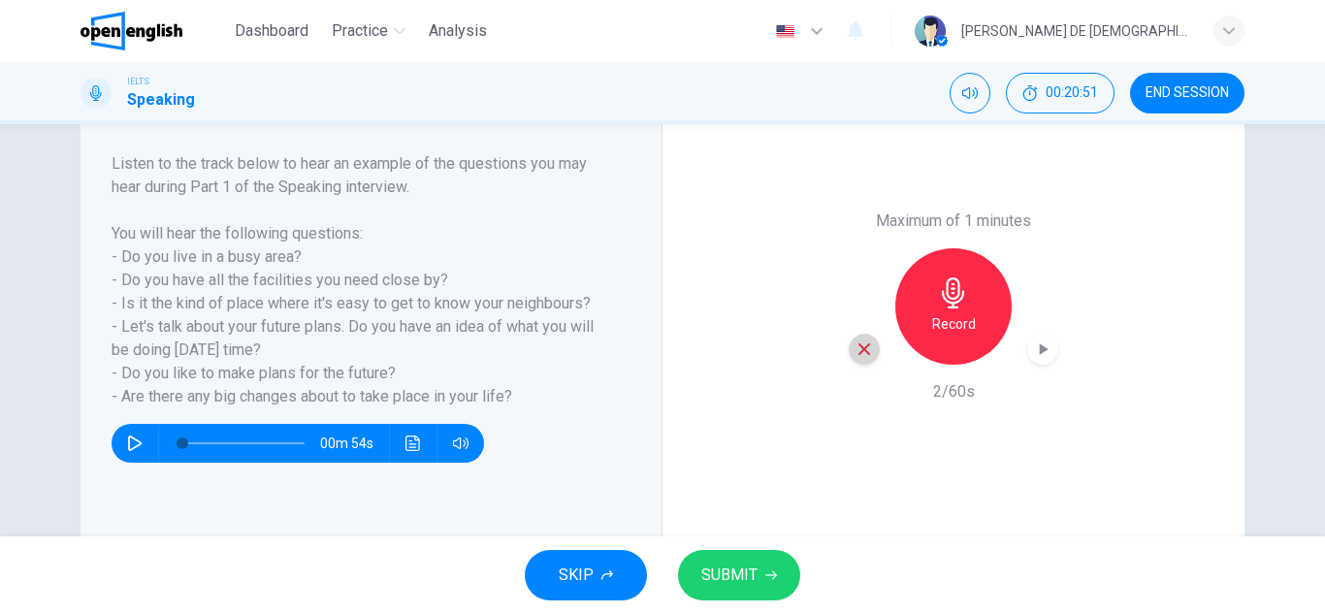
click at [855, 350] on icon "button" at bounding box center [863, 348] width 17 height 17
click at [918, 305] on div "Record" at bounding box center [953, 306] width 116 height 116
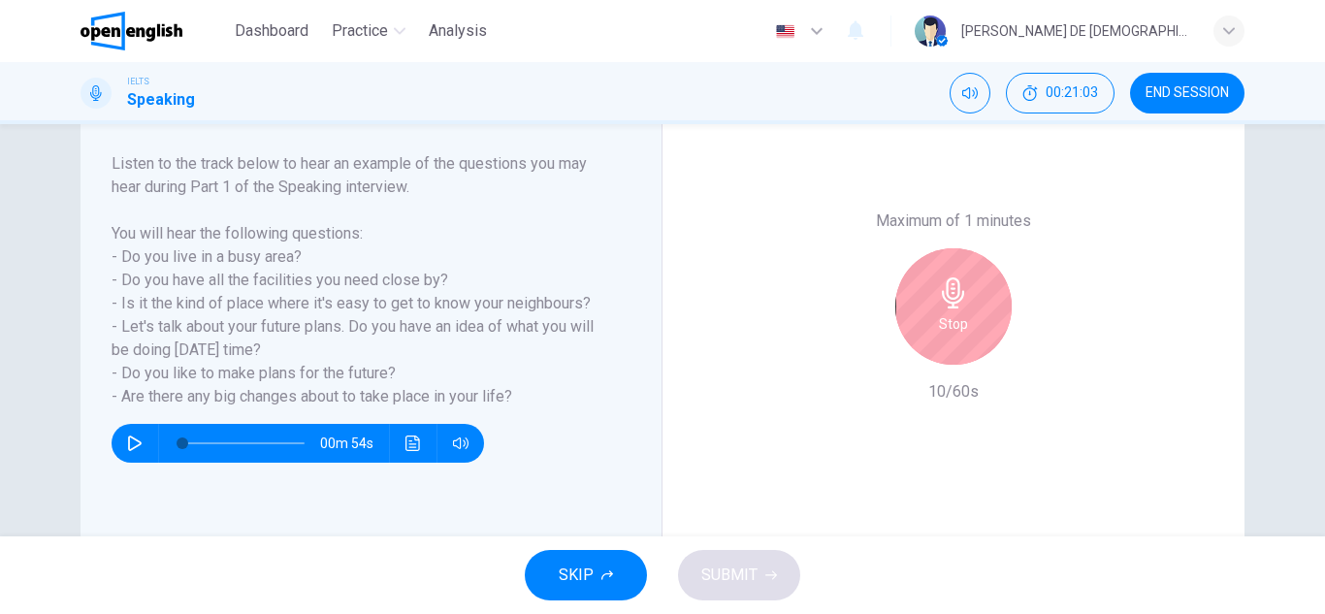
click at [919, 293] on div "Stop" at bounding box center [953, 306] width 116 height 116
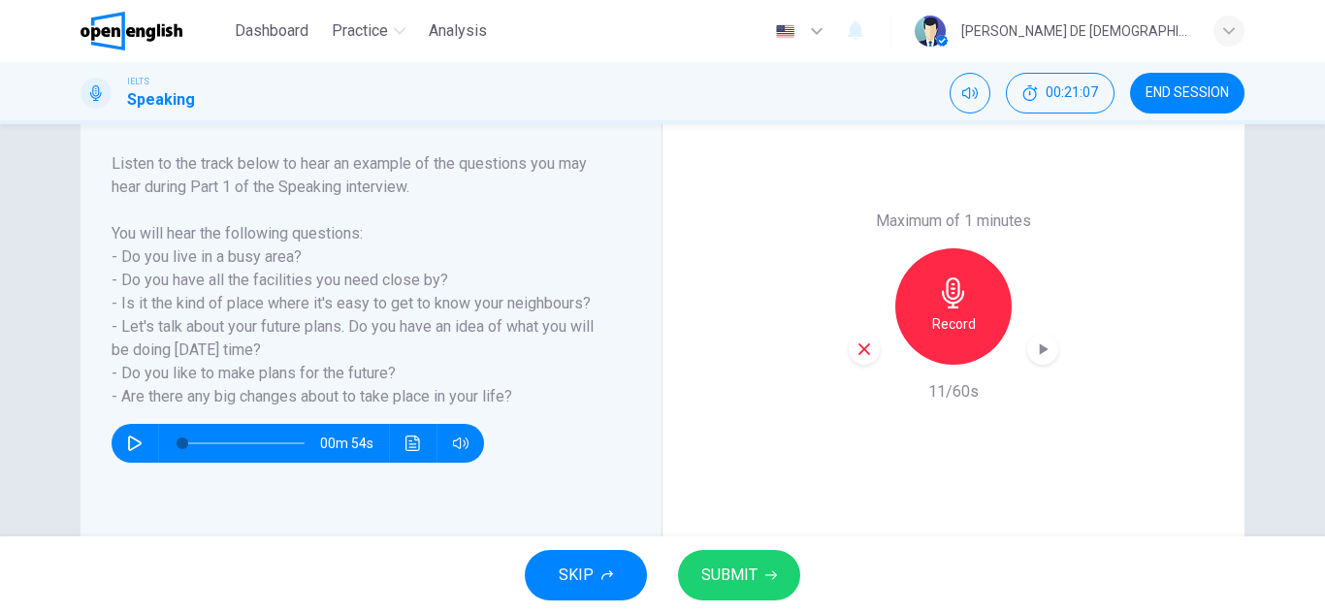
click at [861, 354] on icon "button" at bounding box center [863, 348] width 17 height 17
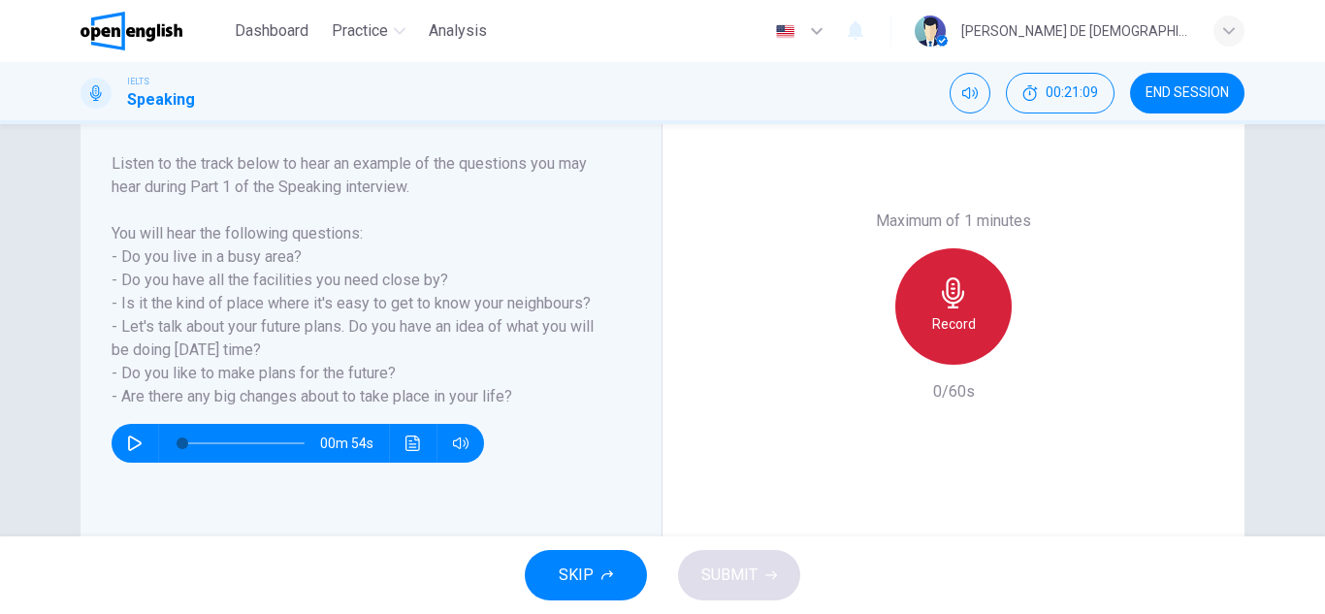
click at [940, 313] on h6 "Record" at bounding box center [954, 323] width 44 height 23
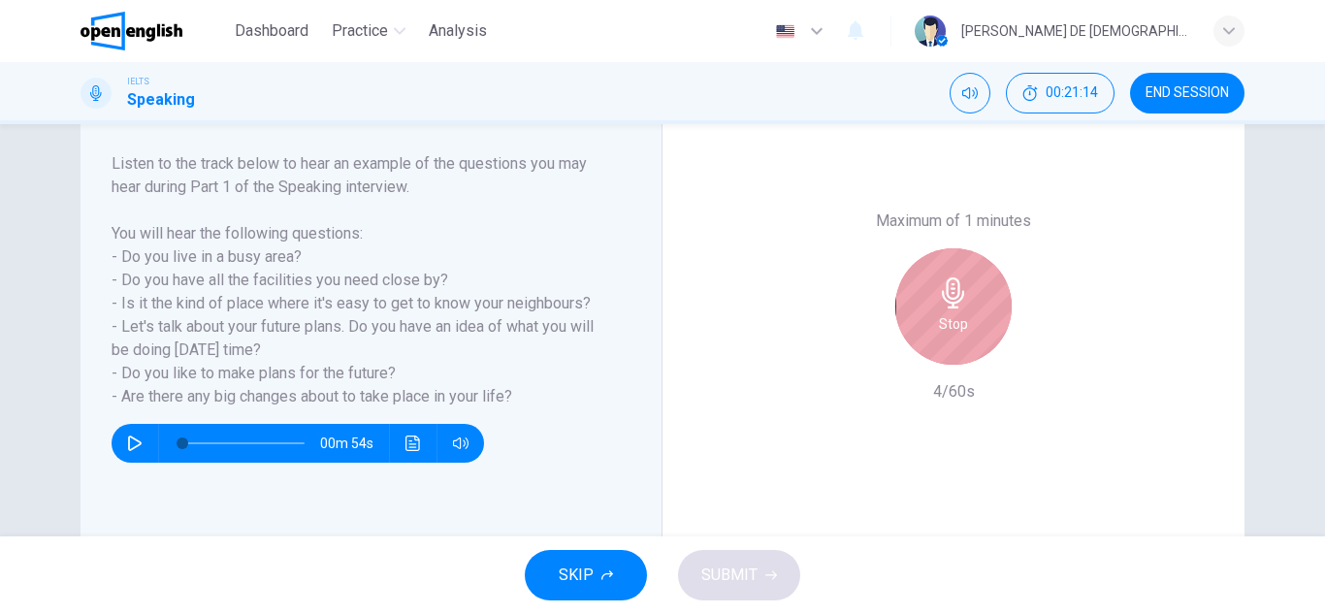
click at [937, 348] on div "Stop" at bounding box center [953, 306] width 116 height 116
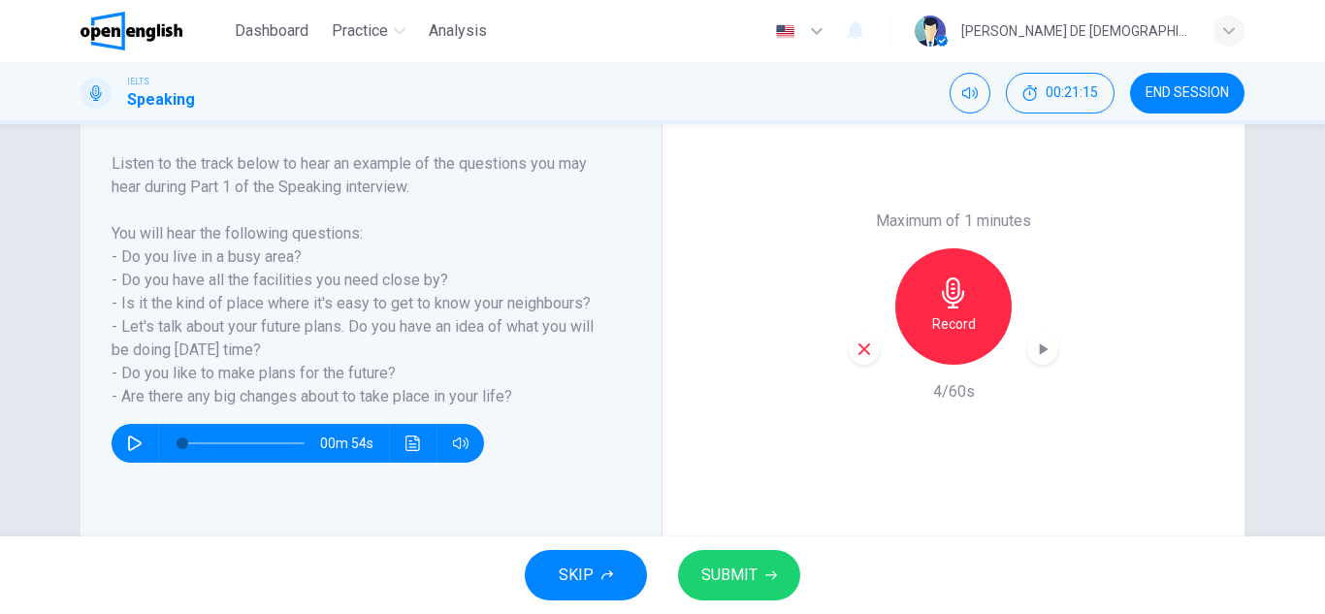
click at [858, 354] on icon "button" at bounding box center [863, 348] width 17 height 17
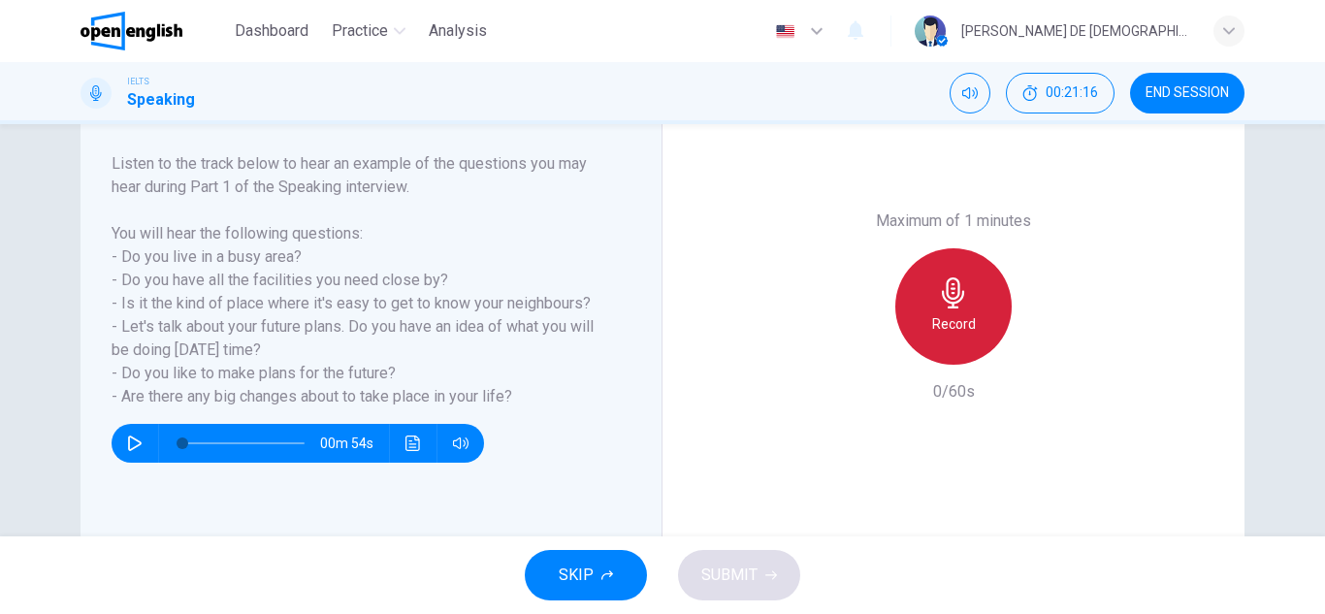
click at [950, 327] on h6 "Record" at bounding box center [954, 323] width 44 height 23
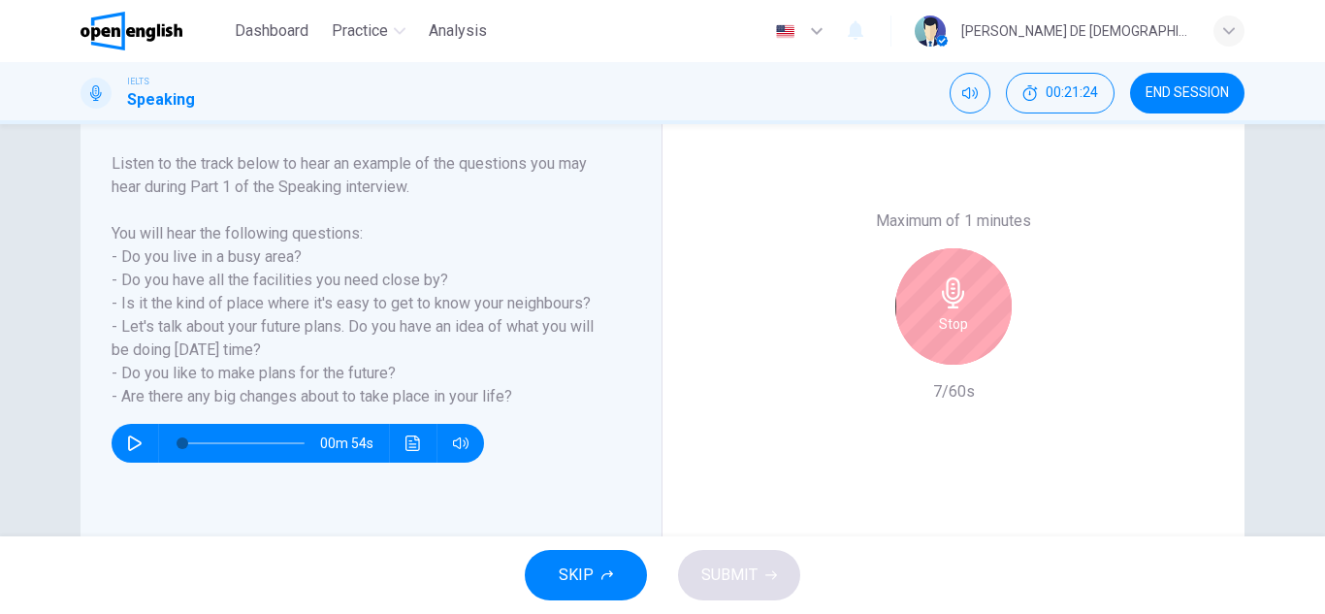
click at [950, 329] on h6 "Stop" at bounding box center [953, 323] width 29 height 23
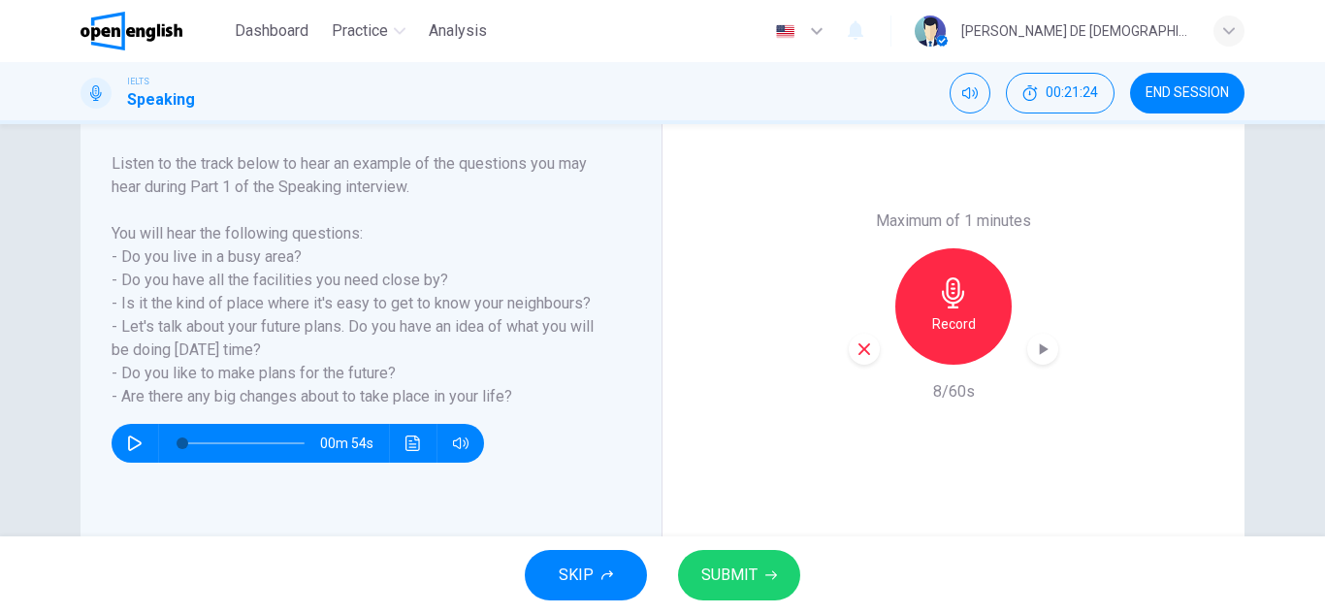
click at [859, 350] on div "Maximum of 1 minutes Record 8/60s" at bounding box center [953, 306] width 582 height 479
click at [860, 350] on icon "button" at bounding box center [864, 349] width 12 height 12
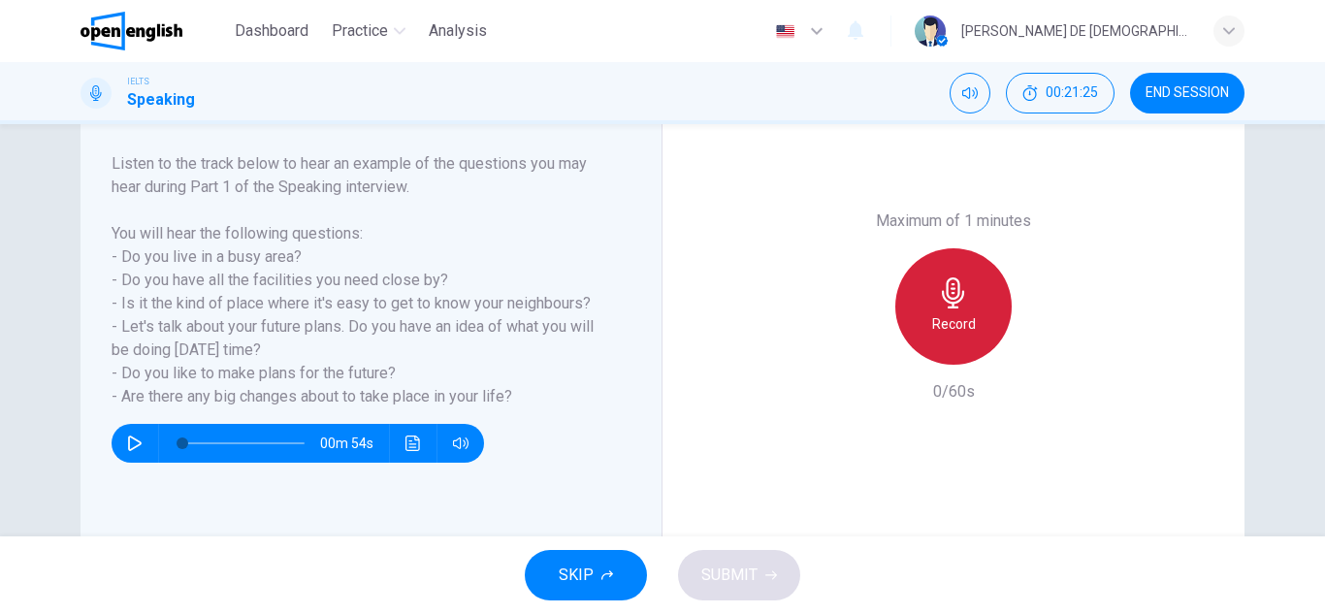
click at [932, 323] on h6 "Record" at bounding box center [954, 323] width 44 height 23
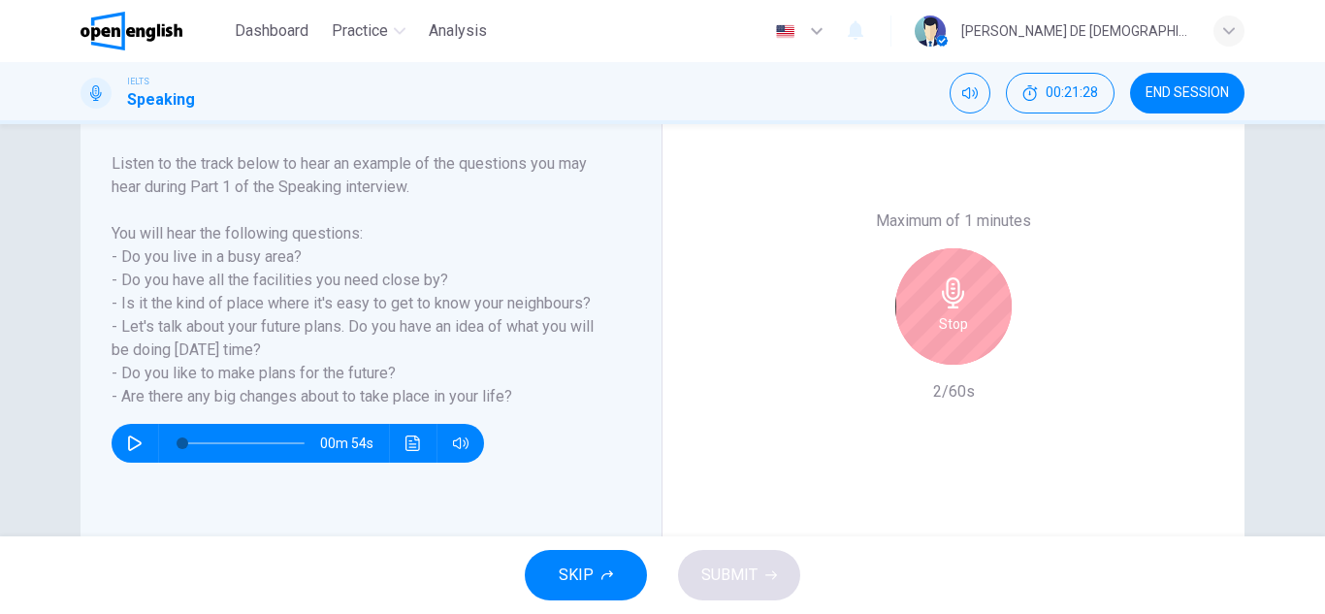
click at [953, 361] on div "Stop" at bounding box center [953, 306] width 116 height 116
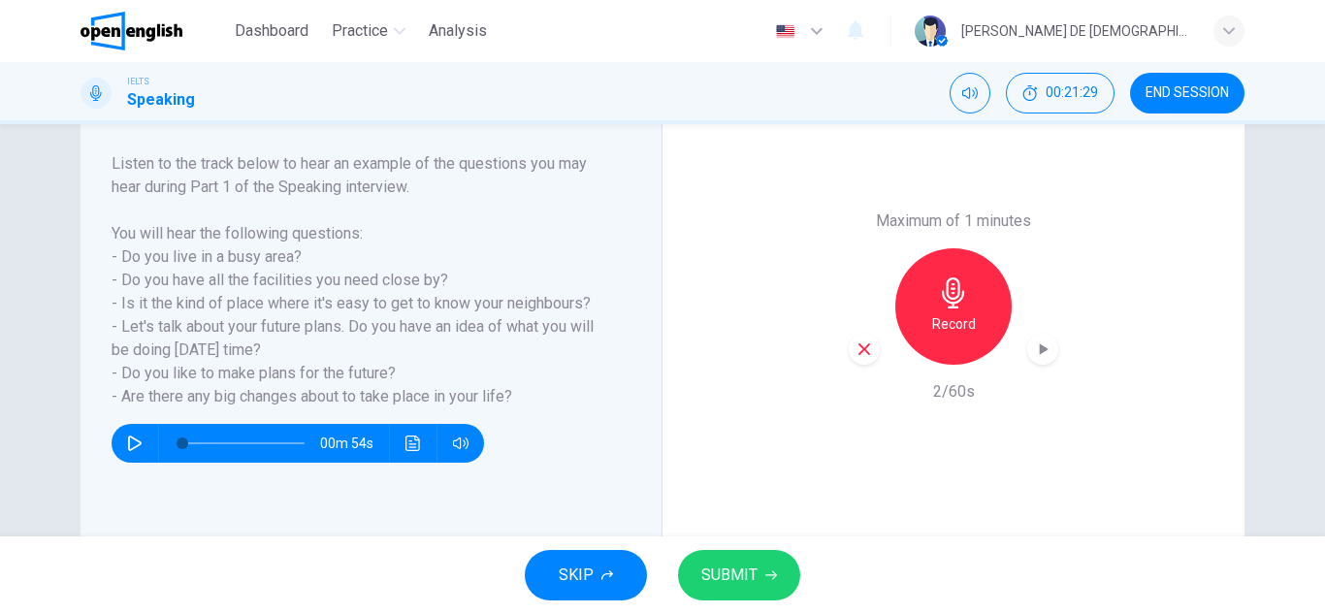
click at [866, 352] on icon "button" at bounding box center [863, 348] width 17 height 17
click at [948, 335] on h6 "Record" at bounding box center [954, 323] width 44 height 23
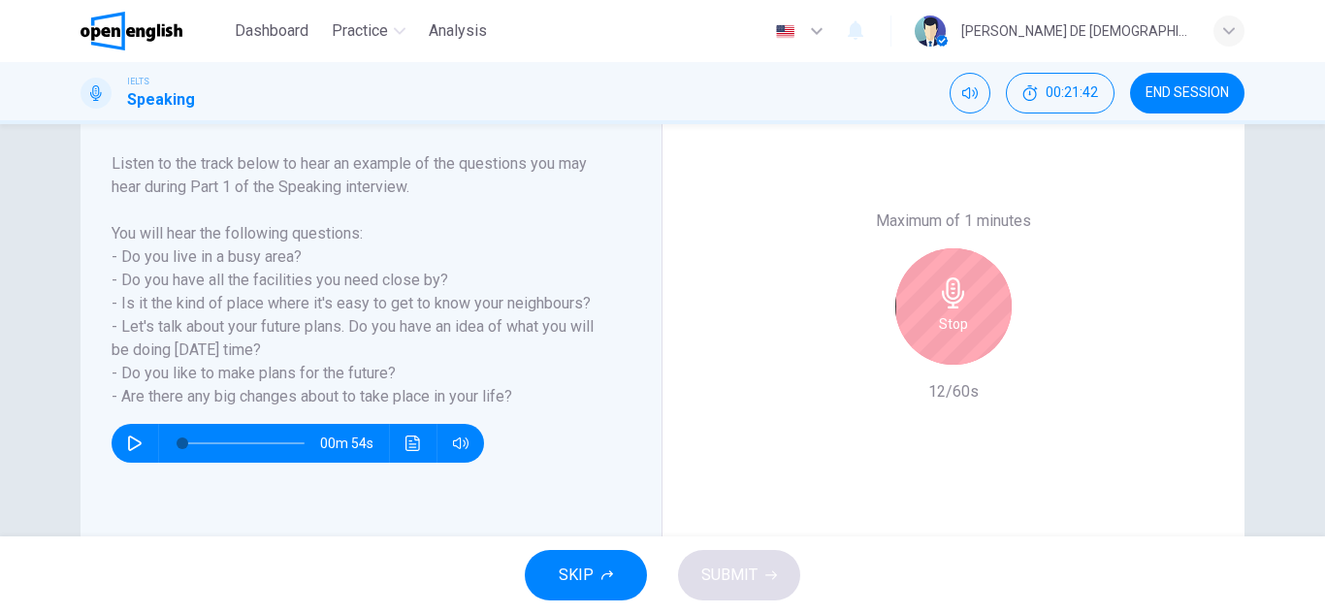
click at [948, 335] on h6 "Stop" at bounding box center [953, 323] width 29 height 23
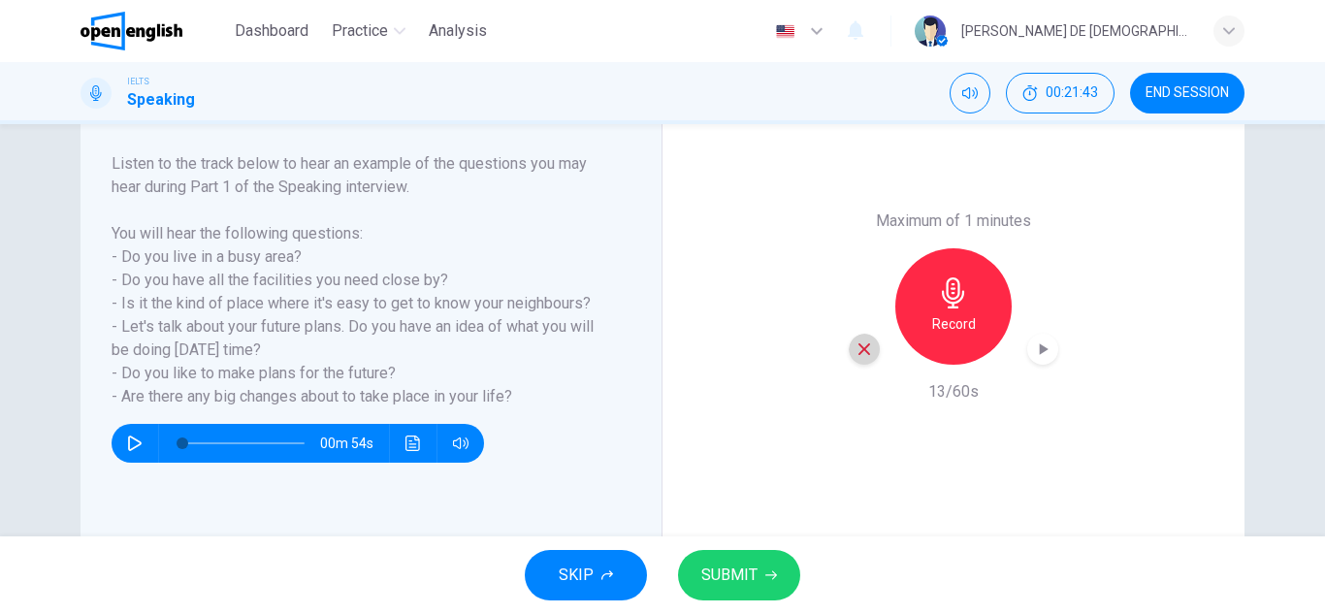
click at [855, 348] on icon "button" at bounding box center [863, 348] width 17 height 17
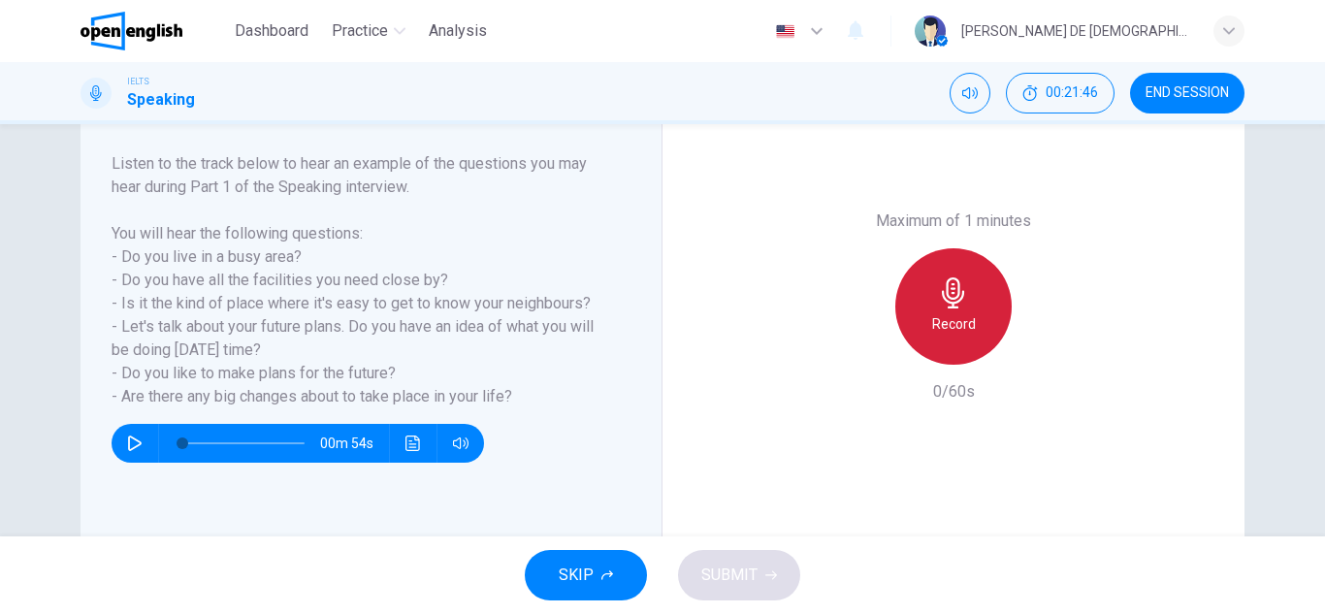
click at [943, 320] on h6 "Record" at bounding box center [954, 323] width 44 height 23
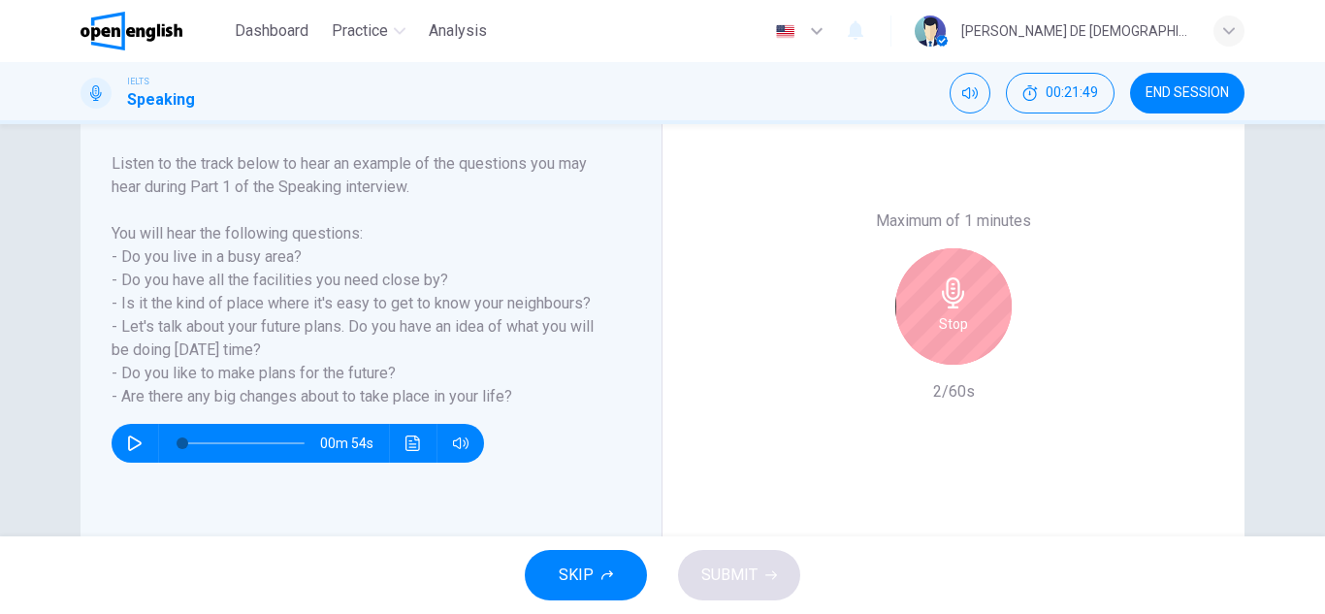
click at [1017, 313] on div "Stop" at bounding box center [952, 306] width 209 height 116
click at [942, 304] on icon "button" at bounding box center [953, 292] width 31 height 31
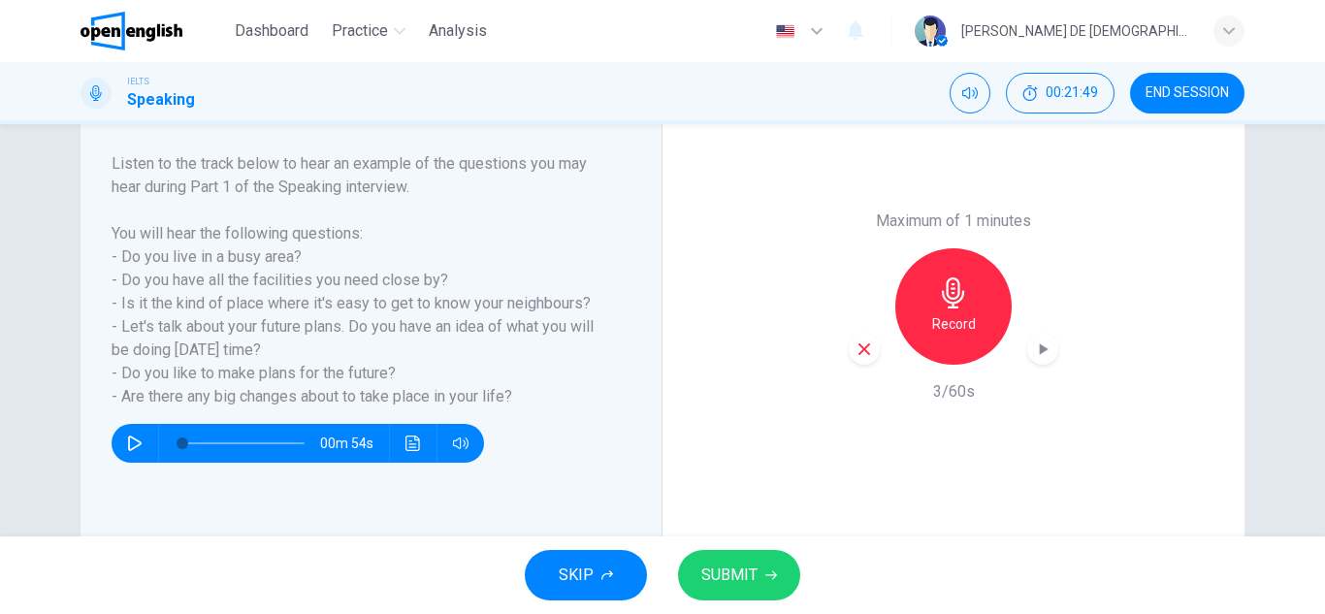
click at [855, 355] on icon "button" at bounding box center [863, 348] width 17 height 17
click at [932, 313] on h6 "Record" at bounding box center [954, 323] width 44 height 23
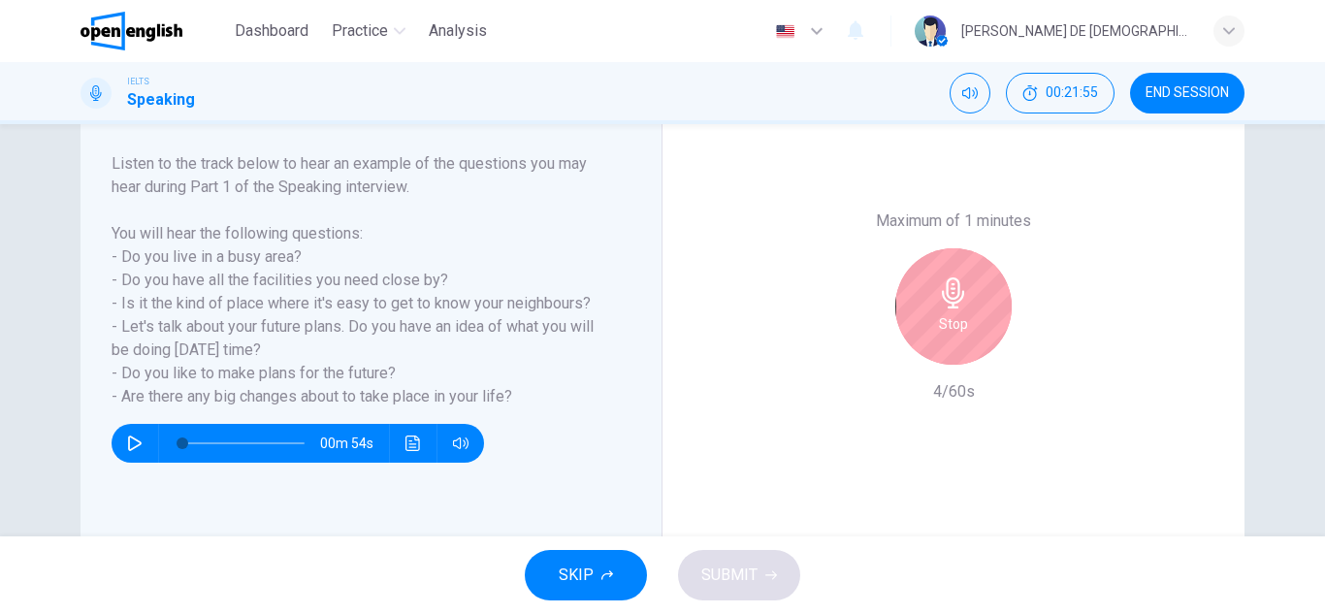
click at [932, 313] on div "Stop" at bounding box center [953, 306] width 116 height 116
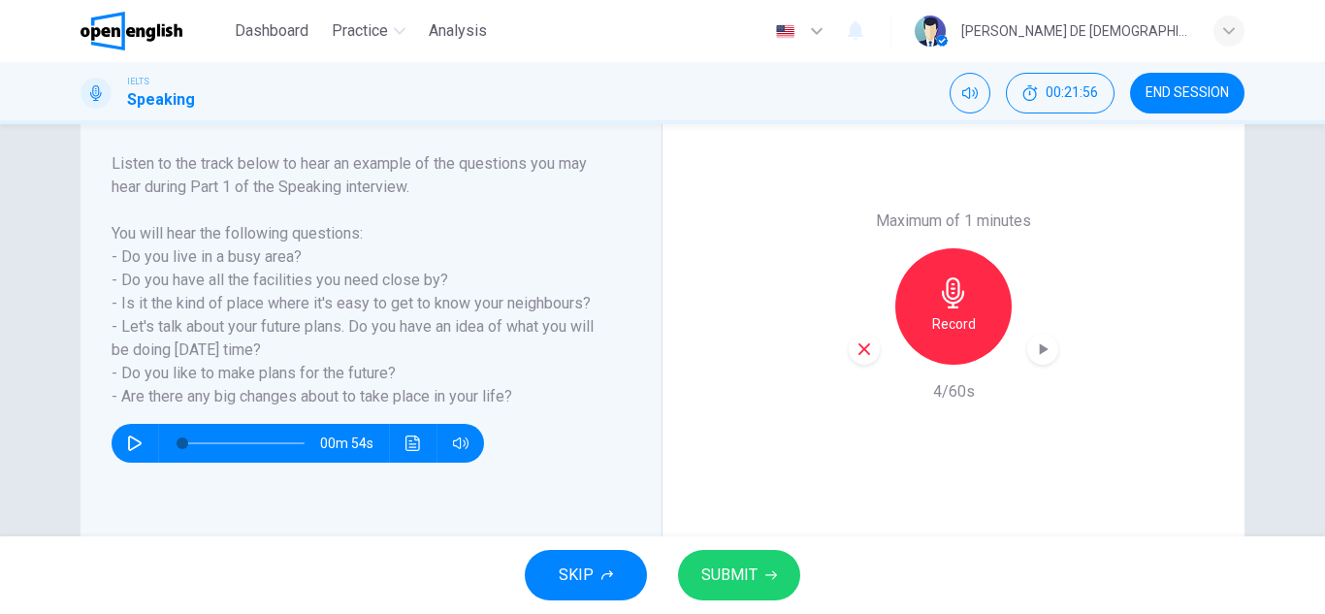
click at [864, 343] on icon "button" at bounding box center [863, 348] width 17 height 17
click at [944, 299] on icon "button" at bounding box center [953, 292] width 31 height 31
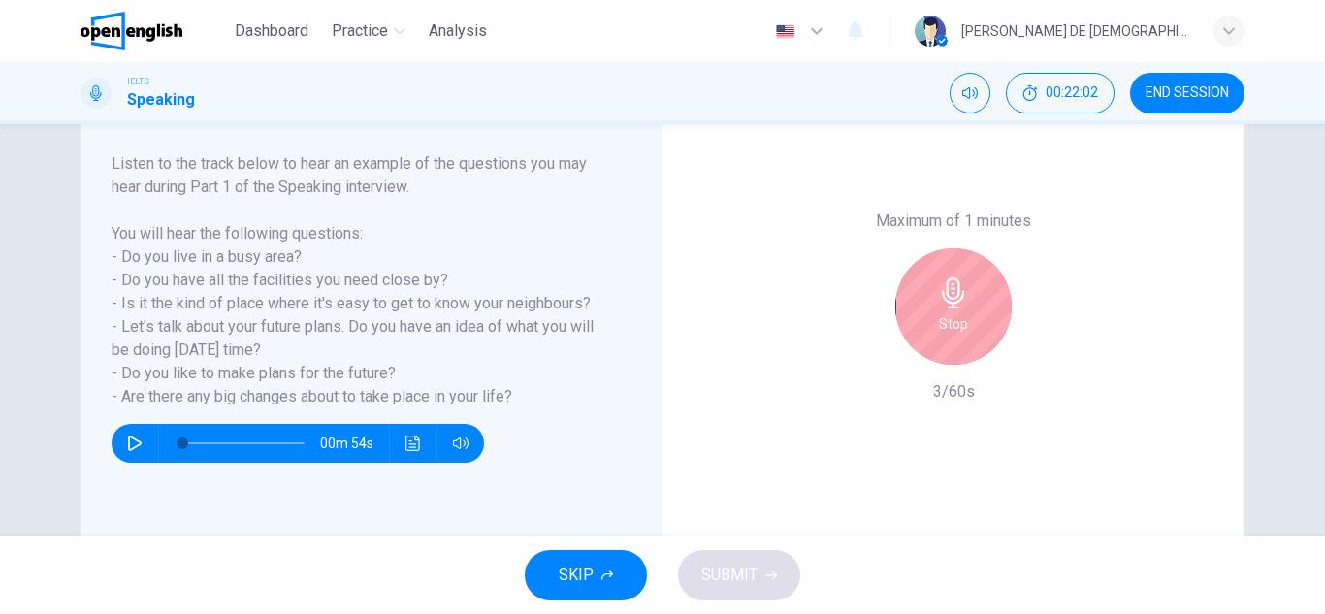
click at [907, 314] on div "Stop" at bounding box center [953, 306] width 116 height 116
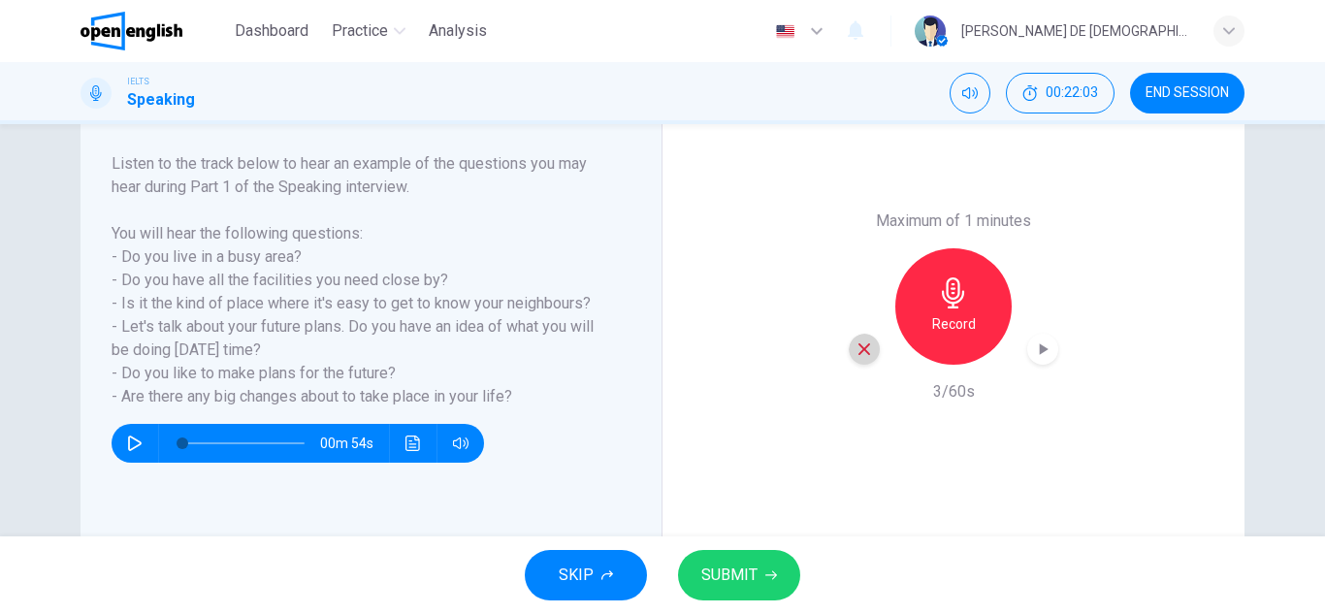
click at [856, 350] on icon "button" at bounding box center [863, 348] width 17 height 17
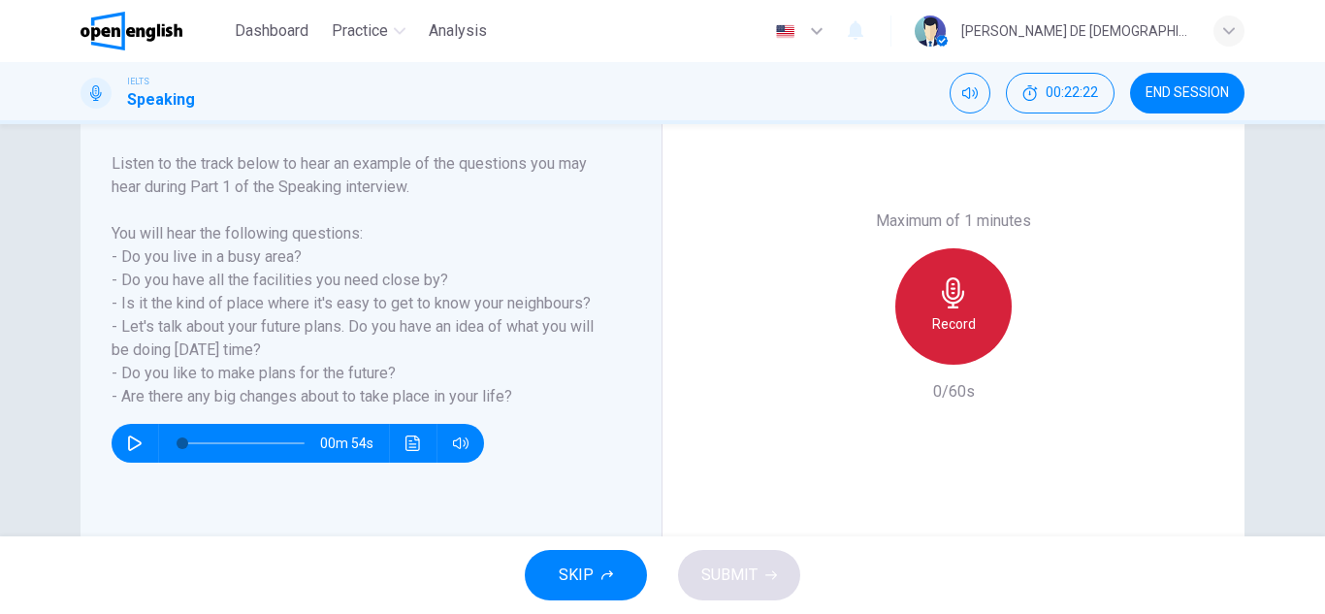
click at [908, 329] on div "Record" at bounding box center [953, 306] width 116 height 116
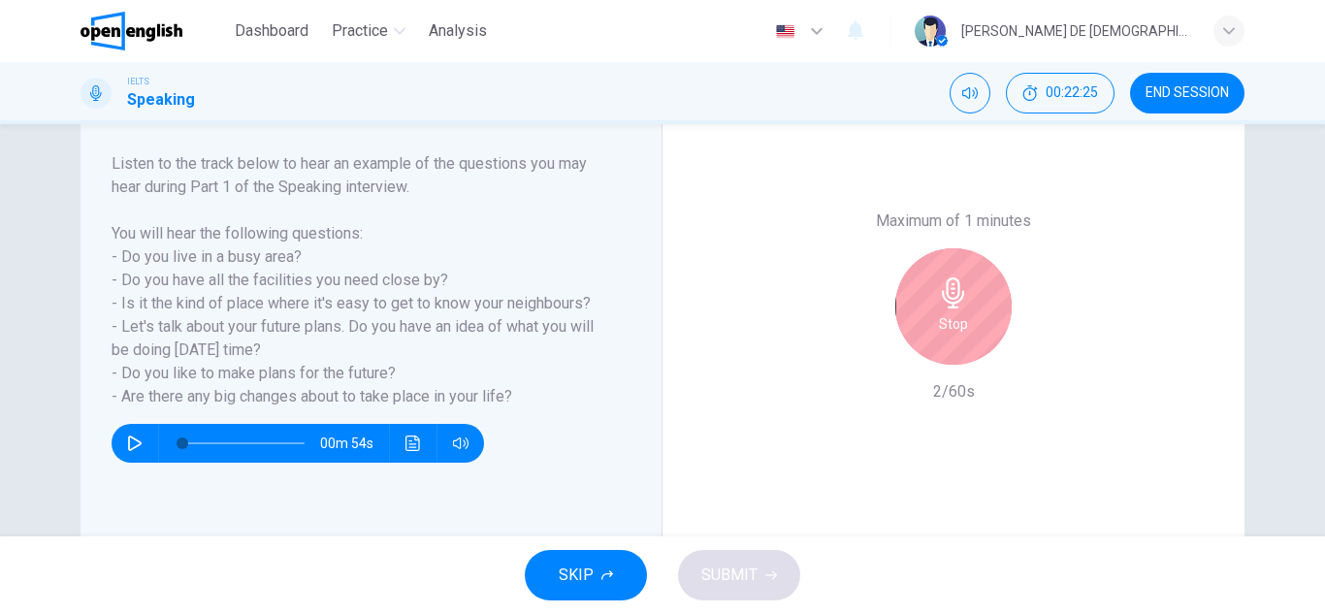
click at [880, 307] on div "Stop" at bounding box center [952, 306] width 209 height 116
click at [921, 317] on div "Stop" at bounding box center [953, 306] width 116 height 116
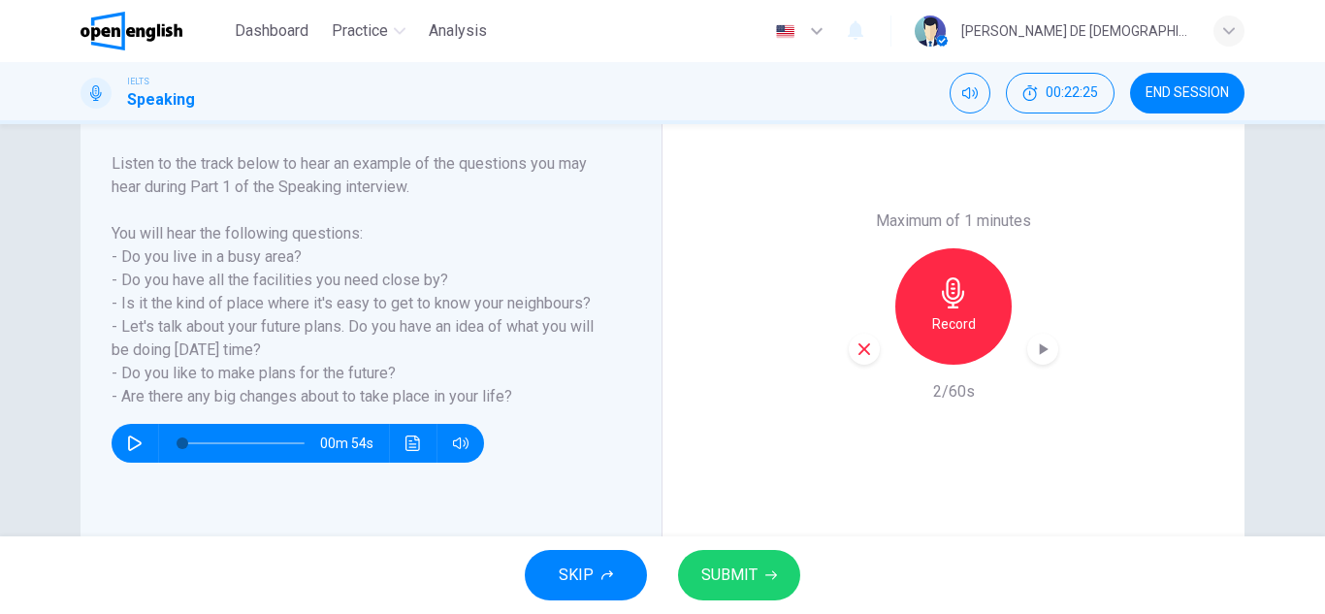
click at [858, 362] on div "Maximum of 1 minutes Record 2/60s" at bounding box center [952, 306] width 209 height 194
drag, startPoint x: 861, startPoint y: 355, endPoint x: 895, endPoint y: 335, distance: 39.6
click at [861, 356] on icon "button" at bounding box center [863, 348] width 17 height 17
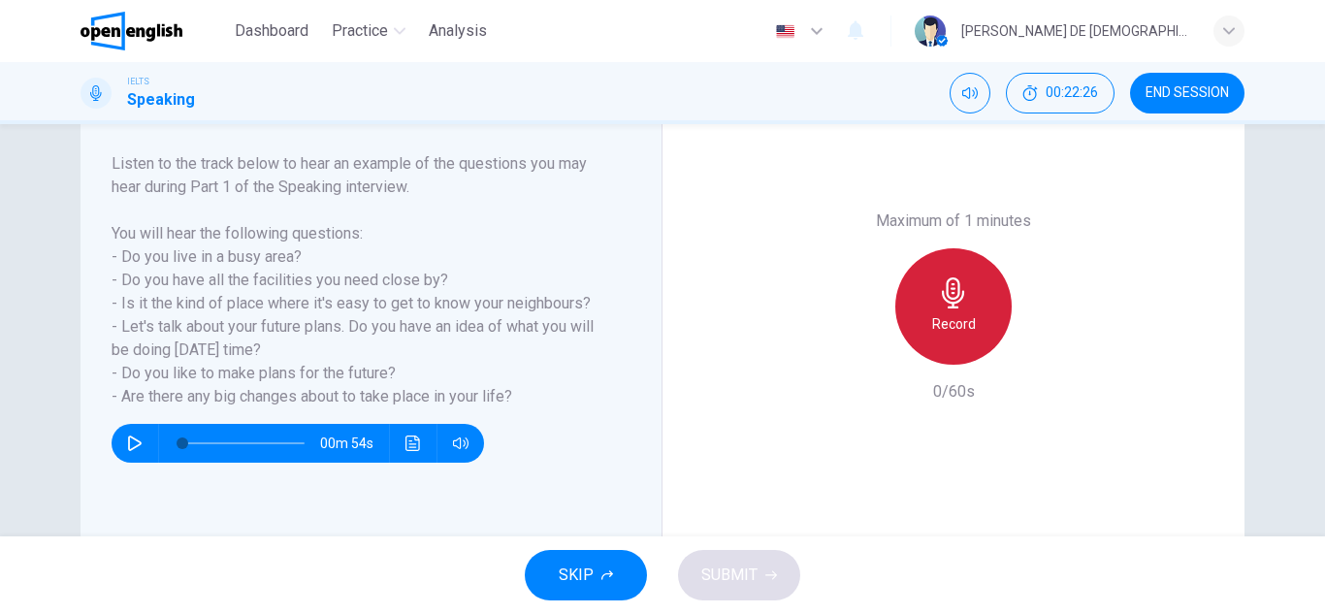
click at [922, 321] on div "Record" at bounding box center [953, 306] width 116 height 116
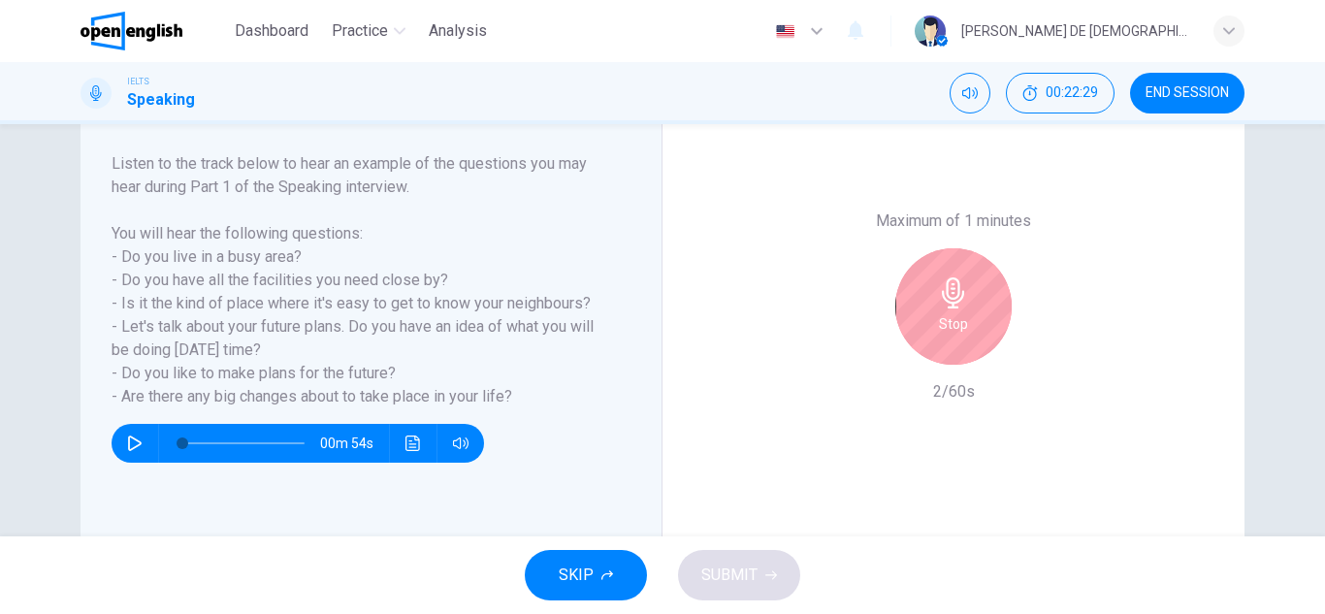
click at [939, 319] on h6 "Stop" at bounding box center [953, 323] width 29 height 23
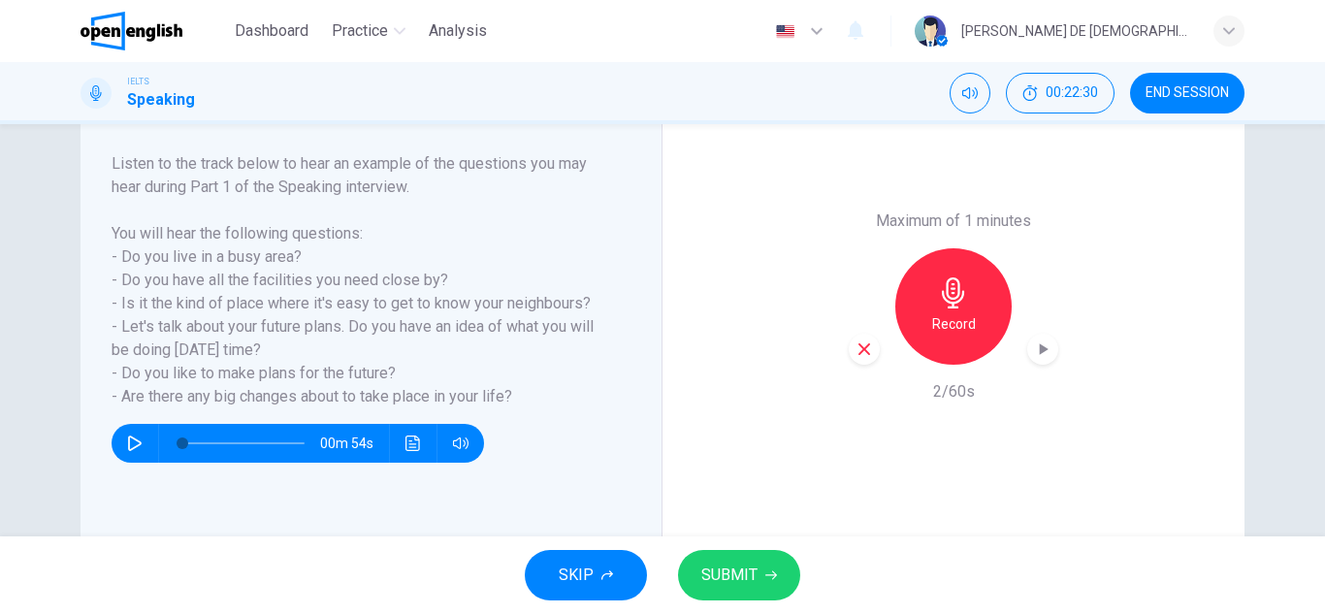
click at [849, 349] on div "button" at bounding box center [863, 349] width 31 height 31
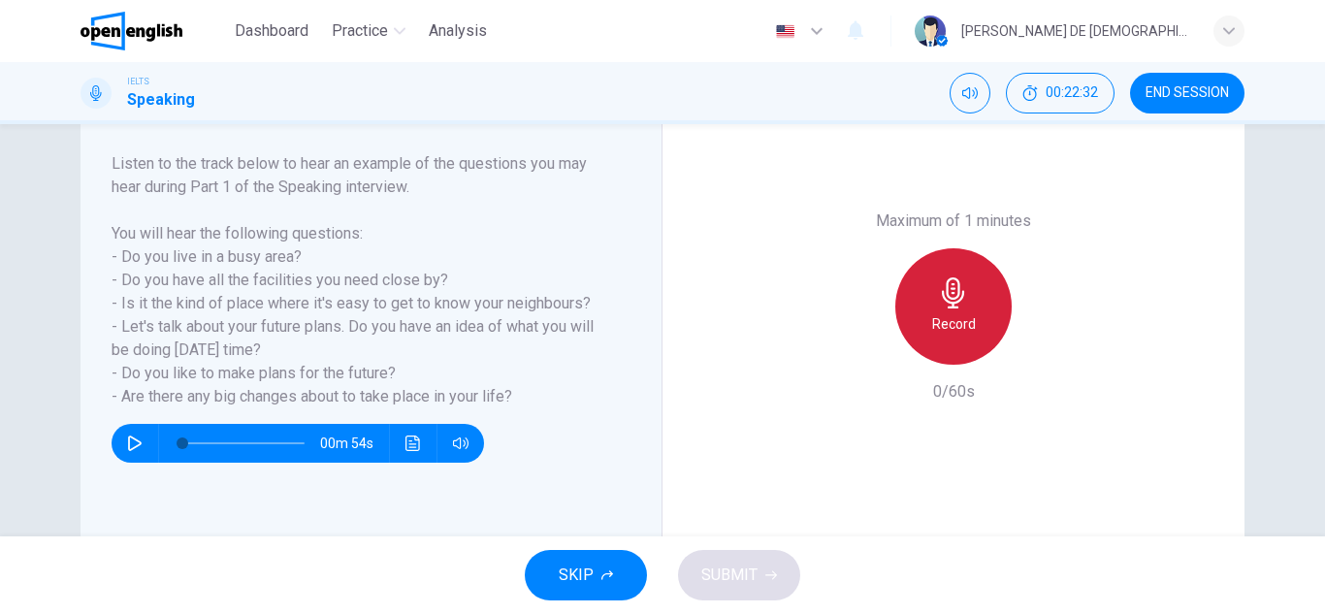
click at [943, 308] on div "Record" at bounding box center [953, 306] width 116 height 116
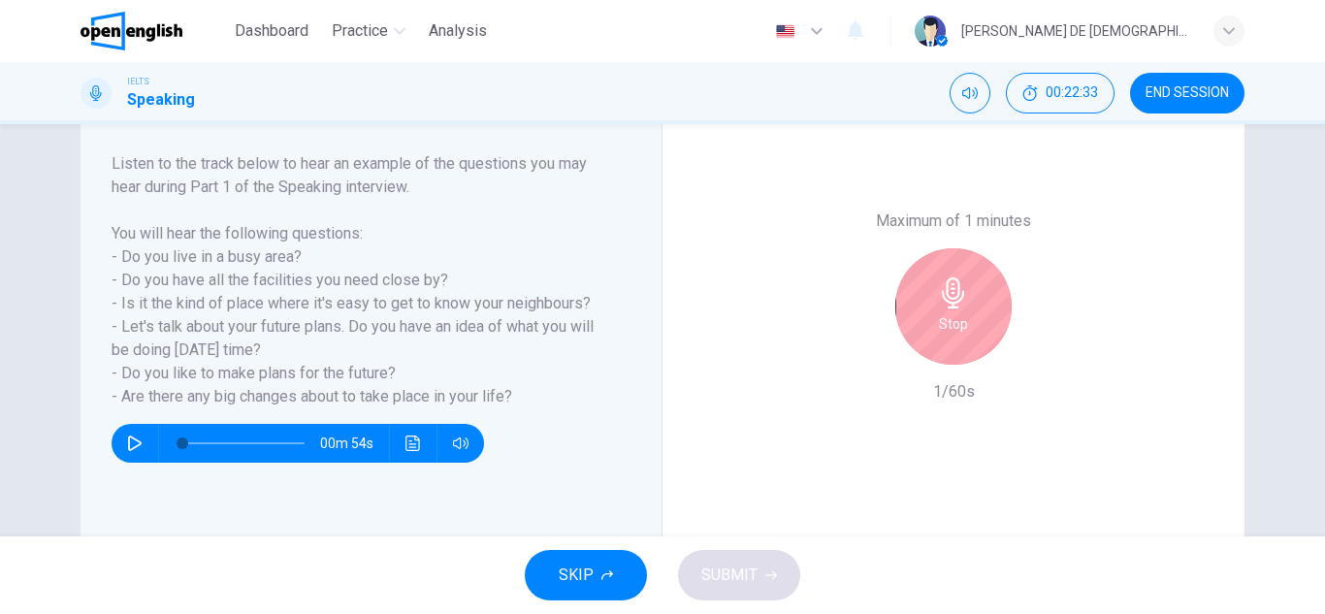
click at [981, 323] on div "Stop" at bounding box center [953, 306] width 116 height 116
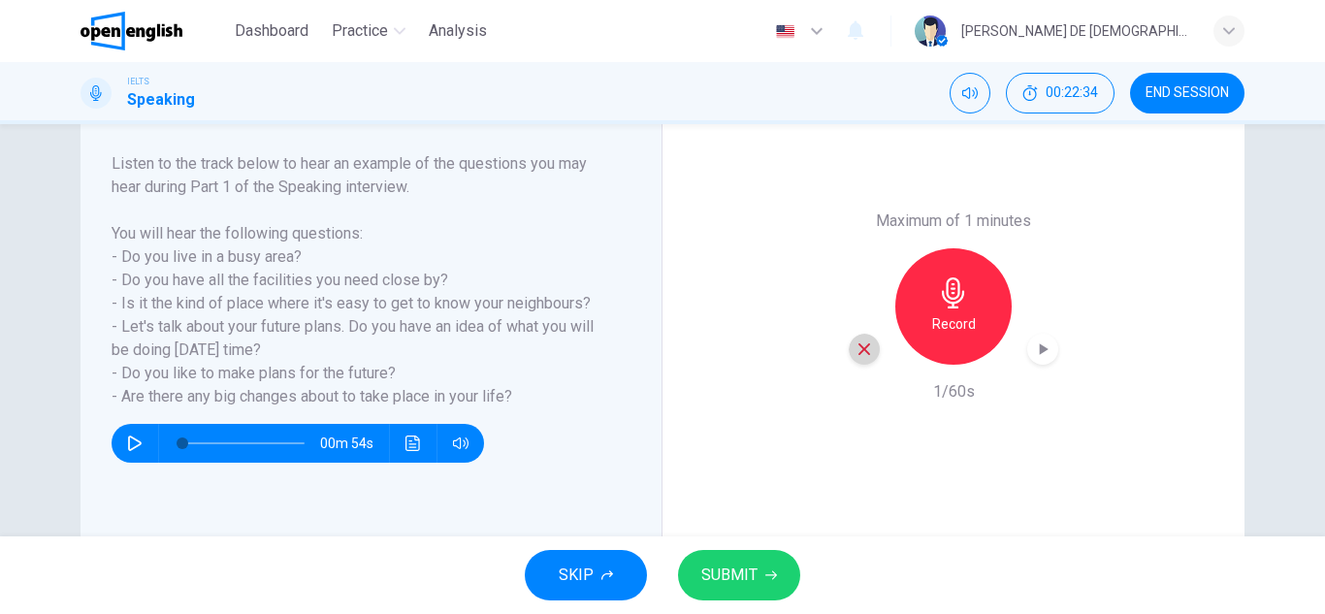
click at [865, 348] on icon "button" at bounding box center [863, 348] width 17 height 17
click at [932, 304] on div "Record" at bounding box center [953, 306] width 116 height 116
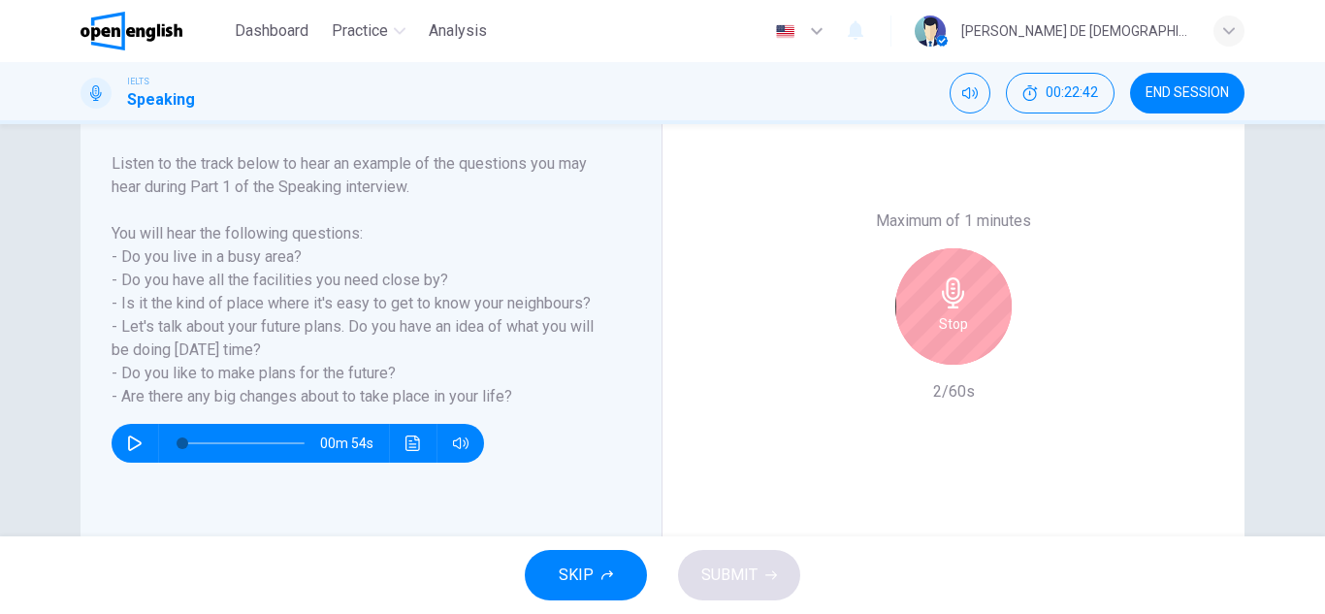
click at [1014, 333] on div "Stop" at bounding box center [952, 306] width 209 height 116
click at [912, 313] on div "Stop" at bounding box center [953, 306] width 116 height 116
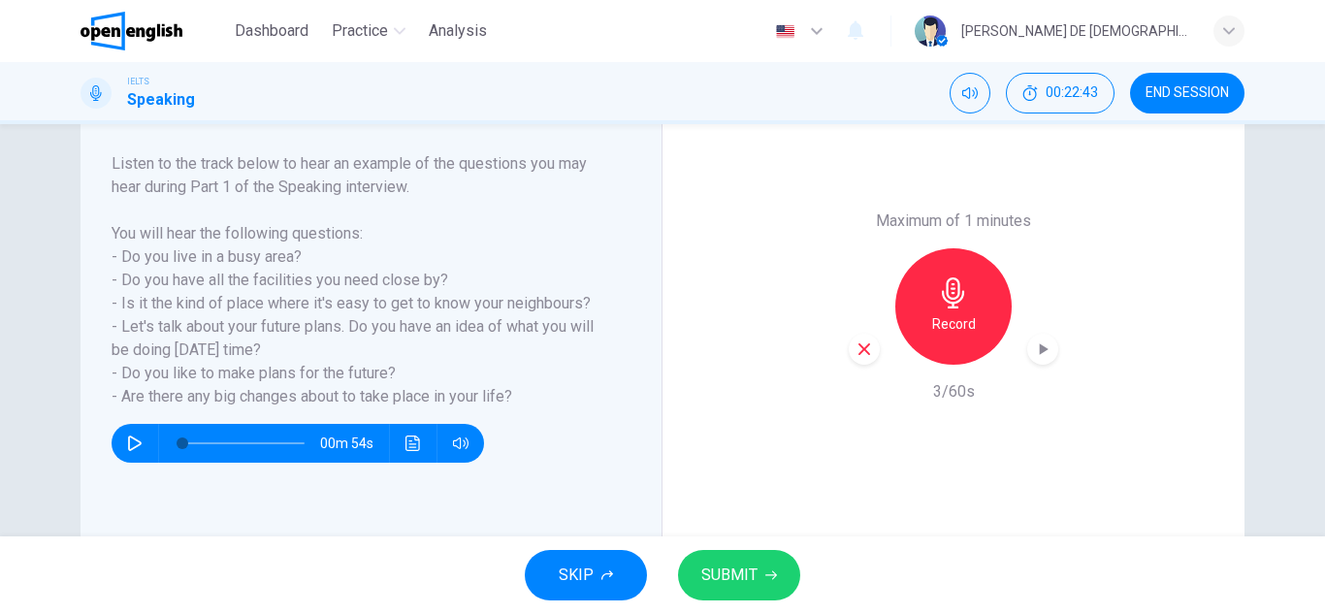
click at [855, 347] on icon "button" at bounding box center [863, 348] width 17 height 17
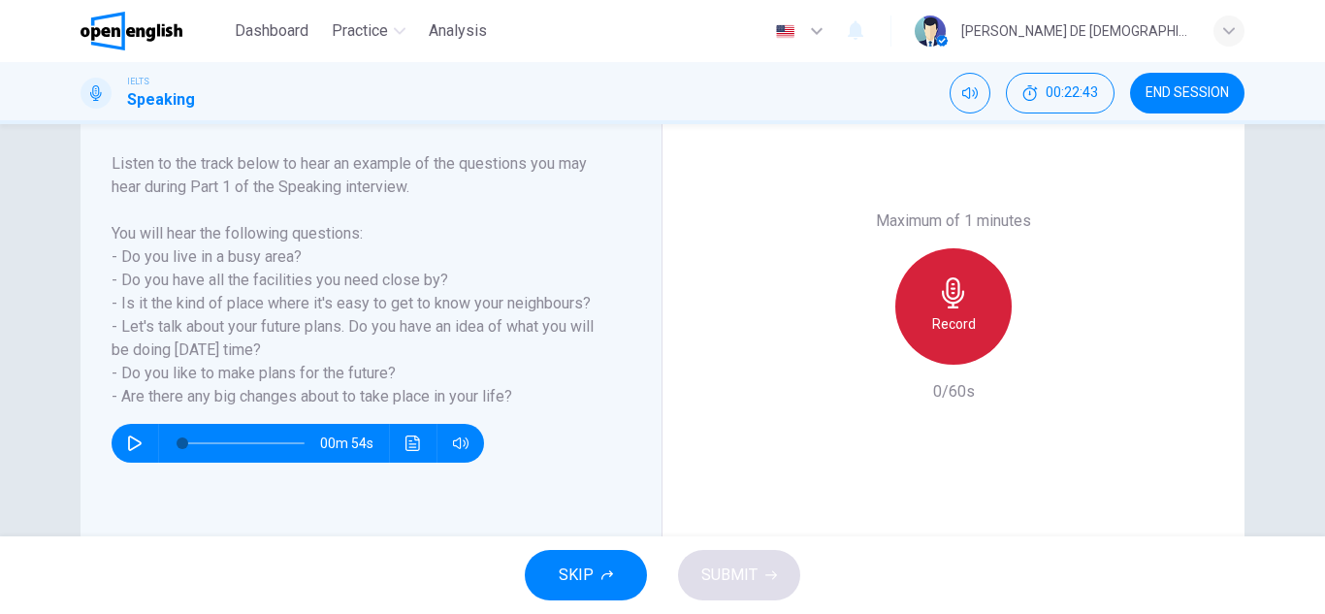
click at [941, 297] on icon "button" at bounding box center [953, 292] width 31 height 31
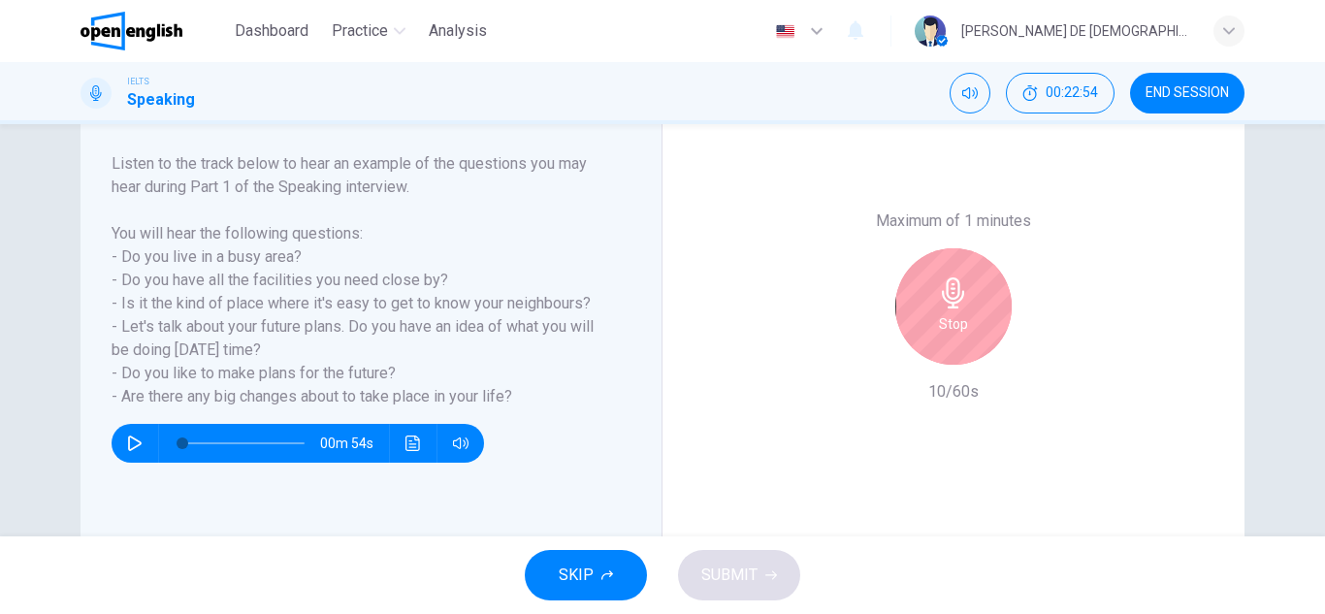
click at [941, 297] on icon "button" at bounding box center [953, 292] width 31 height 31
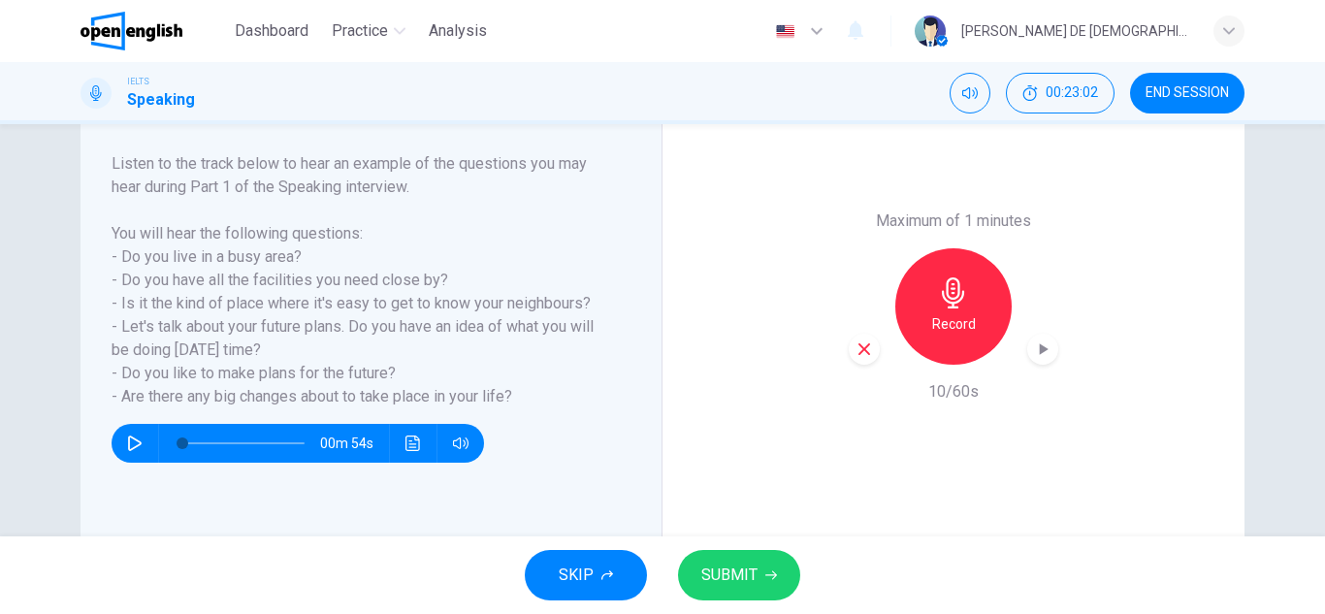
click at [932, 313] on h6 "Record" at bounding box center [954, 323] width 44 height 23
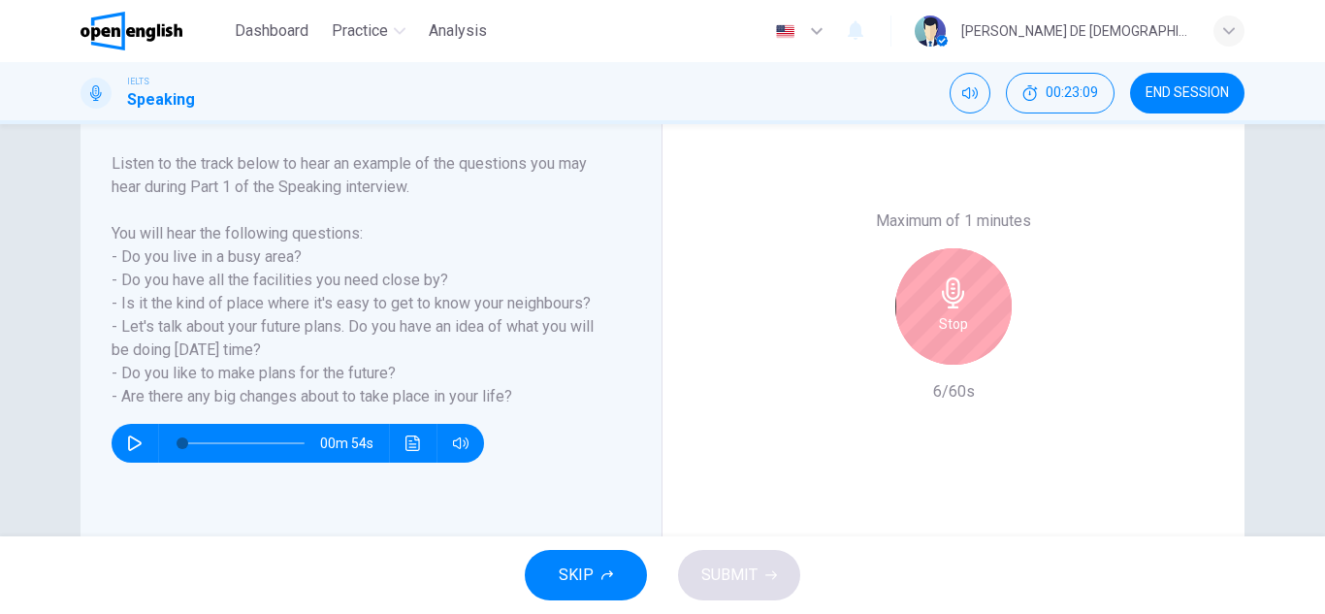
click at [932, 313] on div "Stop" at bounding box center [953, 306] width 116 height 116
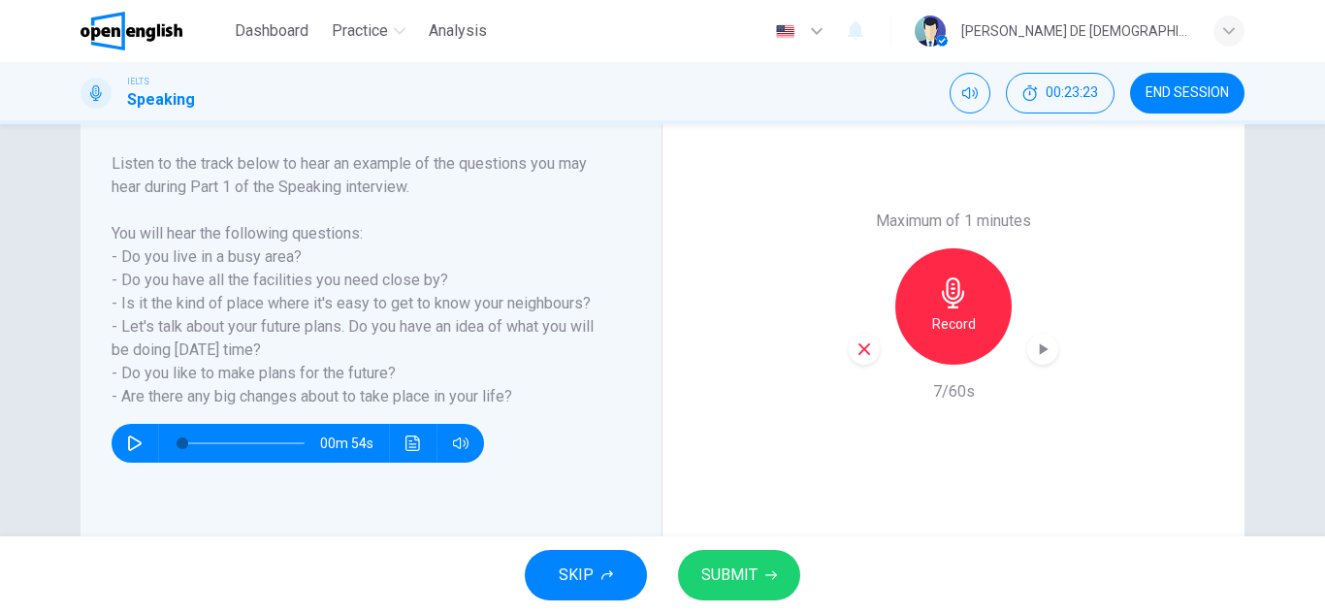
click at [864, 365] on div "Maximum of 1 minutes Record 7/60s" at bounding box center [952, 306] width 209 height 194
click at [862, 362] on div "button" at bounding box center [863, 349] width 31 height 31
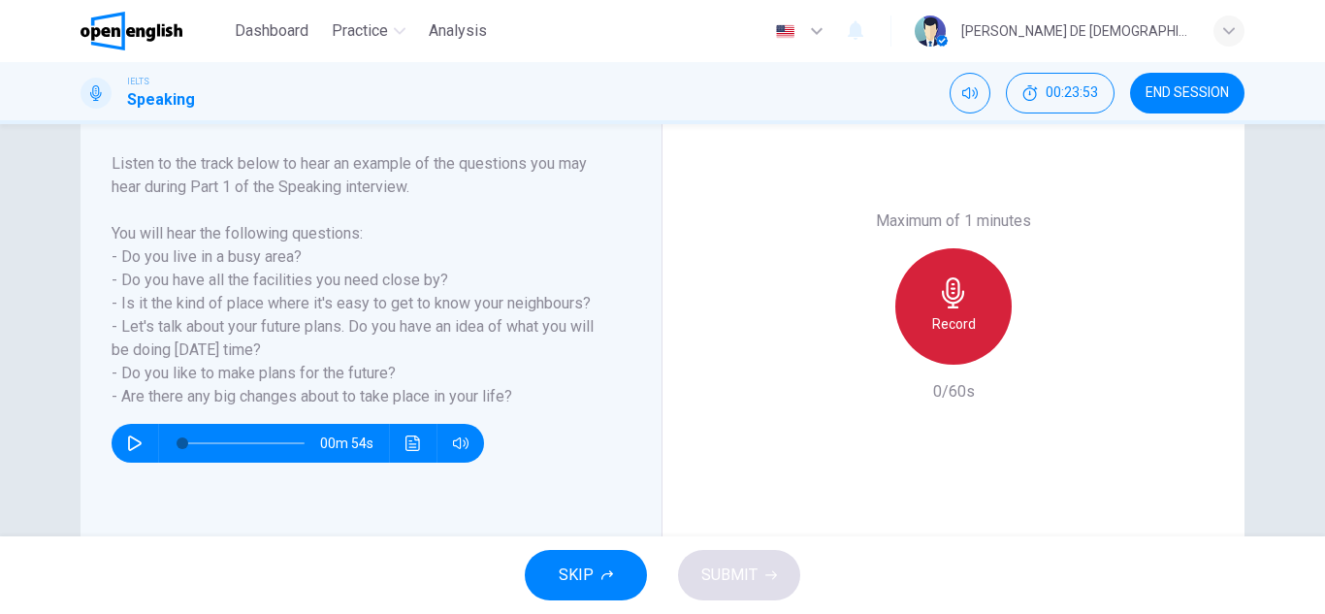
click at [956, 316] on h6 "Record" at bounding box center [954, 323] width 44 height 23
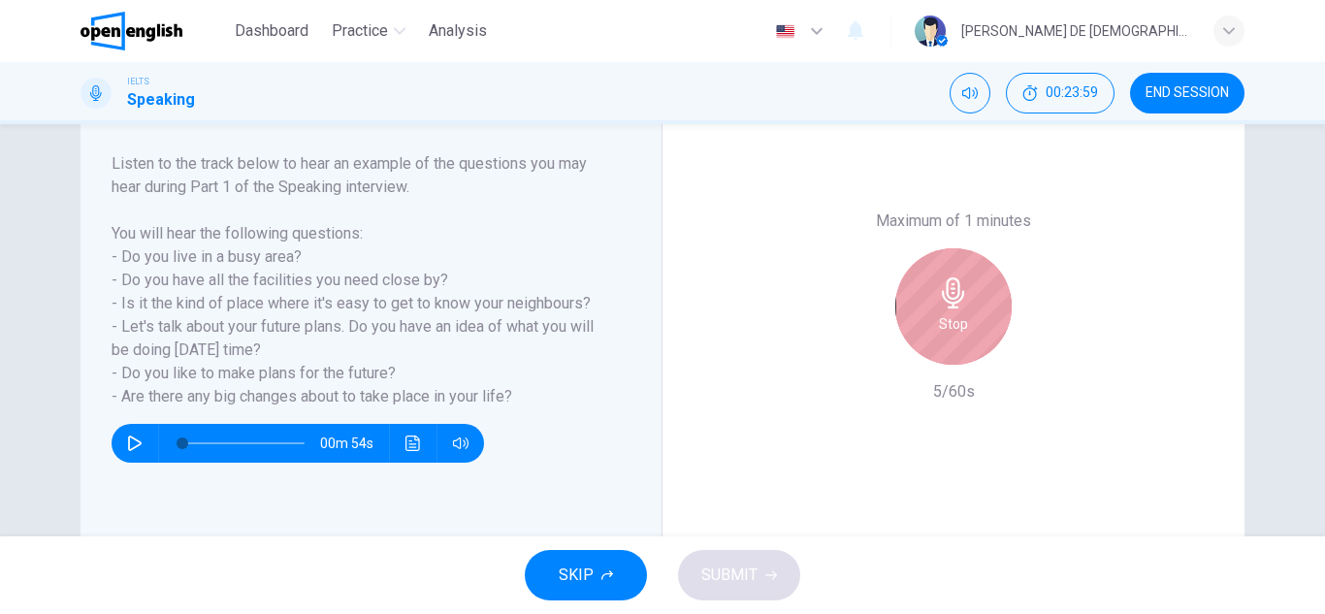
click at [955, 316] on h6 "Stop" at bounding box center [953, 323] width 29 height 23
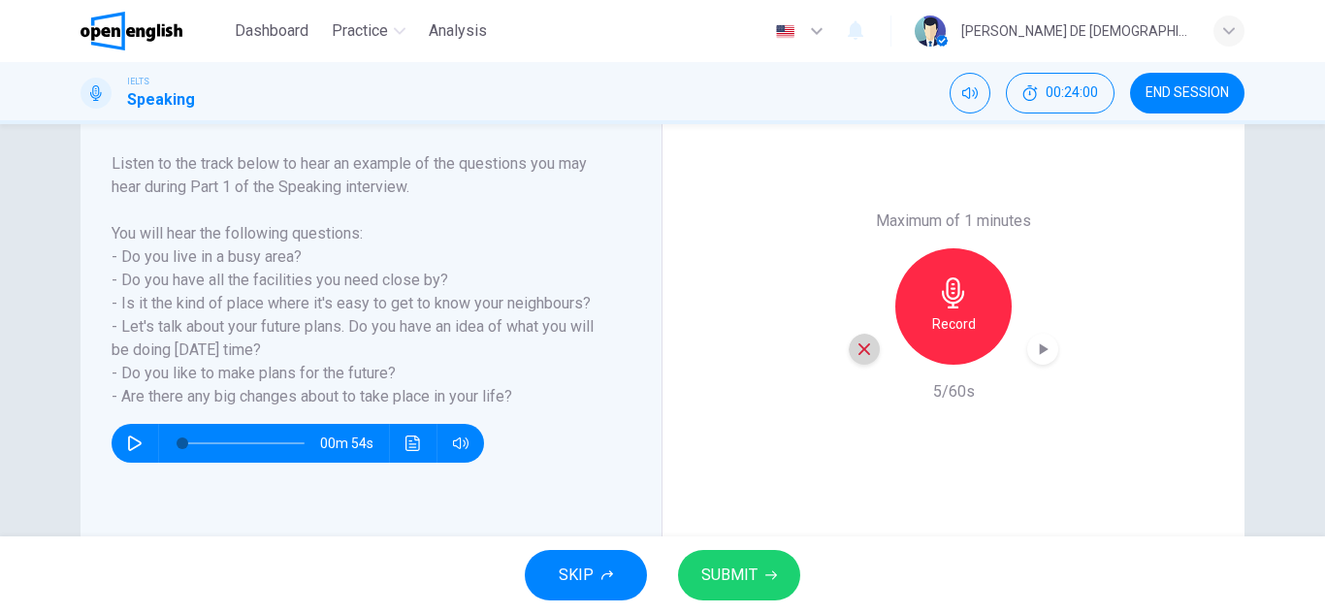
click at [864, 344] on icon "button" at bounding box center [863, 348] width 17 height 17
click at [906, 316] on div "Record" at bounding box center [953, 306] width 116 height 116
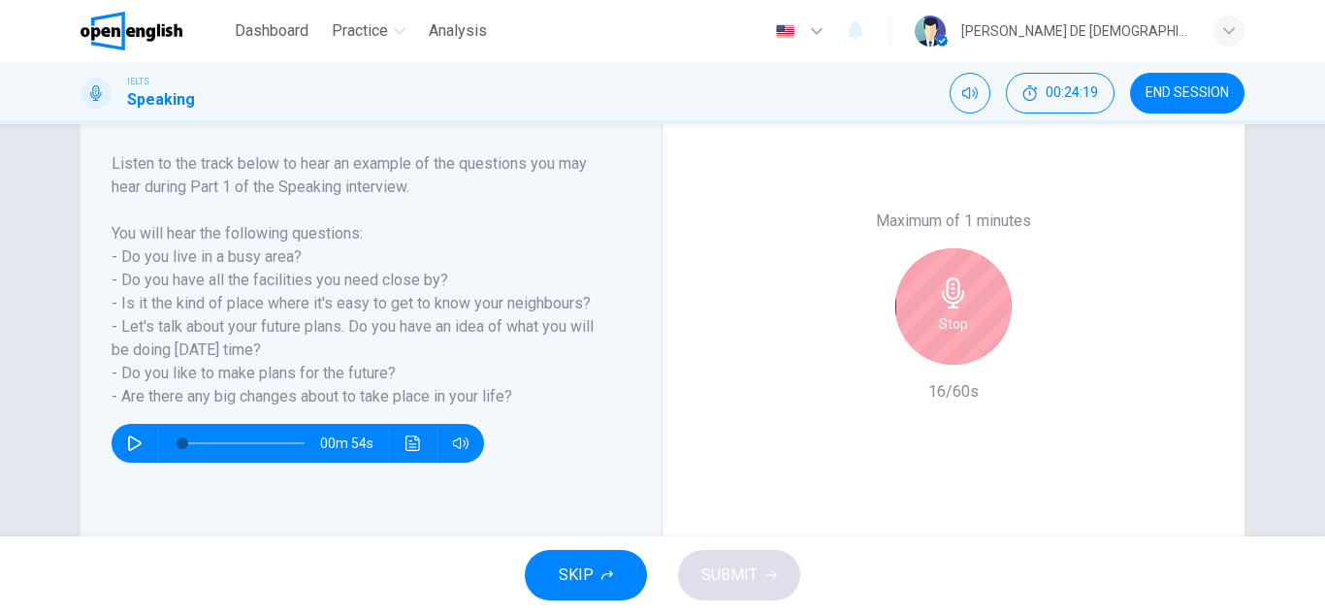
click at [929, 322] on div "Stop" at bounding box center [953, 306] width 116 height 116
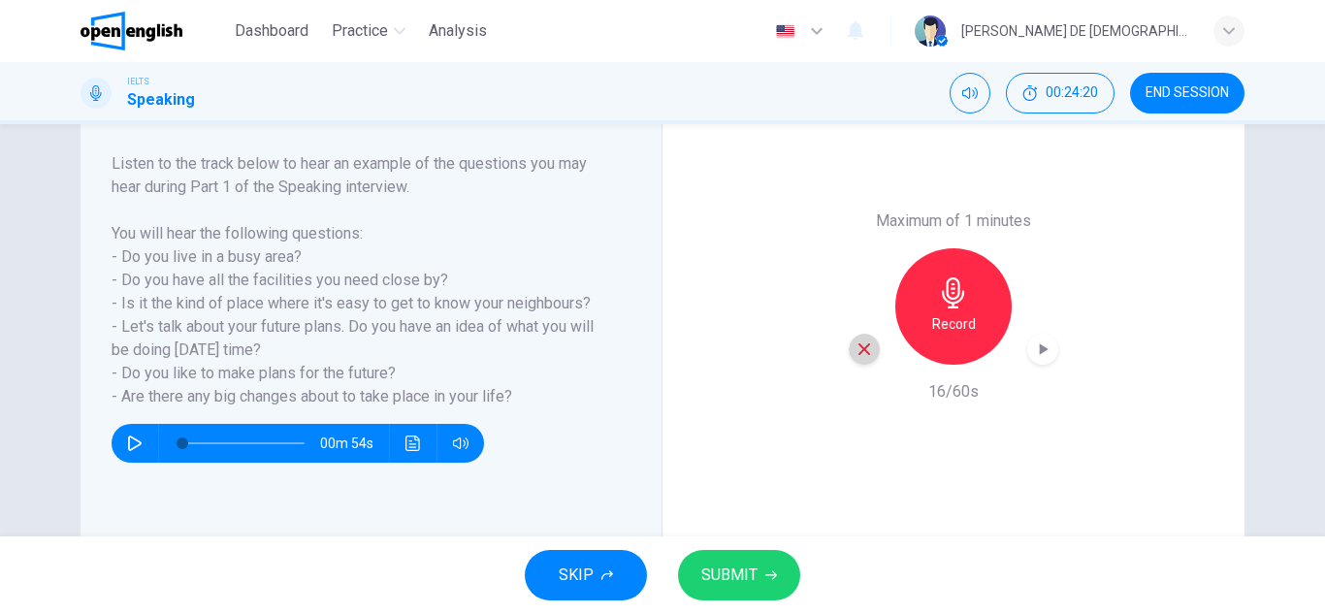
click at [855, 346] on icon "button" at bounding box center [863, 348] width 17 height 17
click at [945, 336] on div "Record" at bounding box center [953, 306] width 116 height 116
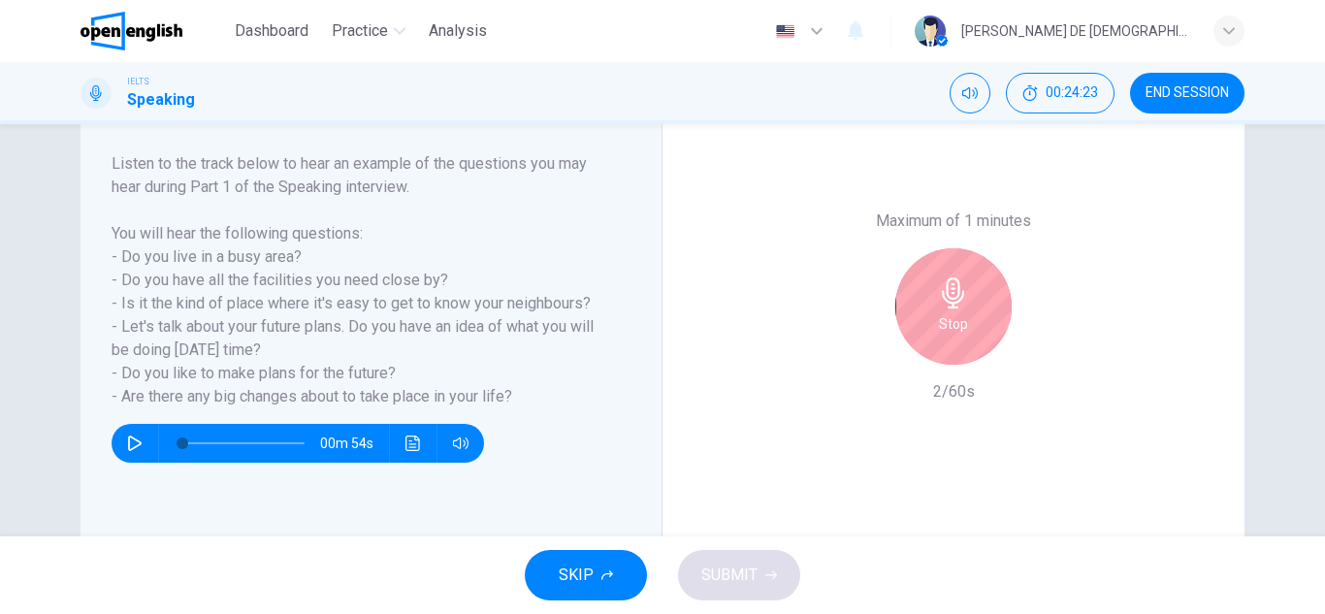
drag, startPoint x: 916, startPoint y: 319, endPoint x: 886, endPoint y: 328, distance: 31.3
click at [916, 320] on div "Stop" at bounding box center [953, 306] width 116 height 116
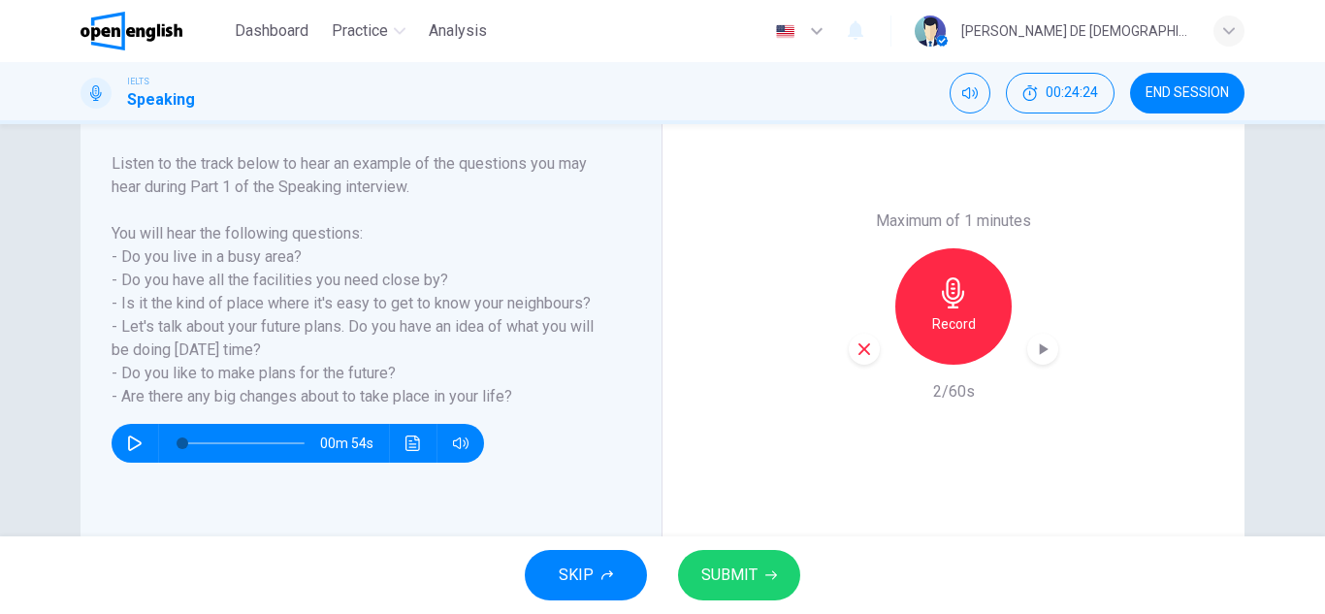
drag, startPoint x: 851, startPoint y: 355, endPoint x: 861, endPoint y: 343, distance: 15.1
click at [855, 356] on icon "button" at bounding box center [863, 348] width 17 height 17
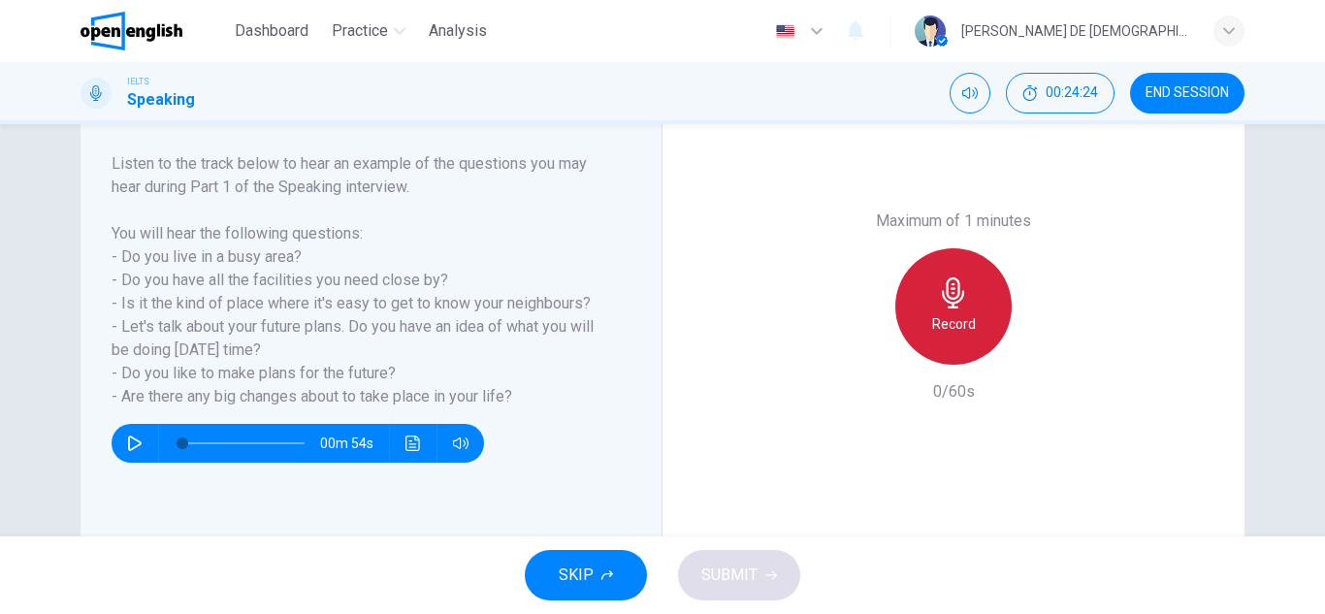
click at [913, 322] on div "Record" at bounding box center [953, 306] width 116 height 116
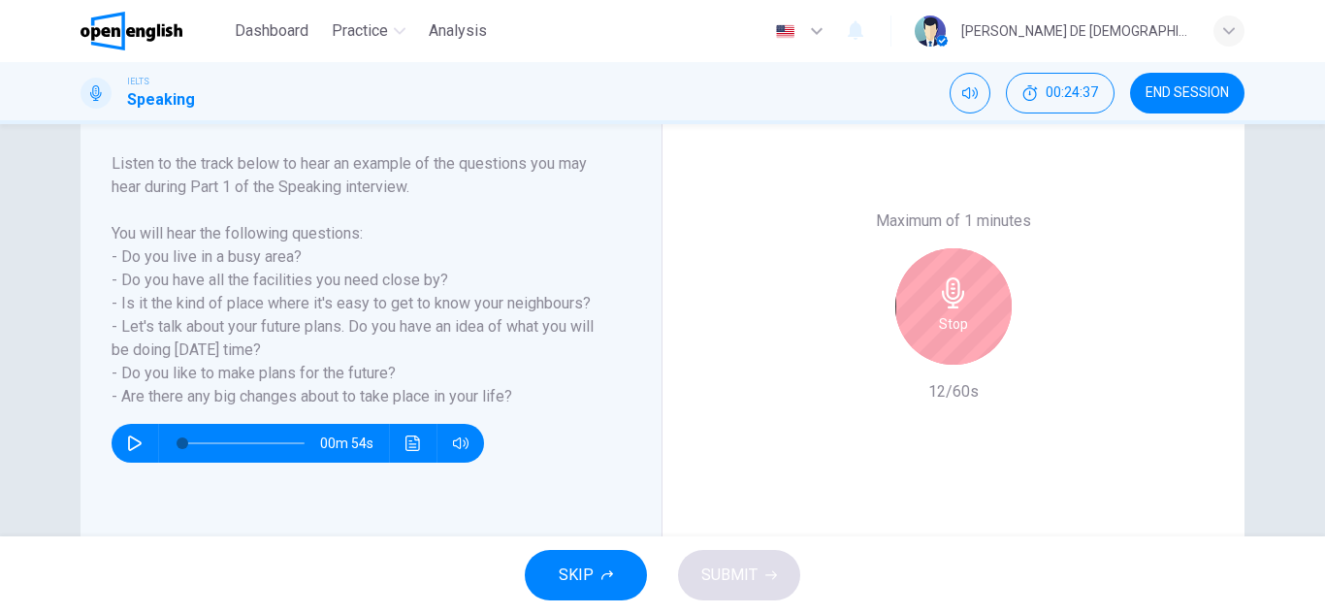
click at [932, 315] on div "Stop" at bounding box center [953, 306] width 116 height 116
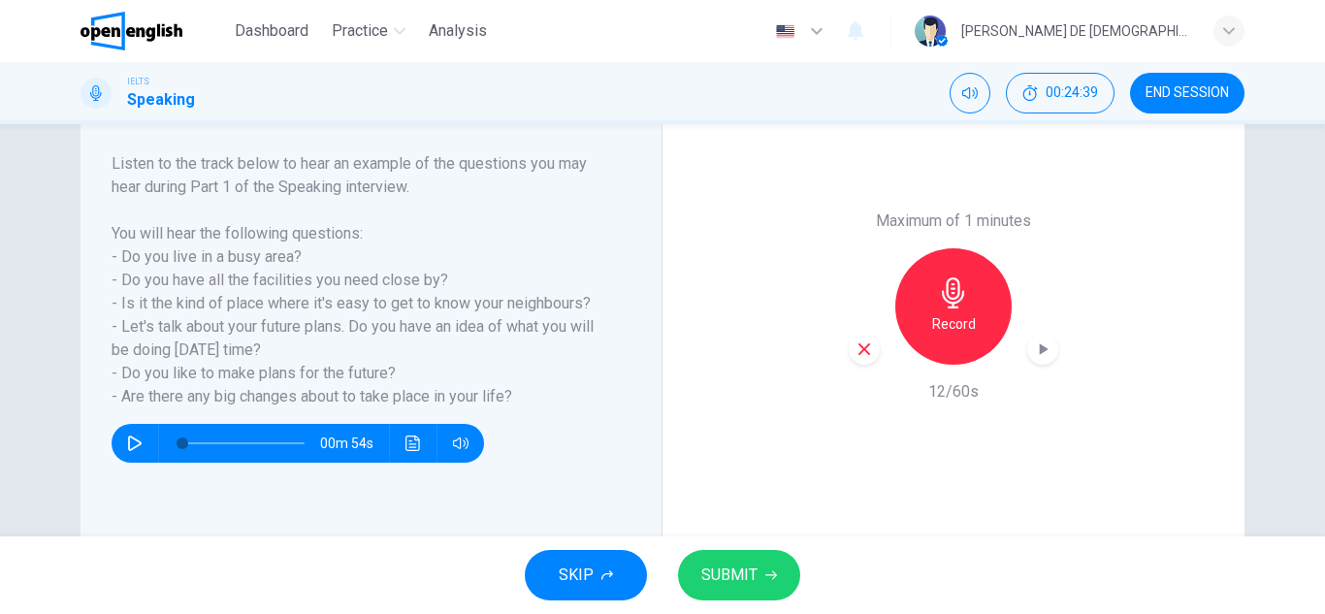
click at [855, 342] on icon "button" at bounding box center [863, 348] width 17 height 17
click at [945, 320] on h6 "Record" at bounding box center [954, 323] width 44 height 23
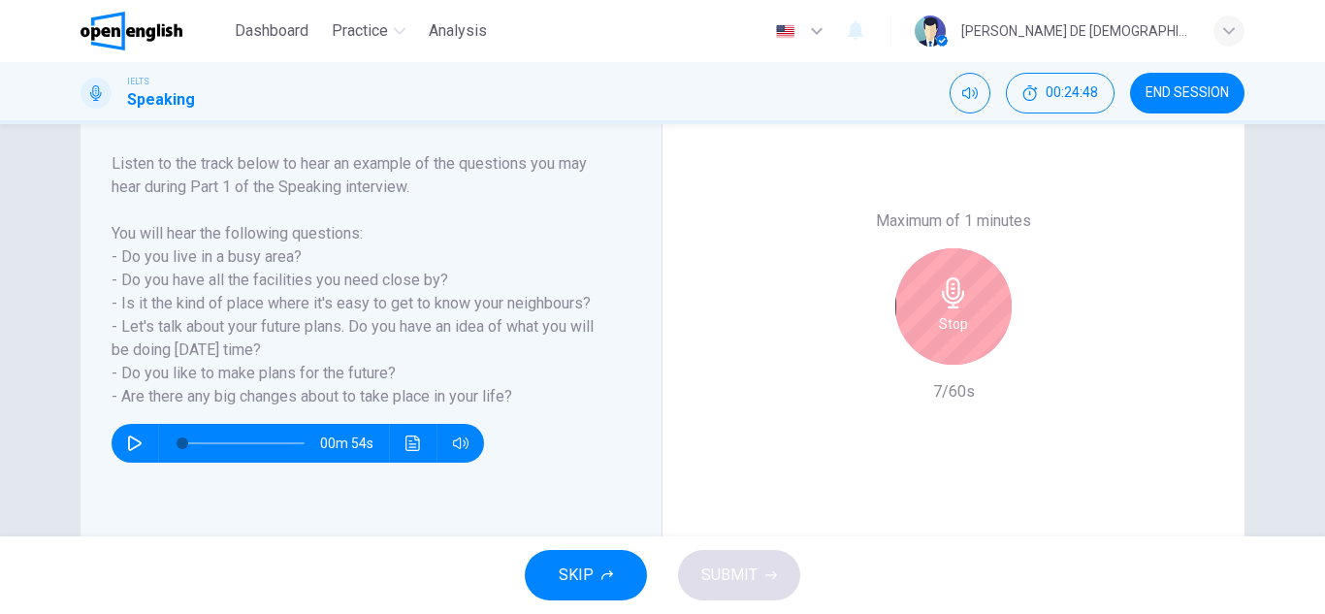
click at [943, 320] on h6 "Stop" at bounding box center [953, 323] width 29 height 23
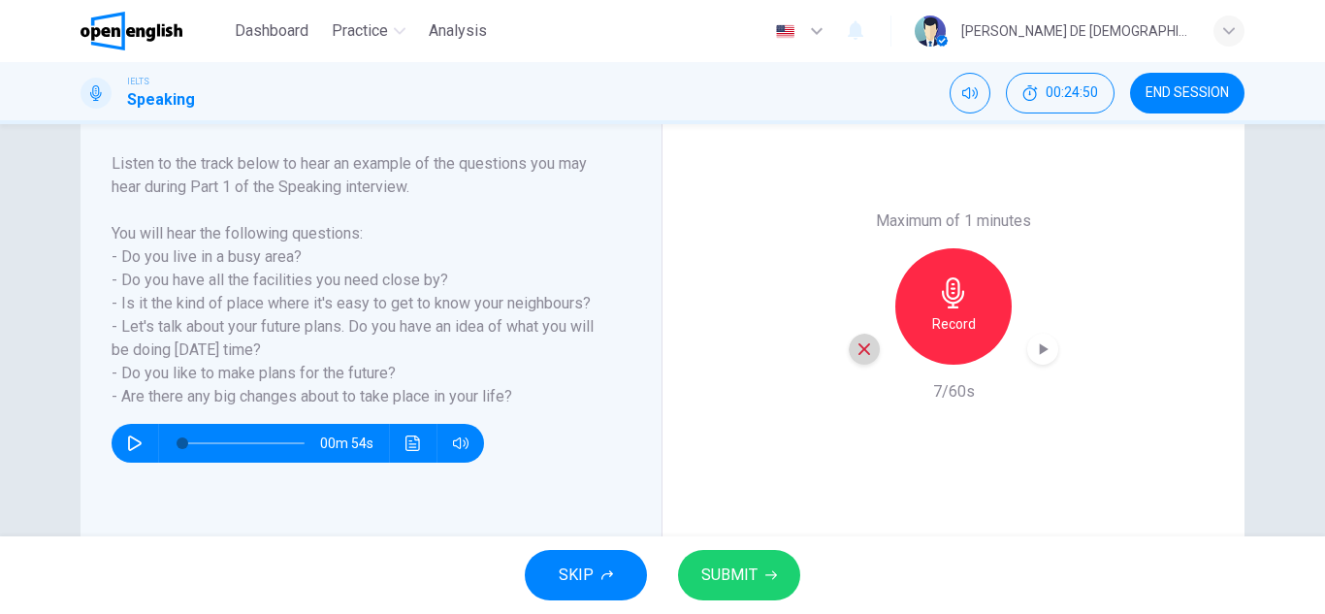
click at [855, 351] on icon "button" at bounding box center [863, 348] width 17 height 17
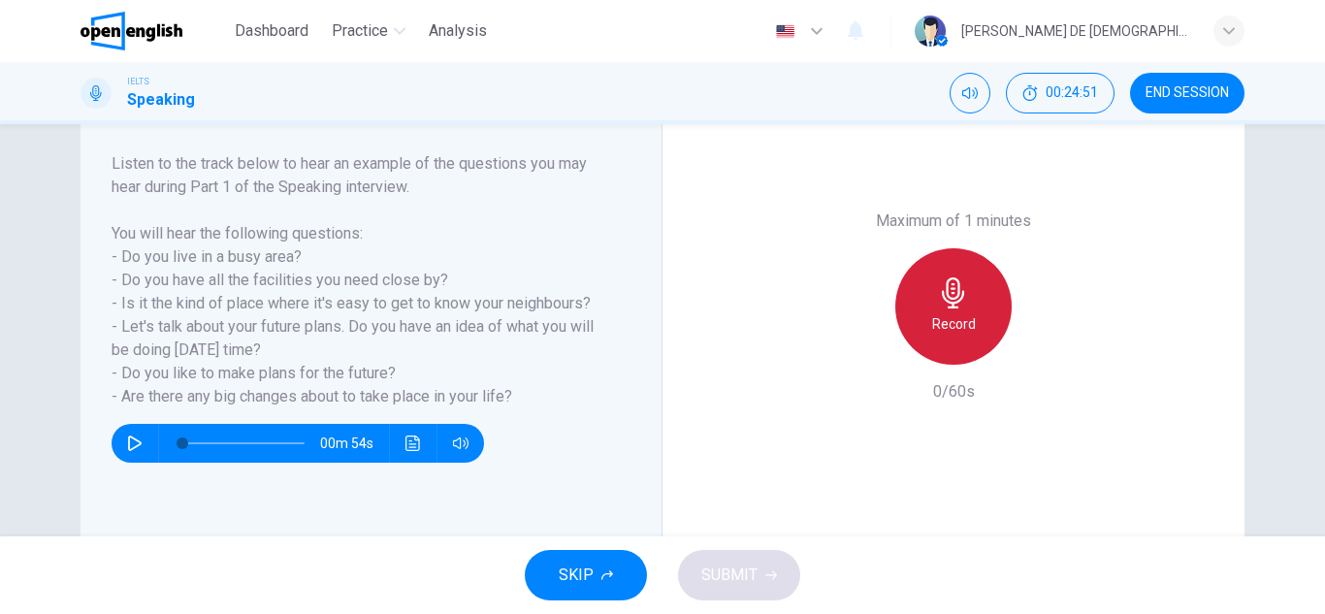
click at [967, 316] on h6 "Record" at bounding box center [954, 323] width 44 height 23
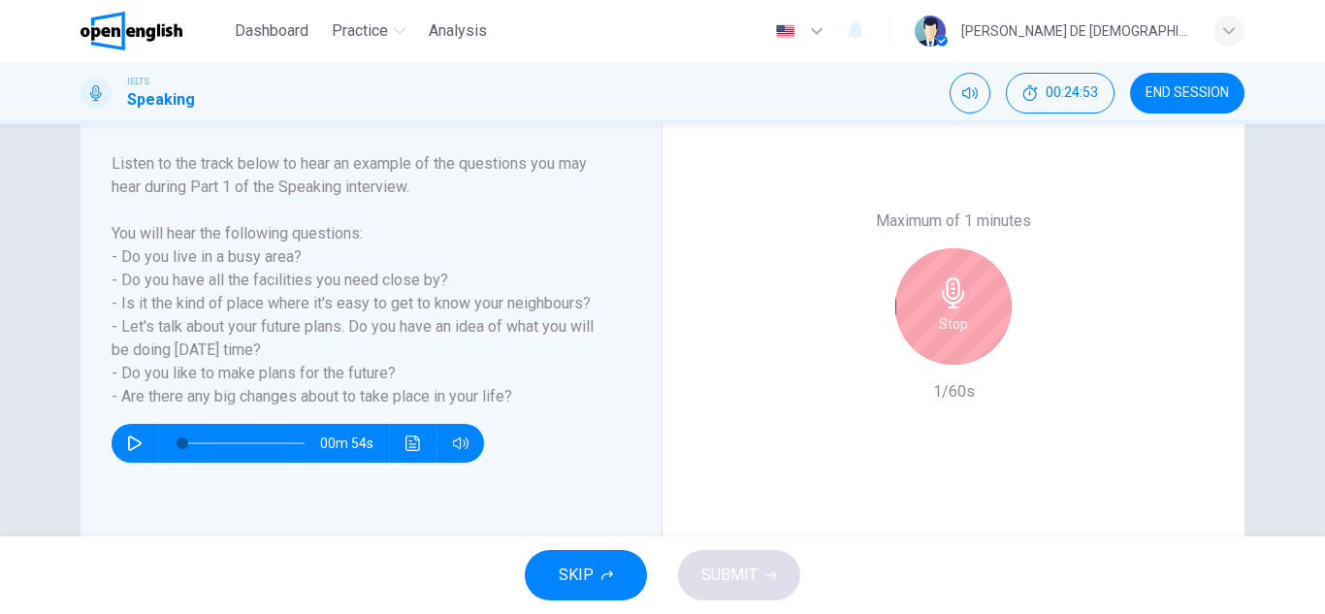
drag, startPoint x: 973, startPoint y: 333, endPoint x: 945, endPoint y: 333, distance: 27.2
click at [972, 333] on div "Stop" at bounding box center [953, 306] width 116 height 116
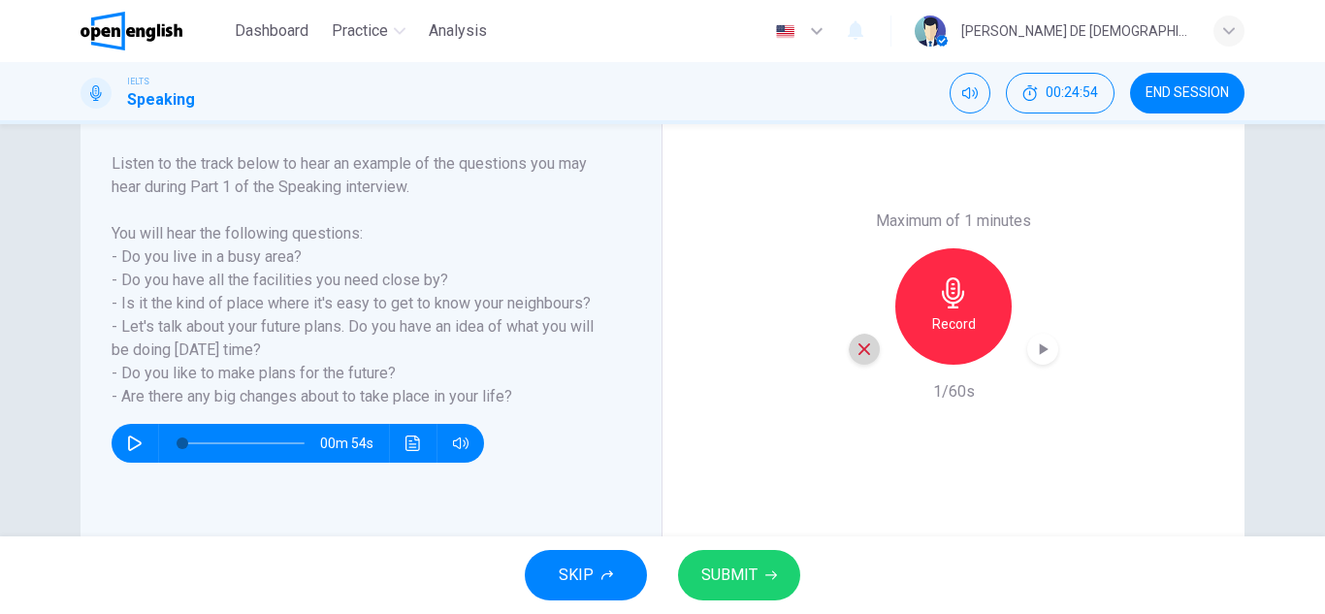
click at [855, 349] on icon "button" at bounding box center [863, 348] width 17 height 17
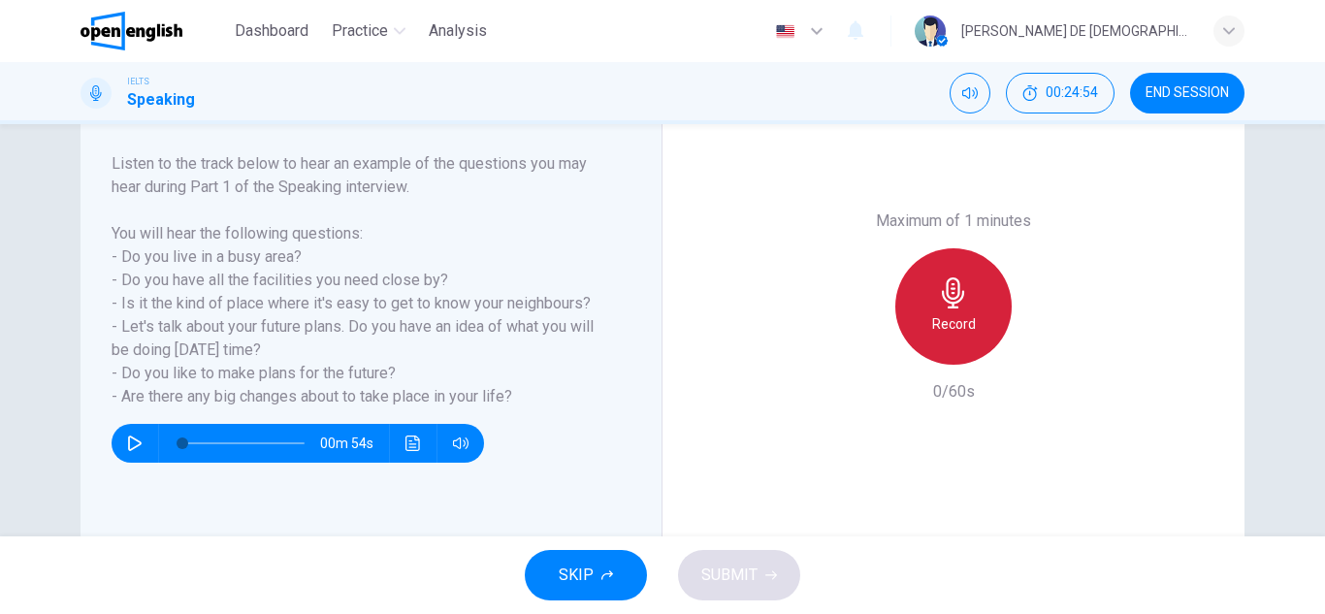
click at [976, 321] on div "Record" at bounding box center [953, 306] width 116 height 116
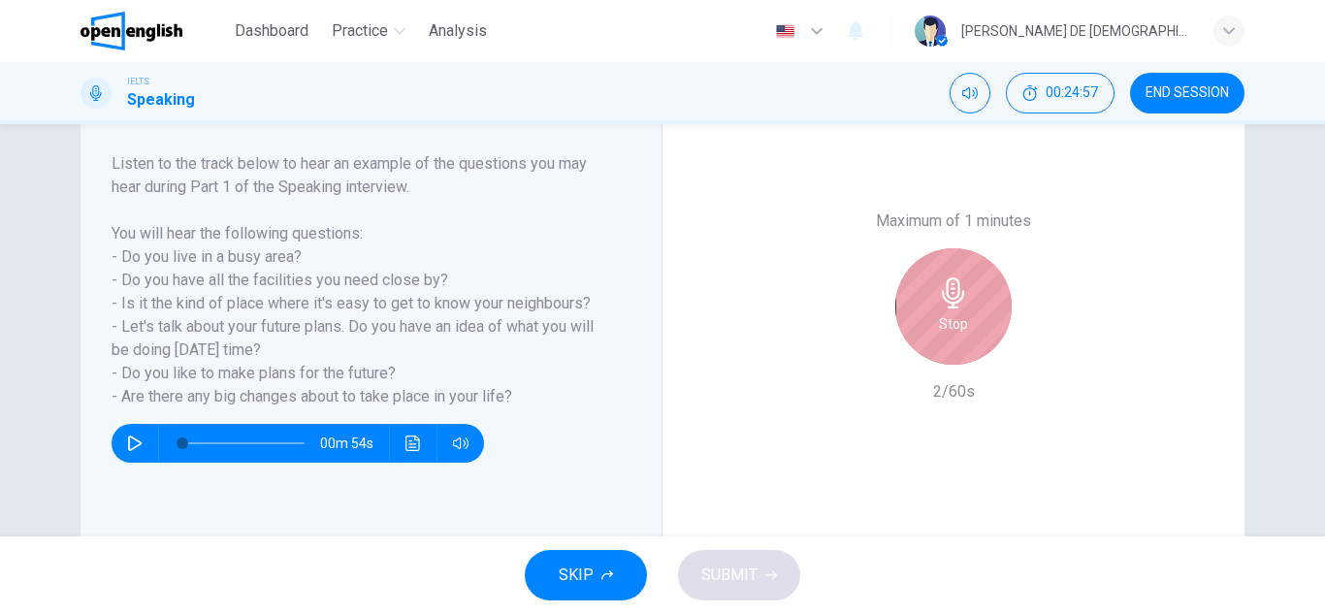
click at [974, 336] on div "Stop" at bounding box center [953, 306] width 116 height 116
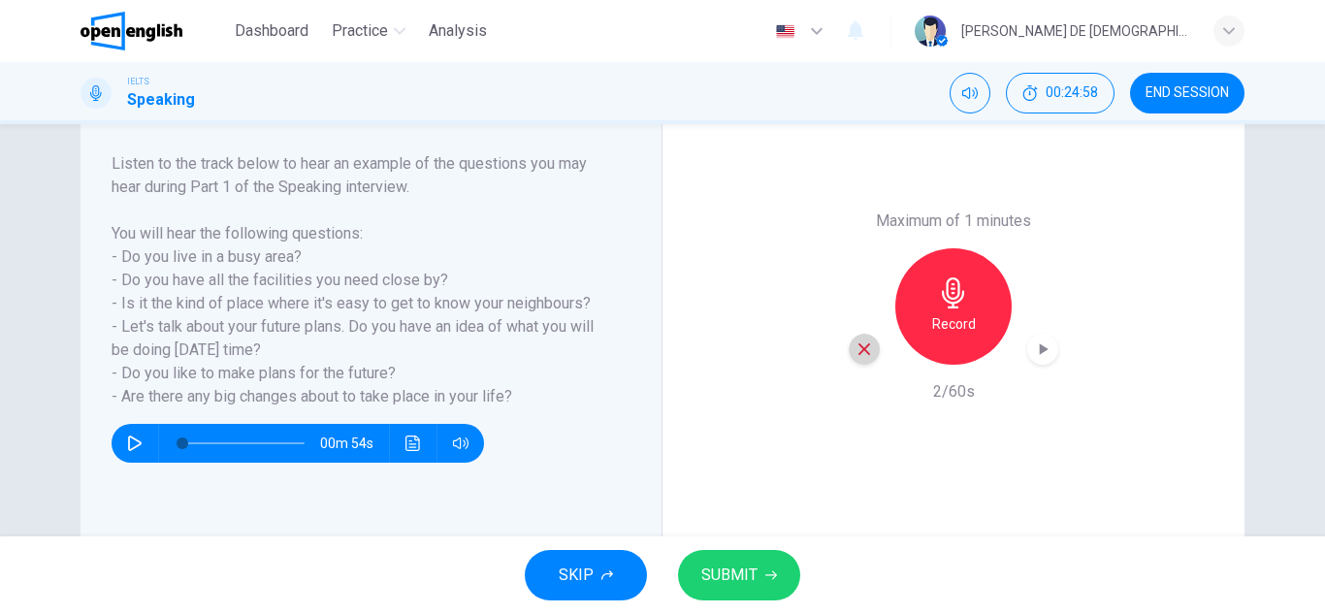
click at [862, 360] on div "button" at bounding box center [863, 349] width 31 height 31
click at [943, 314] on h6 "Record" at bounding box center [954, 323] width 44 height 23
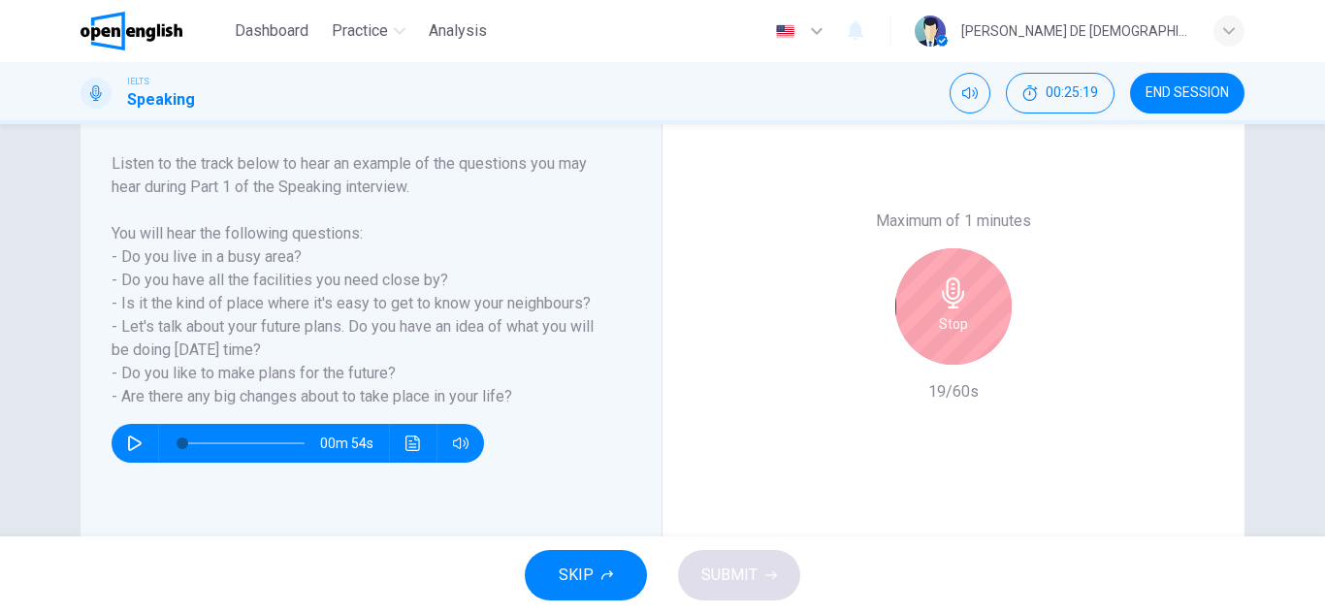
click at [952, 353] on div "Stop" at bounding box center [953, 306] width 116 height 116
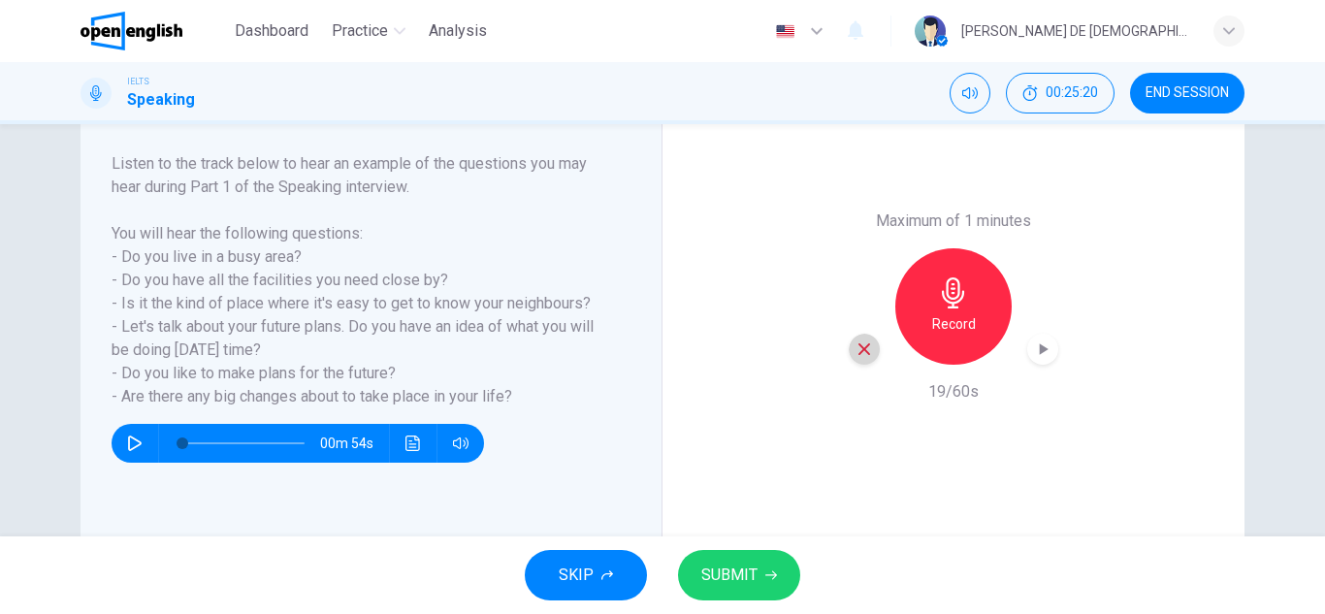
click at [858, 353] on icon "button" at bounding box center [864, 349] width 12 height 12
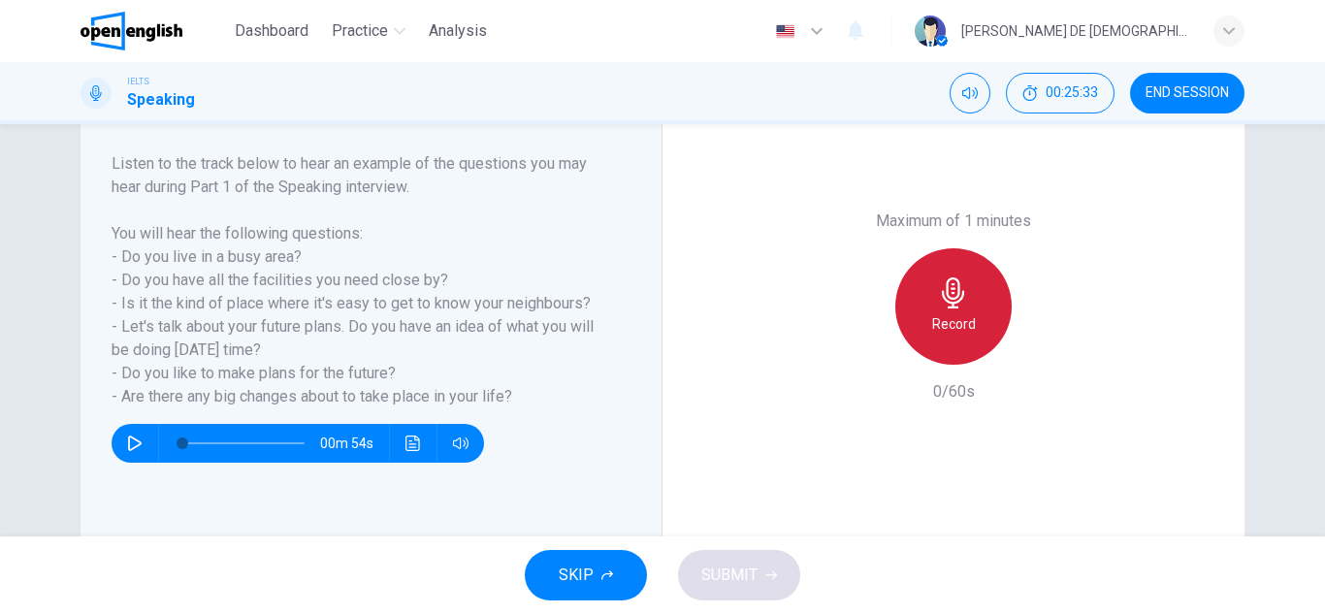
click at [940, 313] on h6 "Record" at bounding box center [954, 323] width 44 height 23
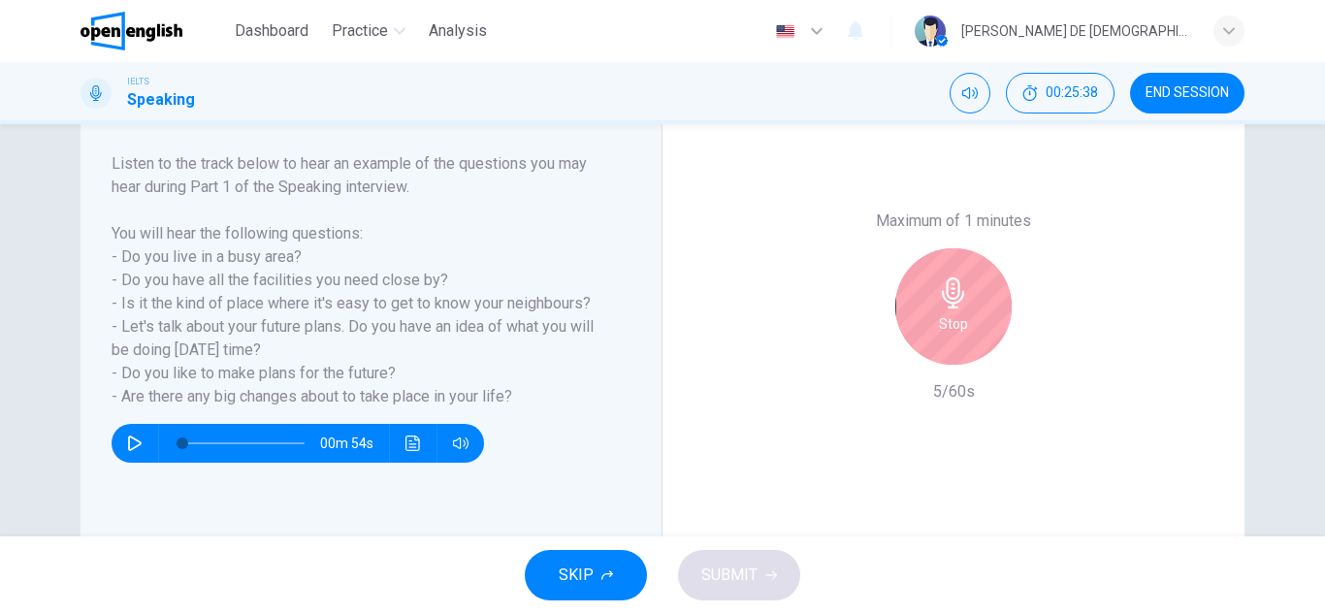
drag, startPoint x: 924, startPoint y: 284, endPoint x: 920, endPoint y: 300, distance: 16.0
click at [924, 285] on div "Stop" at bounding box center [953, 306] width 116 height 116
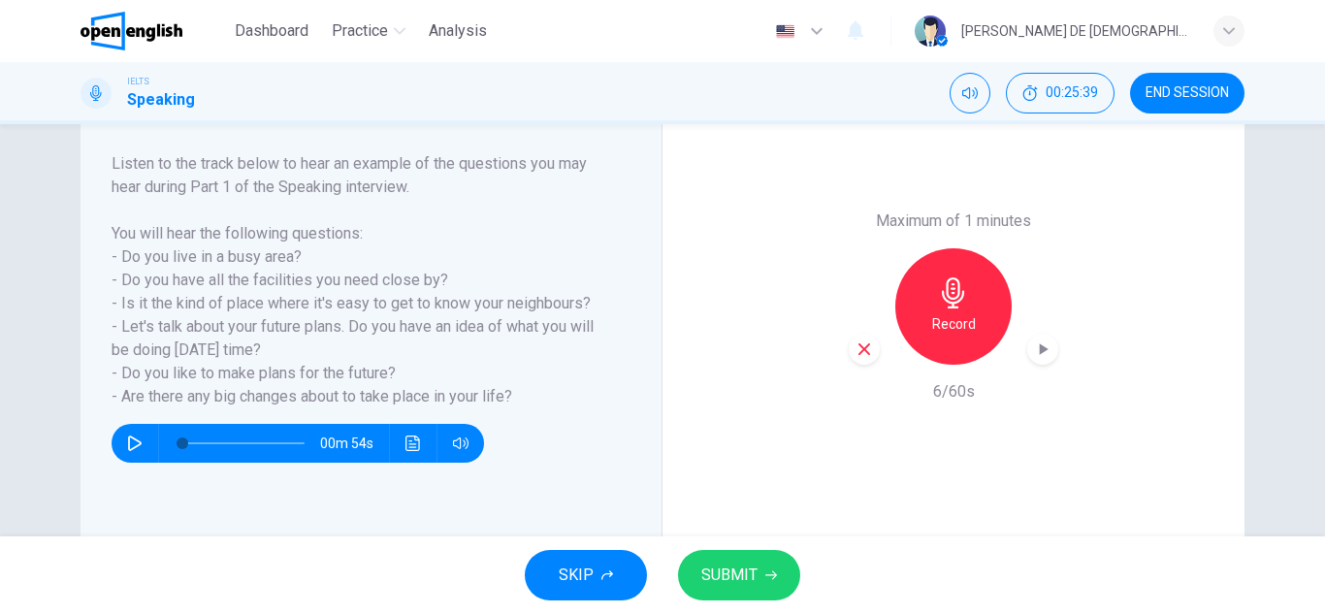
click at [856, 349] on icon "button" at bounding box center [863, 348] width 17 height 17
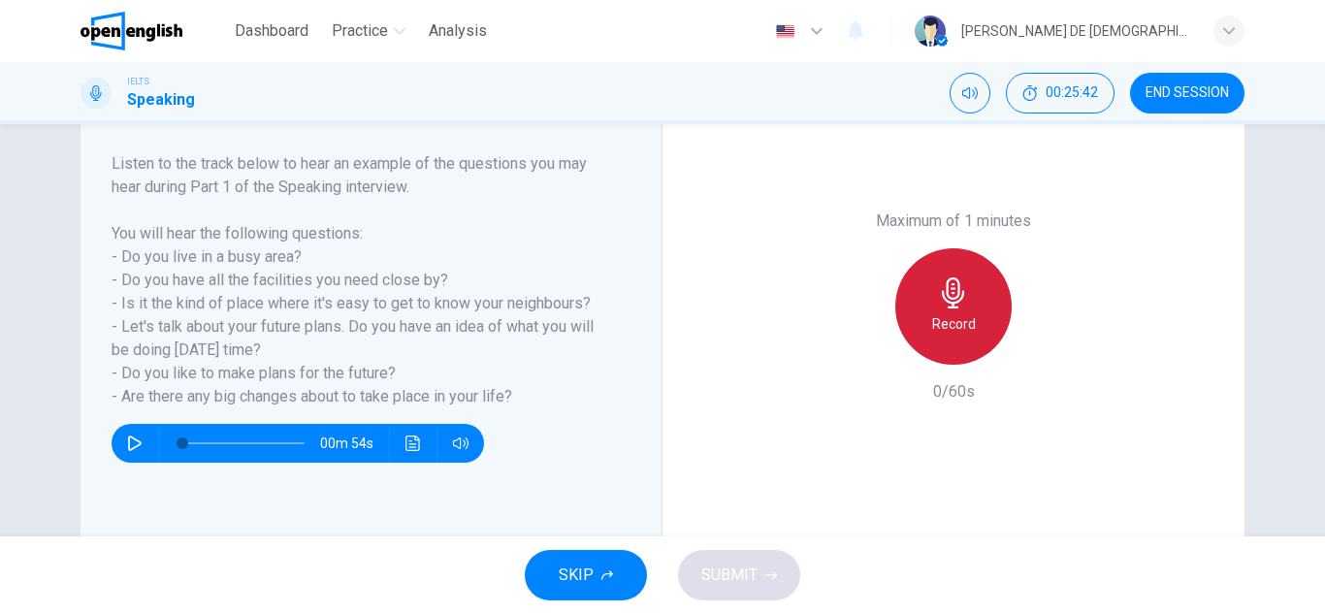
click at [934, 328] on h6 "Record" at bounding box center [954, 323] width 44 height 23
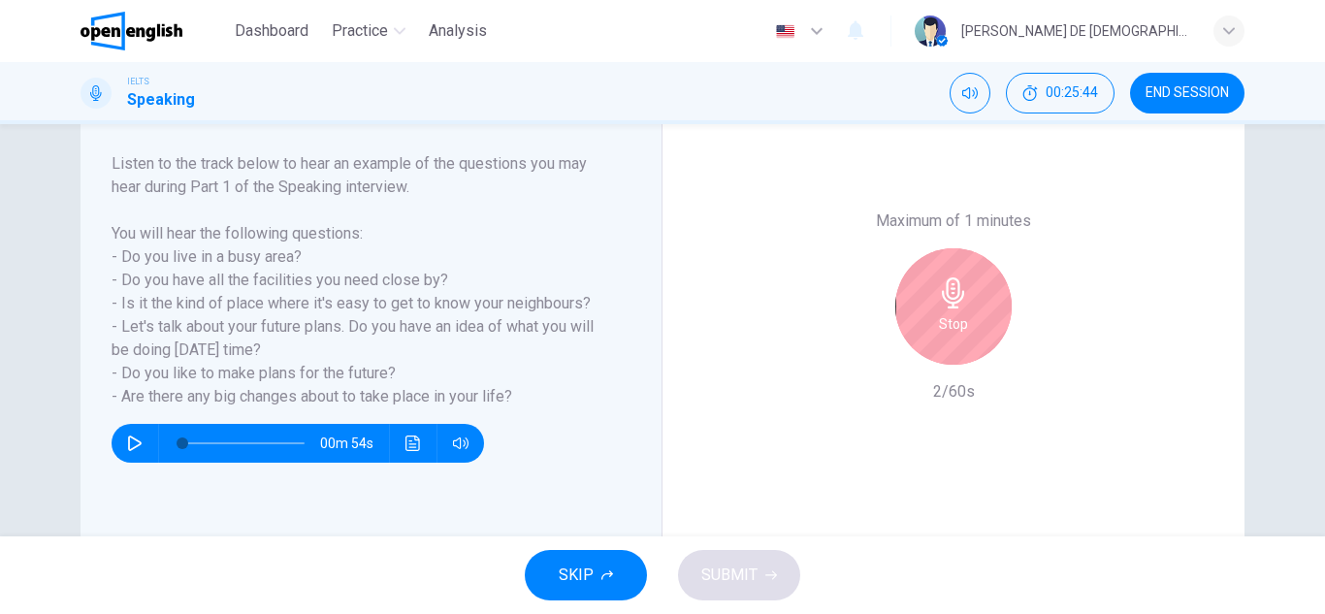
click at [939, 328] on h6 "Stop" at bounding box center [953, 323] width 29 height 23
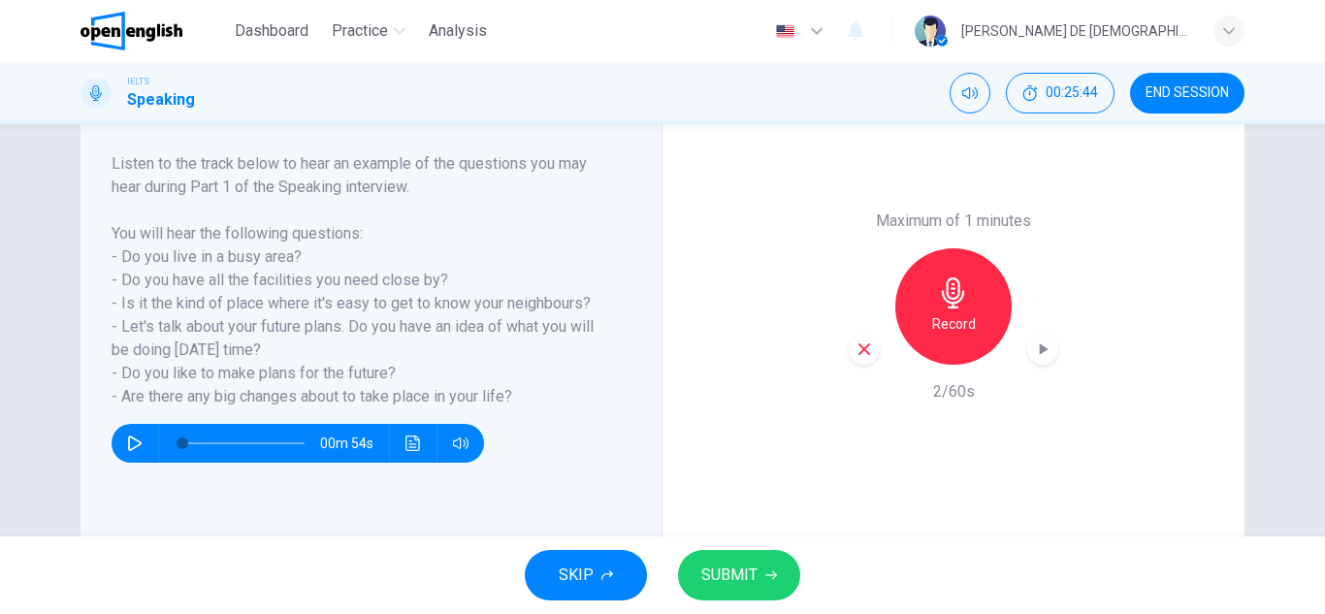
click at [872, 348] on div "button" at bounding box center [863, 349] width 31 height 31
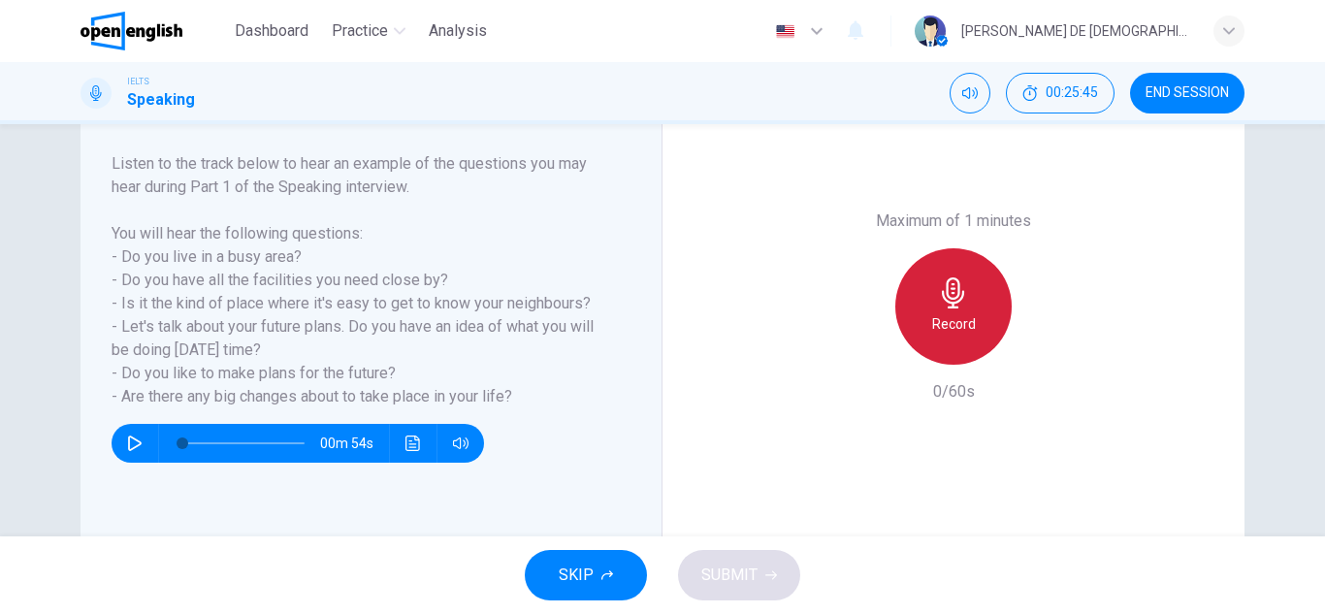
click at [968, 292] on div "Record" at bounding box center [953, 306] width 116 height 116
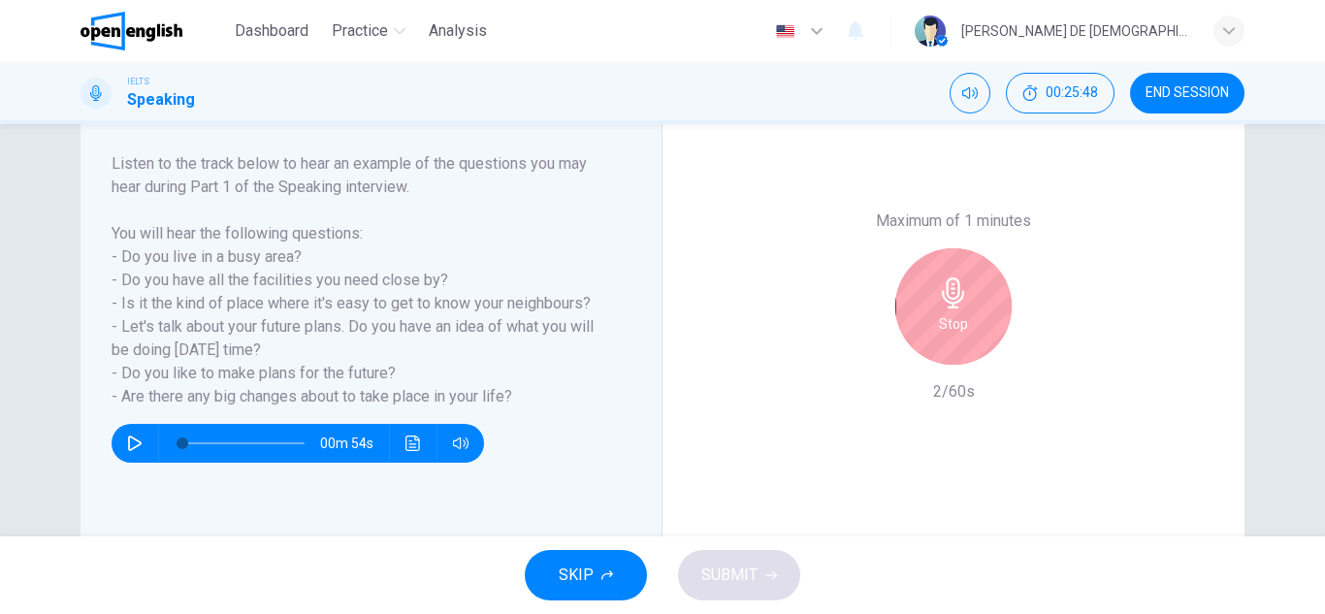
click at [968, 292] on div "Stop" at bounding box center [953, 306] width 116 height 116
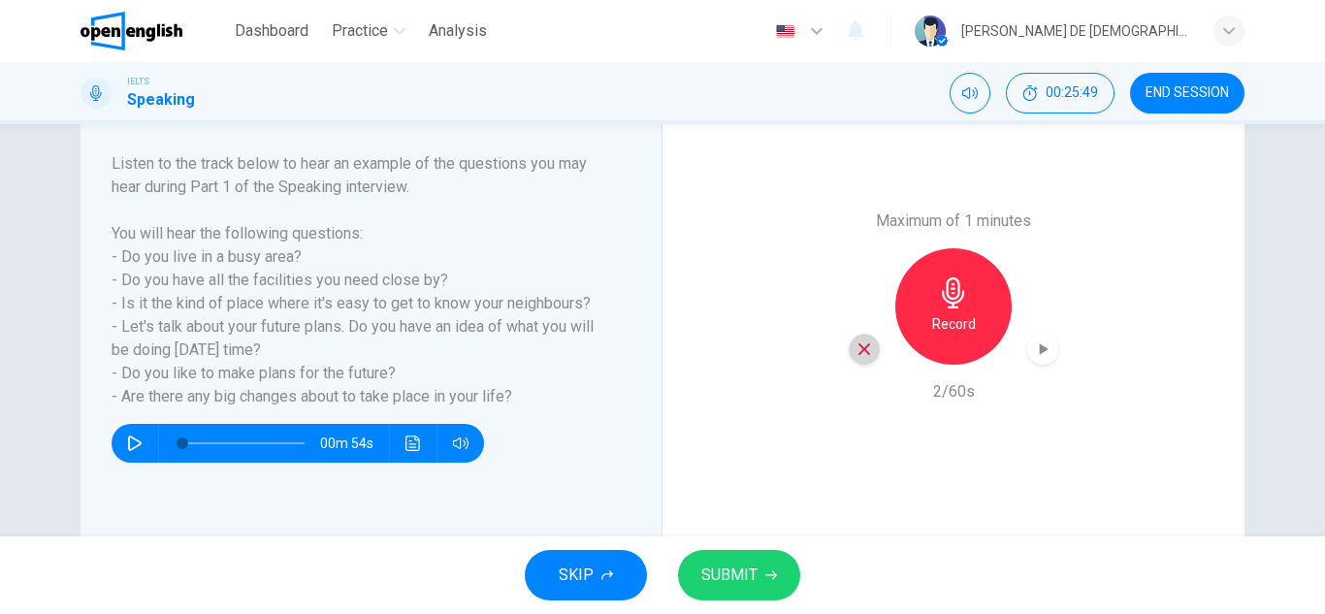
click at [856, 350] on icon "button" at bounding box center [863, 348] width 17 height 17
click at [923, 329] on div "Record" at bounding box center [953, 306] width 116 height 116
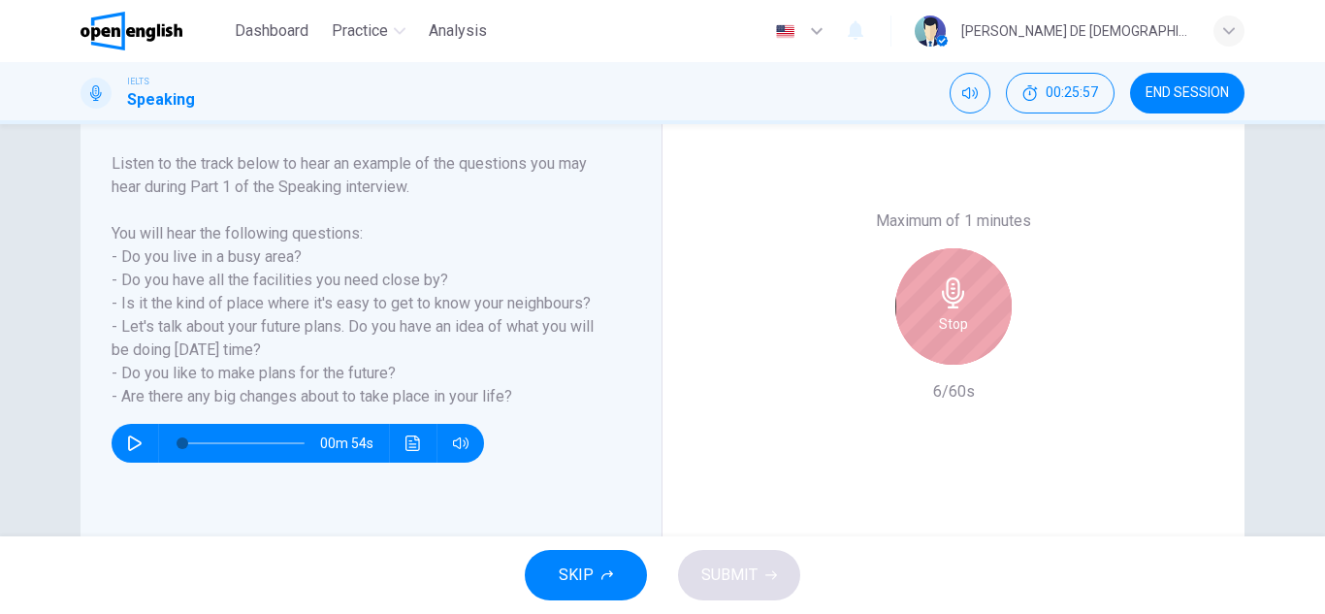
click at [923, 329] on div "Stop" at bounding box center [953, 306] width 116 height 116
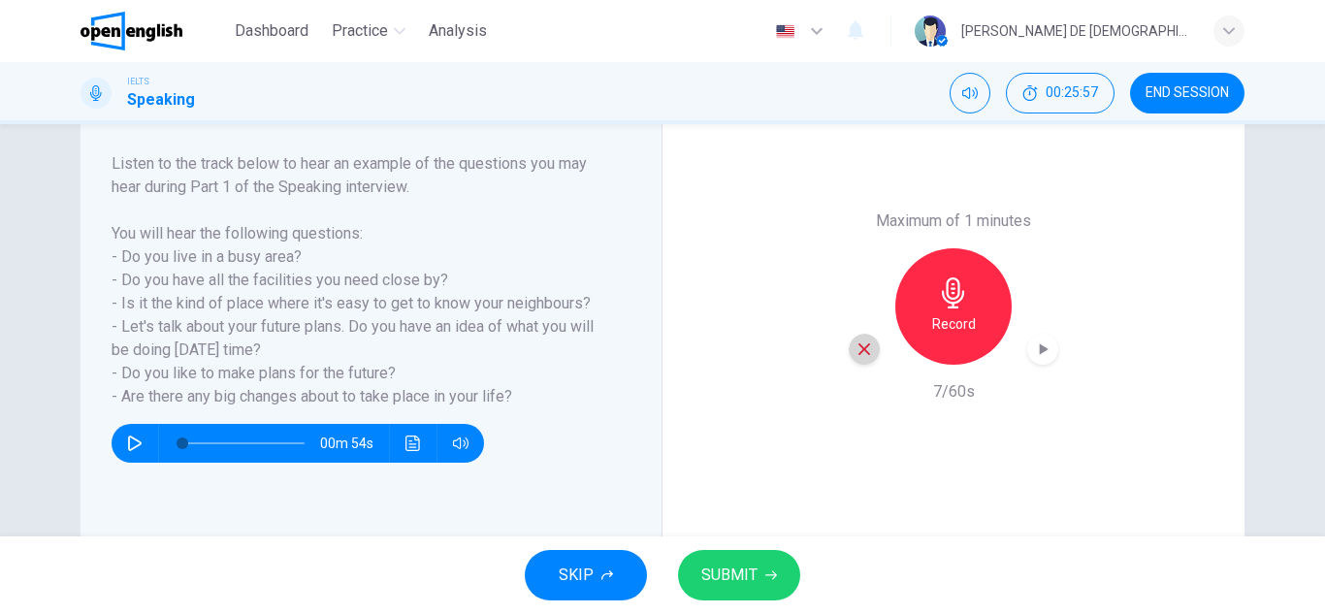
click at [860, 349] on icon "button" at bounding box center [864, 349] width 12 height 12
click at [924, 328] on div "Record" at bounding box center [953, 306] width 116 height 116
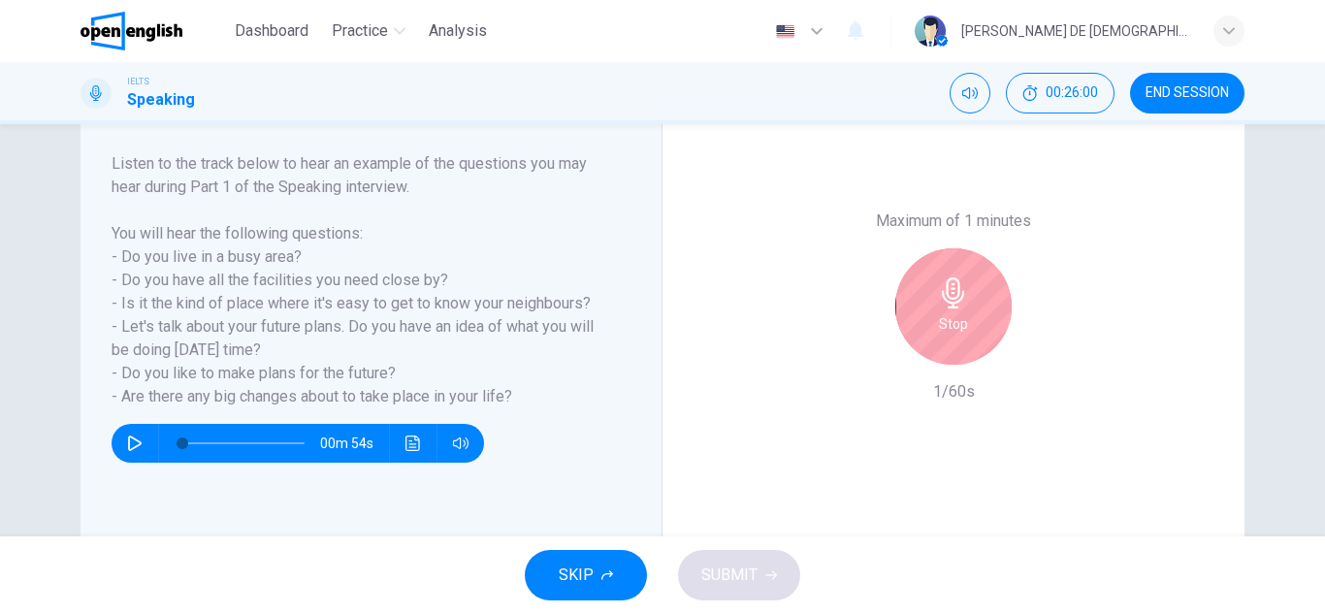
click at [922, 328] on div "Stop" at bounding box center [953, 306] width 116 height 116
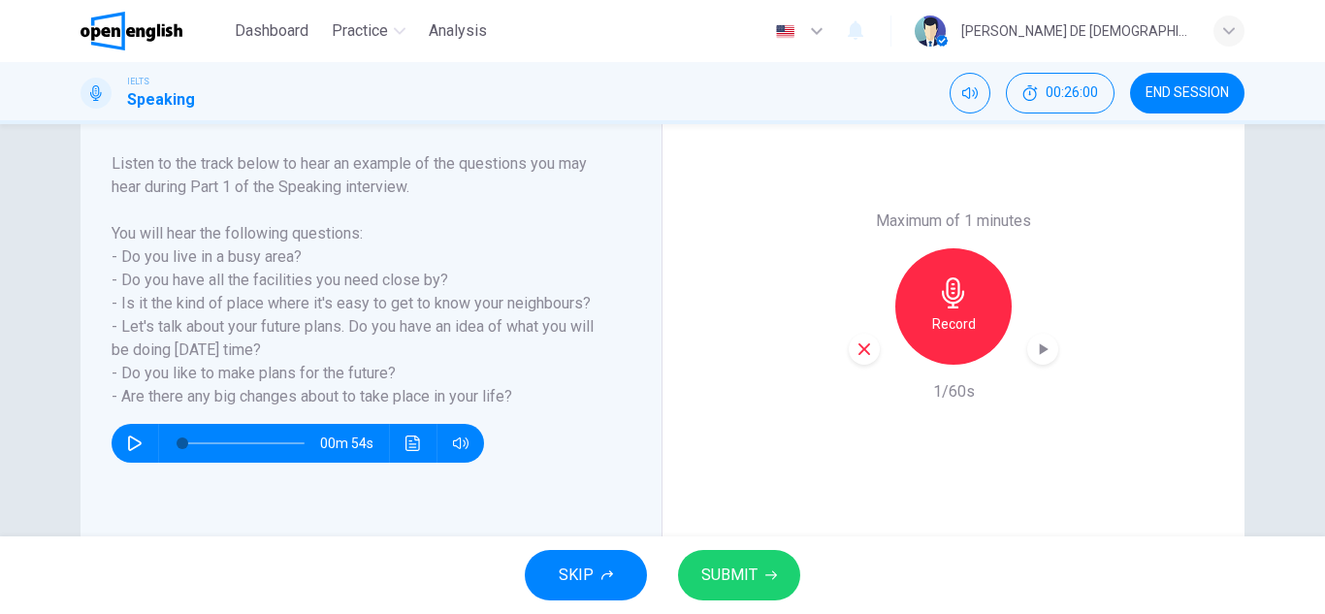
click at [855, 350] on icon "button" at bounding box center [863, 348] width 17 height 17
click at [960, 311] on div "Record" at bounding box center [953, 306] width 116 height 116
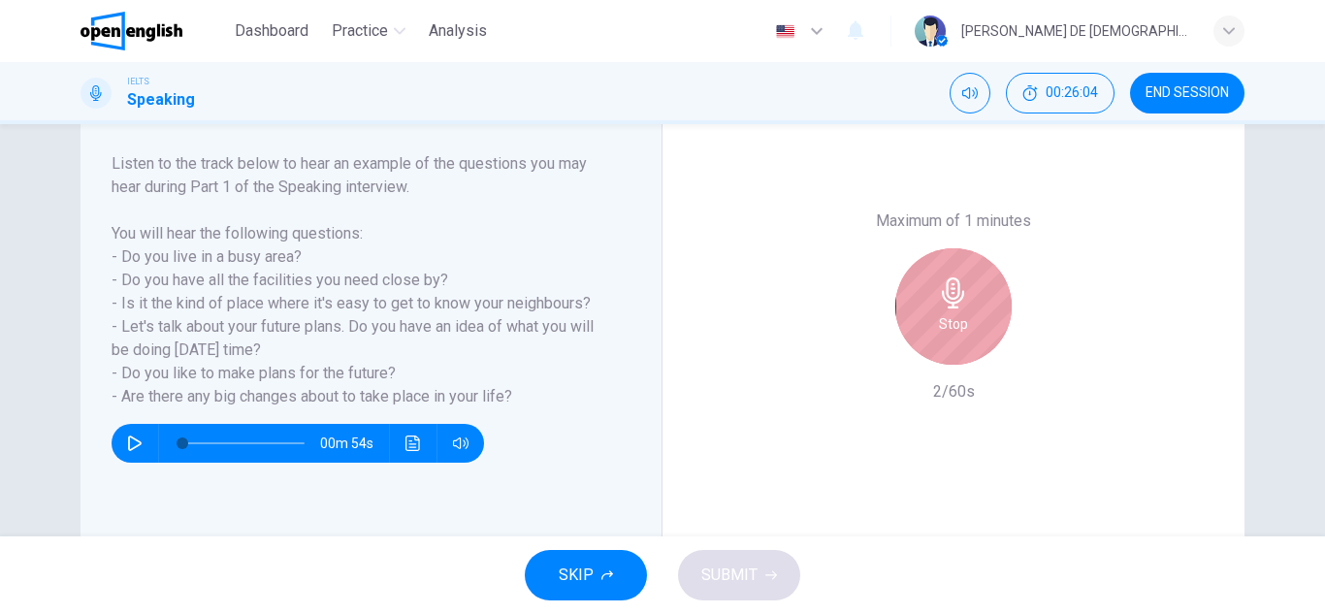
click at [966, 340] on div "Stop" at bounding box center [953, 306] width 116 height 116
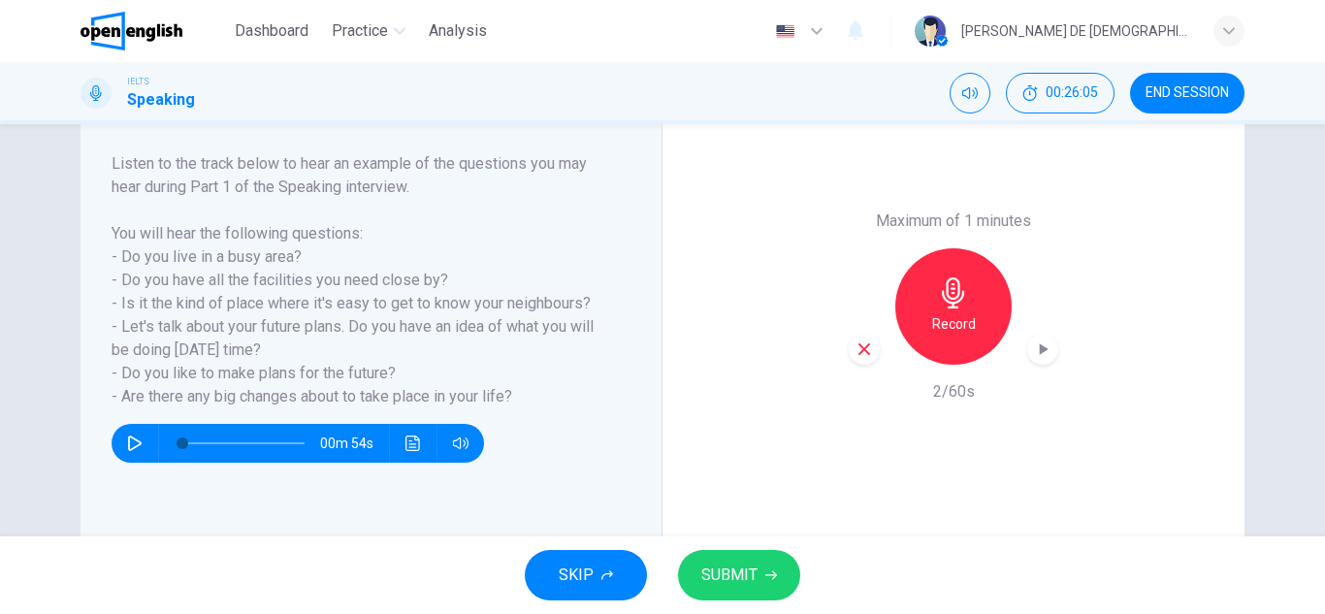
click at [860, 351] on icon "button" at bounding box center [864, 349] width 12 height 12
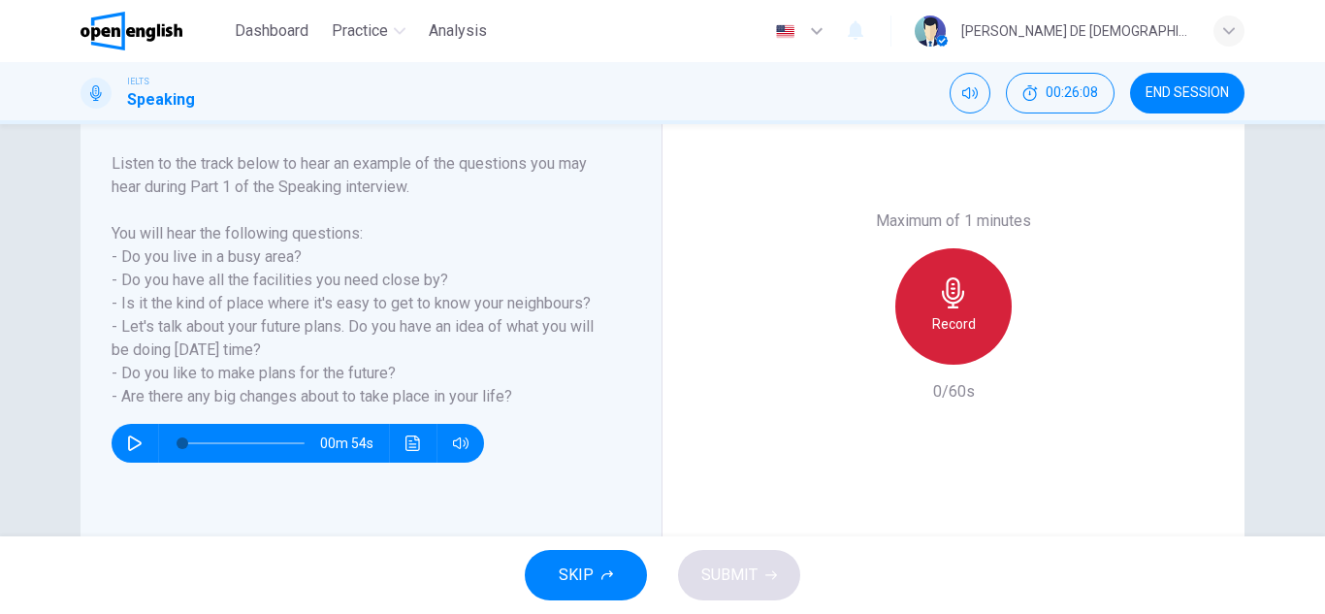
click at [958, 317] on h6 "Record" at bounding box center [954, 323] width 44 height 23
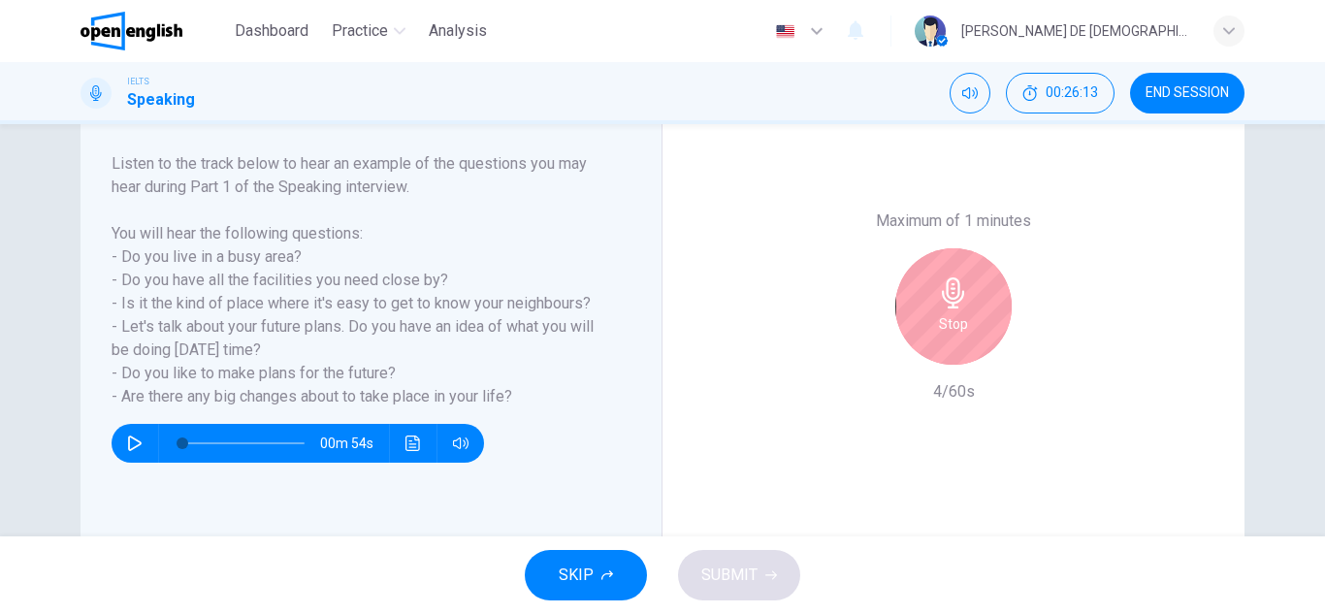
click at [958, 317] on h6 "Stop" at bounding box center [953, 323] width 29 height 23
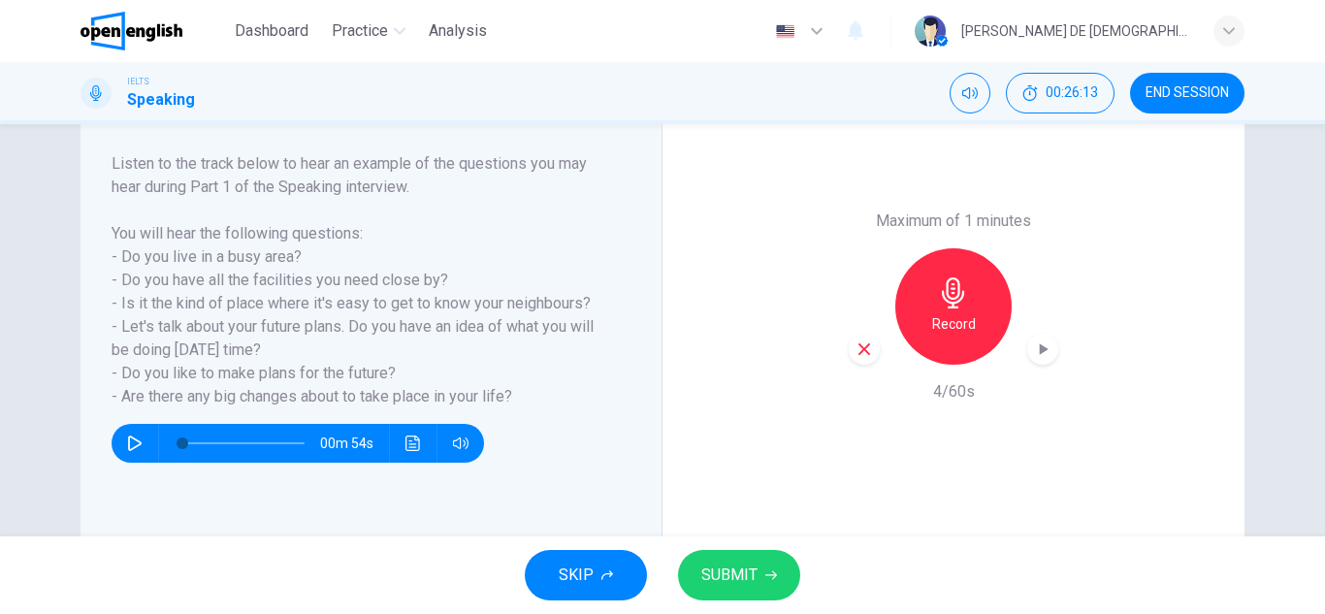
click at [858, 353] on icon "button" at bounding box center [863, 348] width 17 height 17
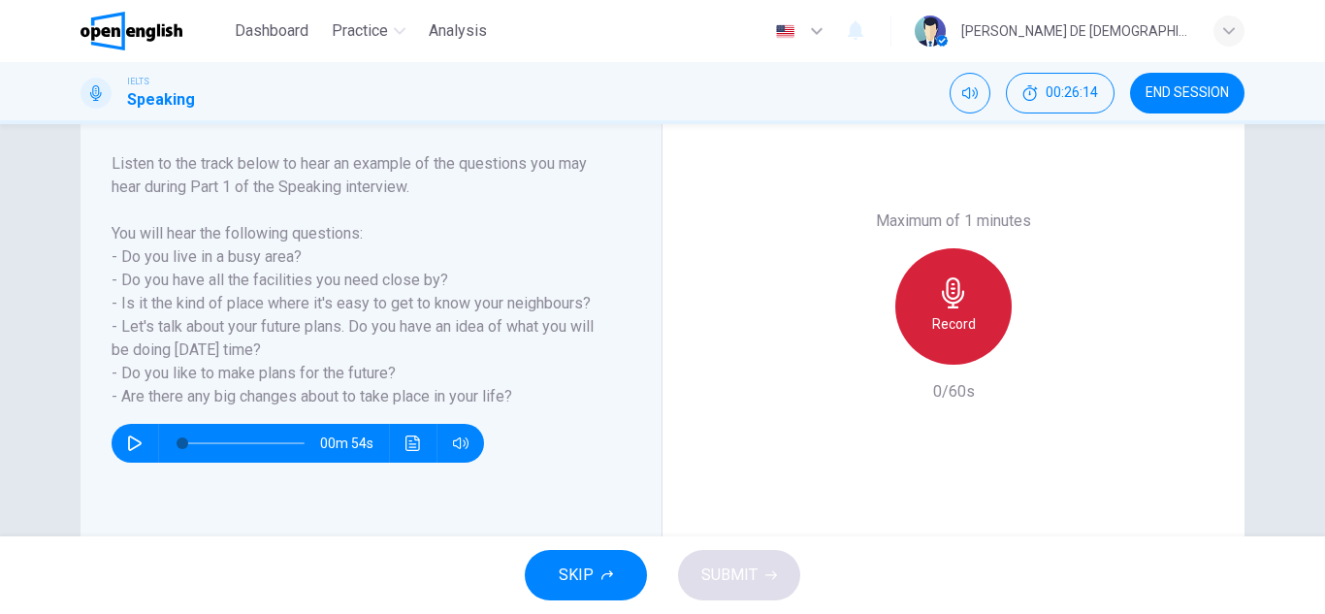
click at [950, 327] on h6 "Record" at bounding box center [954, 323] width 44 height 23
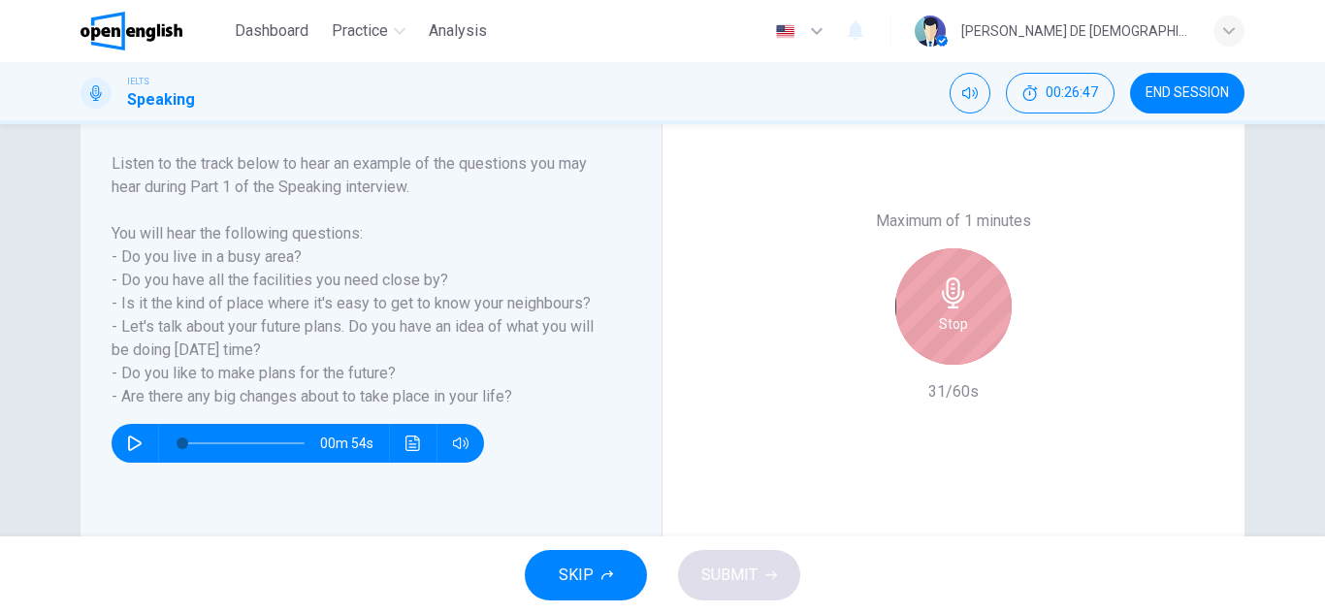
click at [950, 327] on h6 "Stop" at bounding box center [953, 323] width 29 height 23
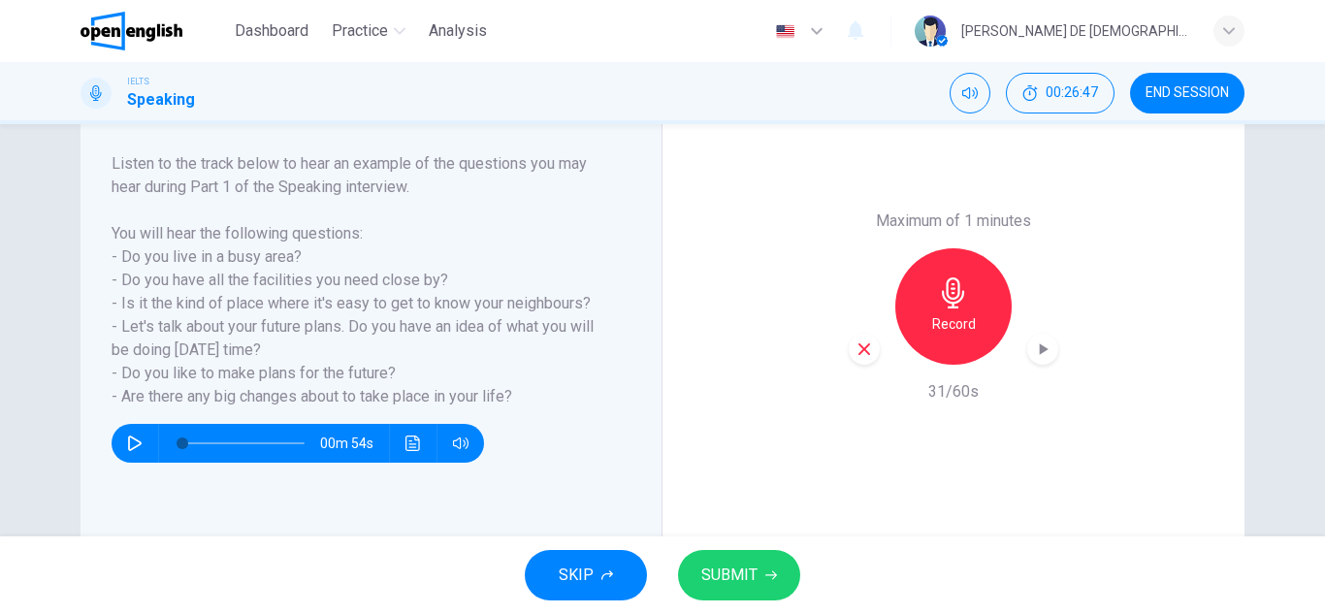
click at [851, 359] on div "button" at bounding box center [863, 349] width 31 height 31
click at [951, 315] on h6 "Record" at bounding box center [954, 323] width 44 height 23
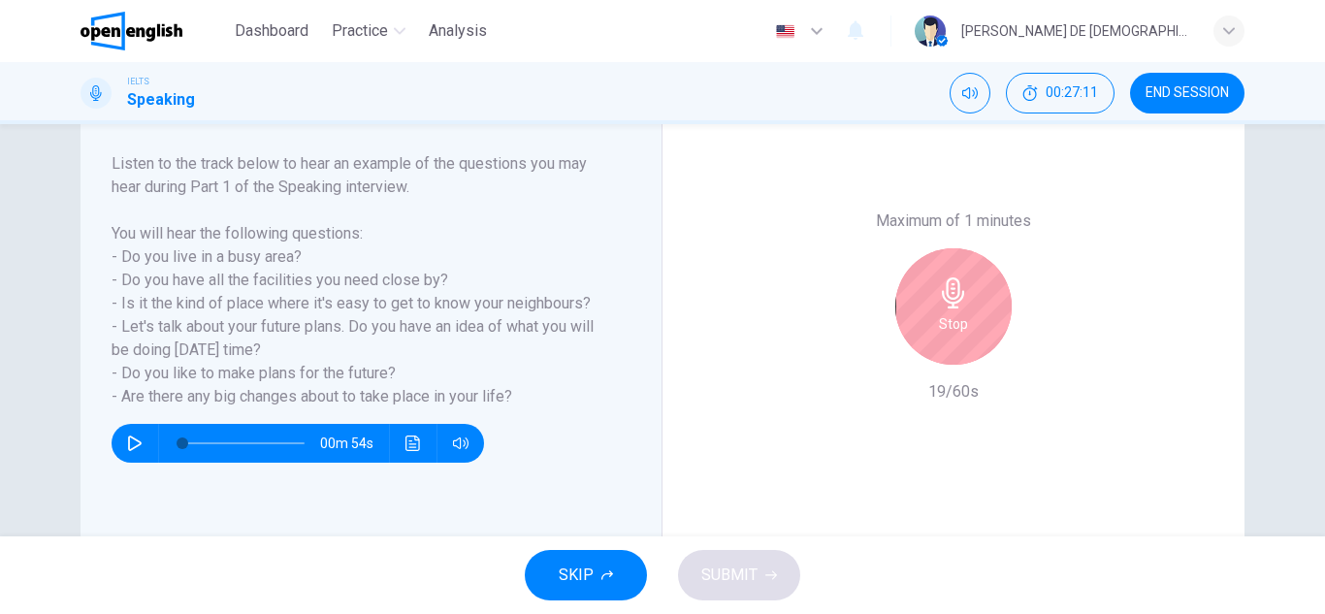
click at [951, 315] on h6 "Stop" at bounding box center [953, 323] width 29 height 23
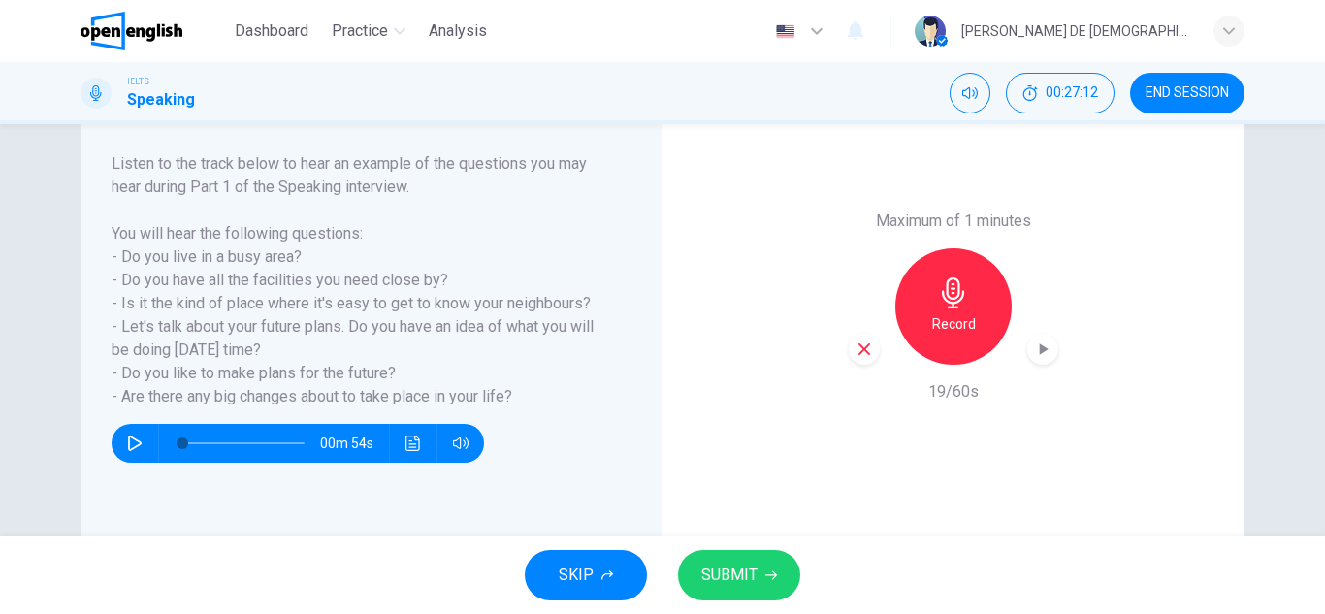
click at [855, 349] on icon "button" at bounding box center [863, 348] width 17 height 17
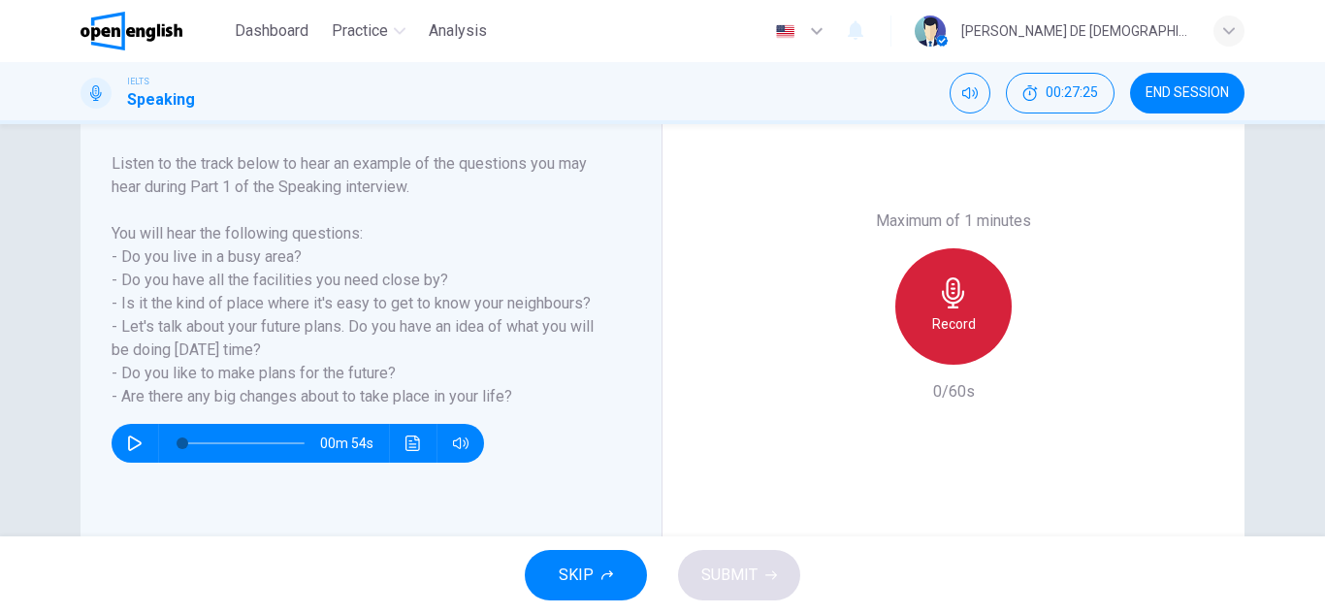
click at [944, 341] on div "Record" at bounding box center [953, 306] width 116 height 116
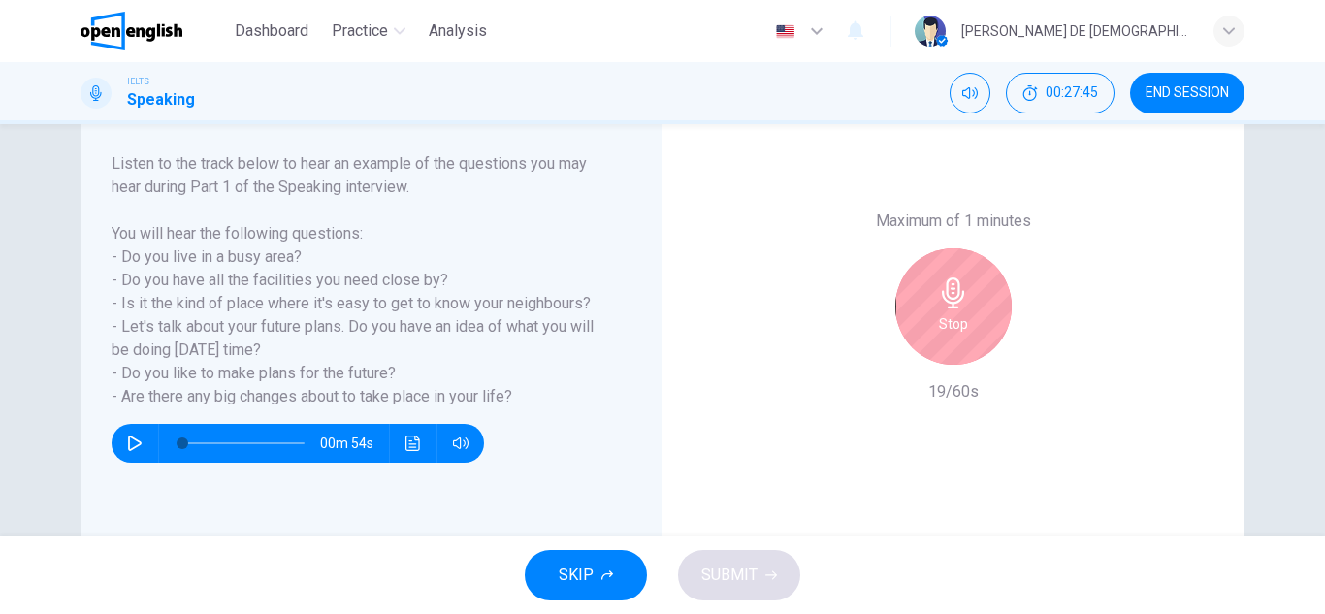
click at [944, 341] on div "Stop" at bounding box center [953, 306] width 116 height 116
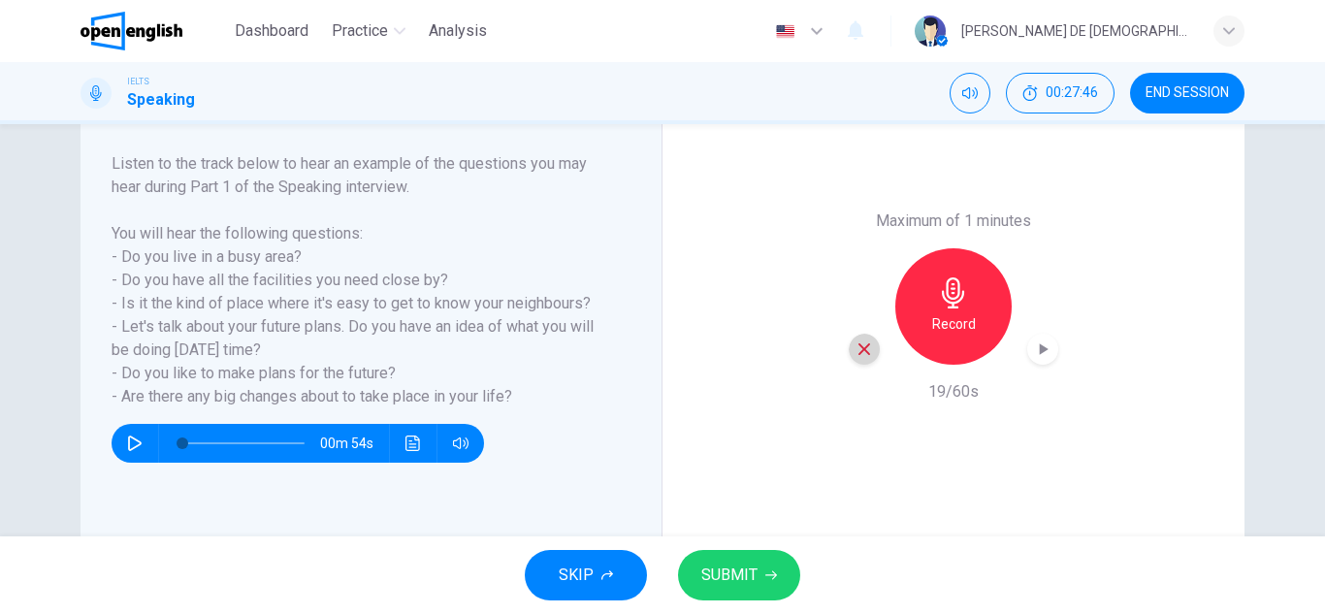
click at [849, 350] on div "button" at bounding box center [863, 349] width 31 height 31
click at [939, 302] on icon "button" at bounding box center [953, 292] width 31 height 31
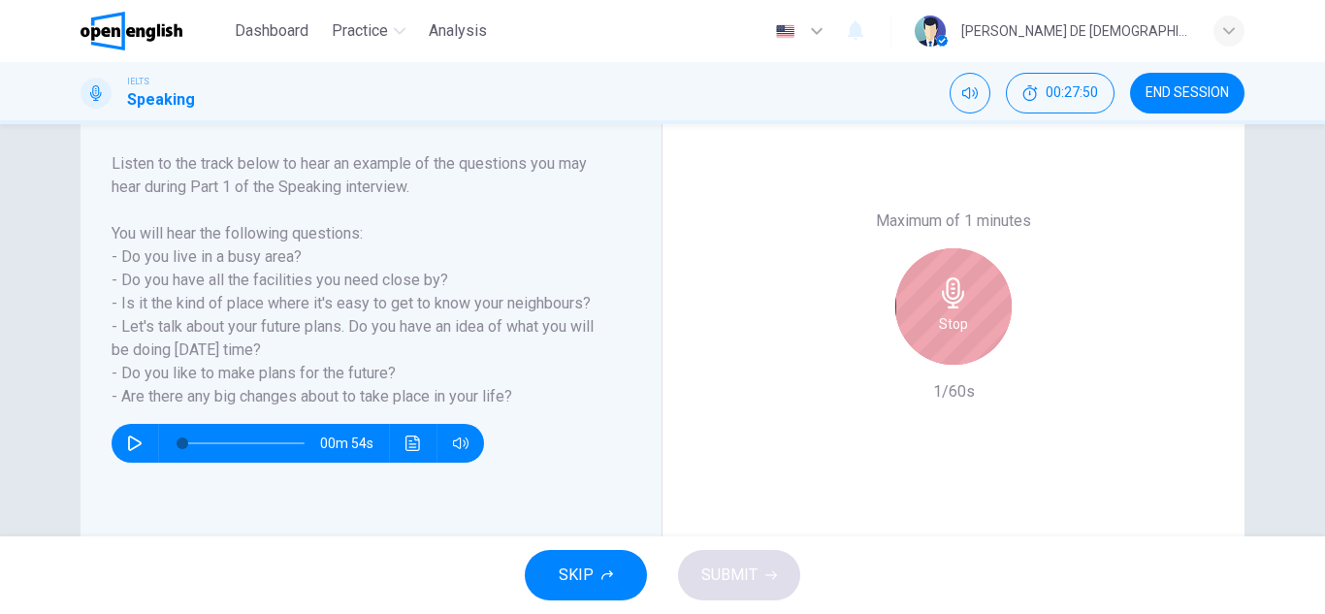
click at [939, 302] on icon "button" at bounding box center [953, 292] width 31 height 31
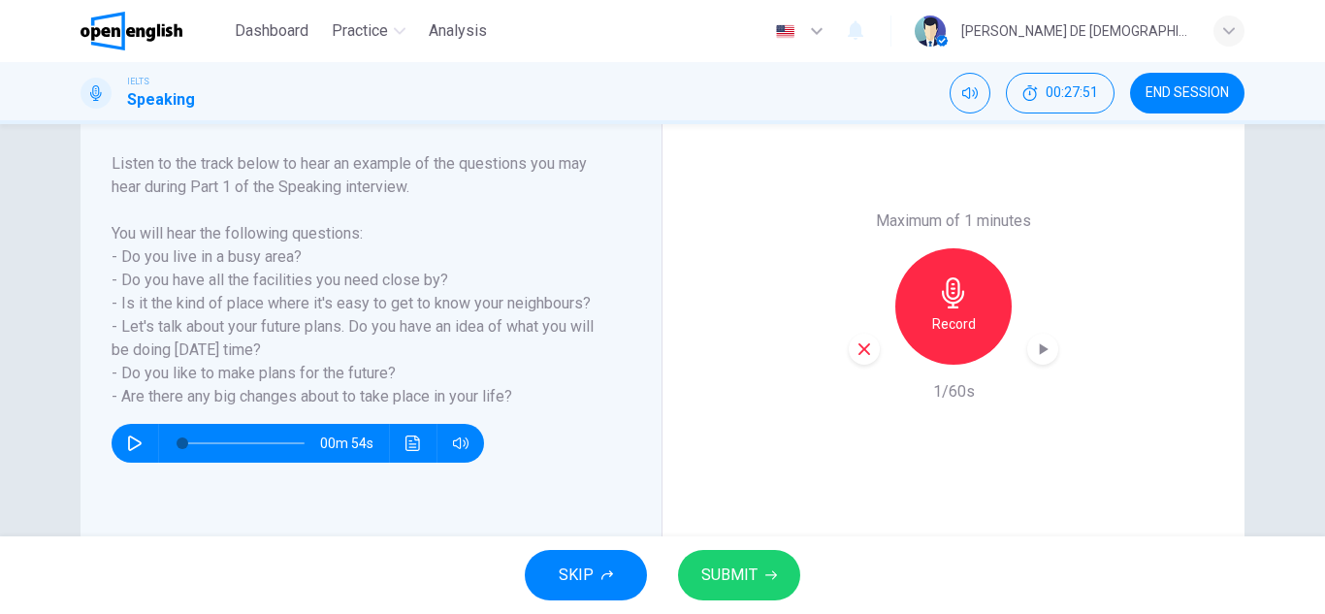
click at [853, 335] on div "button" at bounding box center [863, 349] width 31 height 31
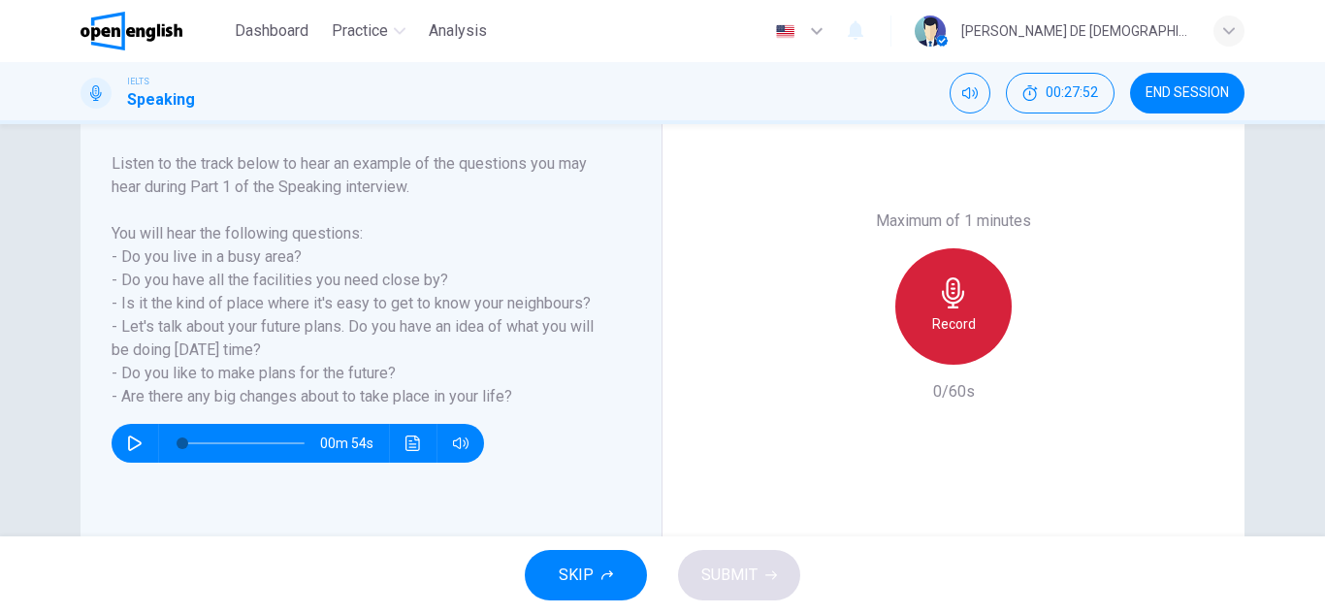
click at [946, 337] on div "Record" at bounding box center [953, 306] width 116 height 116
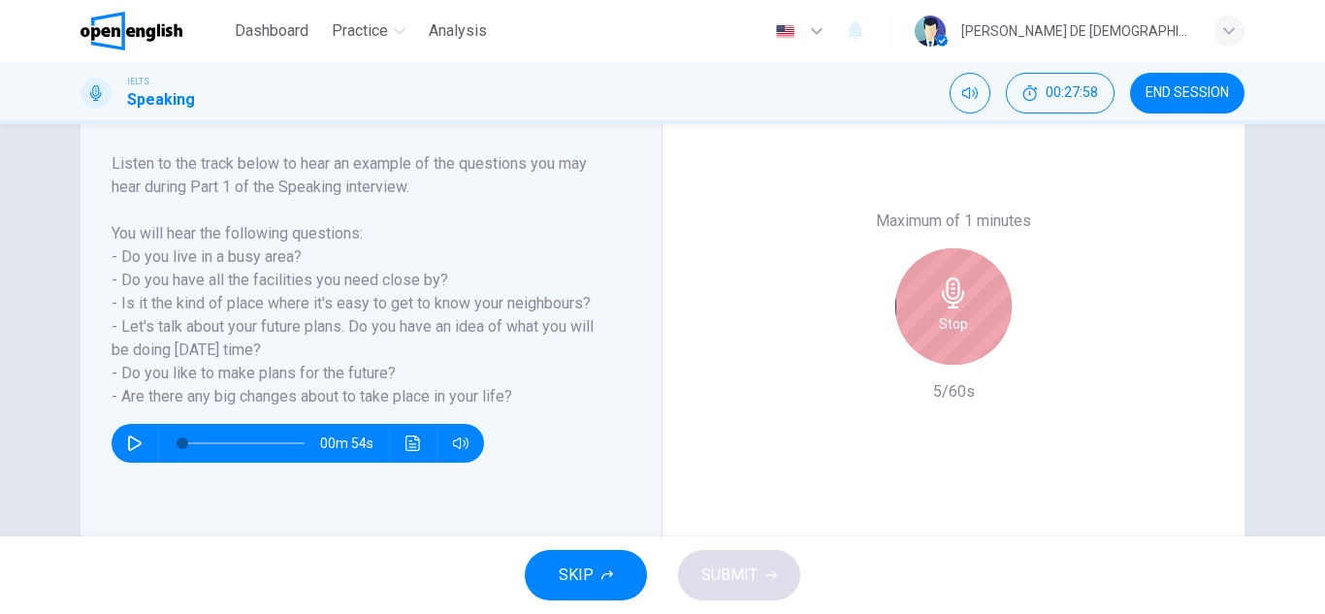
click at [946, 337] on div "Stop" at bounding box center [953, 306] width 116 height 116
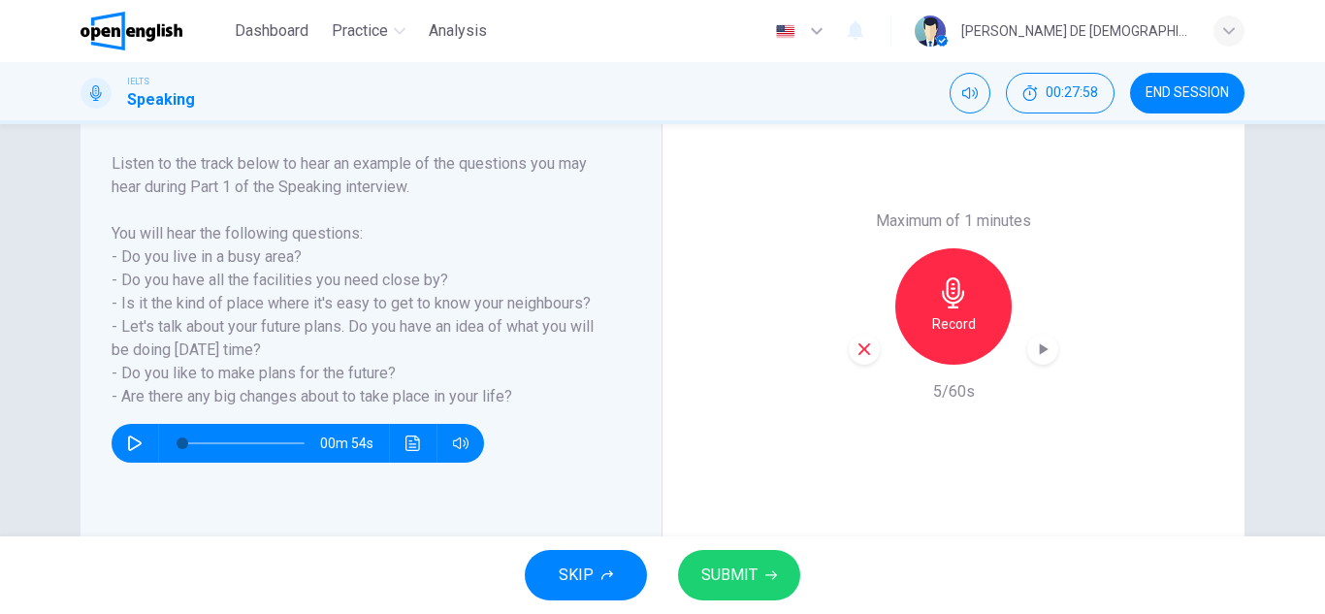
click at [856, 355] on icon "button" at bounding box center [863, 348] width 17 height 17
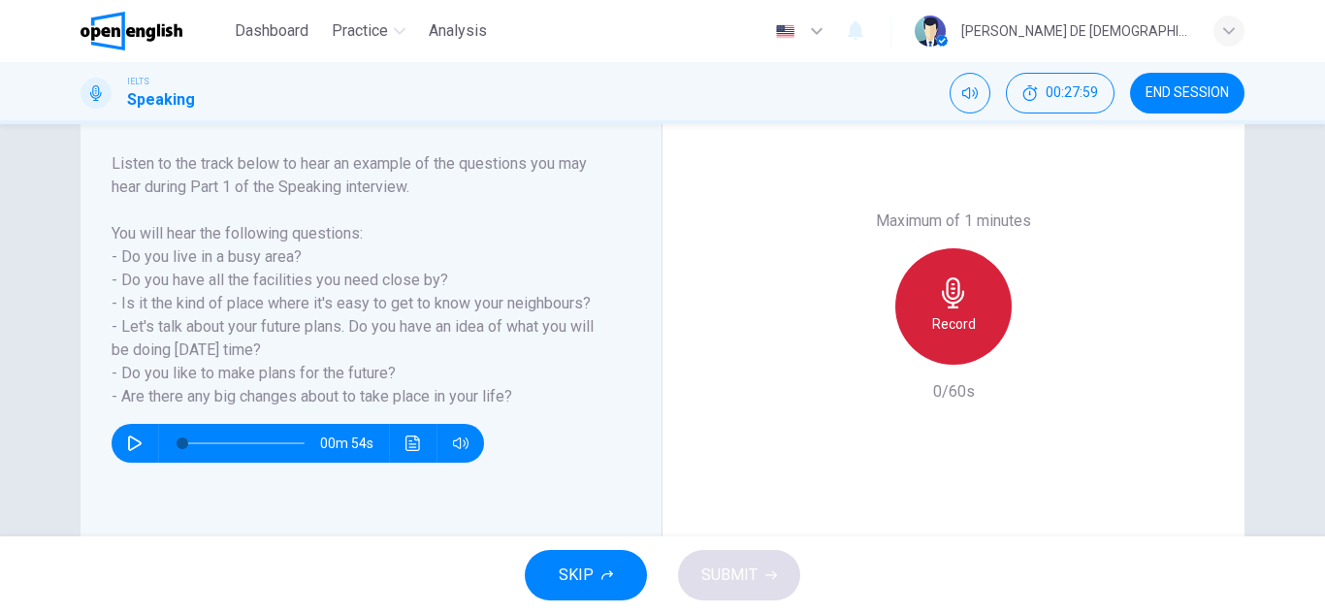
click at [914, 313] on div "Record" at bounding box center [953, 306] width 116 height 116
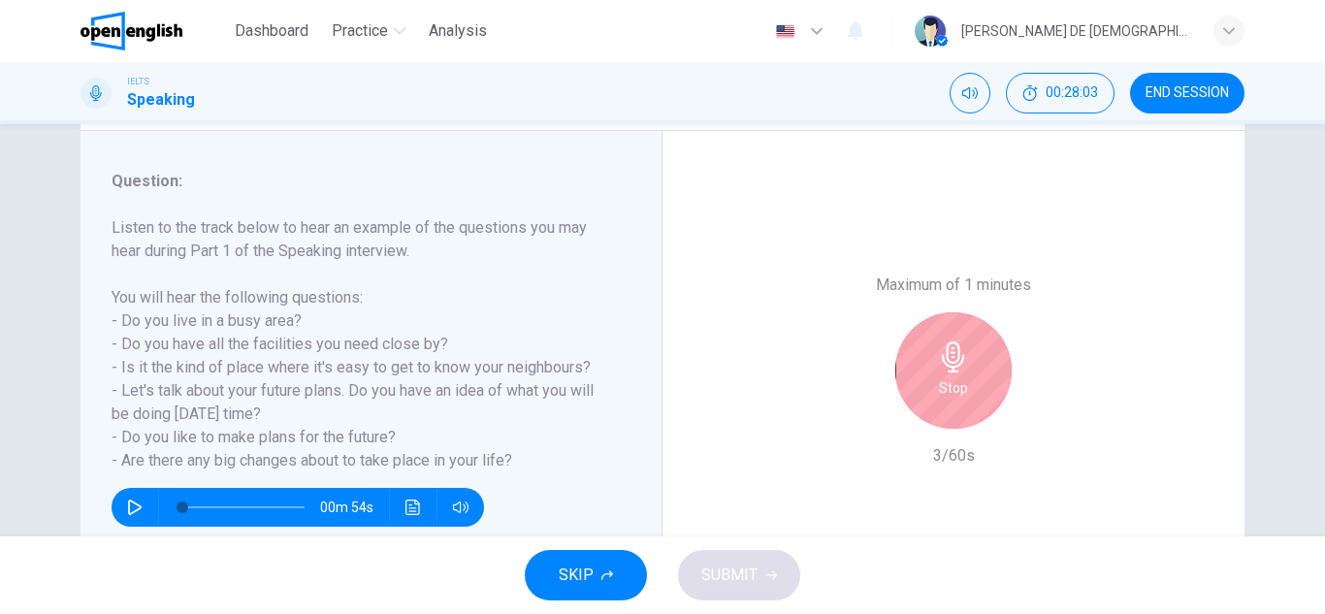
scroll to position [194, 0]
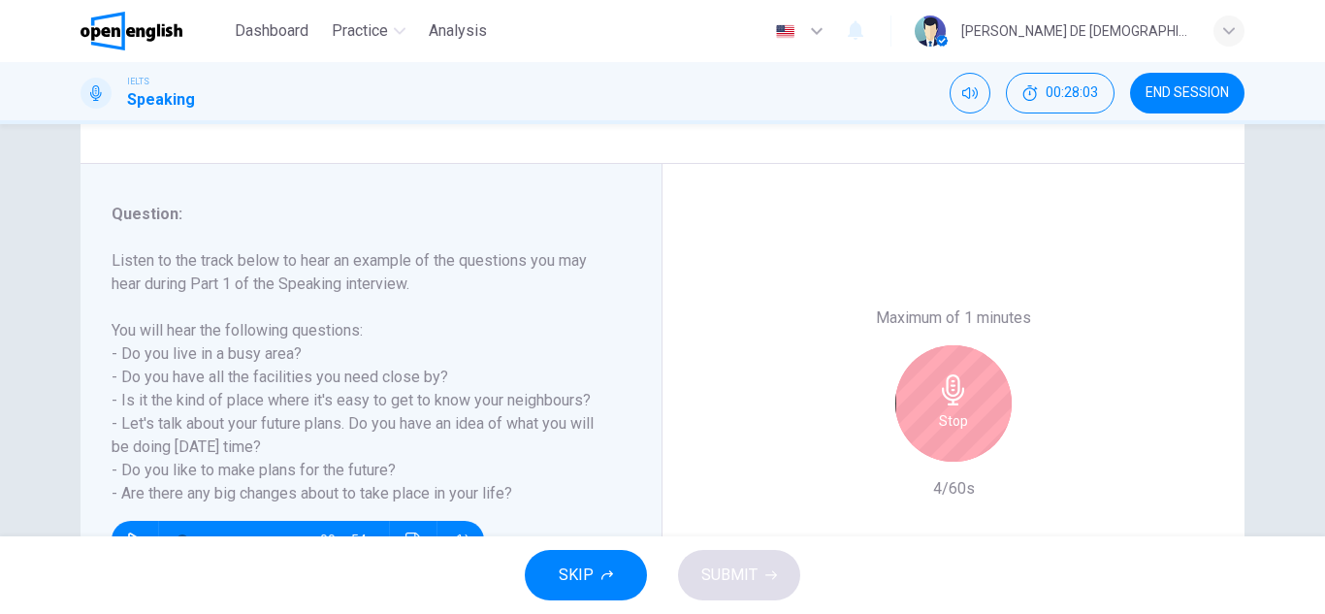
drag, startPoint x: 912, startPoint y: 322, endPoint x: 920, endPoint y: 335, distance: 14.8
click at [919, 329] on h6 "Maximum of 1 minutes" at bounding box center [953, 317] width 155 height 23
click at [933, 402] on div "Stop" at bounding box center [953, 403] width 116 height 116
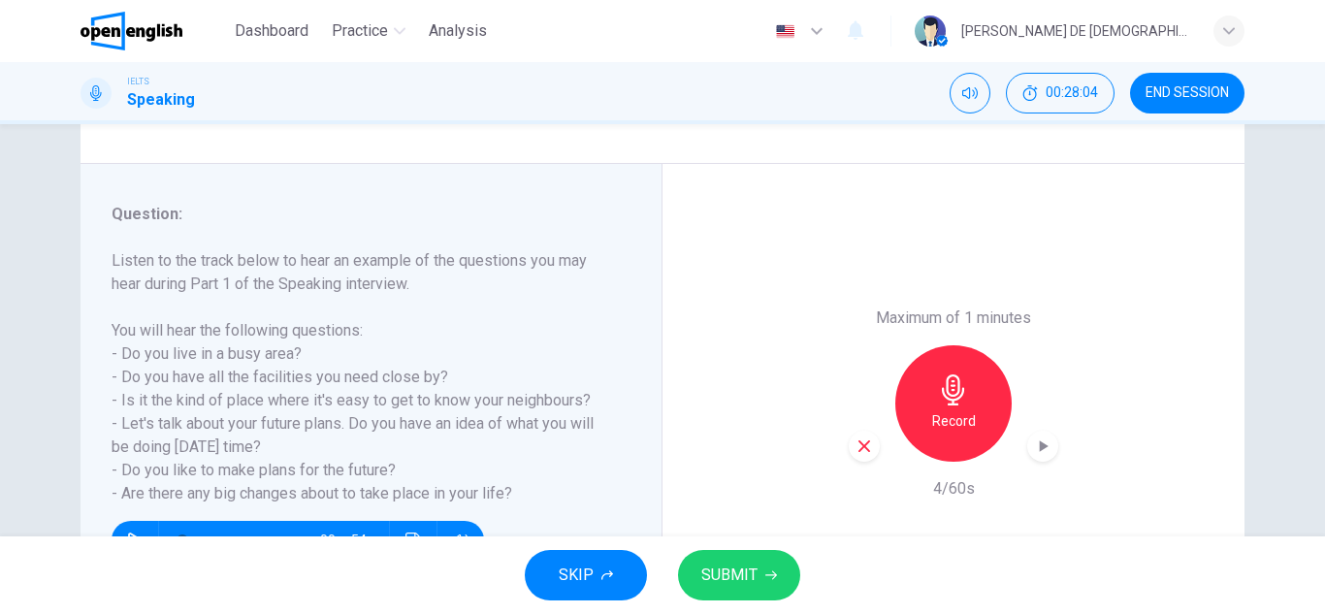
click at [849, 444] on div "button" at bounding box center [863, 446] width 31 height 31
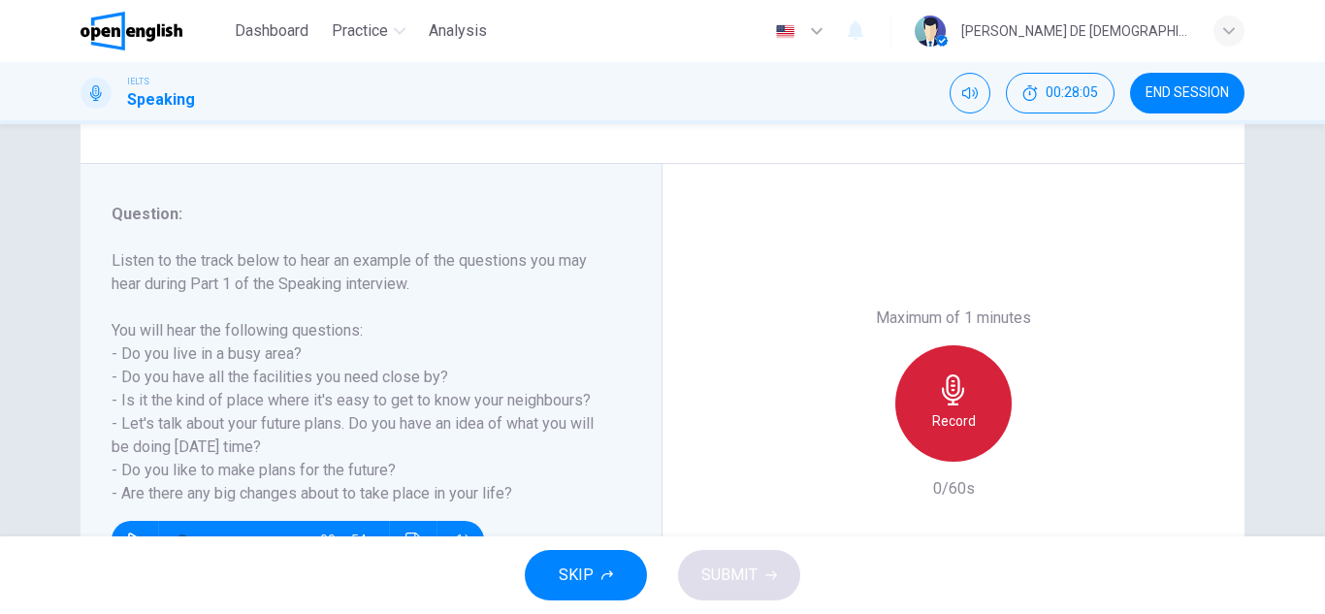
click at [959, 402] on icon "button" at bounding box center [953, 389] width 31 height 31
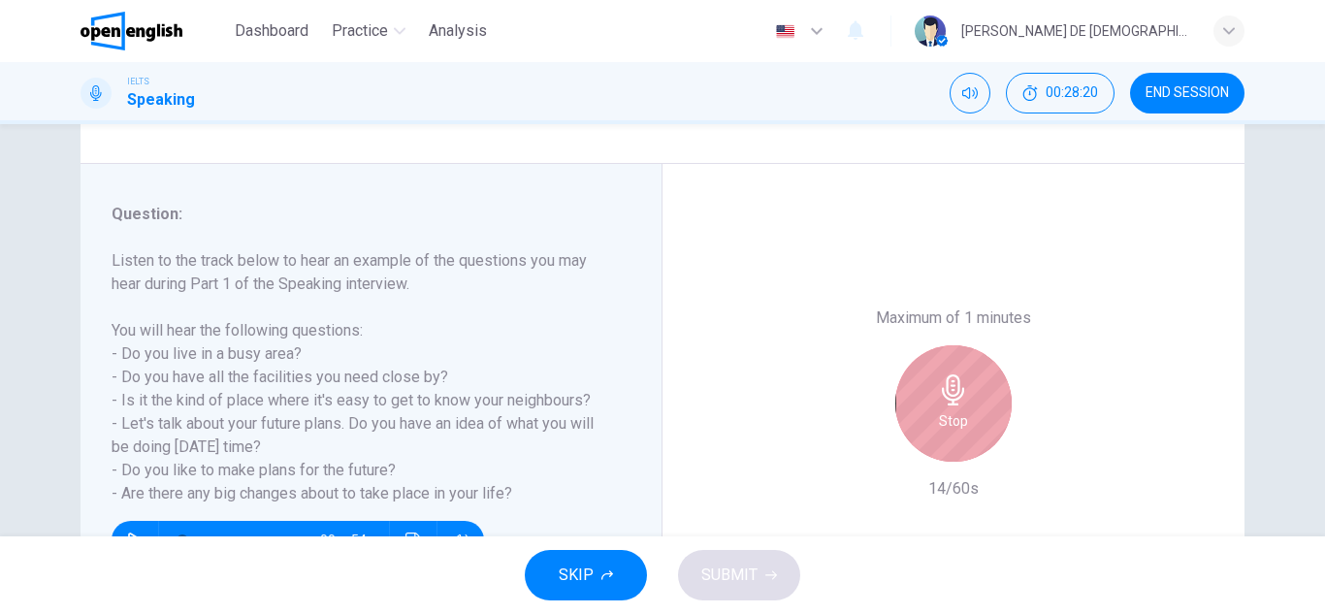
click at [926, 408] on div "Stop" at bounding box center [953, 403] width 116 height 116
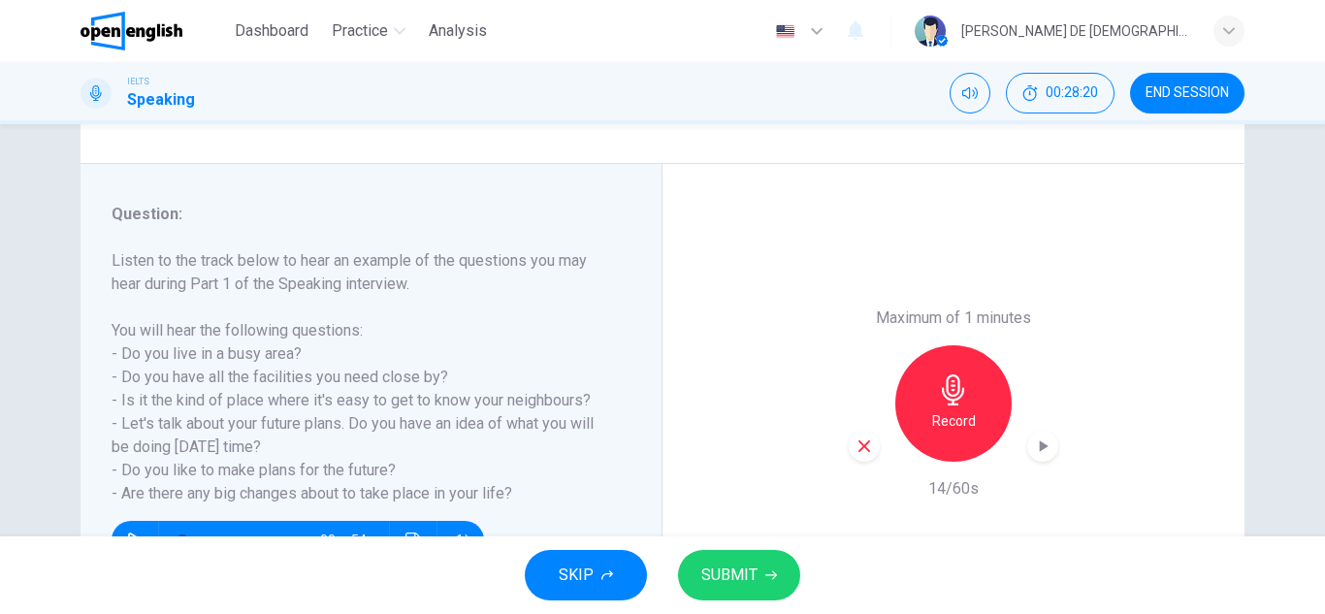
click at [860, 456] on div "button" at bounding box center [863, 446] width 31 height 31
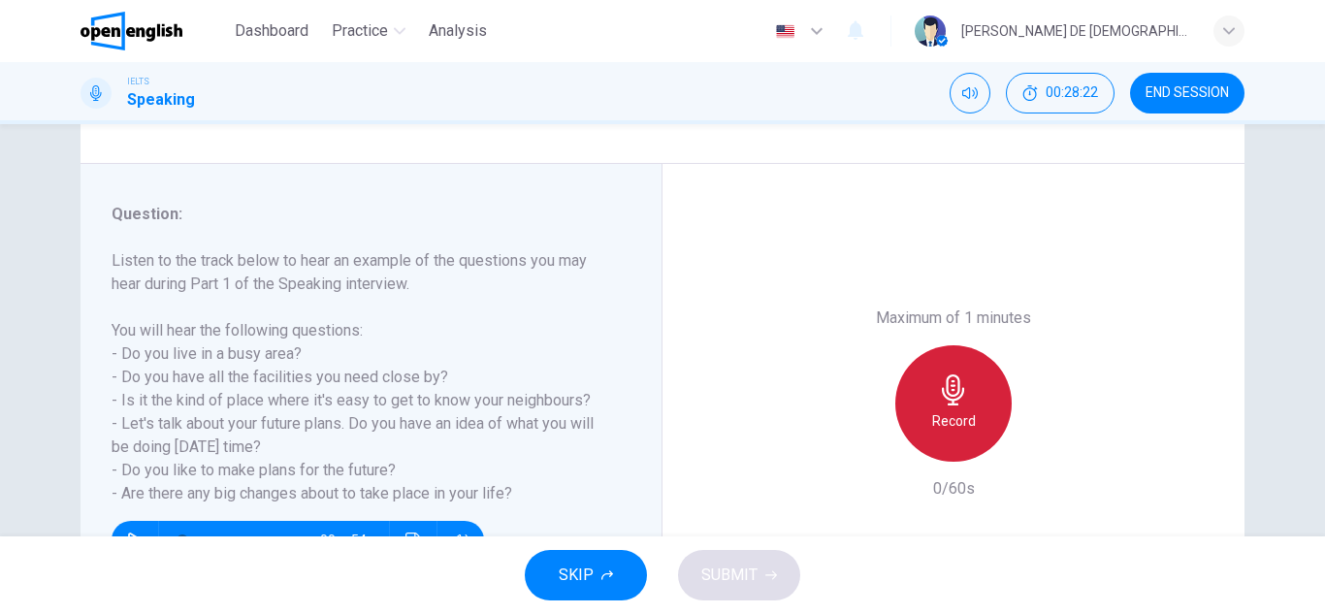
click at [939, 416] on h6 "Record" at bounding box center [954, 420] width 44 height 23
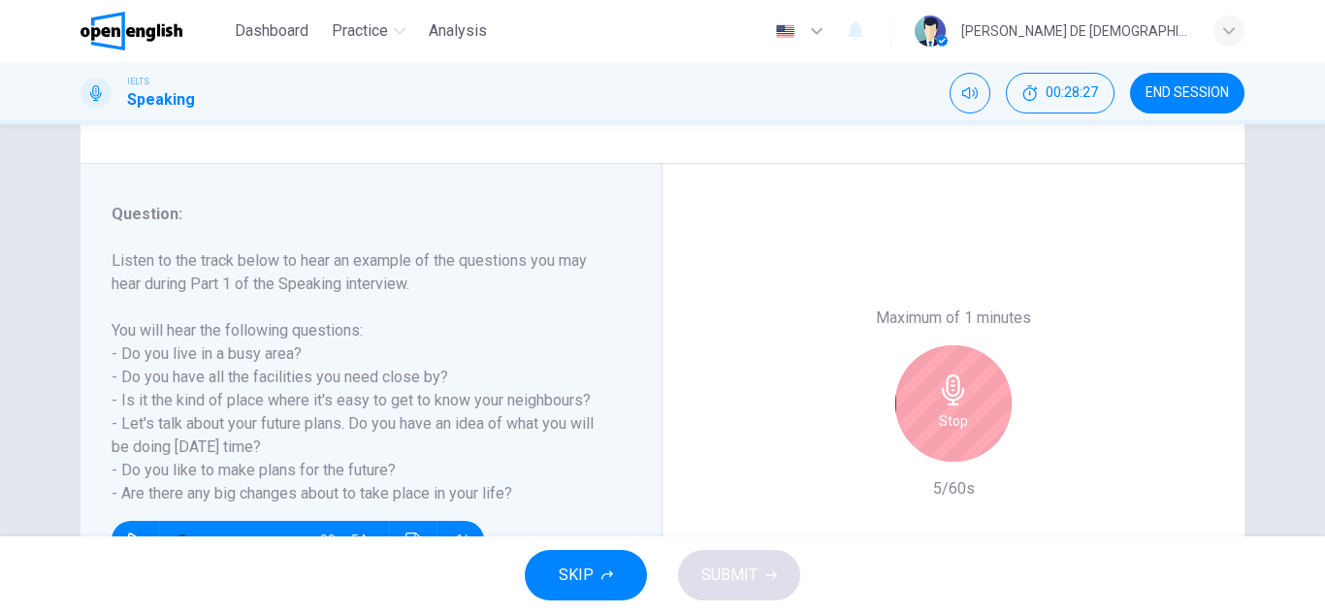
drag, startPoint x: 839, startPoint y: 336, endPoint x: 992, endPoint y: 391, distance: 162.9
click at [840, 336] on div "Maximum of 1 minutes Stop 5/60s" at bounding box center [953, 403] width 582 height 479
drag, startPoint x: 992, startPoint y: 391, endPoint x: 898, endPoint y: 441, distance: 106.7
click at [988, 392] on div "Stop" at bounding box center [953, 403] width 116 height 116
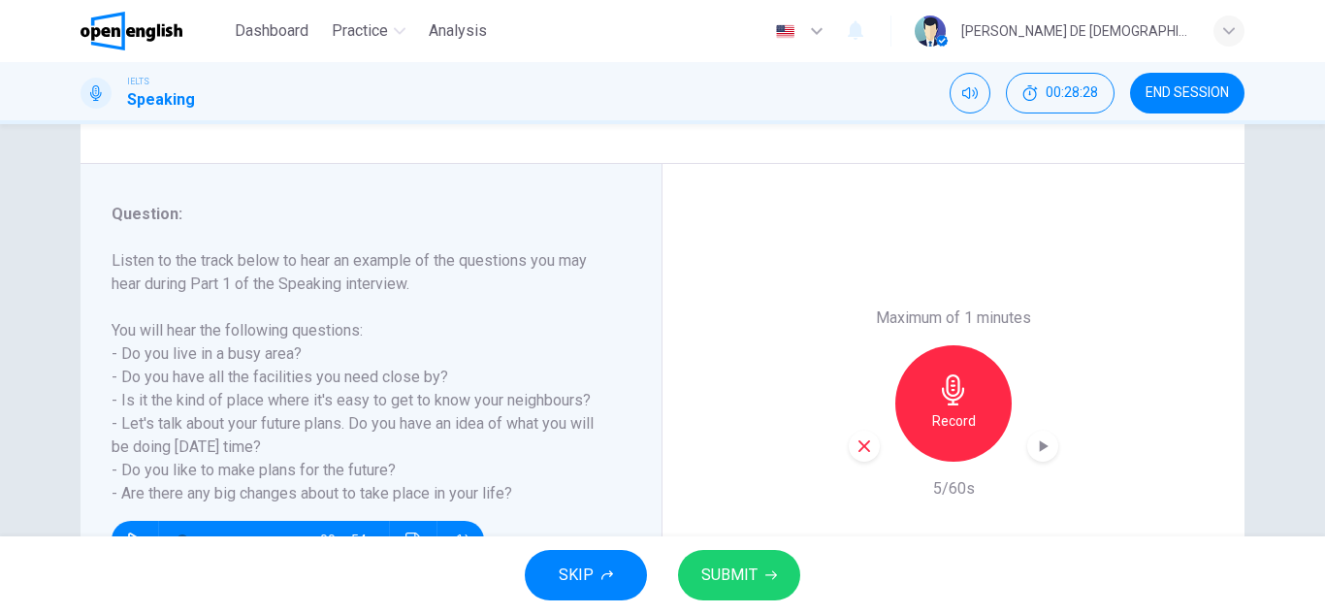
click at [855, 448] on icon "button" at bounding box center [863, 445] width 17 height 17
click at [949, 423] on h6 "Record" at bounding box center [954, 420] width 44 height 23
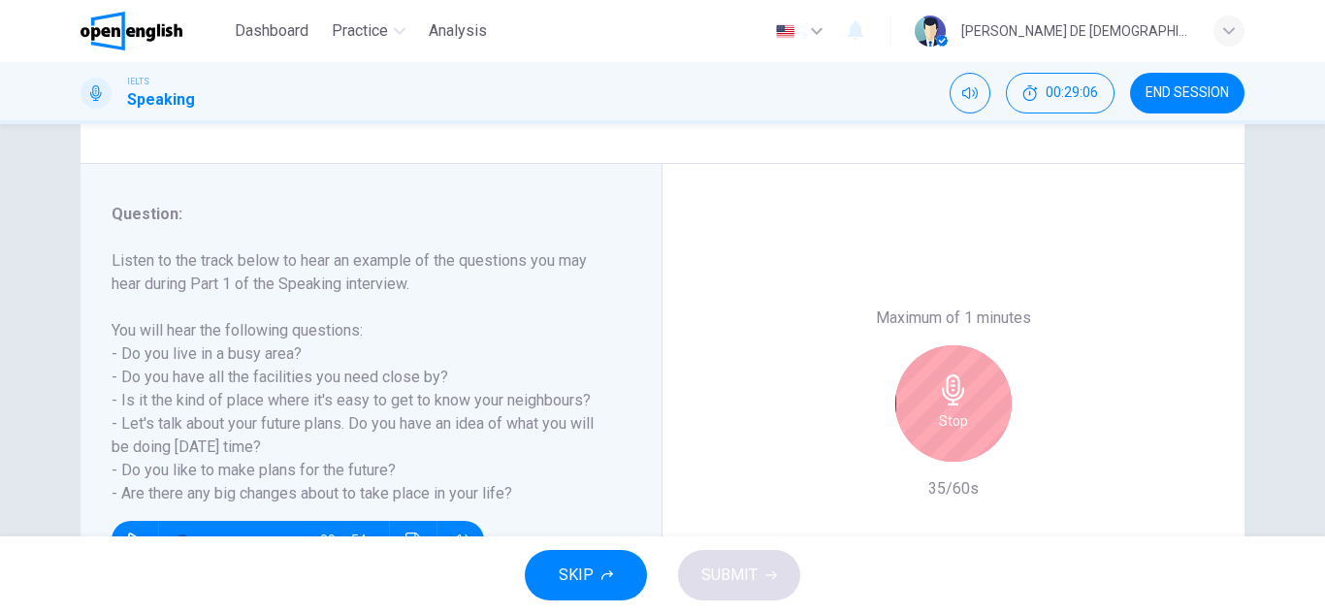
click at [951, 434] on div "Stop" at bounding box center [953, 403] width 116 height 116
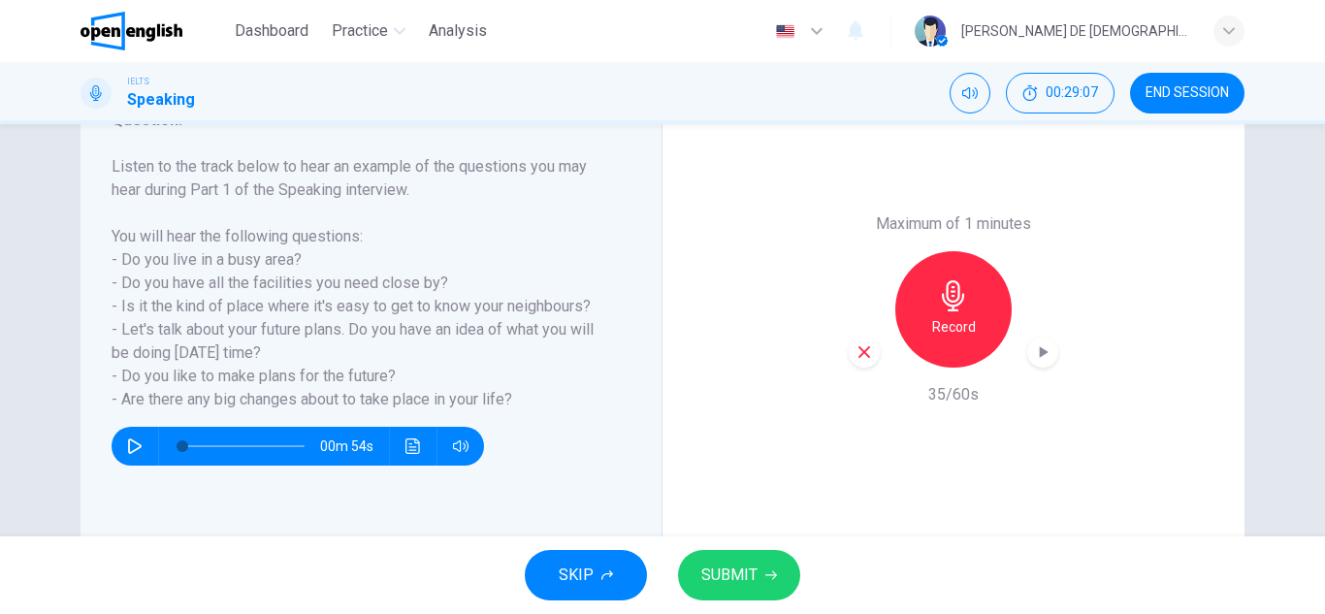
scroll to position [291, 0]
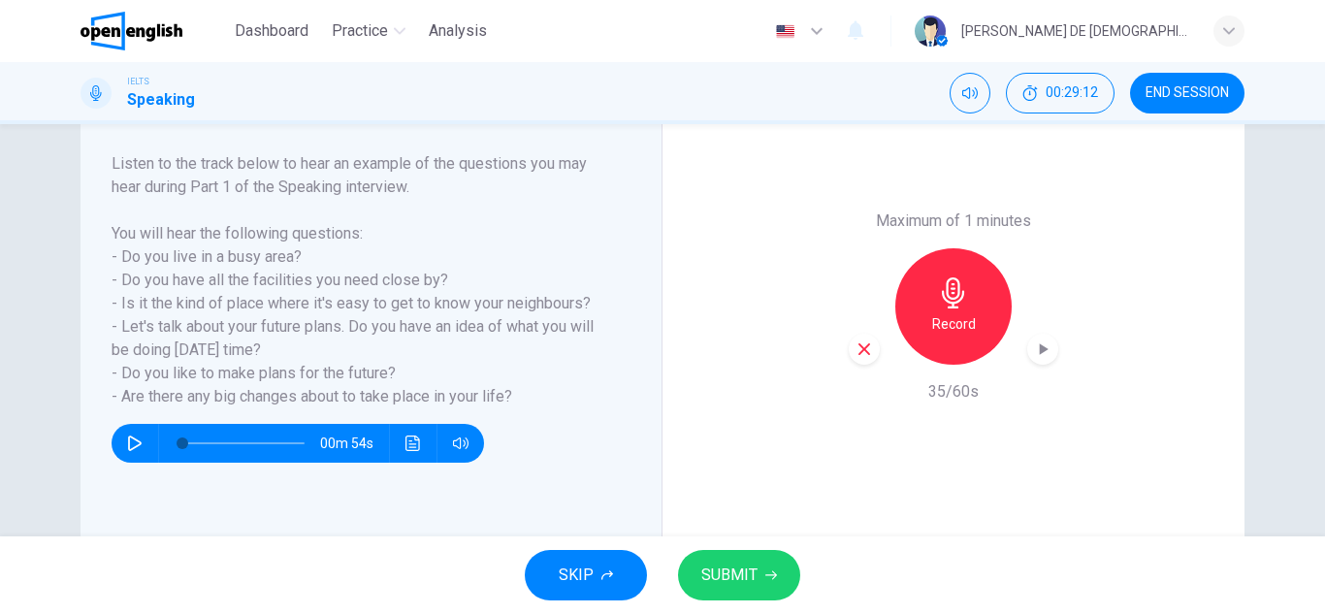
click at [954, 320] on h6 "Record" at bounding box center [954, 323] width 44 height 23
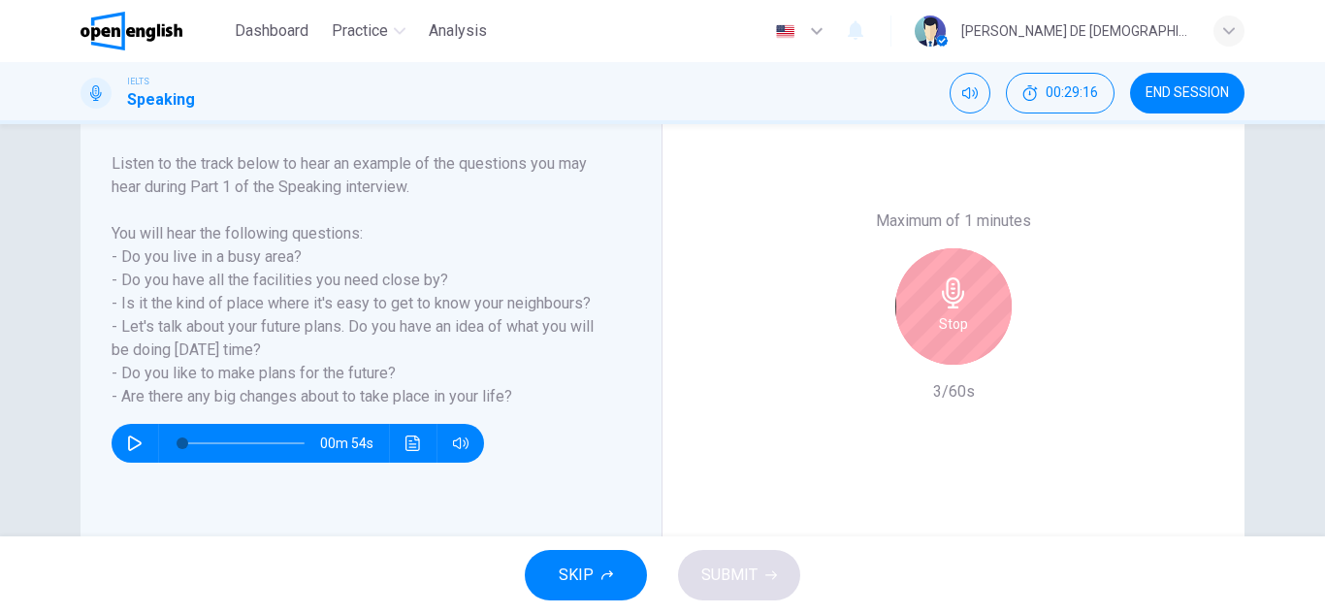
click at [954, 320] on h6 "Stop" at bounding box center [953, 323] width 29 height 23
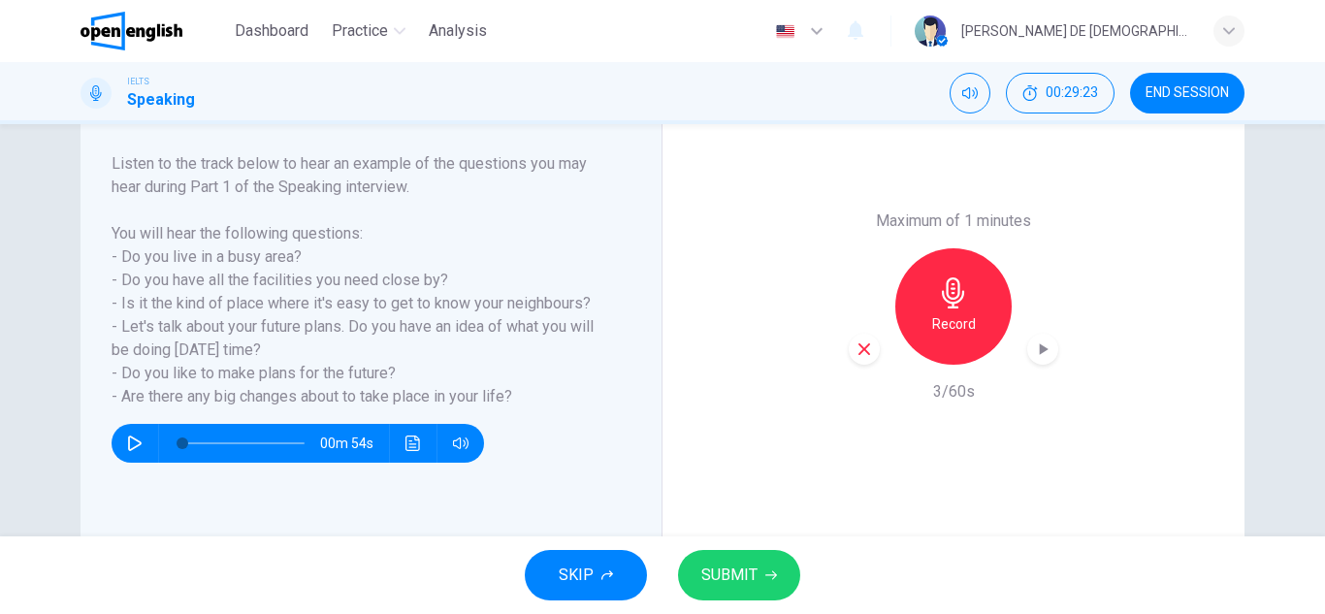
click at [954, 320] on h6 "Record" at bounding box center [954, 323] width 44 height 23
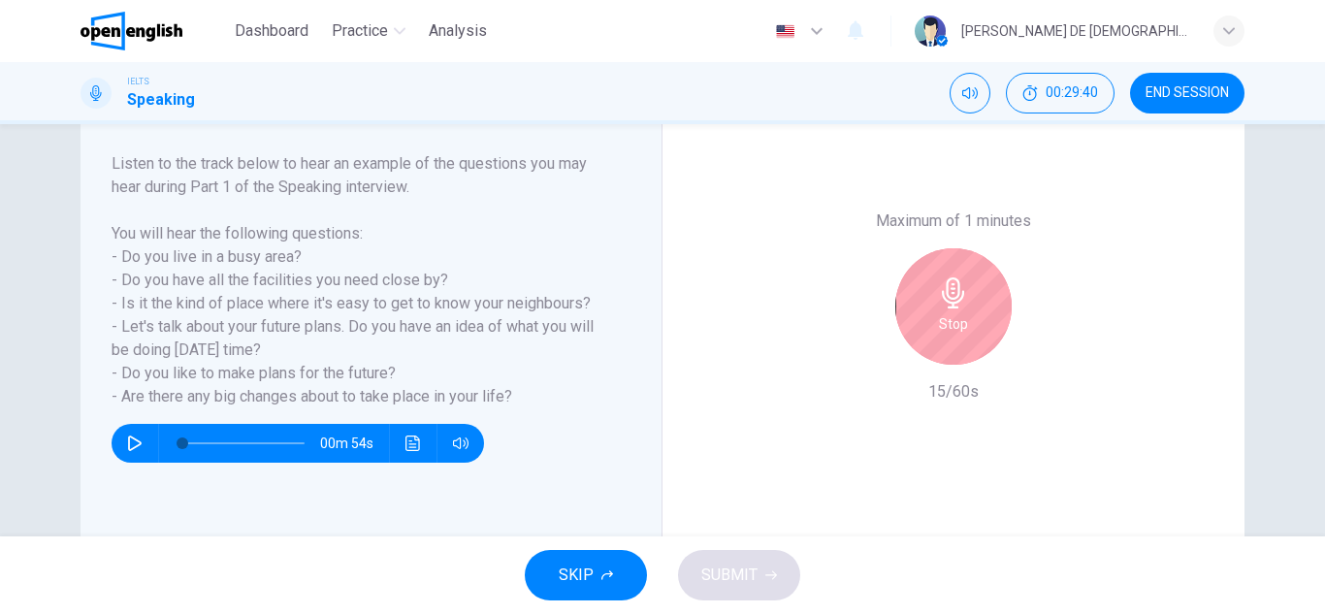
click at [955, 325] on h6 "Stop" at bounding box center [953, 323] width 29 height 23
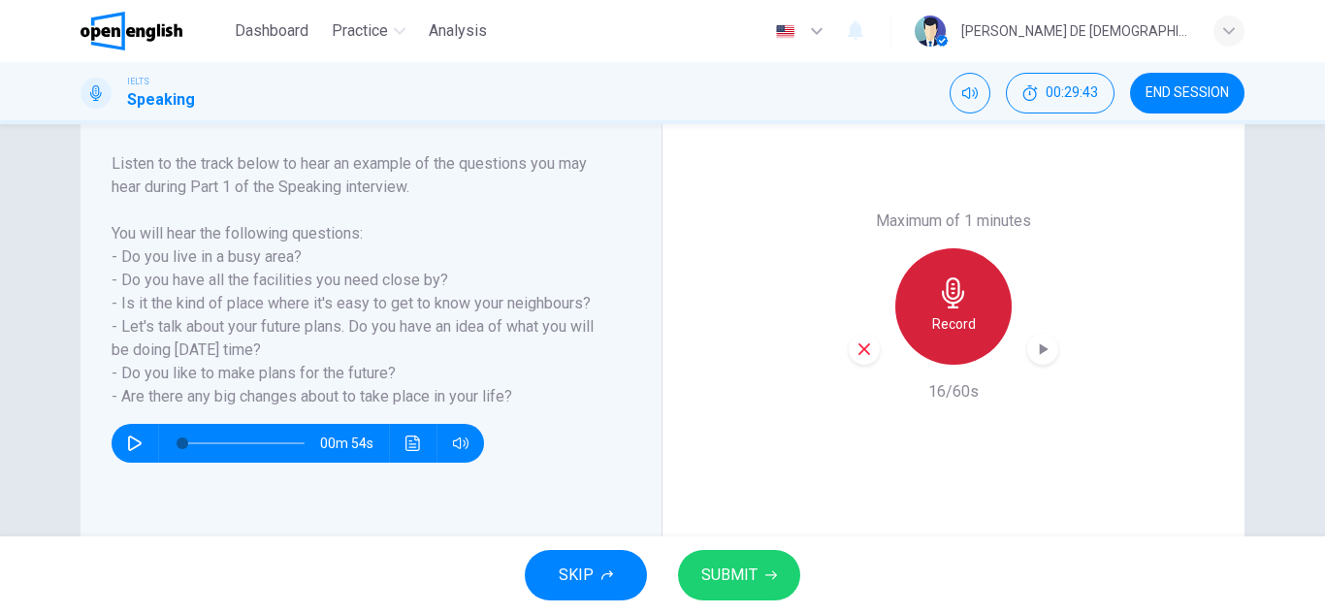
click at [955, 325] on h6 "Record" at bounding box center [954, 323] width 44 height 23
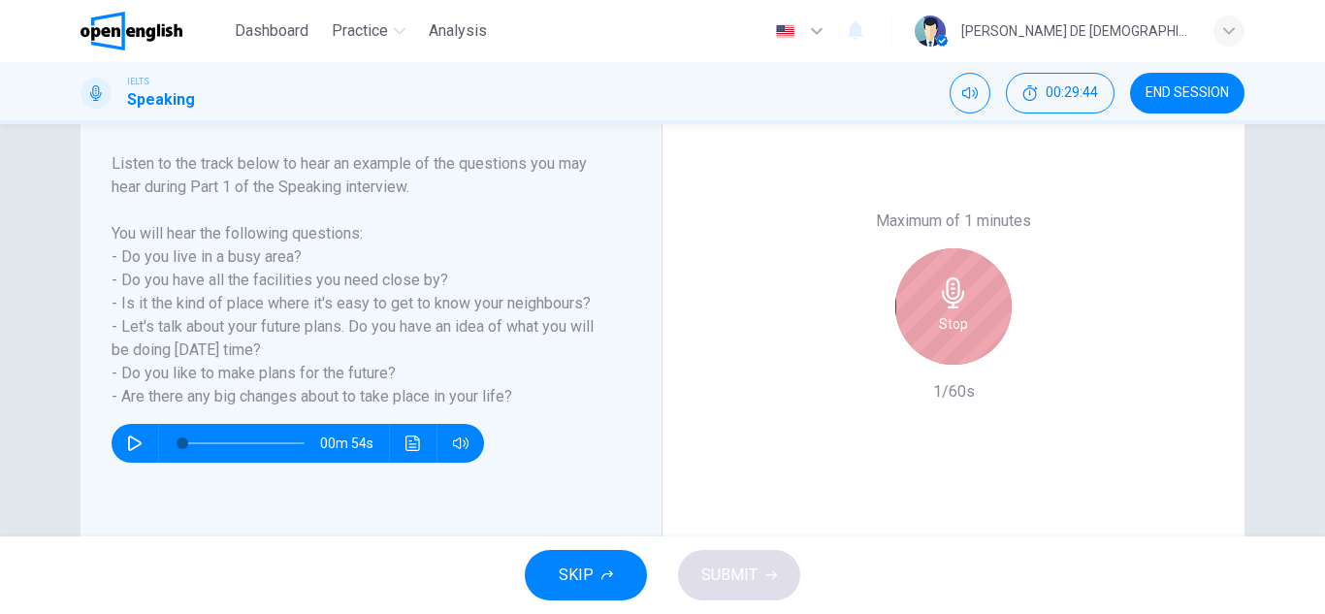
click at [955, 325] on h6 "Stop" at bounding box center [953, 323] width 29 height 23
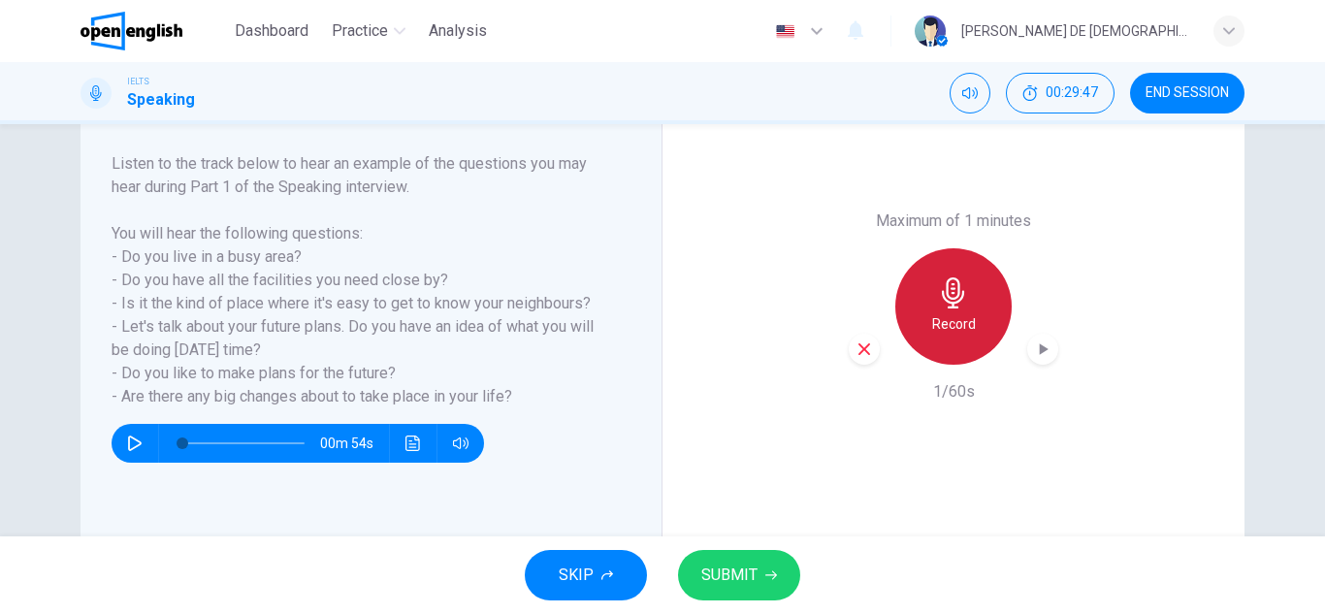
click at [939, 338] on div "Record" at bounding box center [953, 306] width 116 height 116
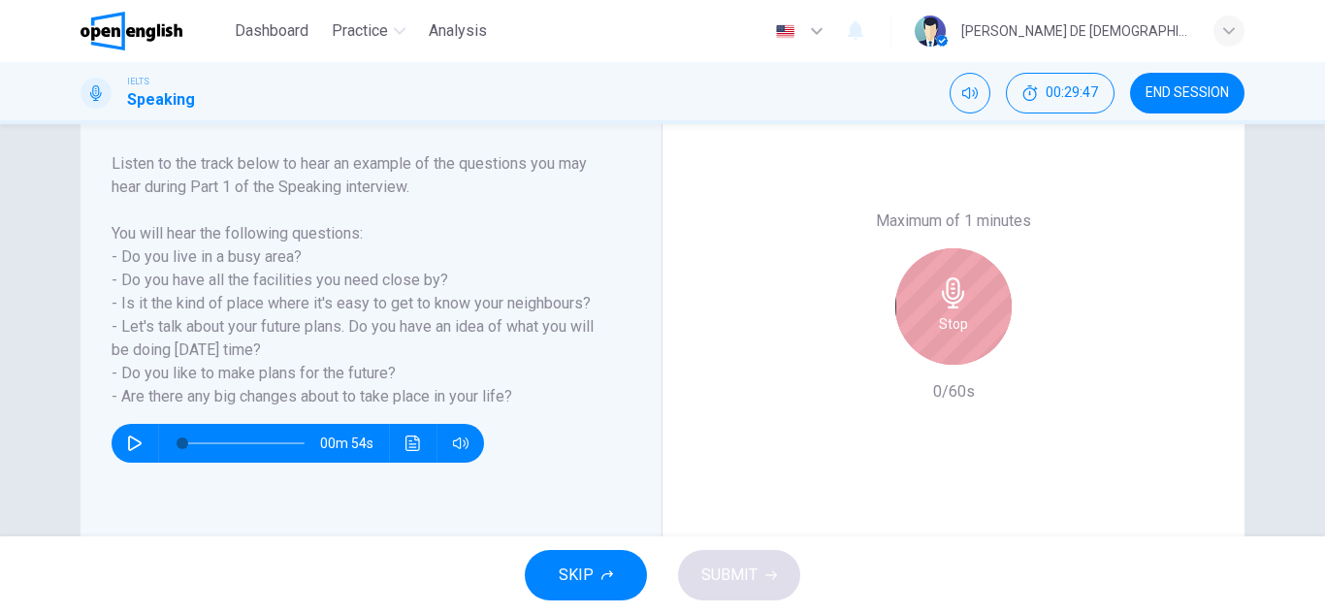
click at [940, 338] on div "Stop" at bounding box center [953, 306] width 116 height 116
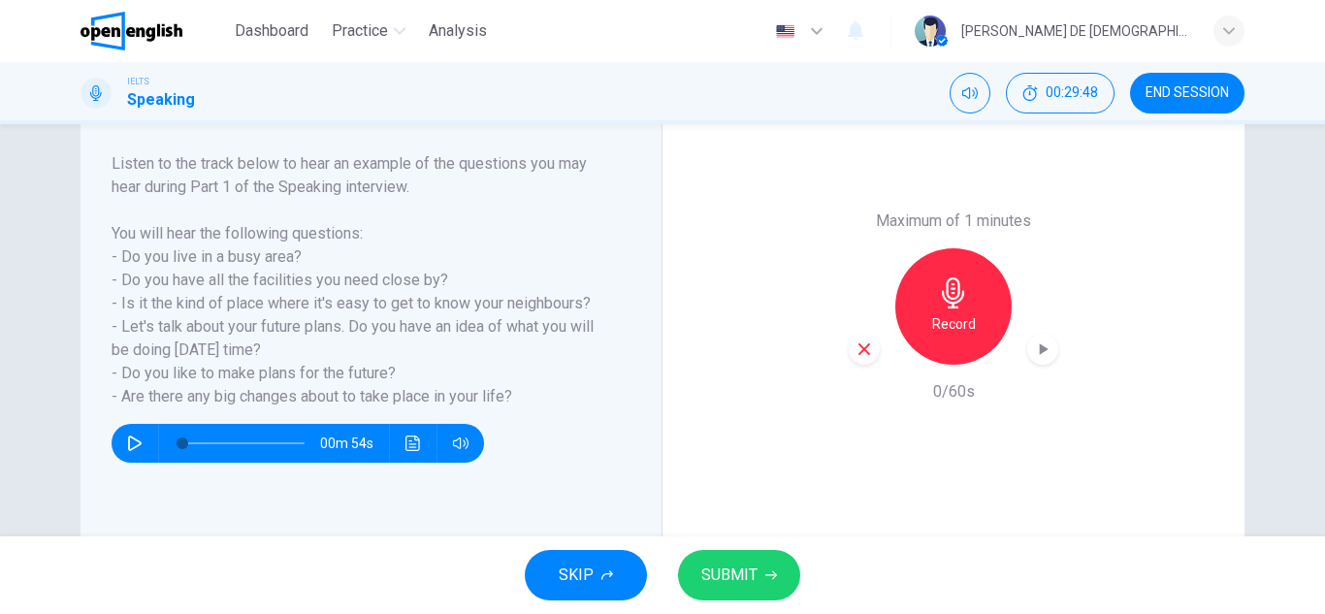
click at [865, 354] on icon "button" at bounding box center [863, 348] width 17 height 17
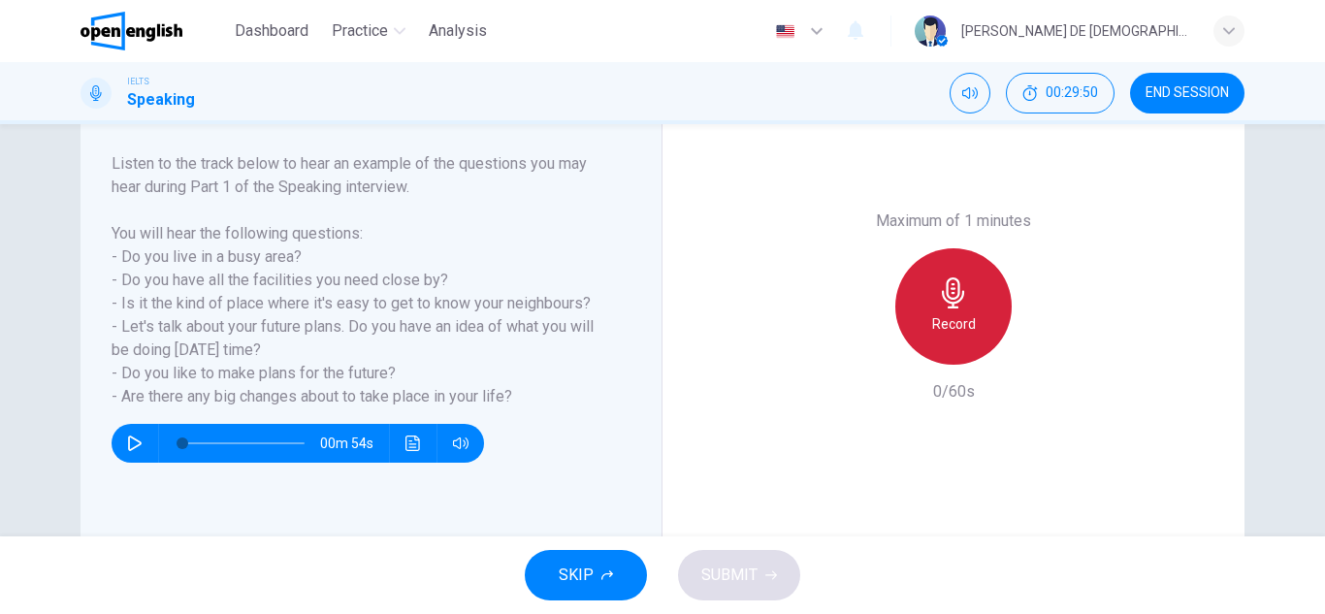
click at [978, 307] on div "Record" at bounding box center [953, 306] width 116 height 116
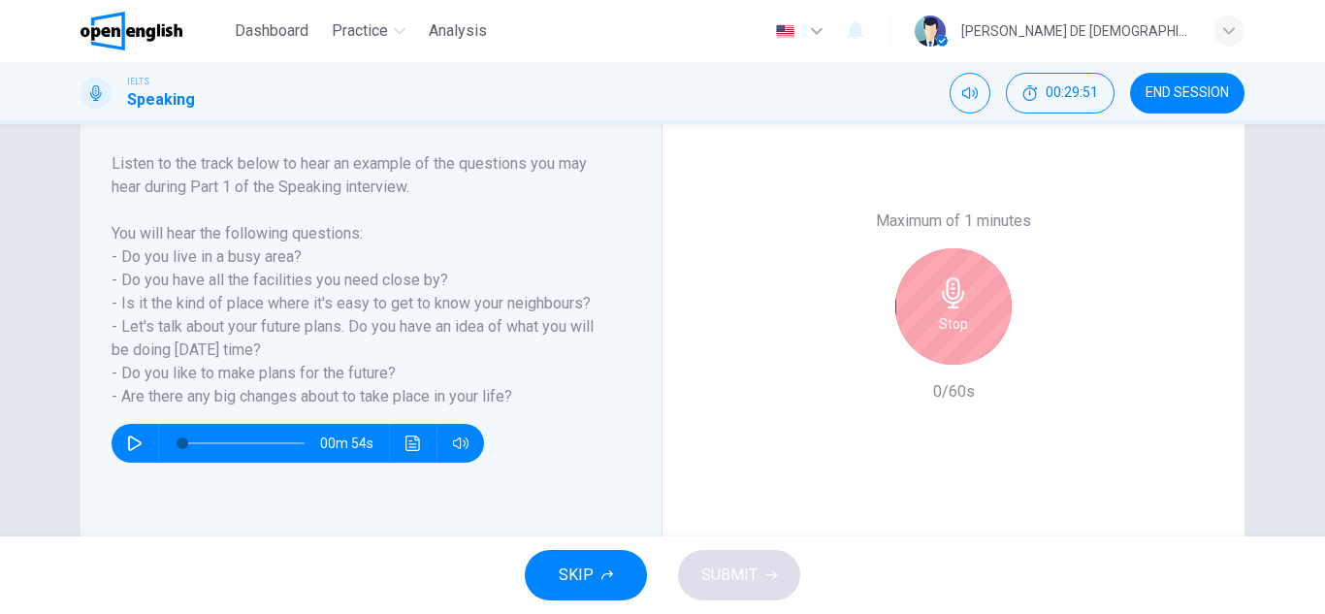
click at [985, 333] on div "Stop" at bounding box center [953, 306] width 116 height 116
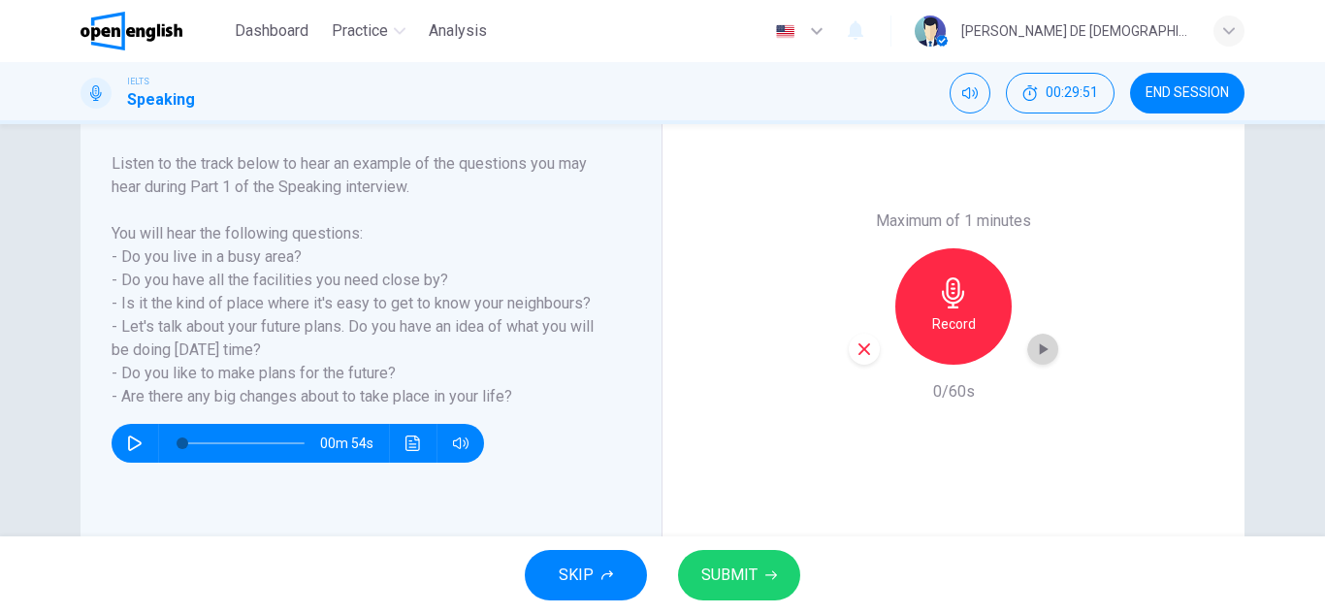
click at [1045, 359] on div "button" at bounding box center [1042, 349] width 31 height 31
click at [1036, 358] on icon "button" at bounding box center [1042, 348] width 19 height 19
click at [858, 354] on icon "button" at bounding box center [863, 348] width 17 height 17
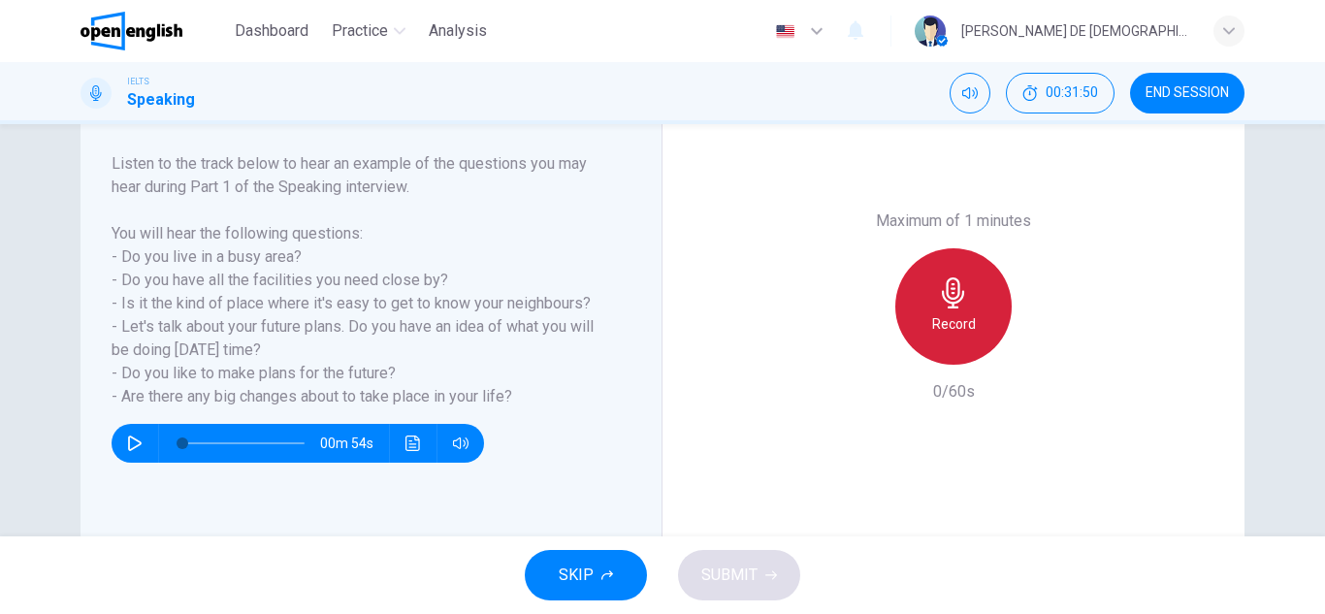
click at [937, 324] on h6 "Record" at bounding box center [954, 323] width 44 height 23
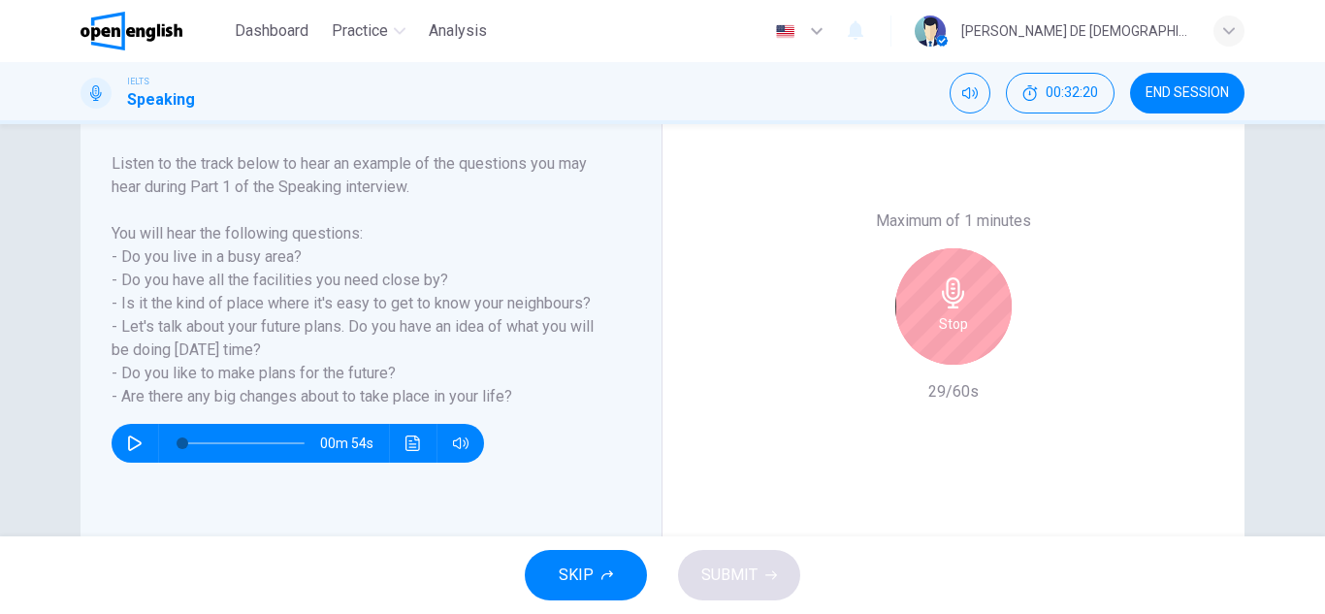
scroll to position [194, 0]
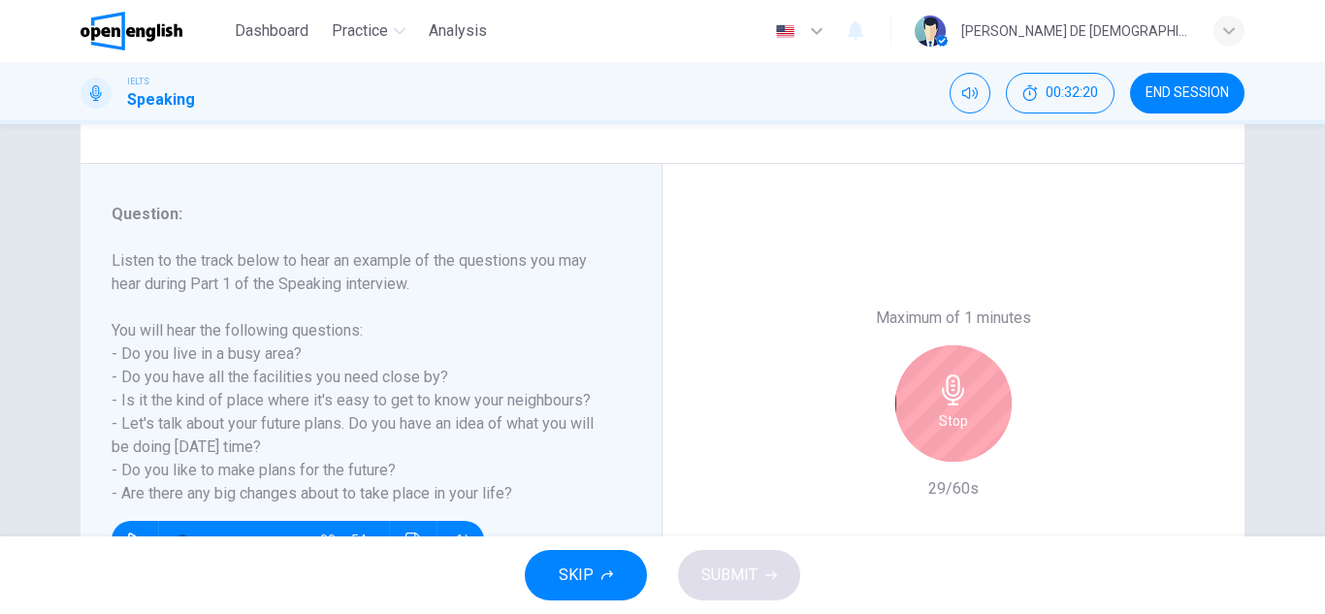
drag, startPoint x: 937, startPoint y: 324, endPoint x: 931, endPoint y: 355, distance: 31.6
click at [941, 327] on h6 "Maximum of 1 minutes" at bounding box center [953, 317] width 155 height 23
click at [921, 433] on div "Stop" at bounding box center [953, 403] width 116 height 116
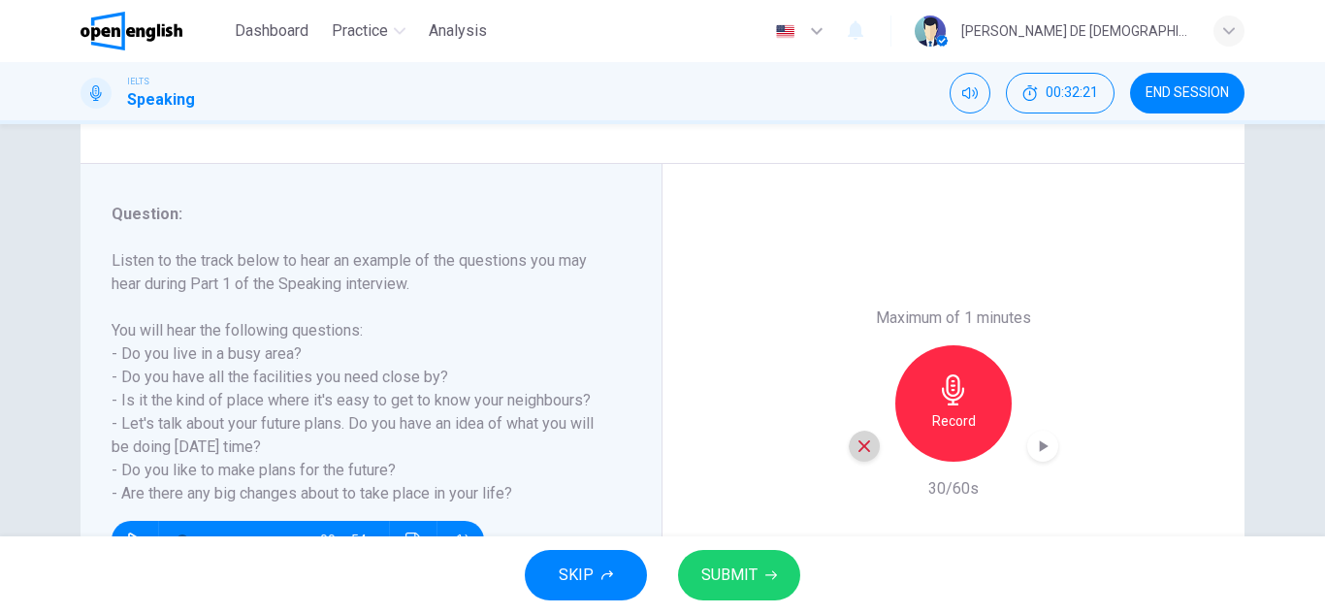
click at [864, 441] on icon "button" at bounding box center [863, 445] width 17 height 17
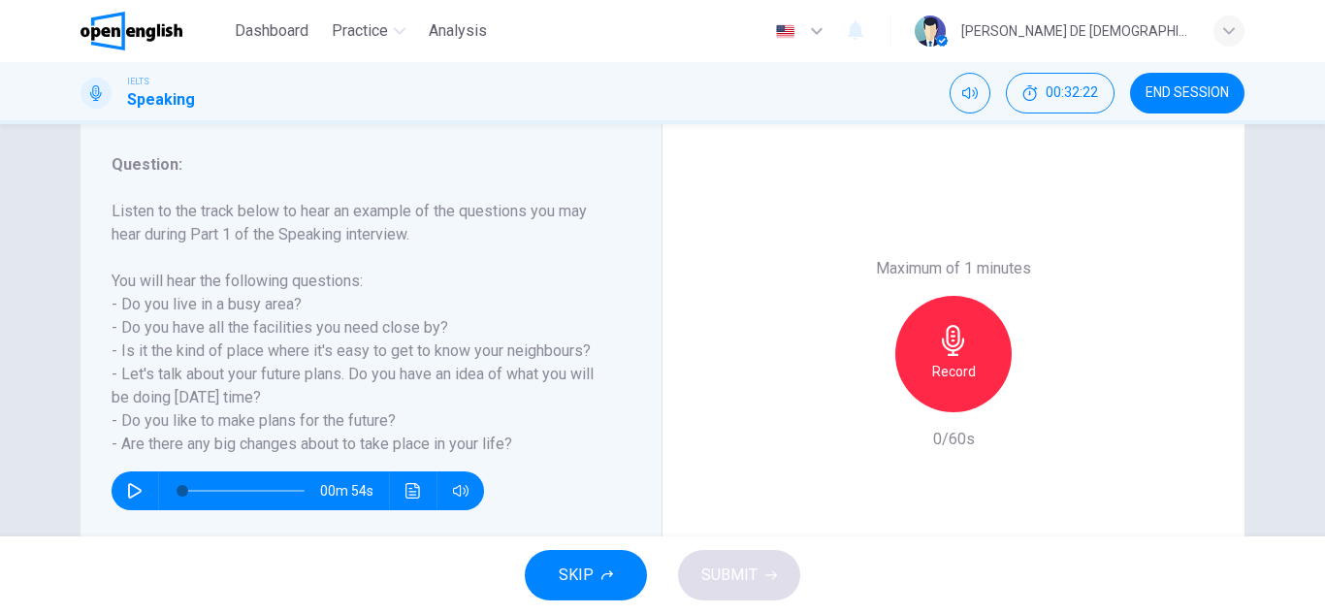
scroll to position [339, 0]
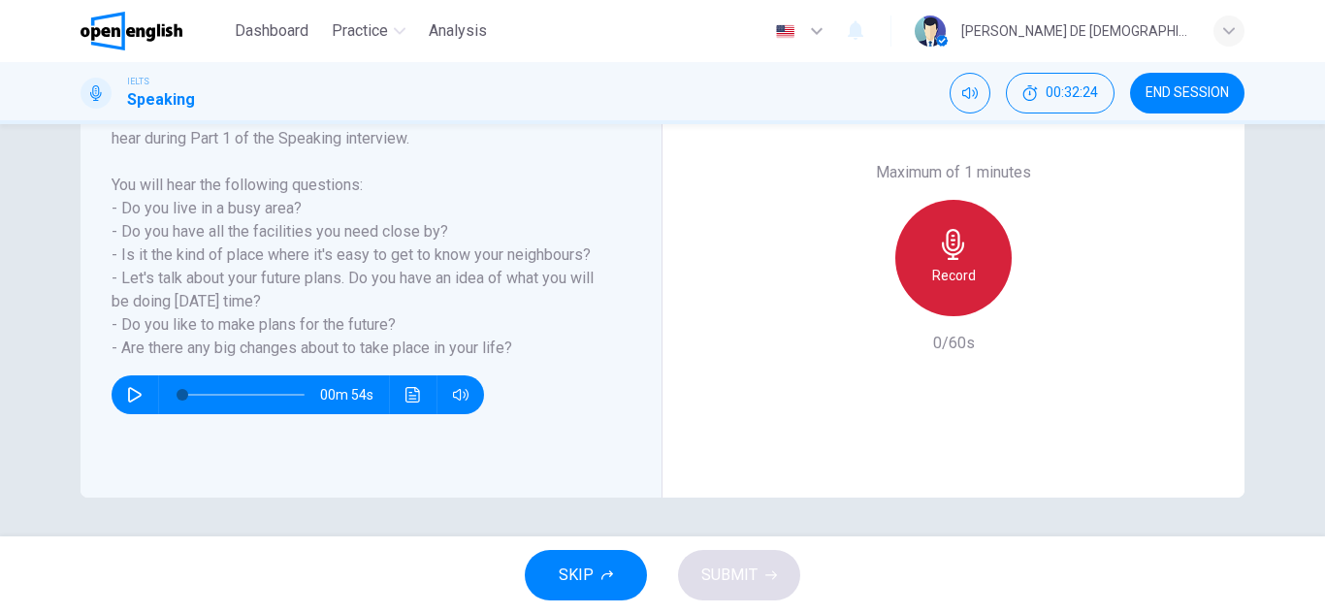
click at [937, 278] on h6 "Record" at bounding box center [954, 275] width 44 height 23
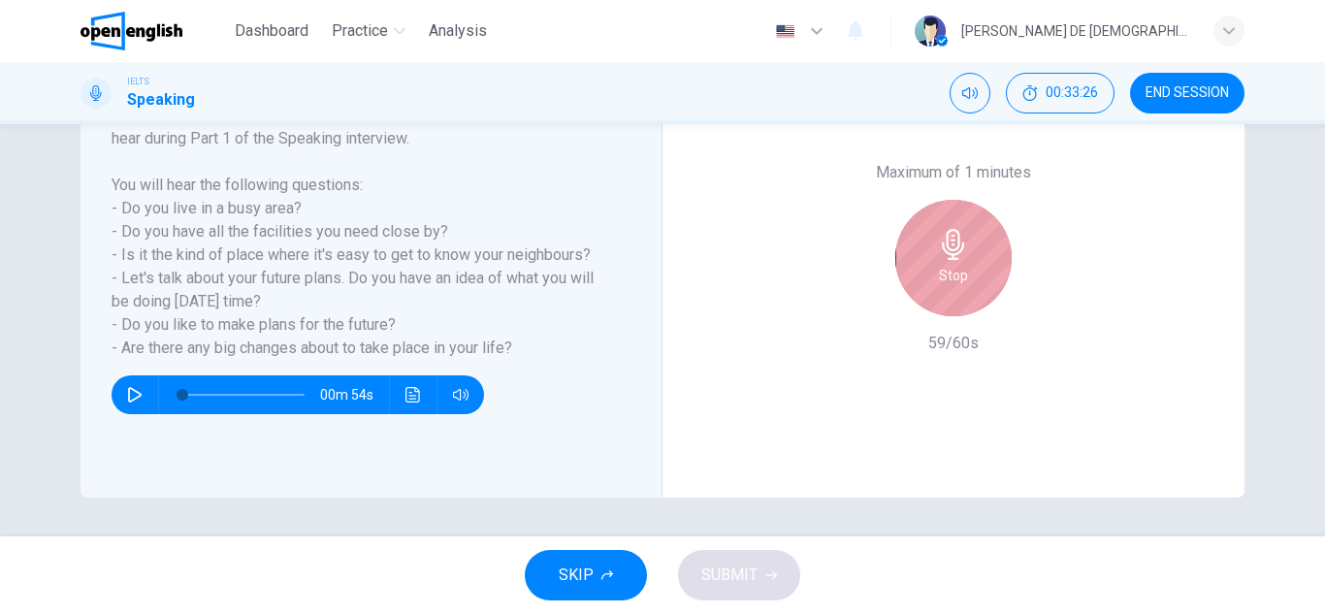
click at [939, 278] on h6 "Stop" at bounding box center [953, 275] width 29 height 23
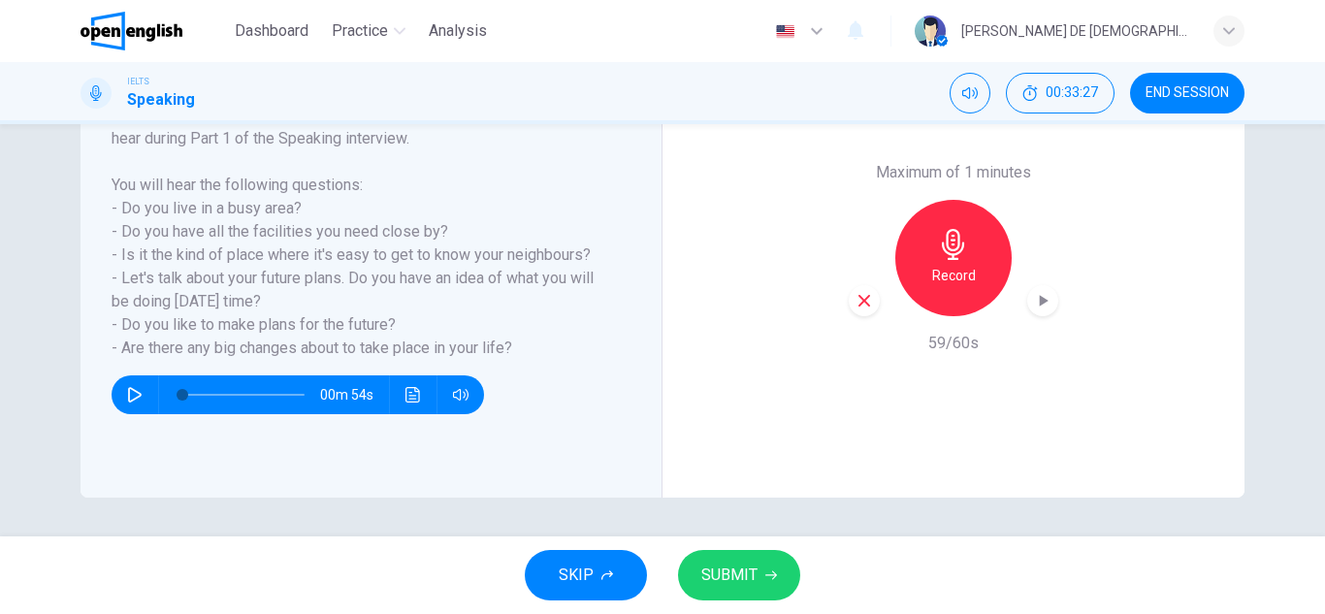
click at [727, 573] on span "SUBMIT" at bounding box center [729, 574] width 56 height 27
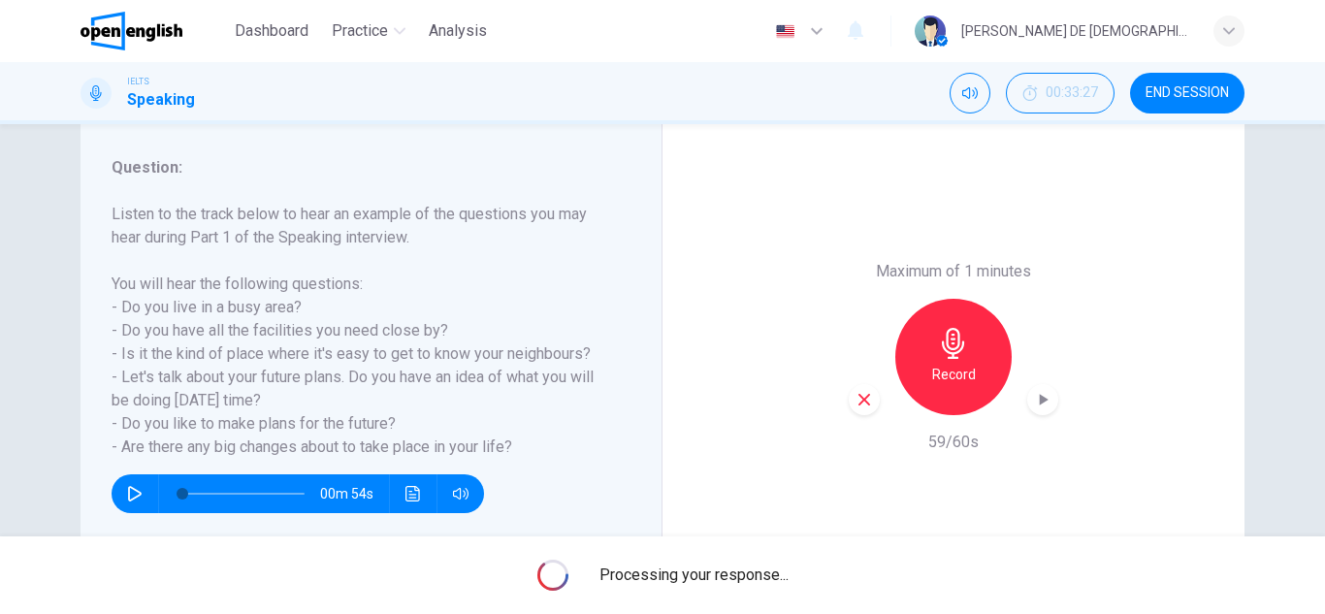
scroll to position [249, 0]
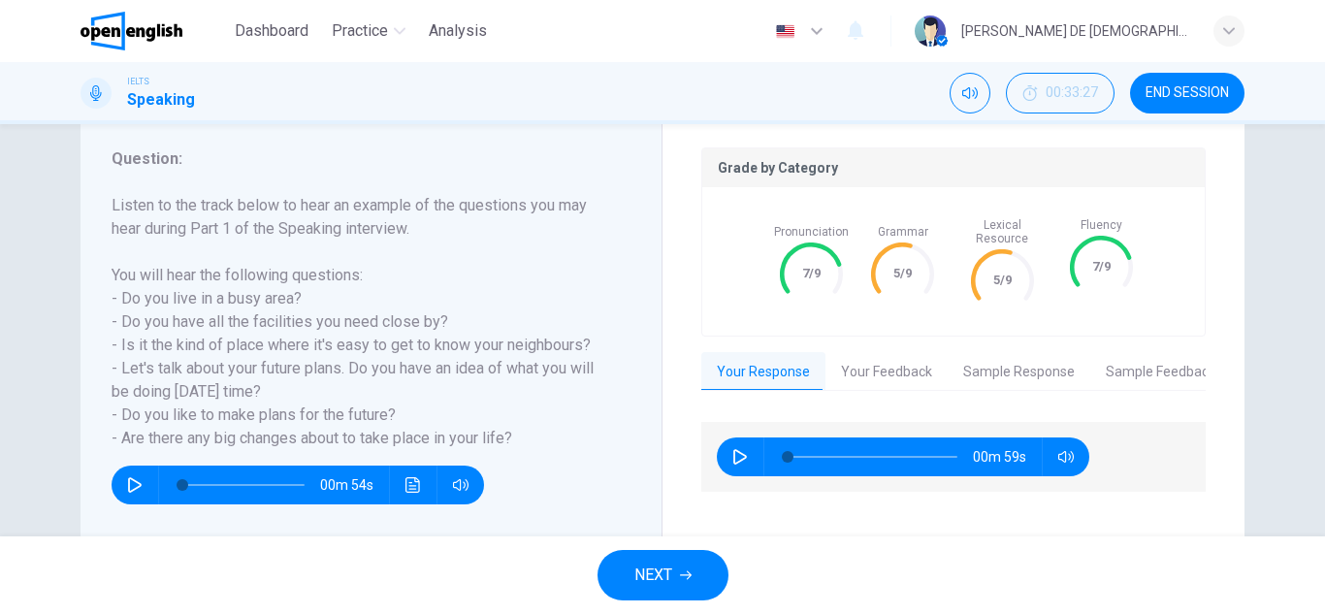
click at [866, 378] on div "Grade by Category Pronunciation 7/9 Grammar 5/9 Lexical Resource 5/9 Fluency 7/…" at bounding box center [953, 347] width 504 height 401
click at [866, 366] on button "Your Feedback" at bounding box center [886, 372] width 122 height 41
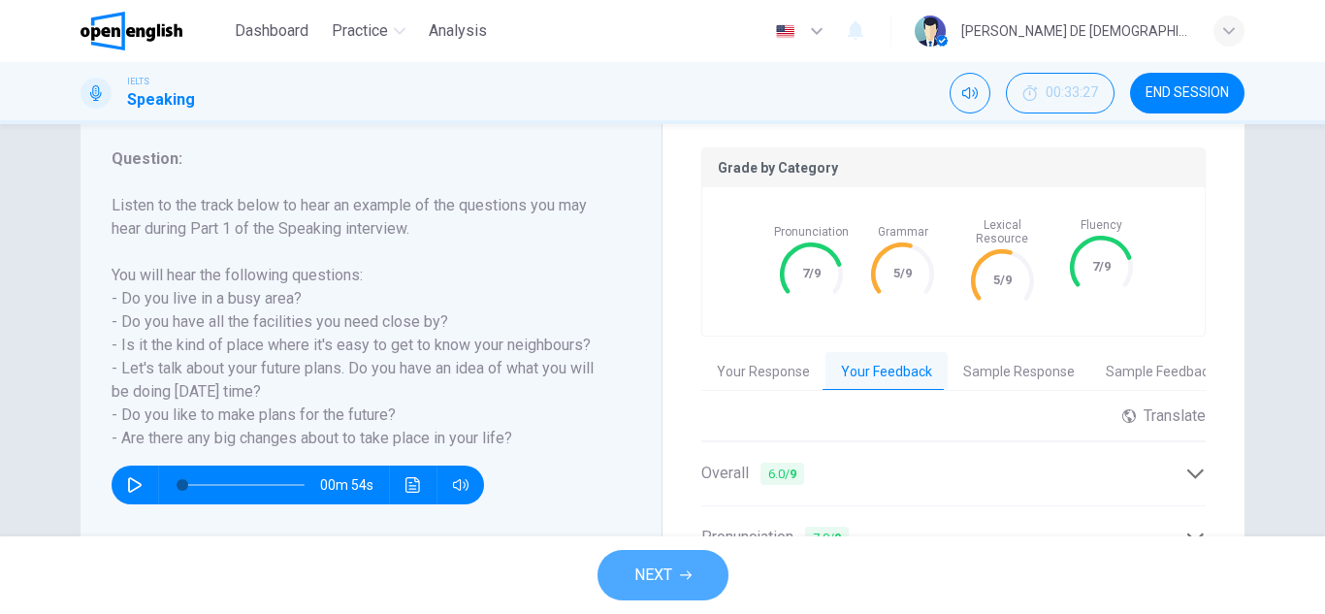
click at [651, 560] on button "NEXT" at bounding box center [662, 575] width 131 height 50
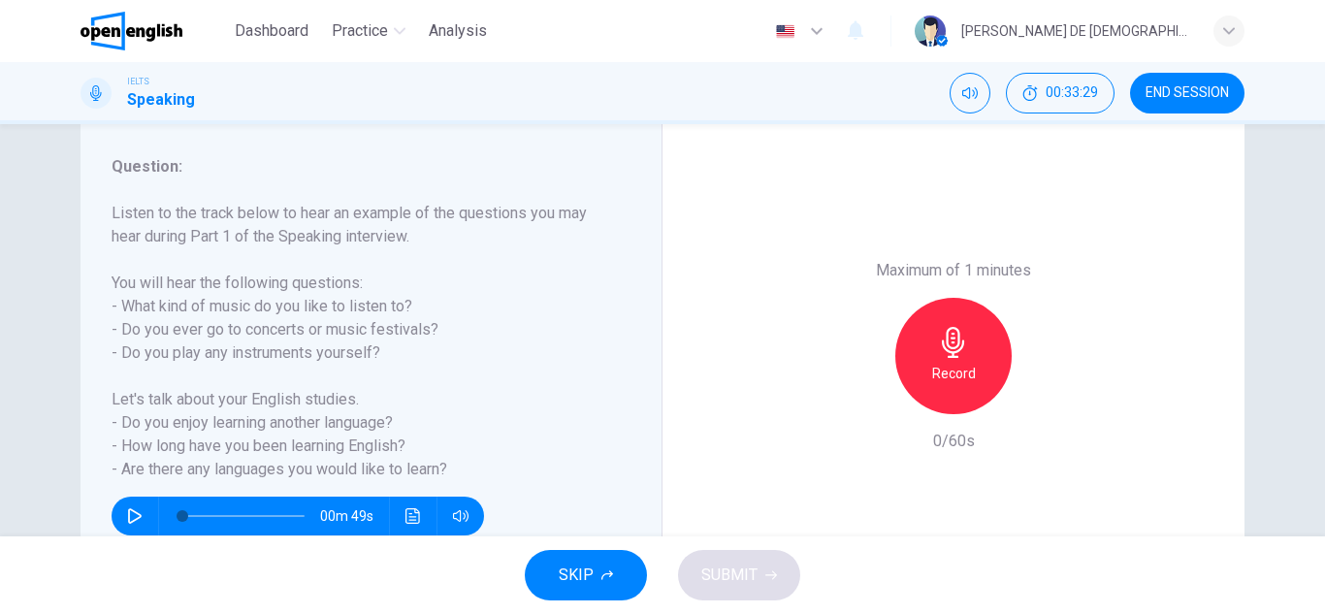
scroll to position [194, 0]
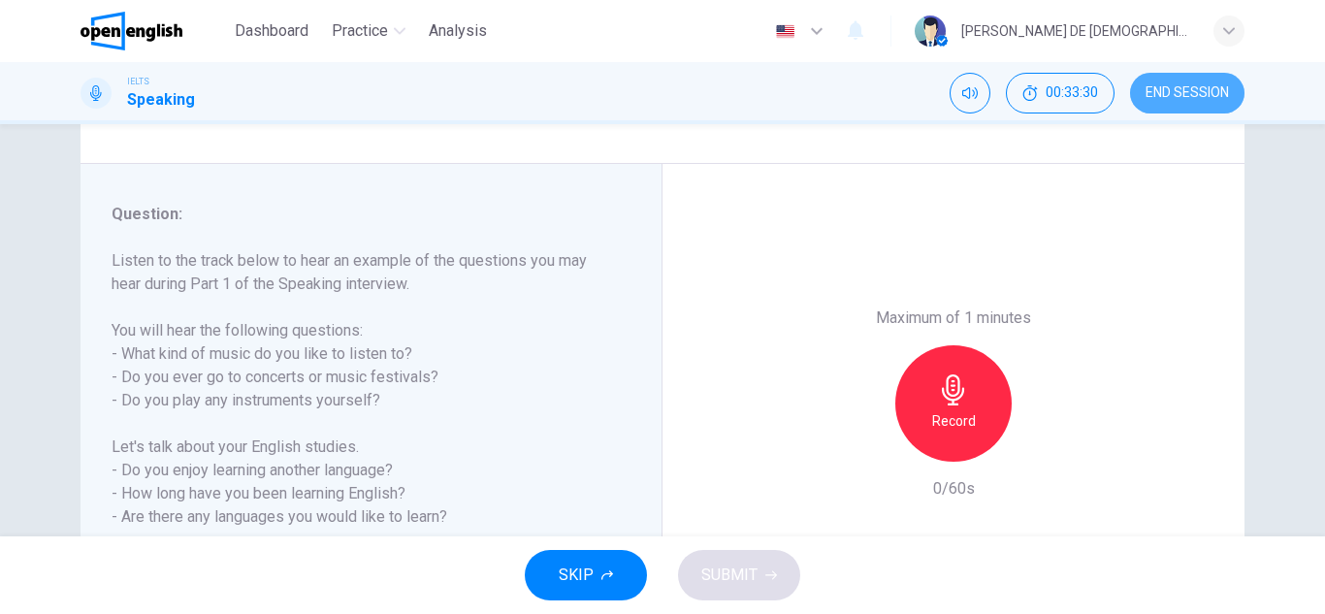
click at [1160, 93] on span "END SESSION" at bounding box center [1186, 93] width 83 height 16
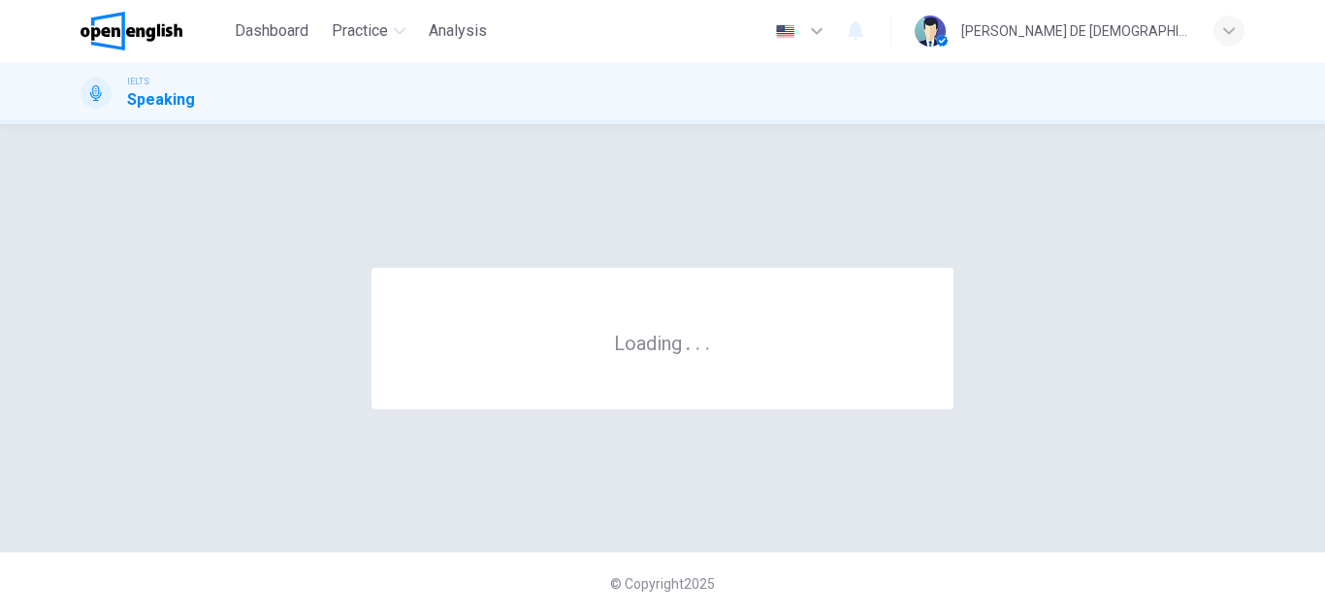
scroll to position [0, 0]
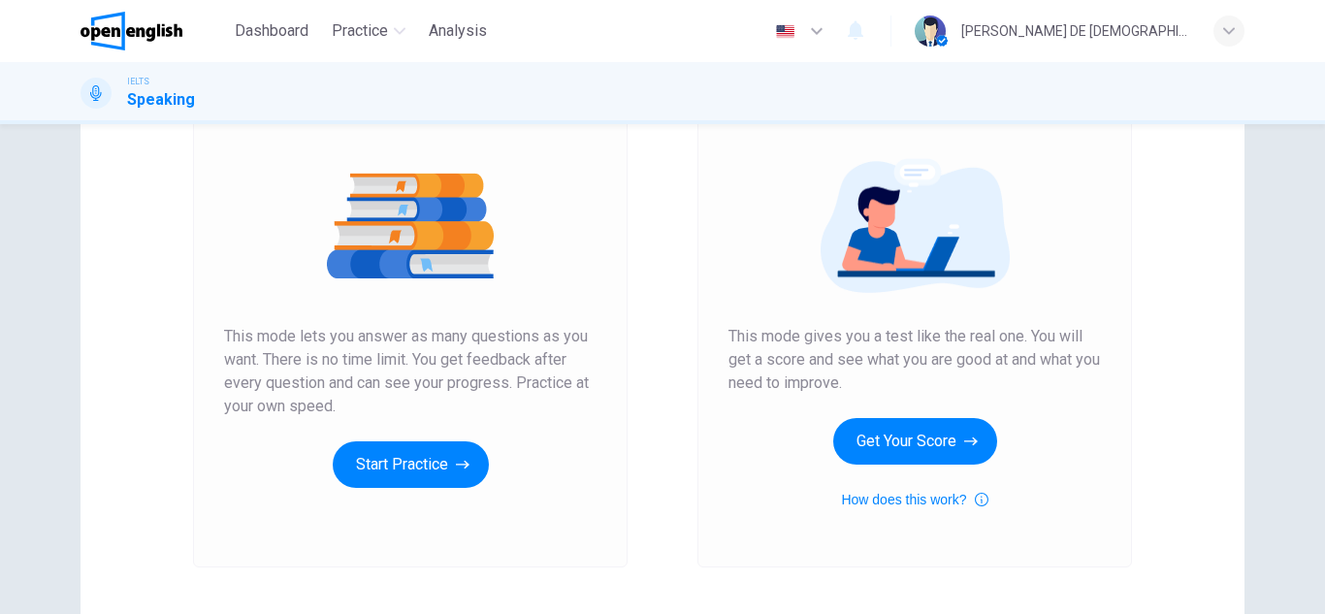
scroll to position [194, 0]
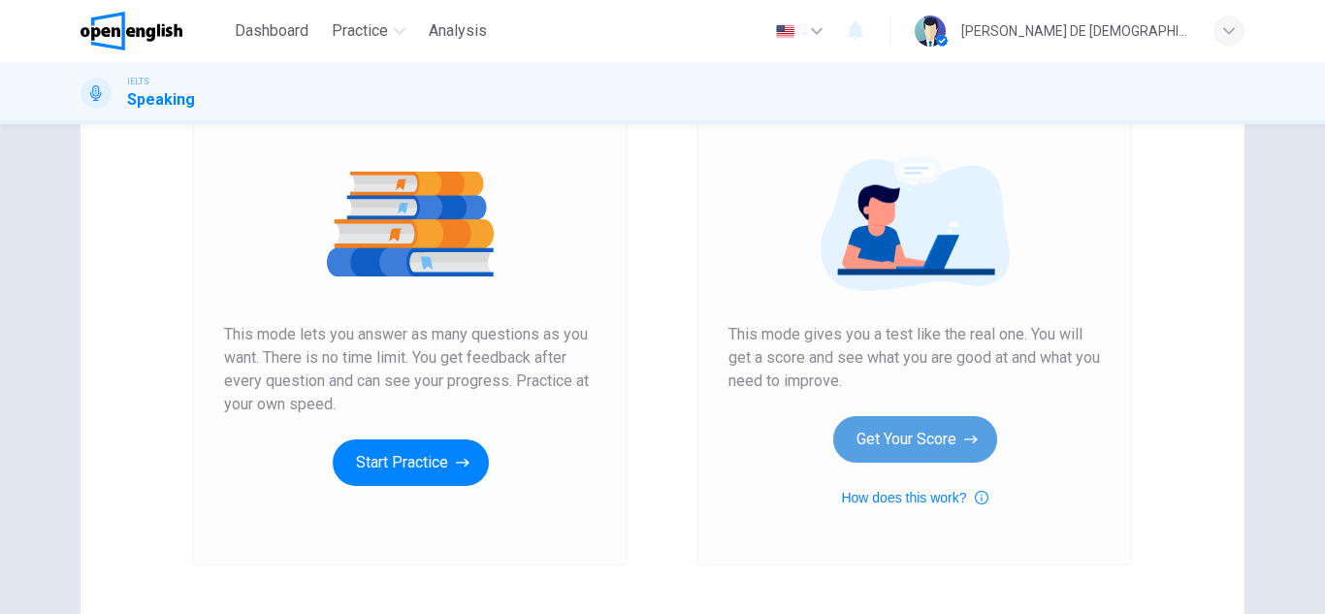
click at [882, 436] on button "Get Your Score" at bounding box center [915, 439] width 164 height 47
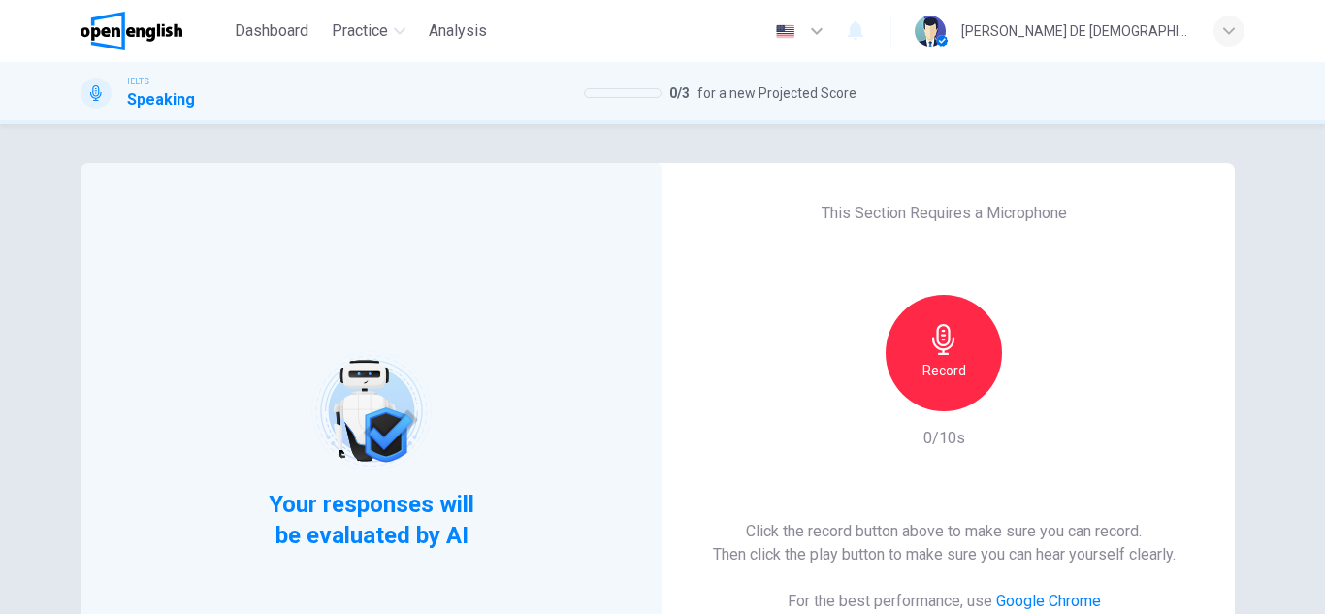
drag, startPoint x: 888, startPoint y: 365, endPoint x: 913, endPoint y: 369, distance: 25.7
click at [904, 368] on div "Record" at bounding box center [943, 353] width 209 height 116
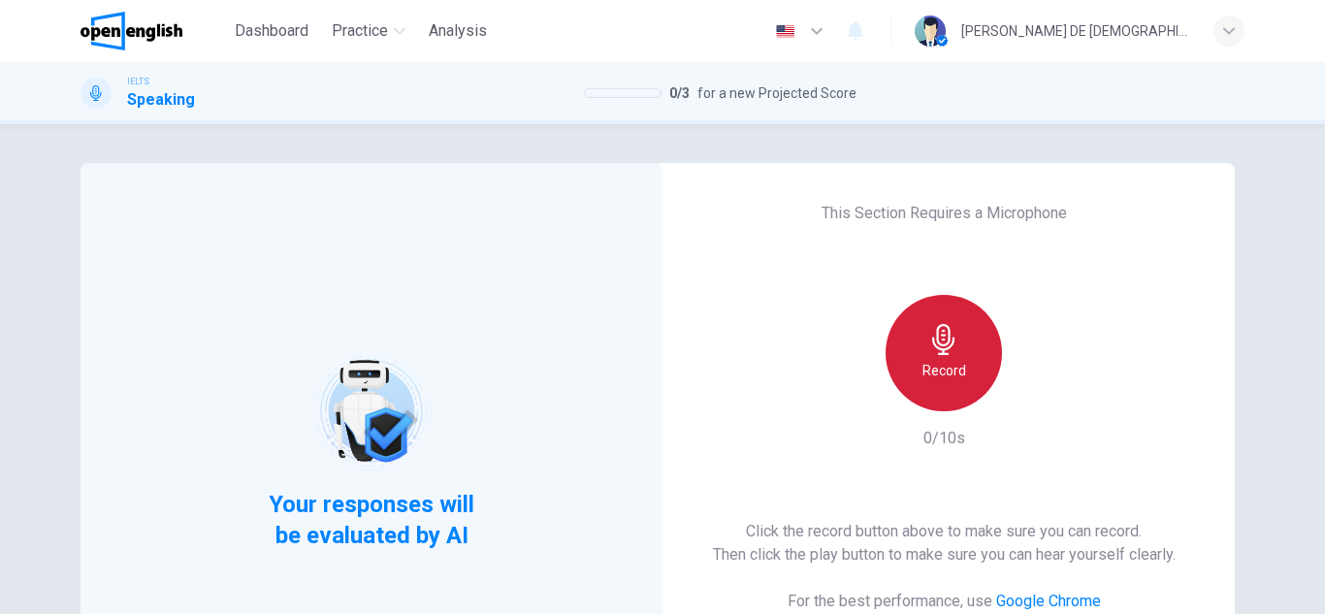
click at [922, 370] on h6 "Record" at bounding box center [944, 370] width 44 height 23
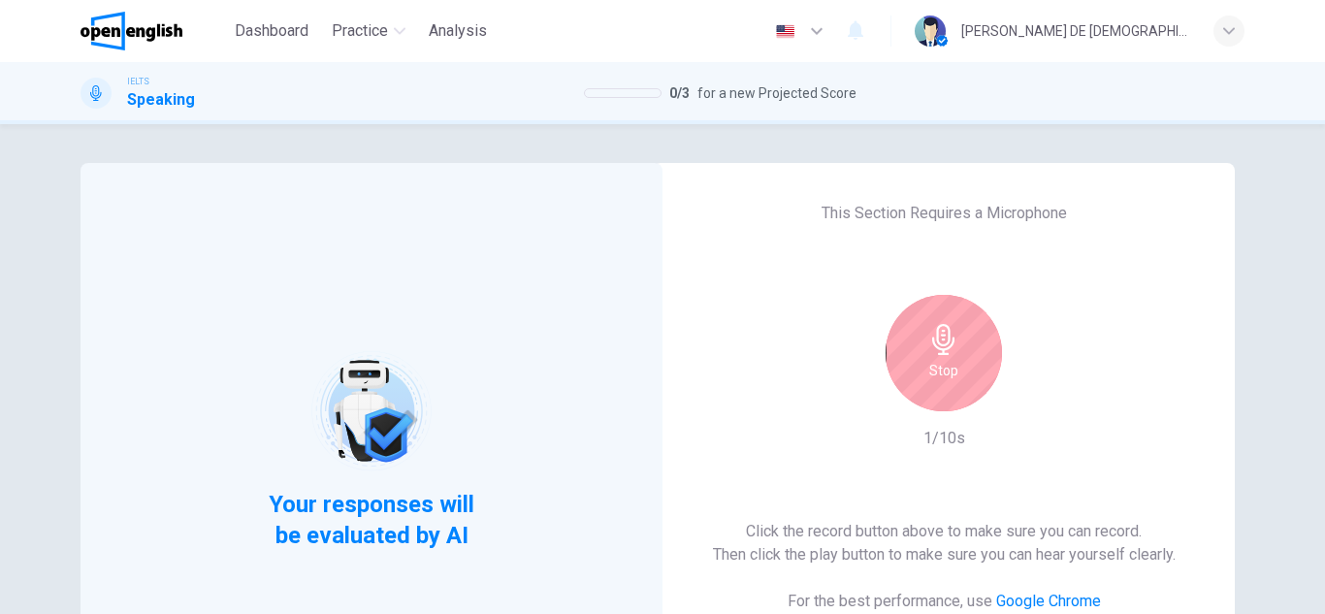
click at [917, 369] on div "Stop" at bounding box center [943, 353] width 116 height 116
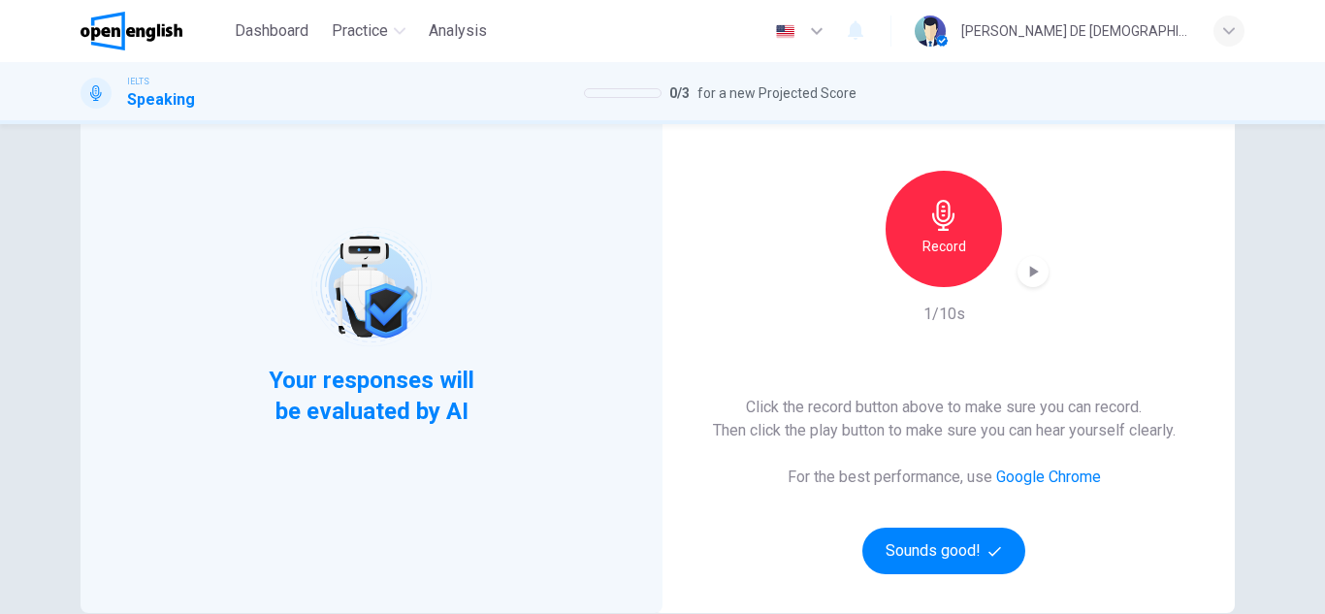
scroll to position [291, 0]
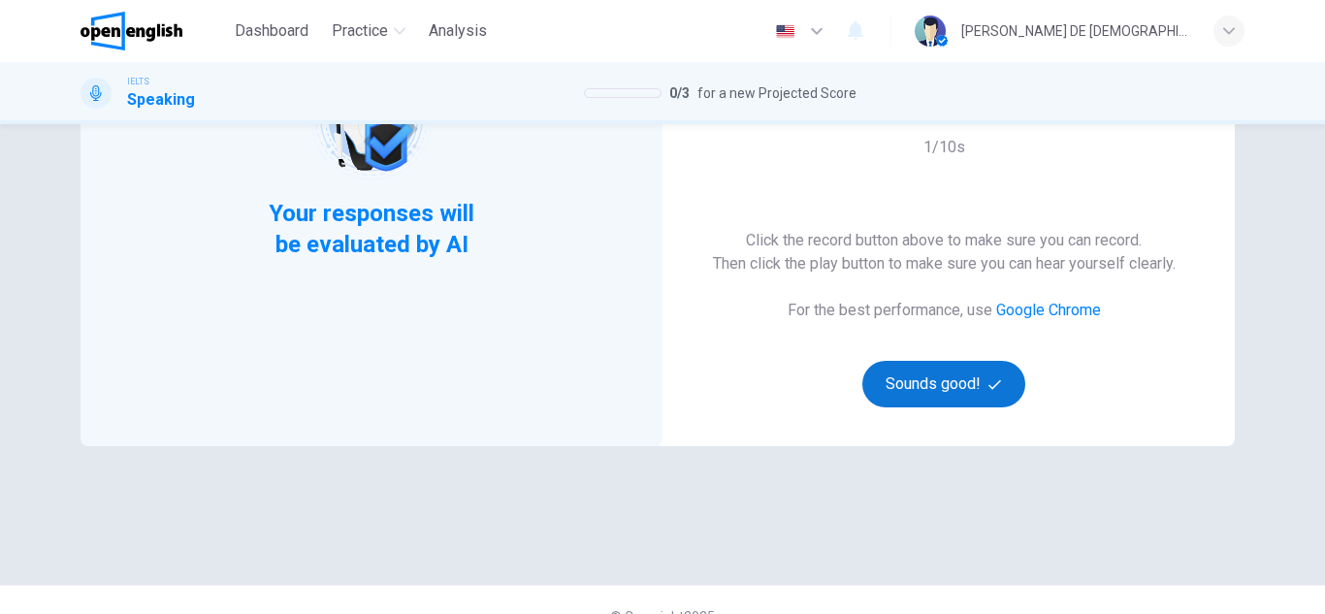
click at [944, 388] on button "Sounds good!" at bounding box center [943, 384] width 163 height 47
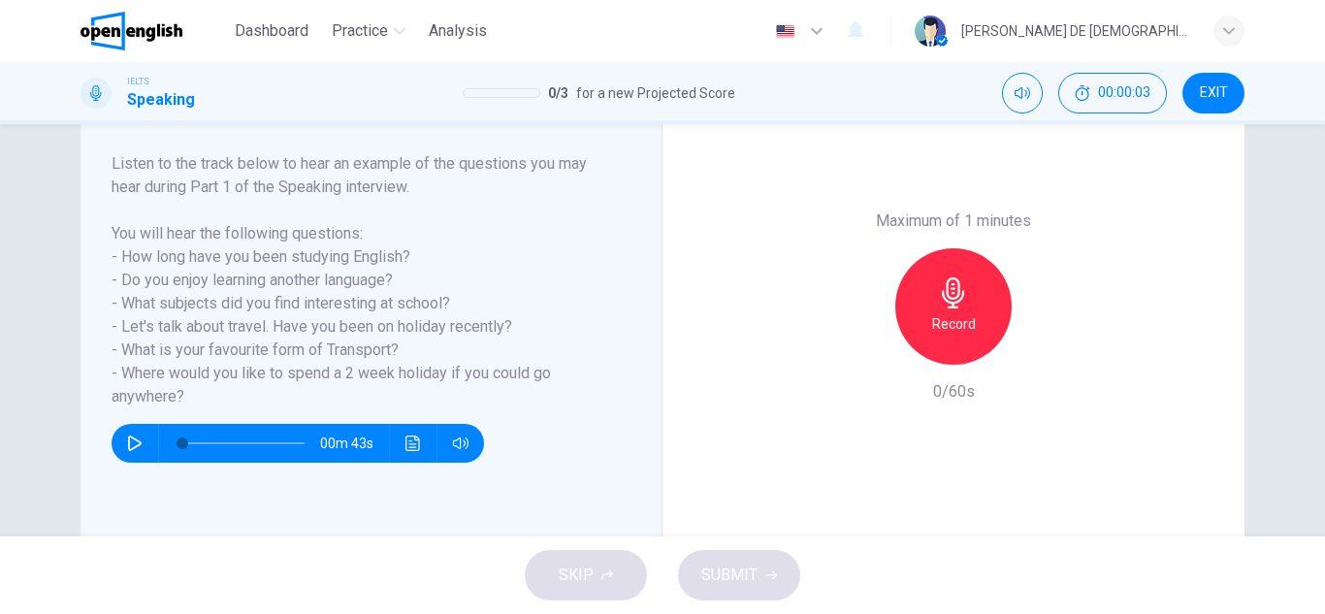
click at [128, 451] on button "button" at bounding box center [134, 443] width 31 height 39
type input "*"
click at [943, 317] on h6 "Record" at bounding box center [954, 323] width 44 height 23
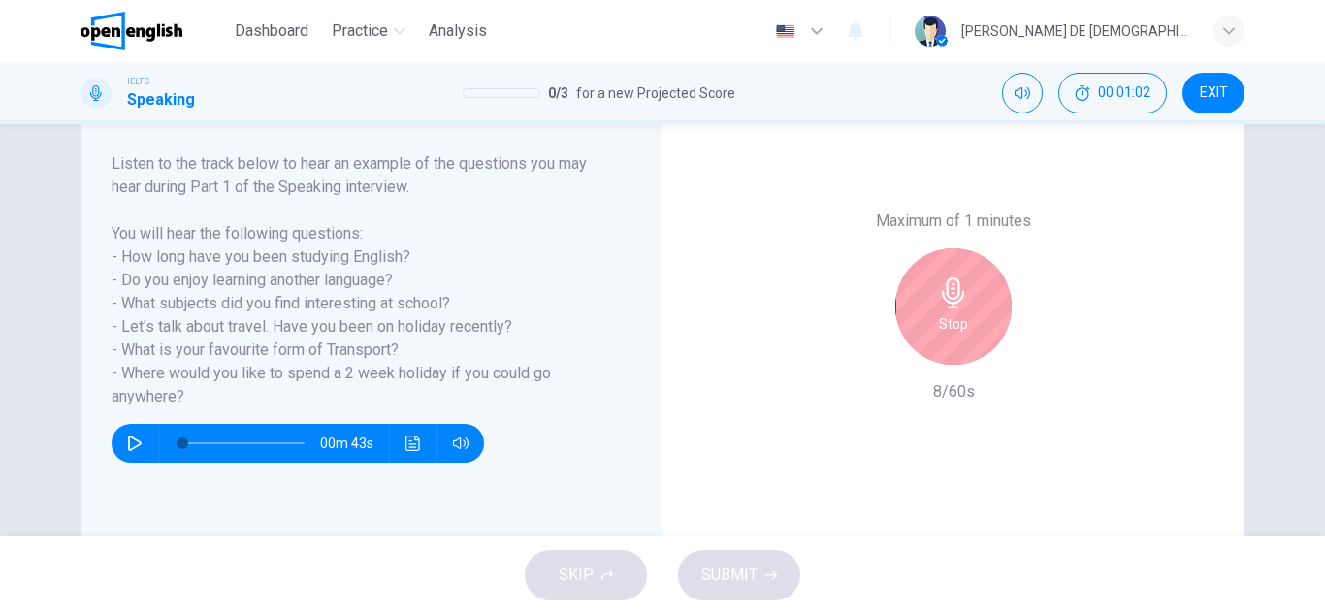
click at [985, 311] on div "Stop" at bounding box center [953, 306] width 116 height 116
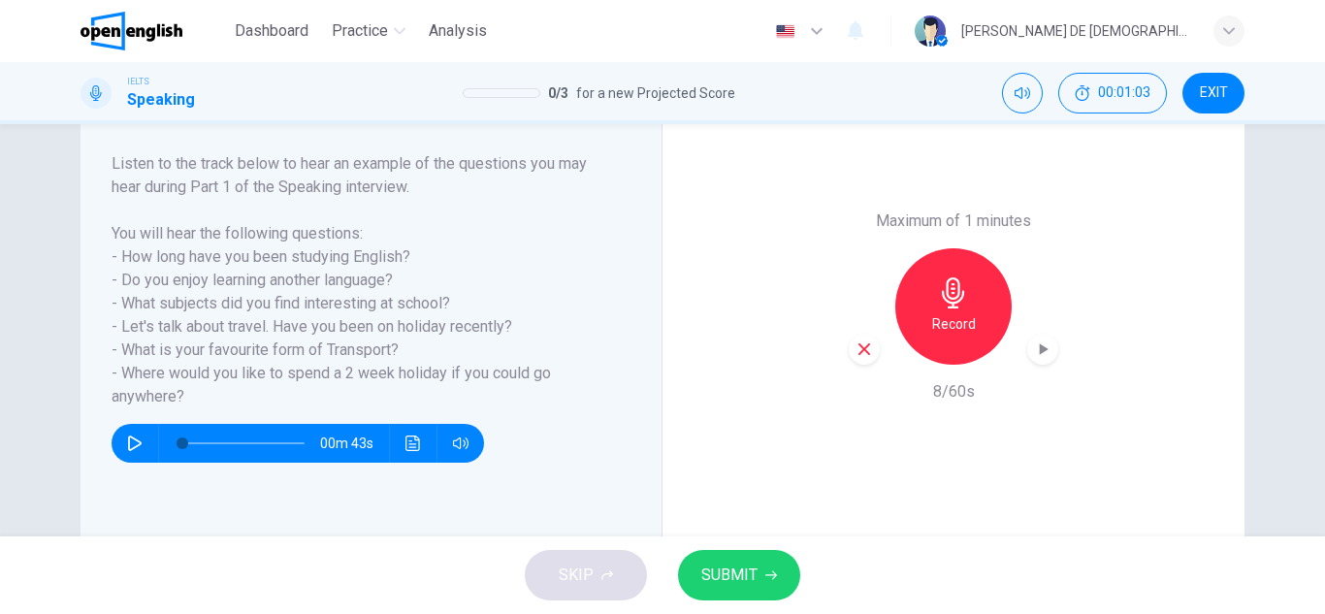
click at [863, 351] on icon "button" at bounding box center [863, 348] width 17 height 17
click at [967, 313] on h6 "Record" at bounding box center [954, 323] width 44 height 23
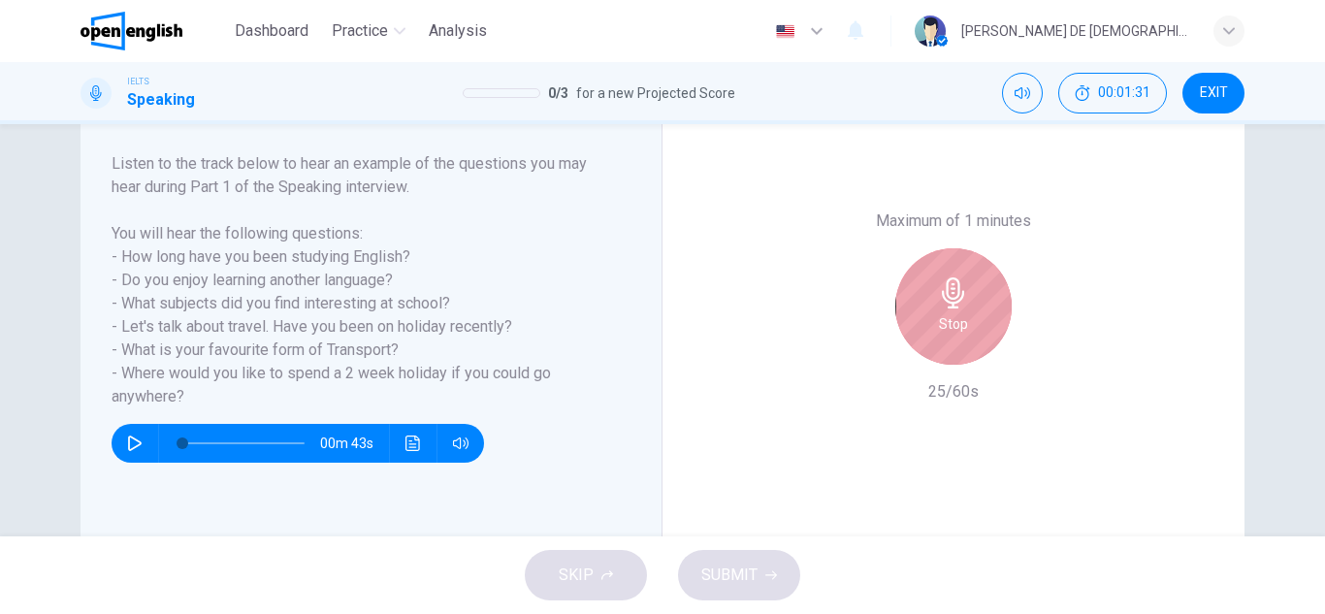
click at [970, 324] on div "Stop" at bounding box center [953, 306] width 116 height 116
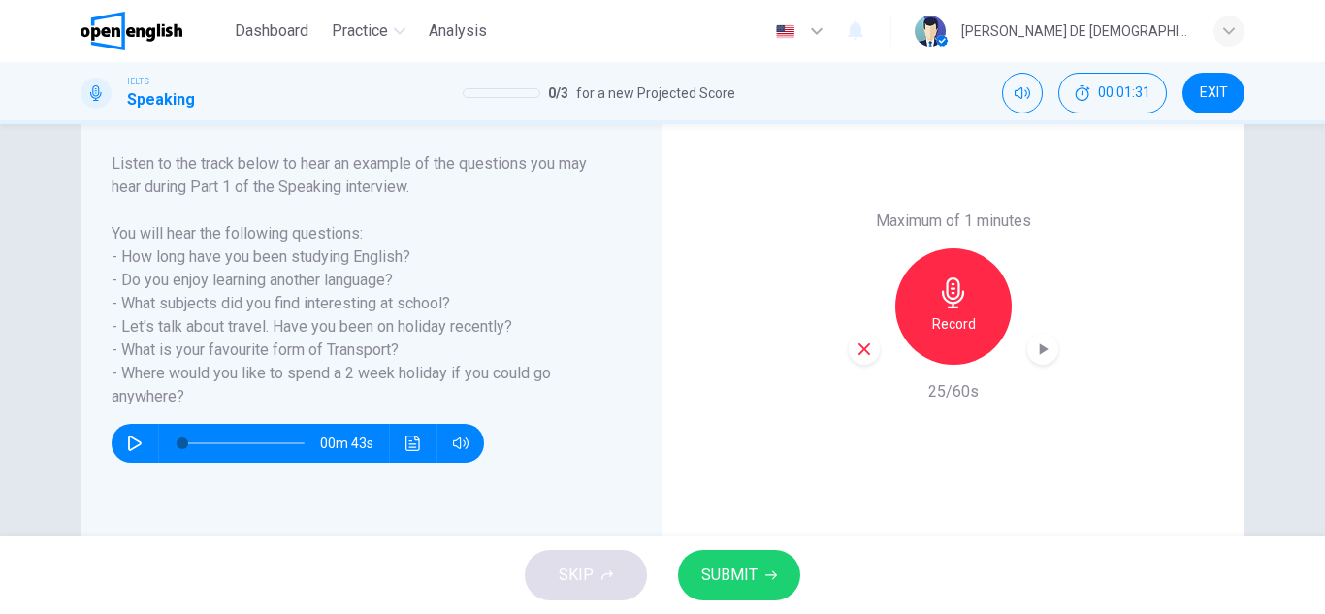
click at [858, 352] on icon "button" at bounding box center [863, 348] width 17 height 17
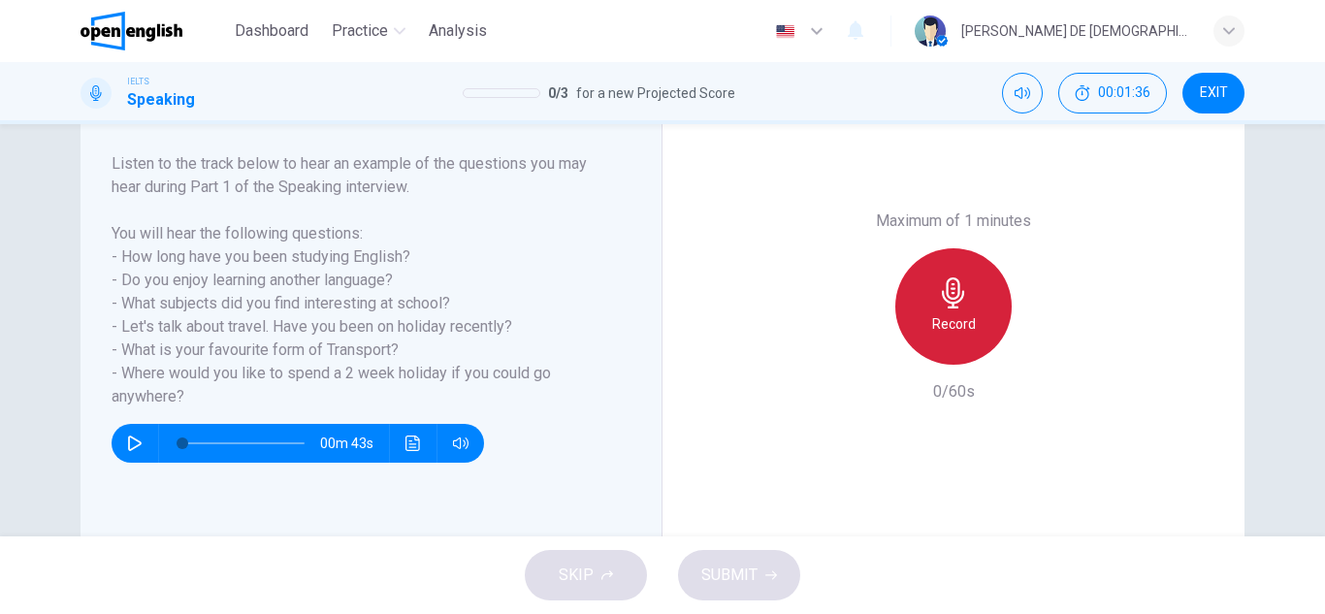
click at [929, 304] on div "Record" at bounding box center [953, 306] width 116 height 116
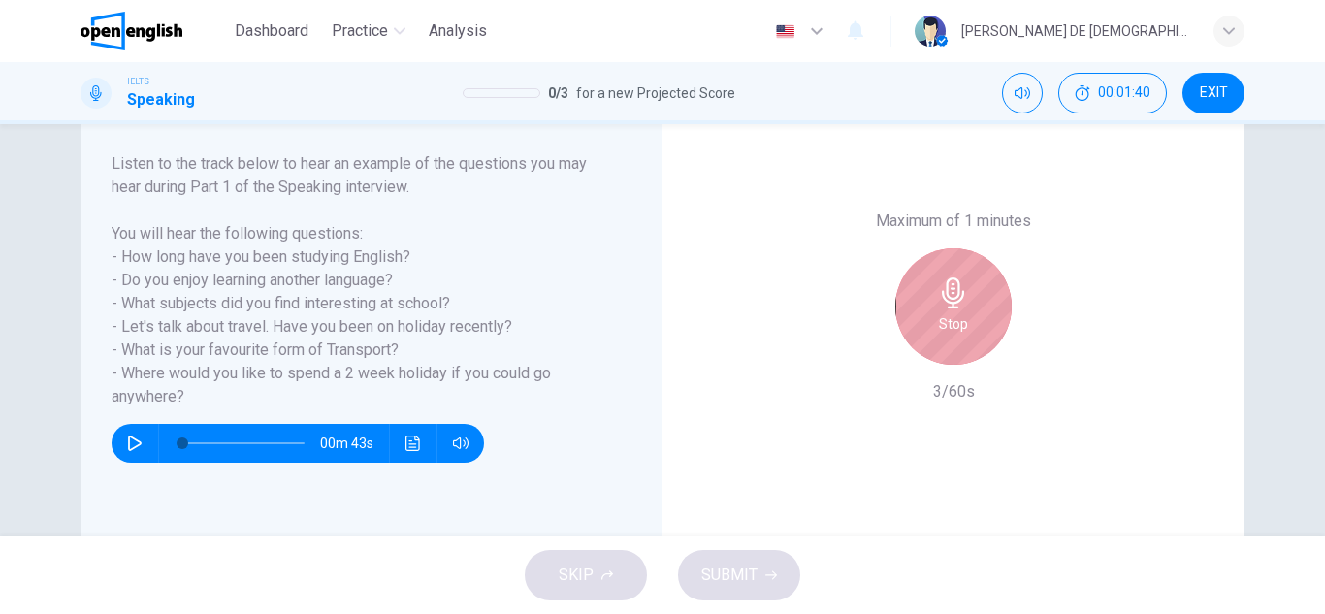
click at [929, 304] on div "Stop" at bounding box center [953, 306] width 116 height 116
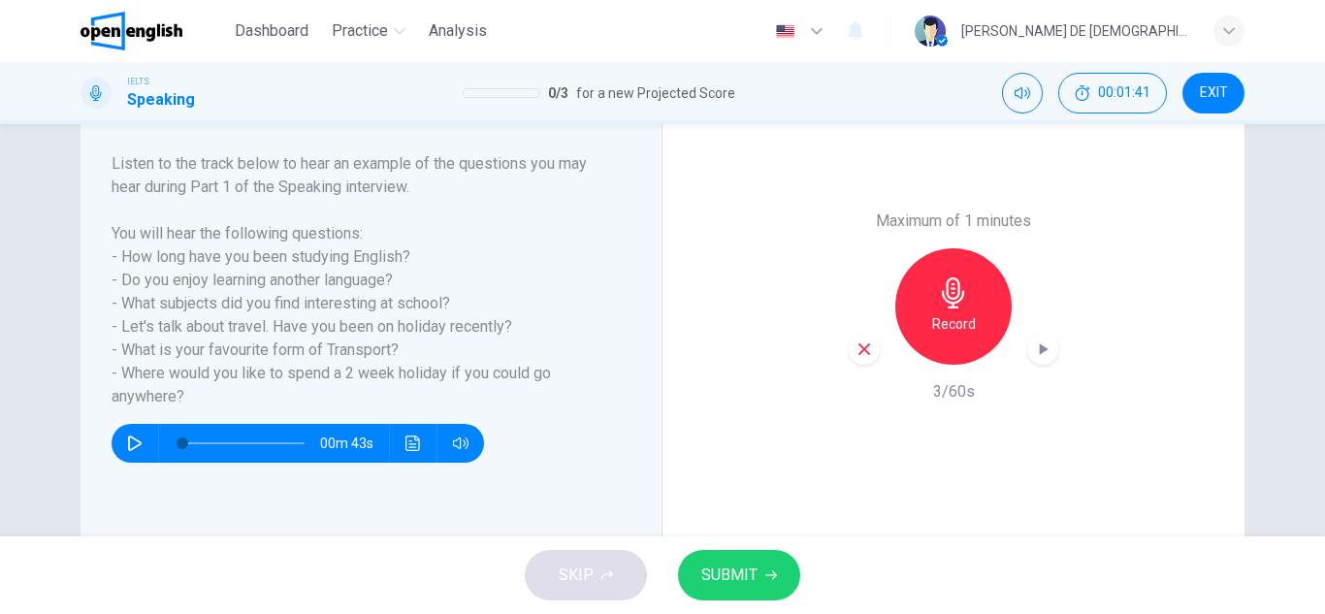
click at [855, 347] on div "button" at bounding box center [863, 349] width 31 height 31
click at [950, 315] on h6 "Record" at bounding box center [954, 323] width 44 height 23
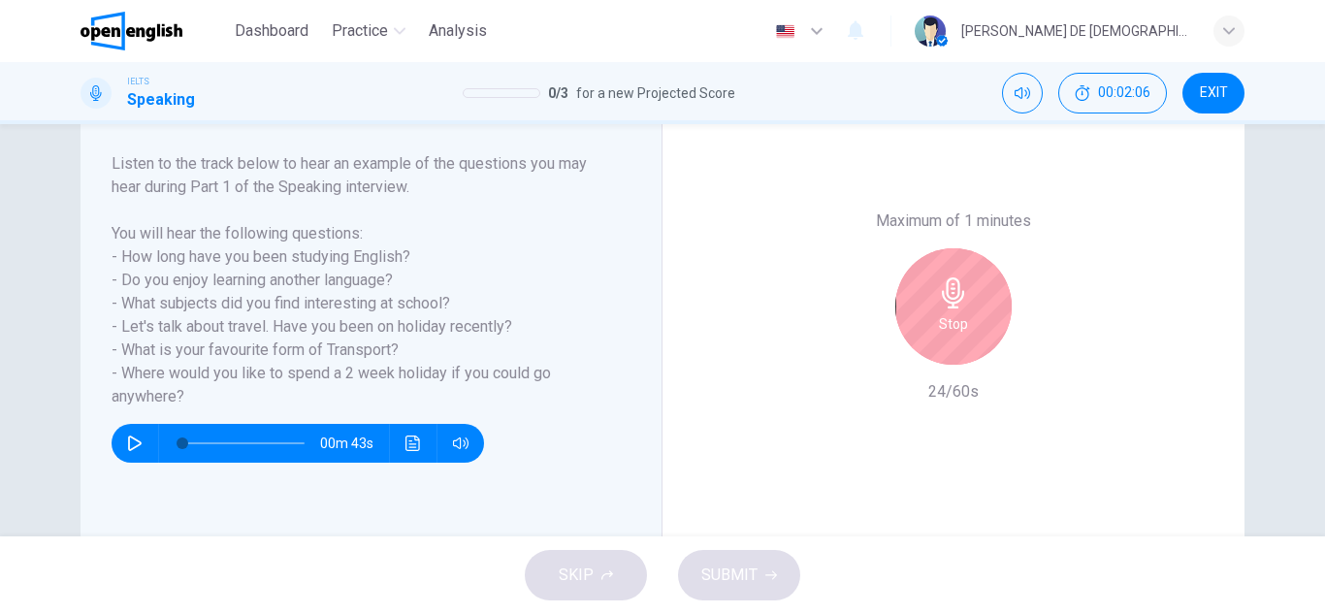
click at [953, 315] on h6 "Stop" at bounding box center [953, 323] width 29 height 23
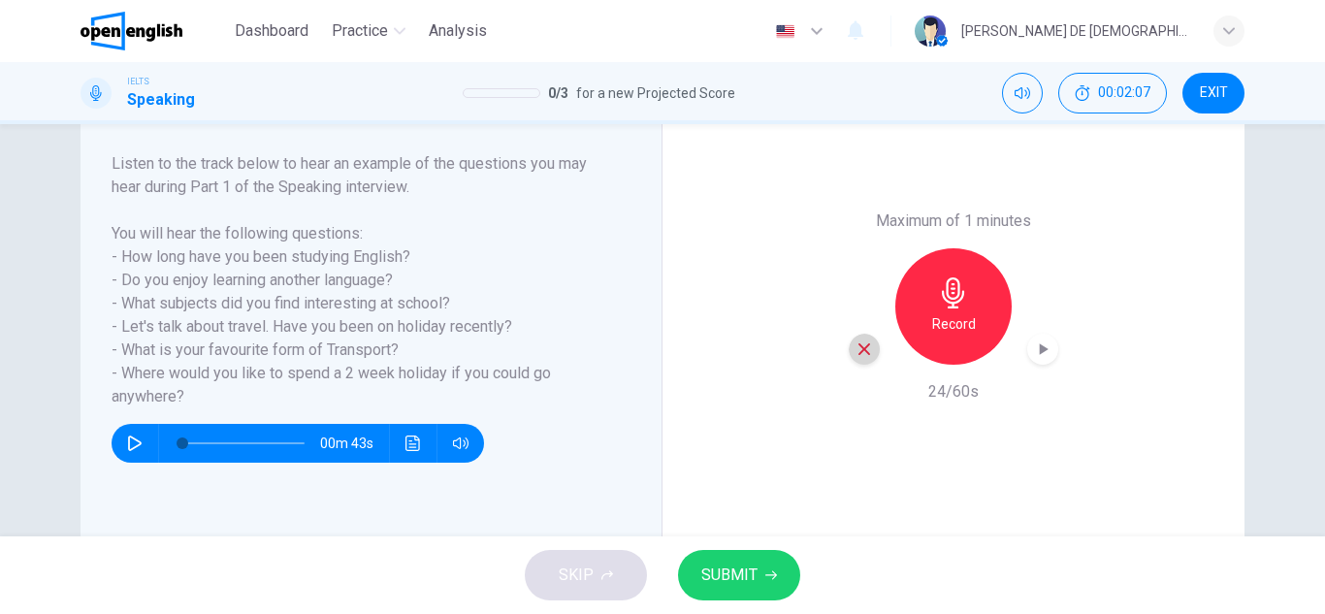
click at [863, 355] on icon "button" at bounding box center [863, 348] width 17 height 17
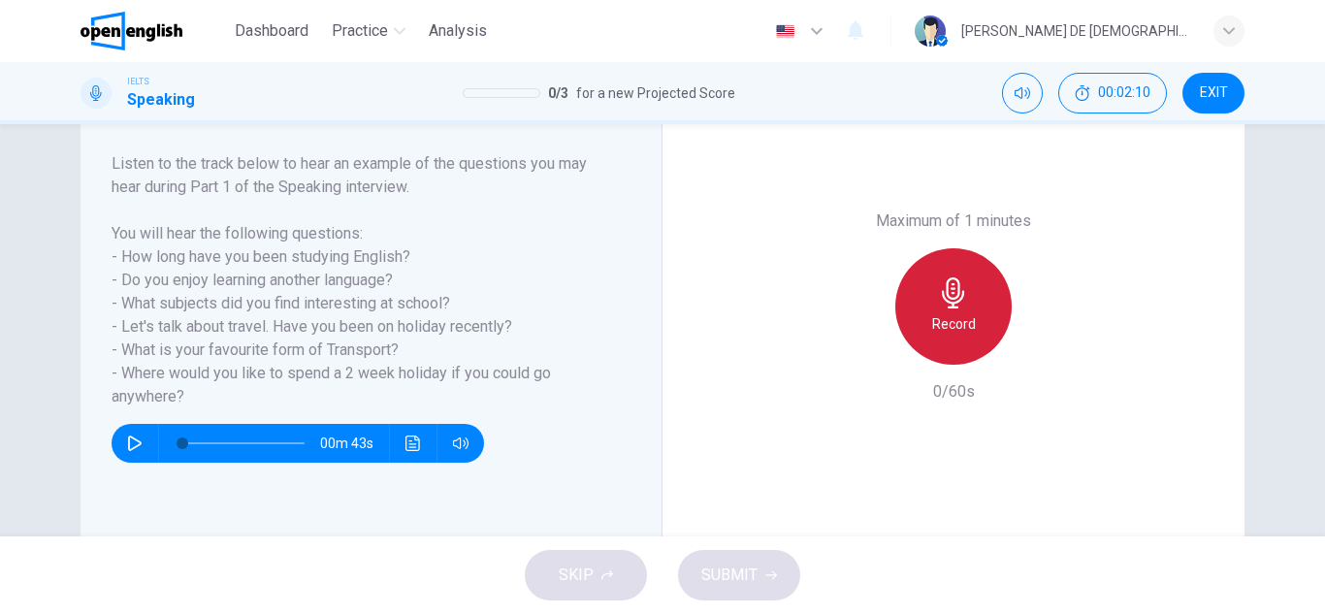
click at [932, 319] on h6 "Record" at bounding box center [954, 323] width 44 height 23
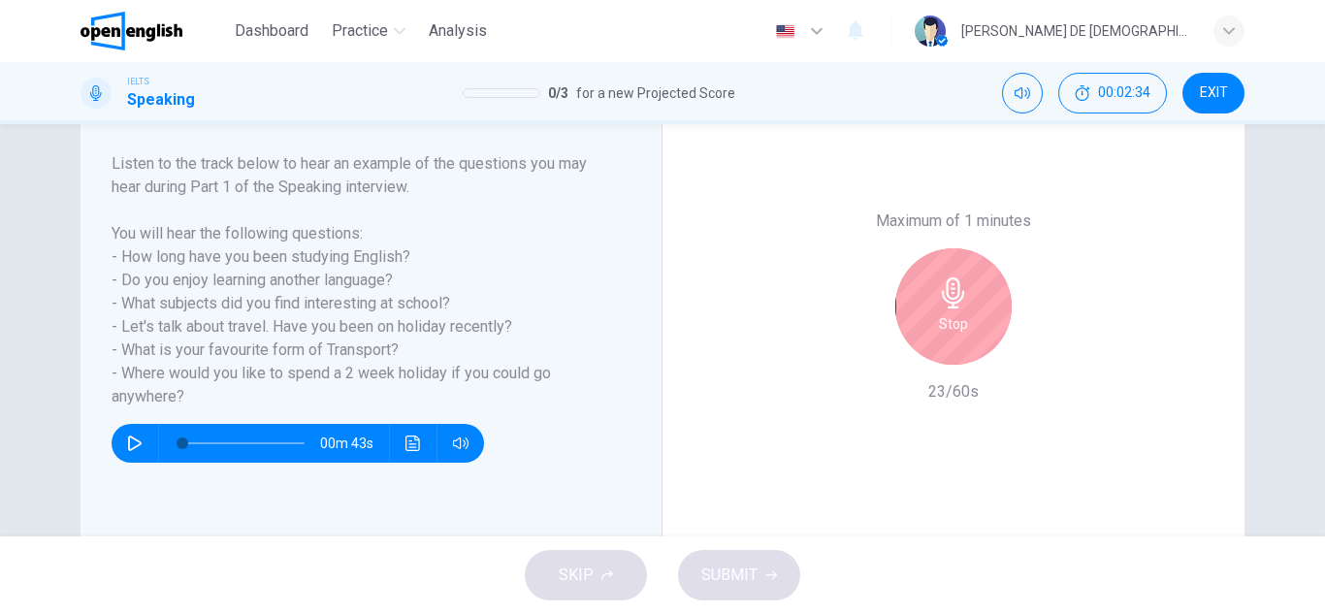
click at [945, 312] on h6 "Stop" at bounding box center [953, 323] width 29 height 23
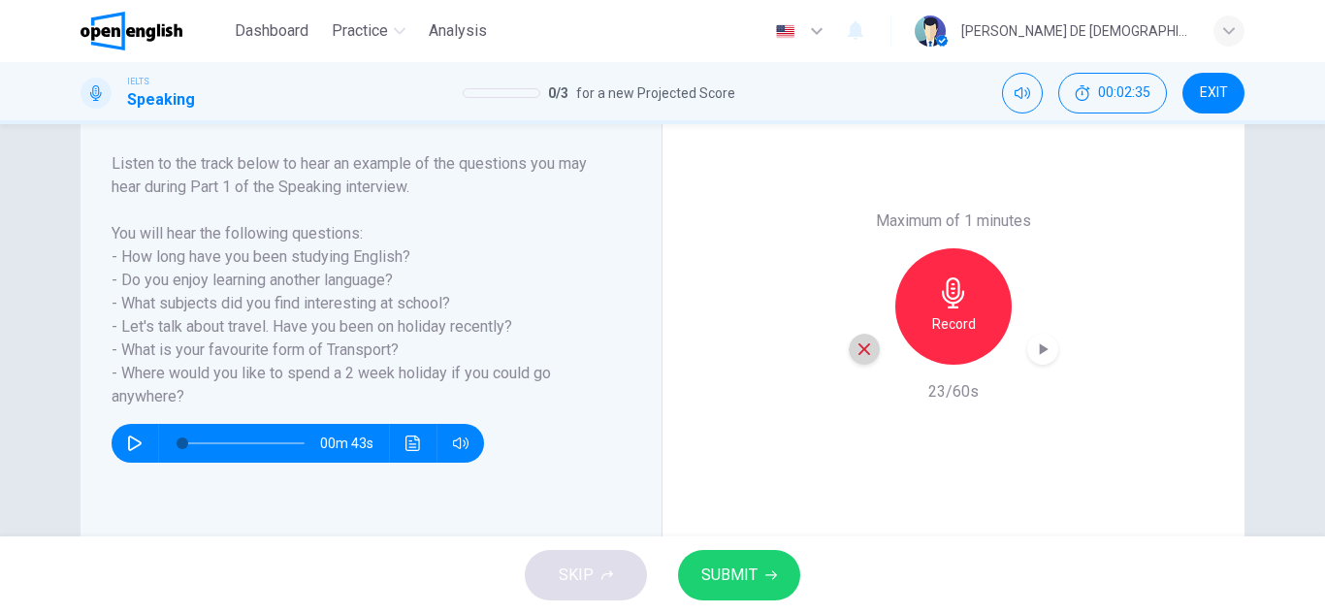
click at [861, 336] on div "button" at bounding box center [863, 349] width 31 height 31
click at [947, 302] on icon "button" at bounding box center [953, 292] width 31 height 31
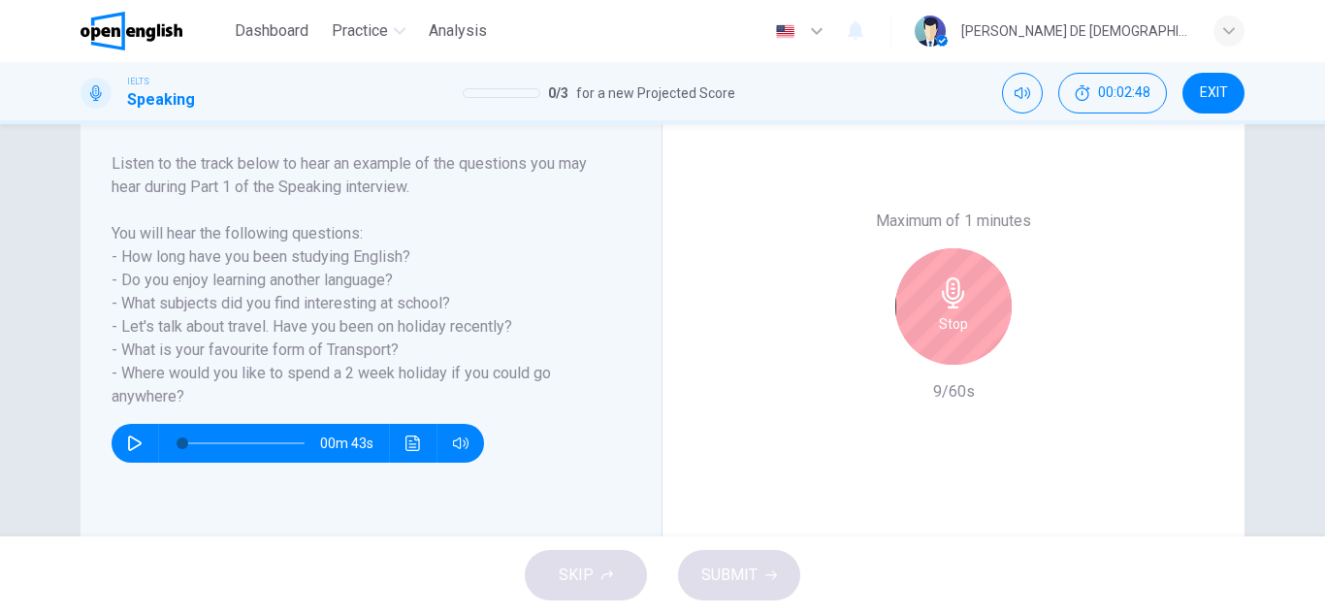
click at [947, 302] on icon "button" at bounding box center [953, 292] width 31 height 31
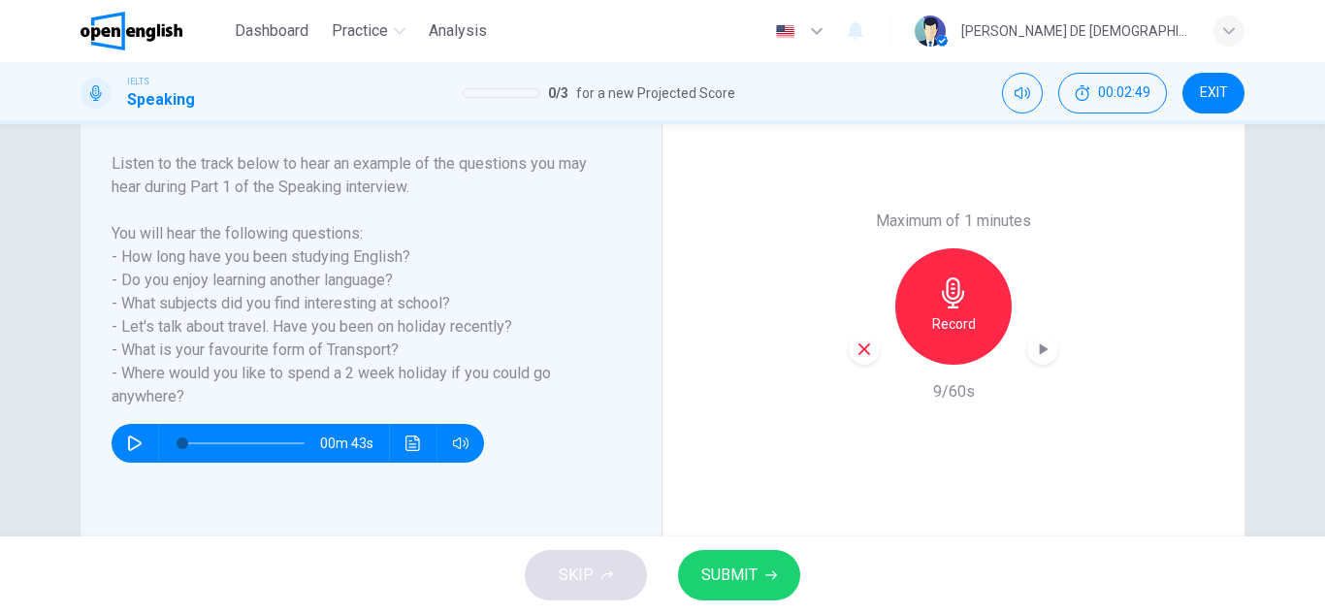
click at [849, 355] on div "button" at bounding box center [863, 349] width 31 height 31
click at [958, 342] on div "Record" at bounding box center [953, 306] width 116 height 116
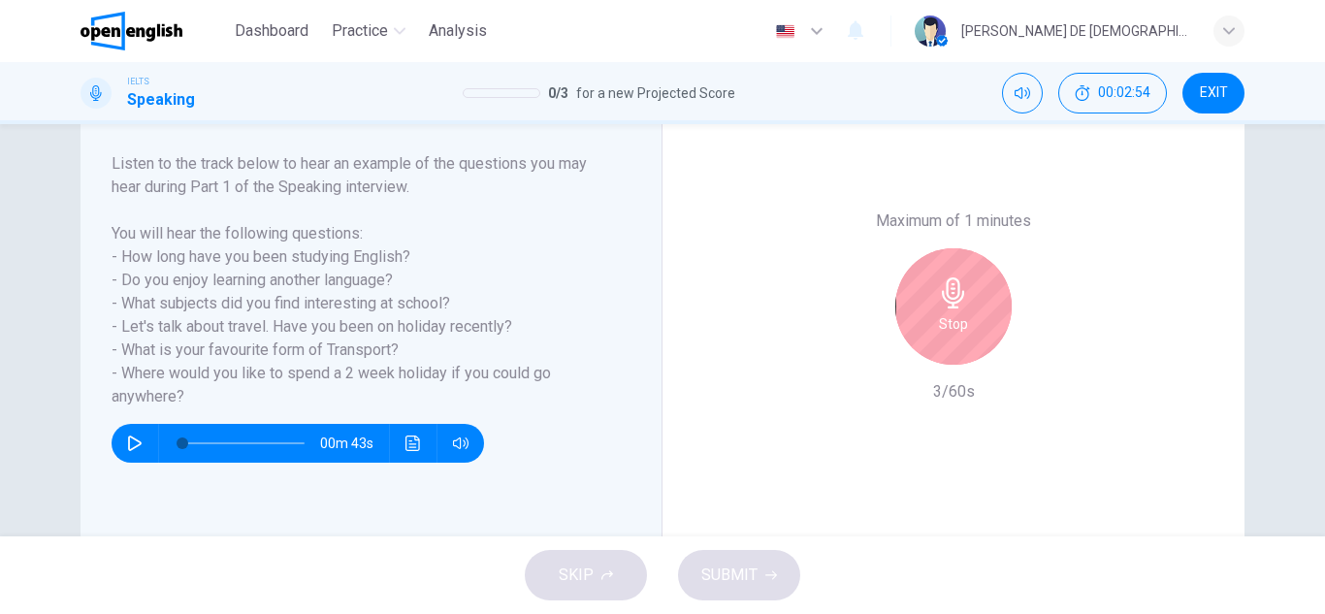
click at [958, 343] on div "Stop" at bounding box center [953, 306] width 116 height 116
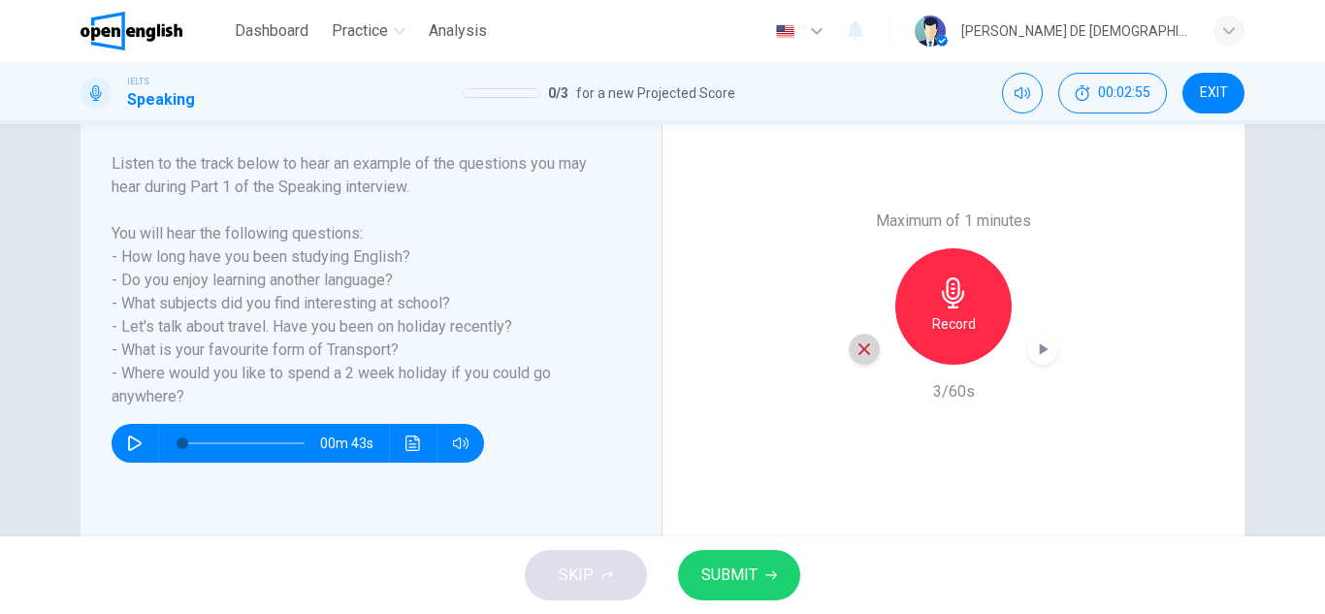
click at [855, 344] on icon "button" at bounding box center [863, 348] width 17 height 17
click at [958, 304] on icon "button" at bounding box center [953, 292] width 31 height 31
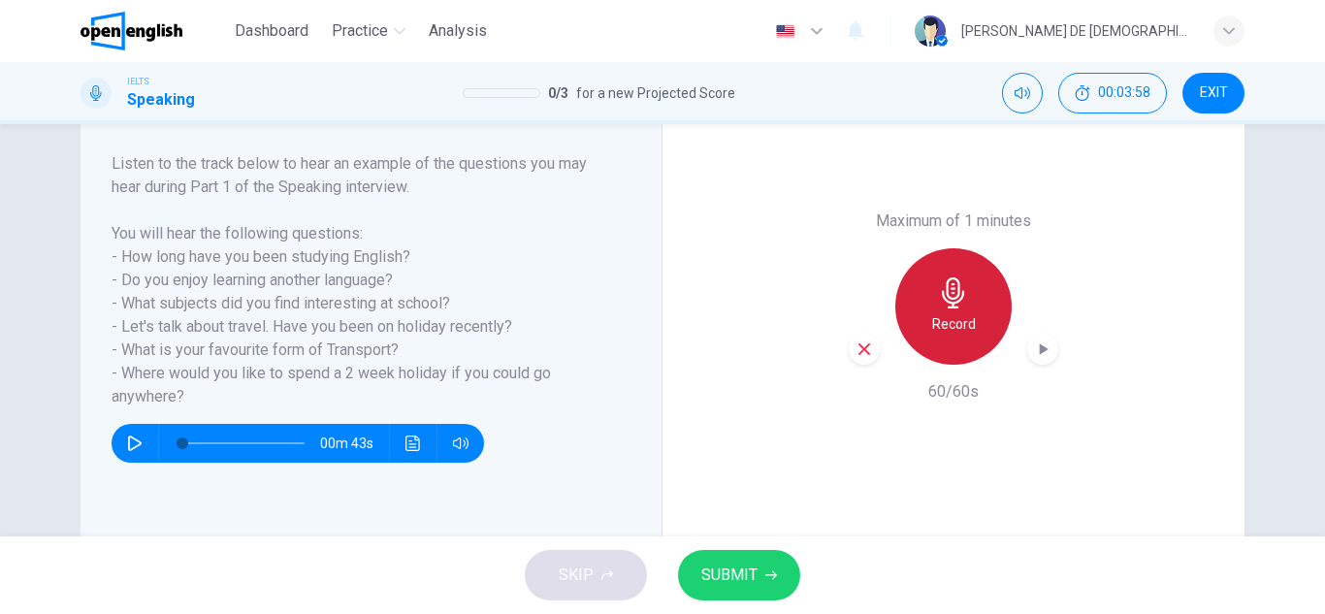
click at [964, 325] on h6 "Record" at bounding box center [954, 323] width 44 height 23
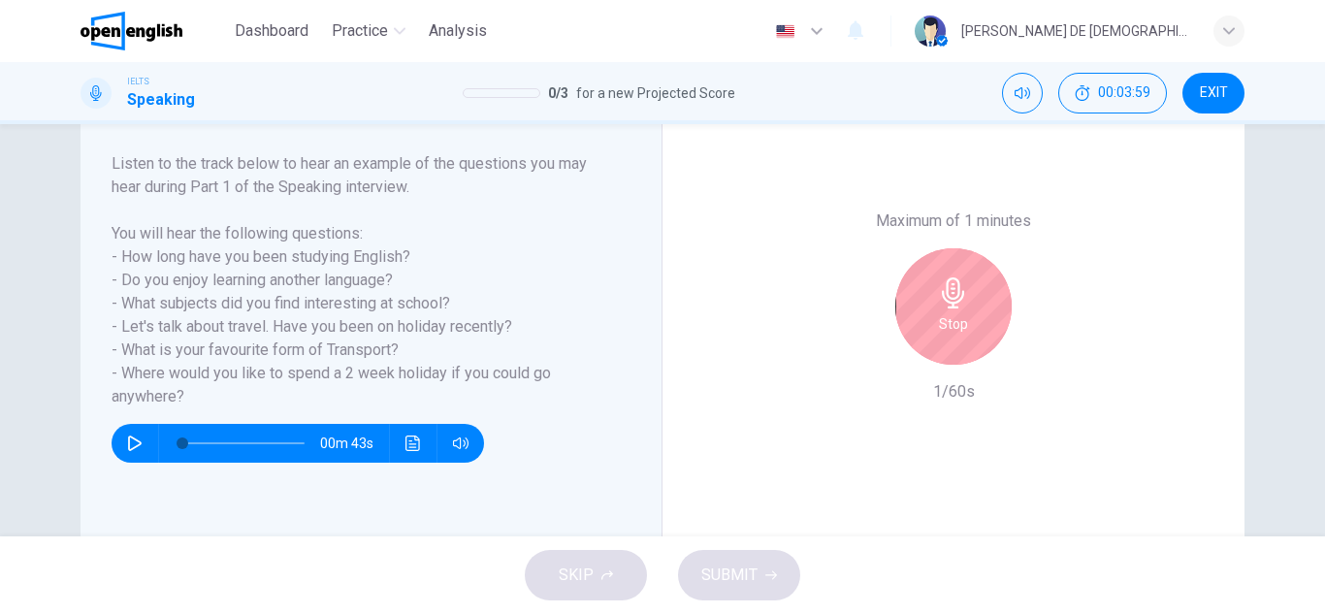
click at [952, 302] on icon "button" at bounding box center [953, 292] width 22 height 31
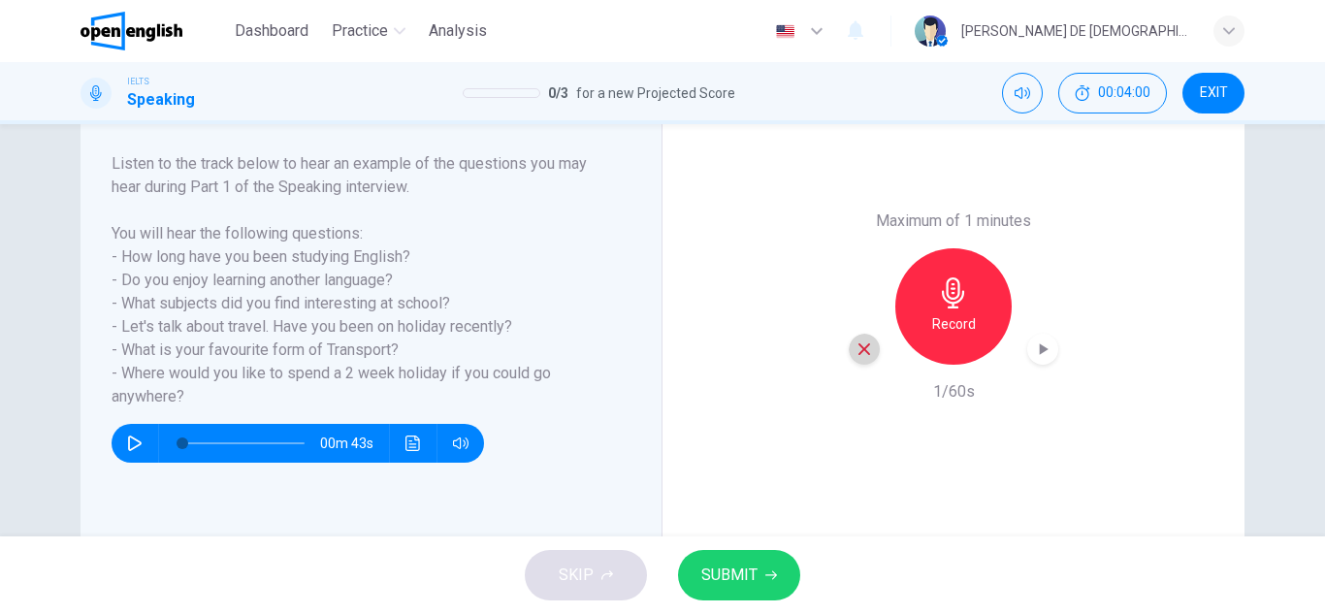
click at [855, 346] on icon "button" at bounding box center [863, 348] width 17 height 17
click at [955, 316] on h6 "Record" at bounding box center [954, 323] width 44 height 23
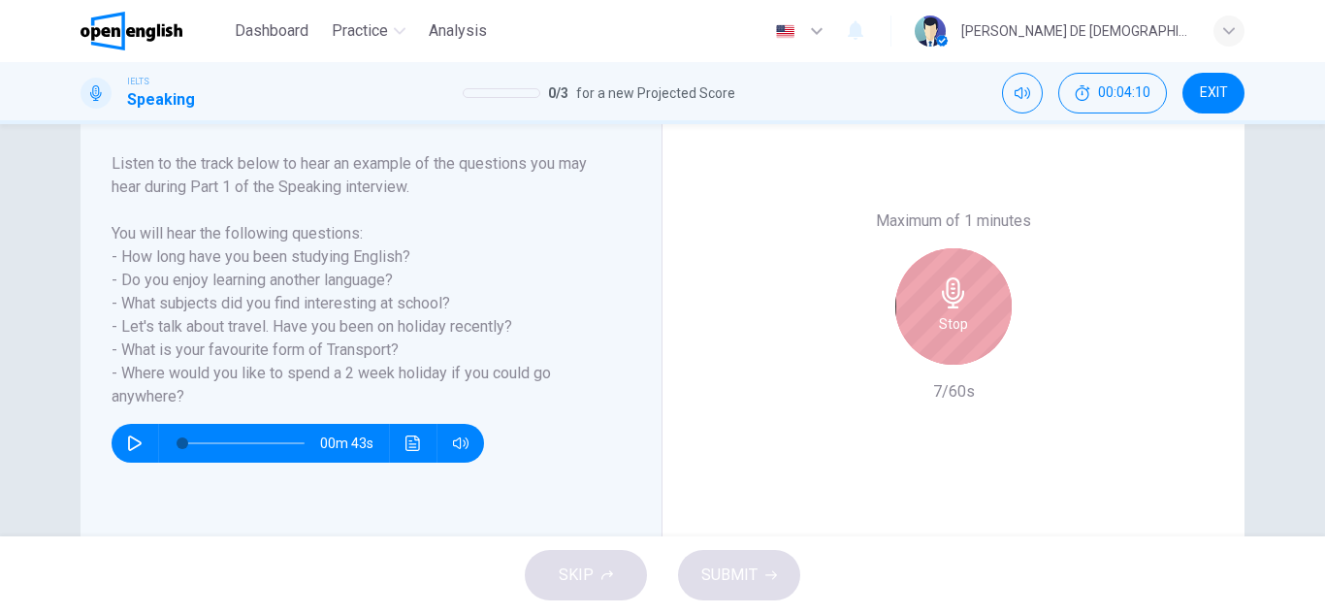
click at [955, 316] on h6 "Stop" at bounding box center [953, 323] width 29 height 23
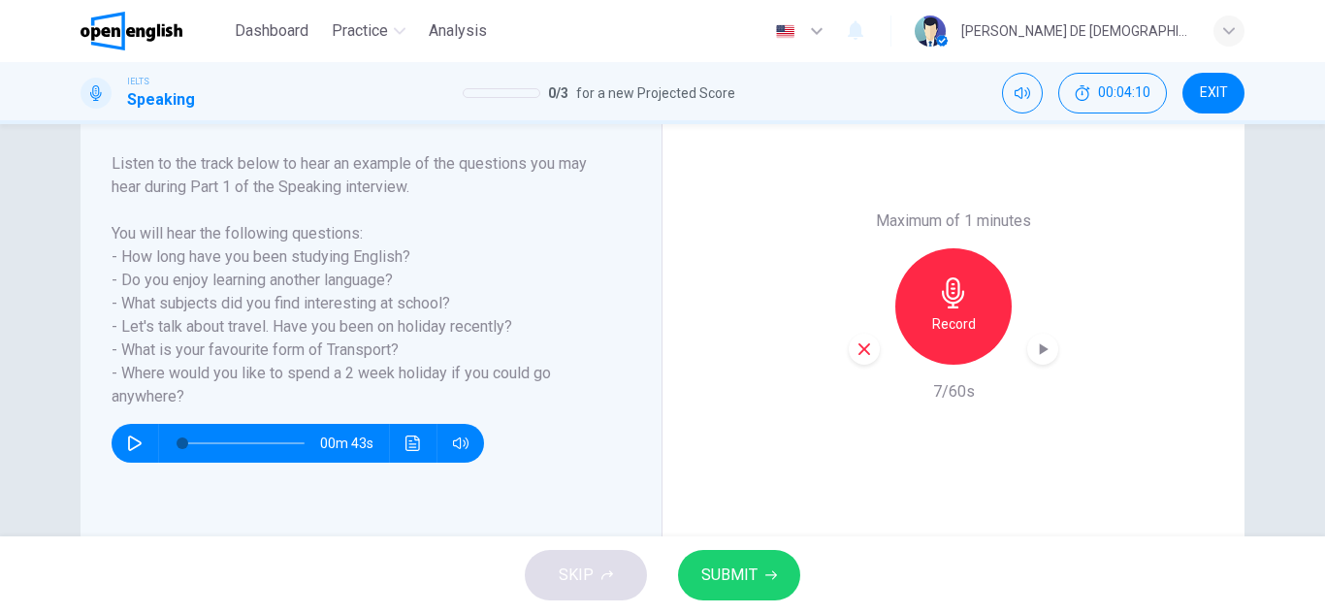
click at [861, 349] on icon "button" at bounding box center [863, 348] width 17 height 17
click at [926, 325] on div "Record" at bounding box center [953, 306] width 116 height 116
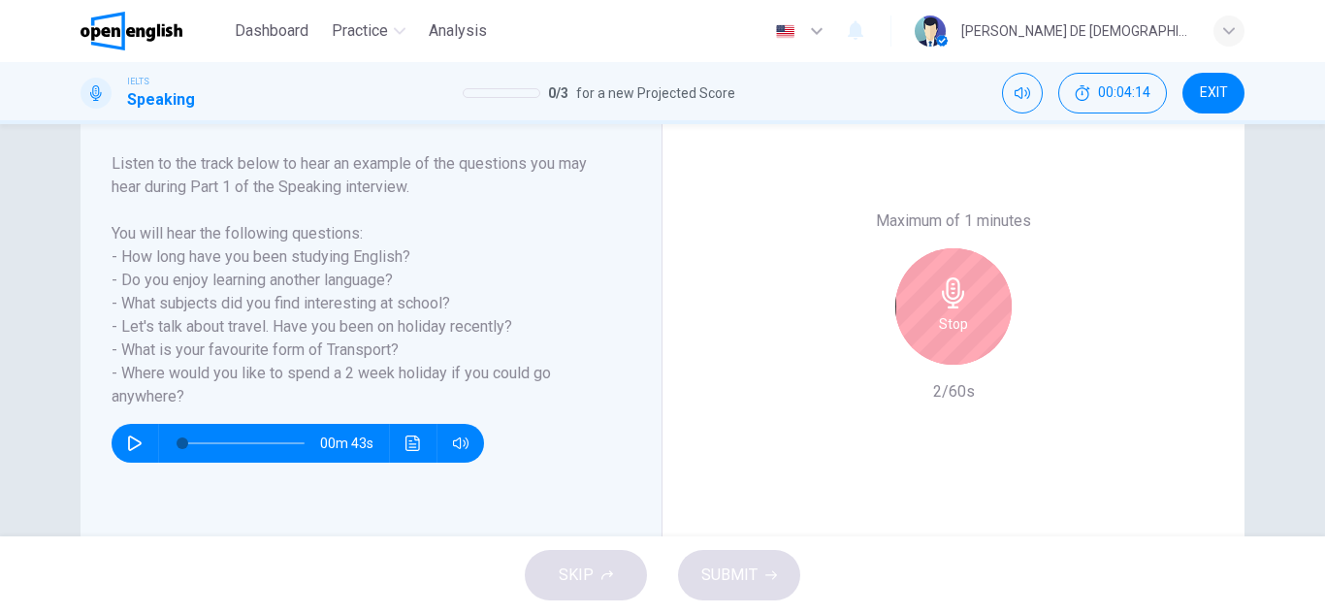
drag, startPoint x: 926, startPoint y: 325, endPoint x: 904, endPoint y: 345, distance: 30.2
click at [928, 330] on div "Stop" at bounding box center [953, 306] width 116 height 116
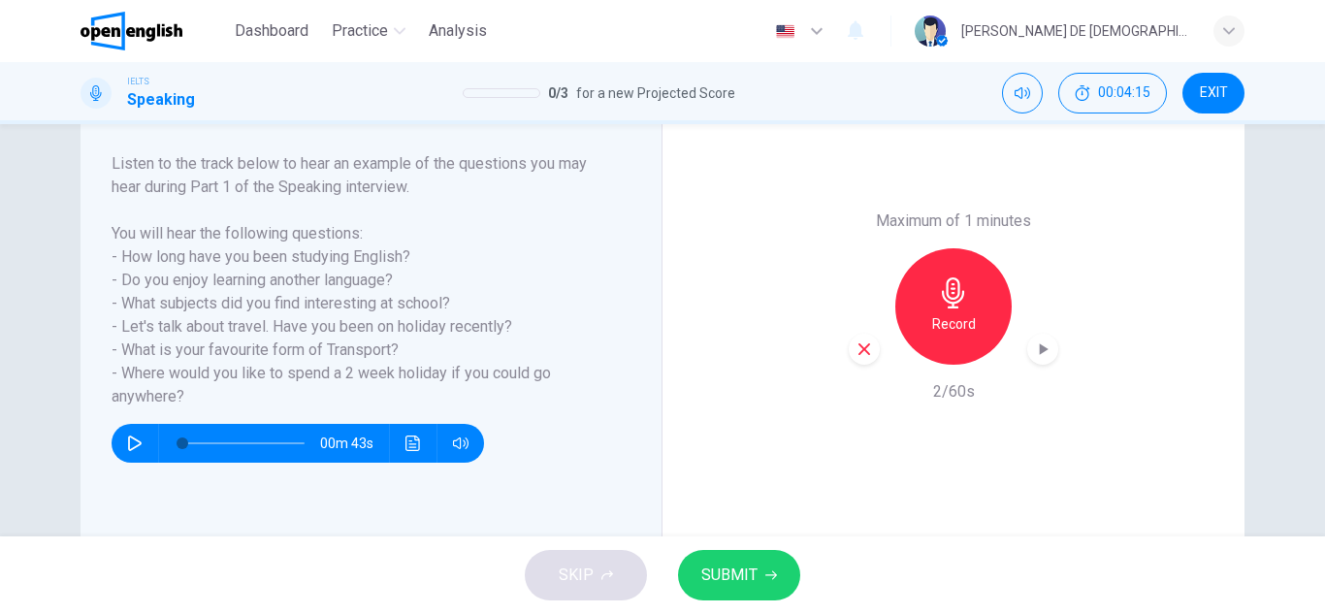
click at [858, 348] on icon "button" at bounding box center [864, 349] width 12 height 12
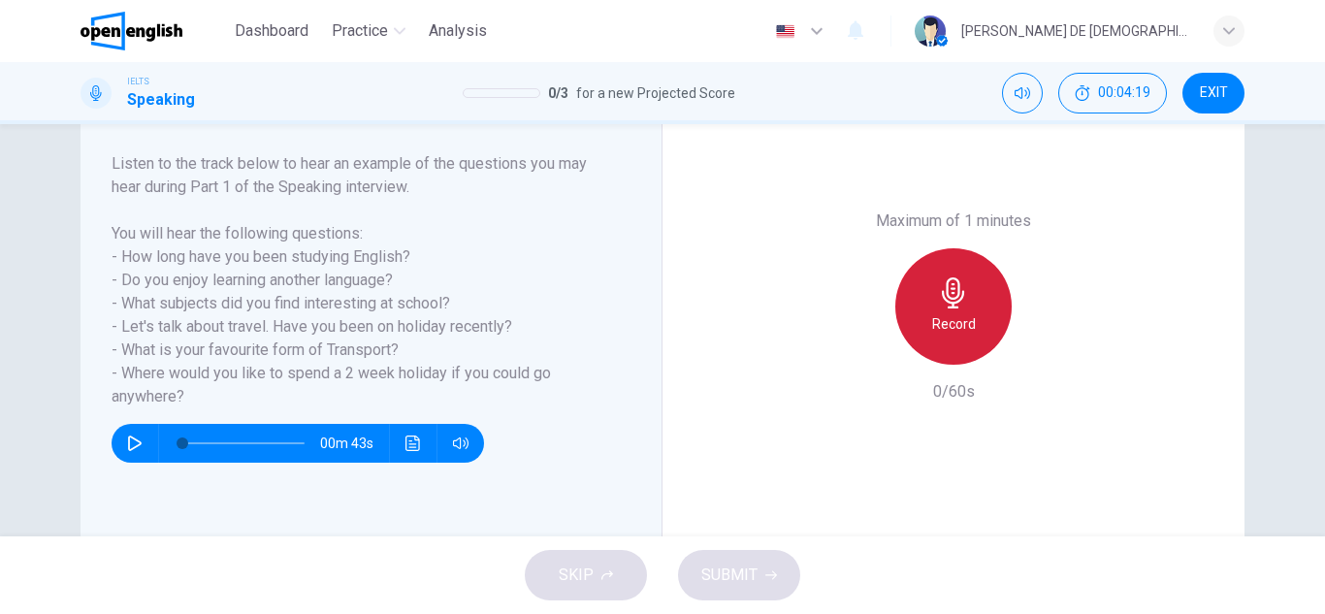
click at [925, 330] on div "Record" at bounding box center [953, 306] width 116 height 116
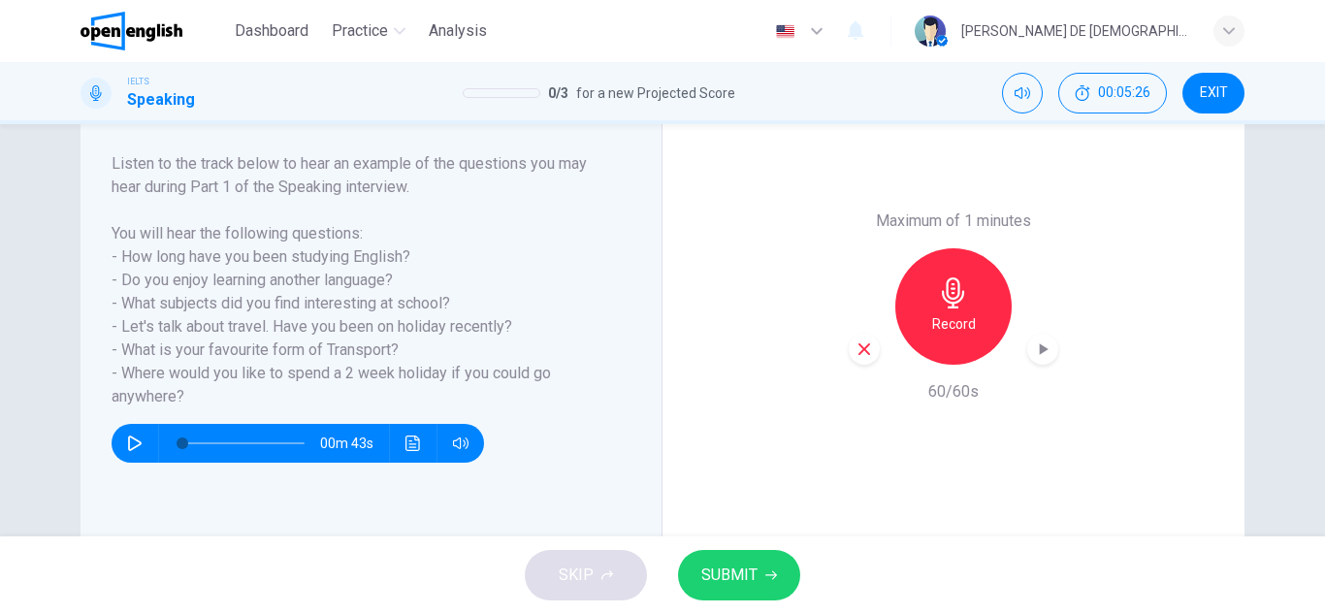
click at [730, 577] on span "SUBMIT" at bounding box center [729, 574] width 56 height 27
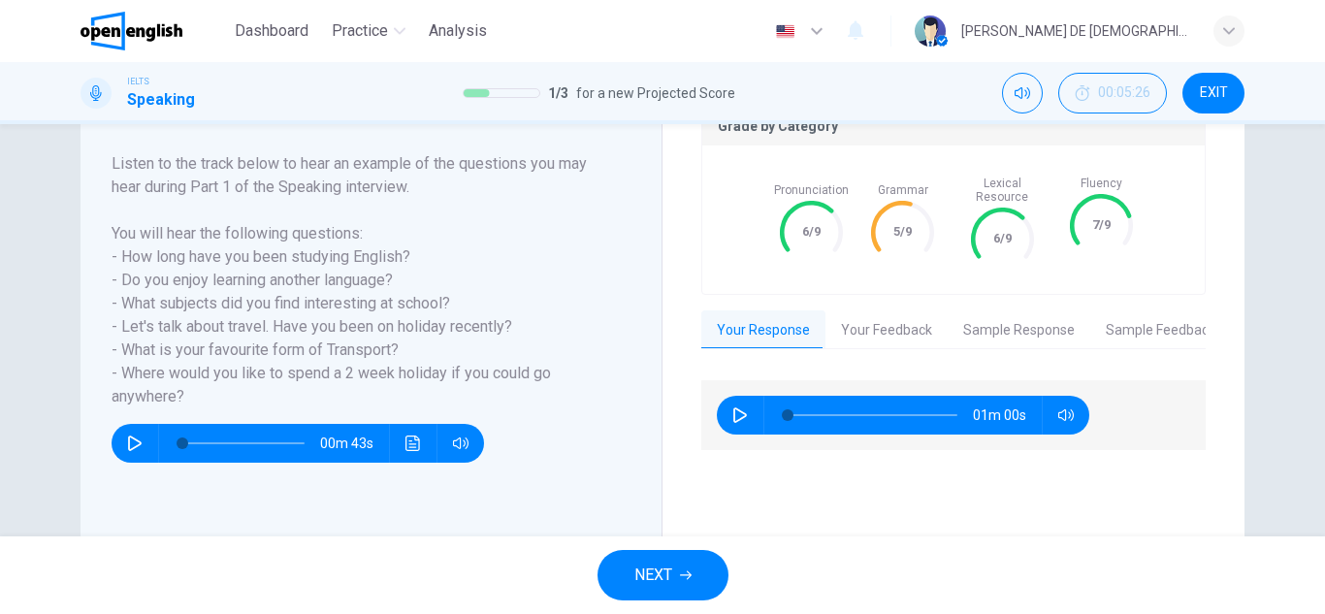
click at [888, 314] on button "Your Feedback" at bounding box center [886, 330] width 122 height 41
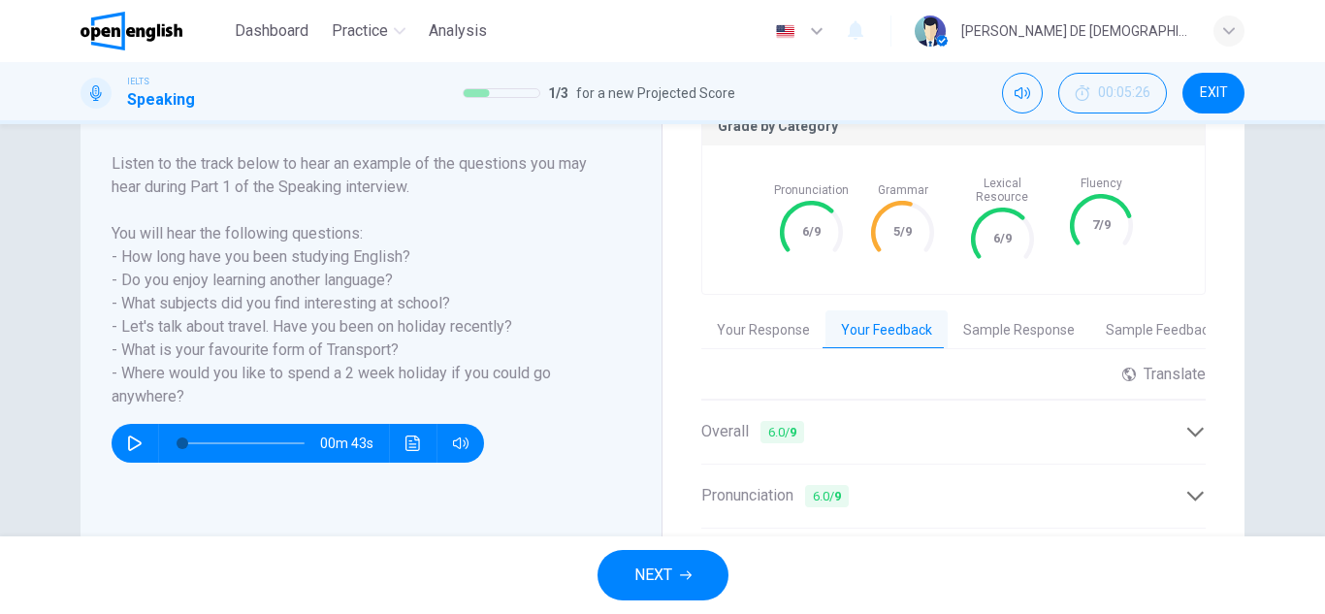
scroll to position [485, 0]
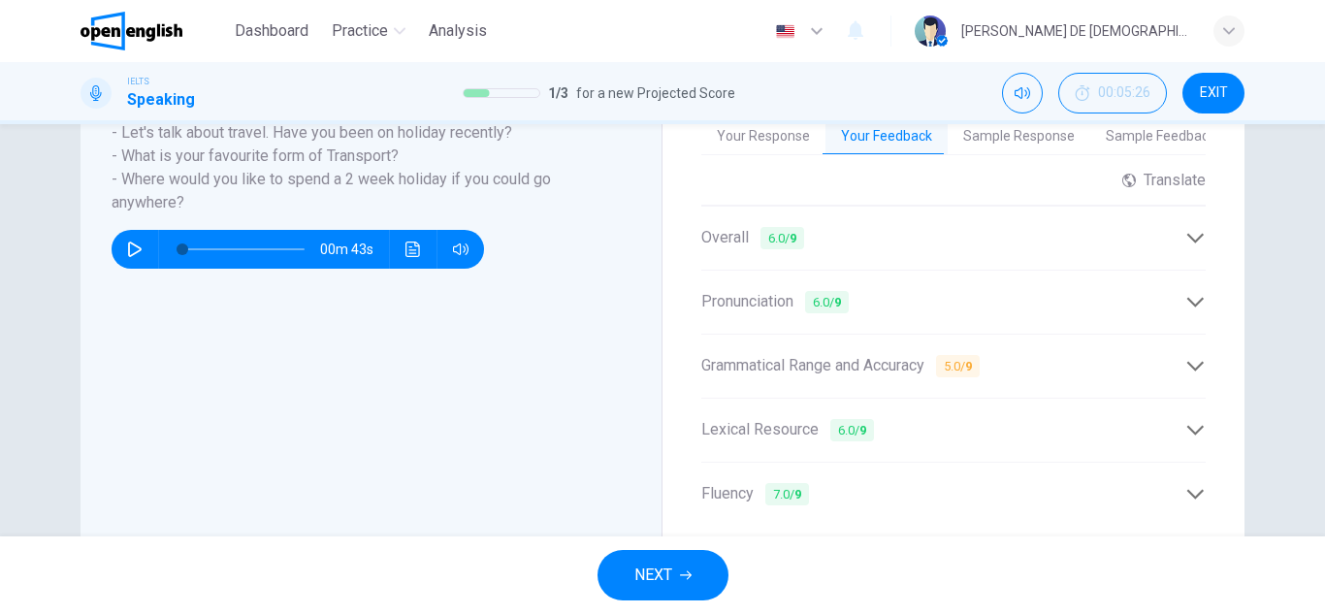
click at [667, 573] on span "NEXT" at bounding box center [653, 574] width 38 height 27
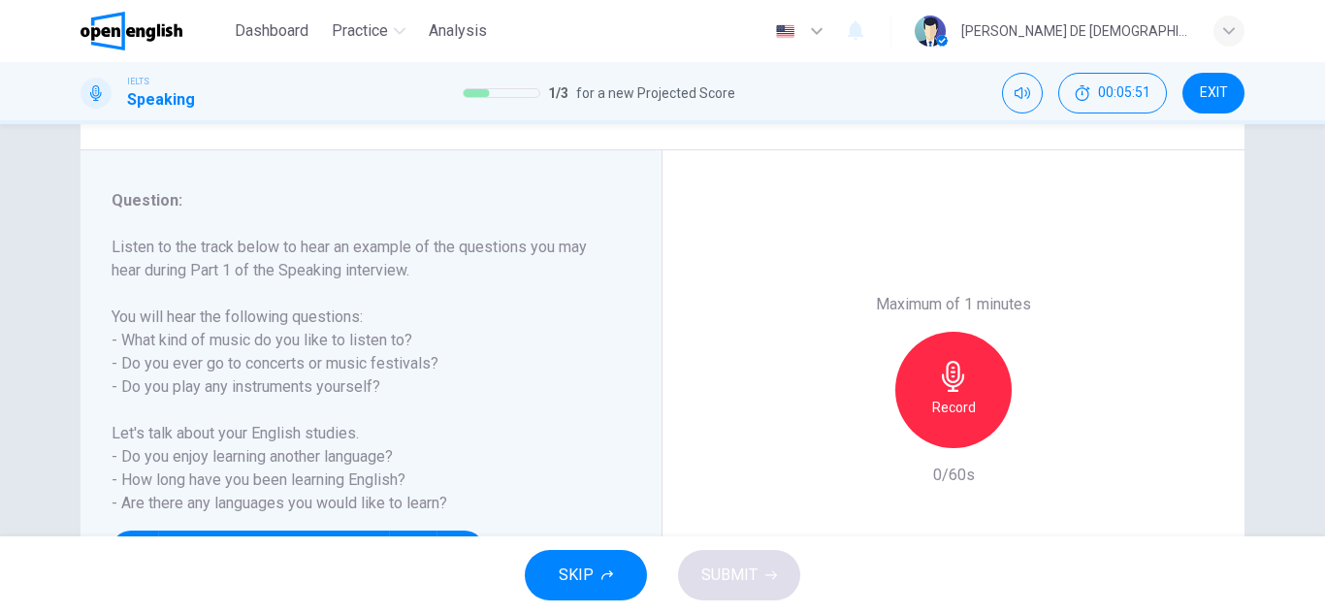
scroll to position [242, 0]
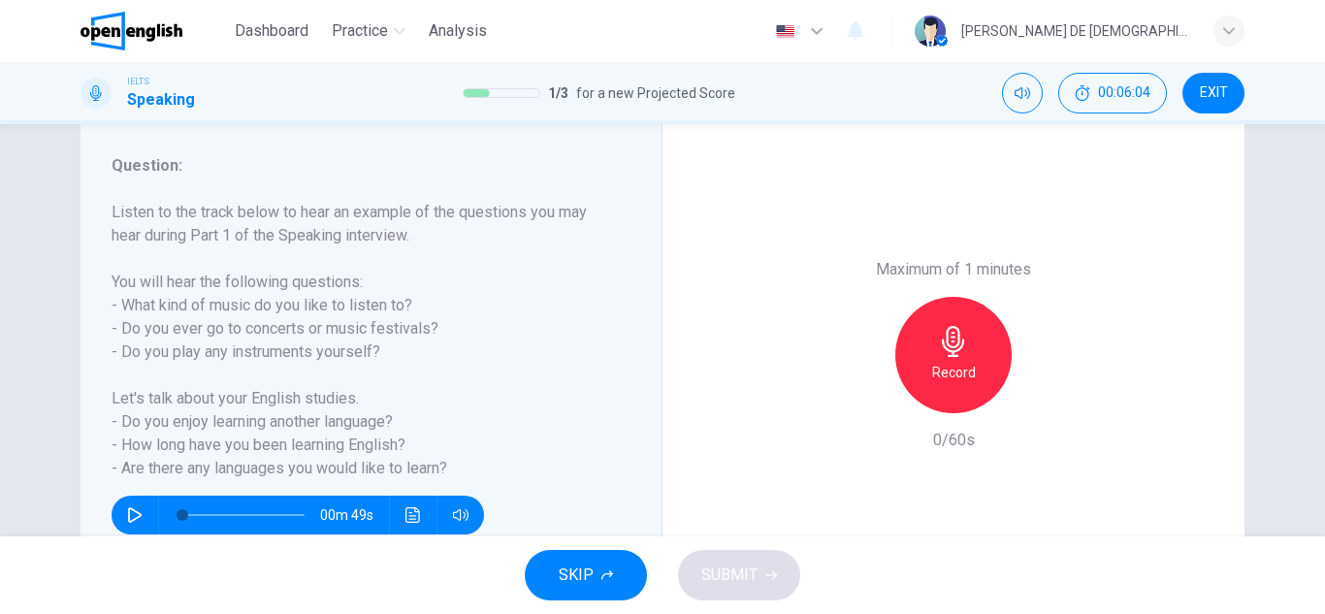
click at [932, 359] on div "Record" at bounding box center [953, 355] width 116 height 116
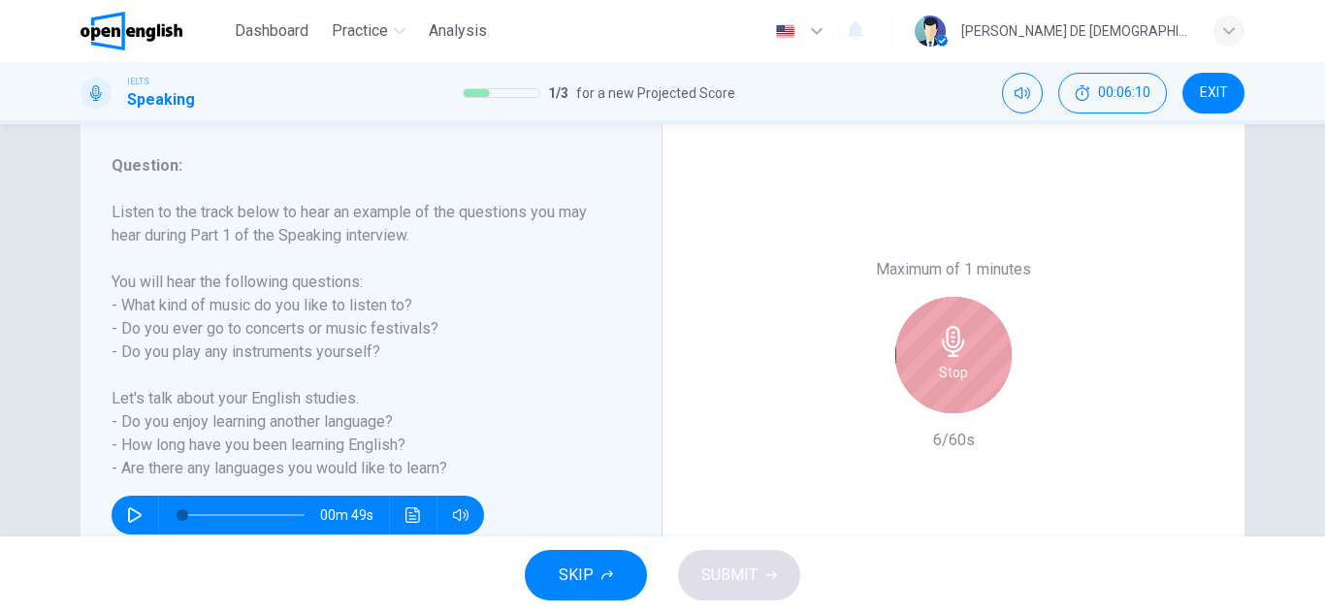
click at [965, 335] on div "Stop" at bounding box center [953, 355] width 116 height 116
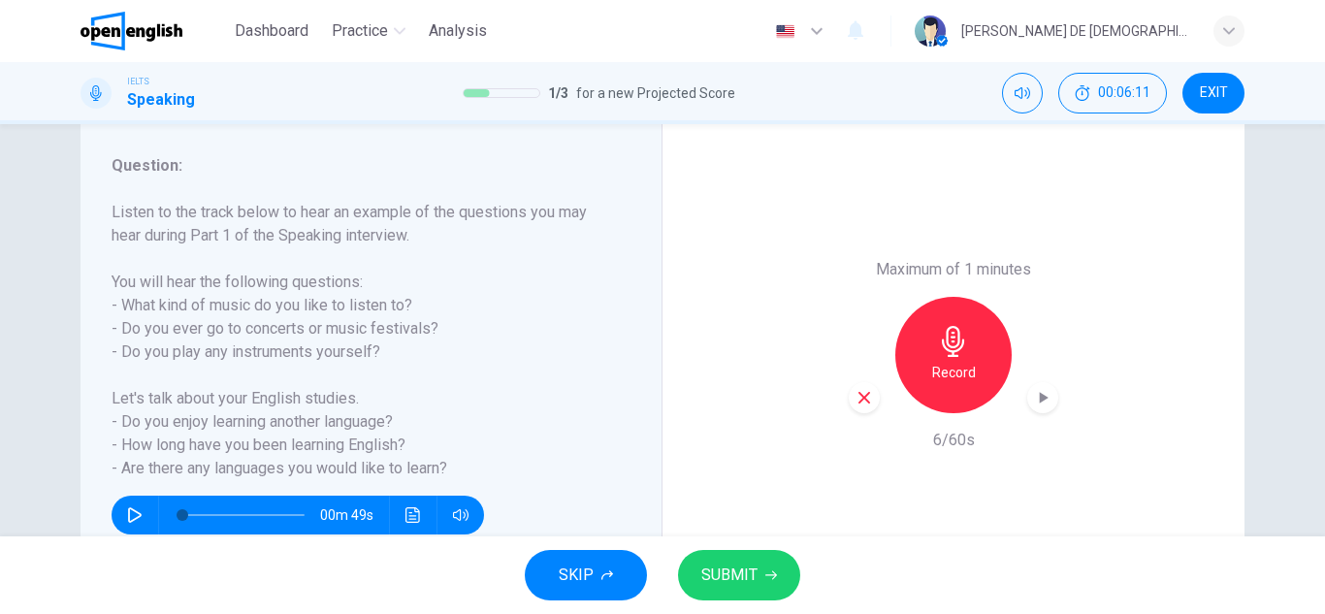
click at [871, 392] on div "Record" at bounding box center [952, 355] width 209 height 116
click at [865, 400] on icon "button" at bounding box center [863, 397] width 17 height 17
click at [941, 358] on div "Record" at bounding box center [953, 355] width 116 height 116
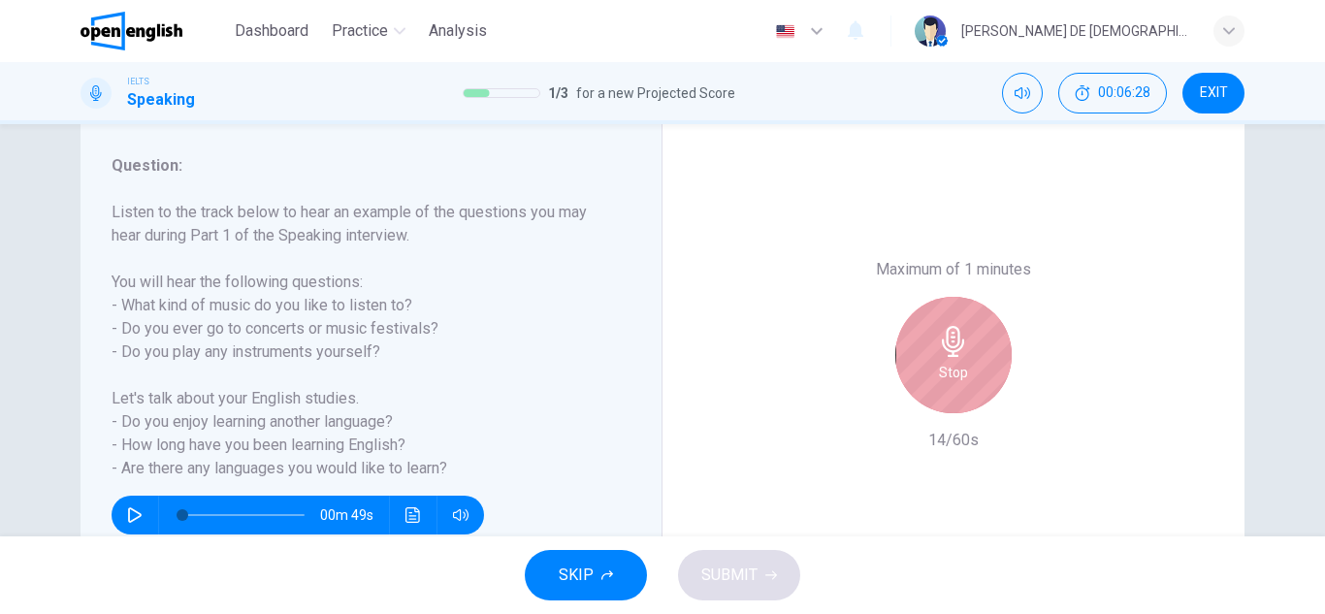
click at [941, 353] on icon "button" at bounding box center [953, 341] width 31 height 31
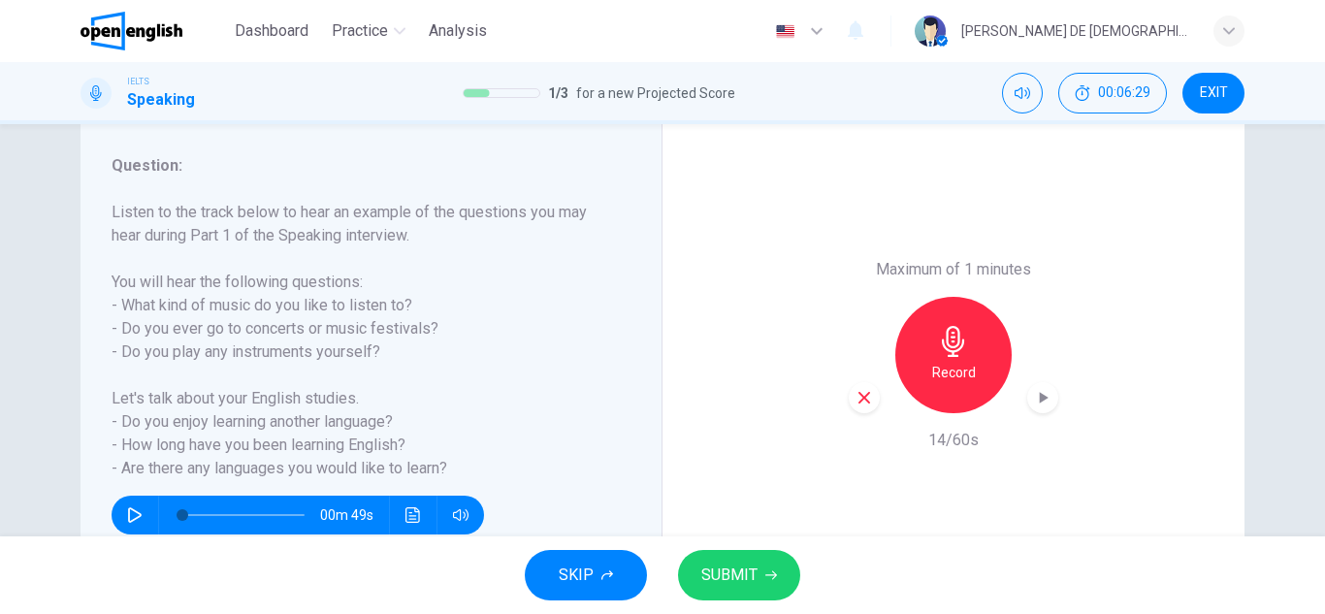
click at [855, 405] on icon "button" at bounding box center [863, 397] width 17 height 17
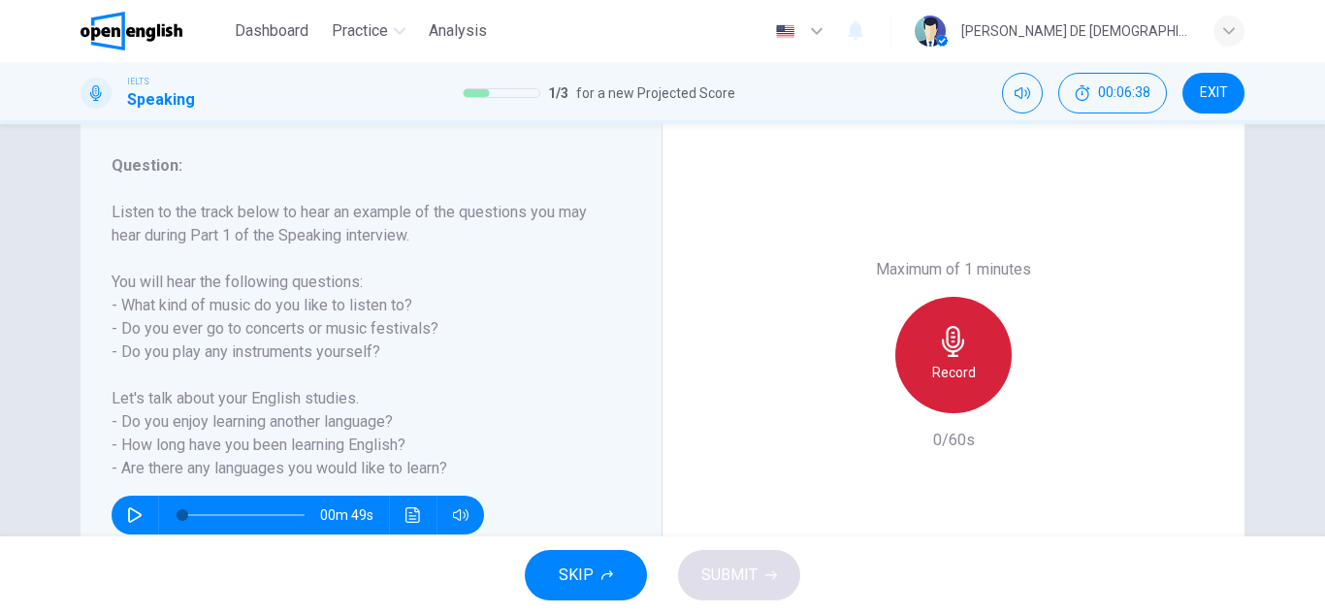
click at [932, 364] on h6 "Record" at bounding box center [954, 372] width 44 height 23
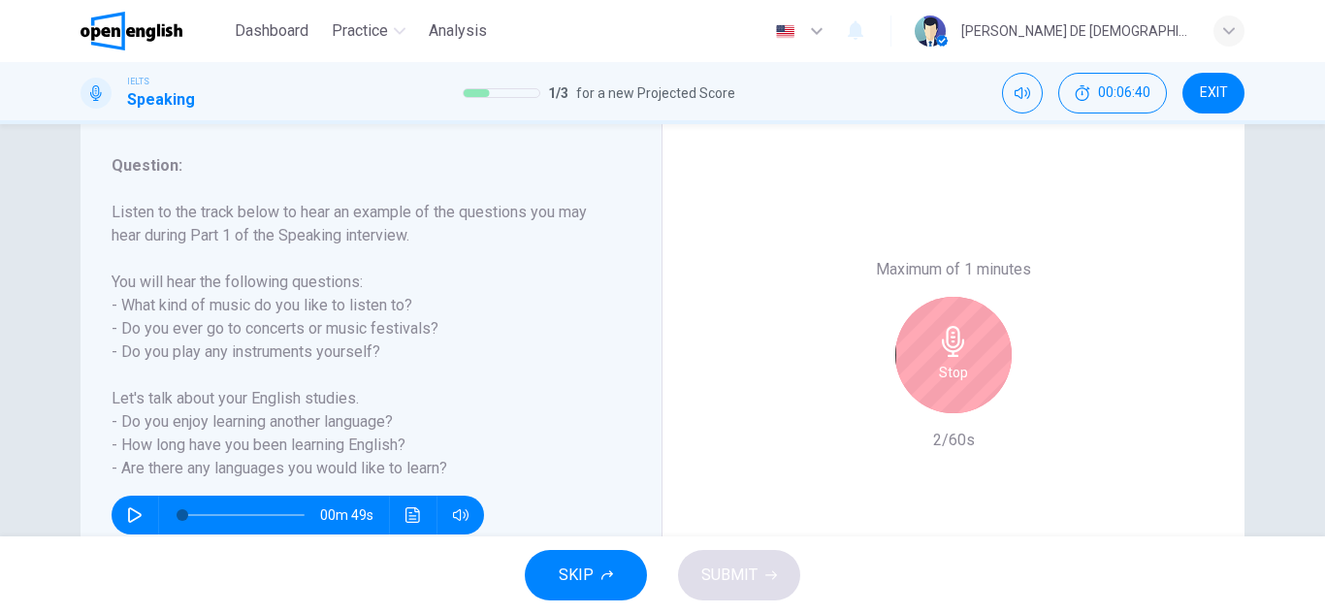
click at [922, 388] on div "Stop" at bounding box center [953, 355] width 116 height 116
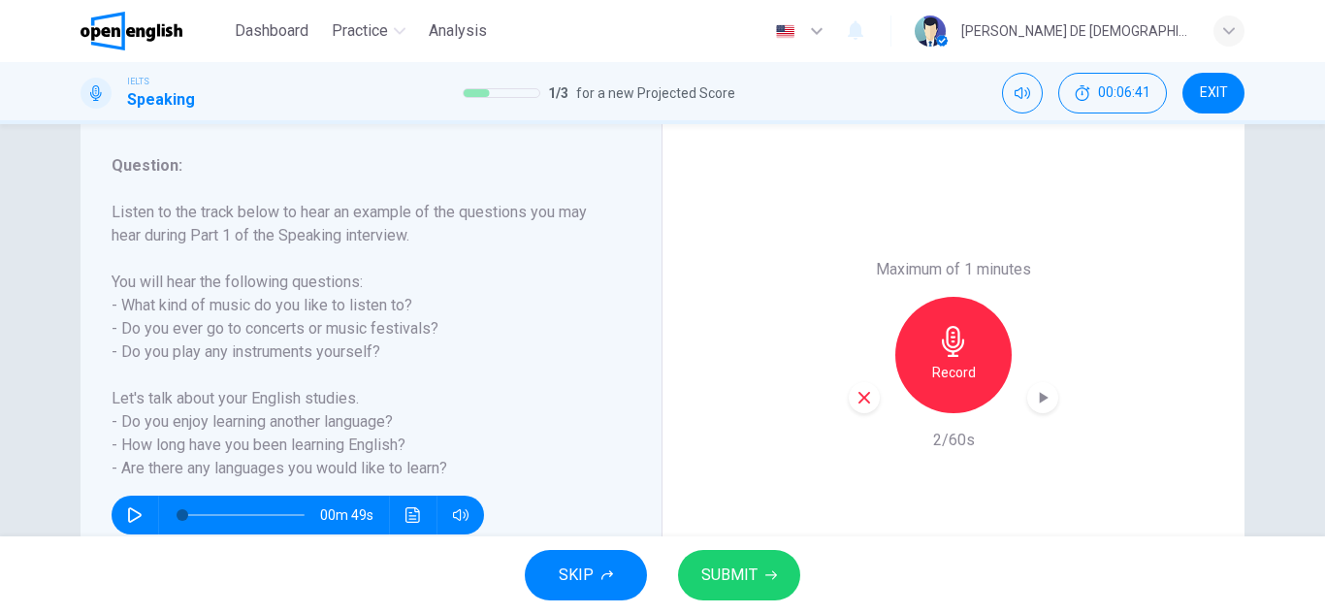
click at [855, 402] on icon "button" at bounding box center [863, 397] width 17 height 17
click at [939, 369] on h6 "Record" at bounding box center [954, 372] width 44 height 23
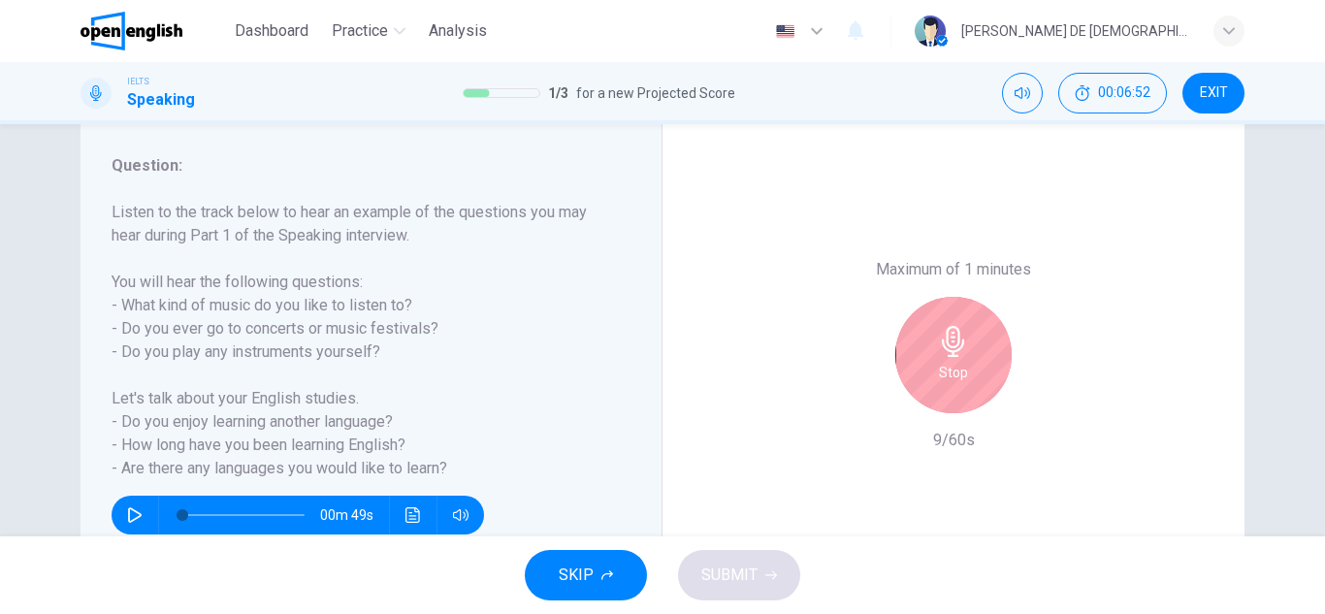
scroll to position [145, 0]
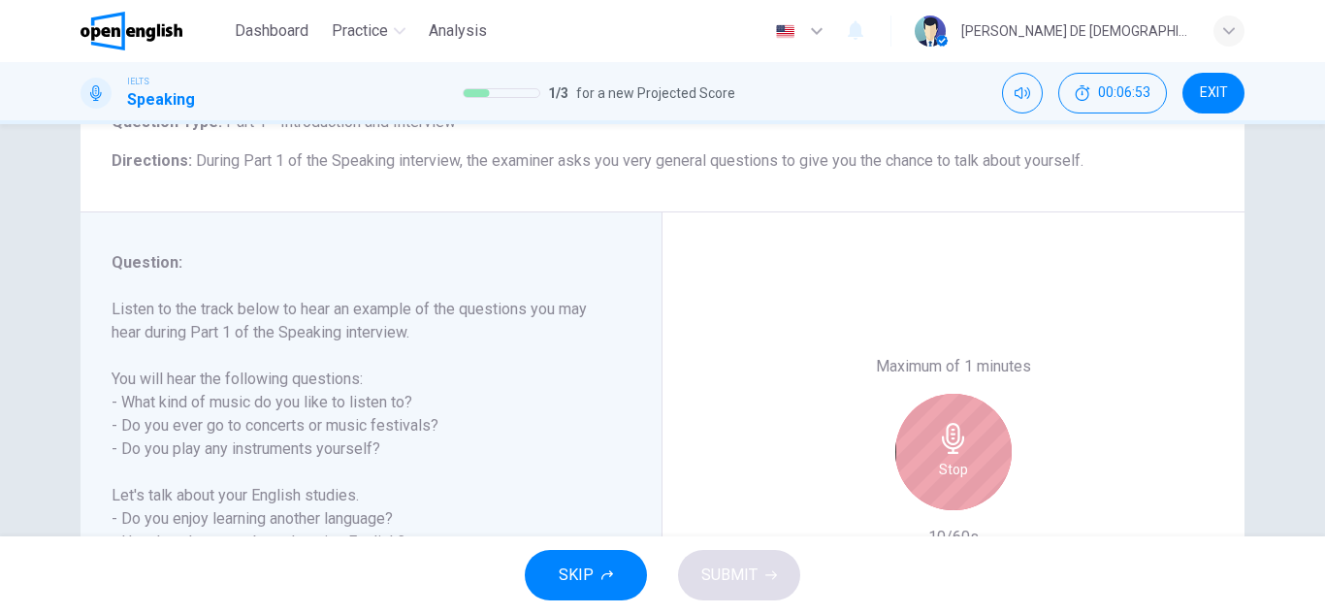
click at [911, 455] on div "Stop" at bounding box center [953, 452] width 116 height 116
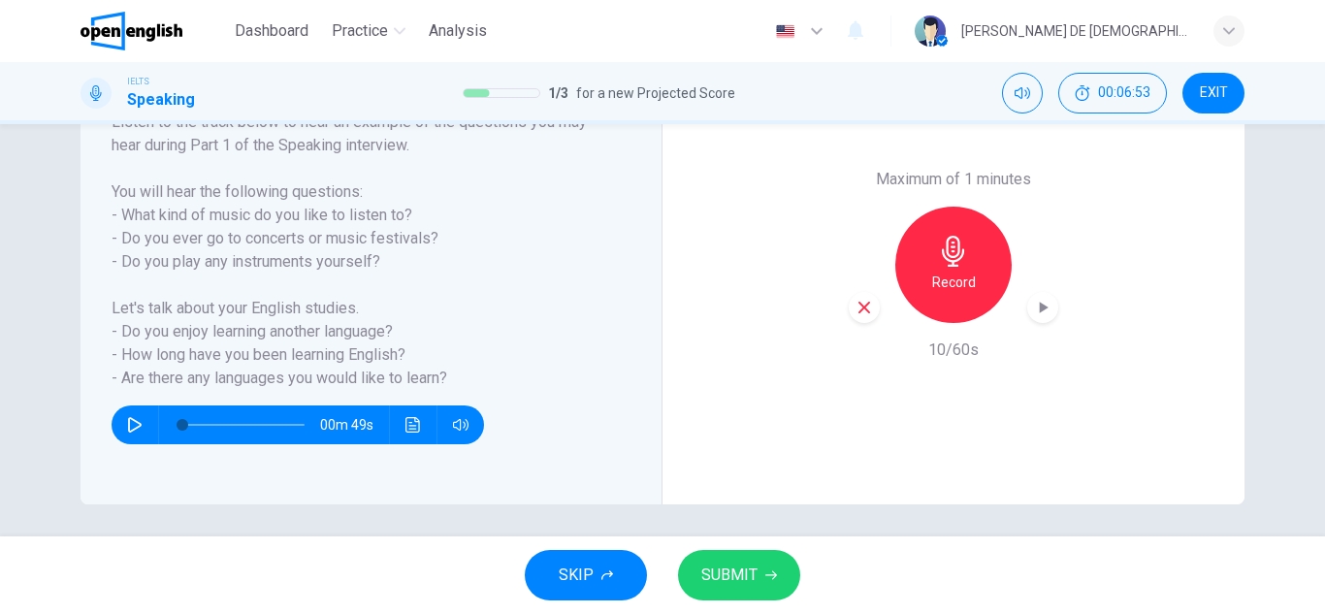
scroll to position [339, 0]
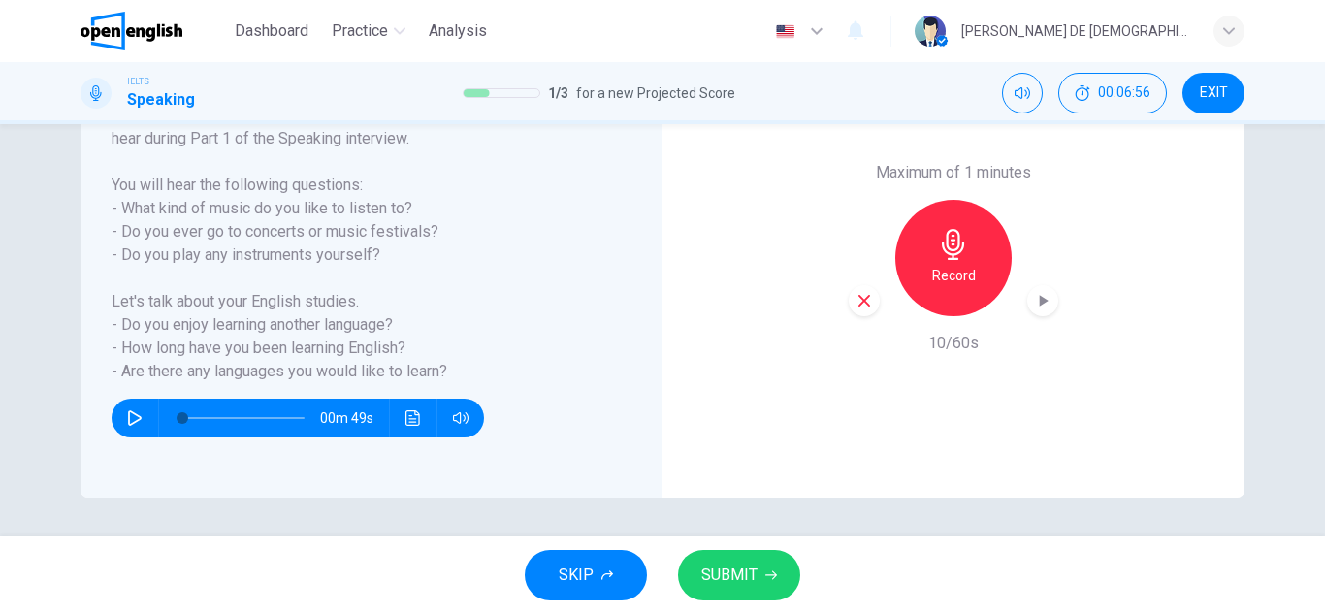
click at [855, 307] on icon "button" at bounding box center [863, 300] width 17 height 17
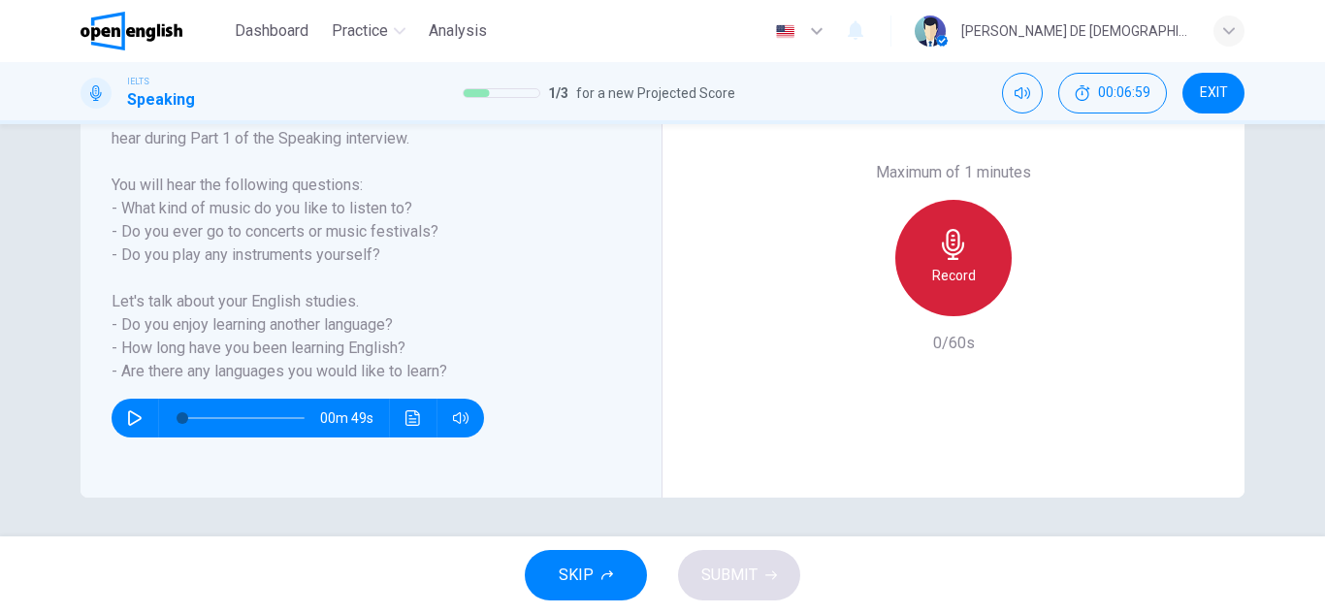
click at [926, 272] on div "Record" at bounding box center [953, 258] width 116 height 116
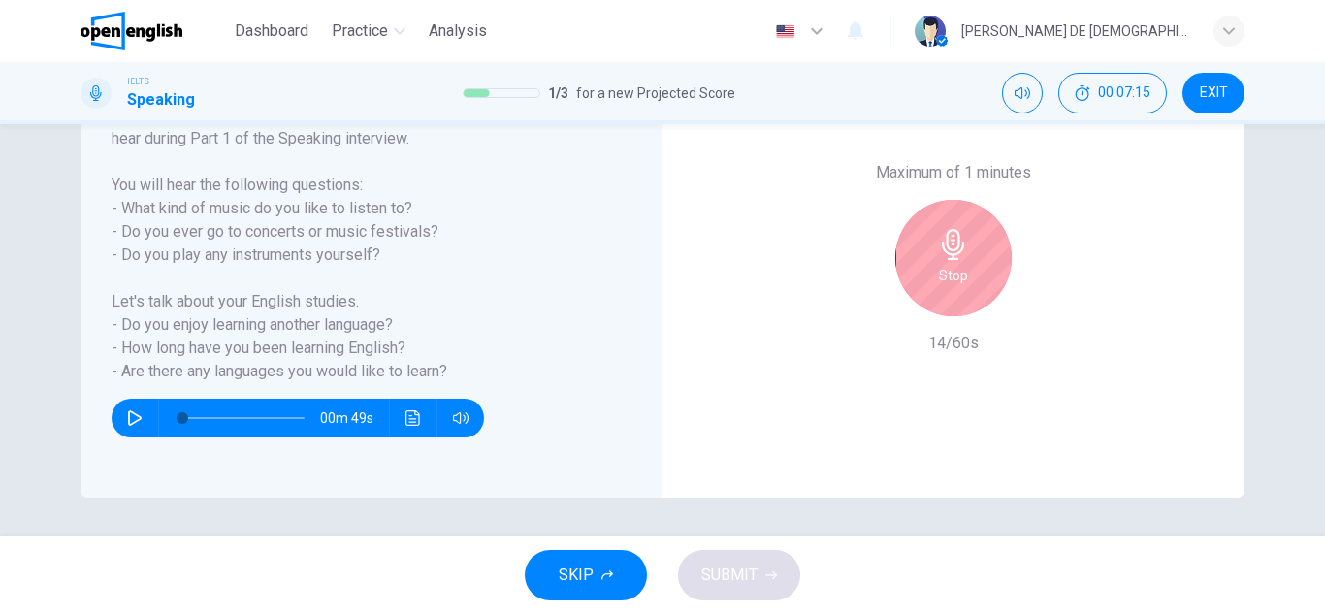
click at [927, 263] on div "Stop" at bounding box center [953, 258] width 116 height 116
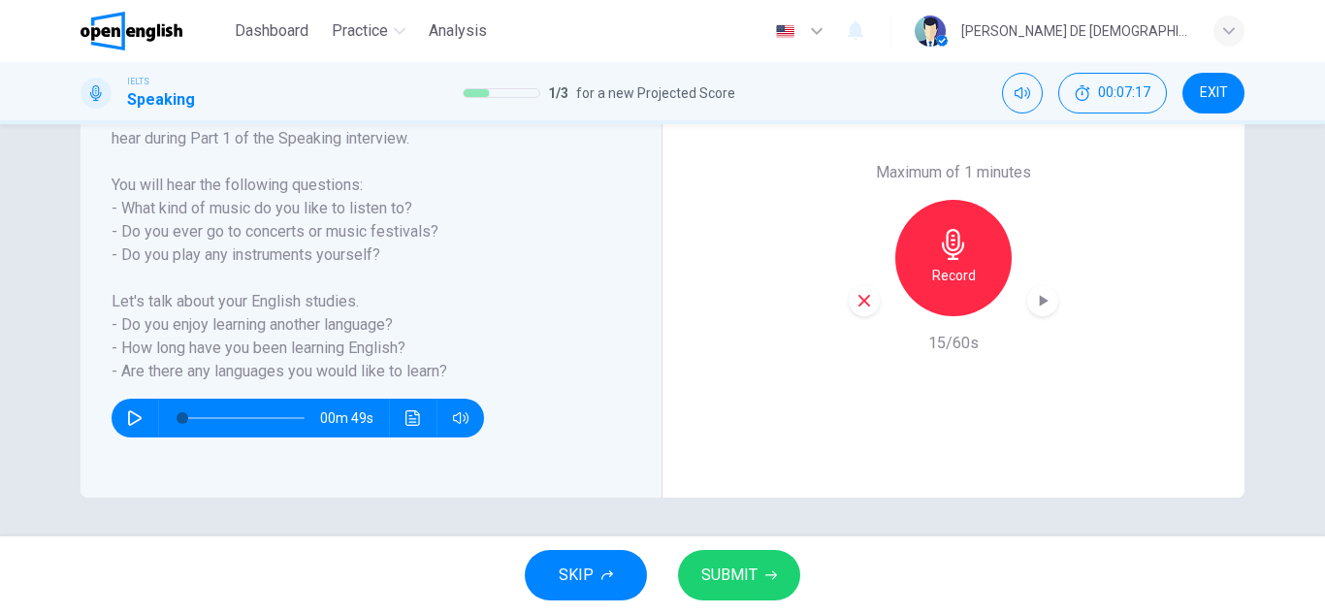
click at [857, 304] on icon "button" at bounding box center [863, 300] width 17 height 17
click at [921, 266] on div "Record" at bounding box center [953, 258] width 116 height 116
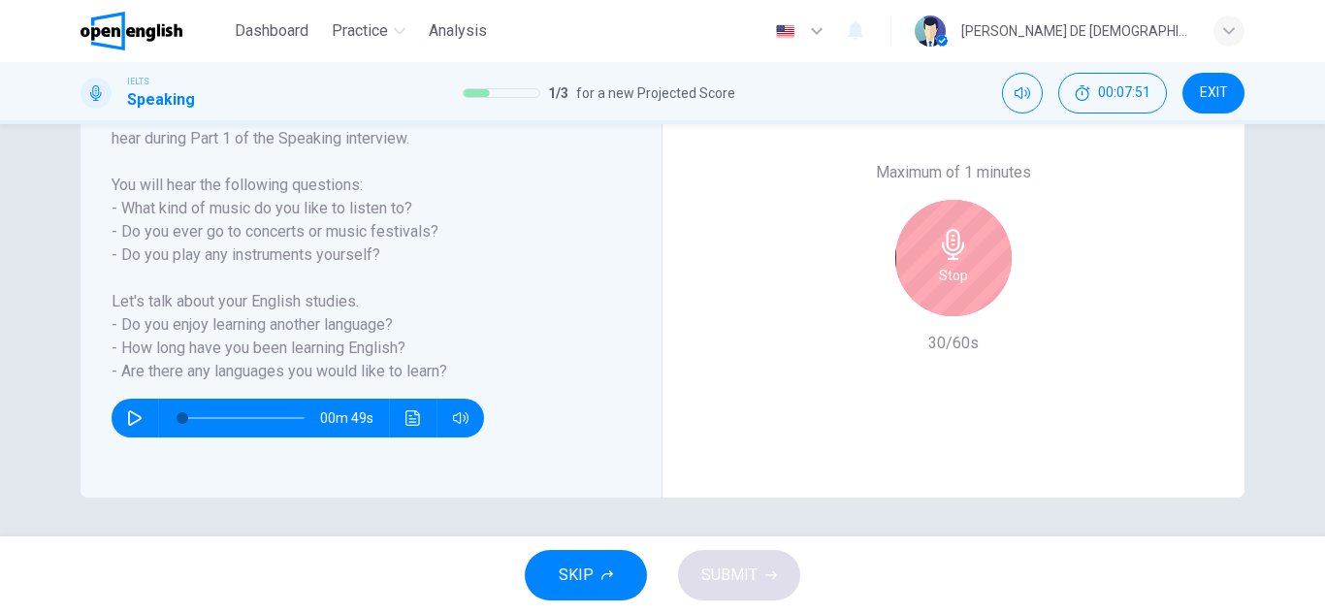
click at [939, 272] on h6 "Stop" at bounding box center [953, 275] width 29 height 23
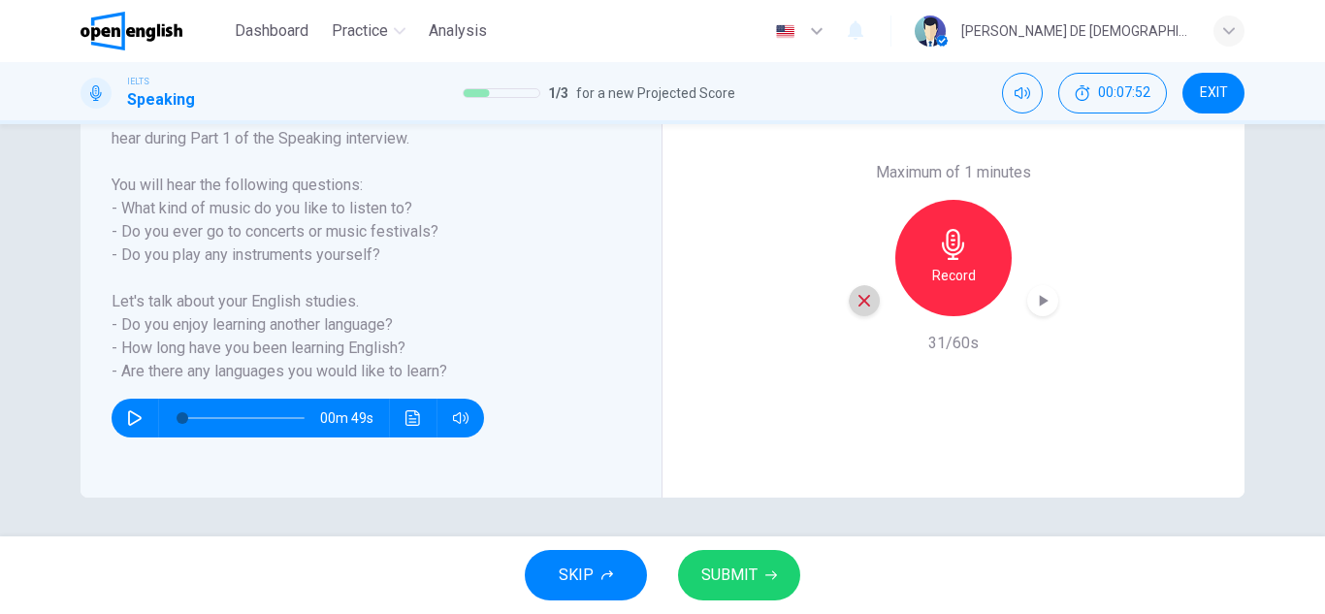
click at [860, 299] on icon "button" at bounding box center [864, 301] width 12 height 12
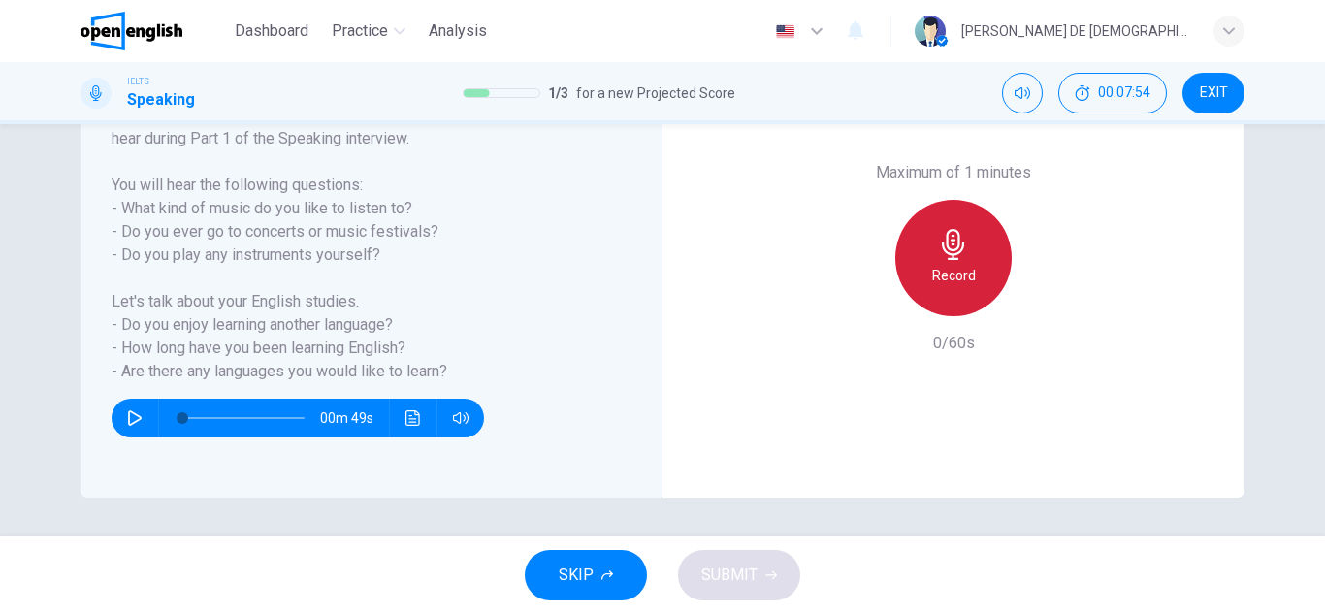
click at [932, 255] on div "Record" at bounding box center [953, 258] width 116 height 116
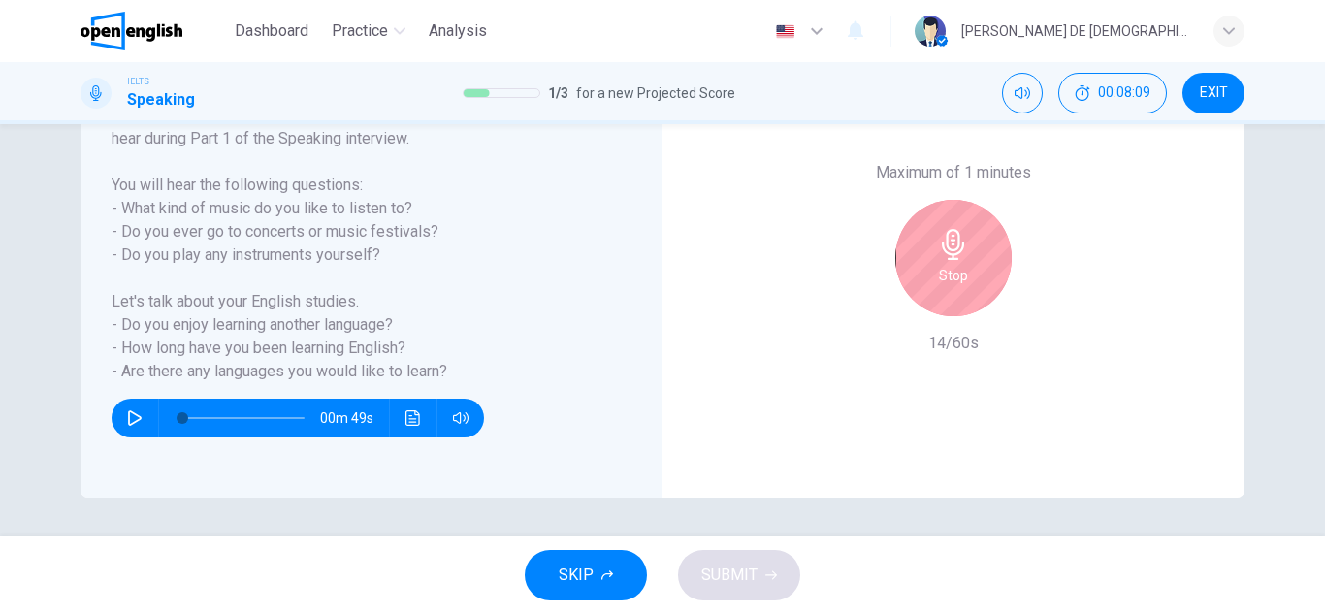
click at [919, 259] on div "Stop" at bounding box center [953, 258] width 116 height 116
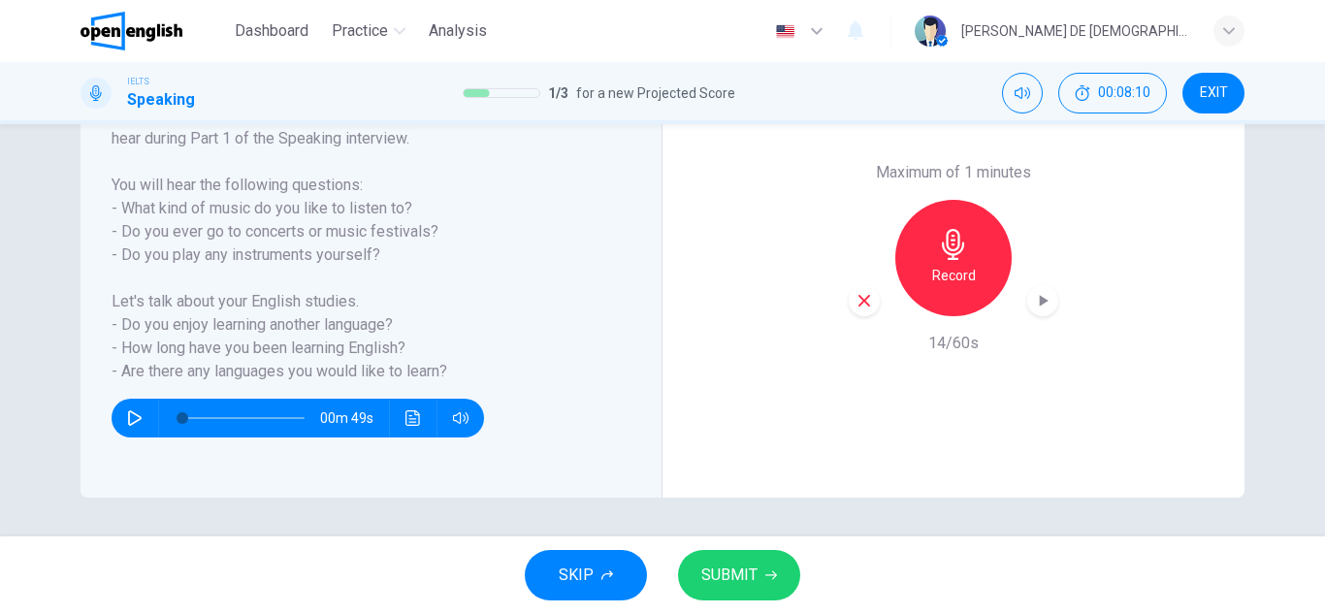
click at [867, 303] on icon "button" at bounding box center [863, 300] width 17 height 17
click at [933, 293] on div "Record" at bounding box center [953, 258] width 116 height 116
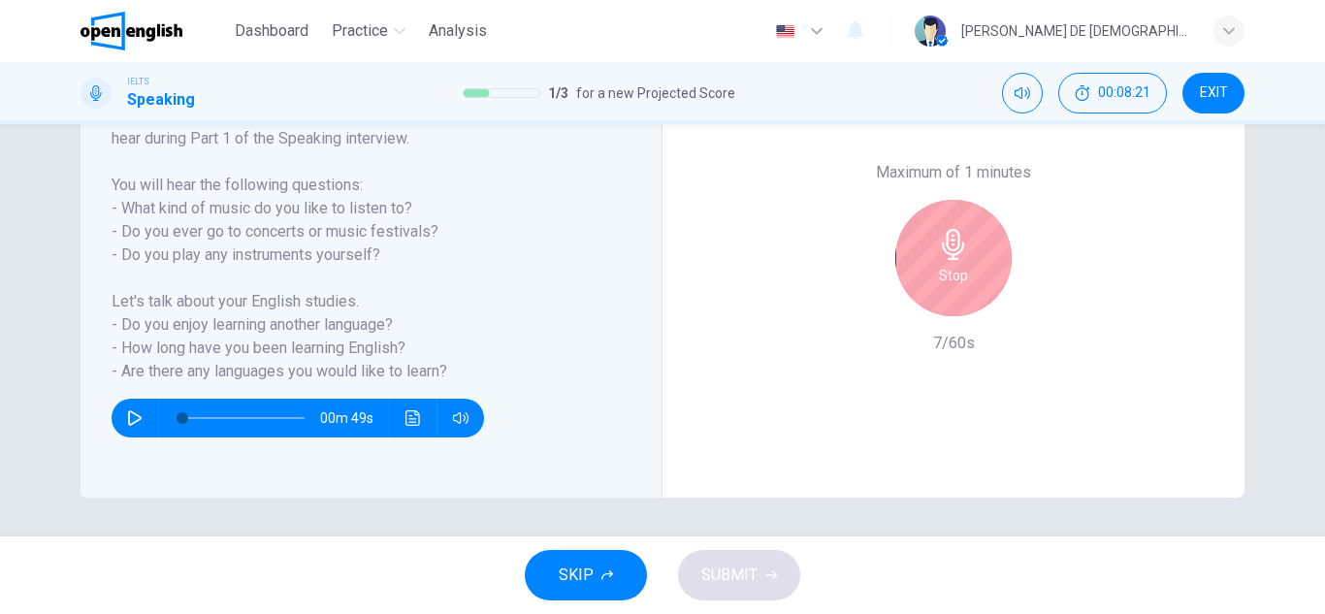
click at [927, 263] on div "Stop" at bounding box center [953, 258] width 116 height 116
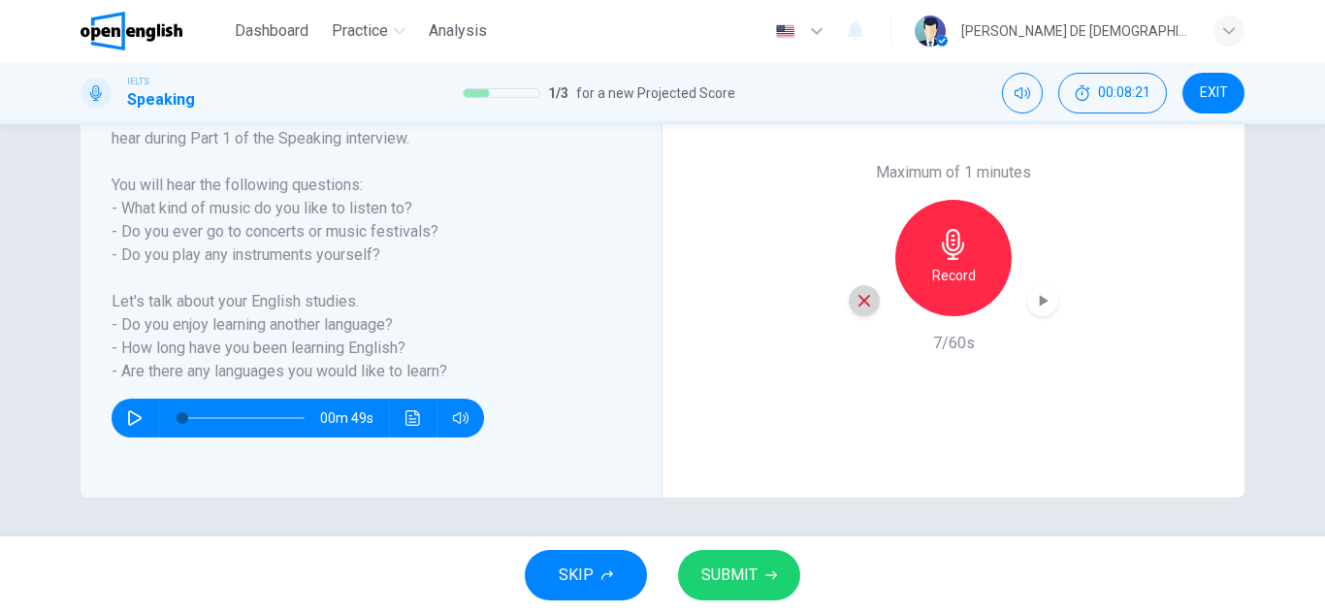
click at [862, 307] on icon "button" at bounding box center [863, 300] width 17 height 17
click at [903, 277] on div "Record" at bounding box center [953, 258] width 116 height 116
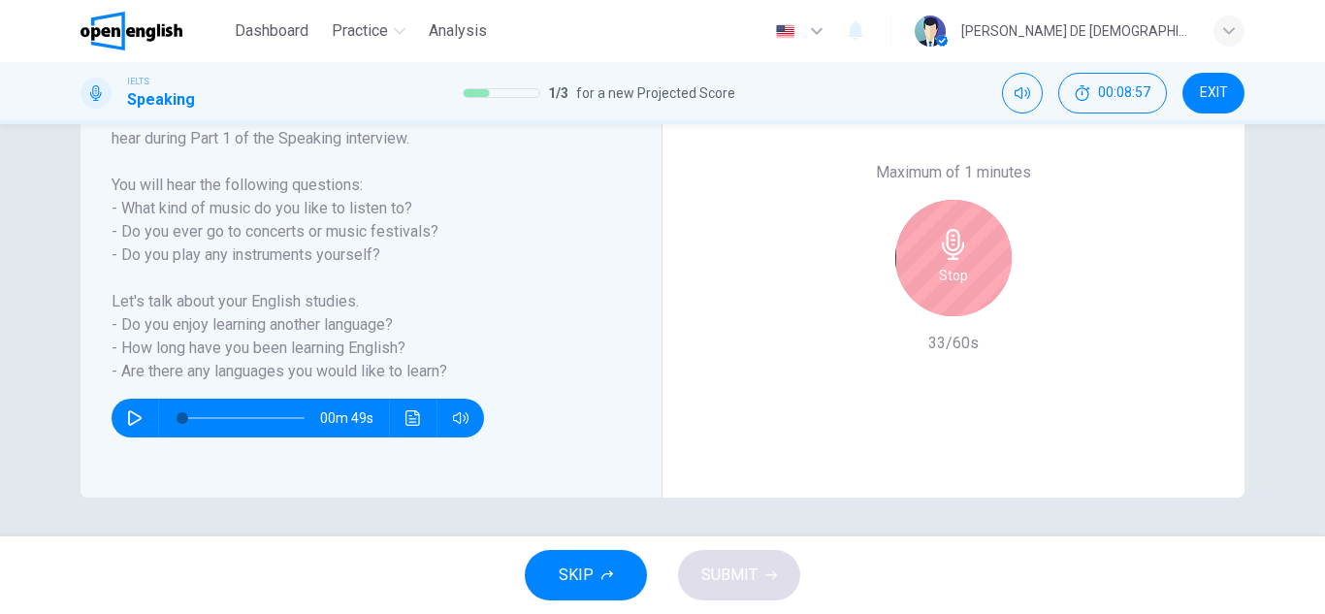
click at [903, 277] on div "Stop" at bounding box center [953, 258] width 116 height 116
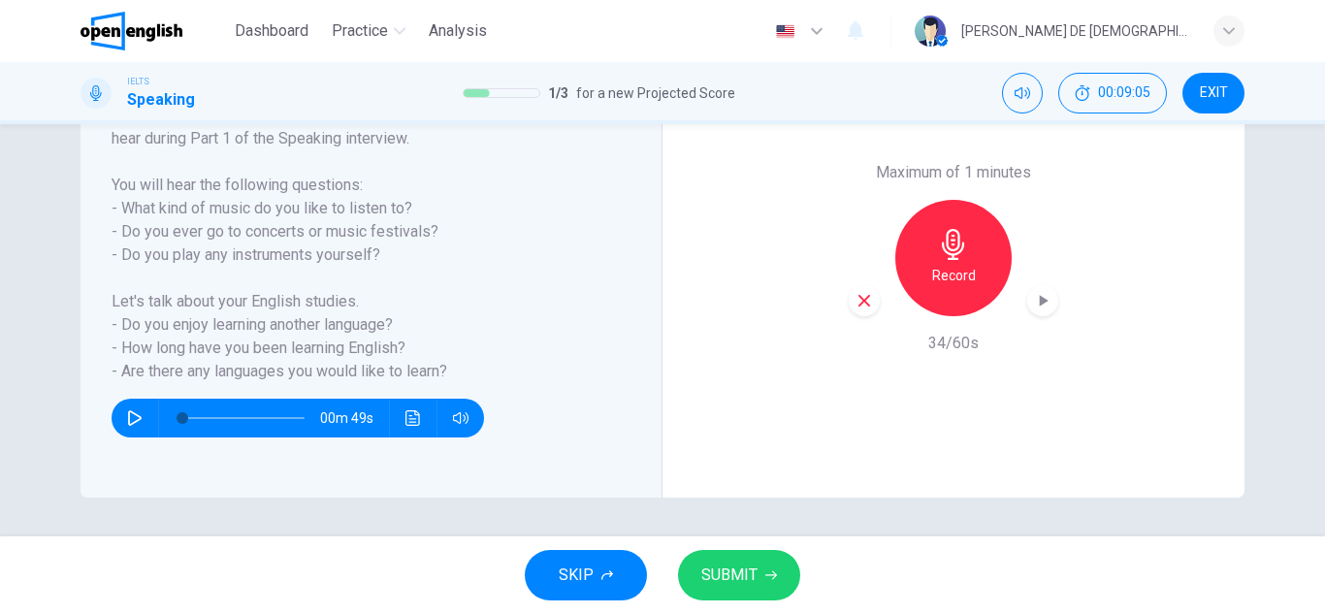
click at [932, 266] on h6 "Record" at bounding box center [954, 275] width 44 height 23
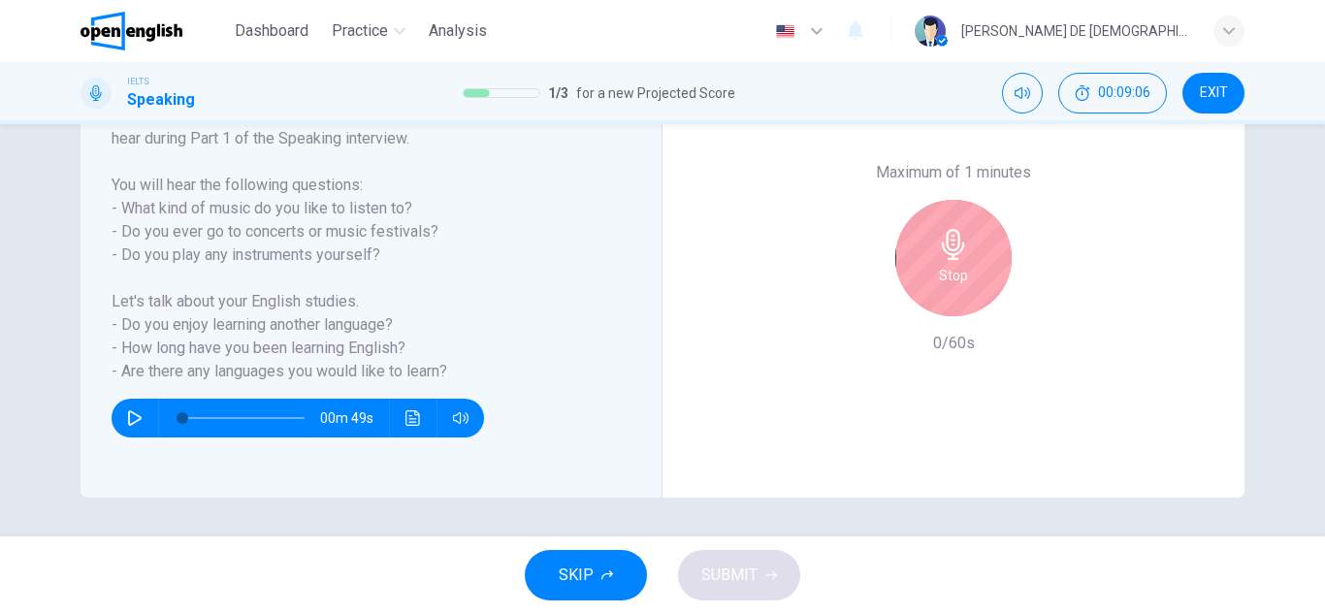
click at [922, 283] on div "Stop" at bounding box center [953, 258] width 116 height 116
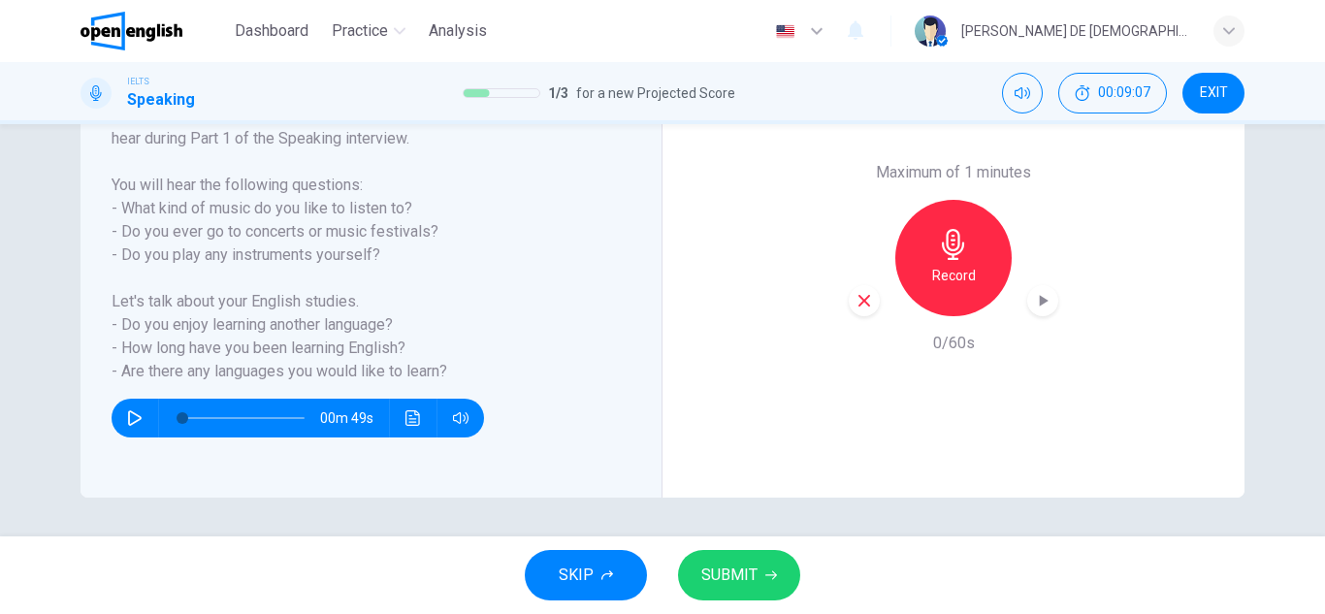
click at [863, 306] on icon "button" at bounding box center [863, 300] width 17 height 17
click at [935, 262] on div "Record" at bounding box center [953, 258] width 116 height 116
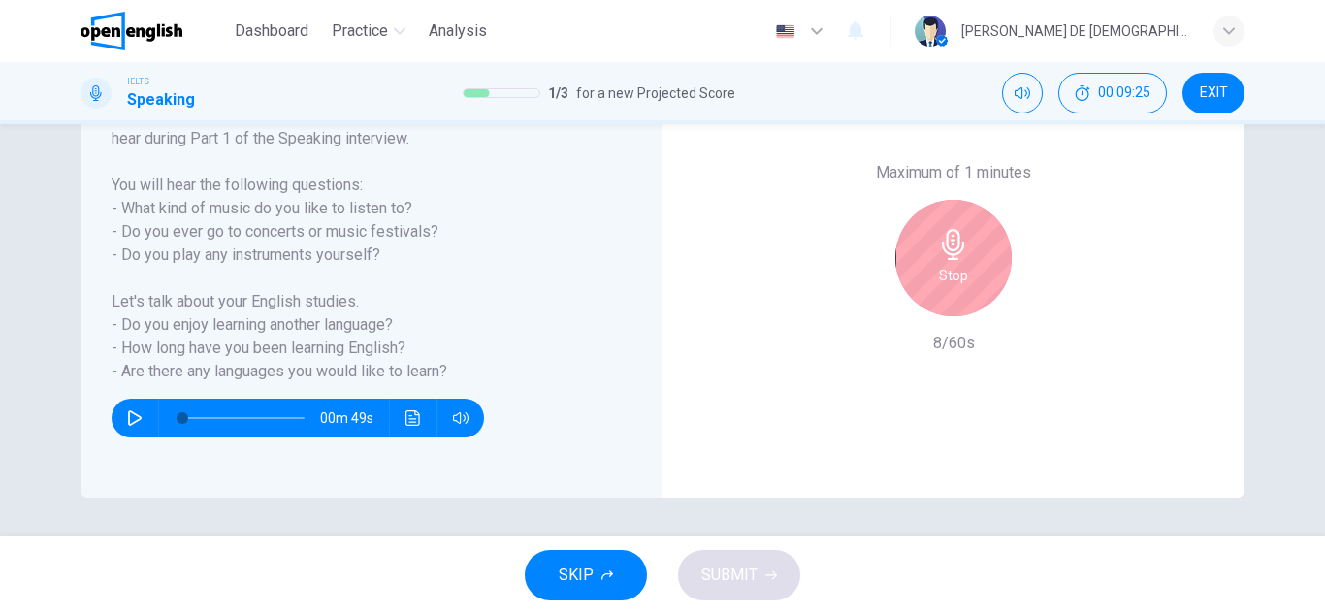
click at [957, 308] on div "Stop" at bounding box center [953, 258] width 116 height 116
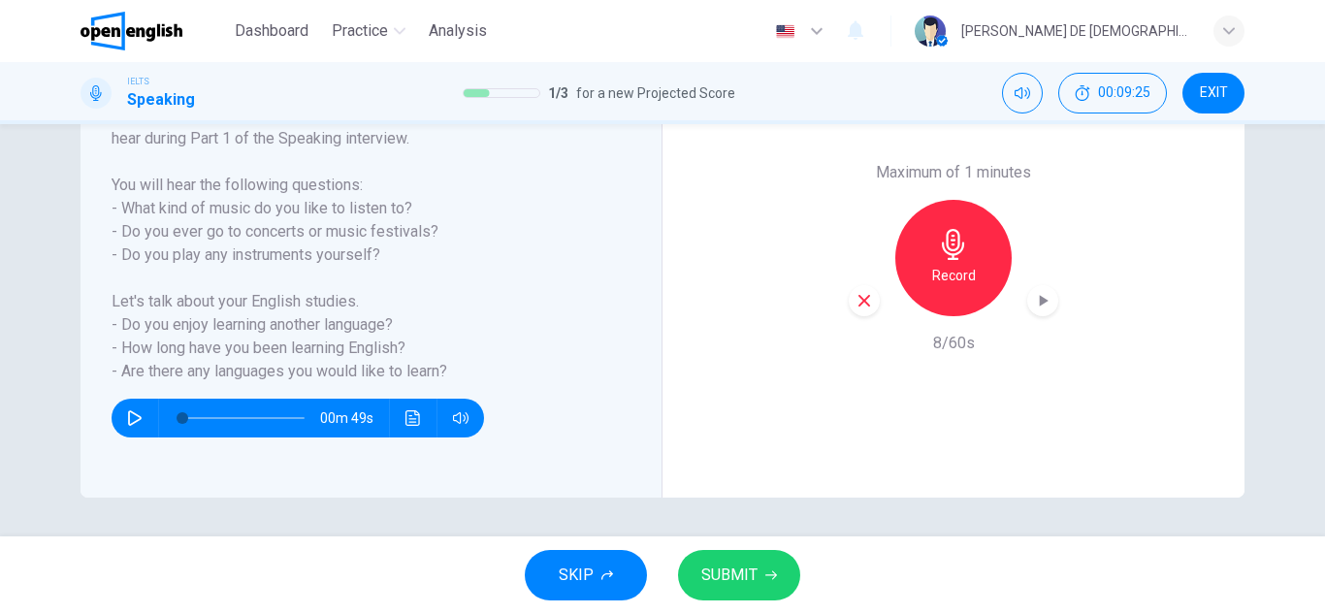
click at [853, 313] on div "button" at bounding box center [863, 300] width 31 height 31
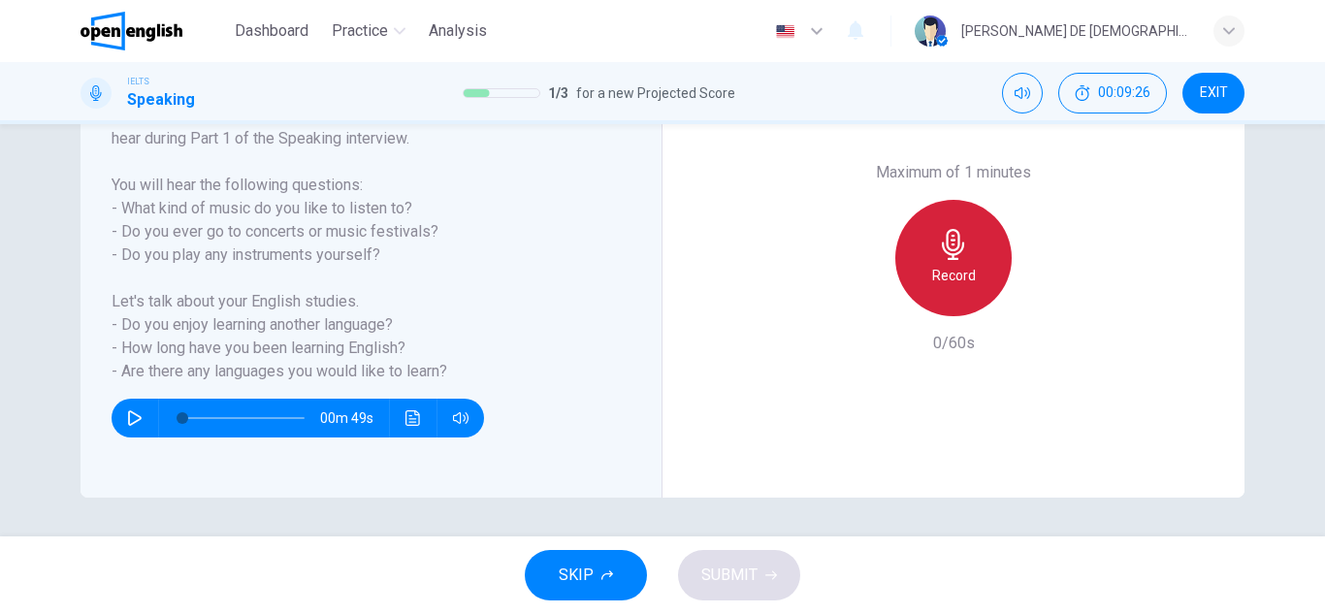
click at [946, 259] on icon "button" at bounding box center [953, 244] width 22 height 31
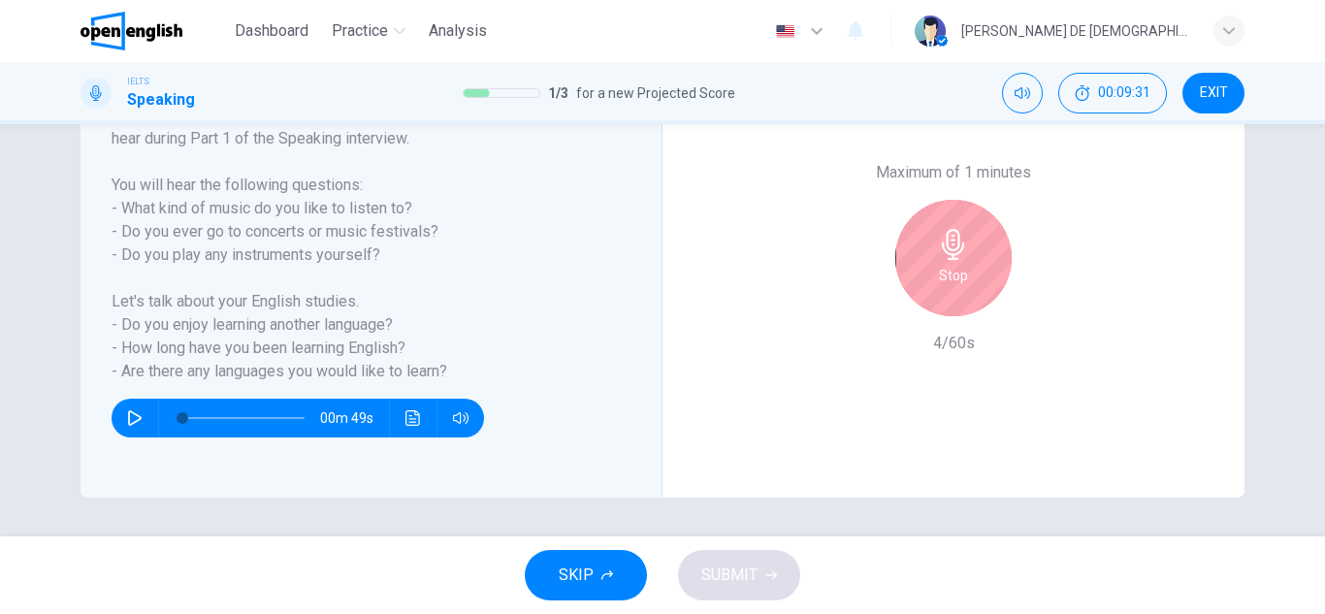
click at [946, 259] on icon "button" at bounding box center [953, 244] width 22 height 31
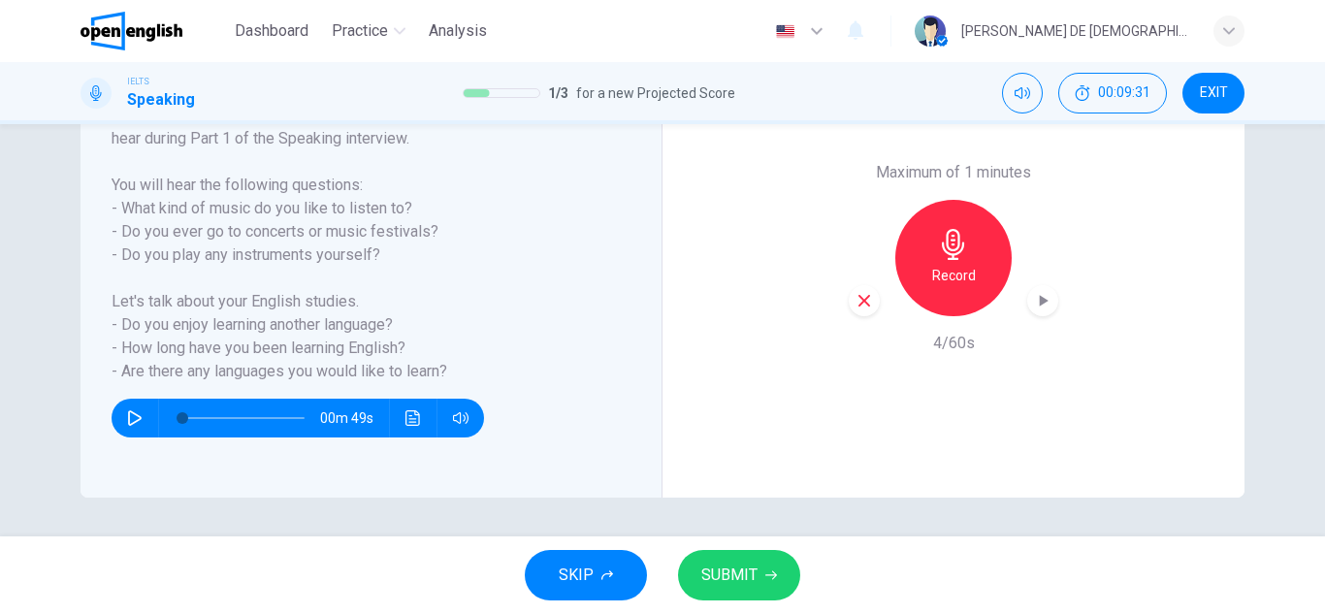
click at [840, 286] on div "Maximum of 1 minutes Record 4/60s" at bounding box center [953, 257] width 582 height 479
click at [874, 324] on div "Maximum of 1 minutes Record 4/60s" at bounding box center [952, 258] width 209 height 194
click at [864, 301] on icon "button" at bounding box center [863, 300] width 17 height 17
click at [1004, 246] on div "Record" at bounding box center [953, 258] width 116 height 116
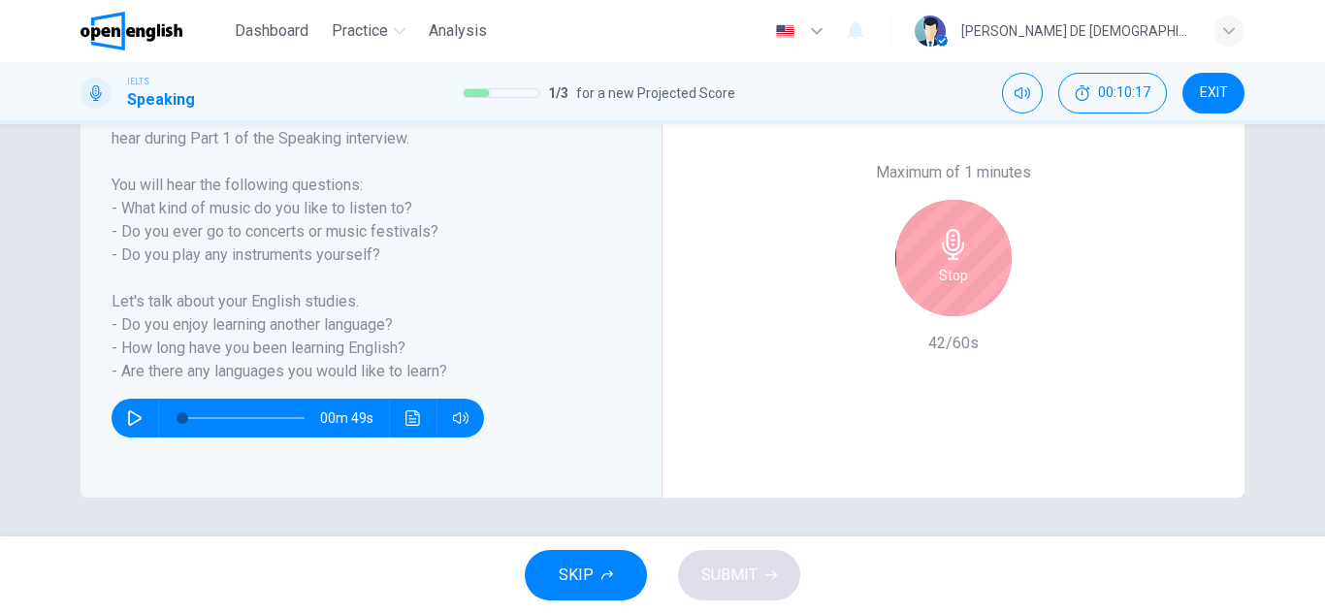
click at [961, 268] on h6 "Stop" at bounding box center [953, 275] width 29 height 23
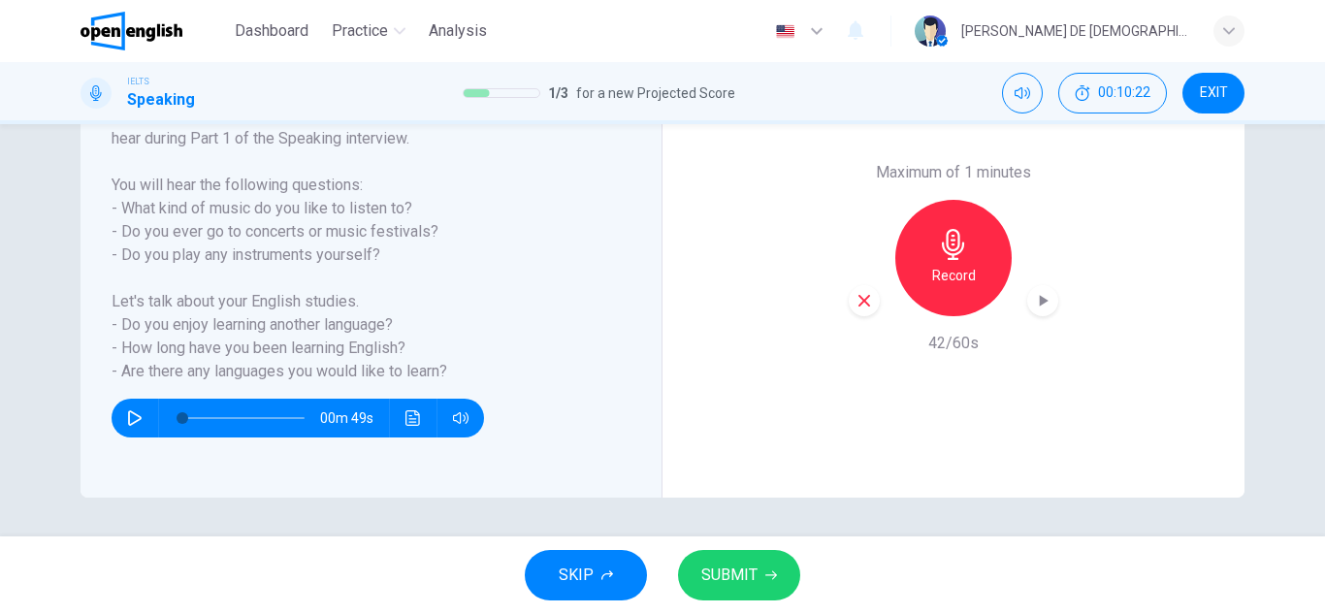
click at [861, 298] on icon "button" at bounding box center [863, 300] width 17 height 17
click at [970, 255] on div "Record" at bounding box center [953, 258] width 116 height 116
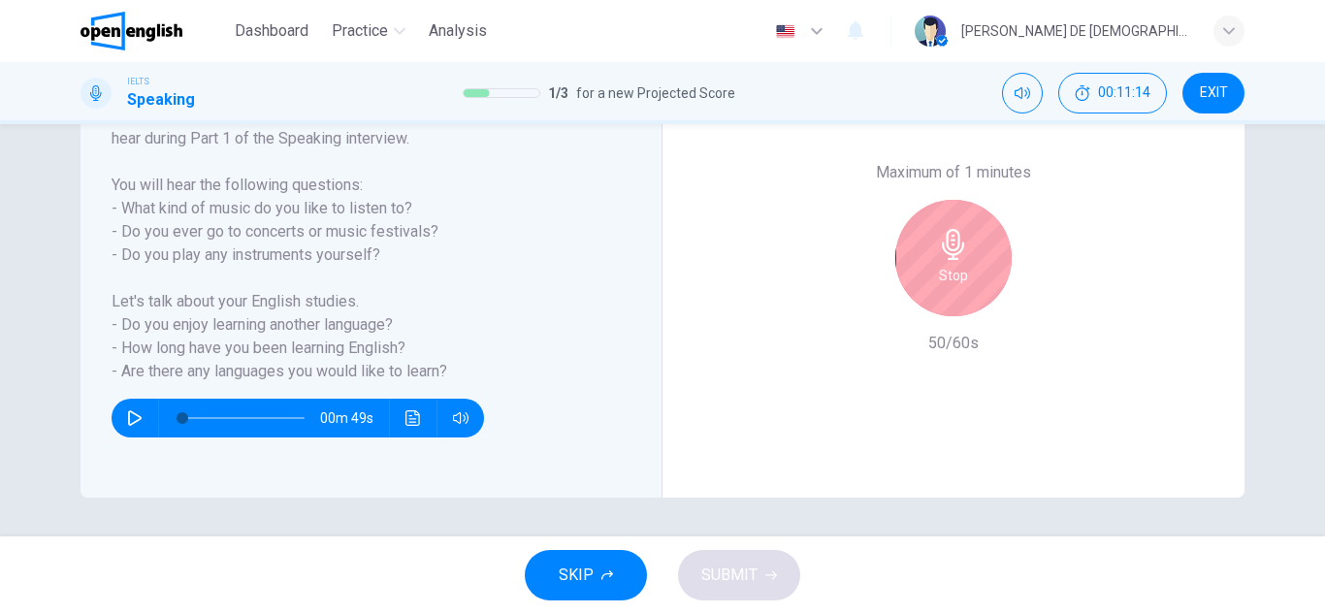
click at [868, 272] on div "Stop" at bounding box center [952, 258] width 209 height 116
click at [918, 269] on div "Stop" at bounding box center [953, 258] width 116 height 116
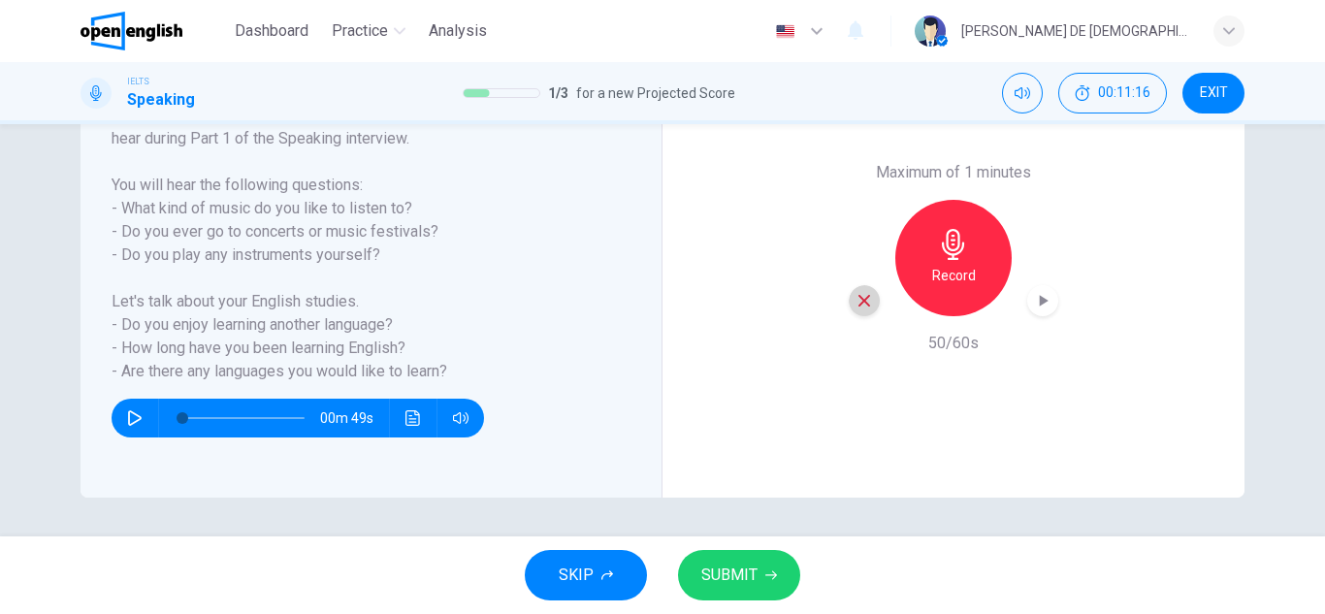
click at [855, 293] on icon "button" at bounding box center [863, 300] width 17 height 17
click at [975, 270] on div "Record" at bounding box center [953, 258] width 116 height 116
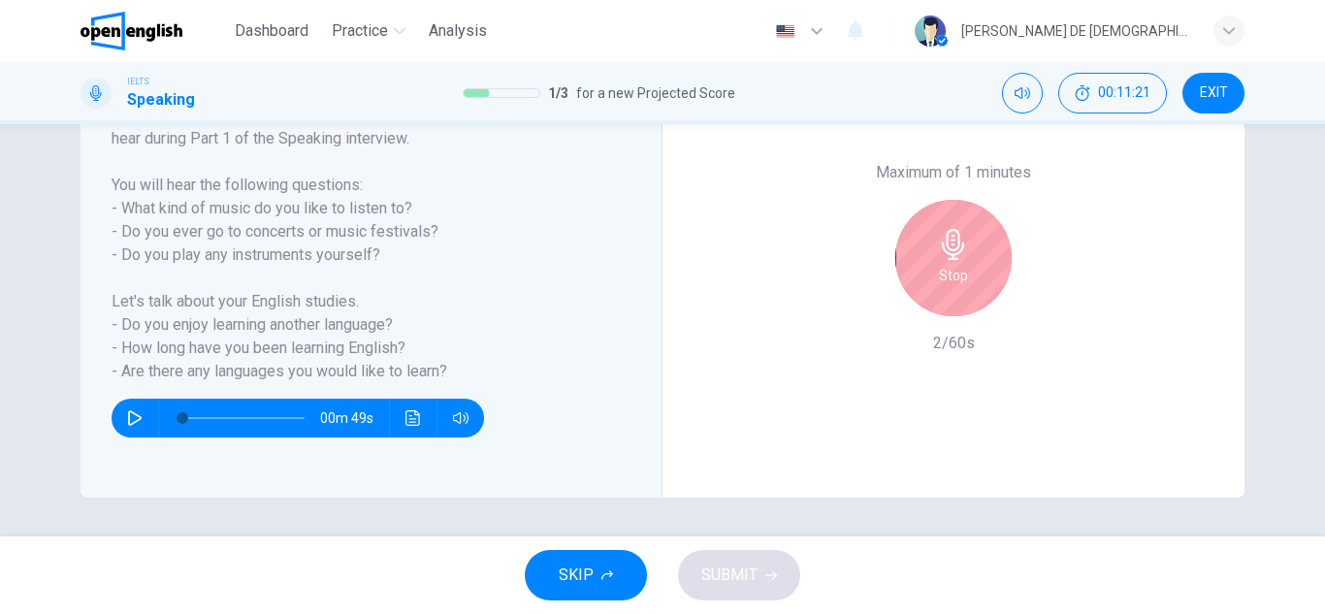
click at [1003, 288] on div "Stop" at bounding box center [952, 258] width 209 height 116
click at [956, 277] on h6 "Stop" at bounding box center [953, 275] width 29 height 23
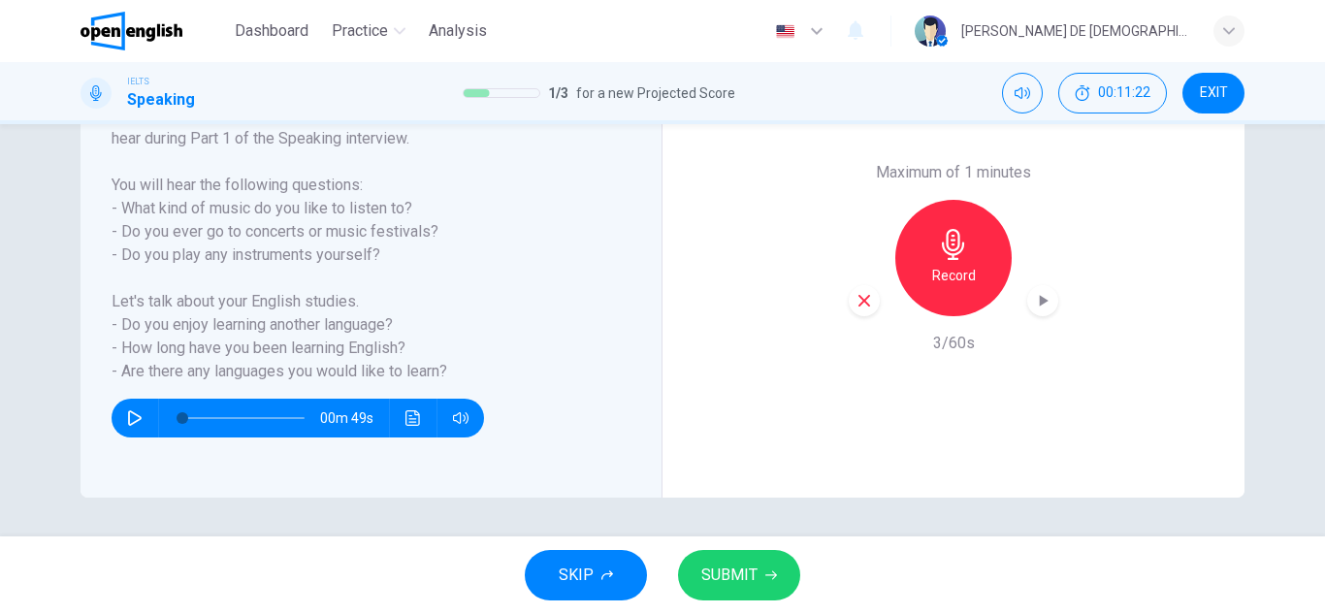
click at [864, 310] on div "button" at bounding box center [863, 300] width 31 height 31
click at [966, 235] on div "Record" at bounding box center [953, 258] width 116 height 116
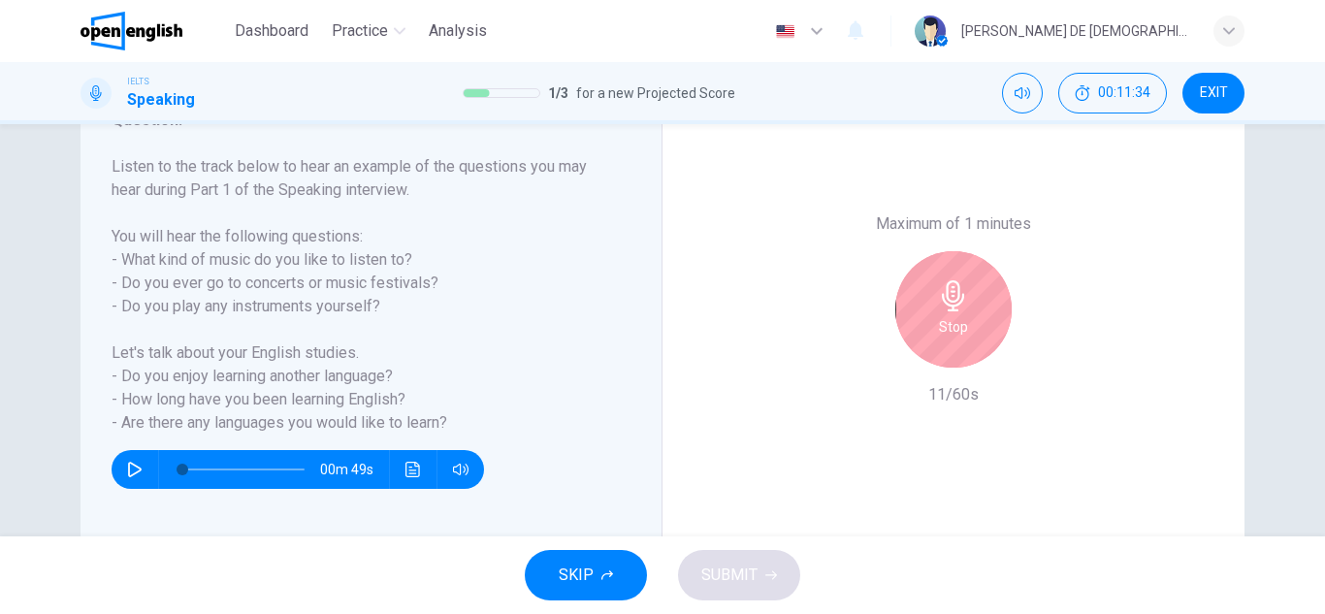
scroll to position [242, 0]
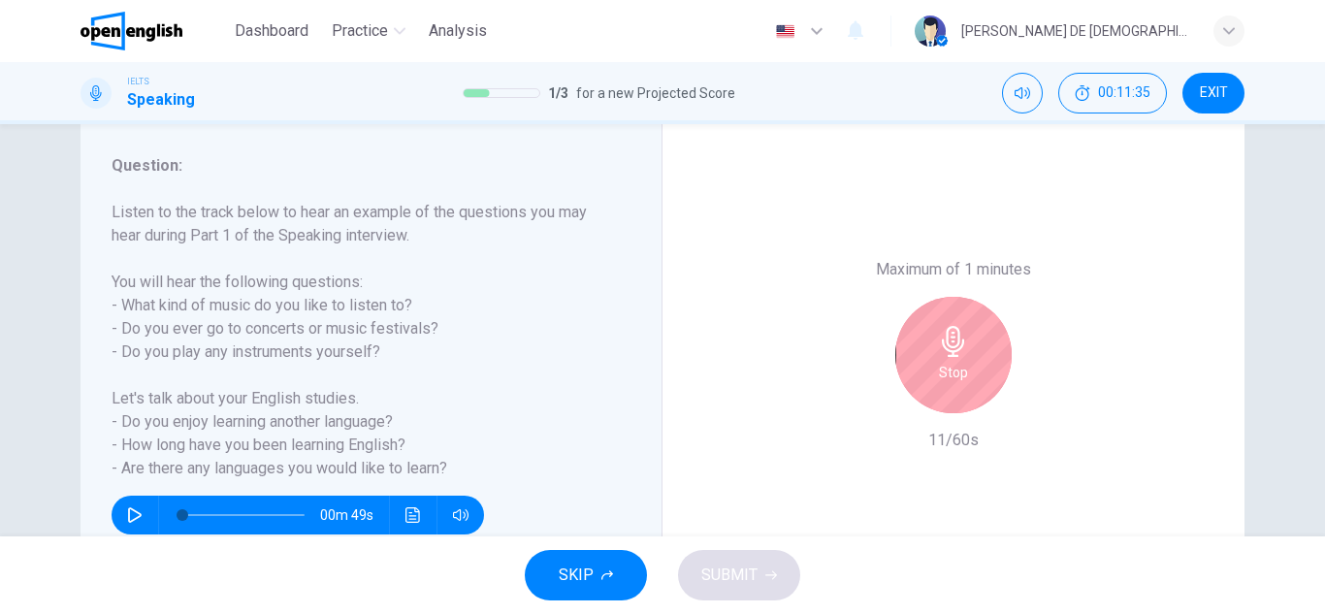
click at [982, 253] on div "Maximum of 1 minutes Stop 11/60s" at bounding box center [953, 354] width 582 height 479
click at [955, 332] on icon "button" at bounding box center [953, 341] width 31 height 31
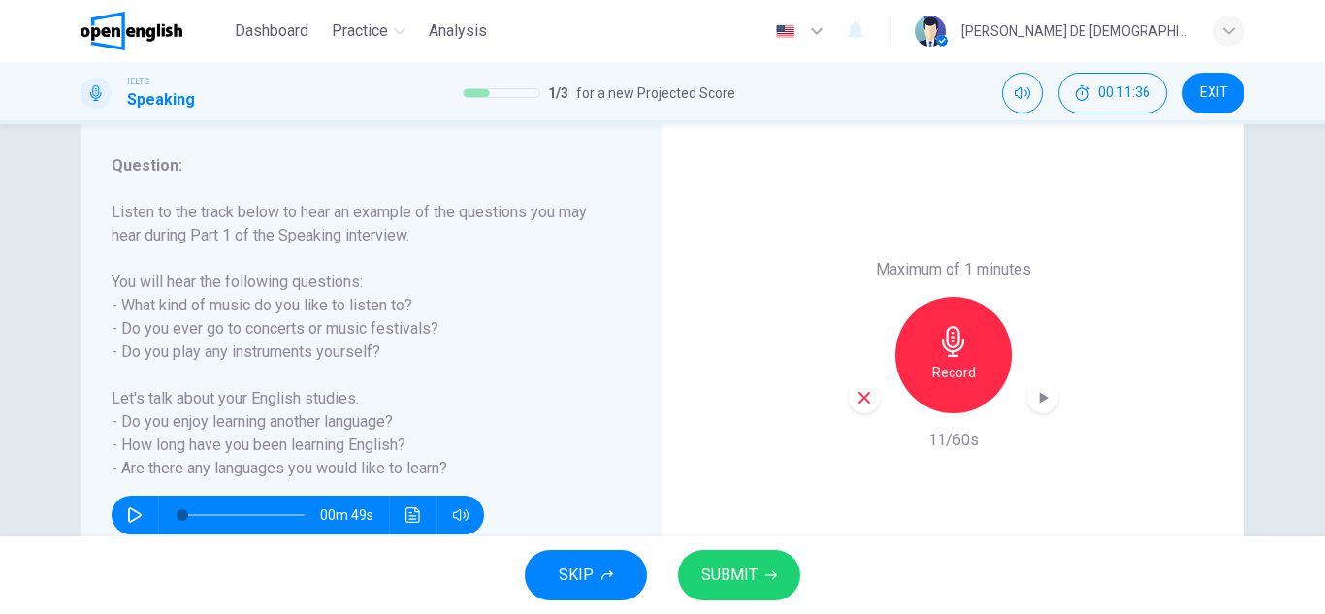
click at [857, 405] on icon "button" at bounding box center [863, 397] width 17 height 17
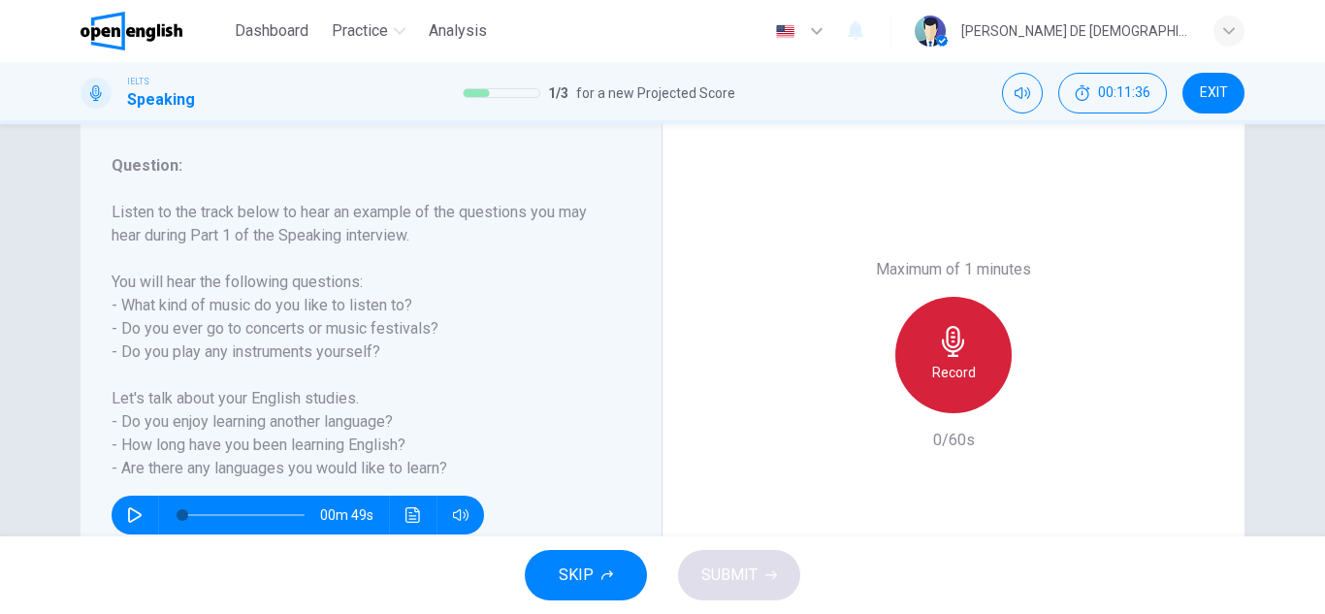
click at [941, 382] on h6 "Record" at bounding box center [954, 372] width 44 height 23
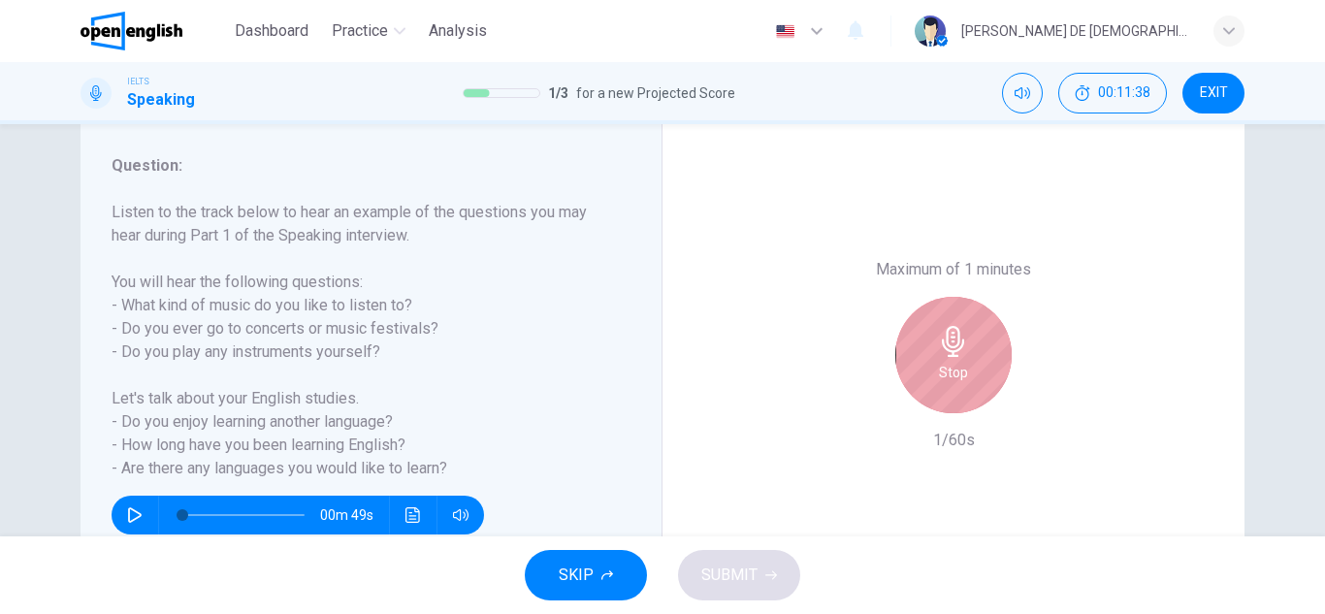
scroll to position [145, 0]
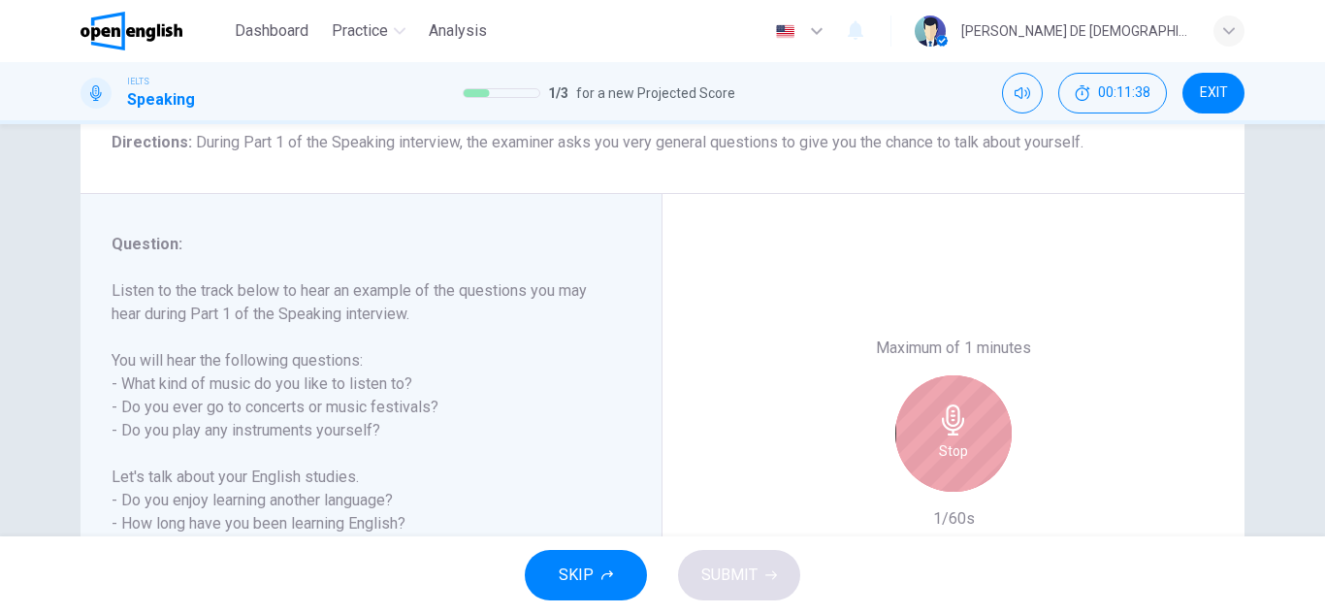
click at [941, 382] on div "Maximum of 1 minutes Stop 1/60s" at bounding box center [952, 433] width 209 height 194
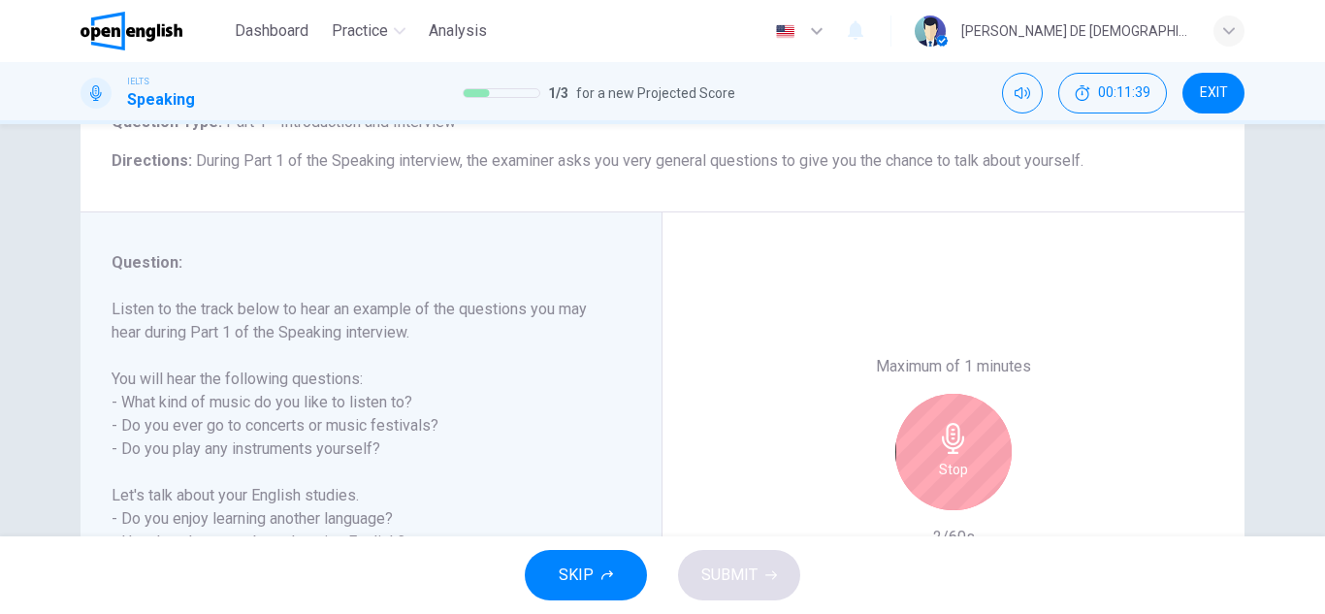
click at [948, 417] on div "Stop" at bounding box center [953, 452] width 116 height 116
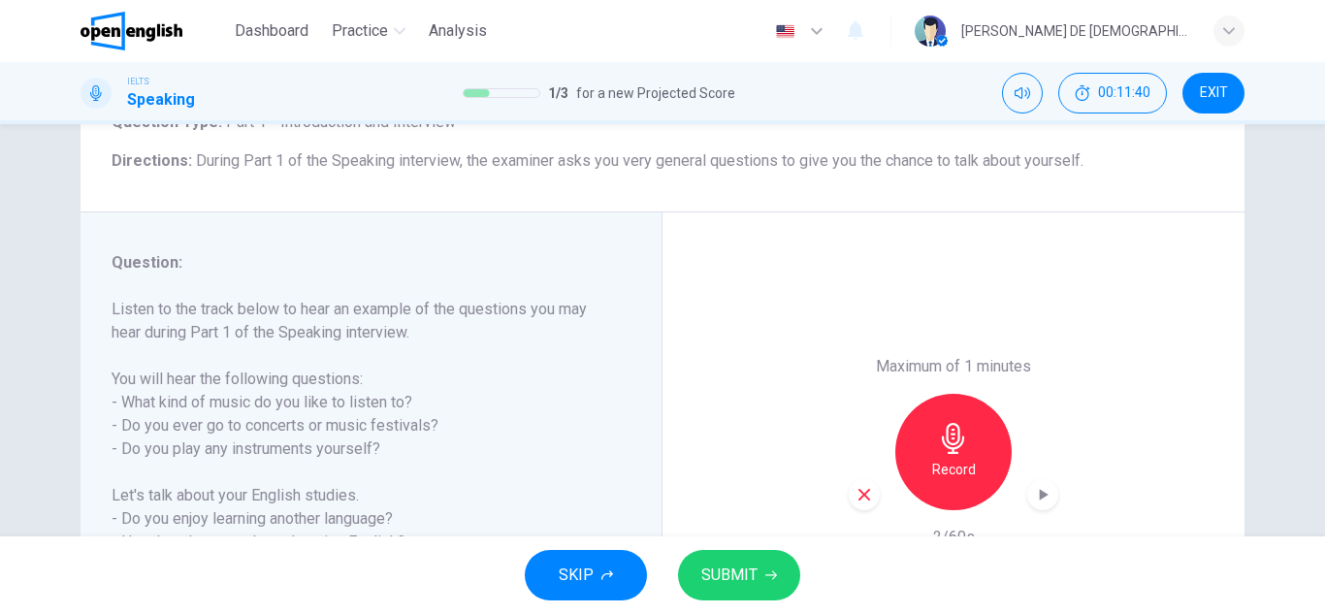
click at [863, 485] on div "button" at bounding box center [863, 494] width 31 height 31
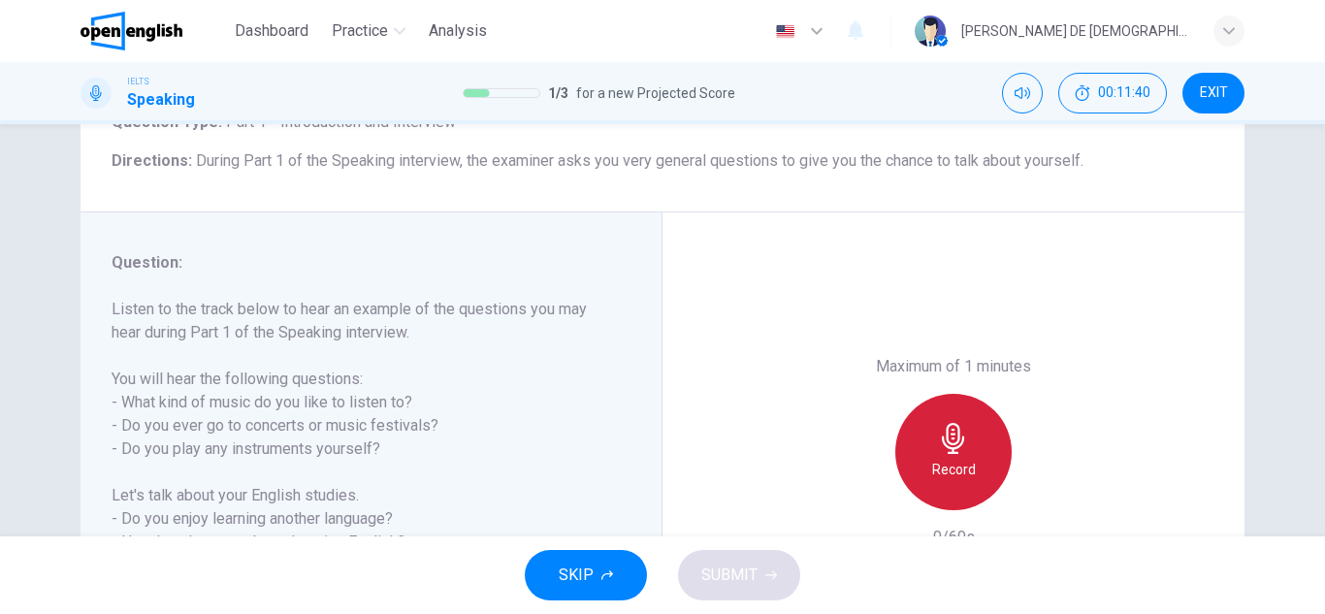
click at [949, 462] on h6 "Record" at bounding box center [954, 469] width 44 height 23
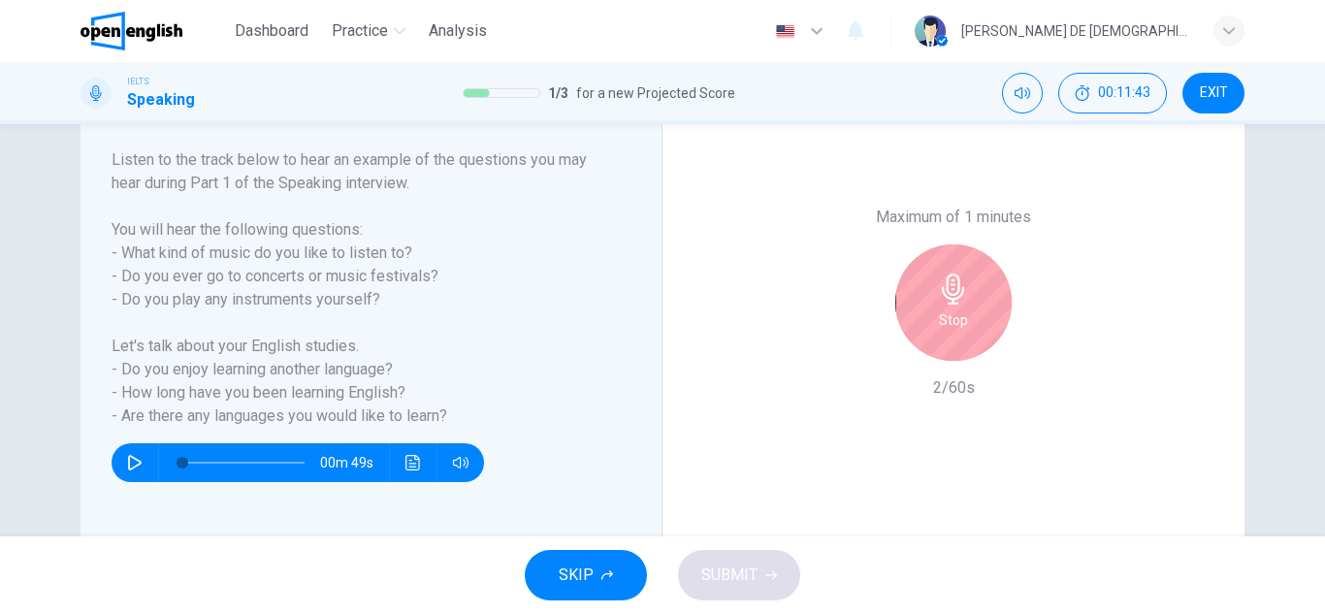
scroll to position [339, 0]
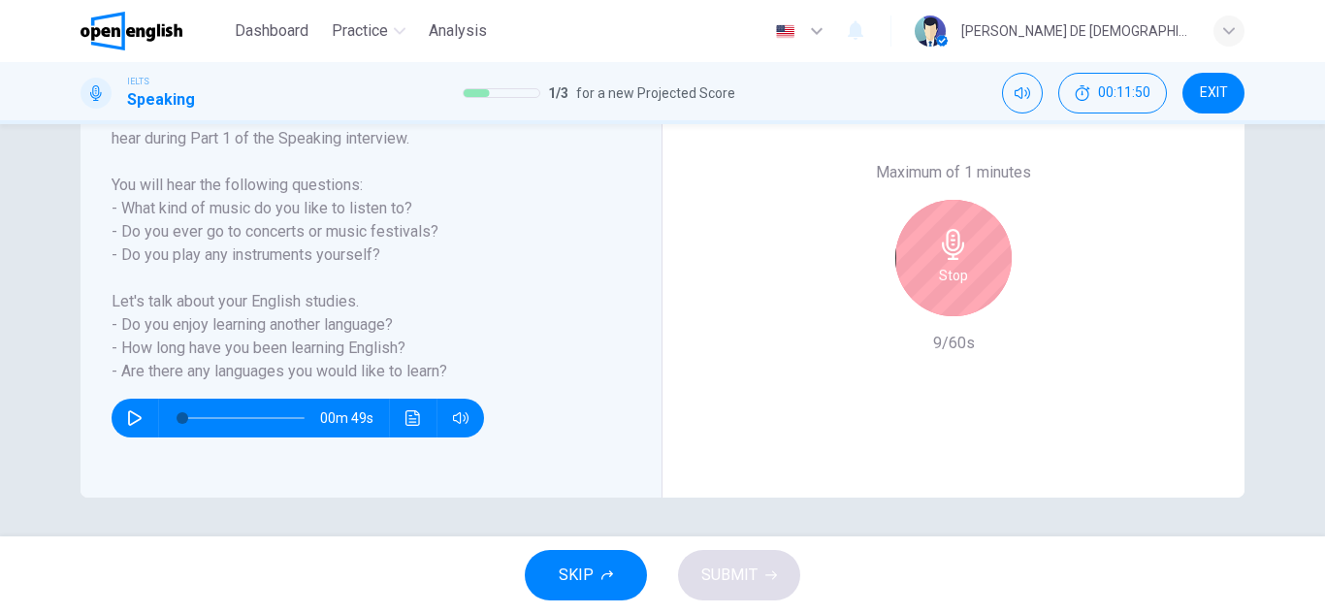
click at [991, 271] on div "Stop" at bounding box center [953, 258] width 116 height 116
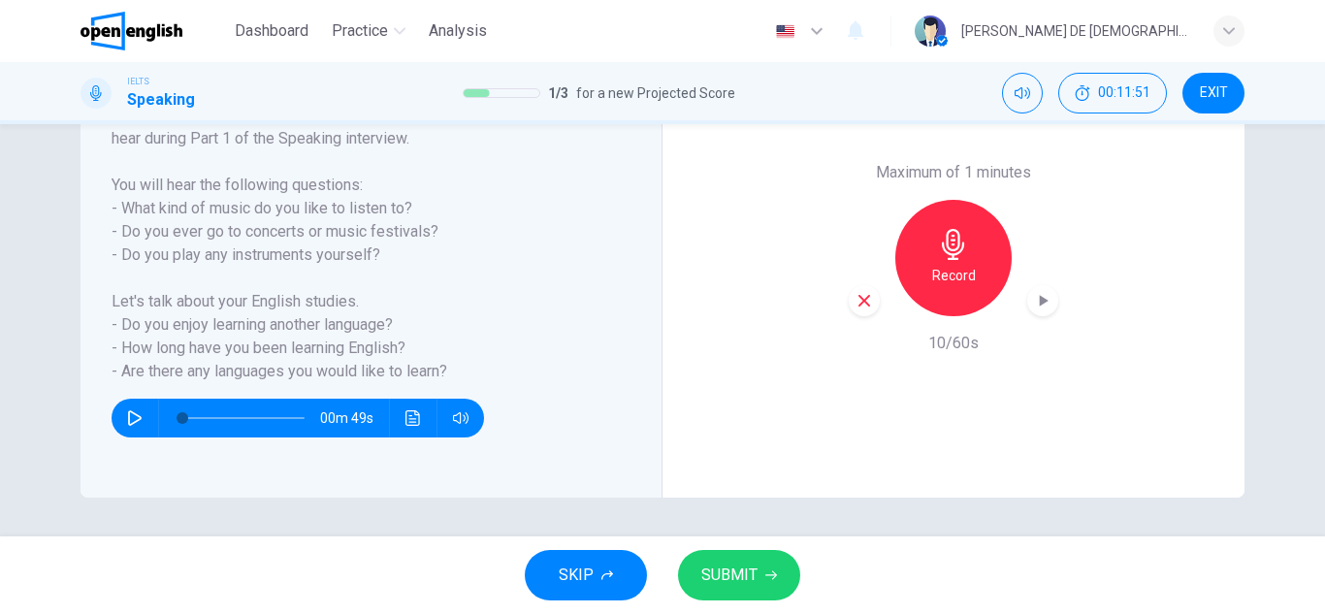
click at [845, 307] on div "Maximum of 1 minutes Record 10/60s" at bounding box center [953, 257] width 582 height 479
click at [849, 307] on div "button" at bounding box center [863, 300] width 31 height 31
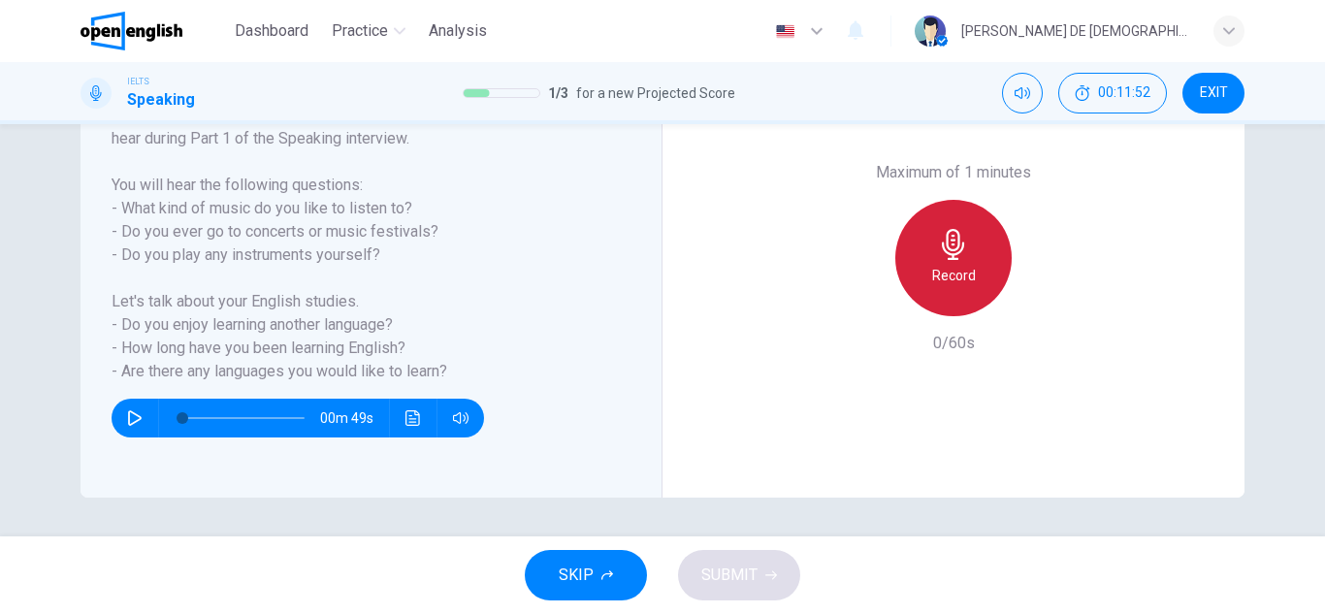
click at [932, 264] on h6 "Record" at bounding box center [954, 275] width 44 height 23
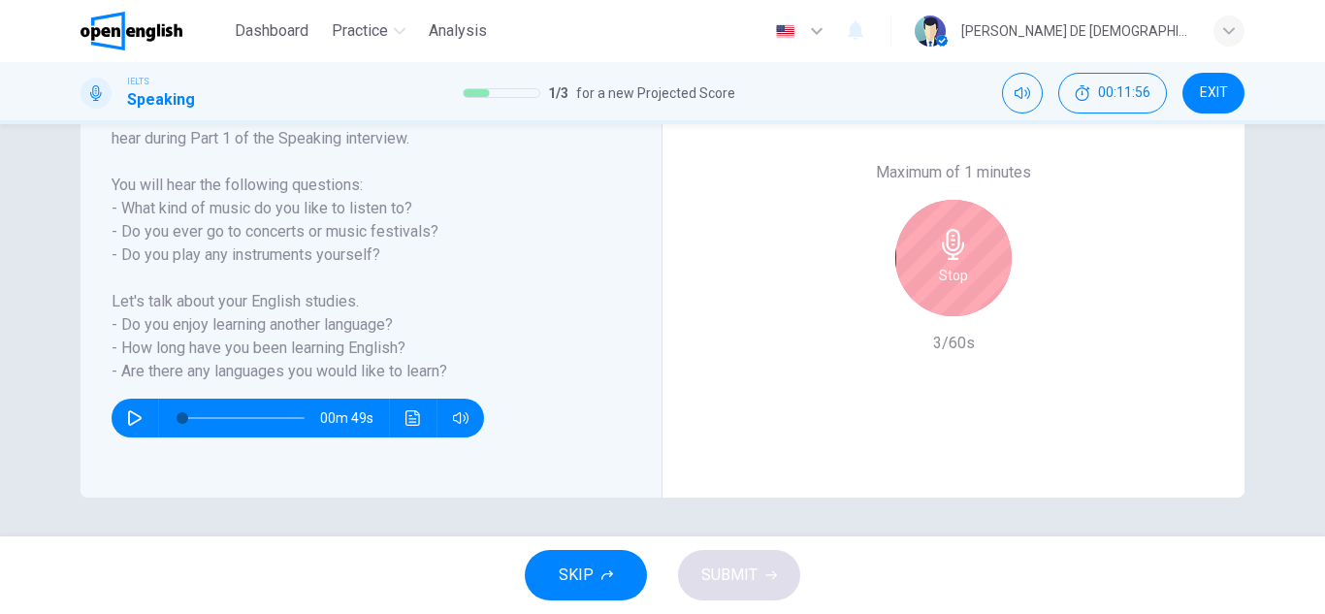
click at [929, 267] on div "Stop" at bounding box center [953, 258] width 116 height 116
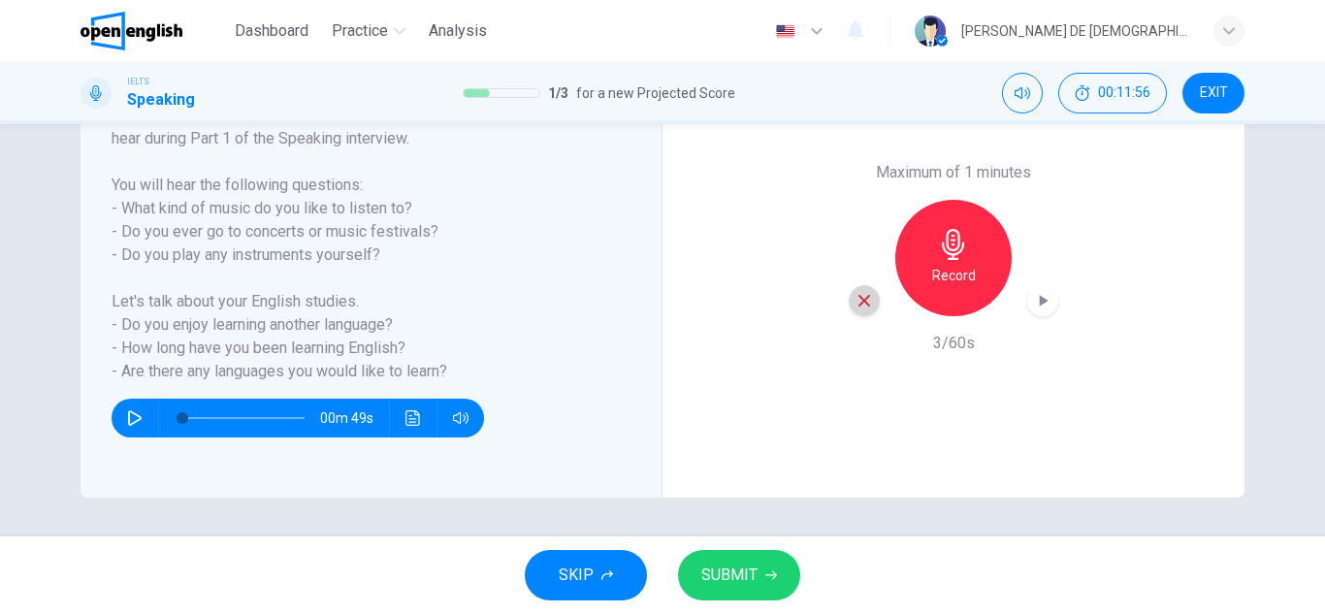
click at [855, 302] on icon "button" at bounding box center [863, 300] width 17 height 17
click at [944, 273] on h6 "Record" at bounding box center [954, 275] width 44 height 23
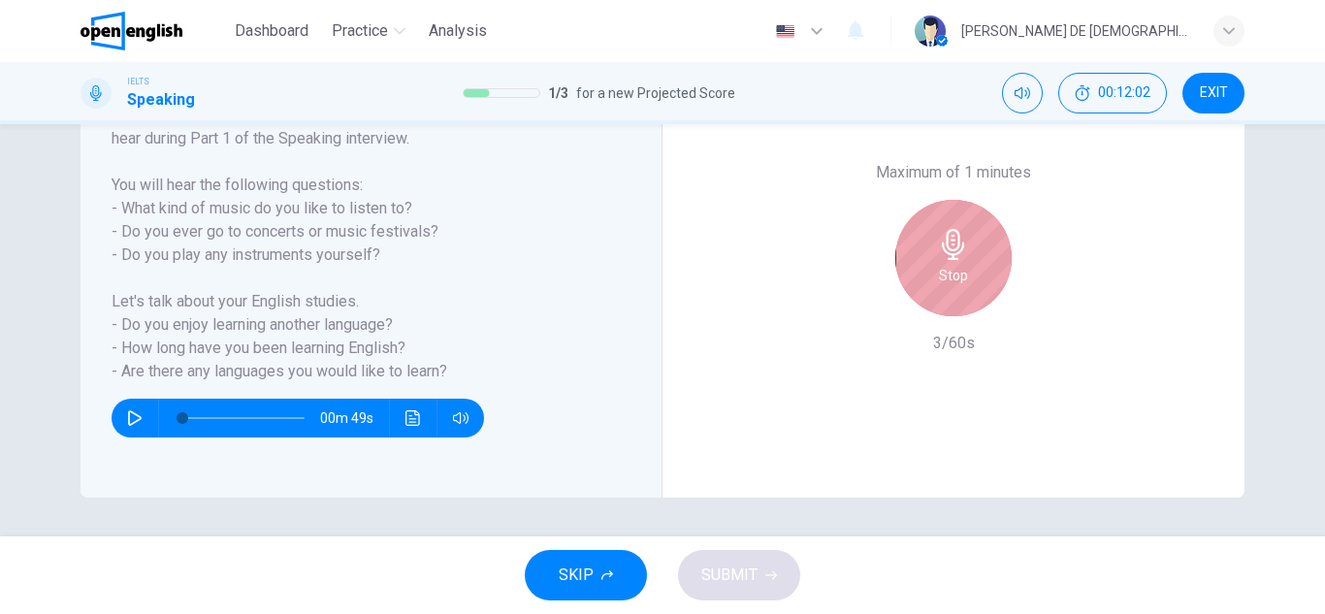
drag, startPoint x: 960, startPoint y: 259, endPoint x: 970, endPoint y: 255, distance: 10.4
click at [969, 255] on div "Stop" at bounding box center [953, 258] width 116 height 116
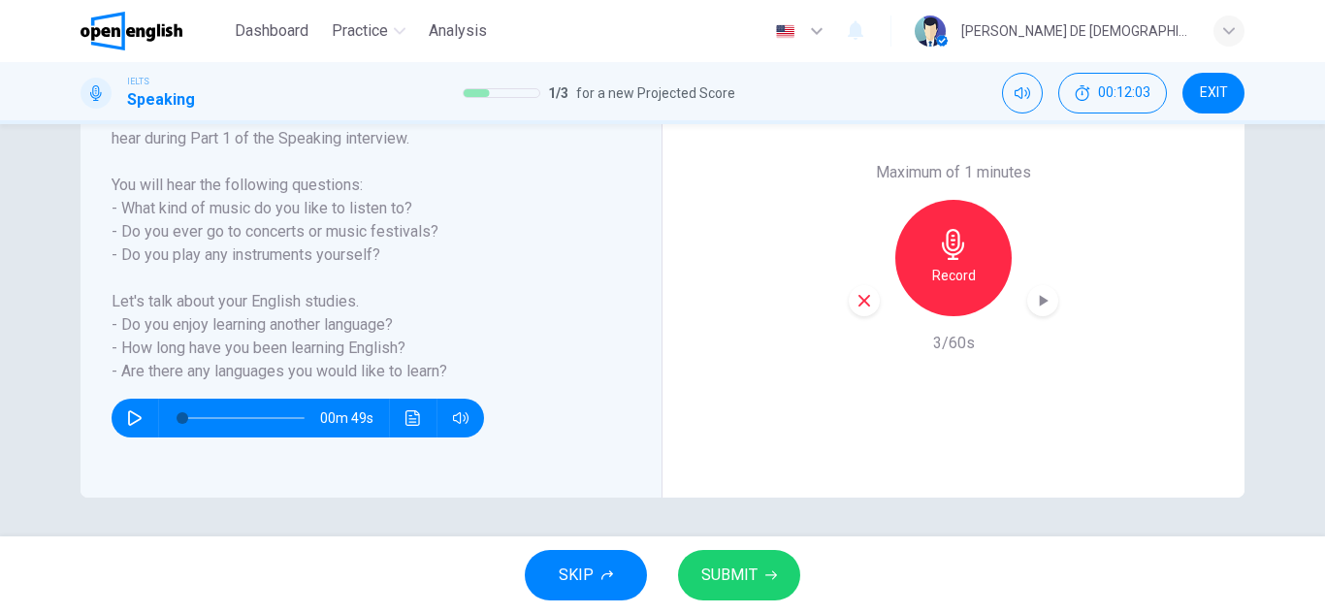
click at [861, 310] on div "button" at bounding box center [863, 300] width 31 height 31
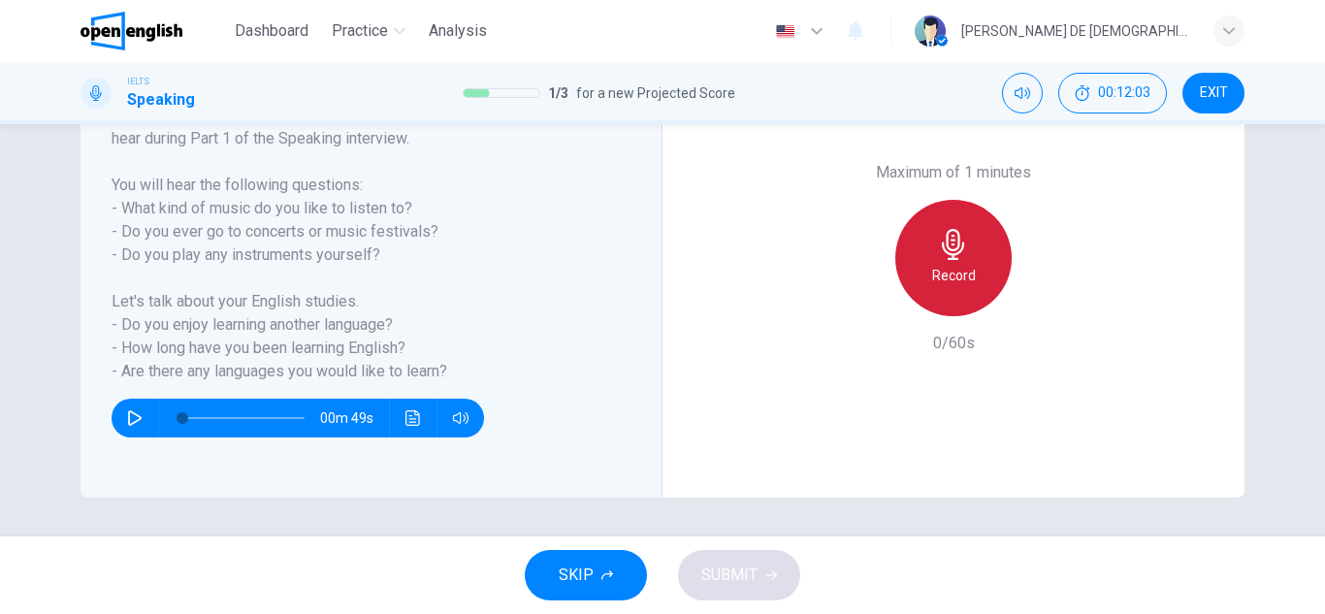
click at [933, 276] on h6 "Record" at bounding box center [954, 275] width 44 height 23
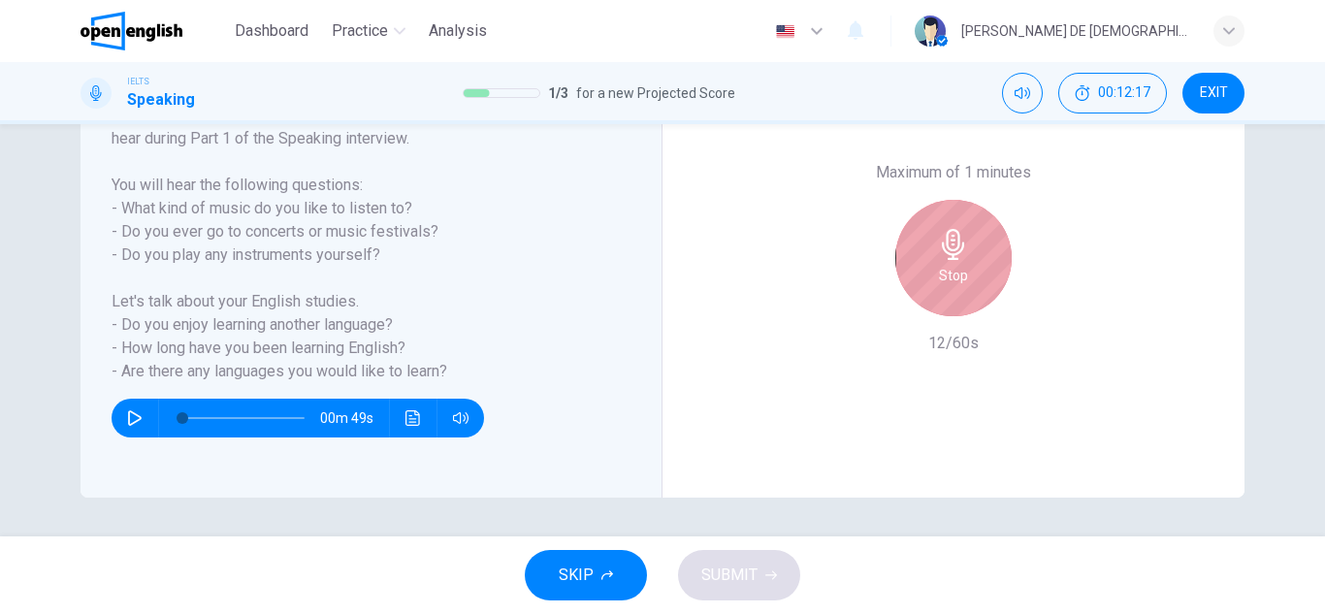
click at [936, 279] on div "Stop" at bounding box center [953, 258] width 116 height 116
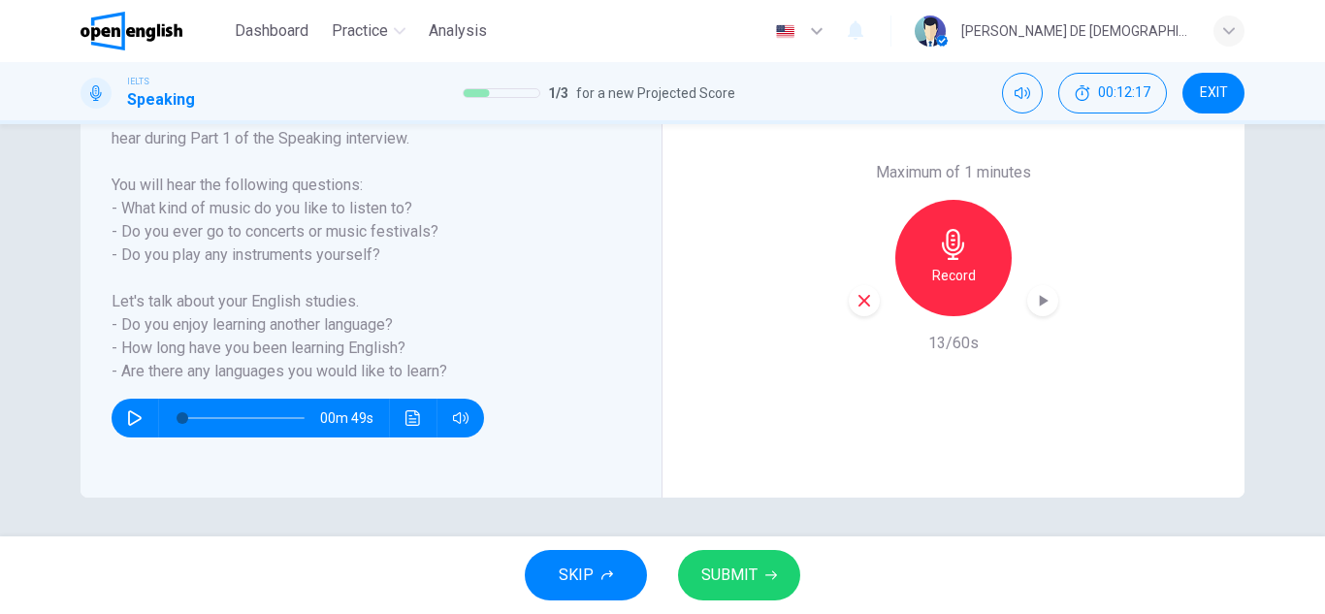
click at [855, 294] on icon "button" at bounding box center [863, 300] width 17 height 17
click at [959, 272] on h6 "Record" at bounding box center [954, 275] width 44 height 23
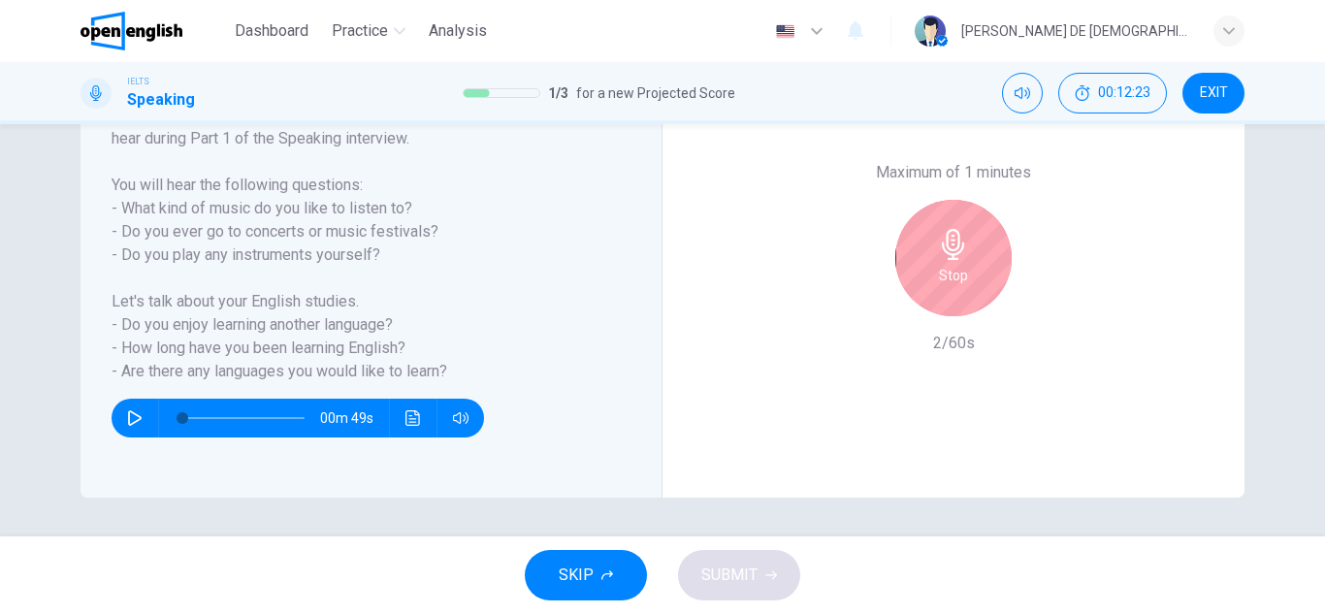
click at [959, 272] on h6 "Stop" at bounding box center [953, 275] width 29 height 23
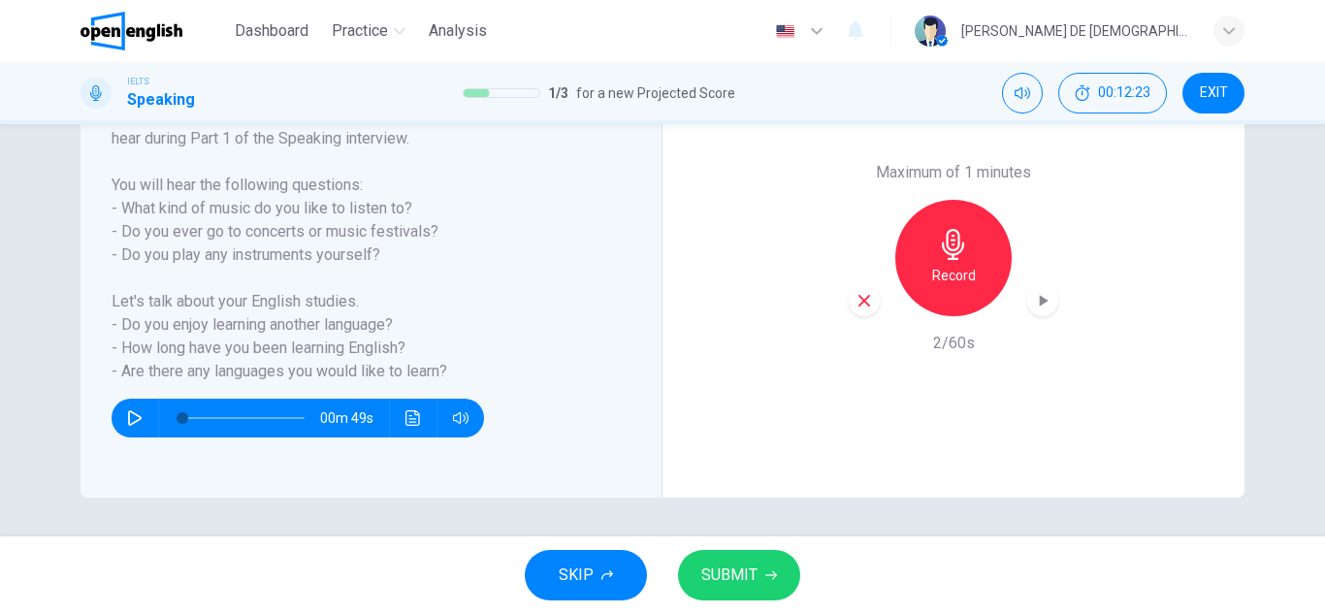
click at [840, 303] on div "Maximum of 1 minutes Record 2/60s" at bounding box center [953, 257] width 582 height 479
click at [855, 305] on icon "button" at bounding box center [863, 300] width 17 height 17
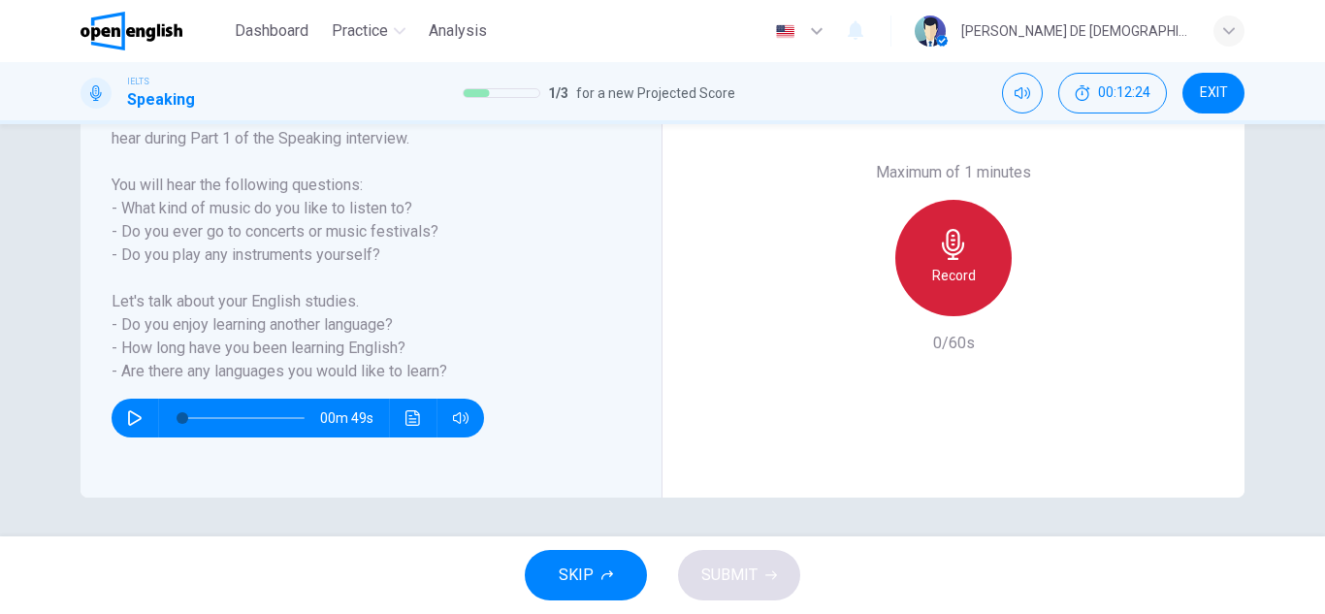
click at [932, 283] on h6 "Record" at bounding box center [954, 275] width 44 height 23
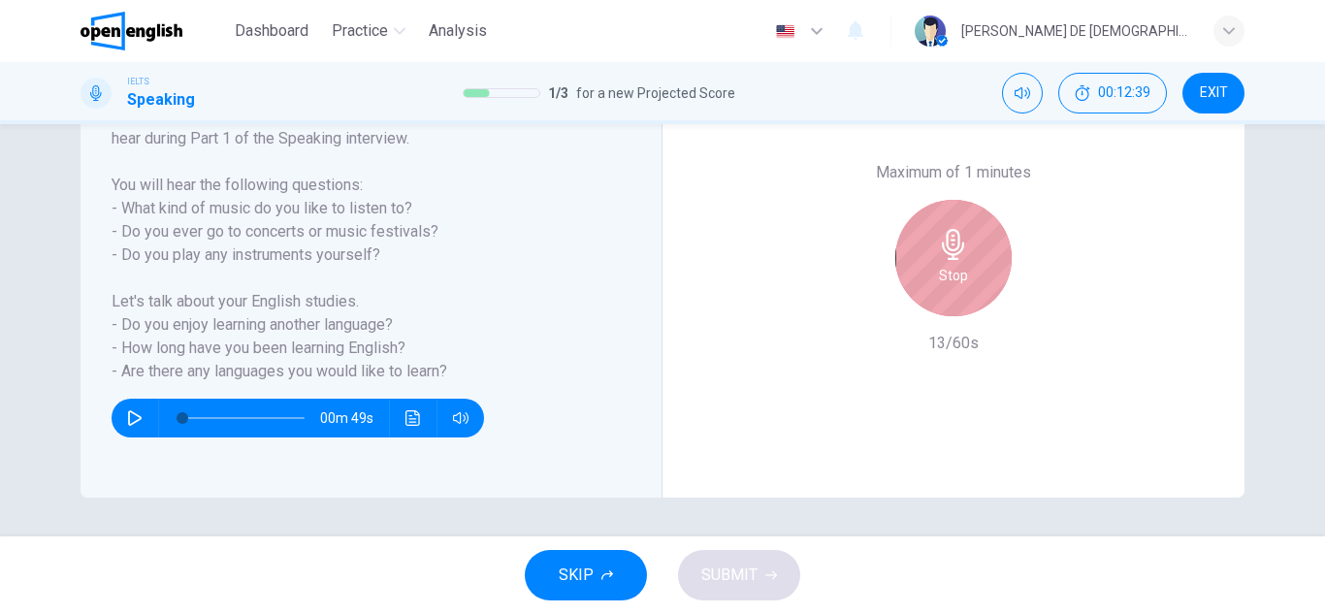
click at [930, 283] on div "Stop" at bounding box center [953, 258] width 116 height 116
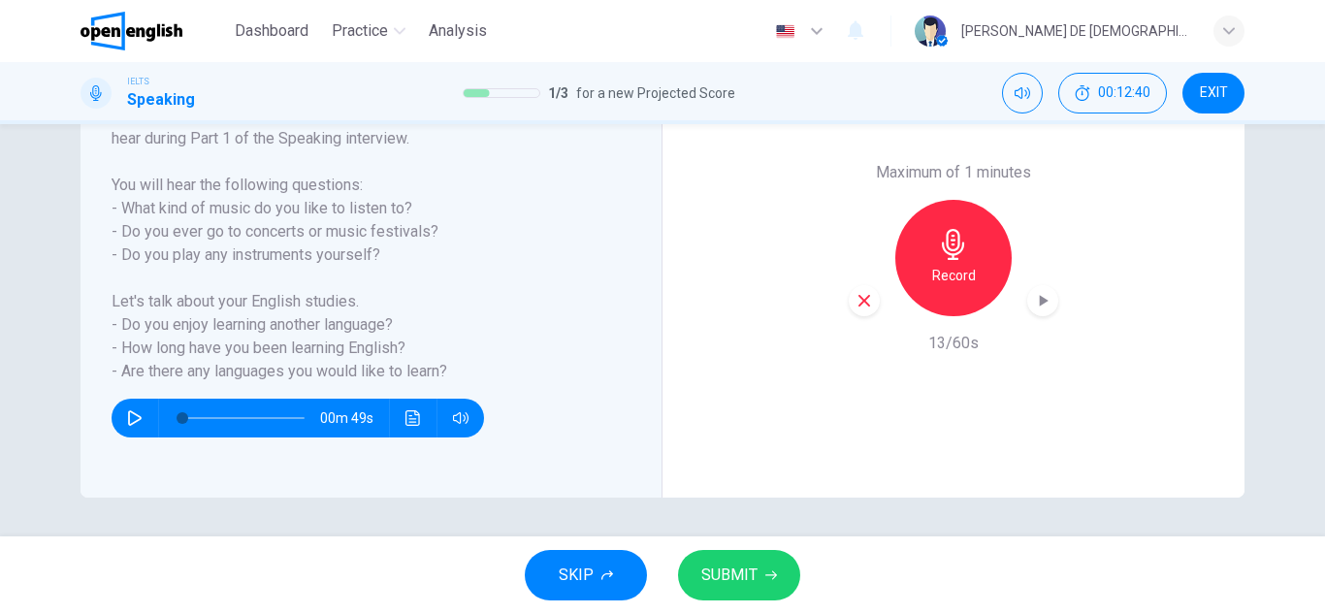
click at [858, 304] on icon "button" at bounding box center [863, 300] width 17 height 17
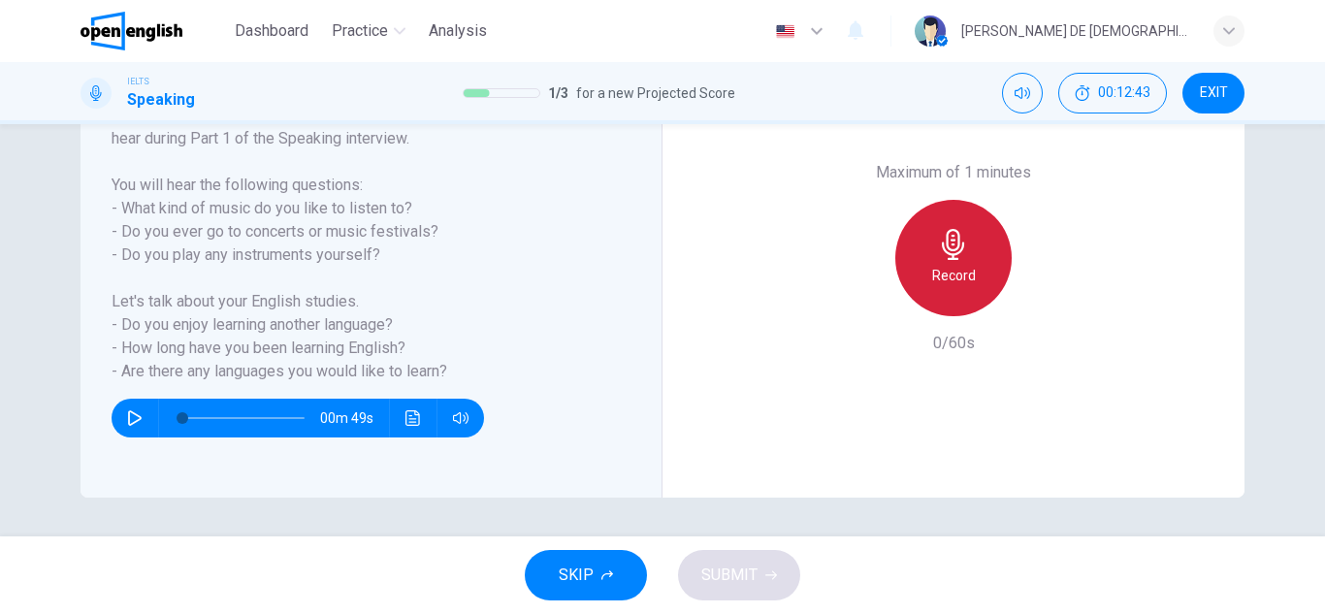
click at [961, 277] on h6 "Record" at bounding box center [954, 275] width 44 height 23
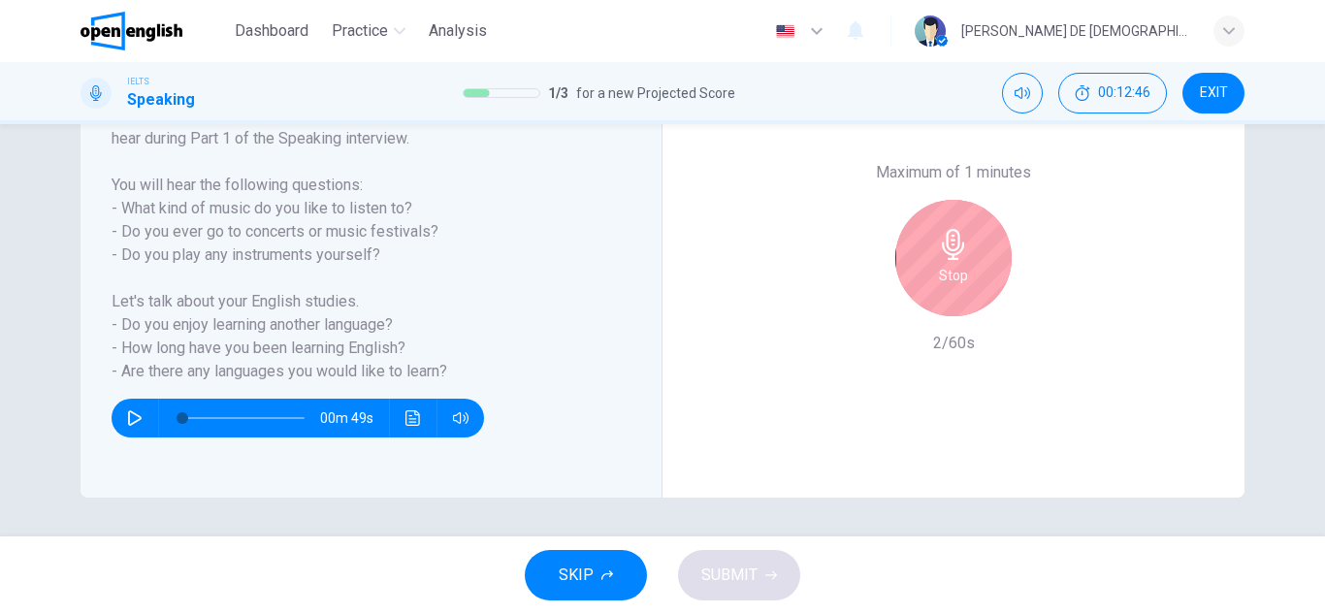
click at [961, 276] on h6 "Stop" at bounding box center [953, 275] width 29 height 23
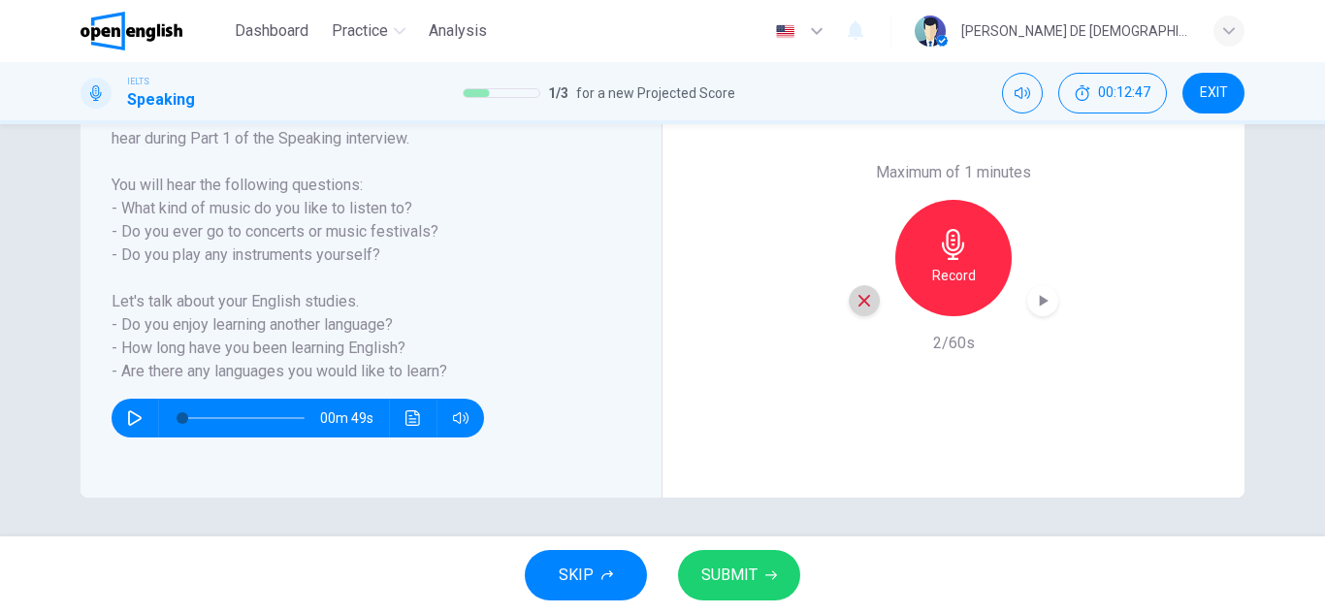
click at [866, 302] on div "button" at bounding box center [863, 300] width 31 height 31
click at [925, 280] on div "Record" at bounding box center [953, 258] width 116 height 116
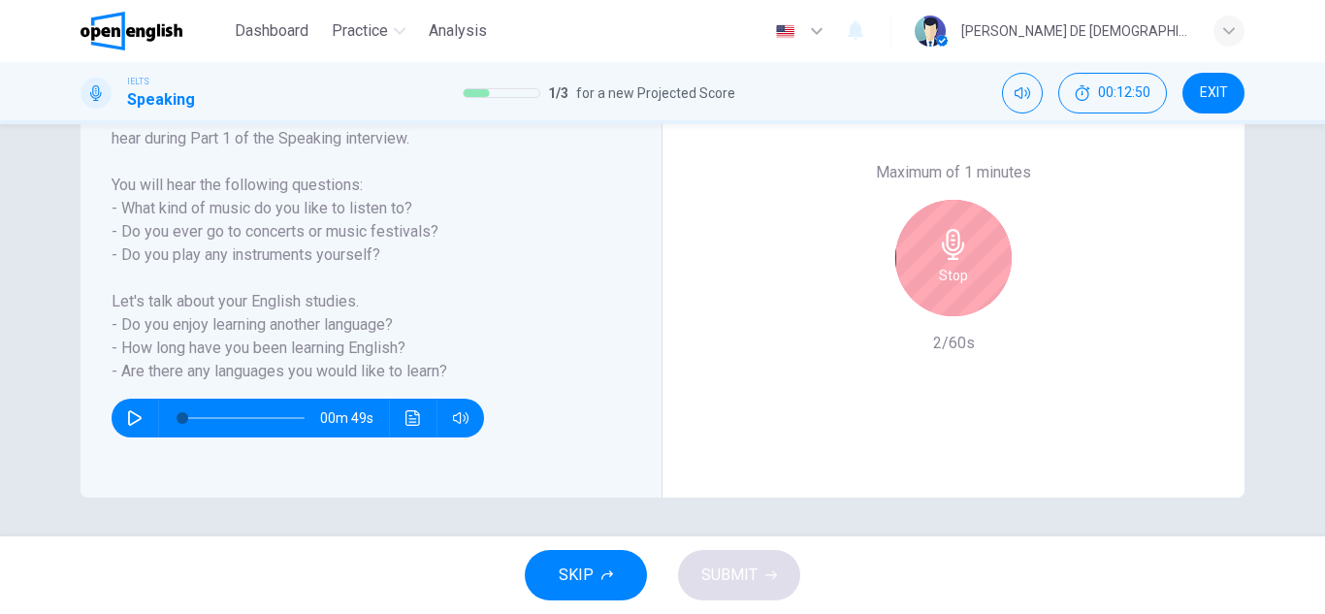
click at [841, 193] on div "Maximum of 1 minutes Stop 2/60s" at bounding box center [953, 257] width 582 height 479
drag, startPoint x: 888, startPoint y: 240, endPoint x: 898, endPoint y: 266, distance: 27.0
click at [893, 252] on div "Stop" at bounding box center [952, 258] width 209 height 116
click at [901, 280] on div "Stop" at bounding box center [953, 258] width 116 height 116
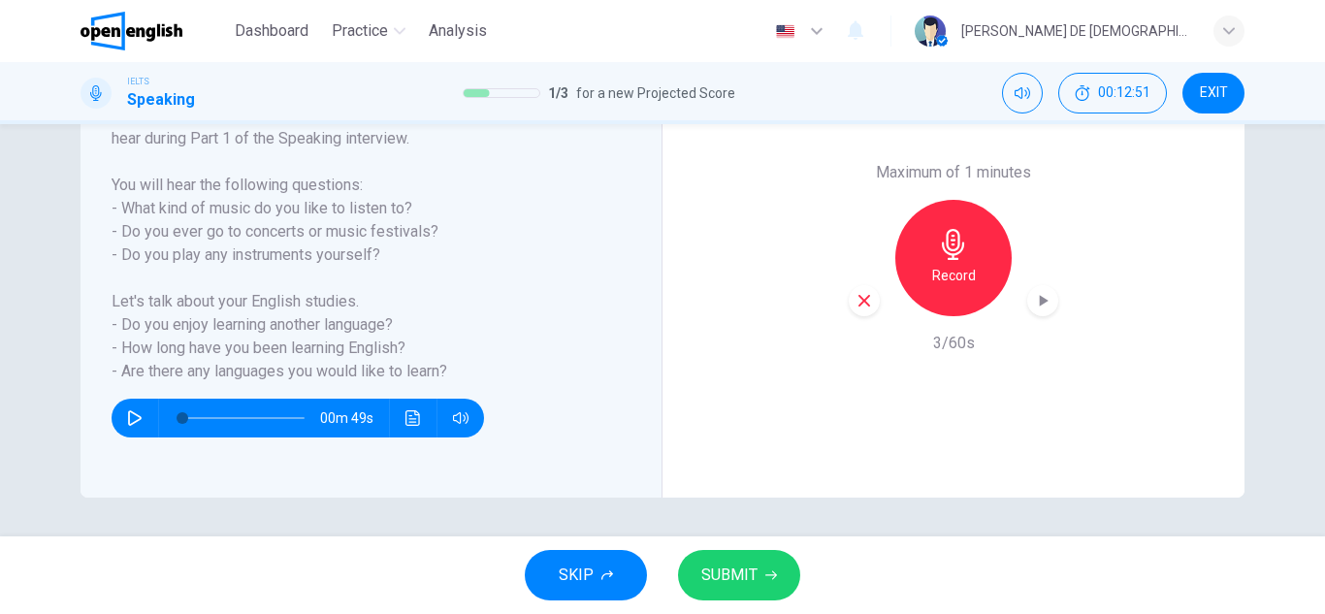
click at [855, 293] on icon "button" at bounding box center [863, 300] width 17 height 17
click at [946, 292] on div "Record" at bounding box center [953, 258] width 116 height 116
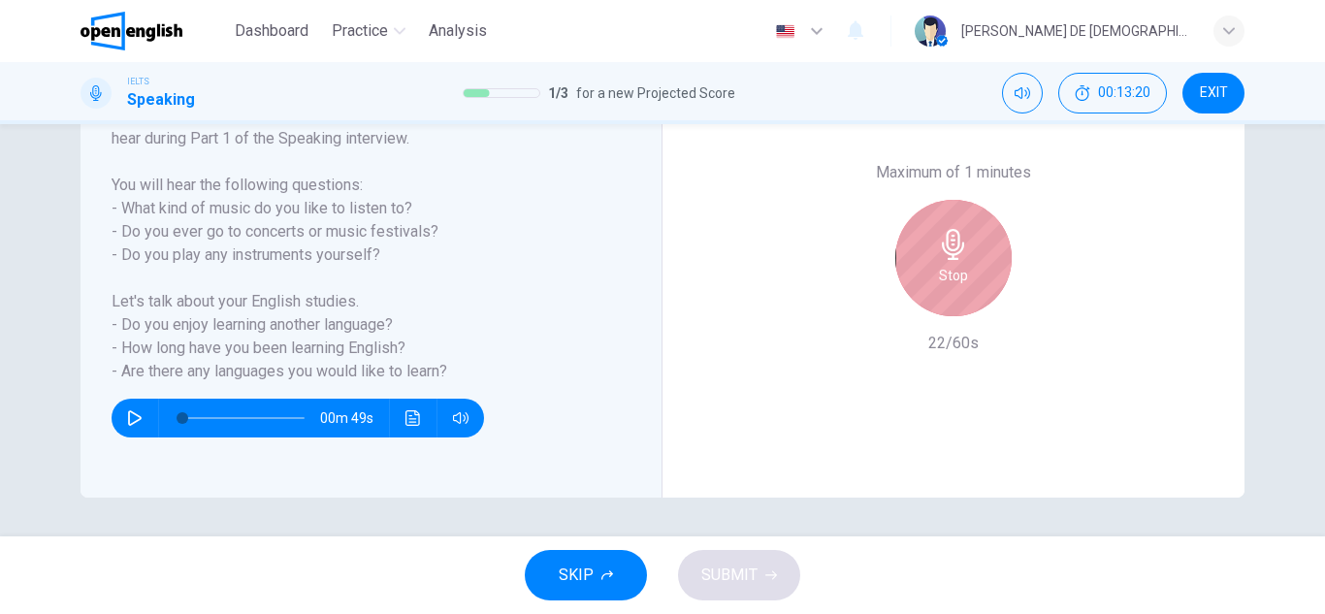
click at [946, 292] on div "Stop" at bounding box center [953, 258] width 116 height 116
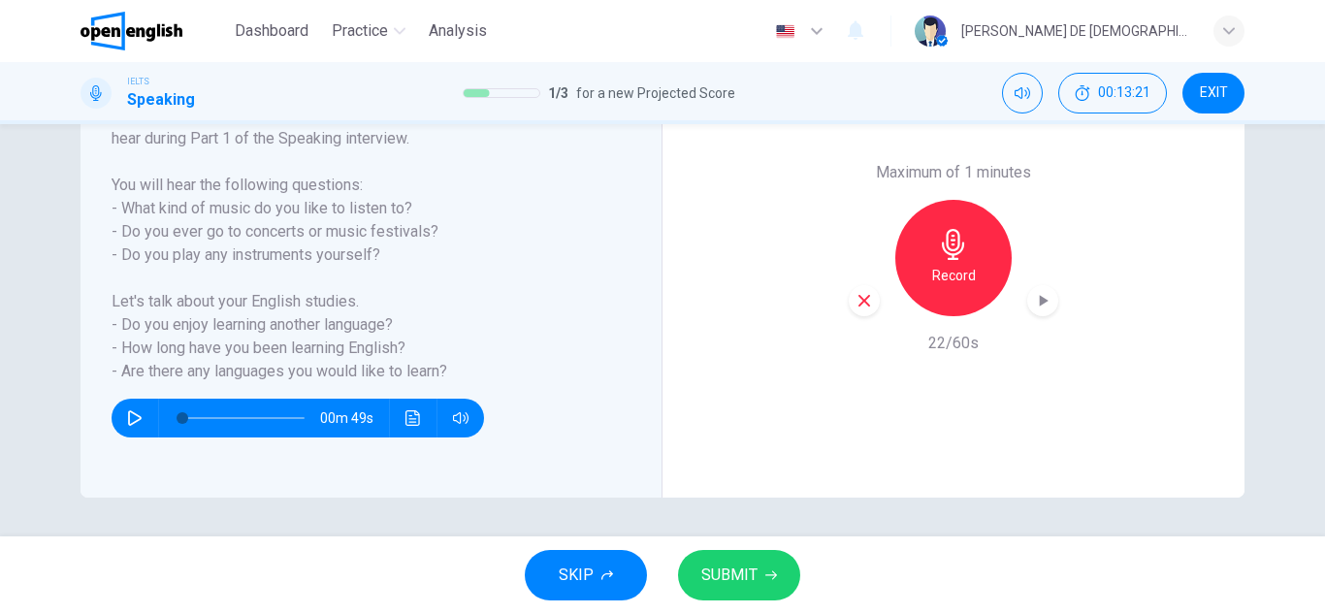
click at [855, 300] on icon "button" at bounding box center [863, 300] width 17 height 17
click at [944, 287] on div "Record" at bounding box center [953, 258] width 116 height 116
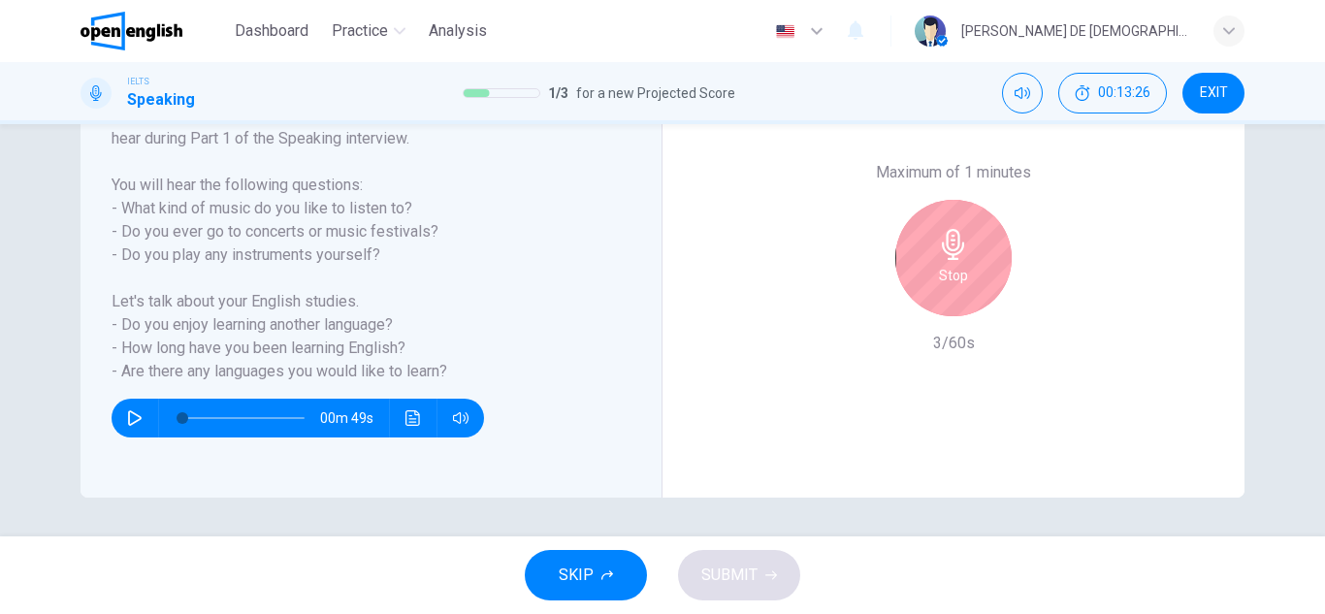
click at [938, 254] on icon "button" at bounding box center [953, 244] width 31 height 31
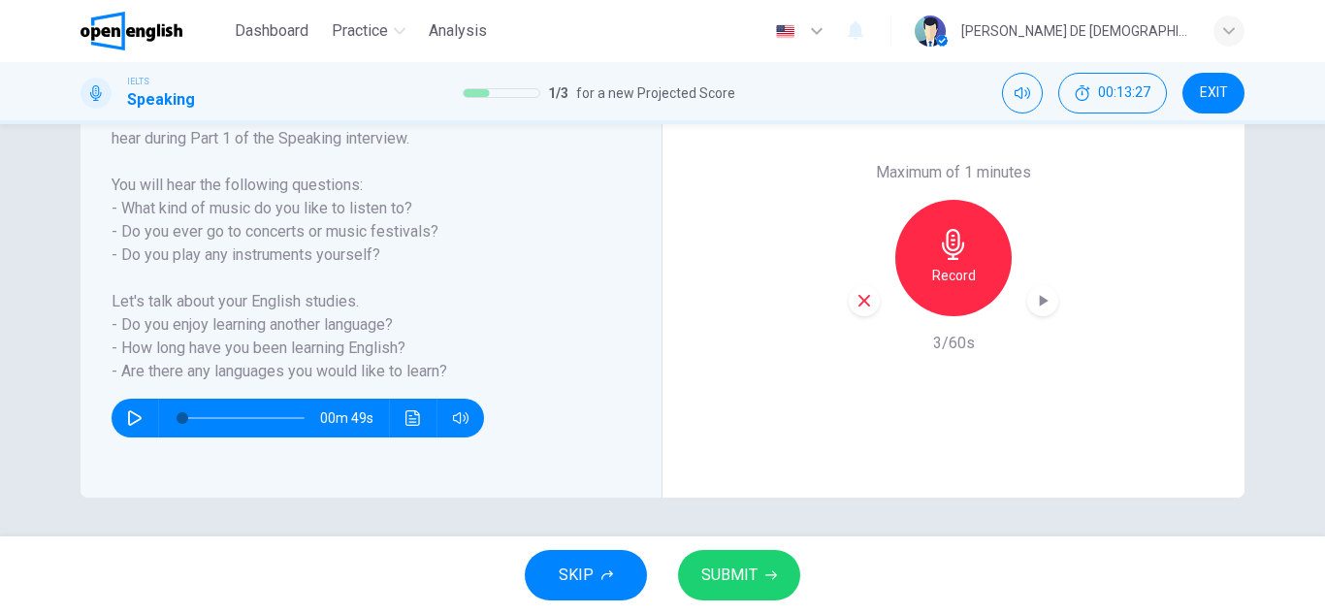
drag, startPoint x: 843, startPoint y: 304, endPoint x: 854, endPoint y: 304, distance: 11.6
click at [854, 304] on div "Maximum of 1 minutes Record 3/60s" at bounding box center [953, 257] width 582 height 479
click at [858, 304] on icon "button" at bounding box center [863, 300] width 17 height 17
click at [913, 256] on div "Record" at bounding box center [953, 258] width 116 height 116
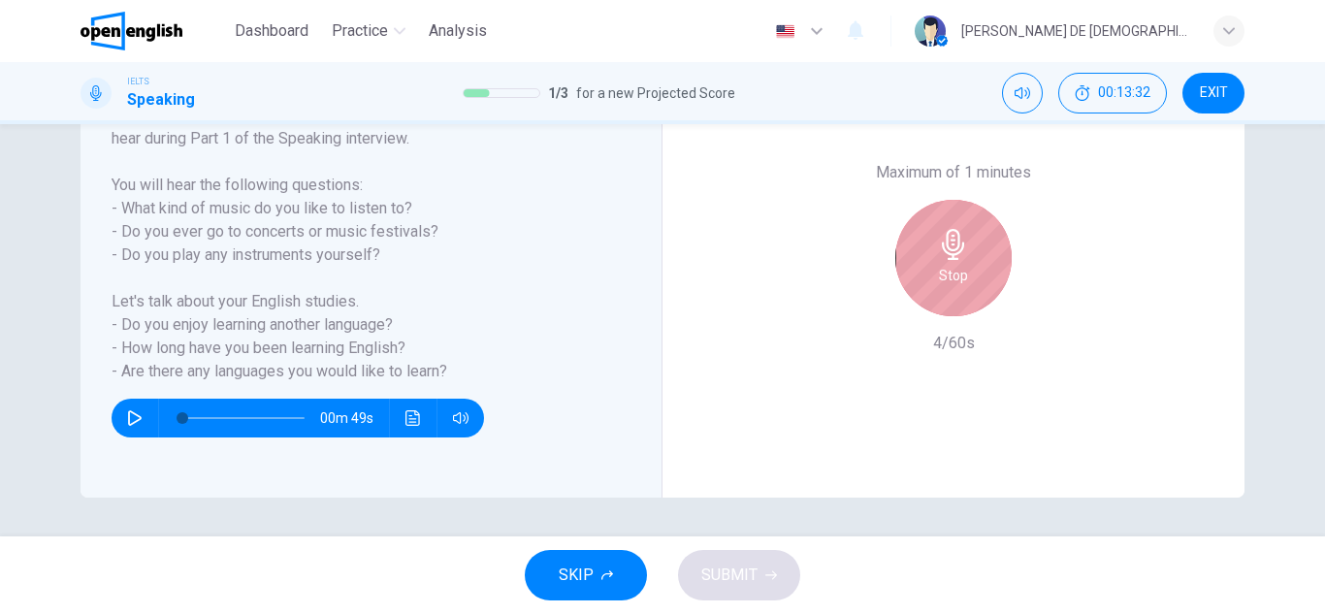
drag, startPoint x: 939, startPoint y: 288, endPoint x: 914, endPoint y: 283, distance: 24.7
click at [939, 287] on div "Stop" at bounding box center [953, 258] width 116 height 116
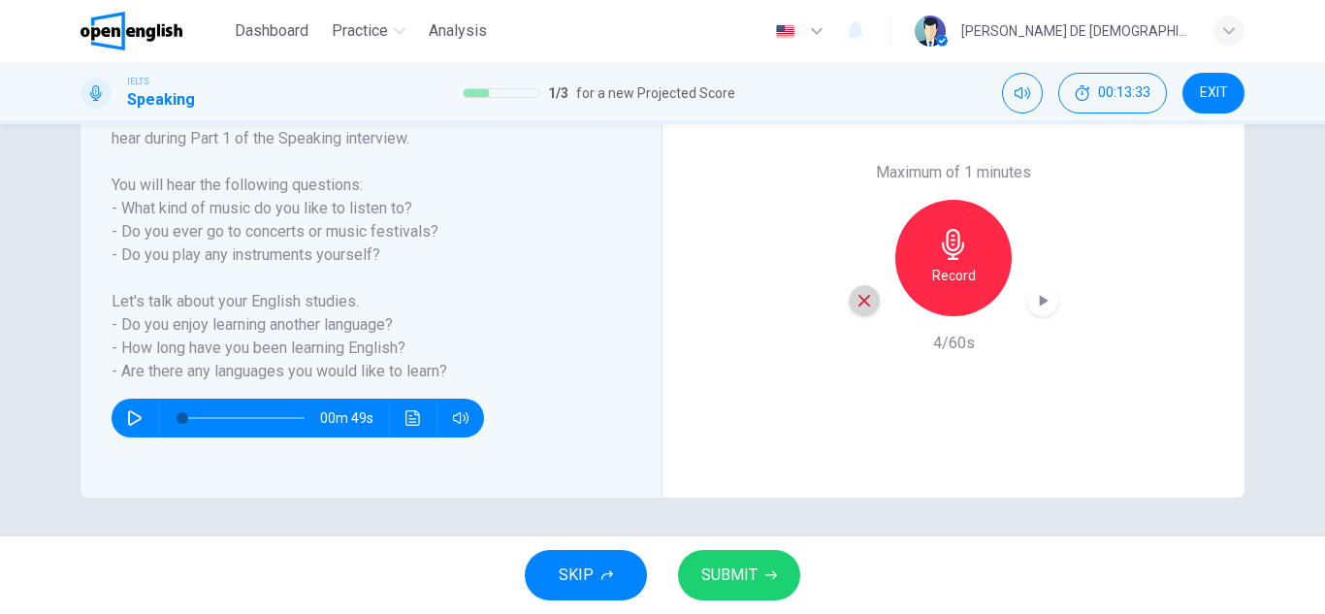
click at [855, 300] on icon "button" at bounding box center [863, 300] width 17 height 17
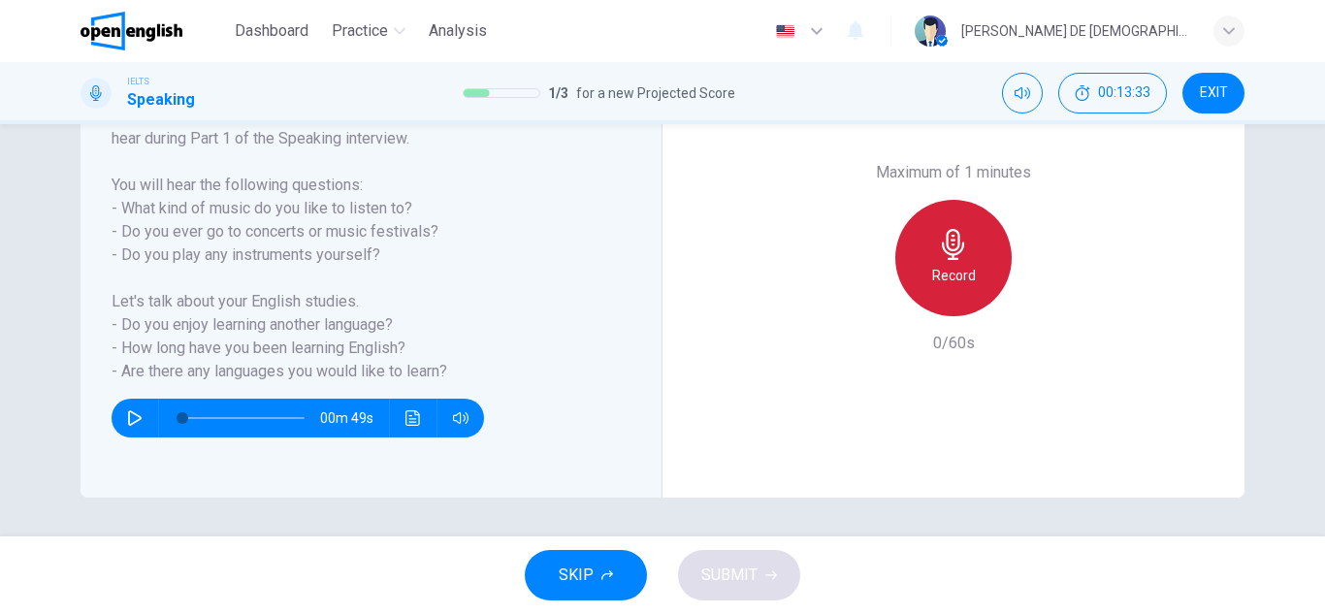
click at [958, 260] on div "Record" at bounding box center [953, 258] width 116 height 116
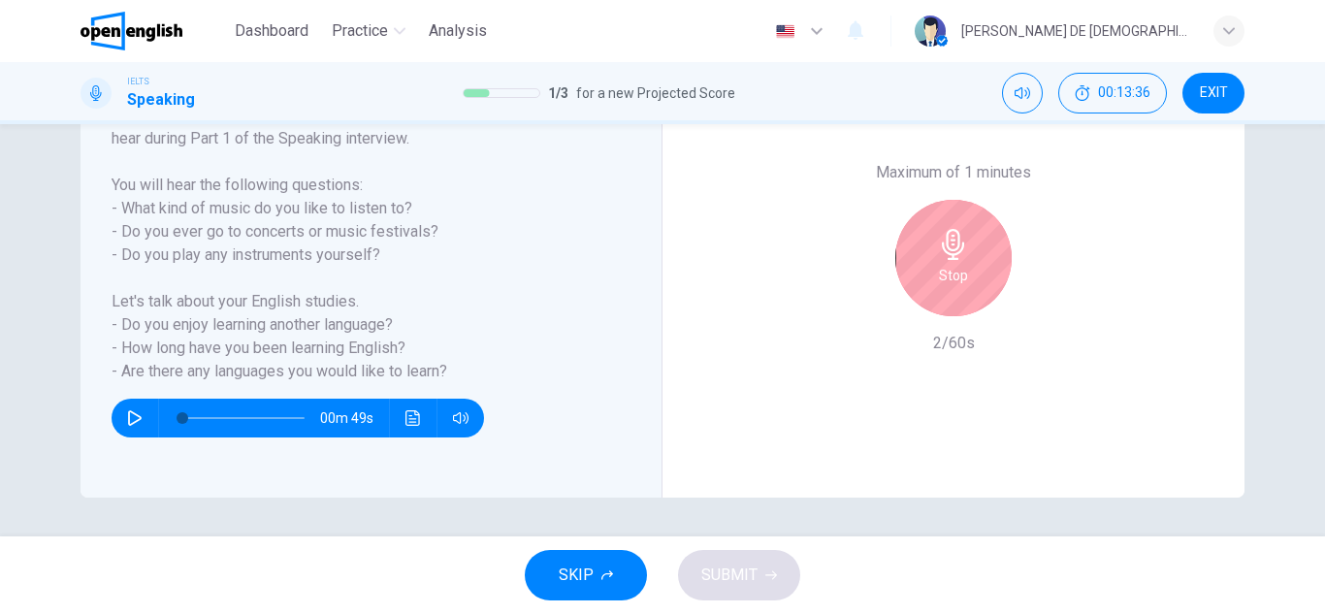
click at [904, 266] on div "Stop" at bounding box center [953, 258] width 116 height 116
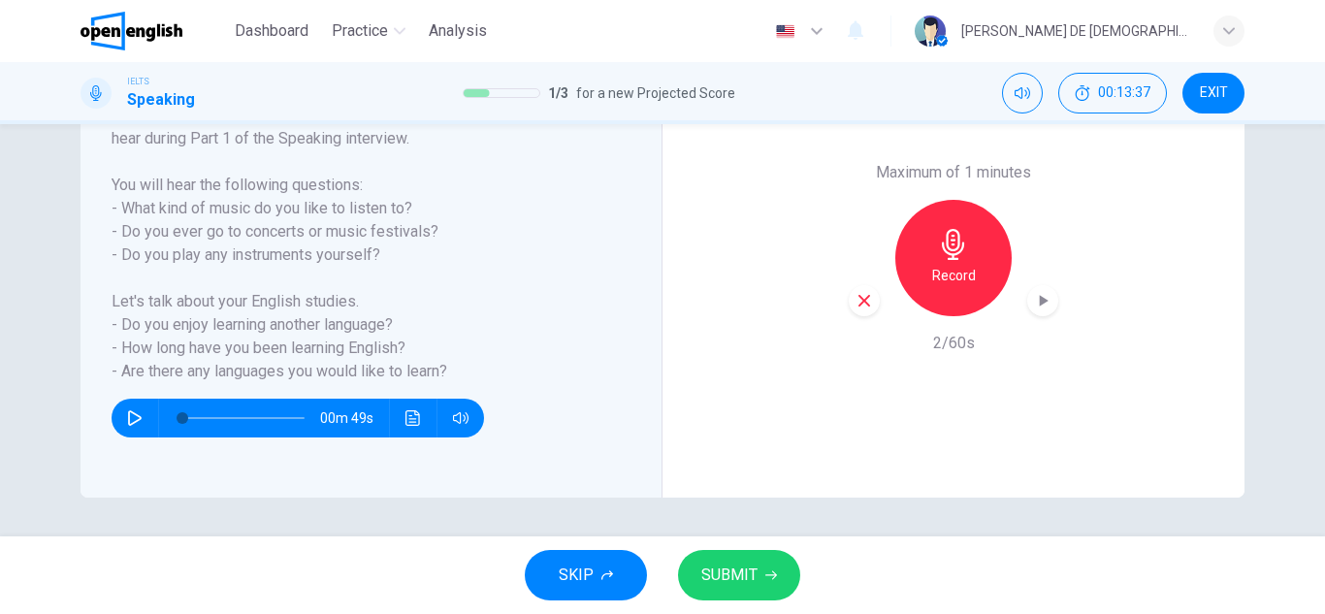
click at [857, 291] on div "button" at bounding box center [863, 300] width 31 height 31
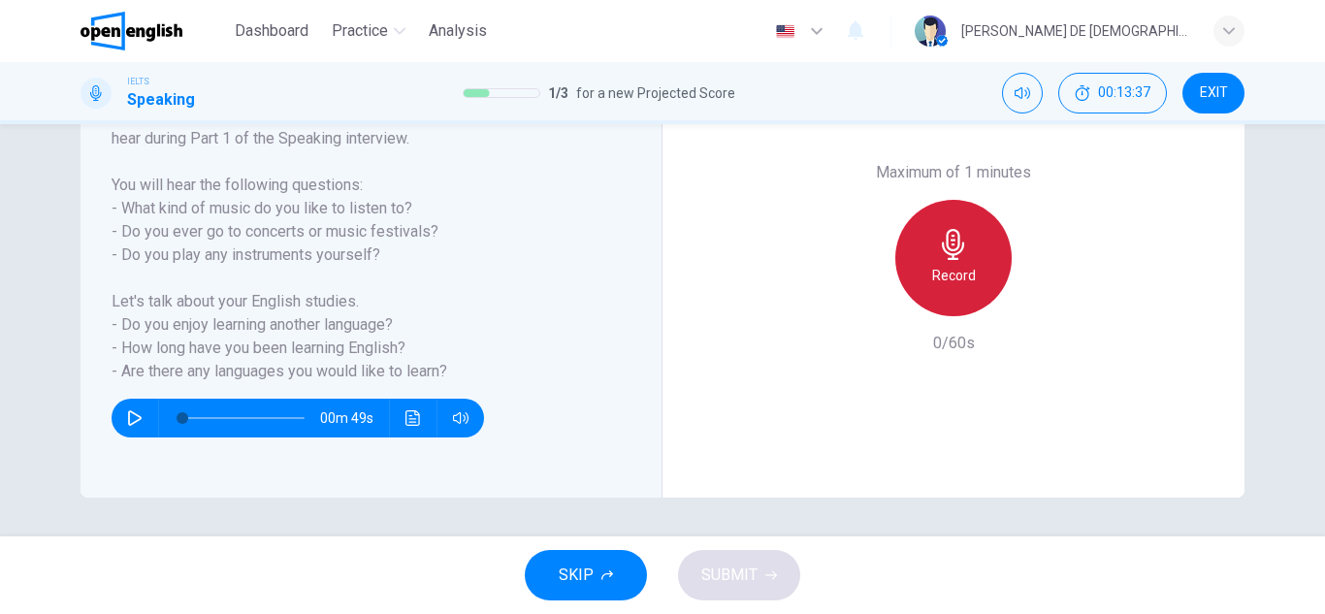
click at [928, 256] on div "Record" at bounding box center [953, 258] width 116 height 116
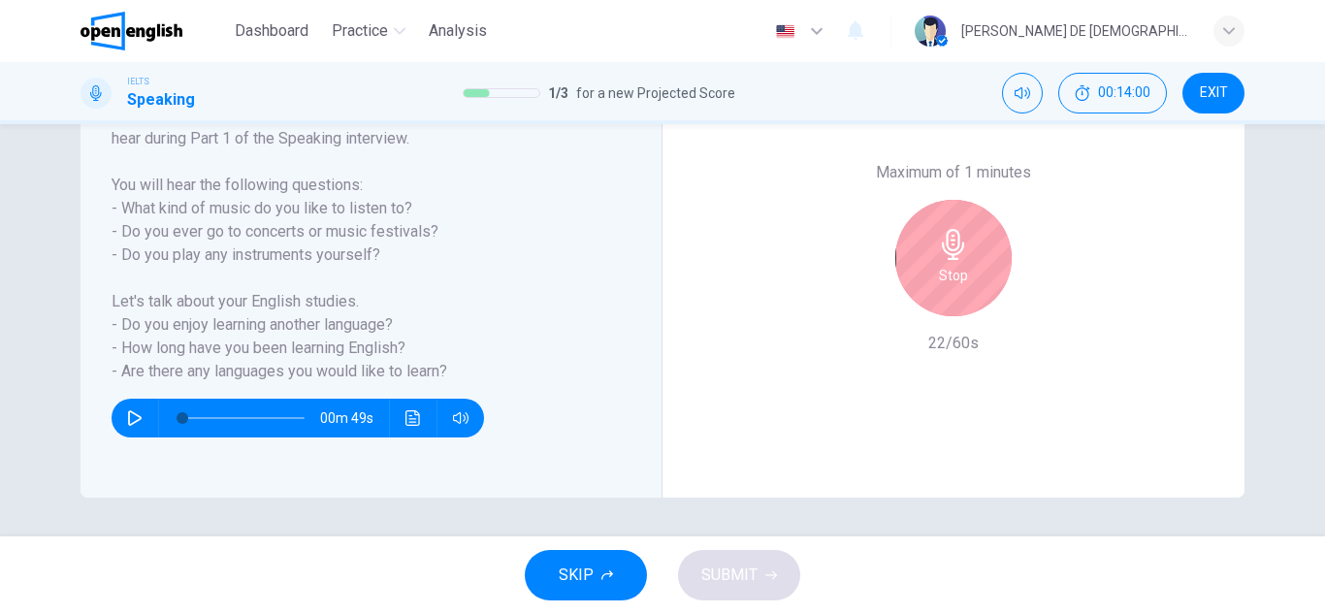
click at [948, 278] on h6 "Stop" at bounding box center [953, 275] width 29 height 23
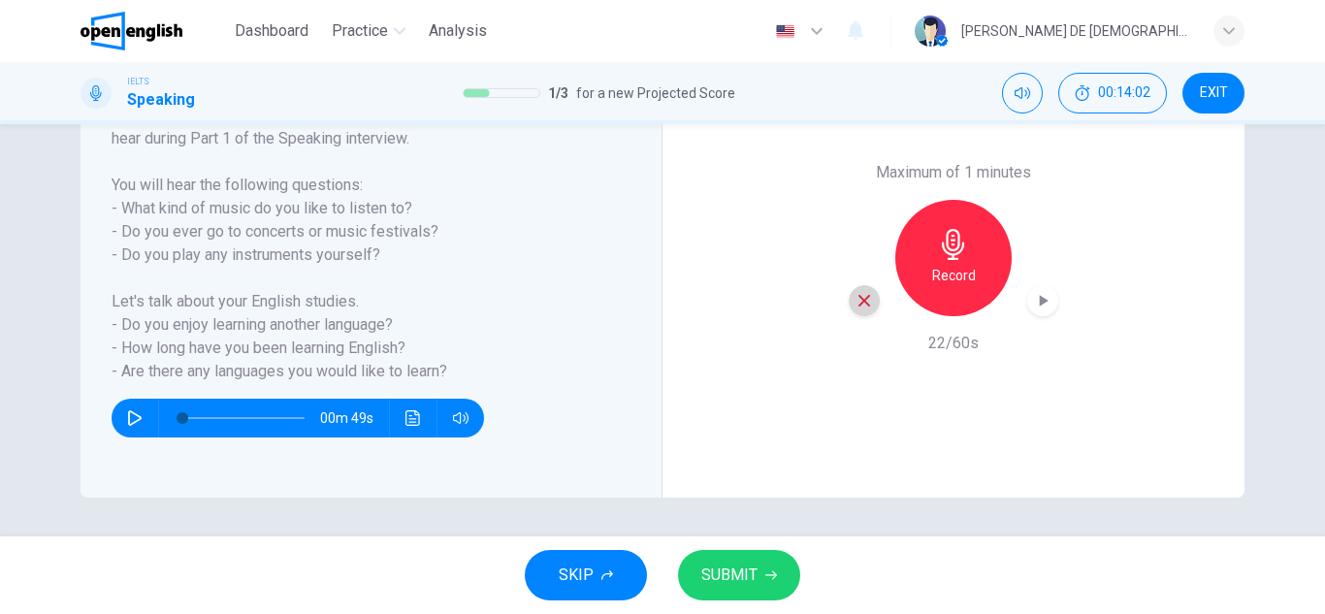
click at [858, 297] on icon "button" at bounding box center [864, 301] width 12 height 12
click at [923, 286] on div "Record" at bounding box center [953, 258] width 116 height 116
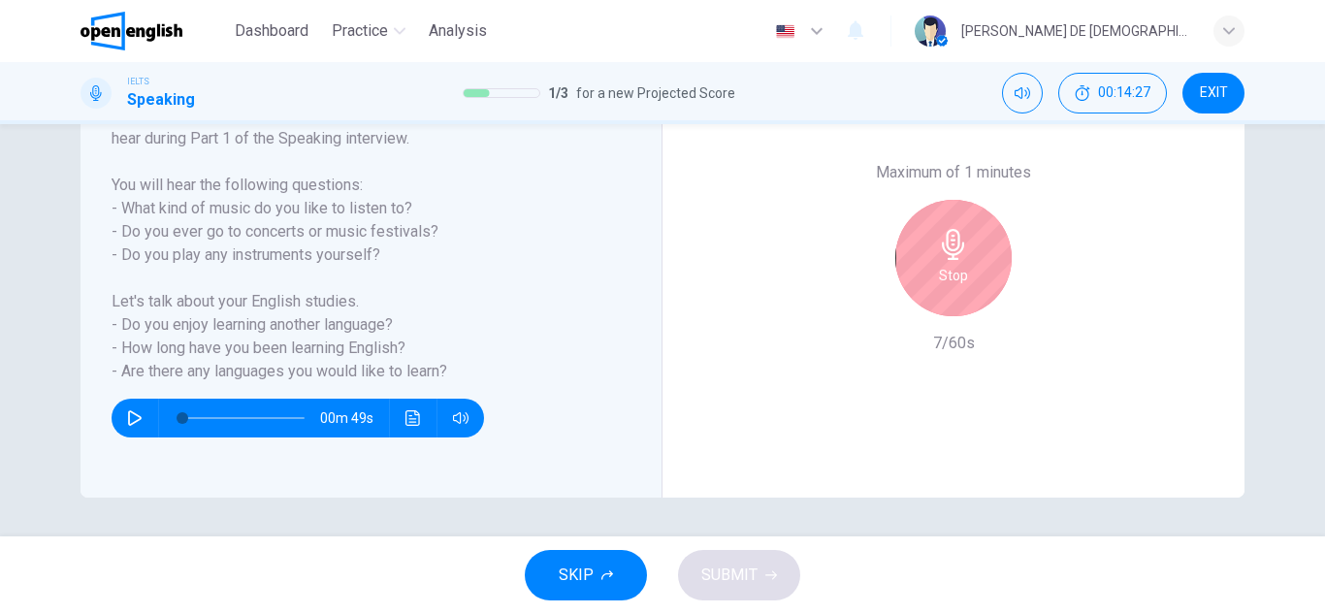
click at [965, 285] on div "Stop" at bounding box center [953, 258] width 116 height 116
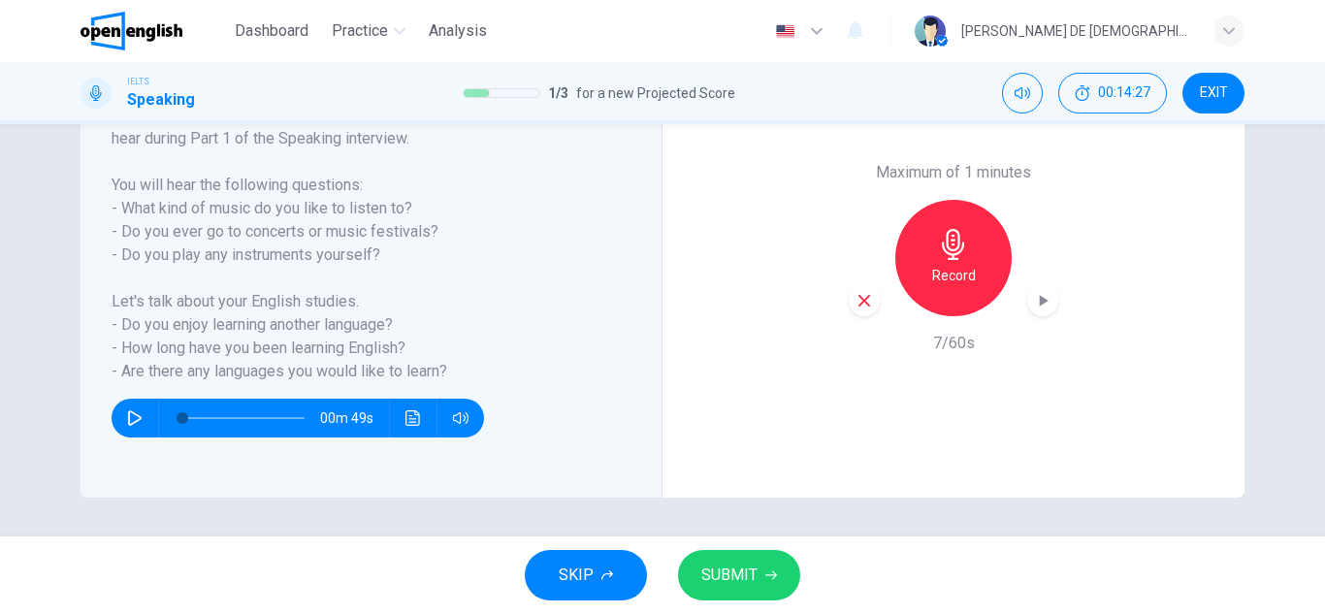
click at [858, 299] on icon "button" at bounding box center [864, 301] width 12 height 12
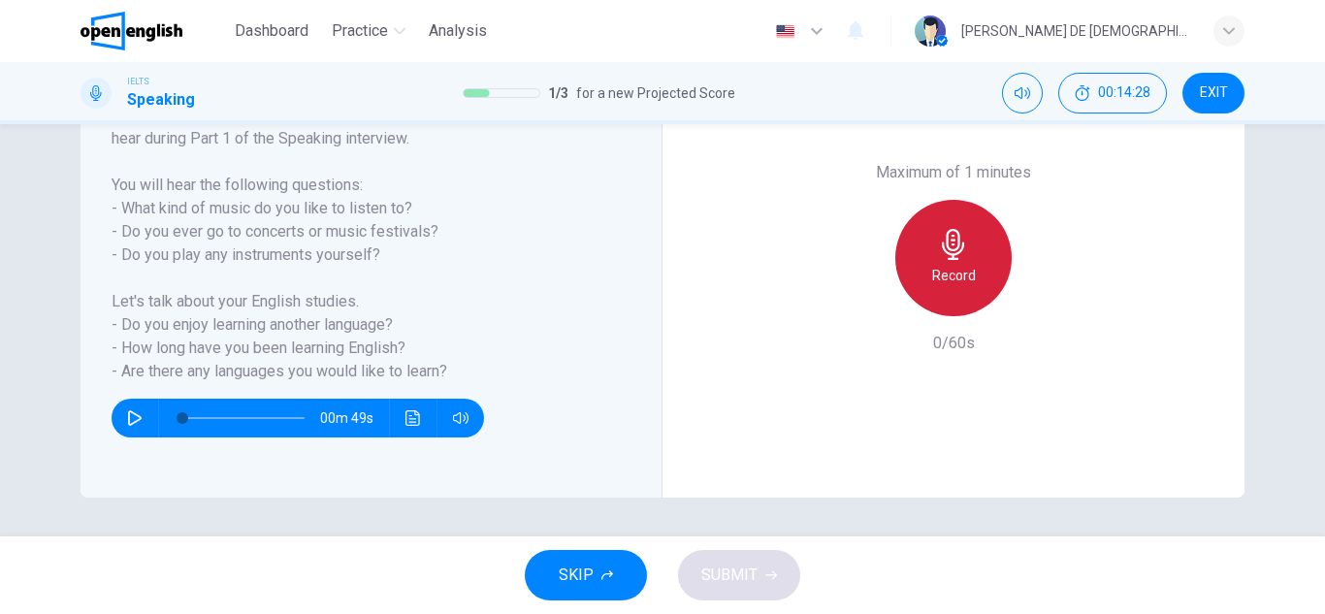
click at [949, 253] on icon "button" at bounding box center [953, 244] width 31 height 31
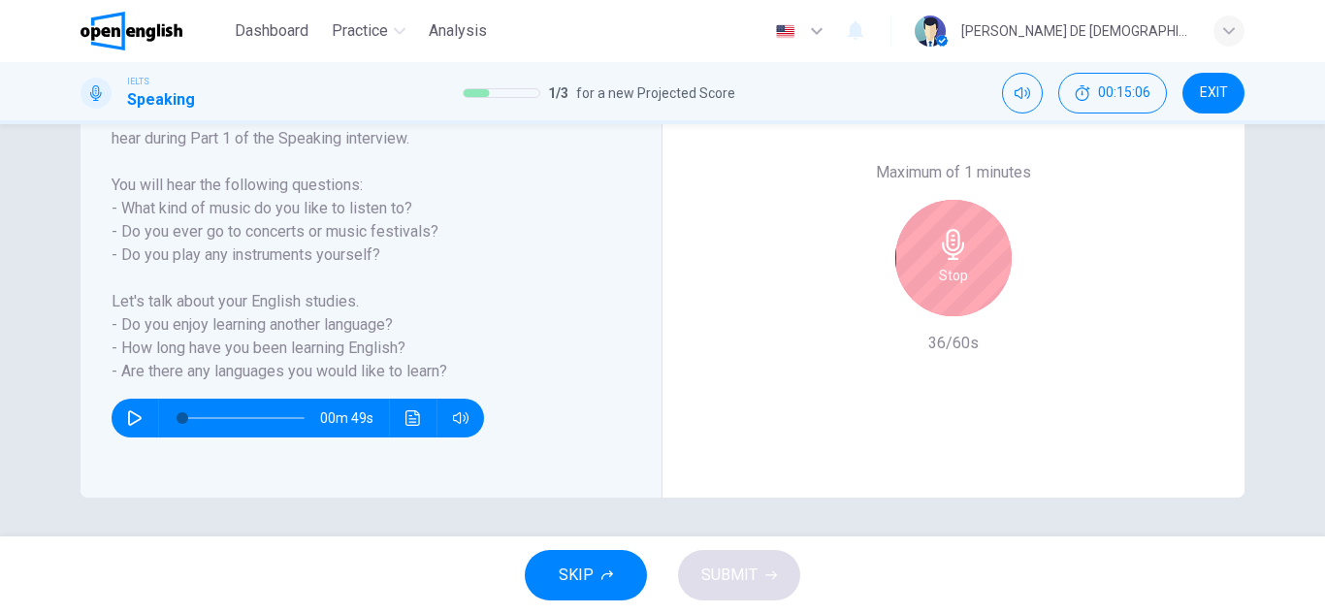
drag, startPoint x: 967, startPoint y: 255, endPoint x: 948, endPoint y: 264, distance: 20.4
click at [966, 255] on div "Stop" at bounding box center [953, 258] width 116 height 116
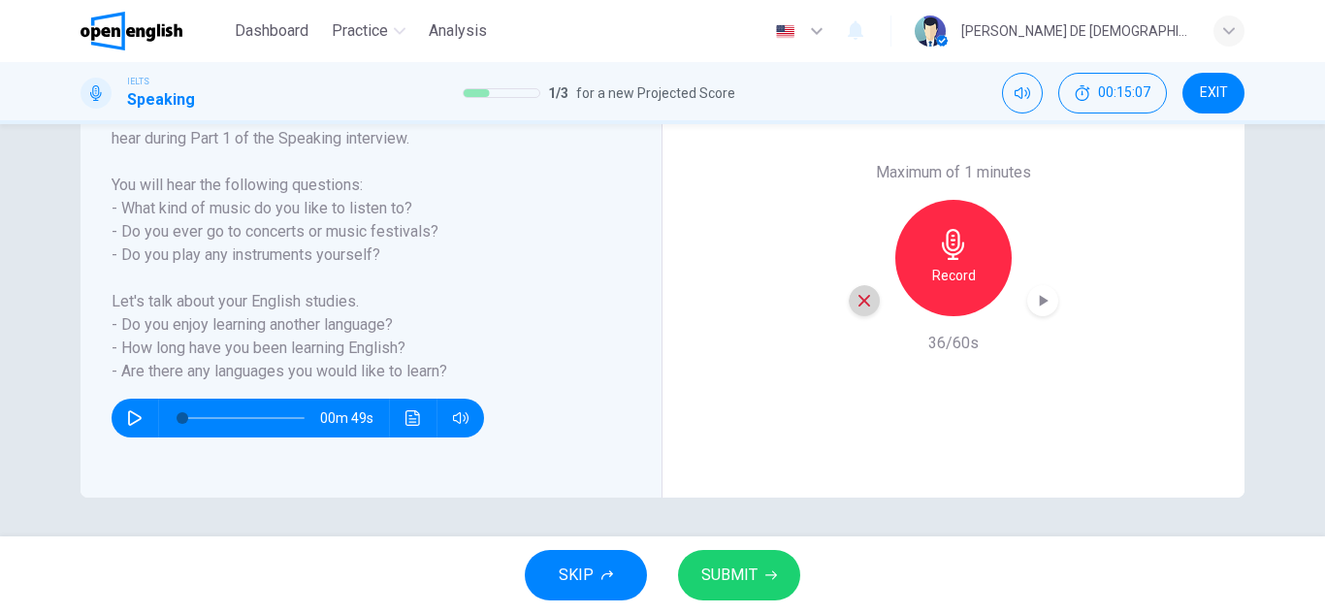
click at [866, 303] on icon "button" at bounding box center [863, 300] width 17 height 17
click at [1229, 98] on button "EXIT" at bounding box center [1213, 93] width 62 height 41
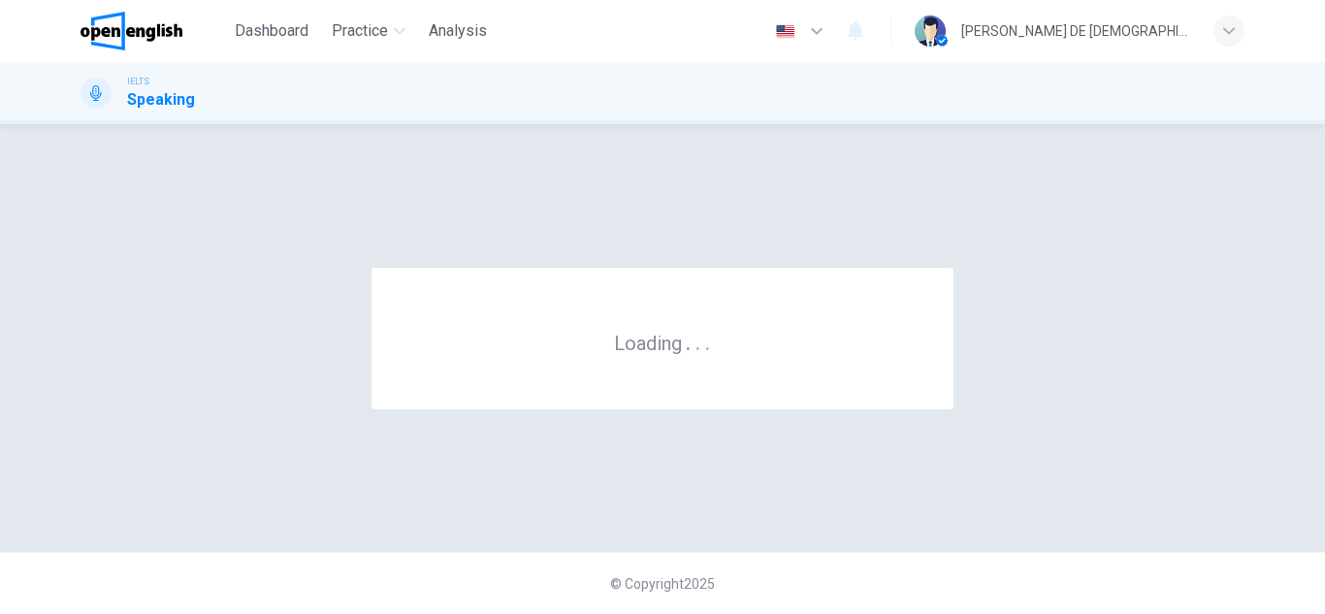
scroll to position [0, 0]
